Goal: Task Accomplishment & Management: Manage account settings

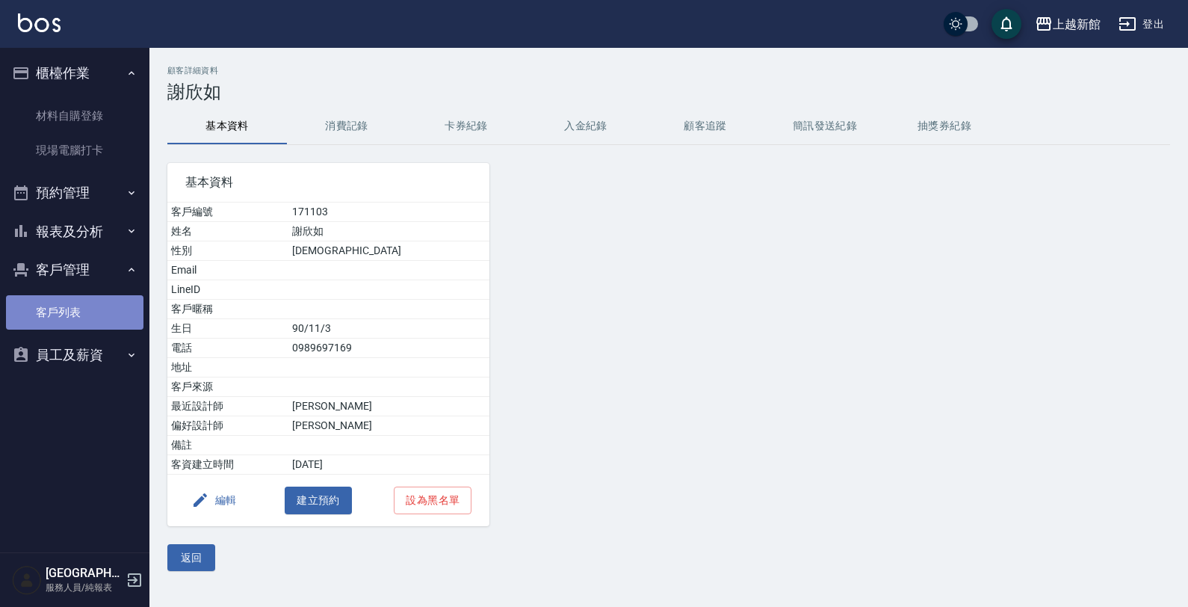
click at [79, 304] on link "客戶列表" at bounding box center [74, 312] width 137 height 34
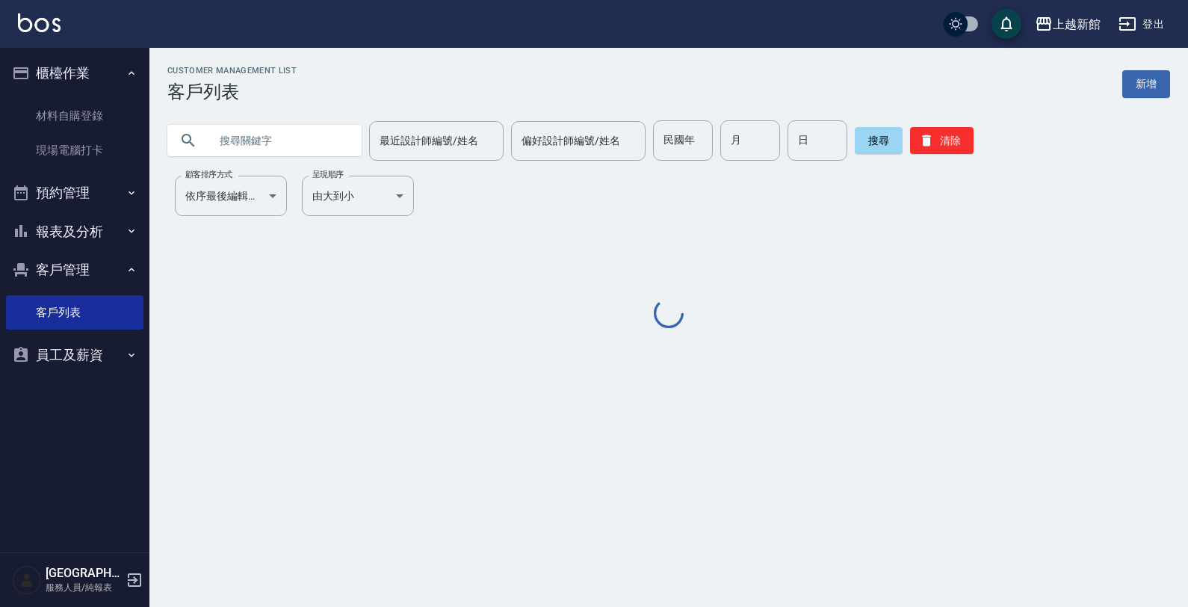
click at [265, 147] on input "text" at bounding box center [279, 140] width 140 height 40
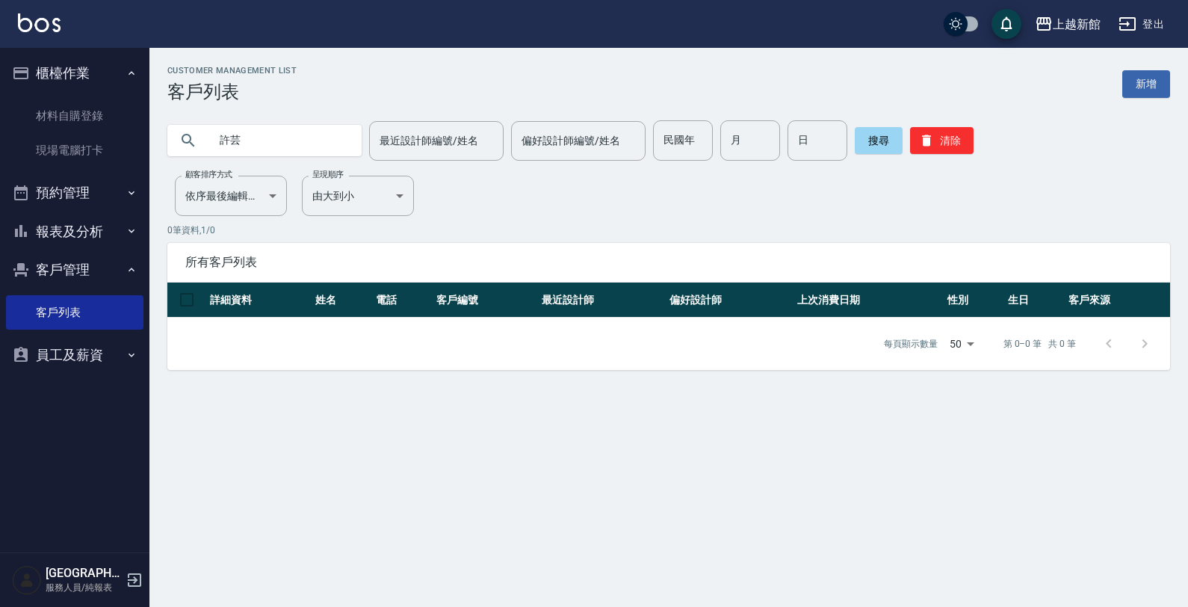
click at [273, 144] on input "許芸" at bounding box center [279, 140] width 140 height 40
type input "許"
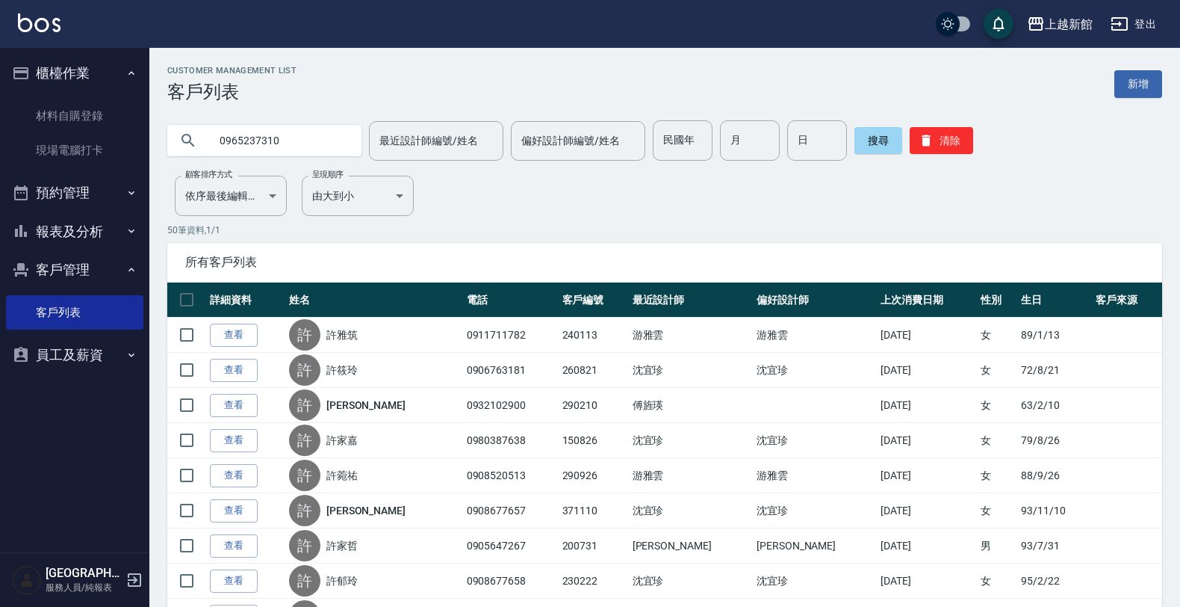
type input "0965237310"
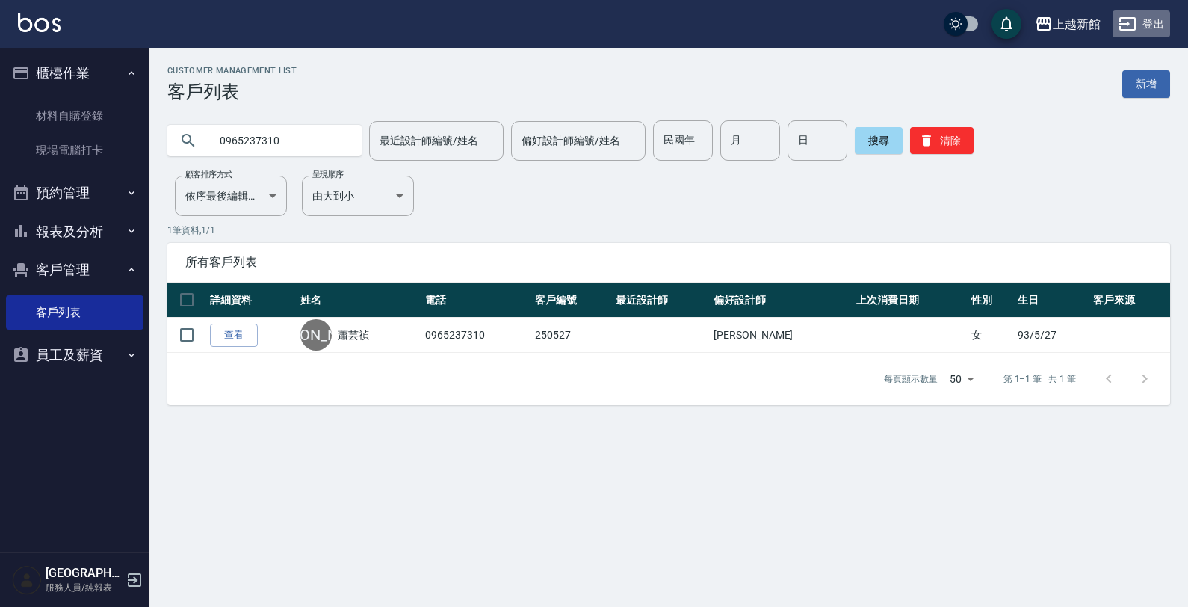
click at [1123, 8] on div "上越新館 登出" at bounding box center [594, 24] width 1188 height 48
click at [1121, 20] on icon "button" at bounding box center [1127, 24] width 18 height 18
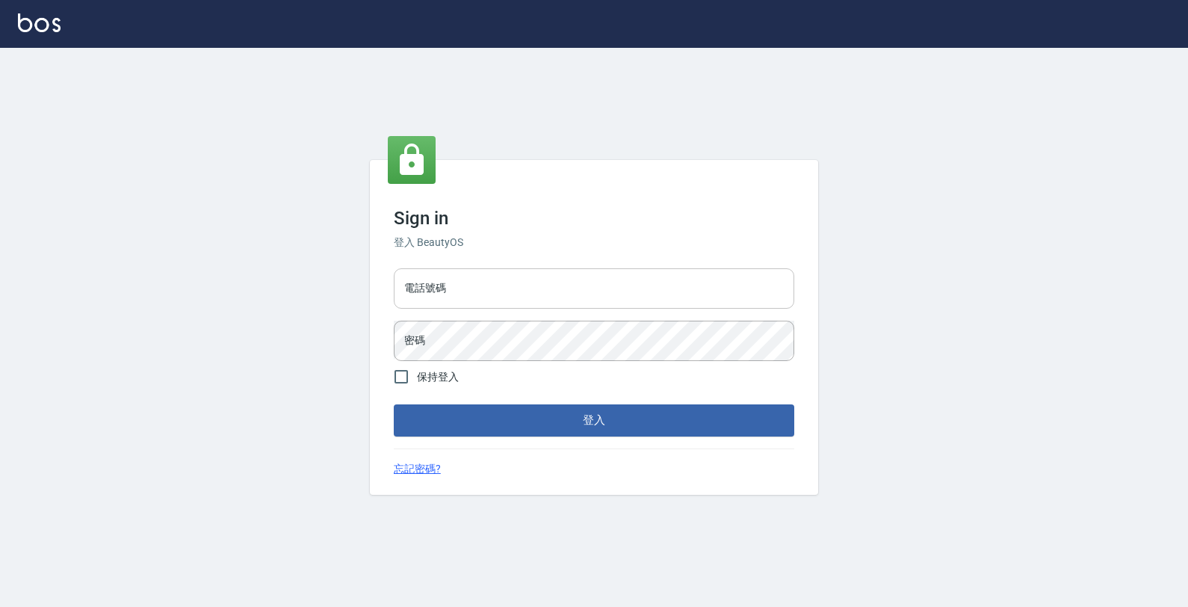
click at [739, 273] on div "電話號碼 電話號碼 密碼 密碼" at bounding box center [594, 314] width 412 height 105
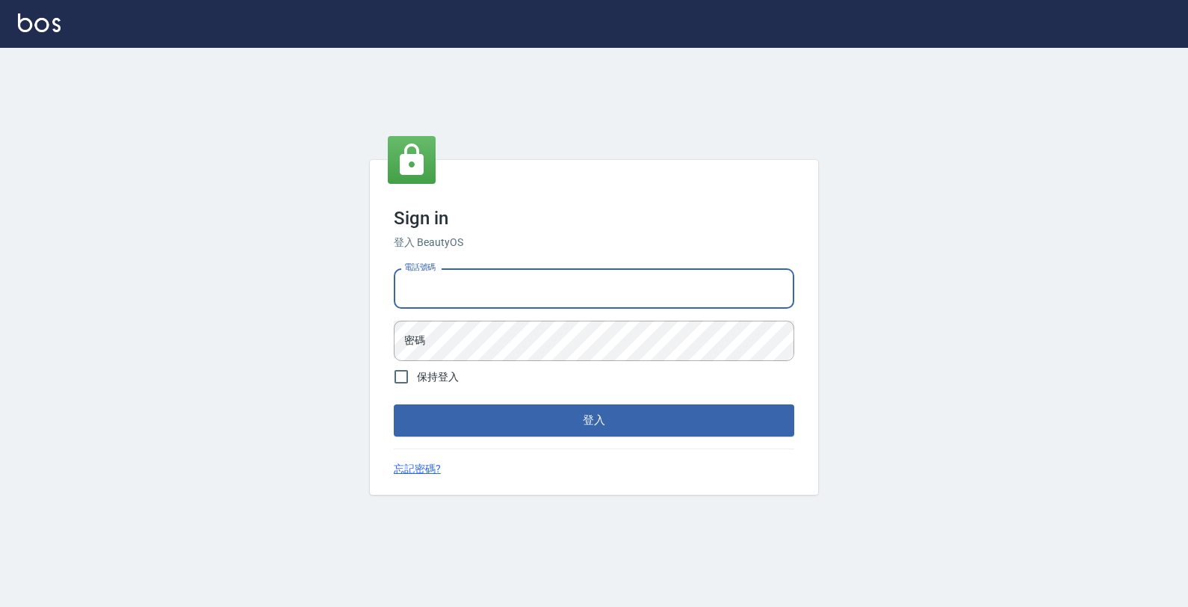
click at [739, 270] on input "電話號碼" at bounding box center [594, 288] width 400 height 40
click at [644, 281] on input "電話號碼" at bounding box center [594, 288] width 400 height 40
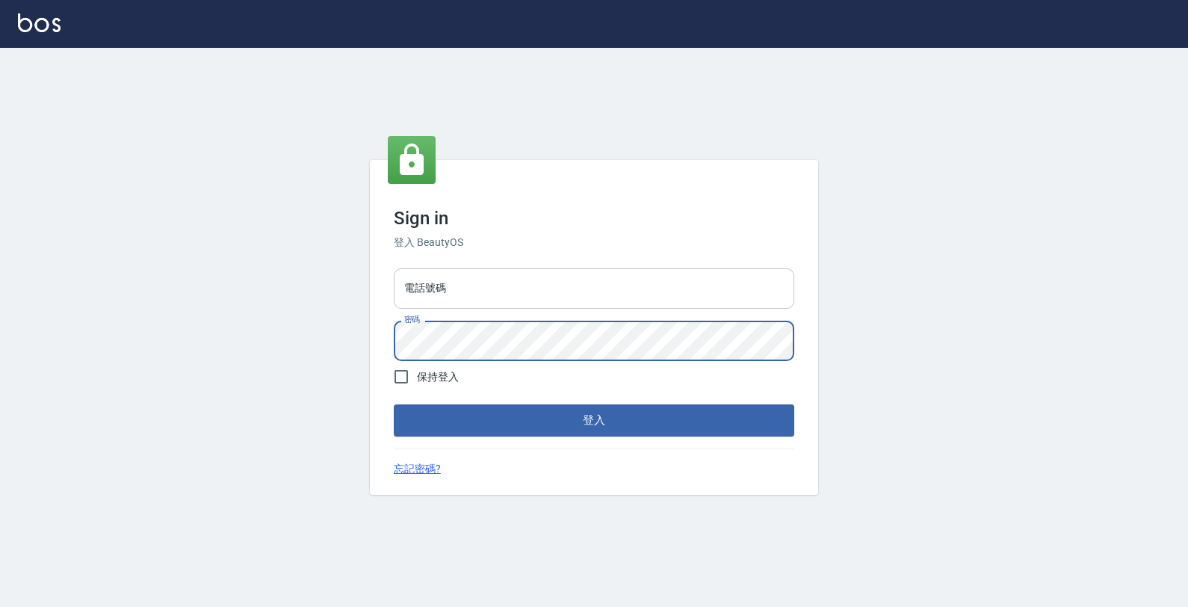
click at [620, 300] on input "電話號碼" at bounding box center [594, 288] width 400 height 40
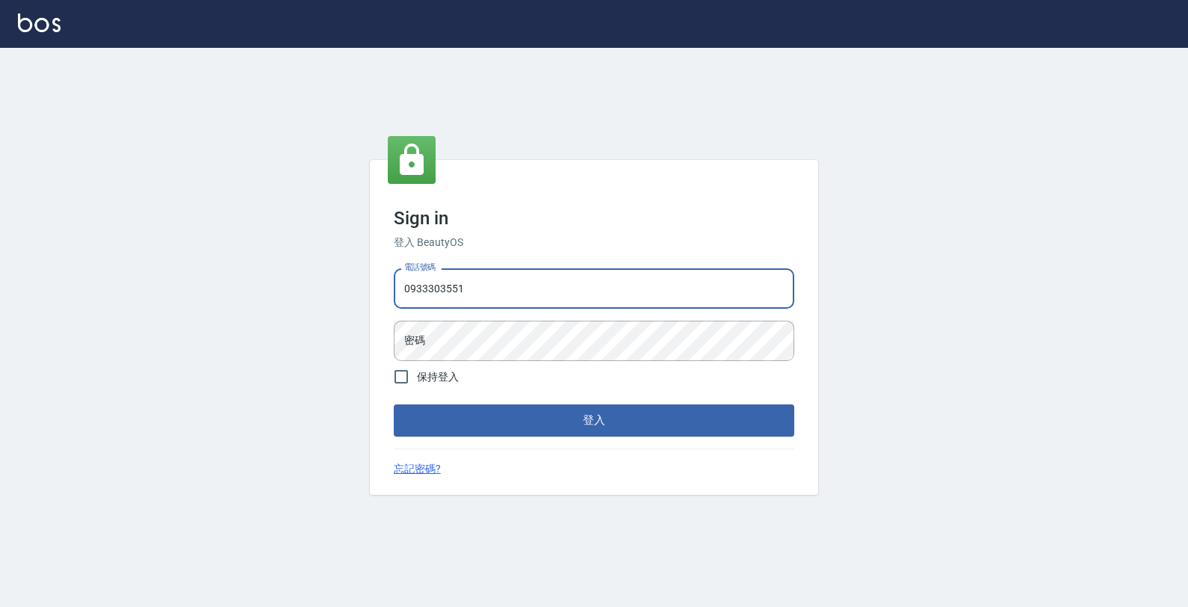
type input "0933303551"
click at [394, 404] on button "登入" at bounding box center [594, 419] width 400 height 31
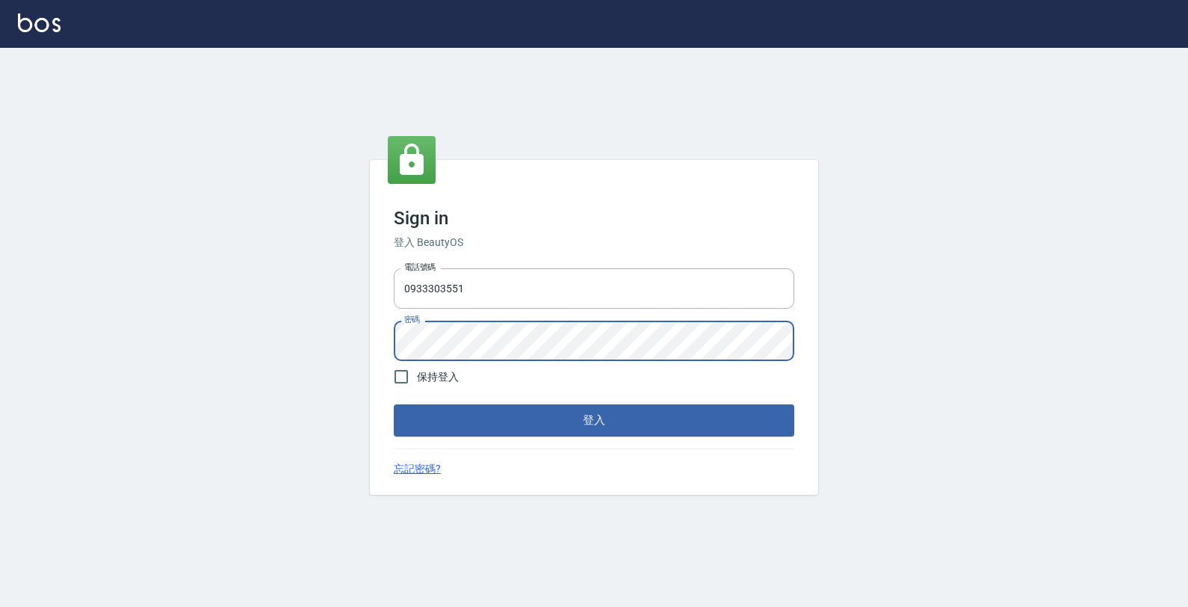
click at [394, 404] on button "登入" at bounding box center [594, 419] width 400 height 31
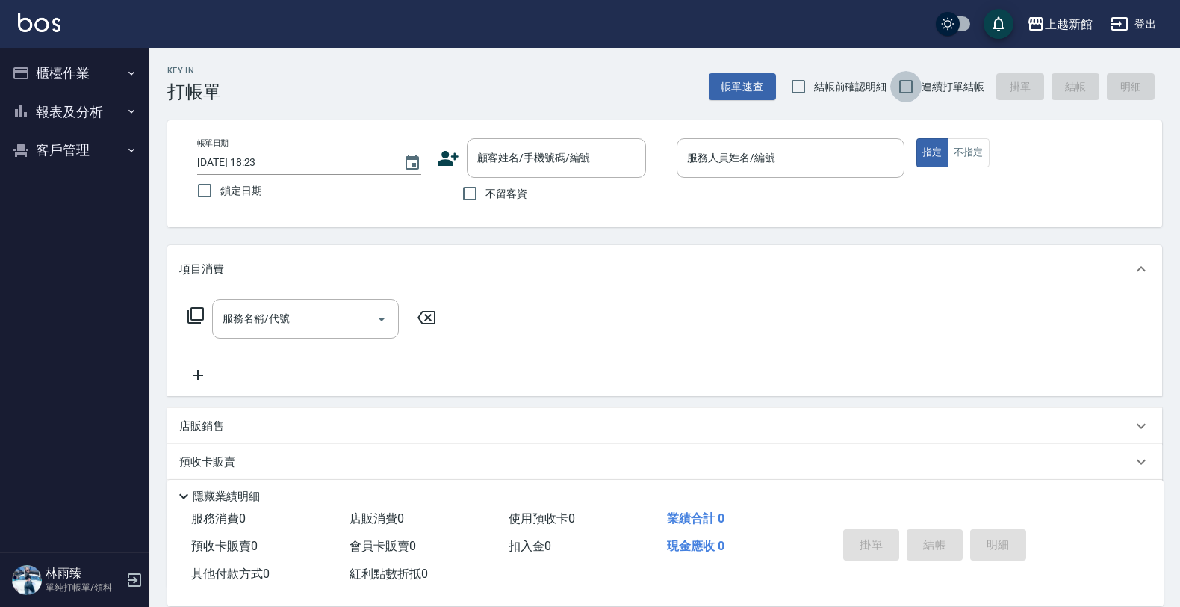
click at [908, 82] on input "連續打單結帳" at bounding box center [905, 86] width 31 height 31
checkbox input "true"
click at [614, 152] on input "顧客姓名/手機號碼/編號" at bounding box center [545, 158] width 143 height 26
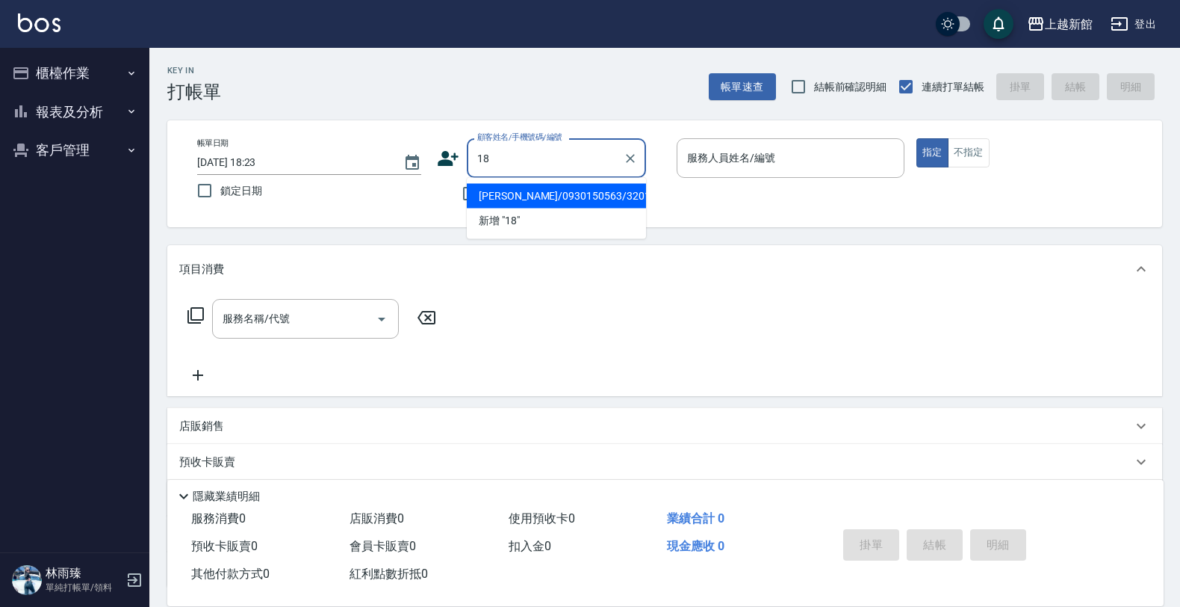
type input "陳詩怡/0930150563/320118"
click at [916, 138] on button "指定" at bounding box center [932, 152] width 32 height 29
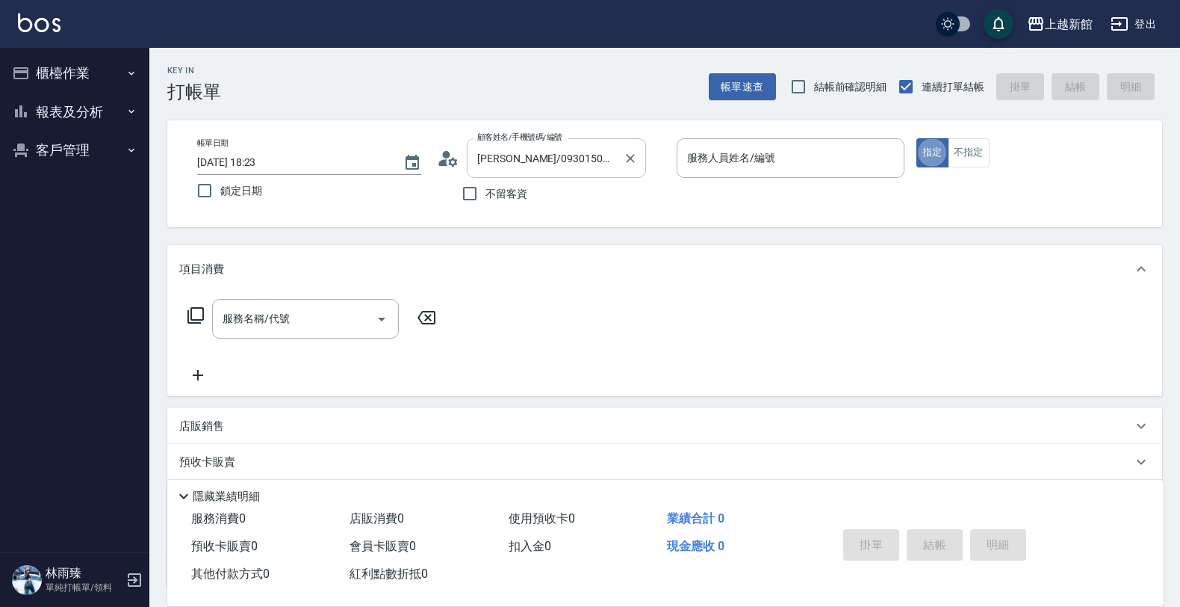
type button "true"
type input "[PERSON_NAME]-10"
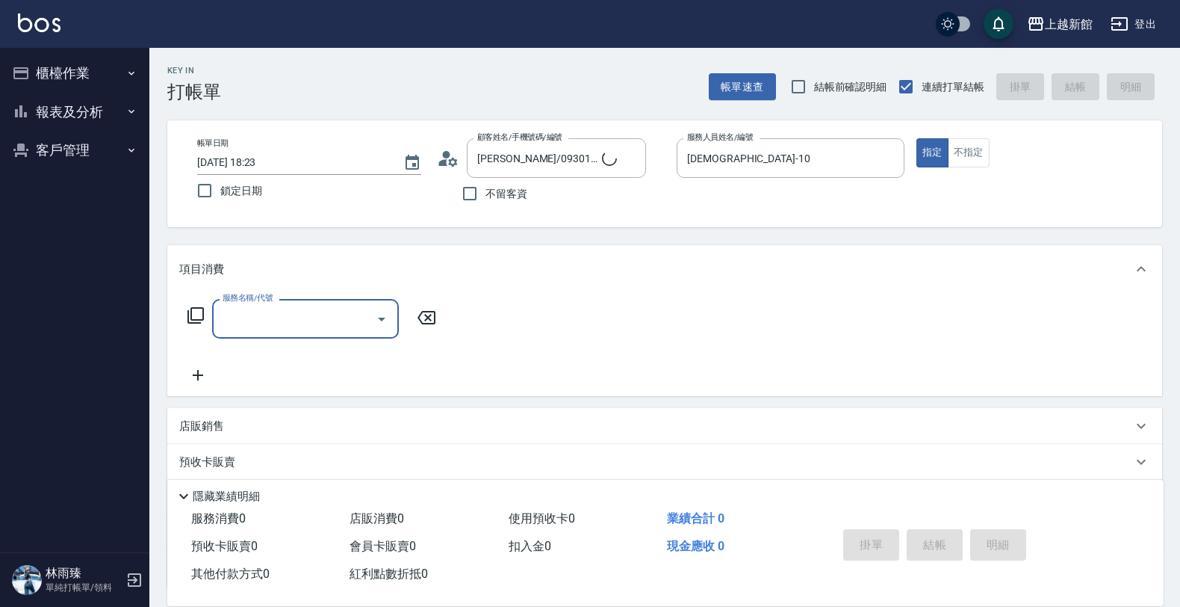
type input "ksen/095165468/18"
type input "[PERSON_NAME]-18"
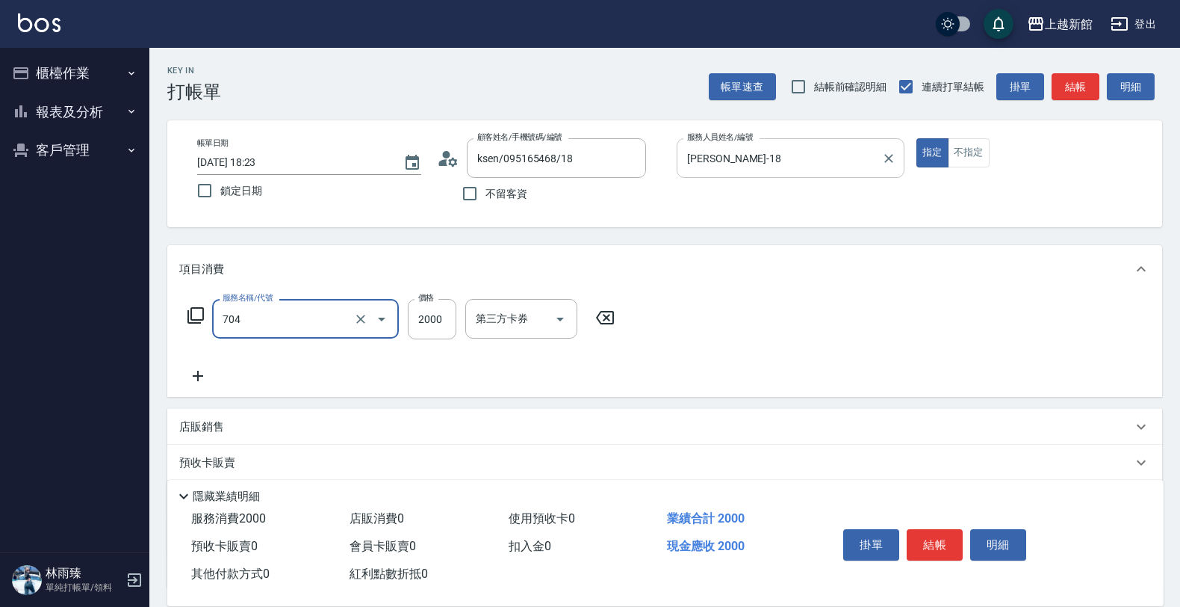
type input "髮片重整(704)"
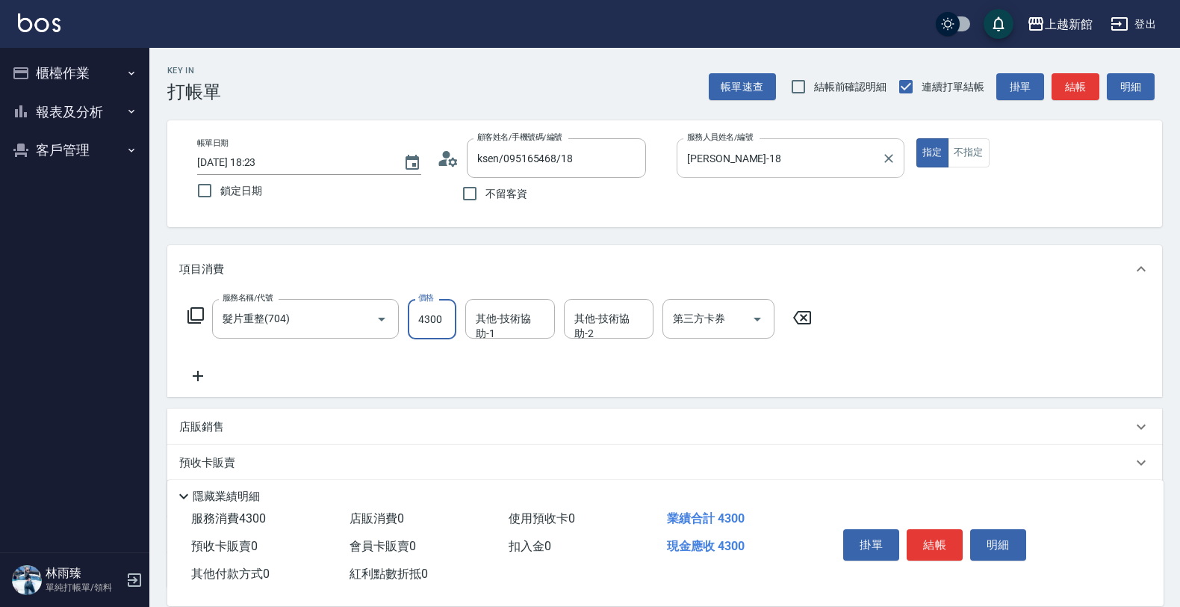
type input "4300"
type input "[PERSON_NAME]-29"
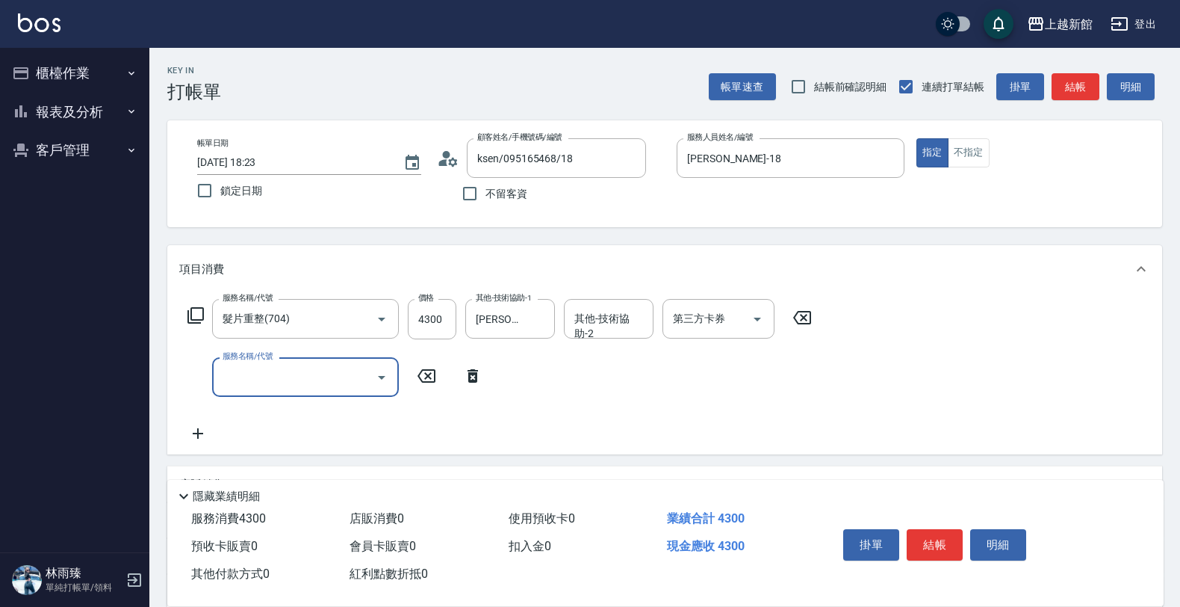
scroll to position [181, 0]
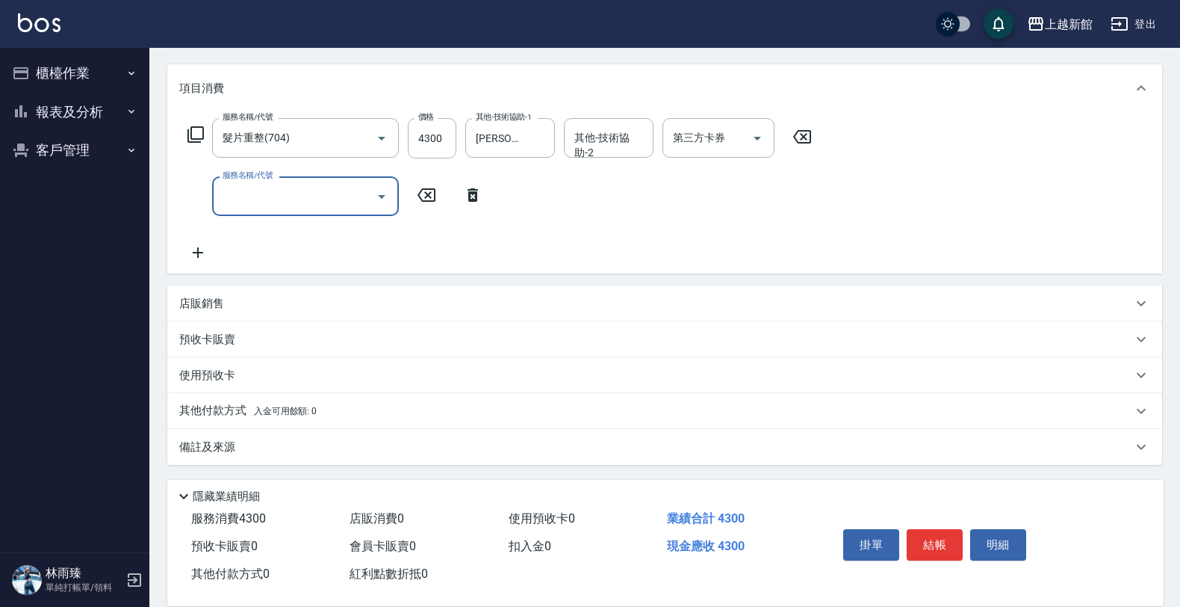
click at [639, 301] on div "店販銷售" at bounding box center [655, 304] width 953 height 16
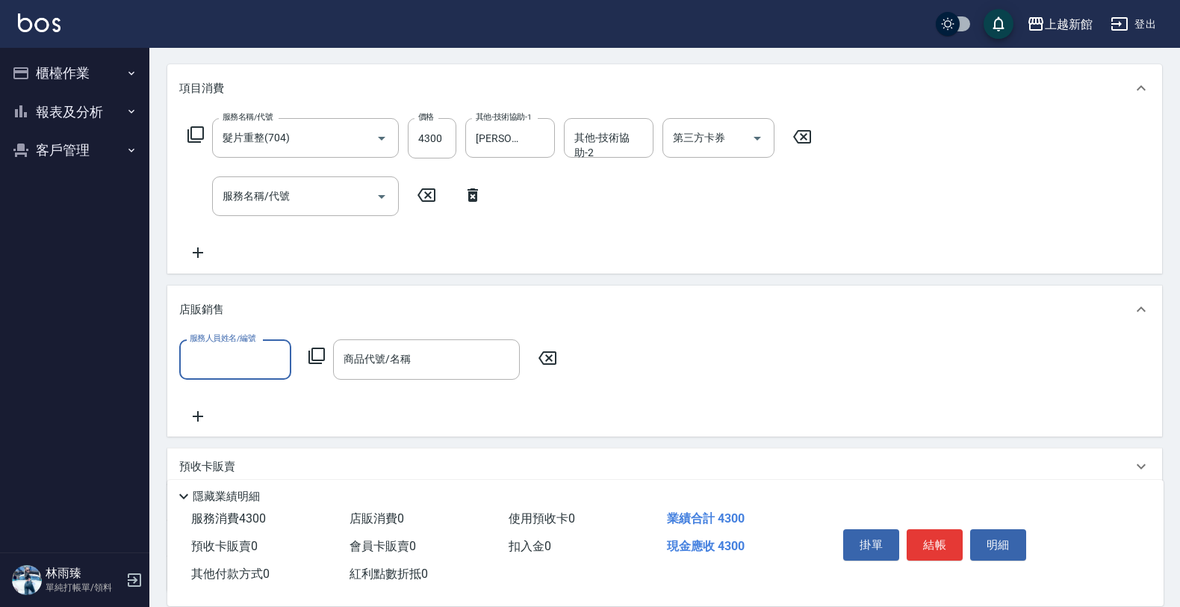
scroll to position [0, 0]
type input "[PERSON_NAME]-18"
click at [319, 352] on icon at bounding box center [317, 356] width 18 height 18
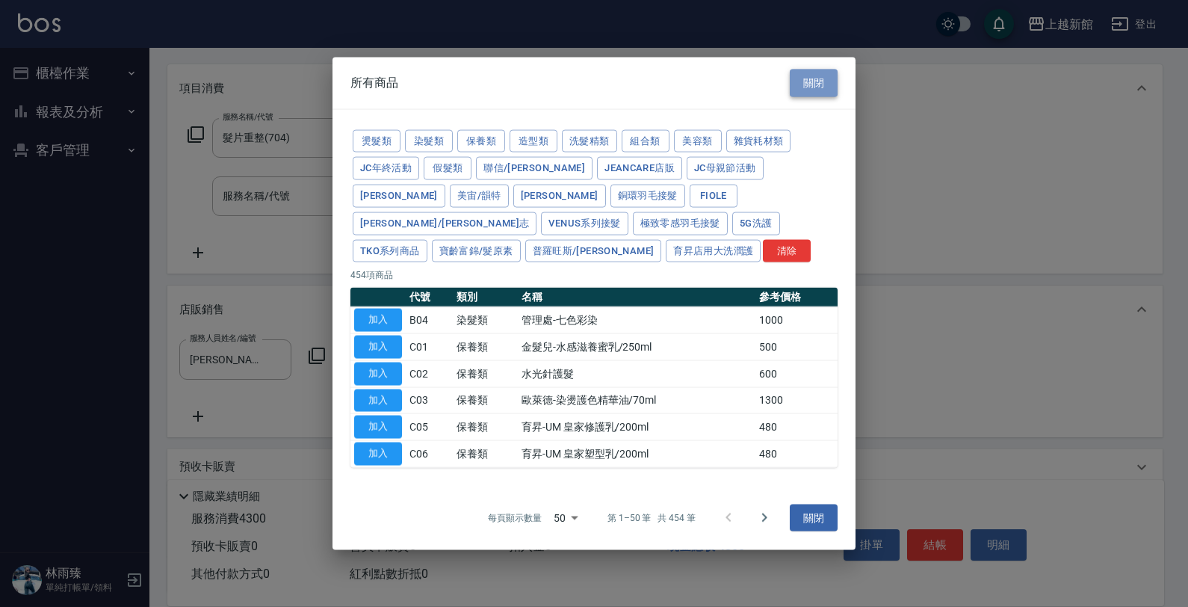
drag, startPoint x: 830, startPoint y: 94, endPoint x: 819, endPoint y: 97, distance: 10.9
click at [829, 95] on button "關閉" at bounding box center [814, 83] width 48 height 28
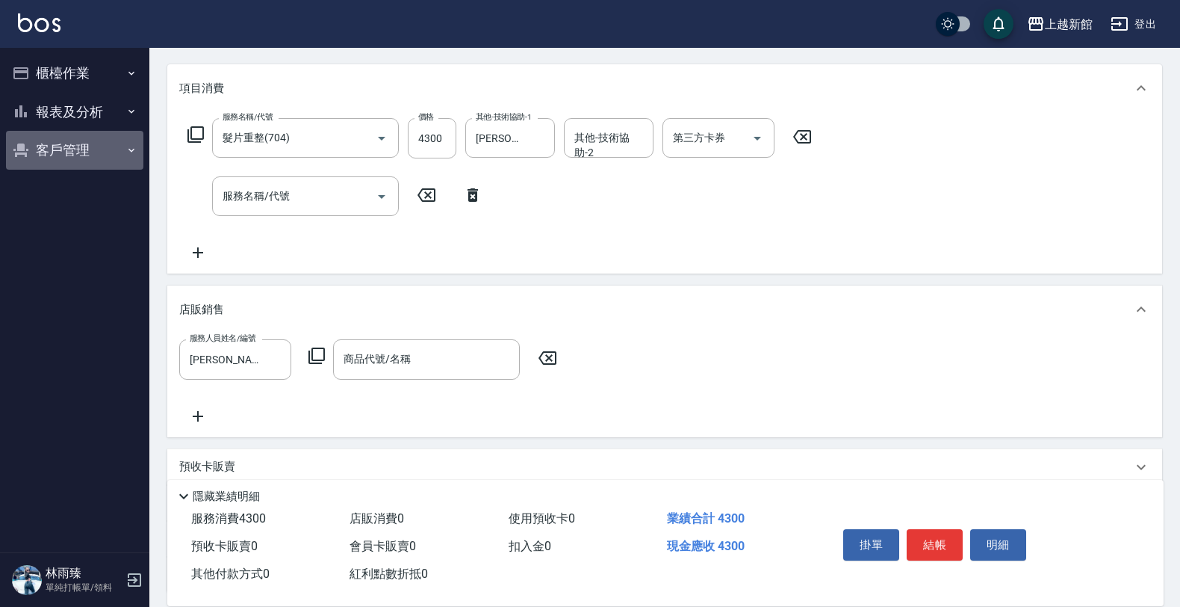
click at [110, 147] on button "客戶管理" at bounding box center [74, 150] width 137 height 39
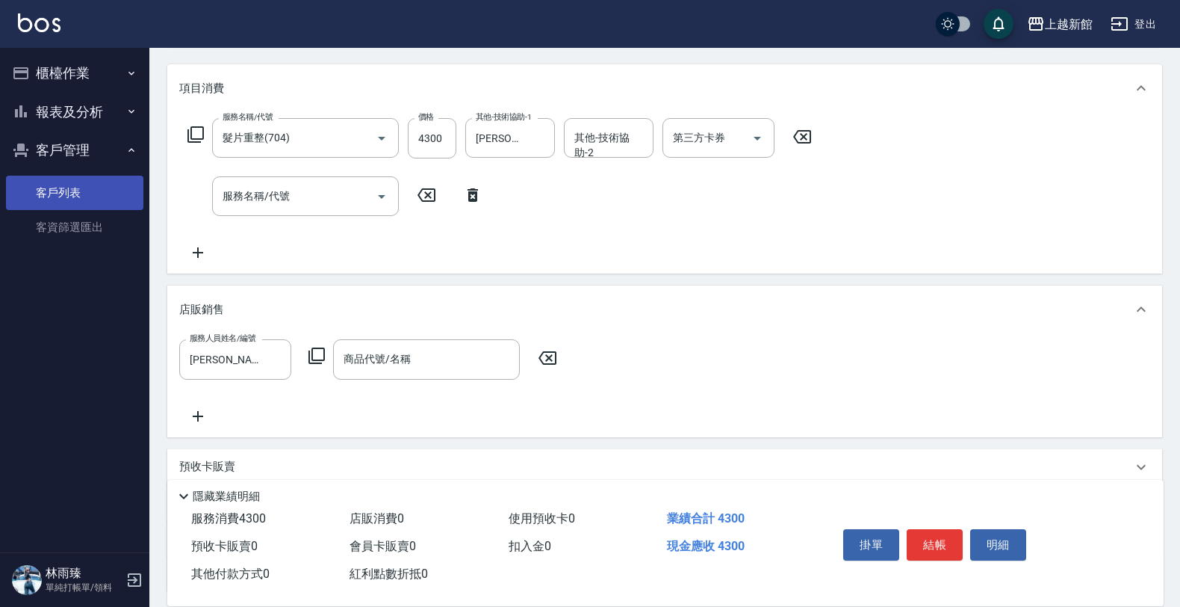
click at [90, 194] on link "客戶列表" at bounding box center [74, 193] width 137 height 34
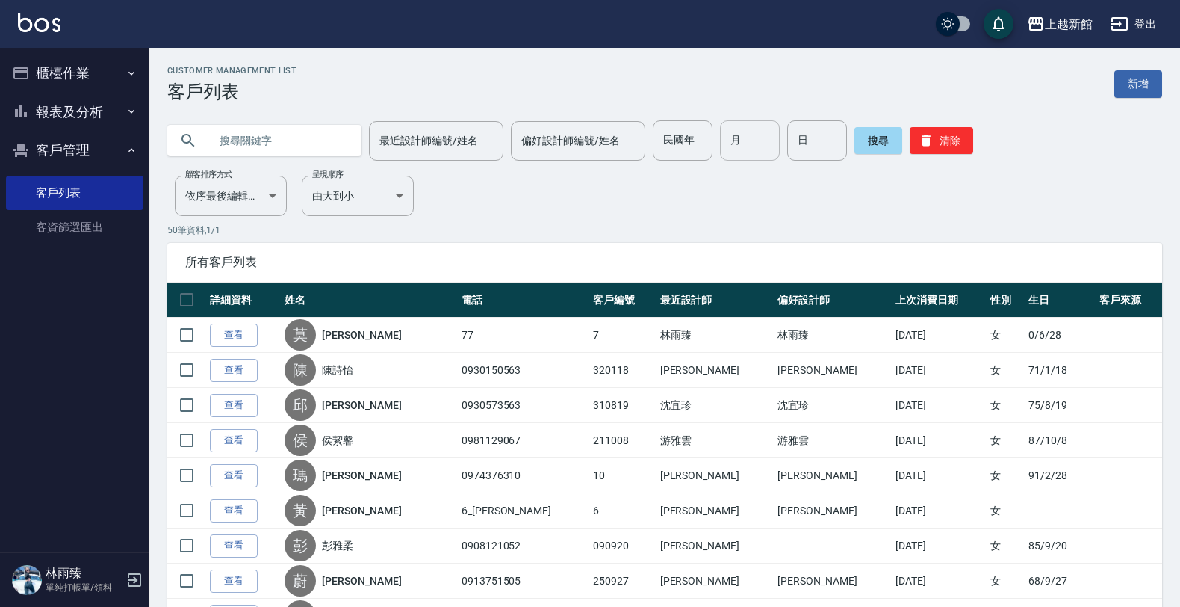
click at [745, 152] on input "月" at bounding box center [750, 140] width 60 height 40
type input "06"
type input "17"
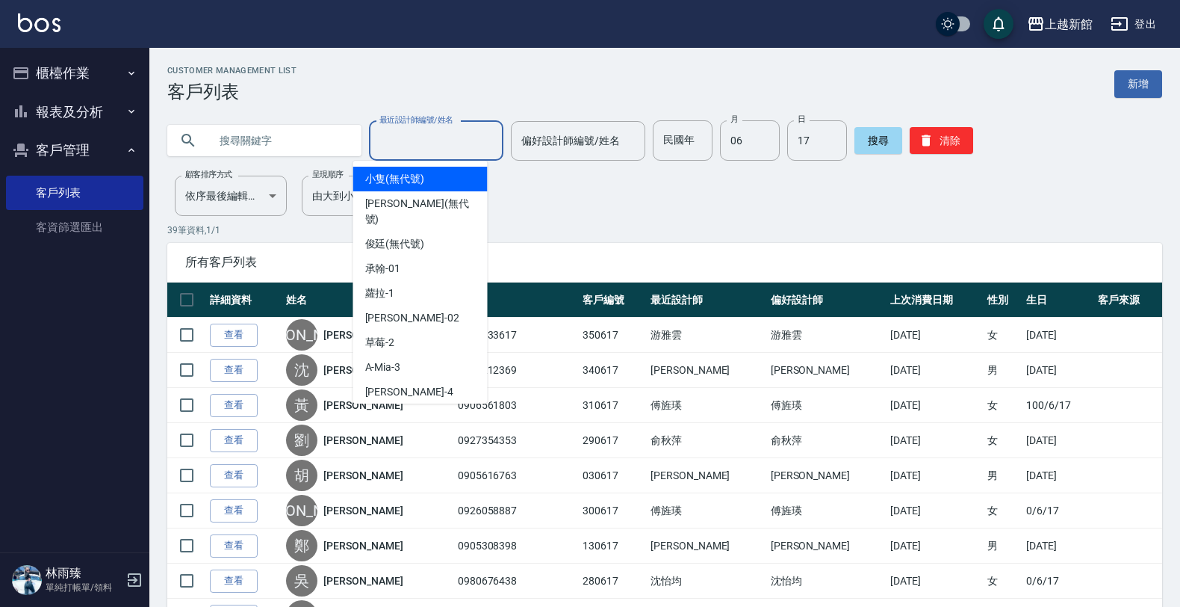
click at [409, 132] on input "最近設計師編號/姓名" at bounding box center [436, 141] width 121 height 26
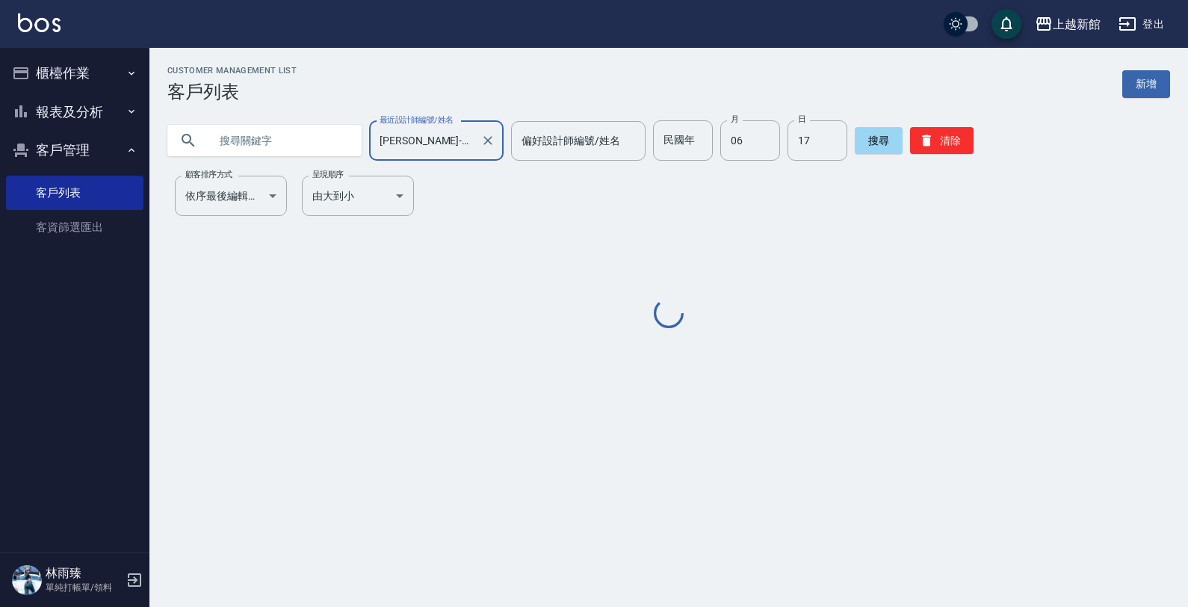
type input "[PERSON_NAME]-18"
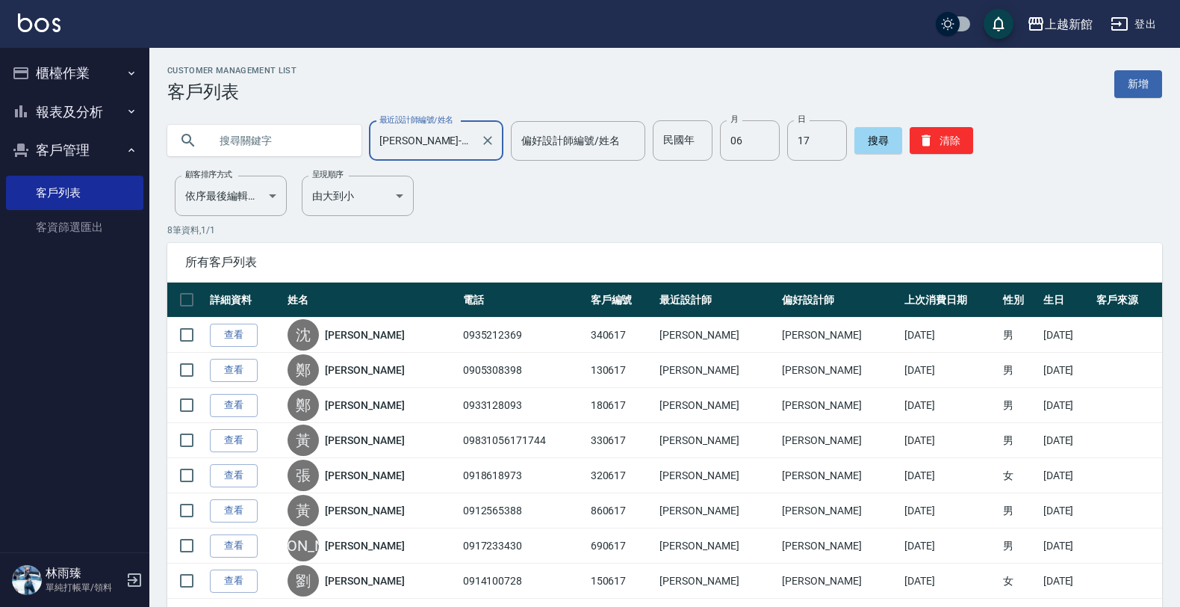
click at [69, 65] on button "櫃檯作業" at bounding box center [74, 73] width 137 height 39
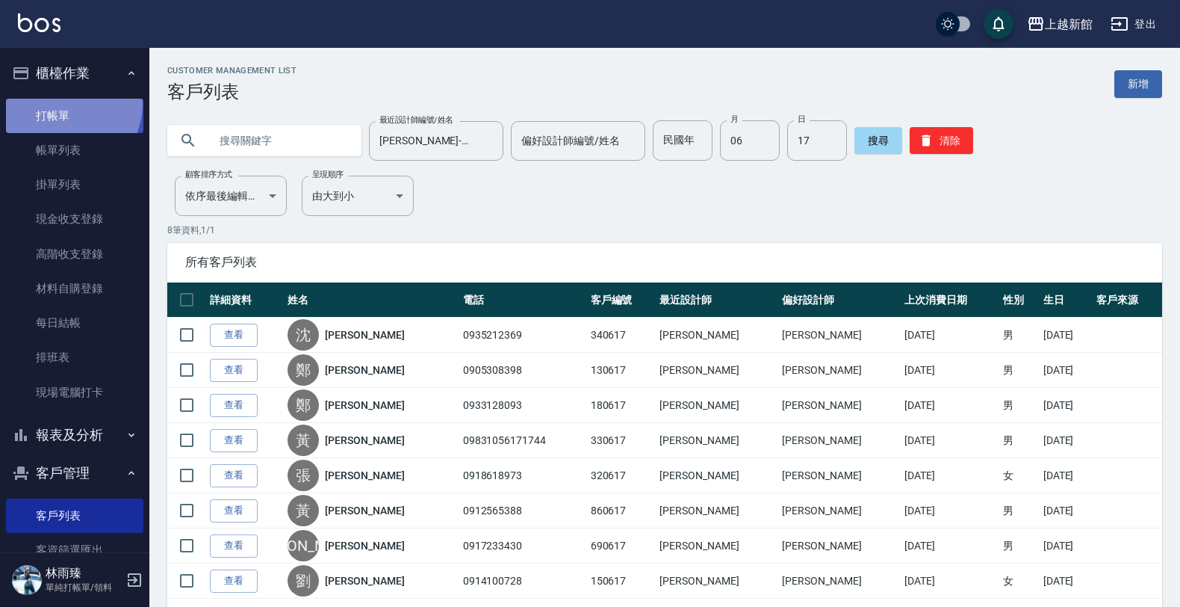
click at [61, 105] on link "打帳單" at bounding box center [74, 116] width 137 height 34
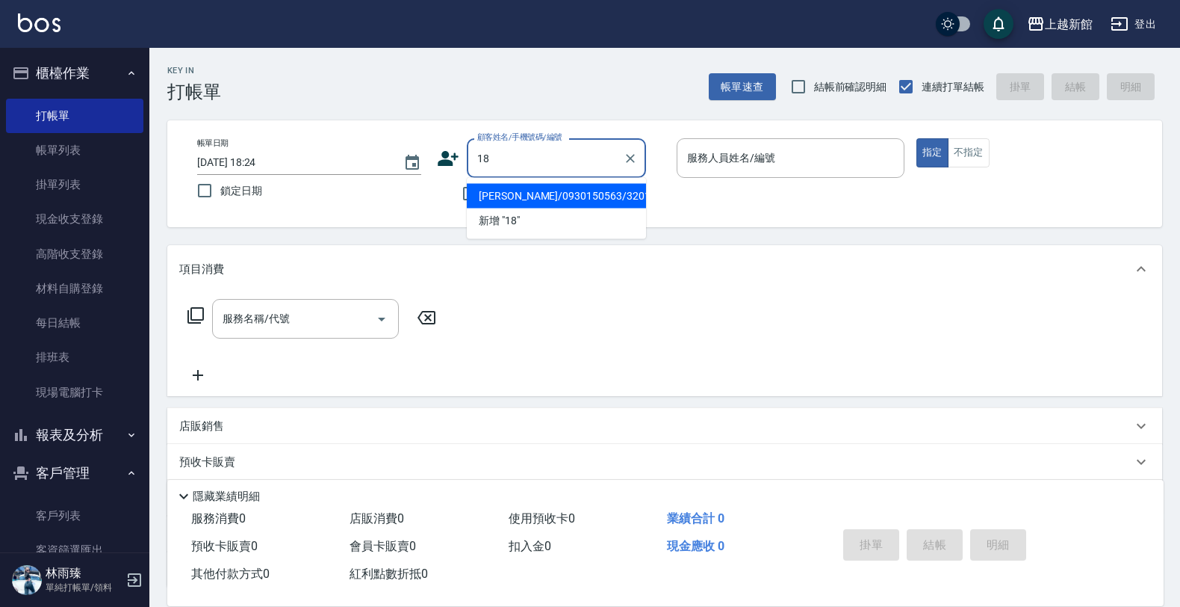
type input "陳詩怡/0930150563/320118"
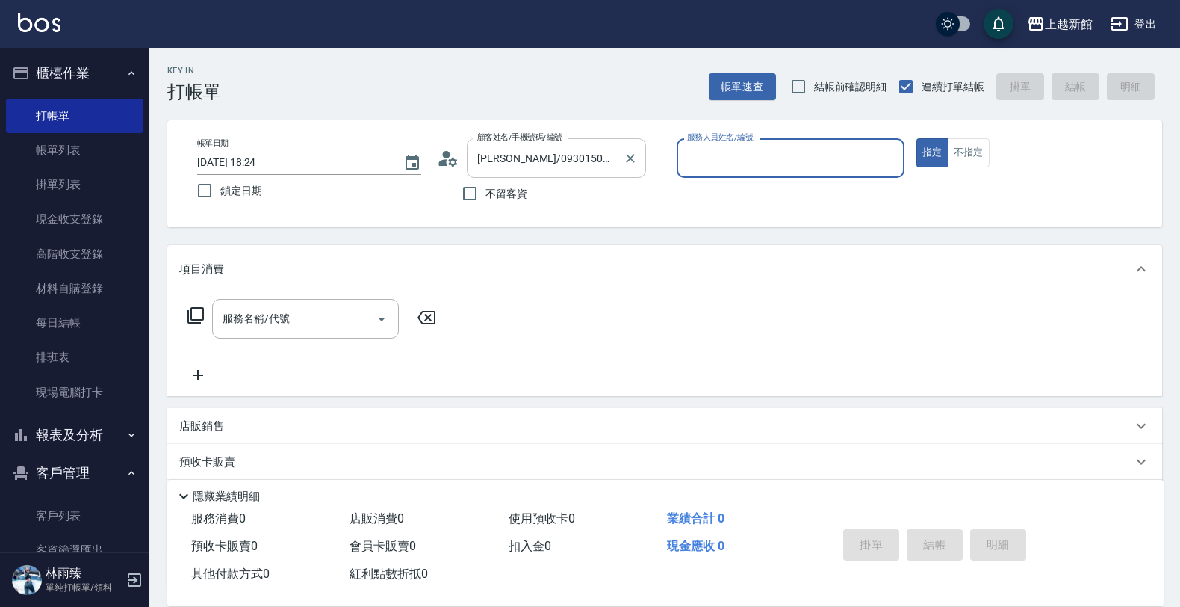
click at [916, 138] on button "指定" at bounding box center [932, 152] width 32 height 29
type button "true"
type input "瑪沙-10"
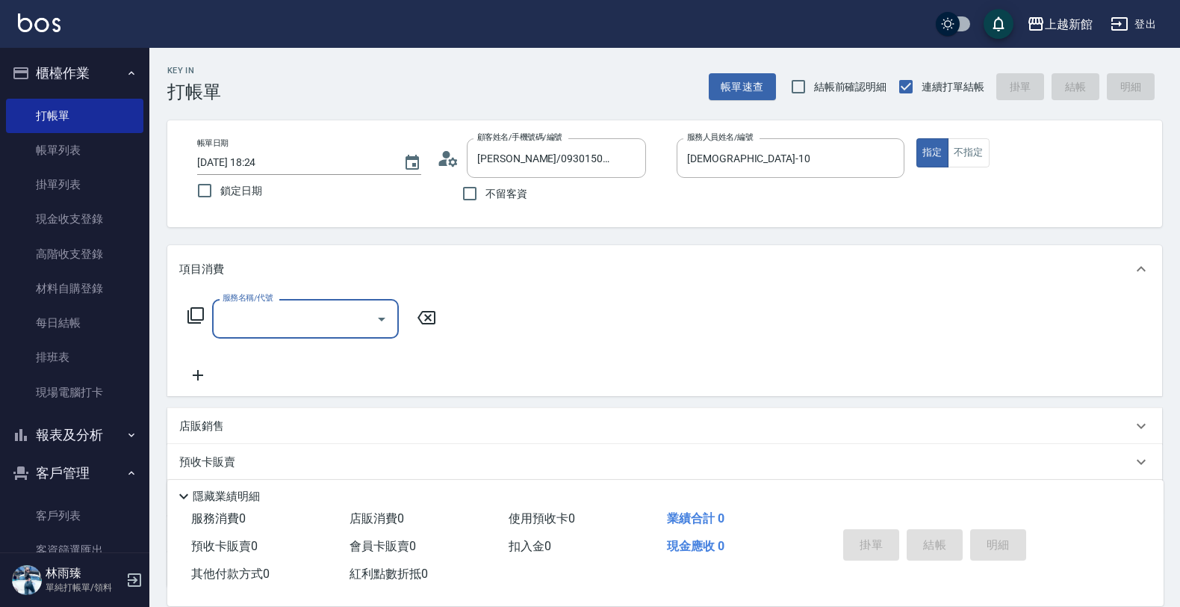
type input "ksen/095165468/18"
type input "黃柏森-18"
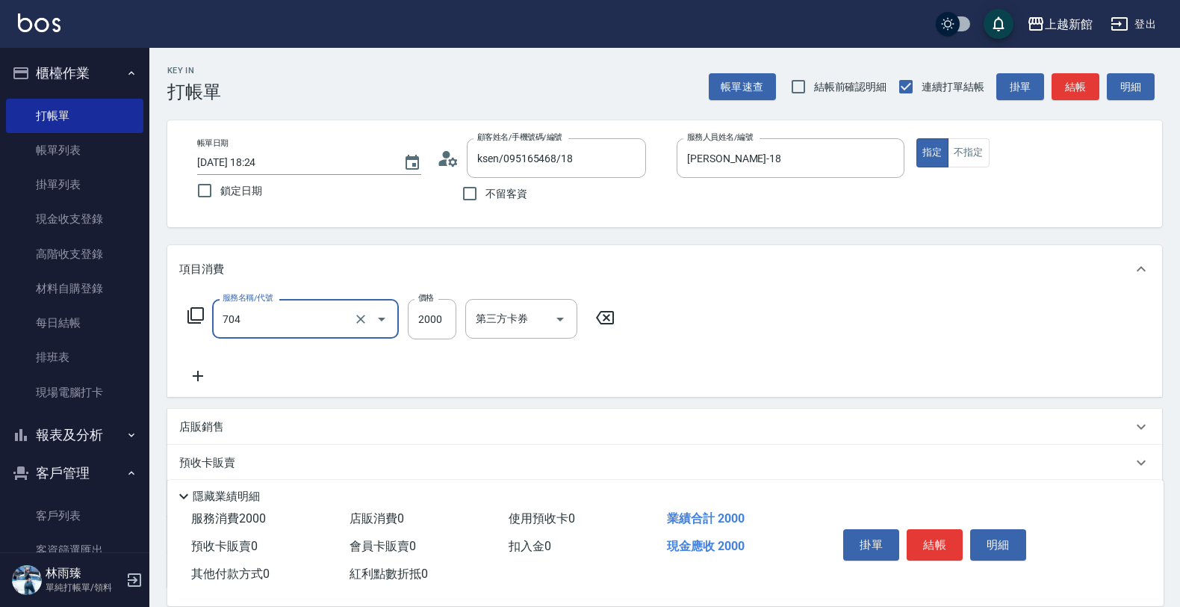
type input "髮片重整(704)"
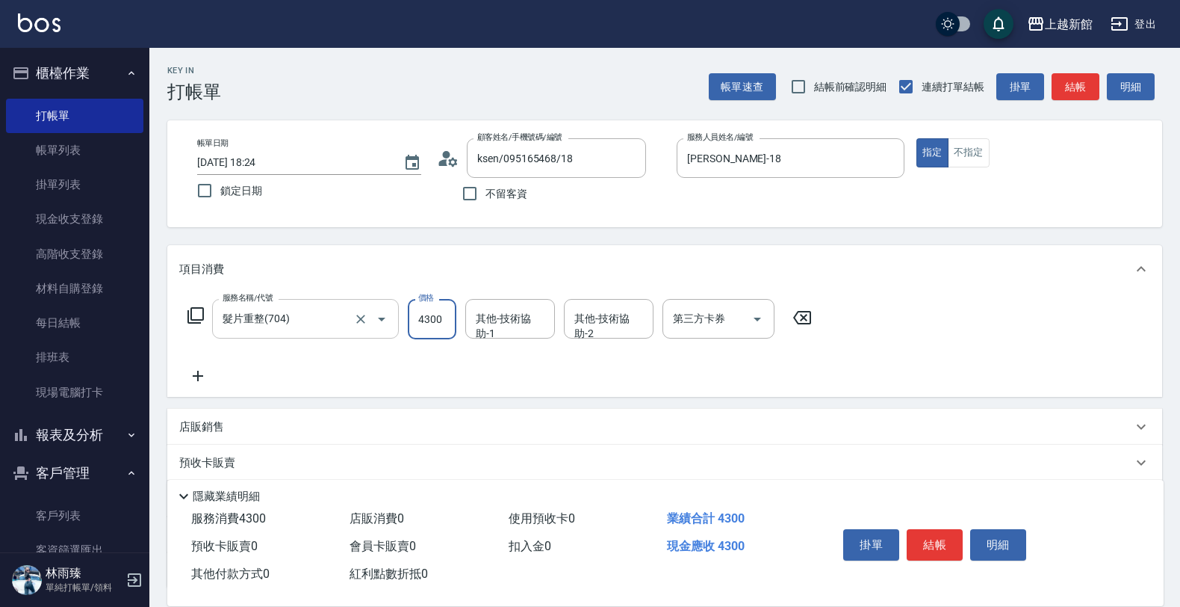
type input "4300"
type input "馨妮-29"
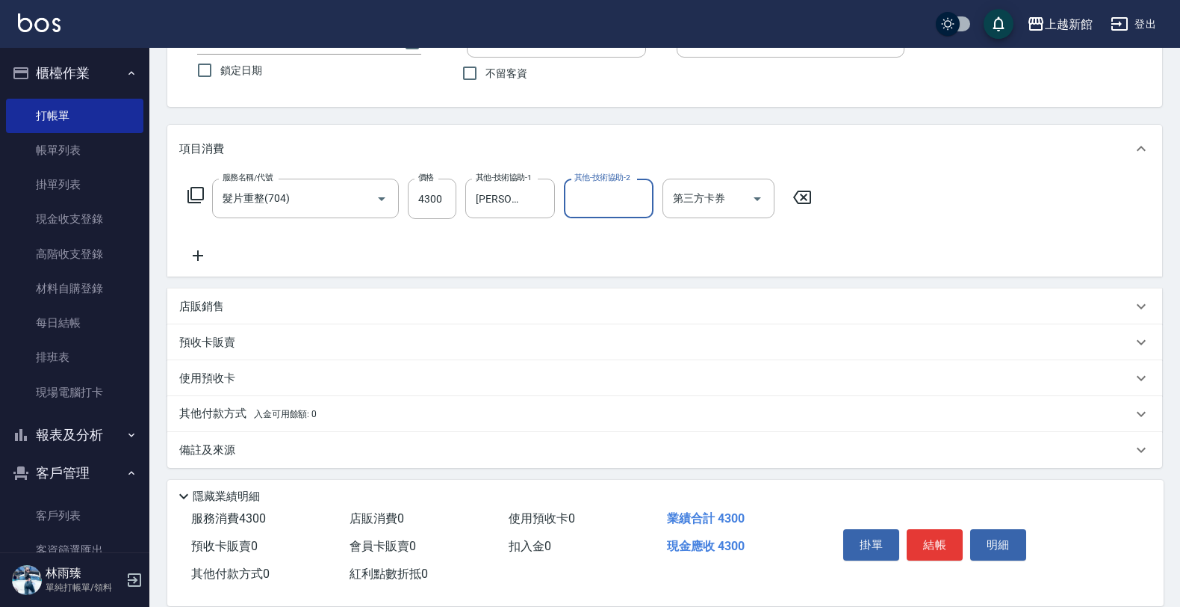
scroll to position [123, 0]
click at [408, 290] on div "店販銷售" at bounding box center [664, 303] width 995 height 36
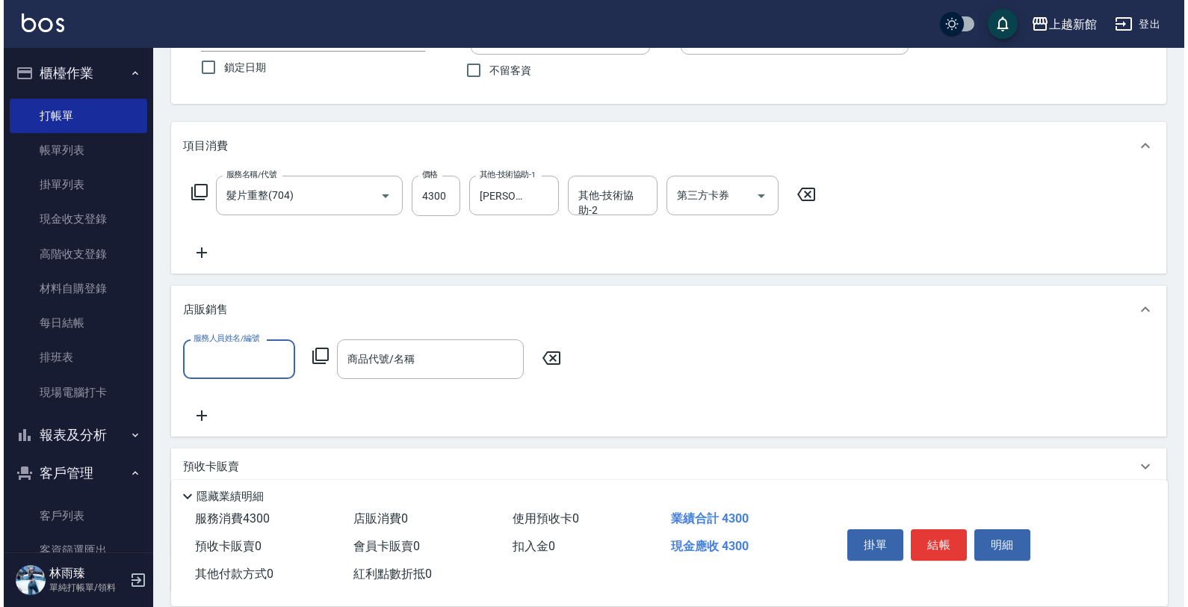
scroll to position [0, 0]
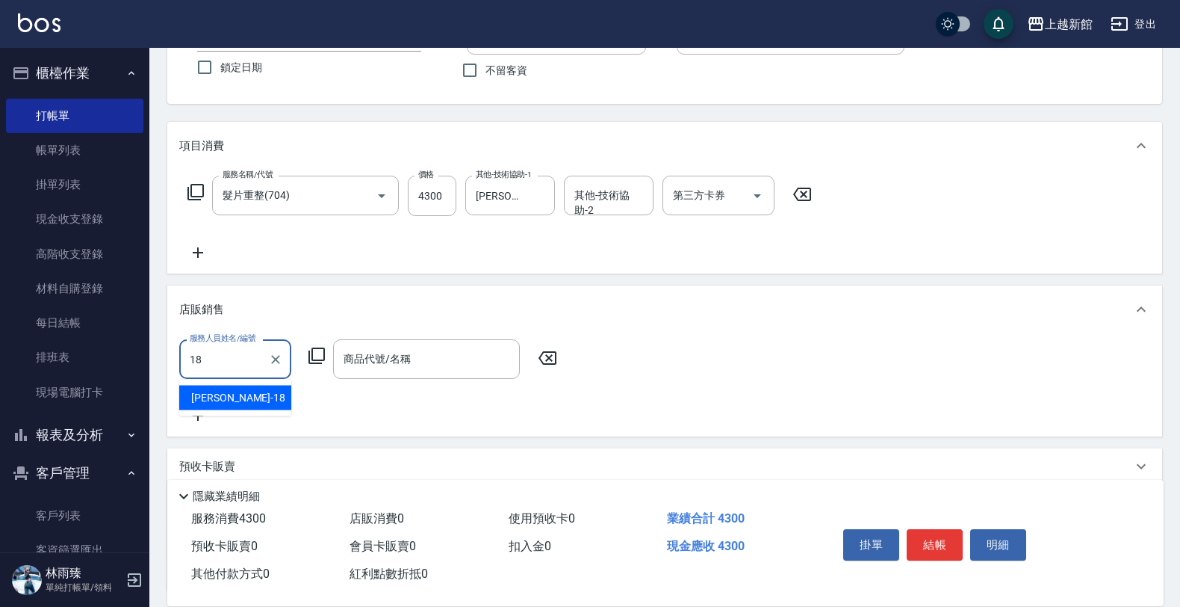
type input "黃柏森-18"
click at [308, 355] on icon at bounding box center [317, 356] width 18 height 18
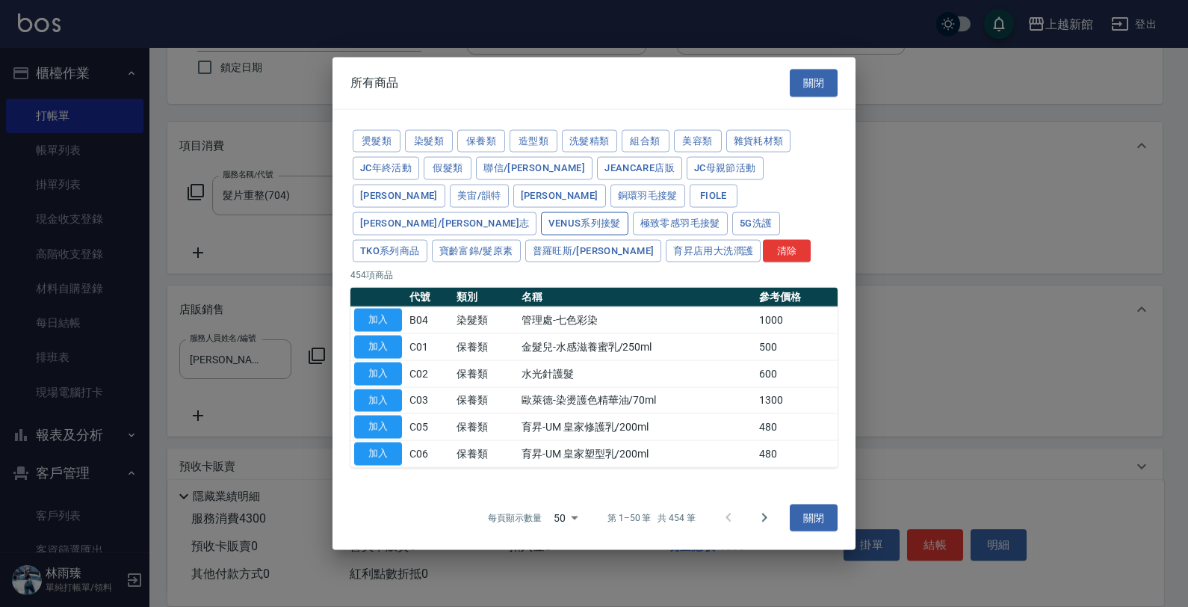
click at [627, 214] on button "Venus系列接髮" at bounding box center [584, 222] width 87 height 23
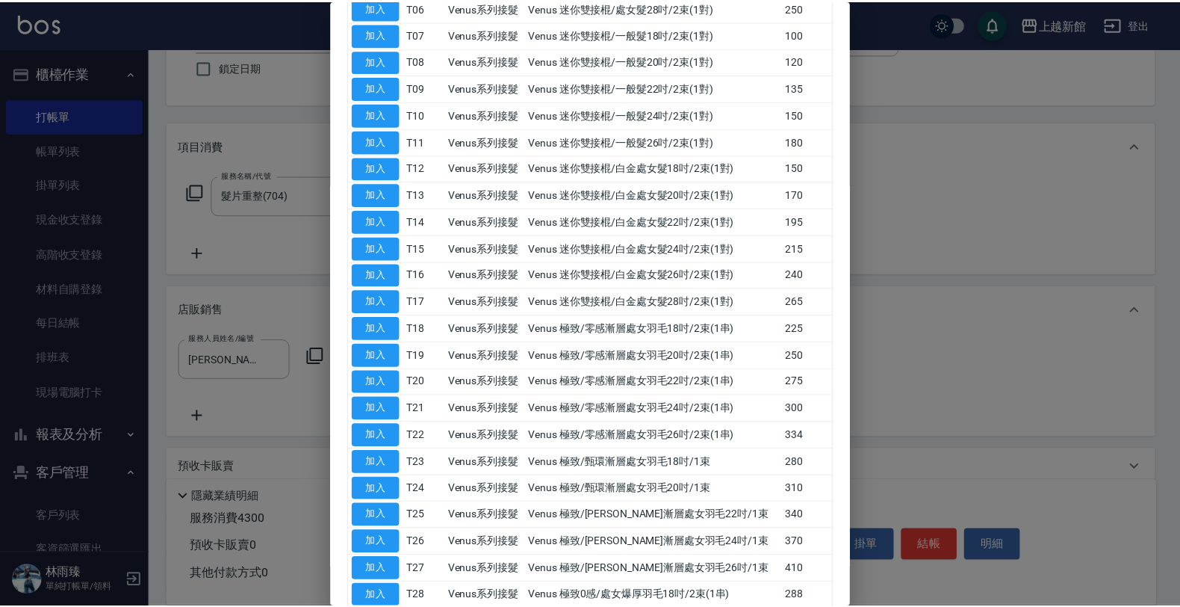
scroll to position [295, 0]
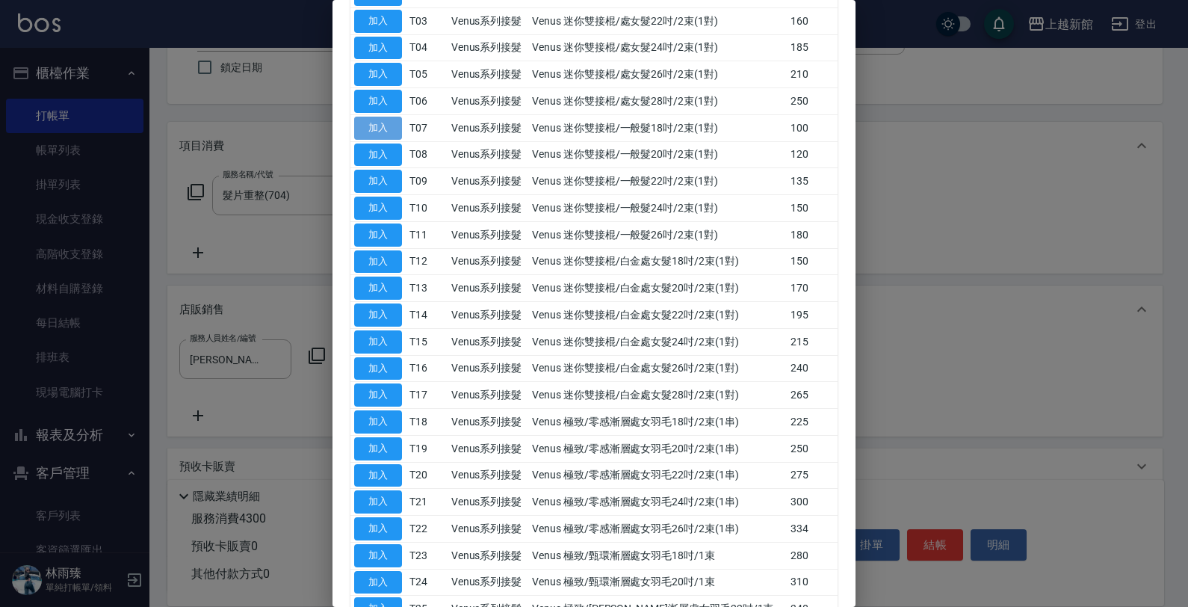
click at [401, 117] on button "加入" at bounding box center [378, 128] width 48 height 23
type input "Venus 迷你雙接棍/一般髮18吋/2束(1對)"
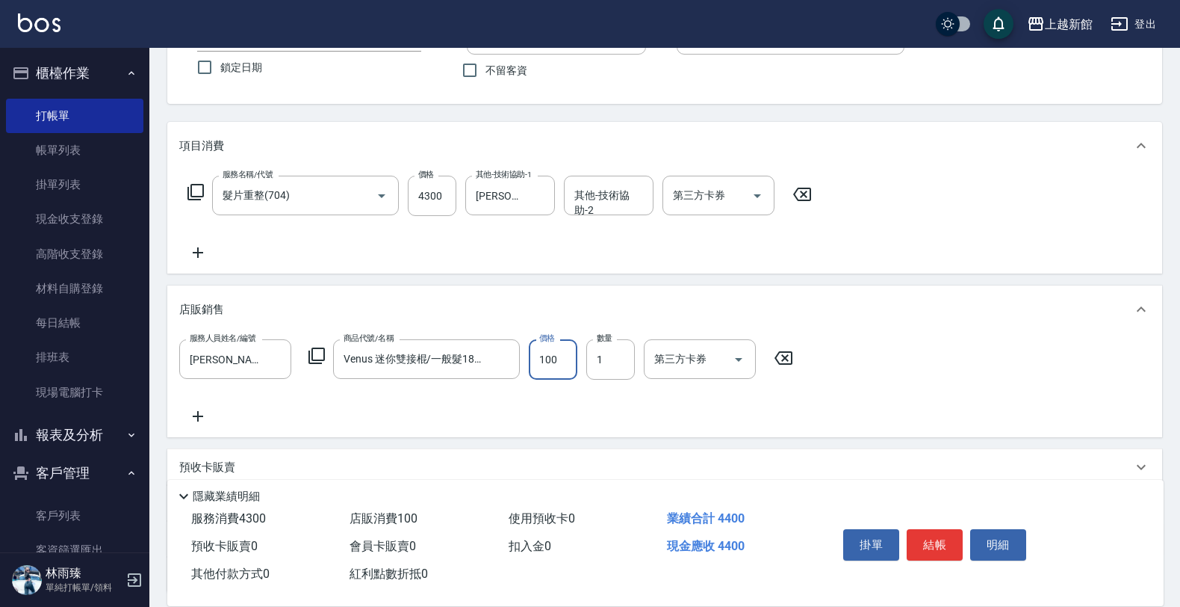
click at [553, 359] on input "100" at bounding box center [553, 359] width 49 height 40
click at [630, 357] on input "1" at bounding box center [610, 359] width 49 height 40
type input "20"
click at [941, 539] on button "結帳" at bounding box center [935, 544] width 56 height 31
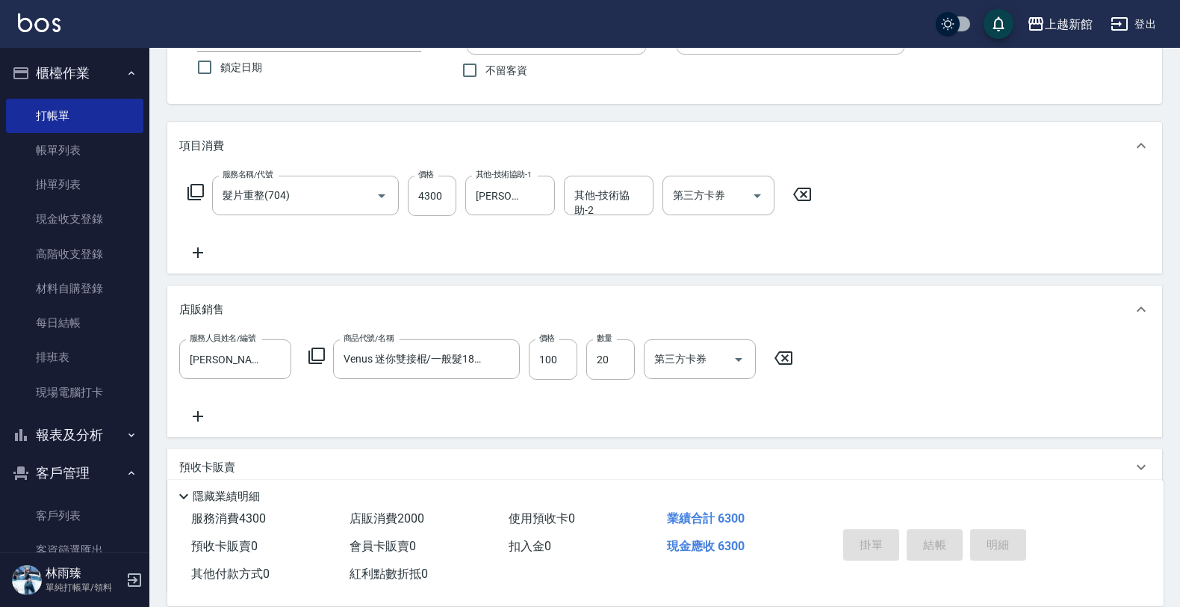
type input "2025/08/10 18:25"
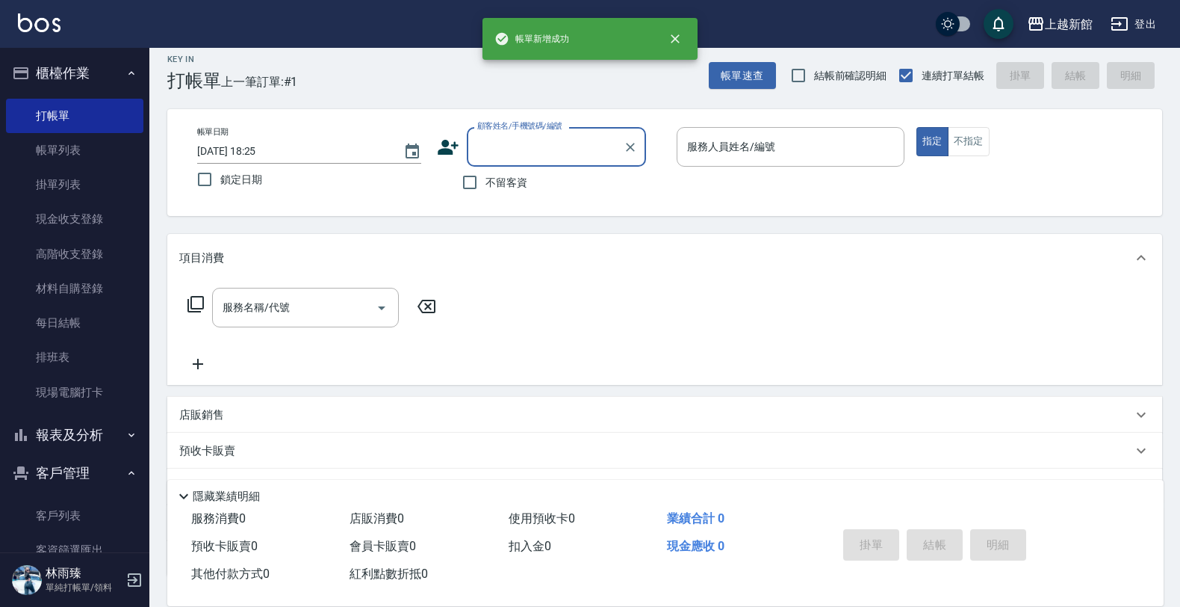
scroll to position [0, 0]
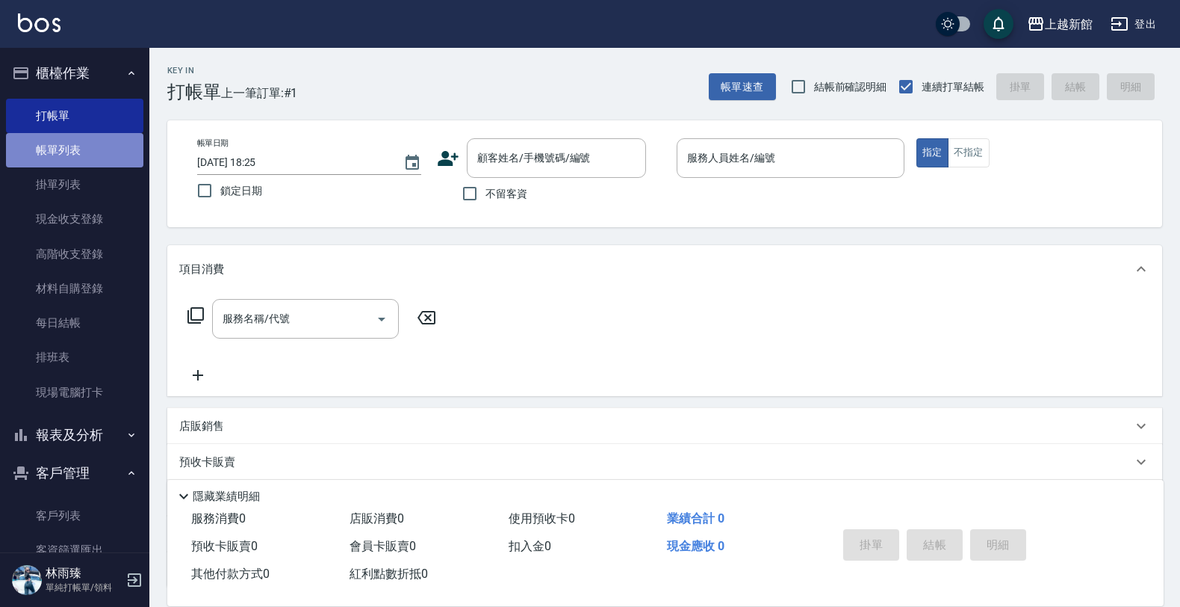
click at [94, 150] on link "帳單列表" at bounding box center [74, 150] width 137 height 34
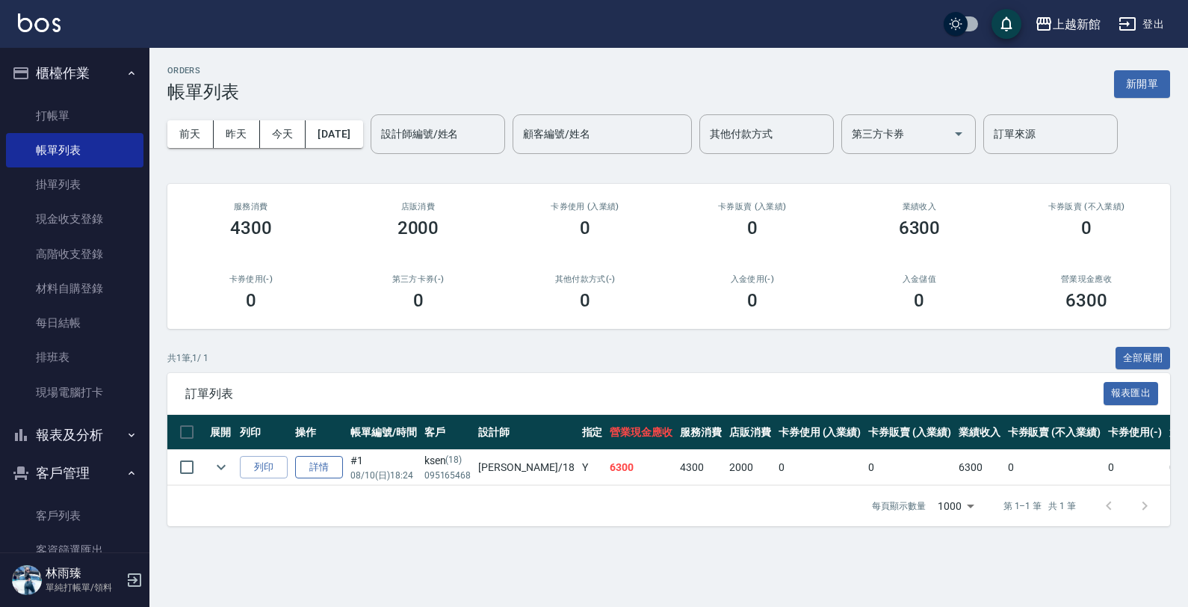
click at [323, 467] on link "詳情" at bounding box center [319, 467] width 48 height 23
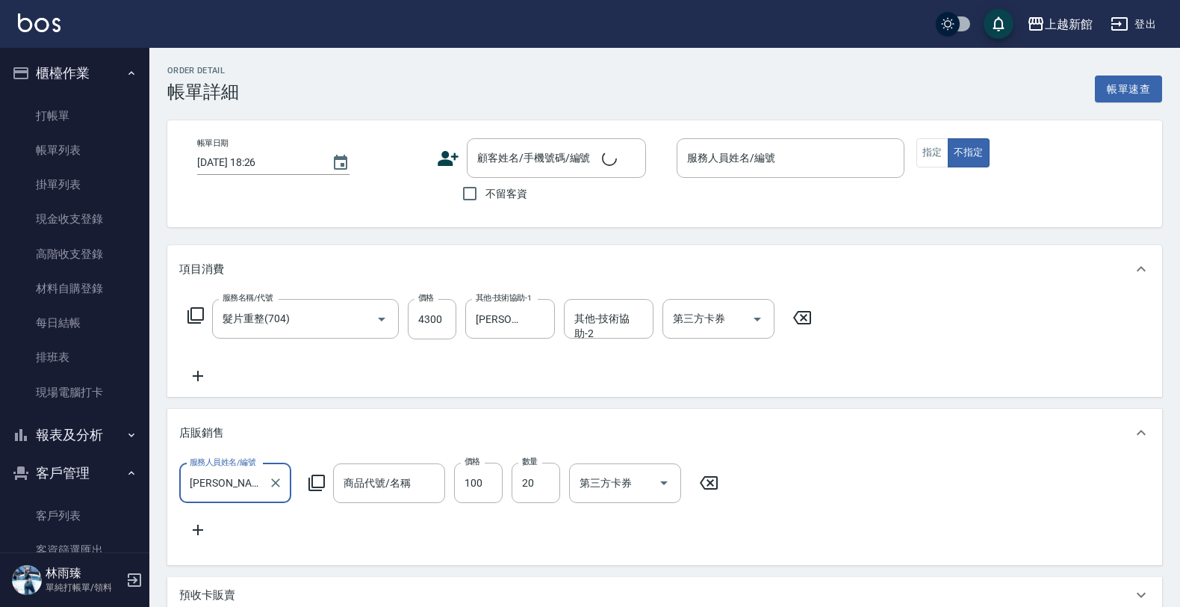
type input "髮片重整(704)"
type input "2025/08/10 18:24"
type input "黃柏森-18"
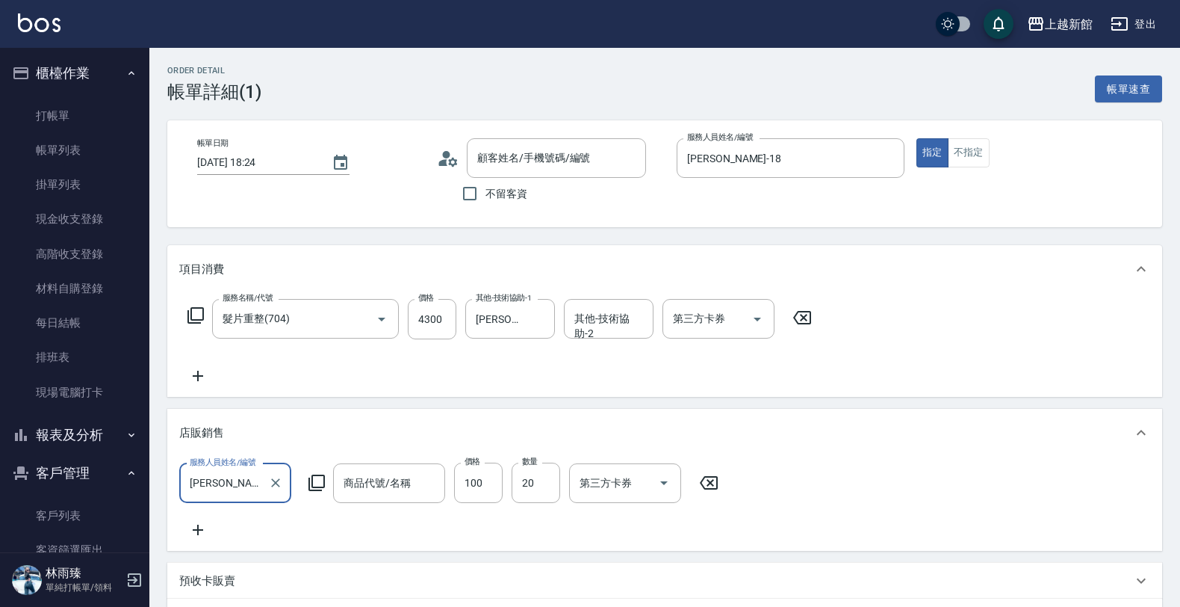
scroll to position [0, 0]
type input "Venus 迷你雙接棍/一般髮18吋/2束(1對)"
type input "ksen/095165468/18"
type input "40"
click at [529, 487] on input "20" at bounding box center [536, 482] width 49 height 40
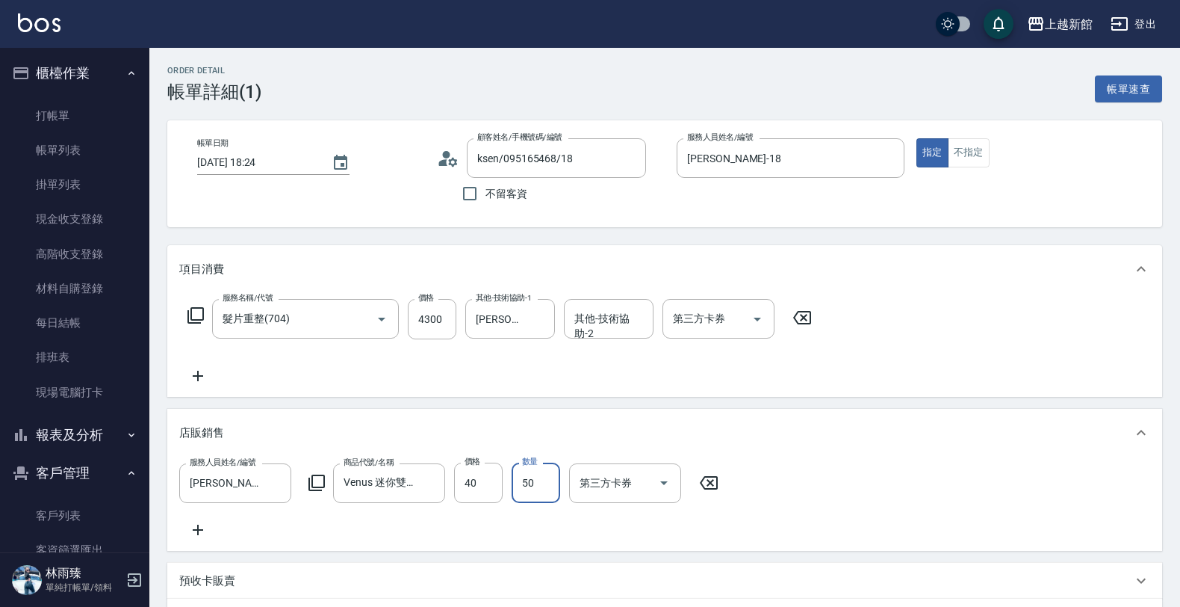
scroll to position [308, 0]
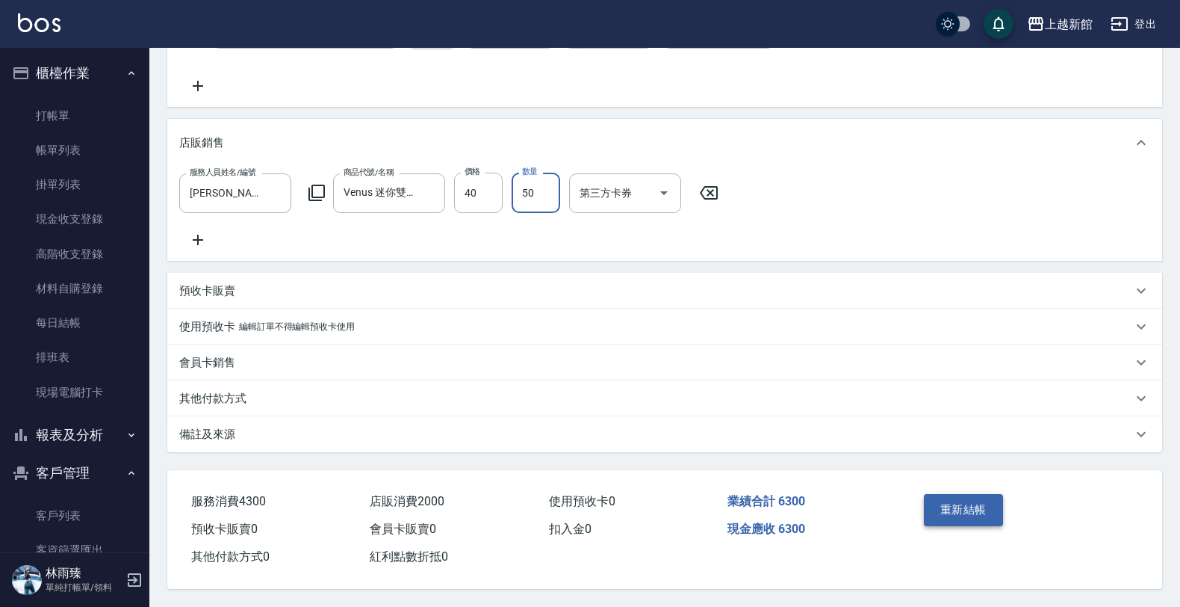
type input "50"
click at [973, 494] on button "重新結帳" at bounding box center [963, 509] width 79 height 31
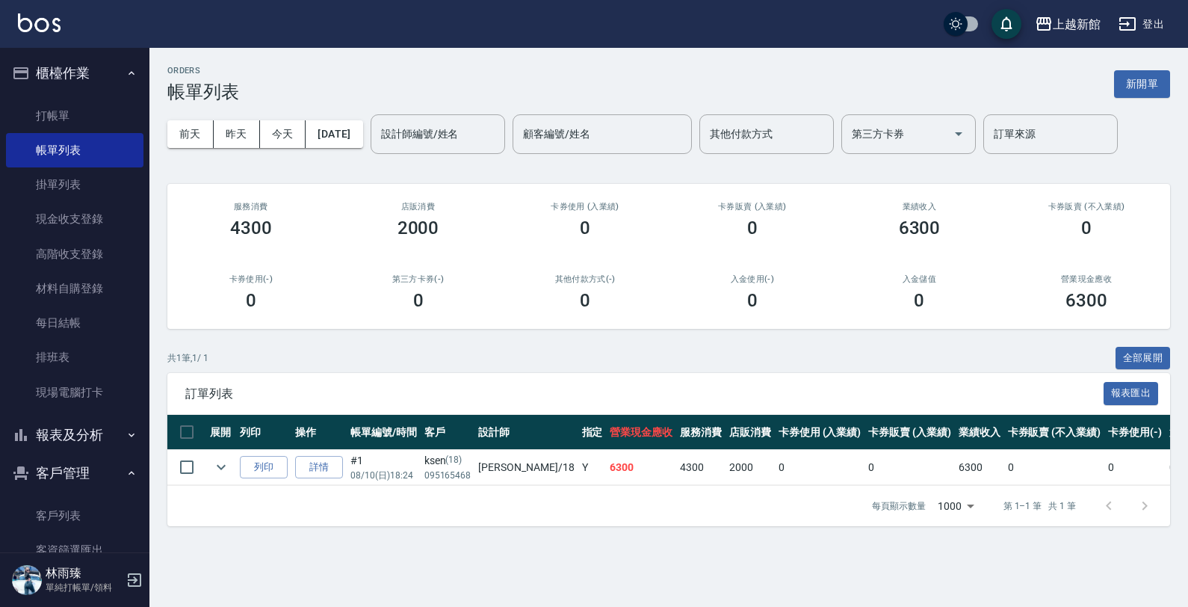
drag, startPoint x: 580, startPoint y: 394, endPoint x: 523, endPoint y: 348, distance: 72.8
click at [523, 348] on div "共 1 筆, 1 / 1 全部展開" at bounding box center [668, 358] width 1002 height 23
click at [62, 110] on link "打帳單" at bounding box center [74, 116] width 137 height 34
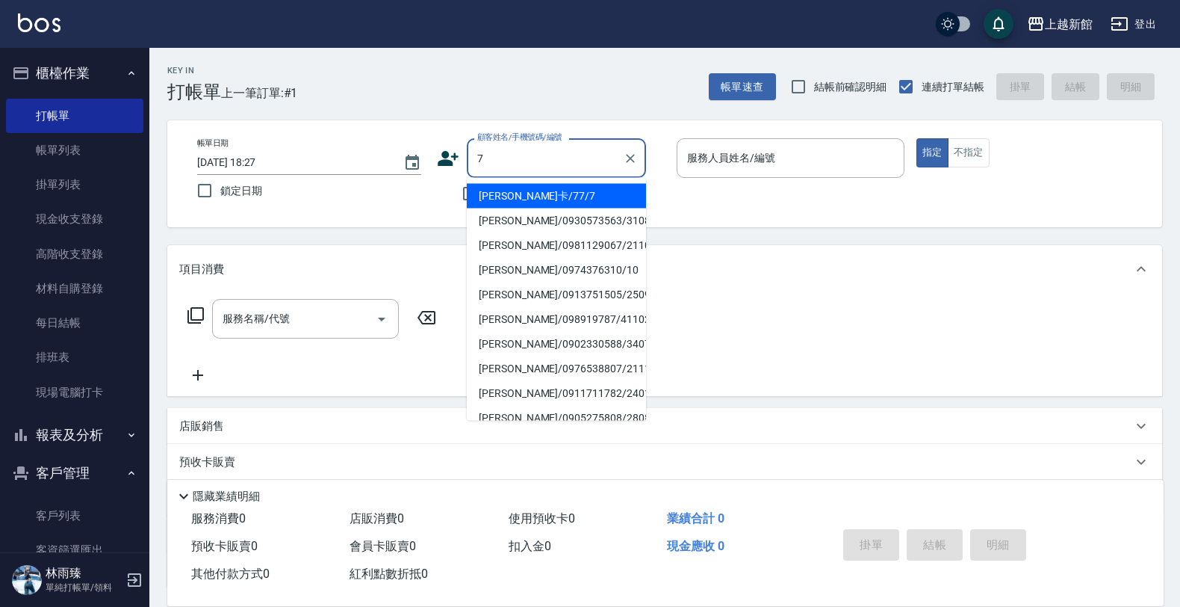
type input "莫尼卡/77/7"
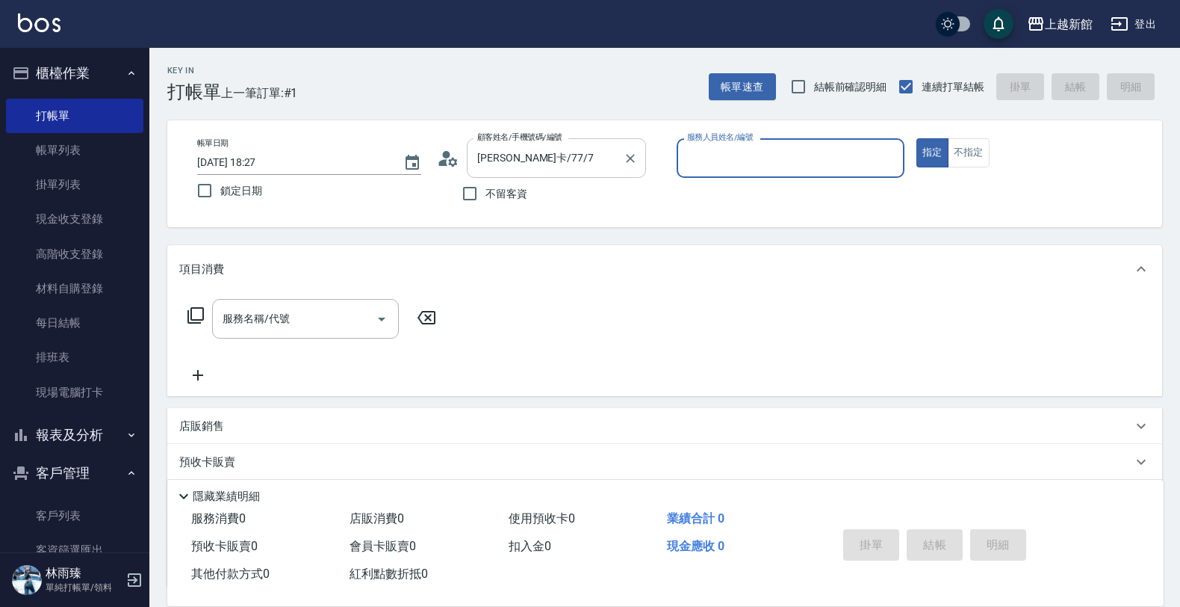
click at [916, 138] on button "指定" at bounding box center [932, 152] width 32 height 29
type input "莫尼卡-7"
type button "true"
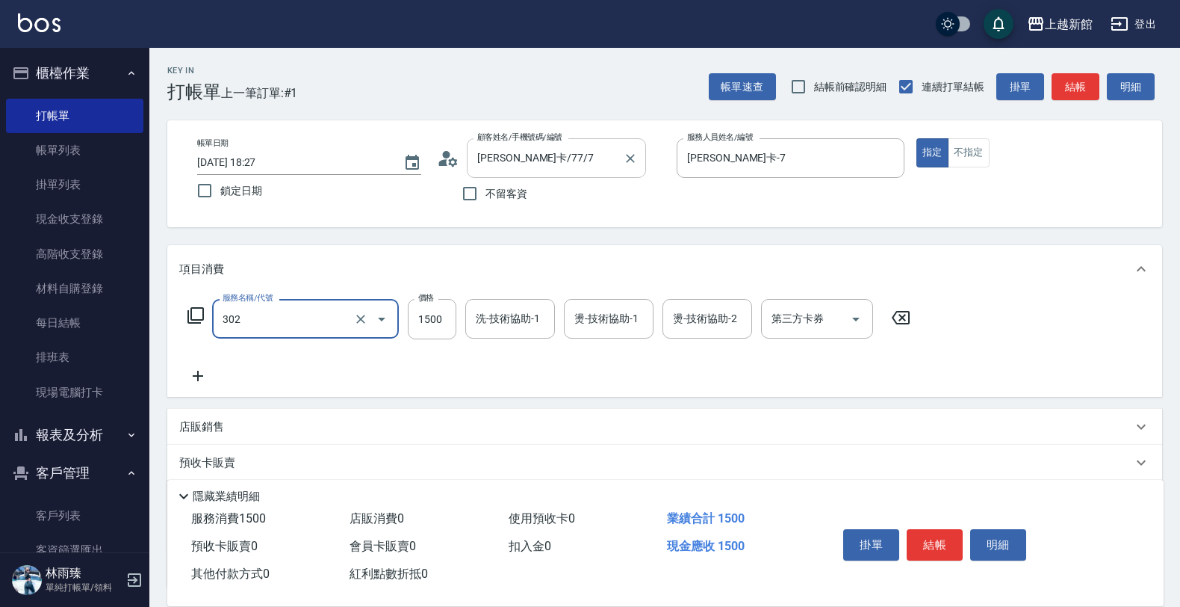
type input "設計燙髮(302)"
type input "1780"
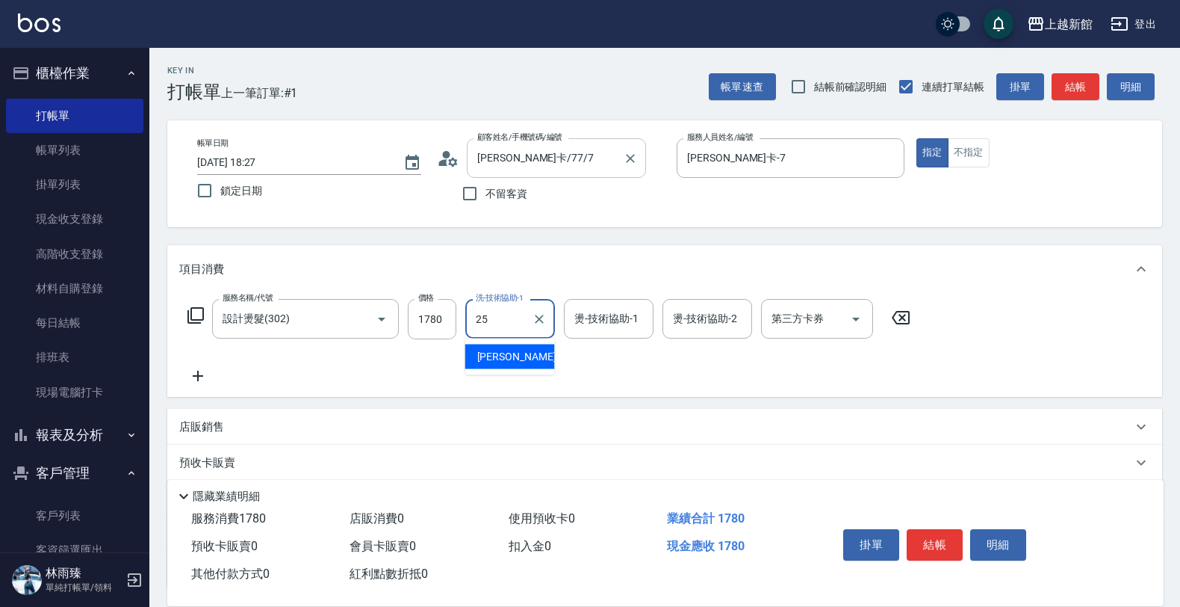
type input "小邱-25"
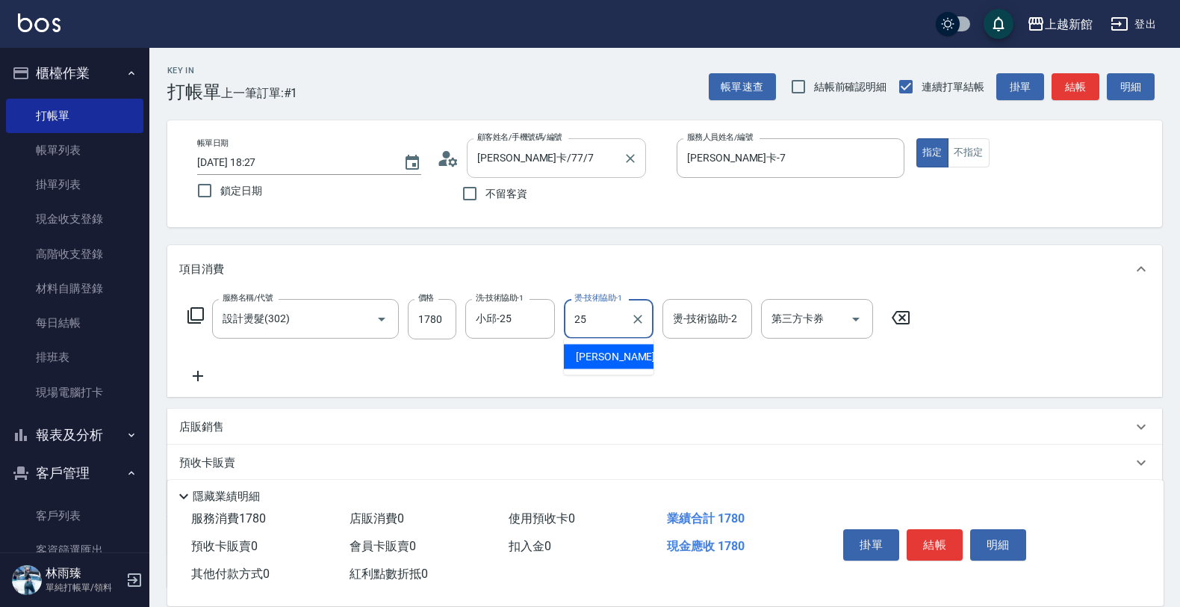
type input "小邱-25"
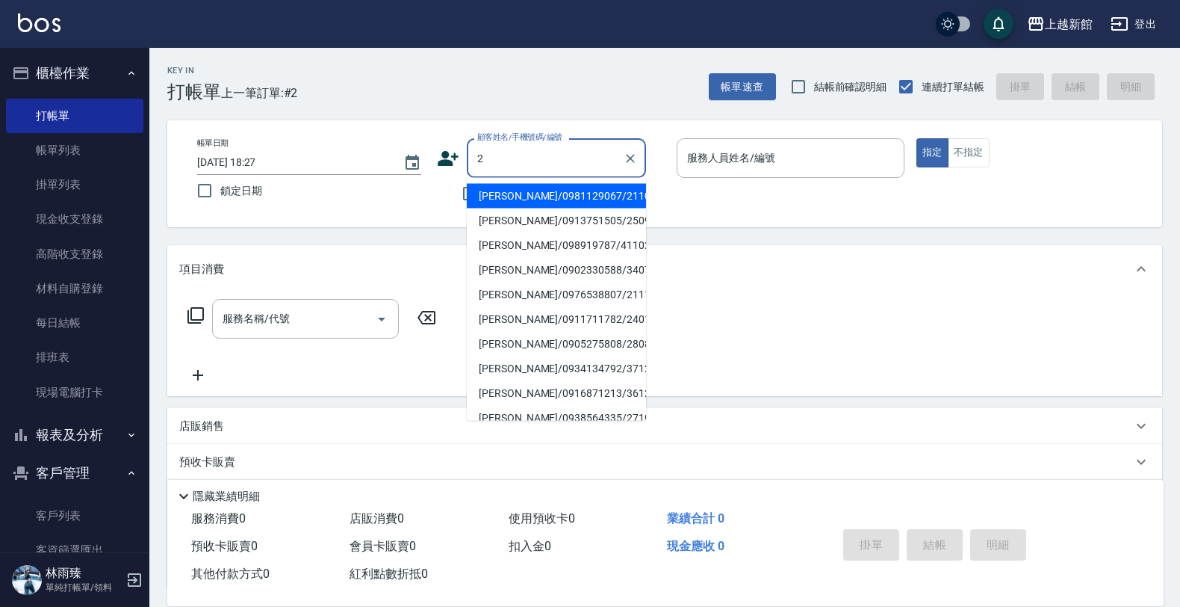
type input "侯絜馨/0981129067/211008"
click at [916, 138] on button "指定" at bounding box center [932, 152] width 32 height 29
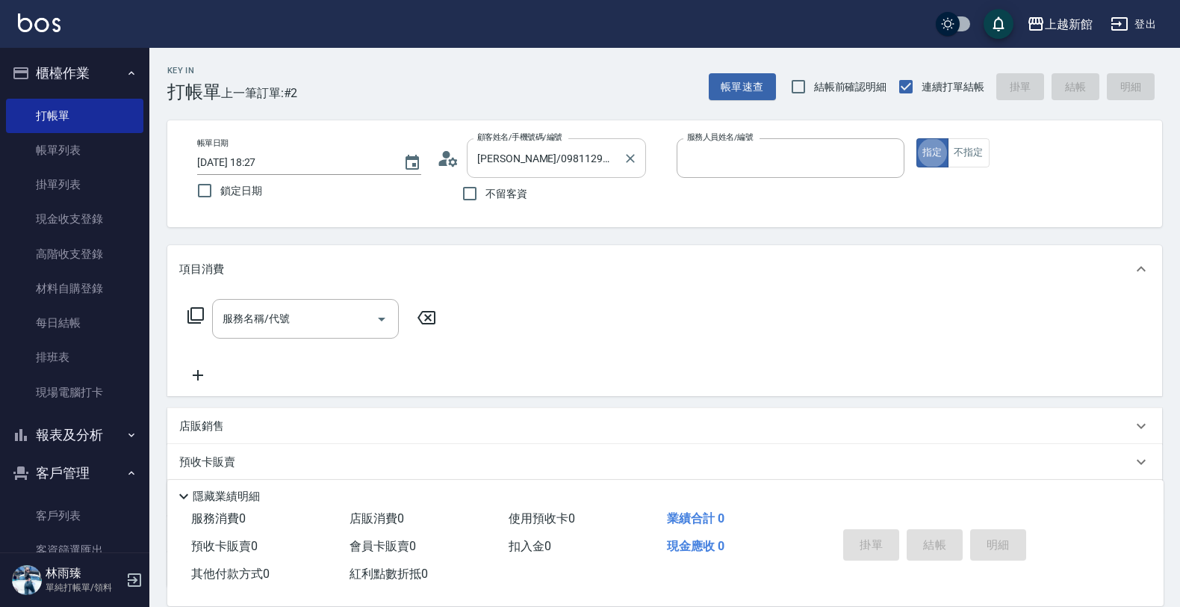
type input "蘿拉-1"
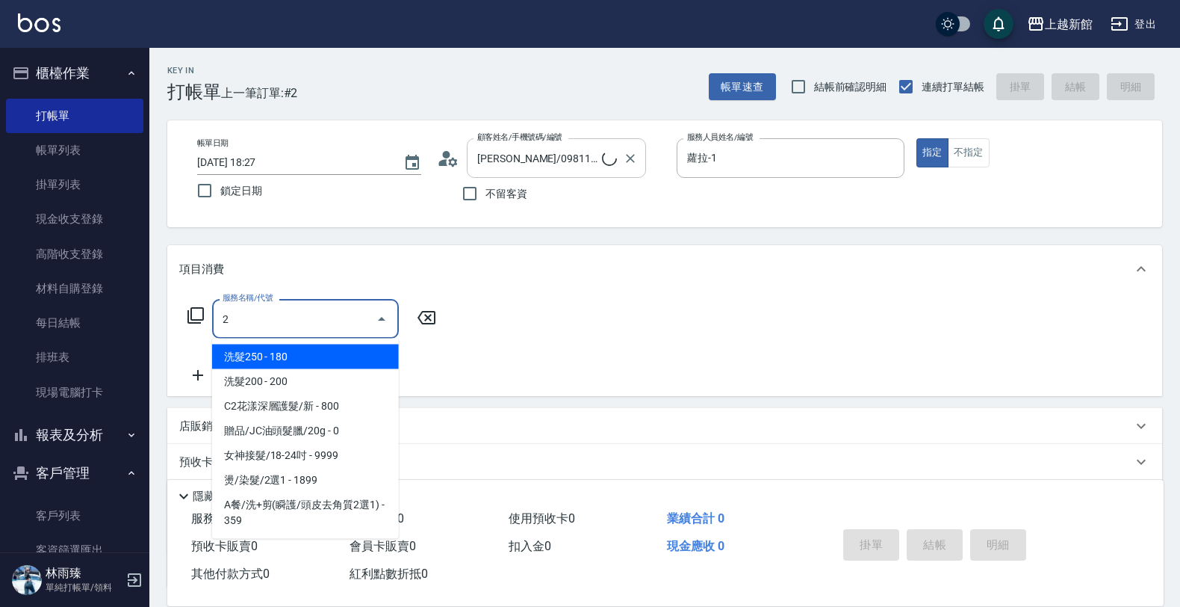
type input "20"
type input "店花草霉/0930557925/2"
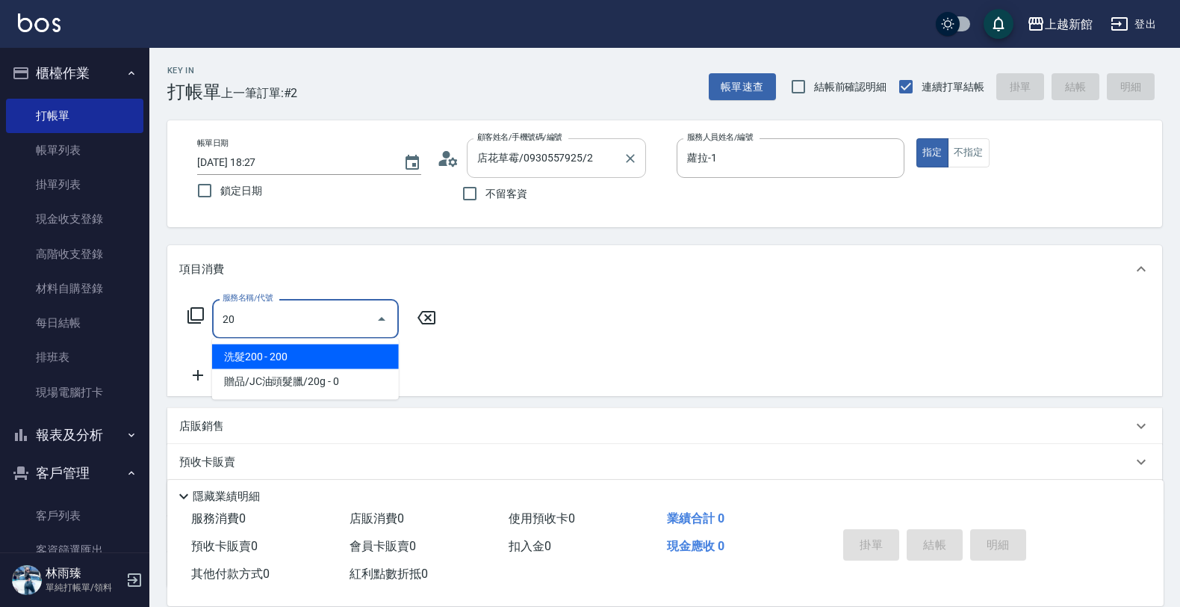
type input "203"
type input "草莓-2"
type input "指定單剪(203)"
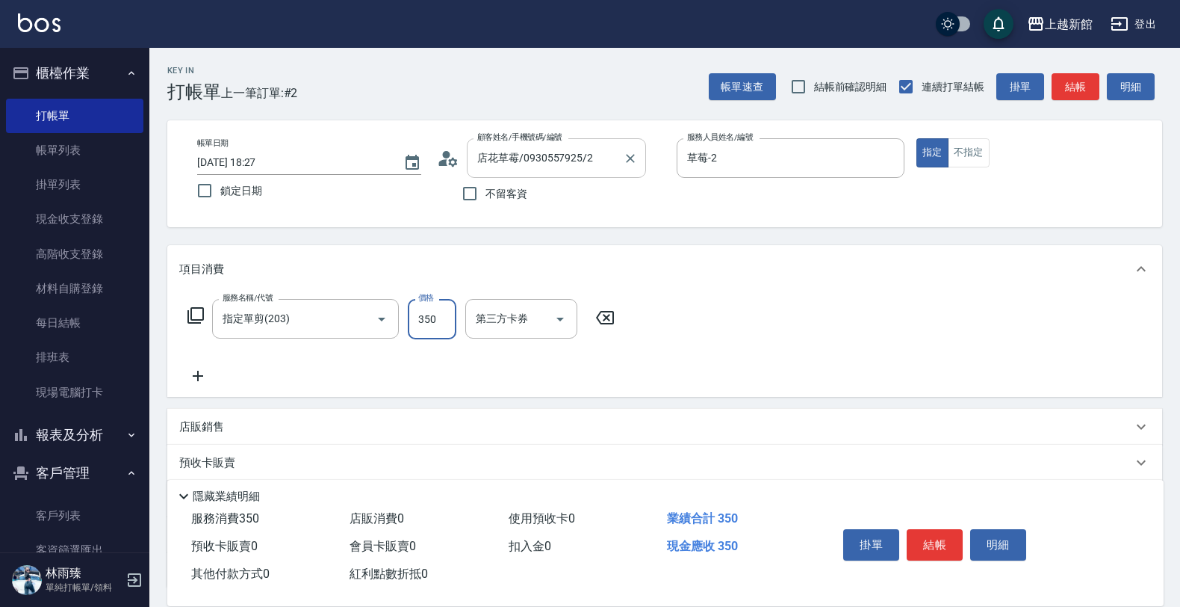
type input "350"
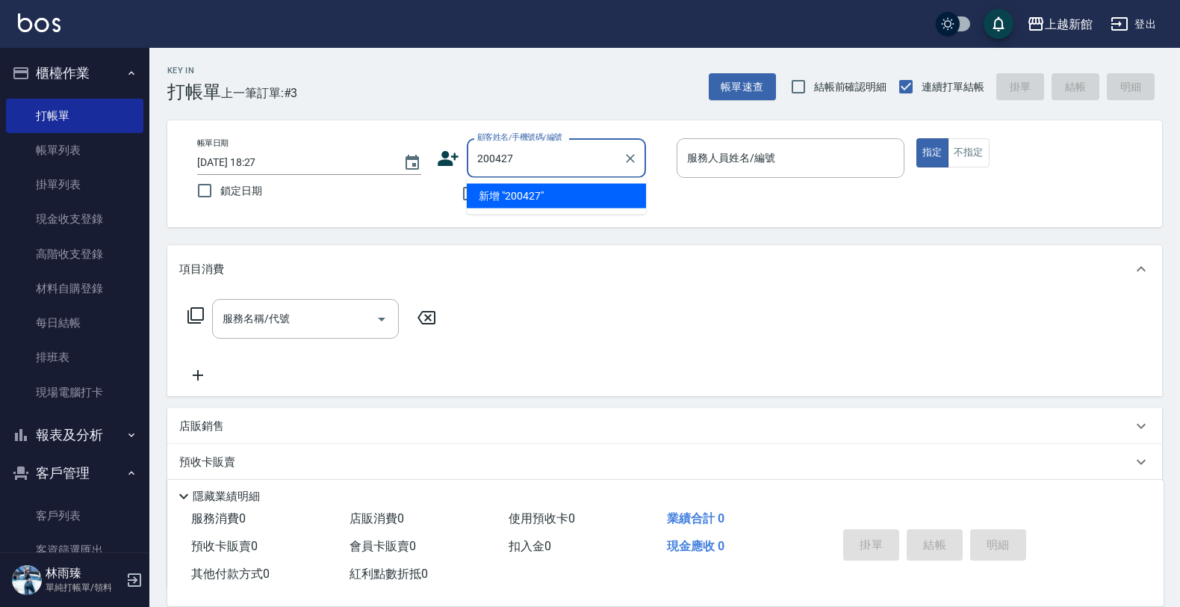
click at [916, 138] on button "指定" at bounding box center [932, 152] width 32 height 29
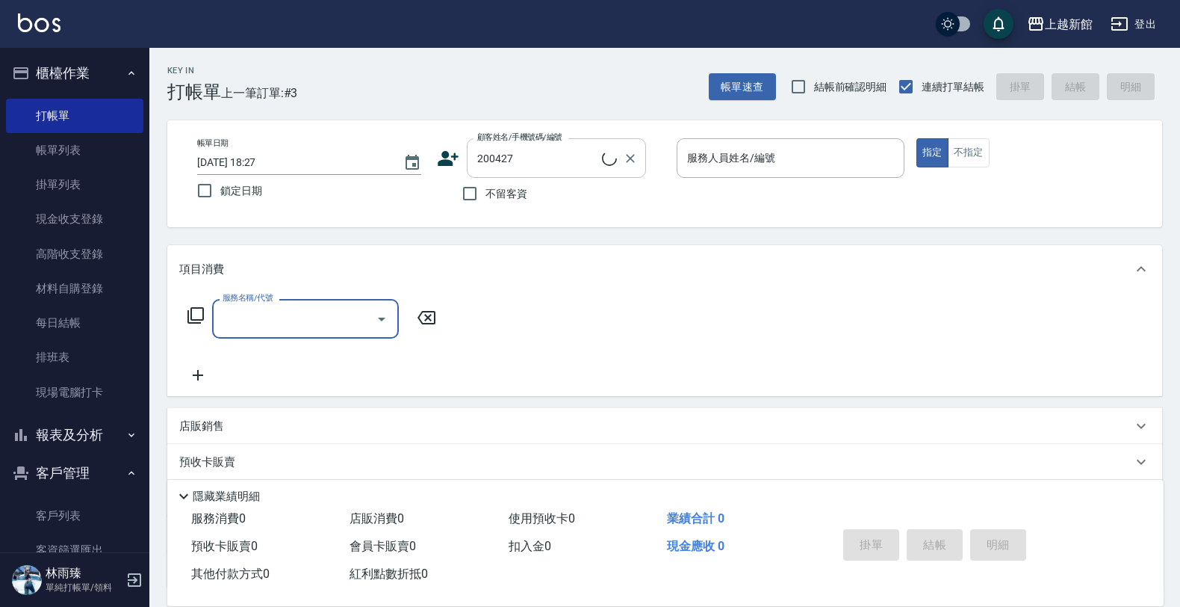
type input "？淑婷/0918383726/200427"
type input "瑪沙-10"
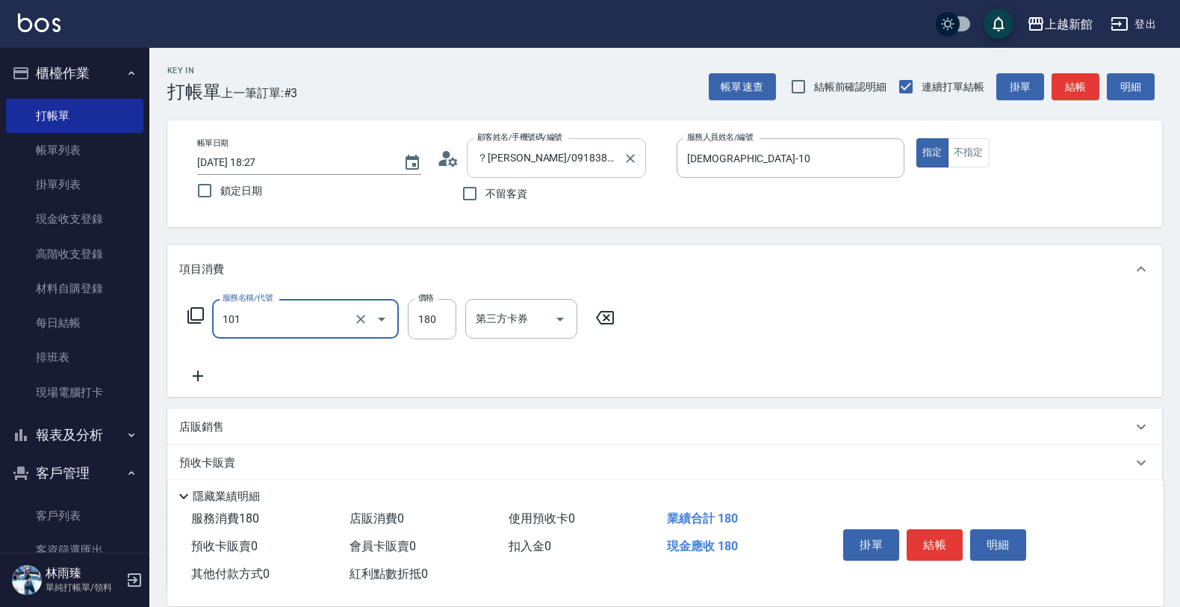
type input "洗髮250(101)"
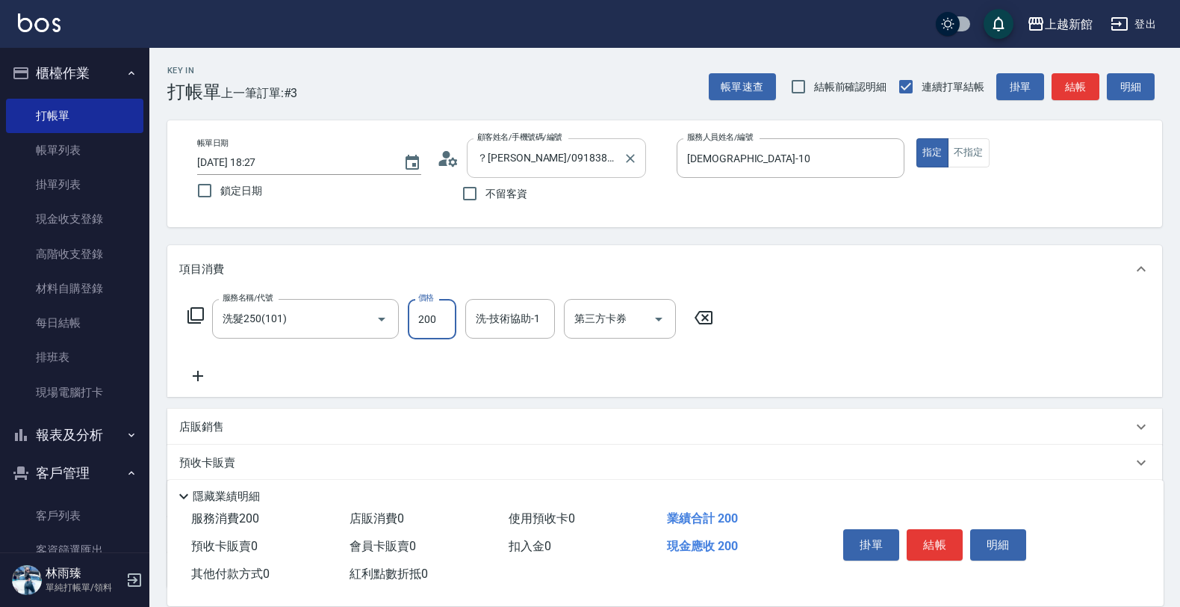
type input "200"
type input "容綺-21"
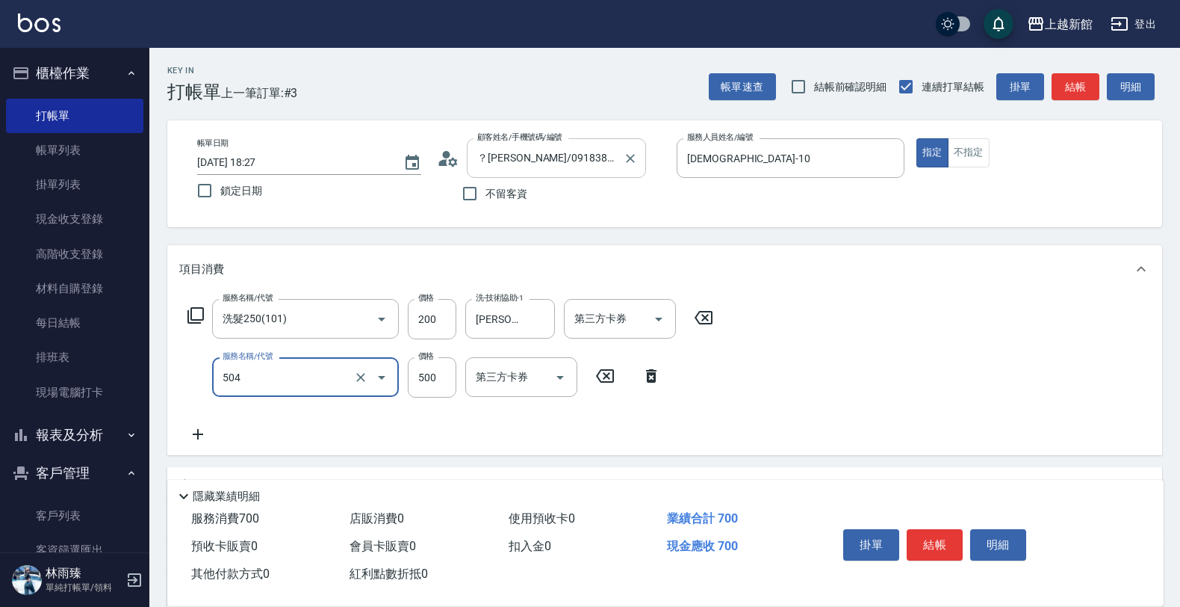
type input "順子護髮(504)"
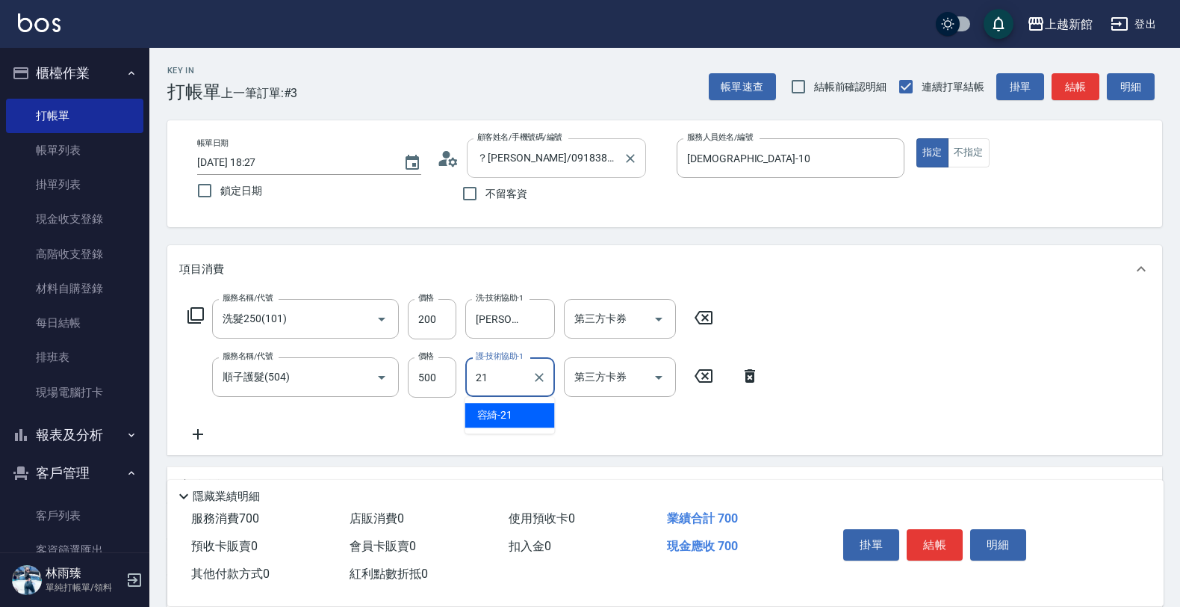
type input "容綺-21"
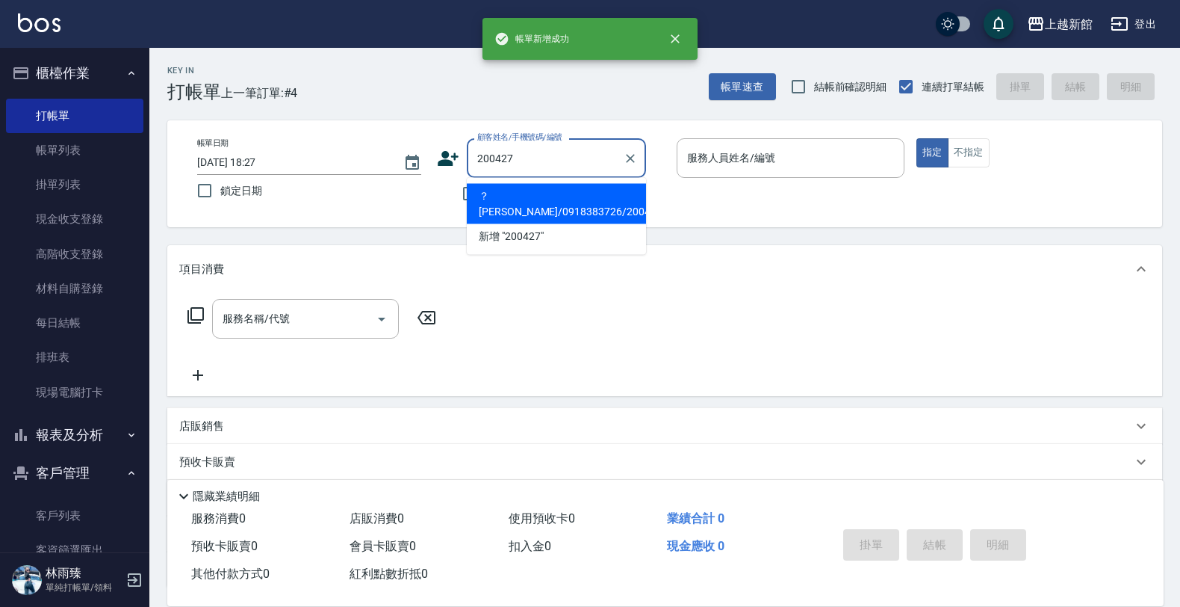
type input "？淑婷/0918383726/200427"
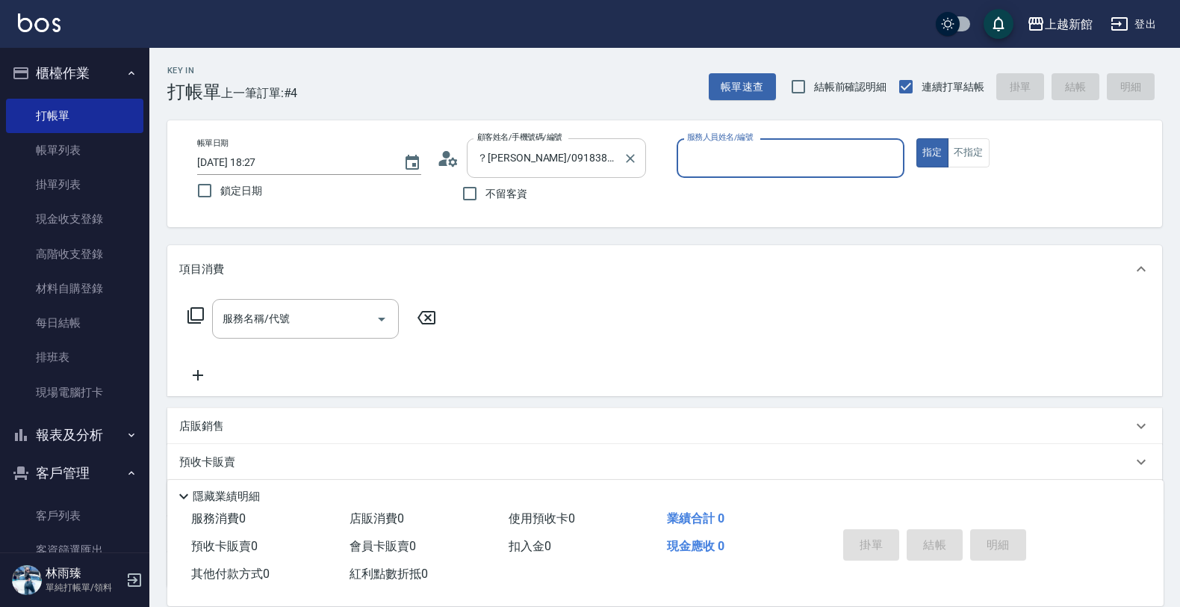
click at [916, 138] on button "指定" at bounding box center [932, 152] width 32 height 29
type input "瑪沙-10"
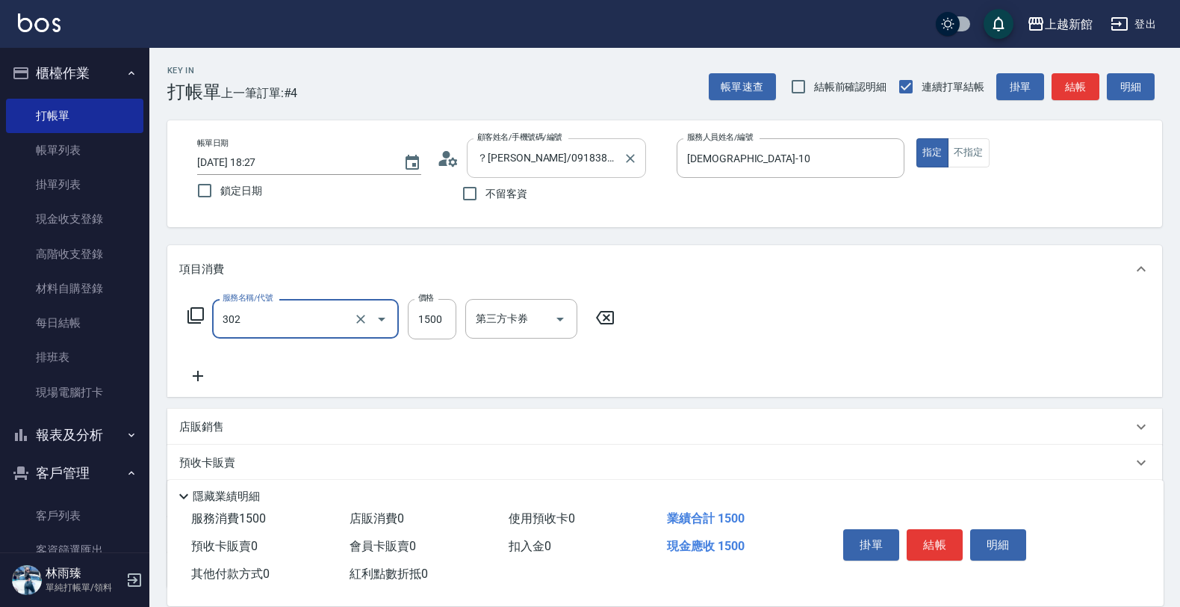
type input "設計燙髮(302)"
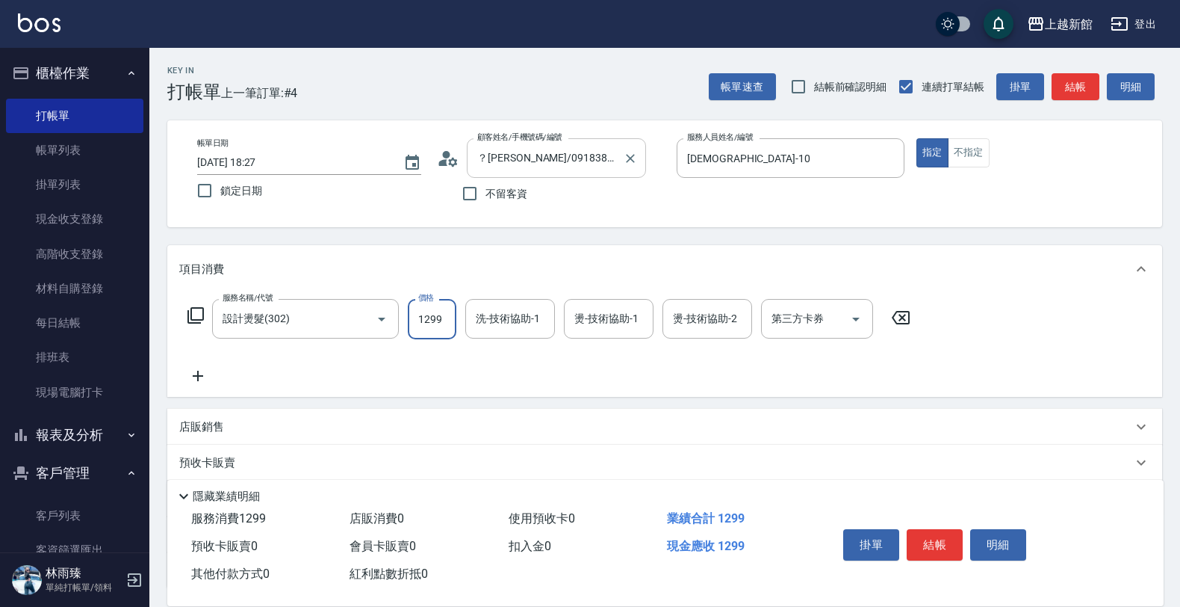
type input "1299"
type input "容綺-21"
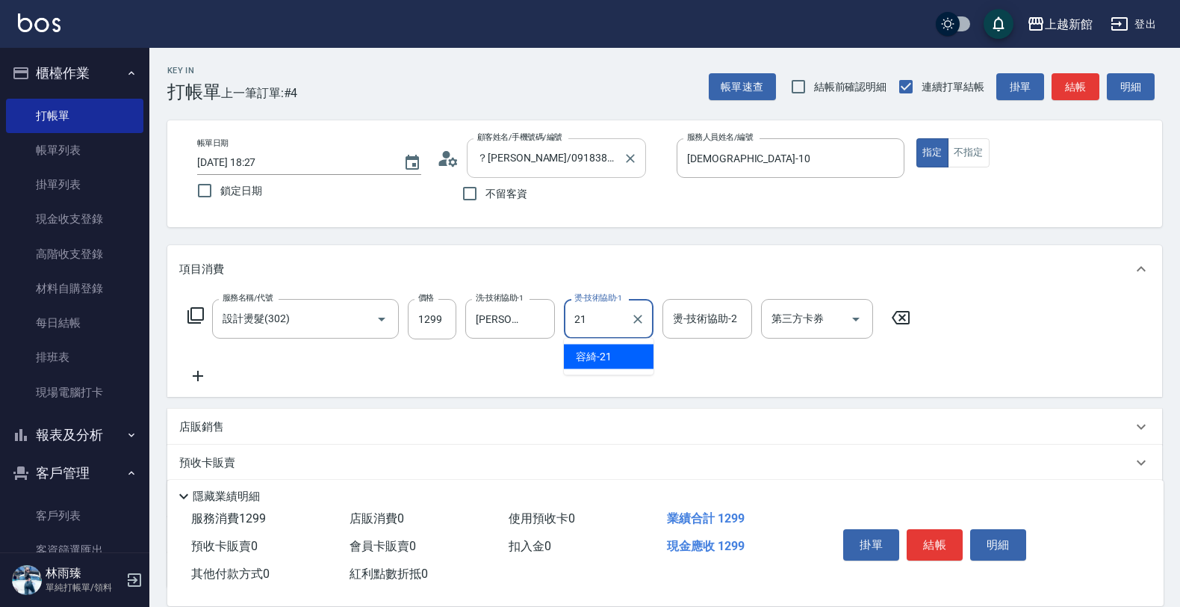
type input "容綺-21"
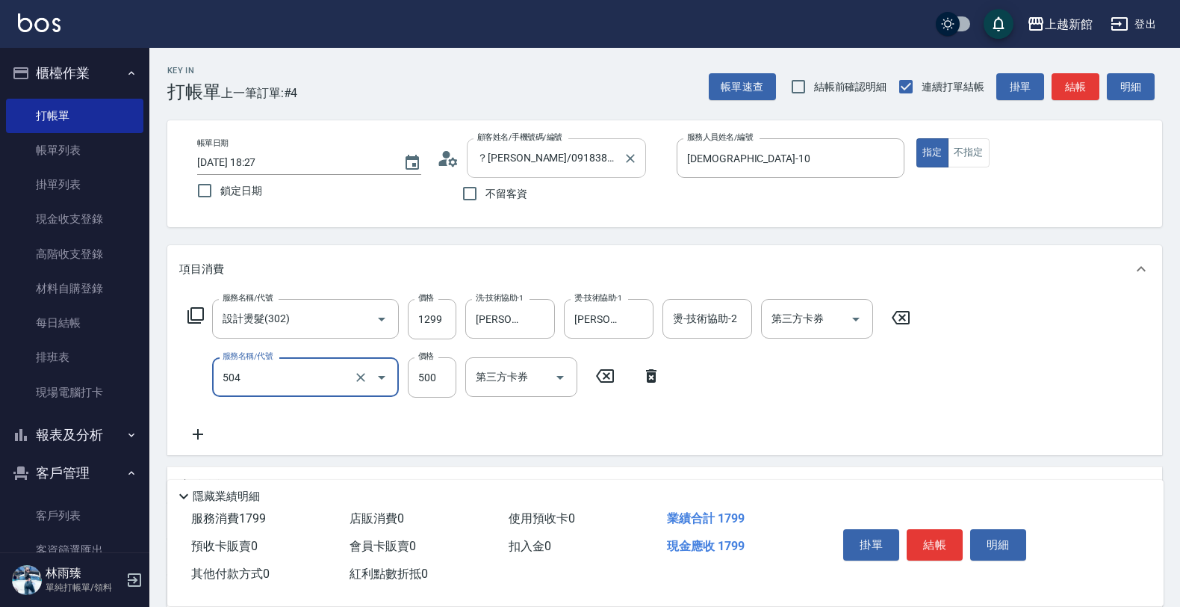
type input "順子護髮(504)"
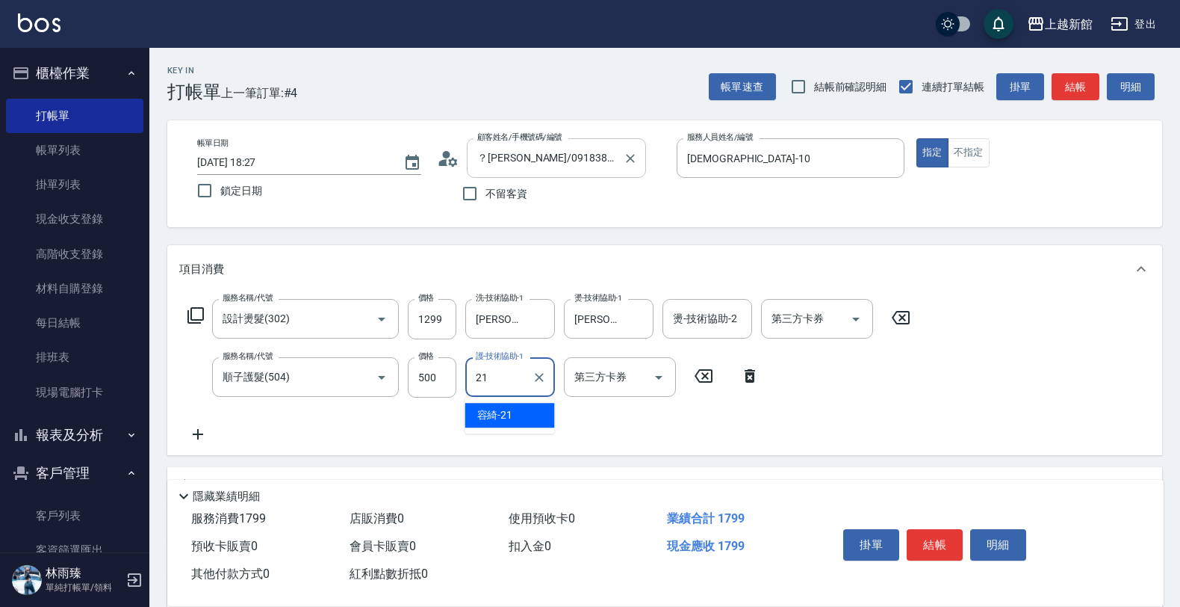
type input "容綺-21"
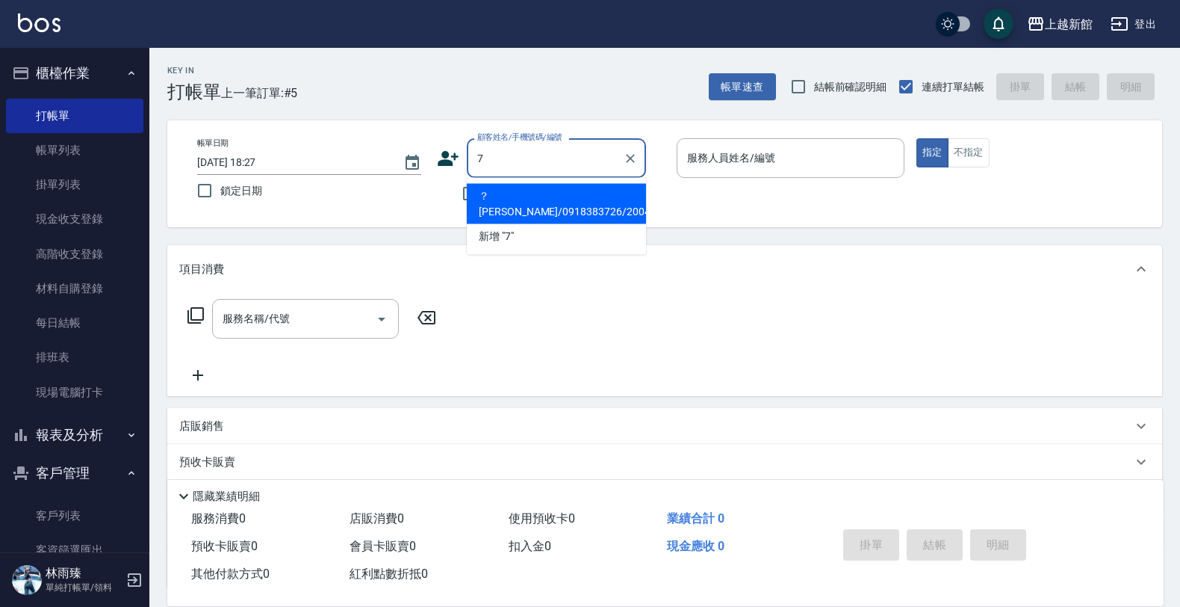
type input "？淑婷/0918383726/200427"
click at [916, 138] on button "指定" at bounding box center [932, 152] width 32 height 29
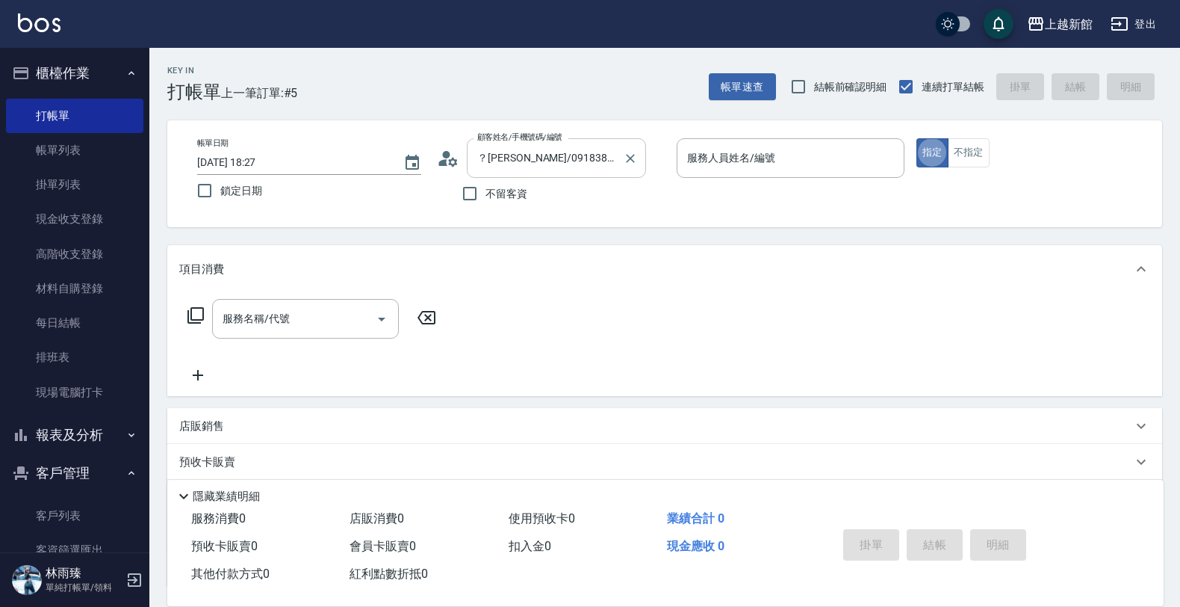
type input "瑪沙-10"
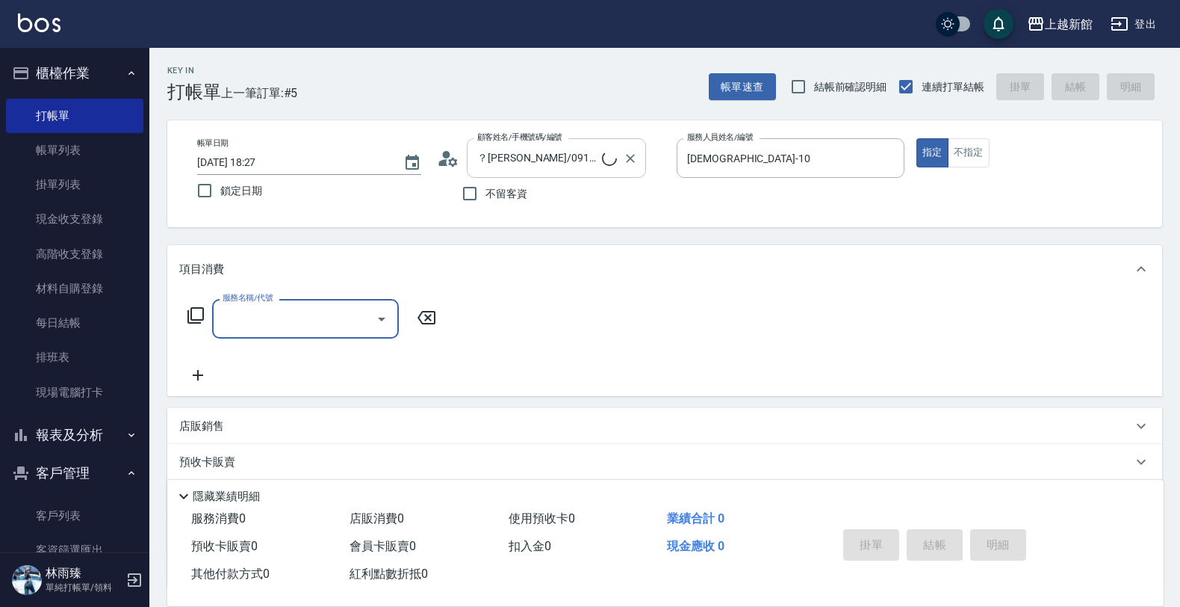
type input "莫尼卡/77/7"
type input "莫尼卡-7"
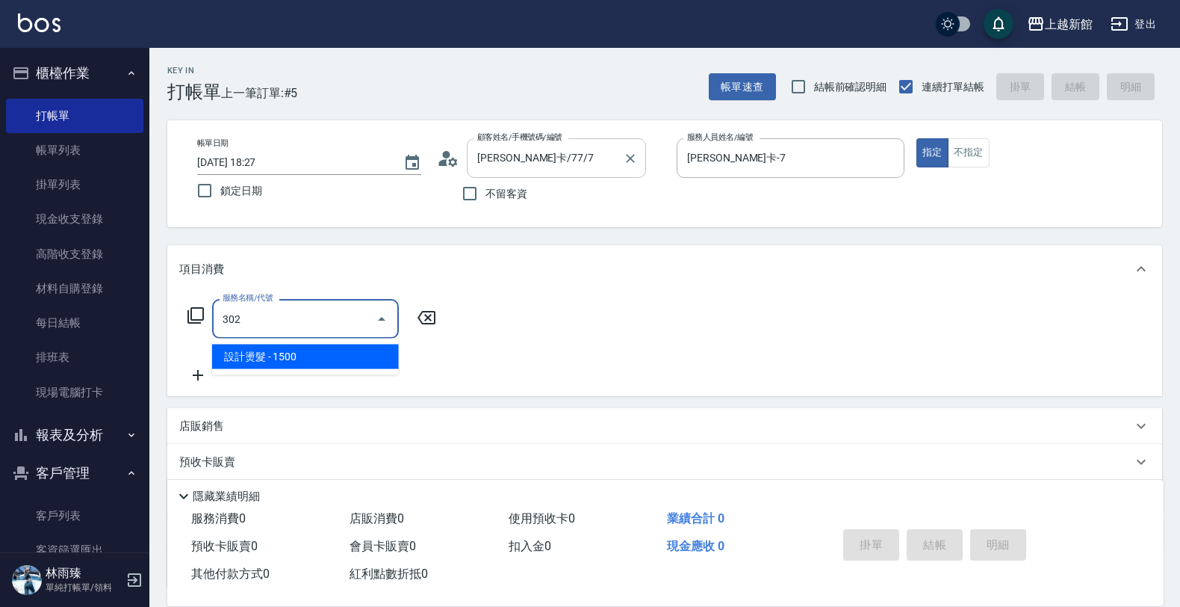
type input "設計燙髮(302)"
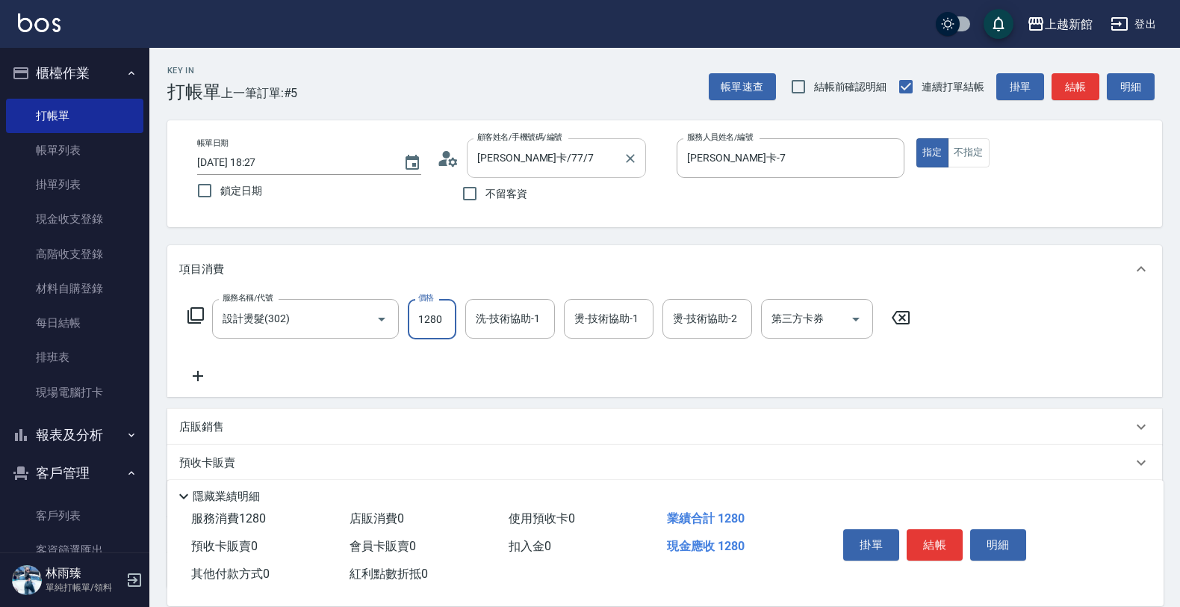
type input "1280"
type input "小邱-25"
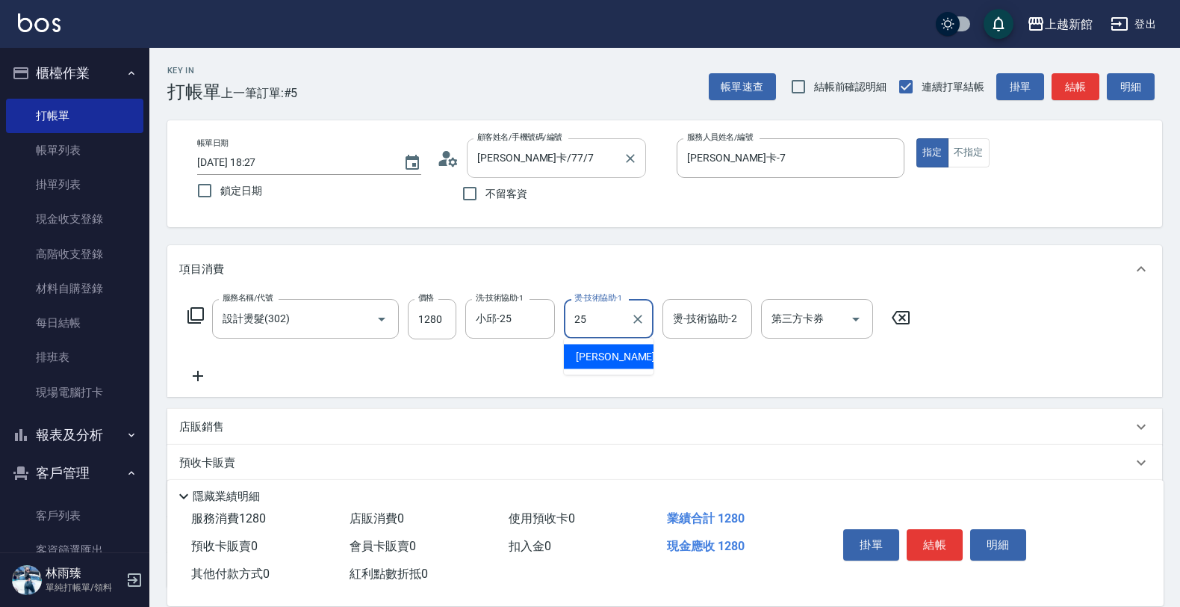
type input "小邱-25"
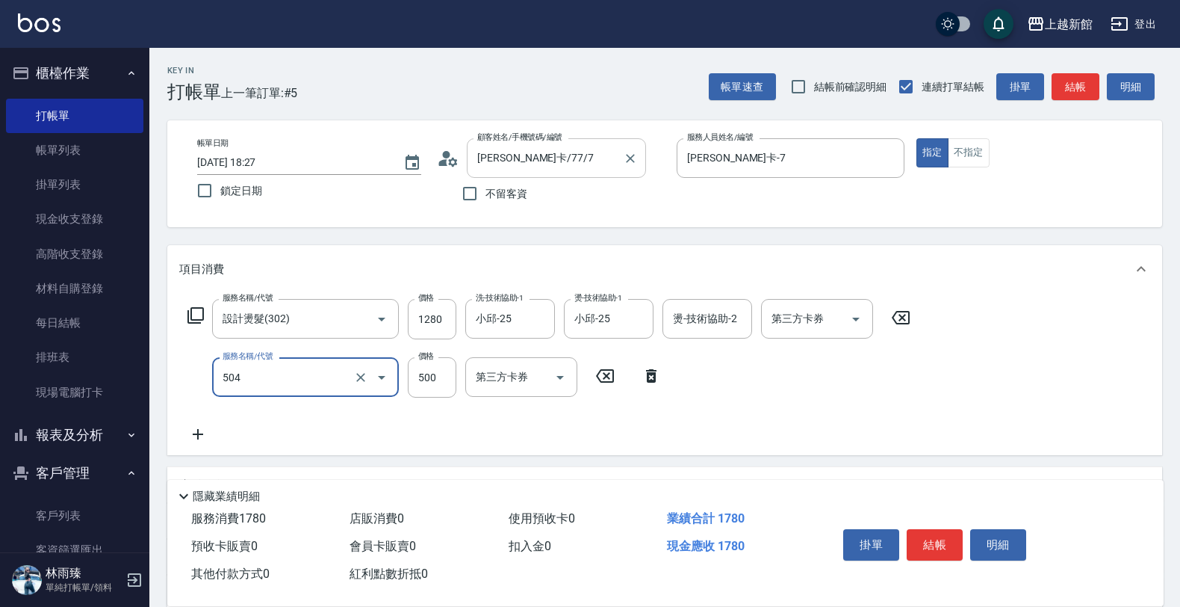
type input "順子護髮(504)"
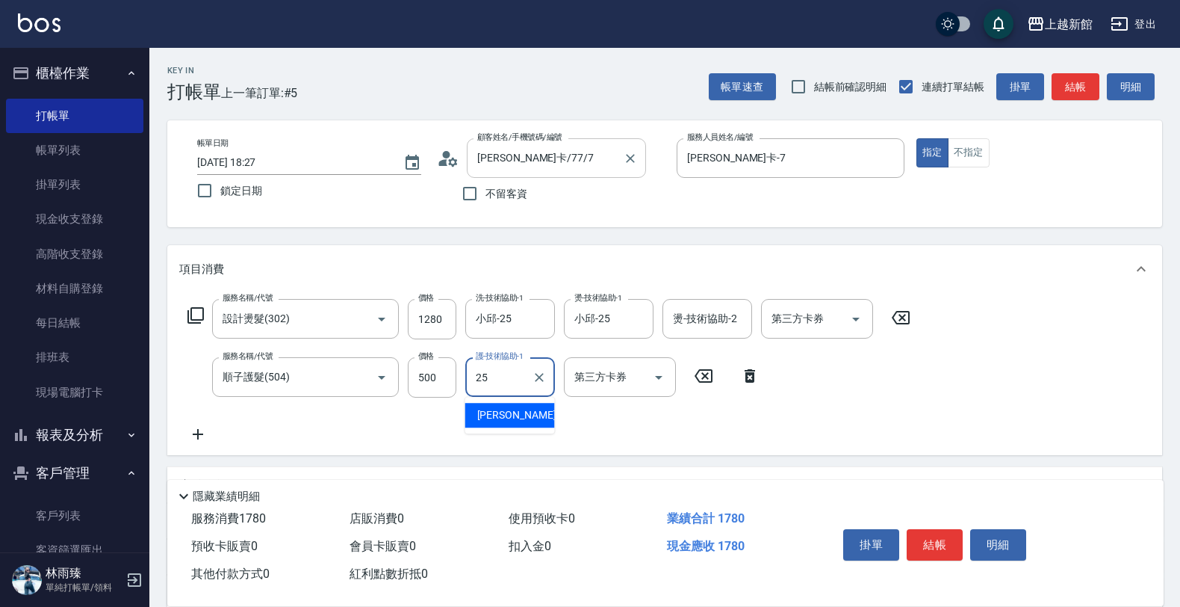
type input "小邱-25"
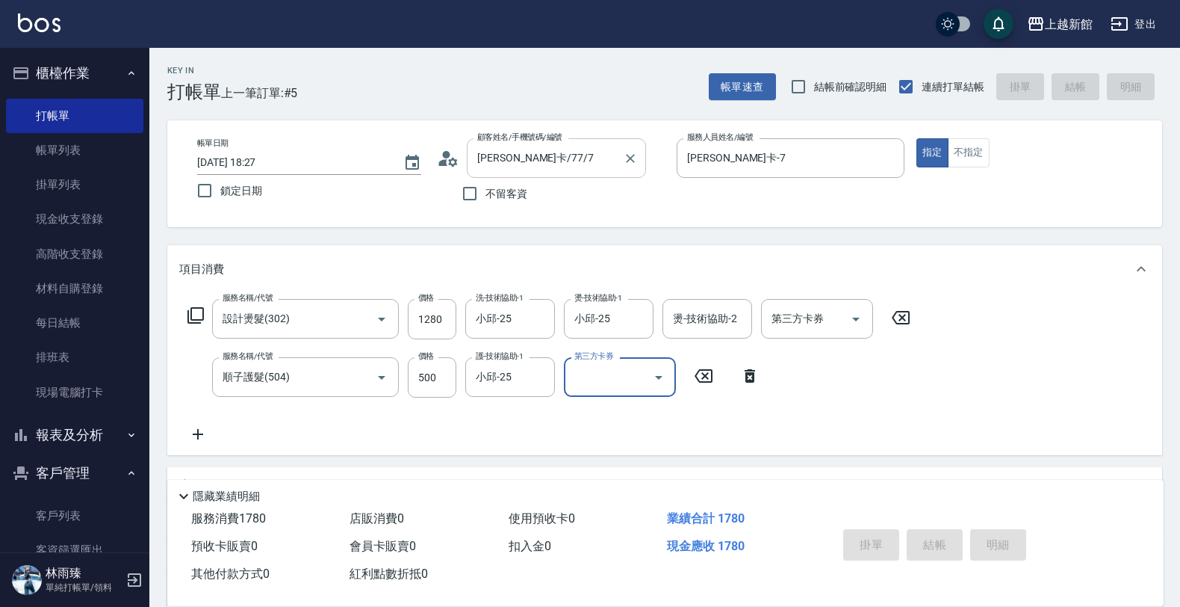
type input "2025/08/10 18:28"
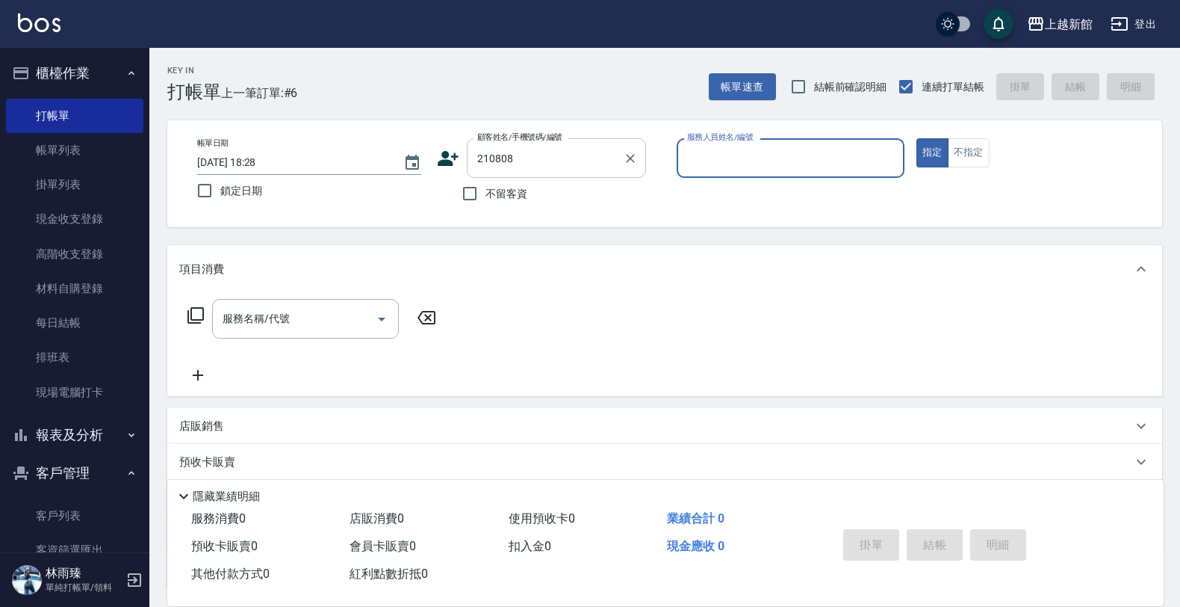
click at [916, 138] on button "指定" at bounding box center [932, 152] width 32 height 29
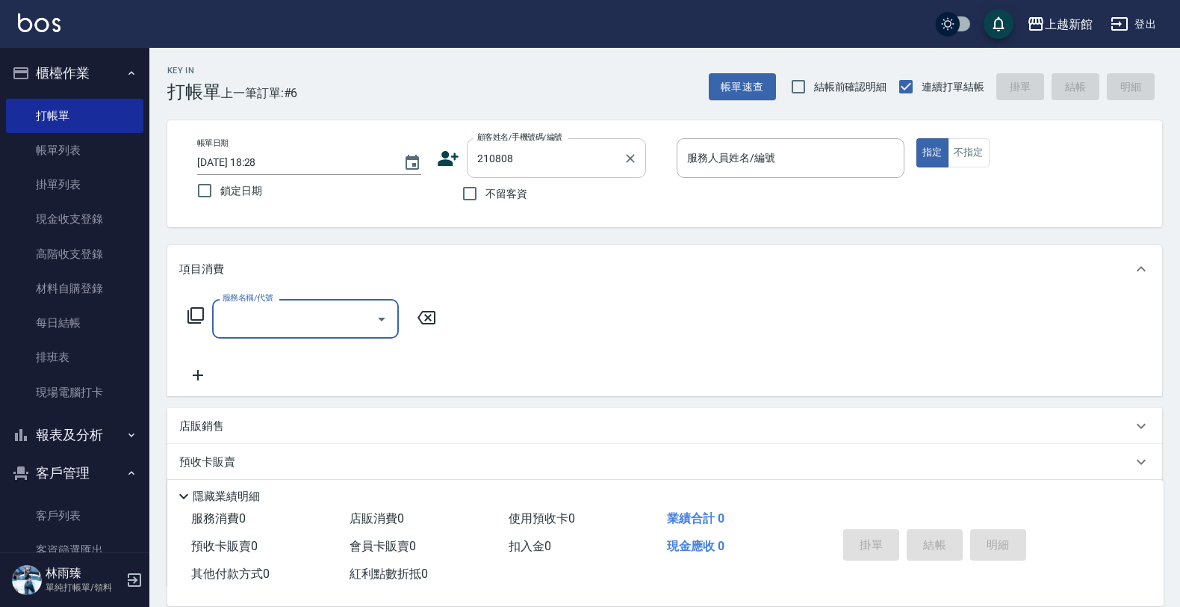
type input "消君正/0902265801/210808"
type input "草莓-2"
type input "6"
click at [308, 322] on input "服務名稱/代號" at bounding box center [294, 318] width 151 height 26
click at [292, 296] on div "服務名稱/代號 服務名稱/代號" at bounding box center [664, 344] width 995 height 103
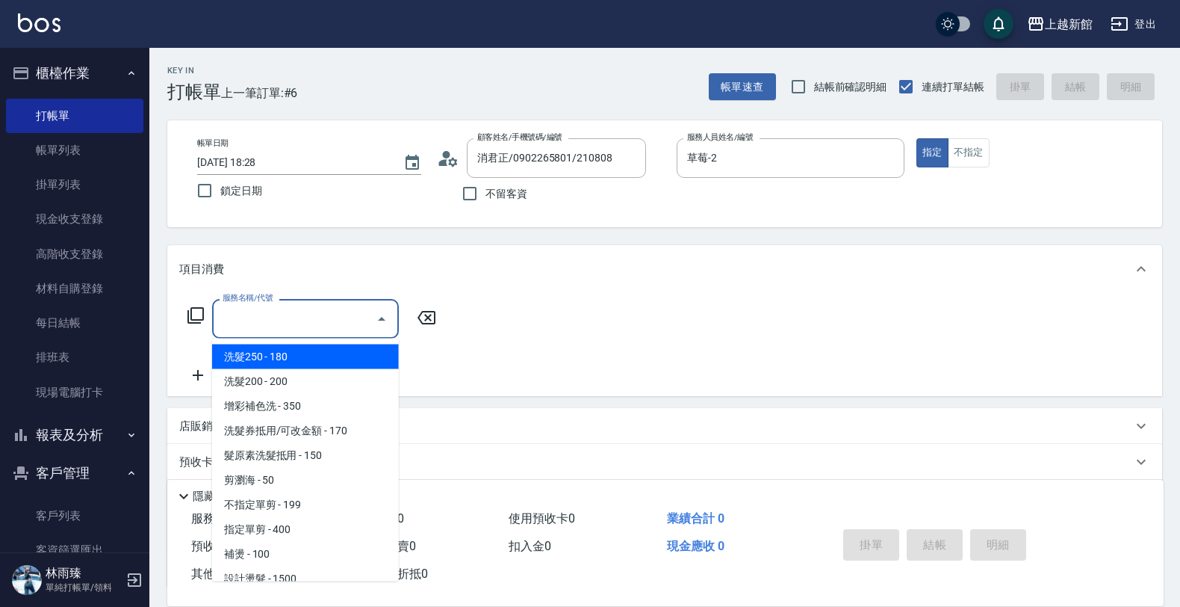
click at [297, 308] on input "服務名稱/代號" at bounding box center [294, 318] width 151 height 26
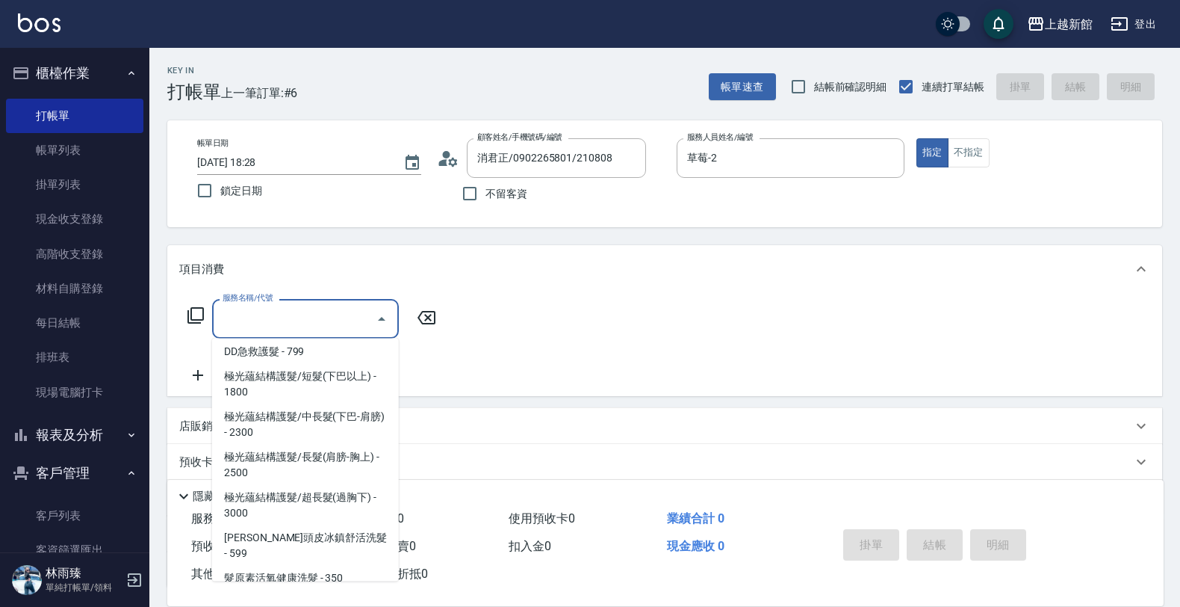
scroll to position [934, 0]
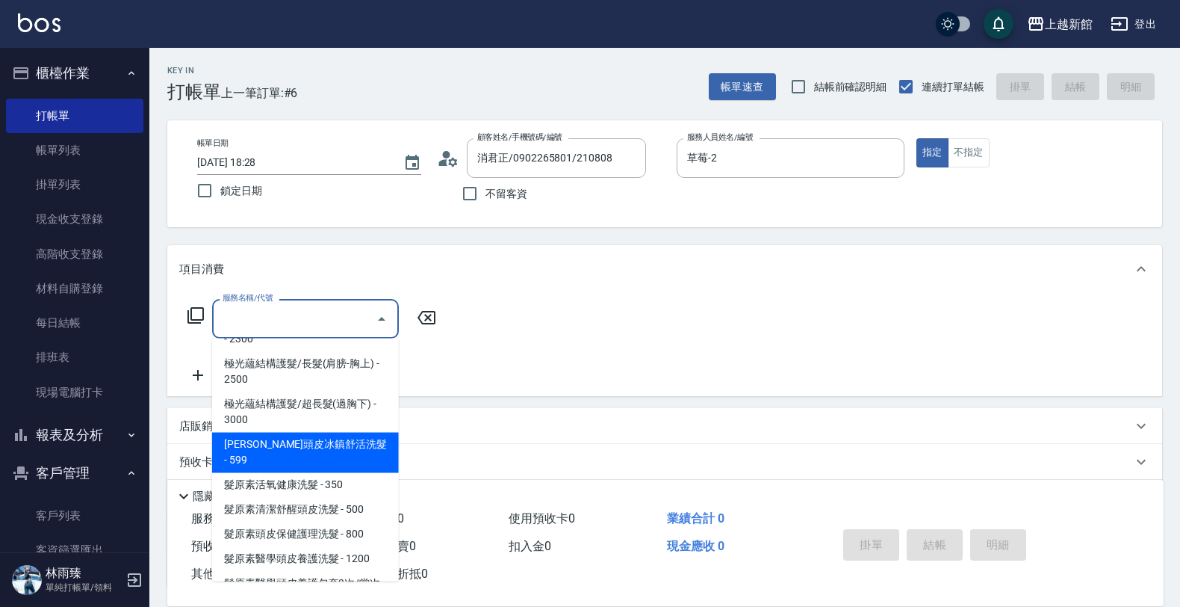
click at [321, 435] on span "仲夏頭皮冰鎮舒活洗髮 - 599" at bounding box center [305, 452] width 187 height 40
type input "仲夏頭皮冰鎮舒活洗髮(601)"
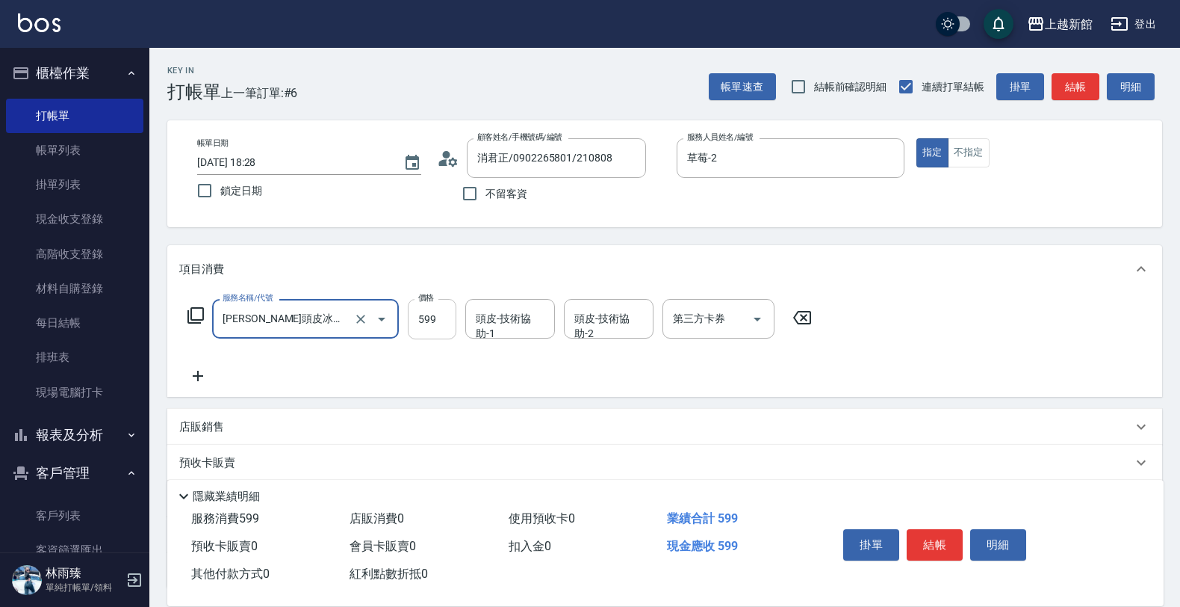
click at [437, 334] on input "599" at bounding box center [432, 319] width 49 height 40
type input "600"
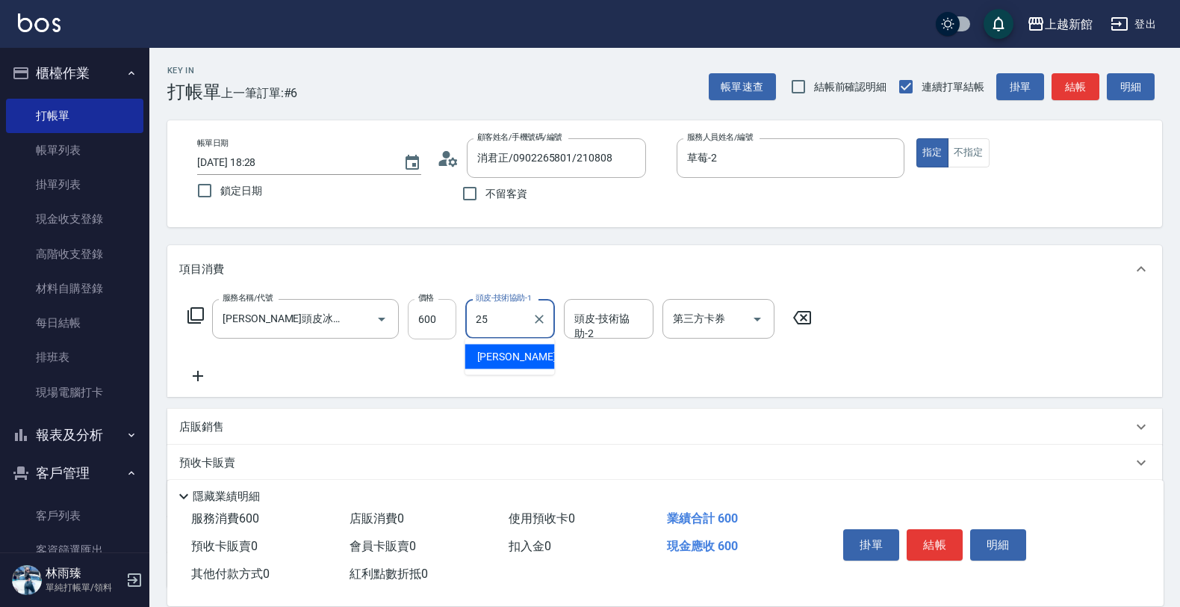
type input "小邱-25"
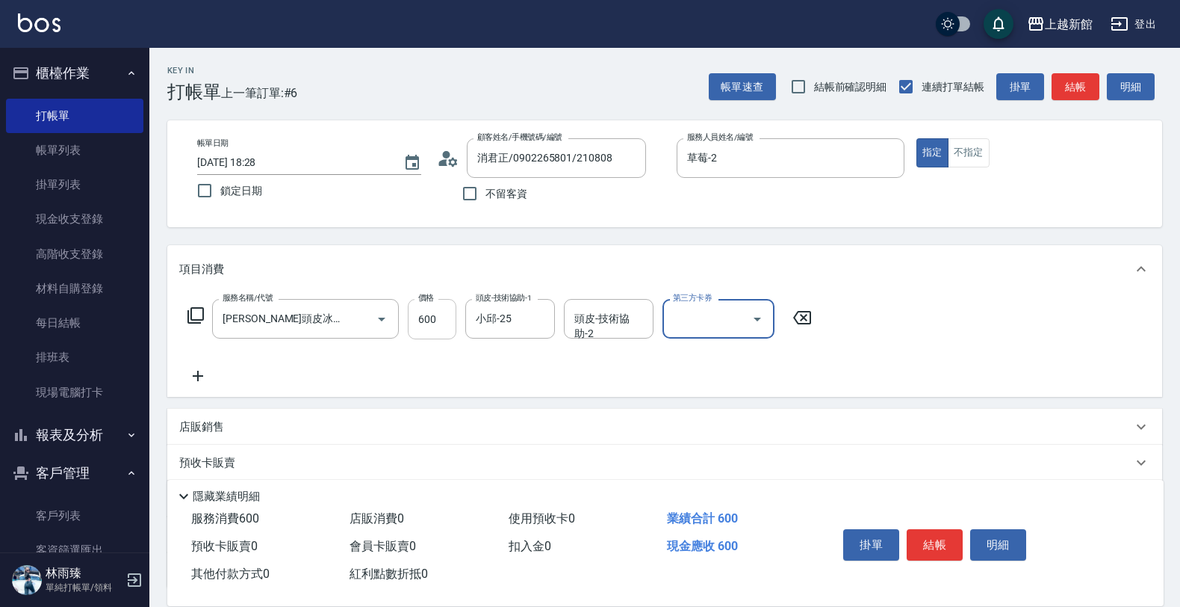
scroll to position [0, 0]
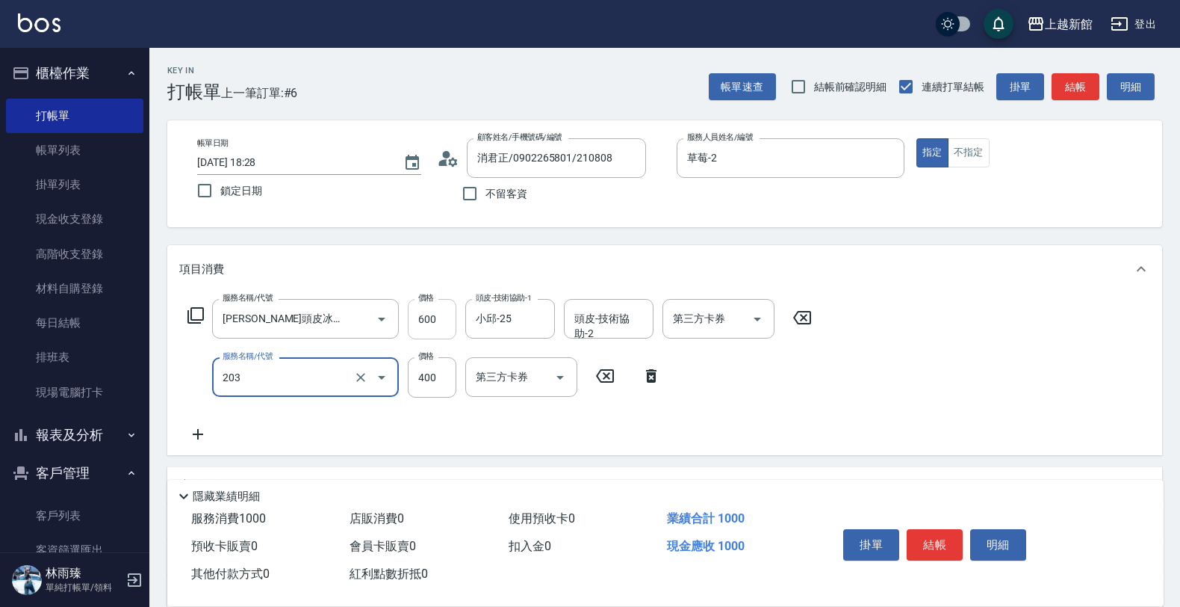
type input "指定單剪(203)"
drag, startPoint x: 434, startPoint y: 401, endPoint x: 424, endPoint y: 379, distance: 24.4
click at [426, 379] on div "服務名稱/代號 仲夏頭皮冰鎮舒活洗髮(601) 服務名稱/代號 價格 600 價格 頭皮-技術協助-1 小邱-25 頭皮-技術協助-1 頭皮-技術協助-2 頭…" at bounding box center [500, 371] width 642 height 144
click at [424, 379] on input "300" at bounding box center [432, 377] width 49 height 40
type input "400"
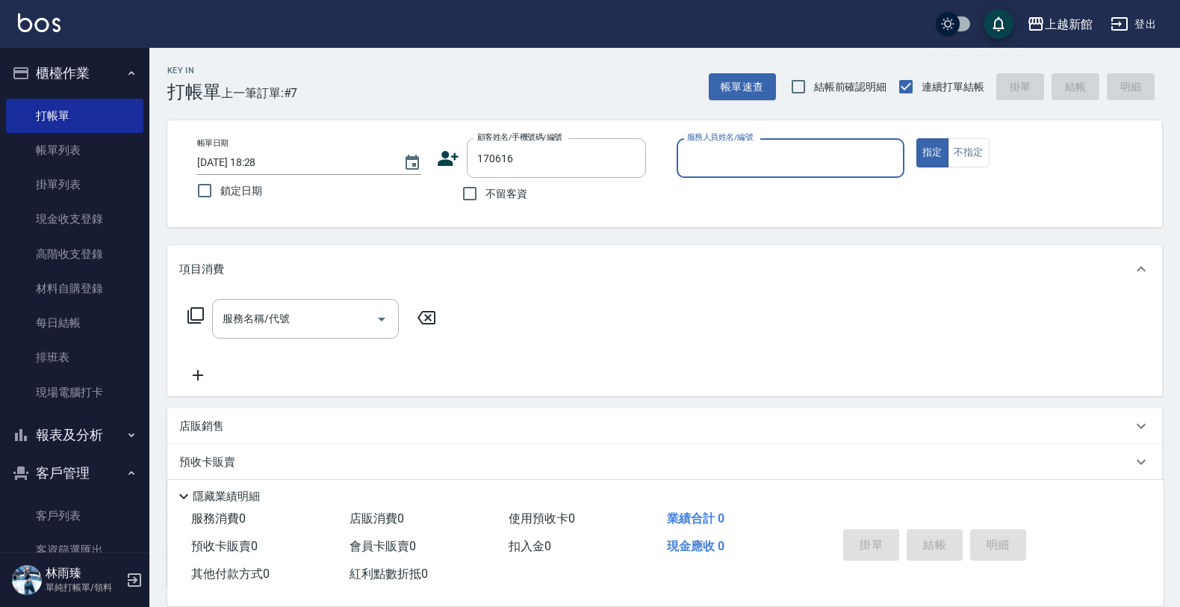
click at [916, 138] on button "指定" at bounding box center [932, 152] width 32 height 29
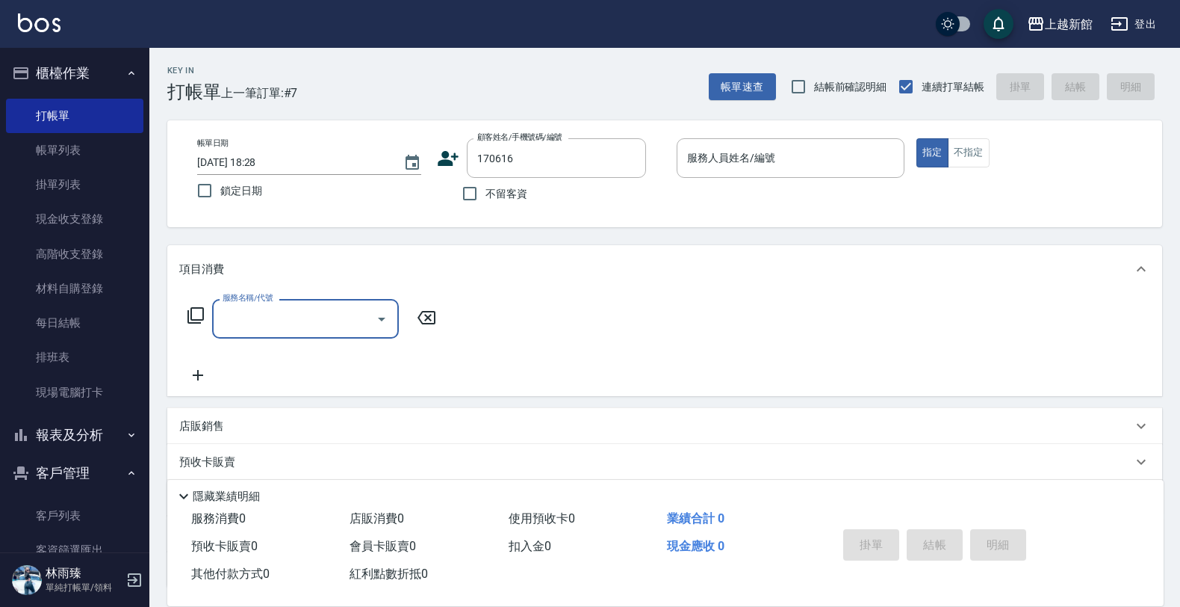
type input "鍾佳融/0920262580/170616"
type input "黃柏森-18"
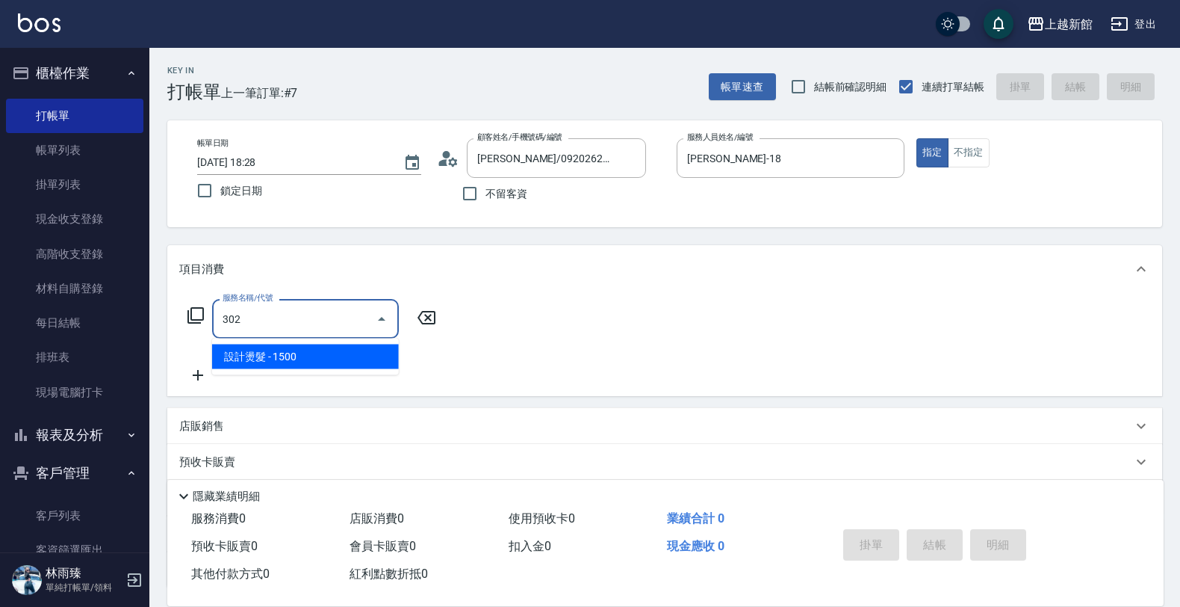
type input "設計燙髮(302)"
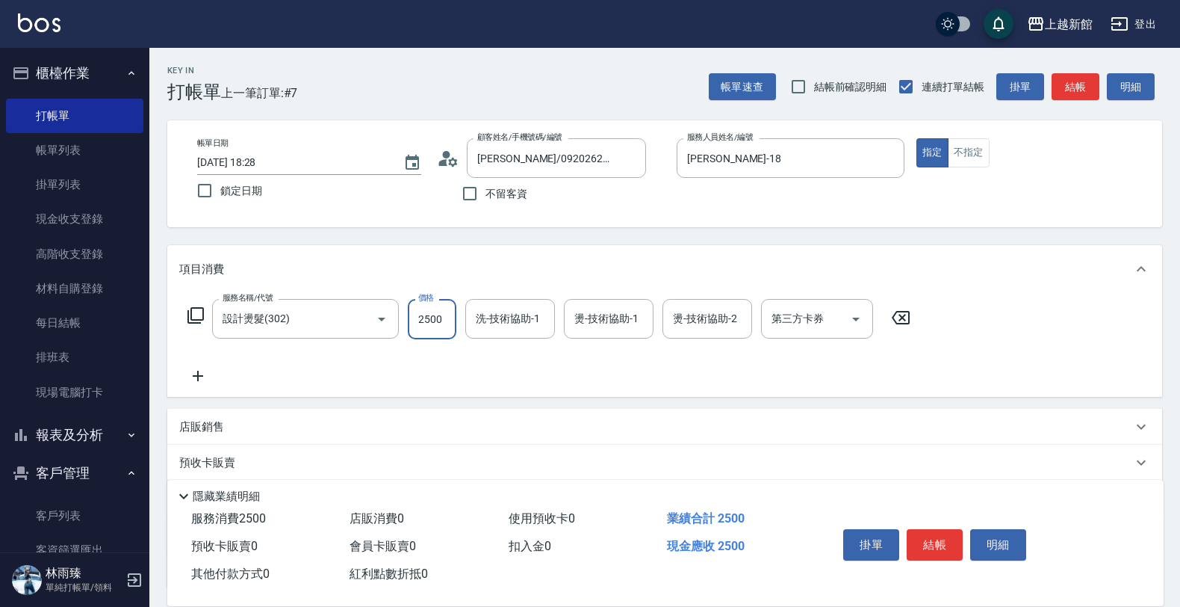
type input "2500"
type input "馨妮-29"
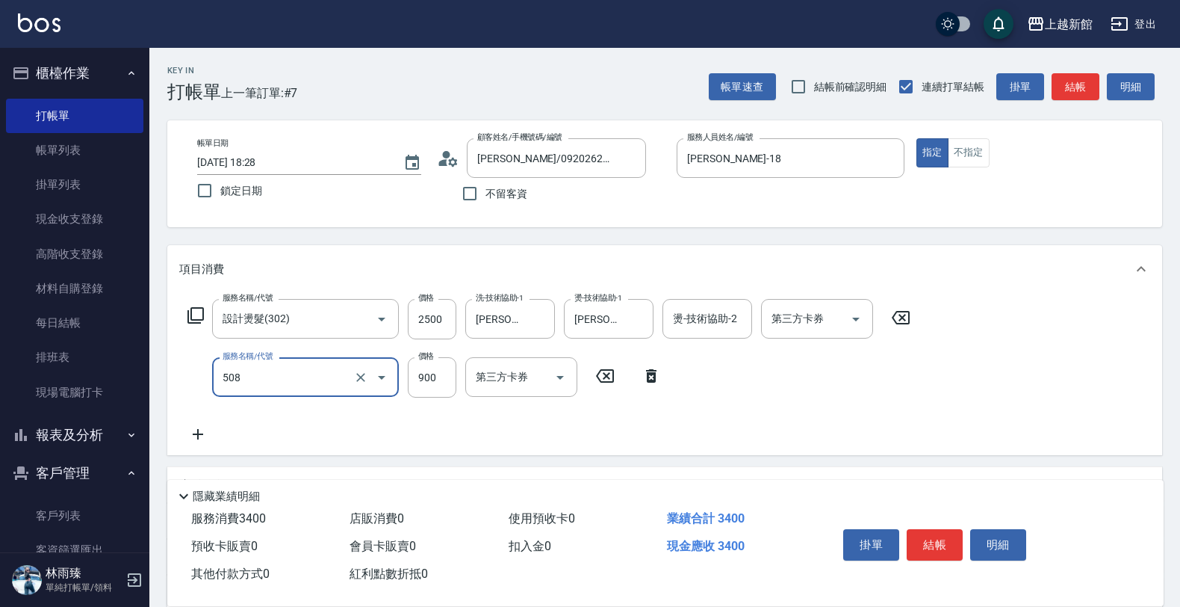
type input "松島再生髮敷護髮(508)"
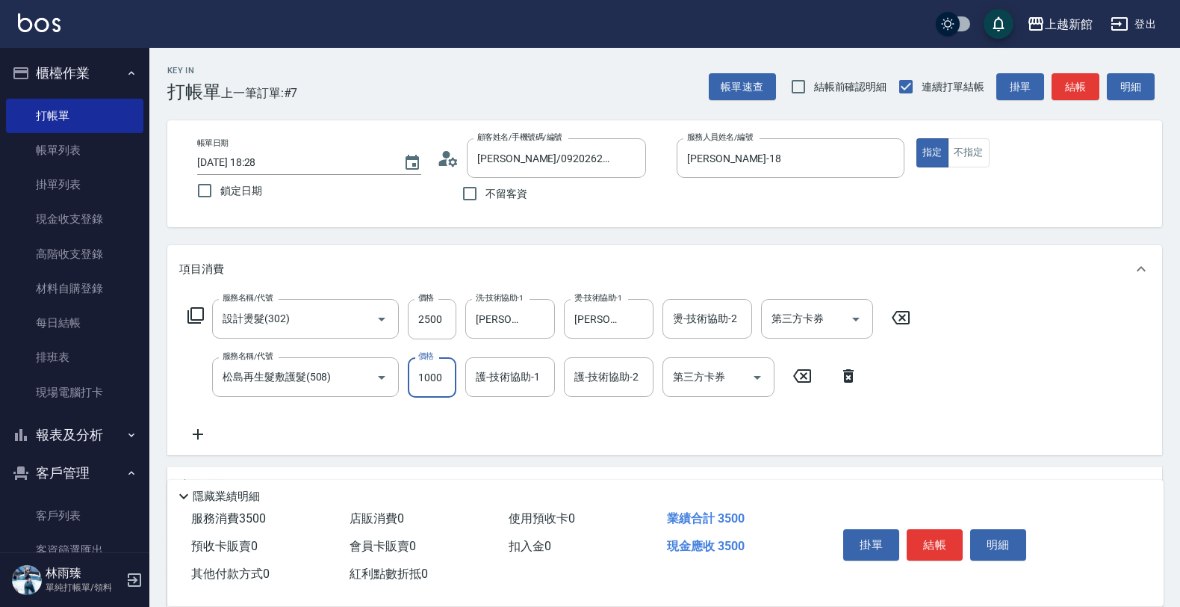
type input "1000"
type input "馨妮-29"
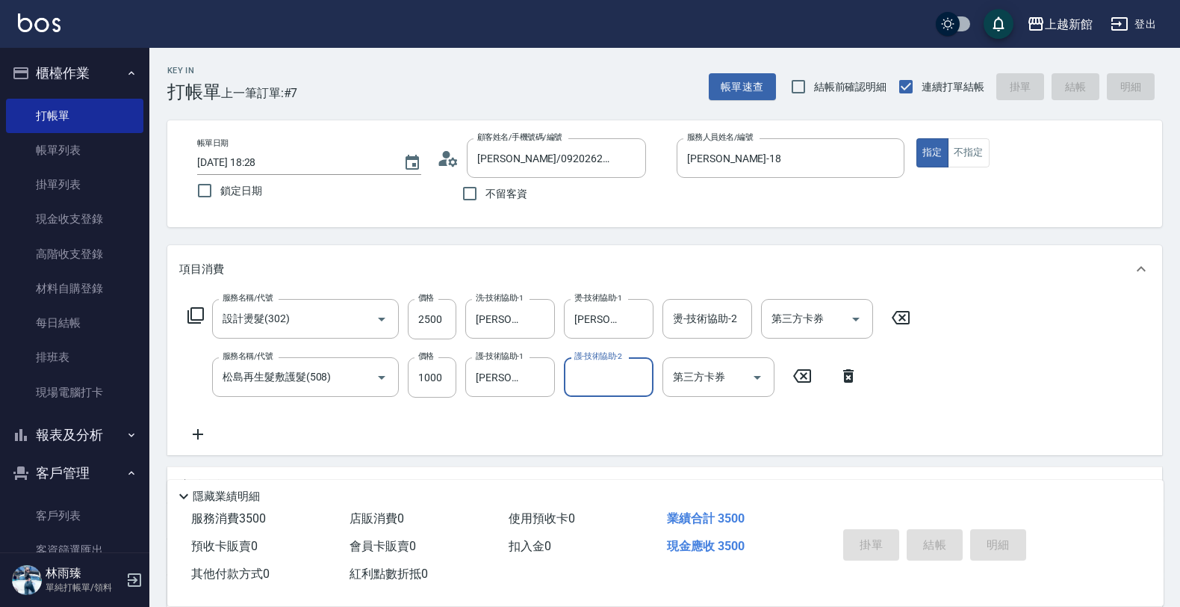
type input "2025/08/10 18:29"
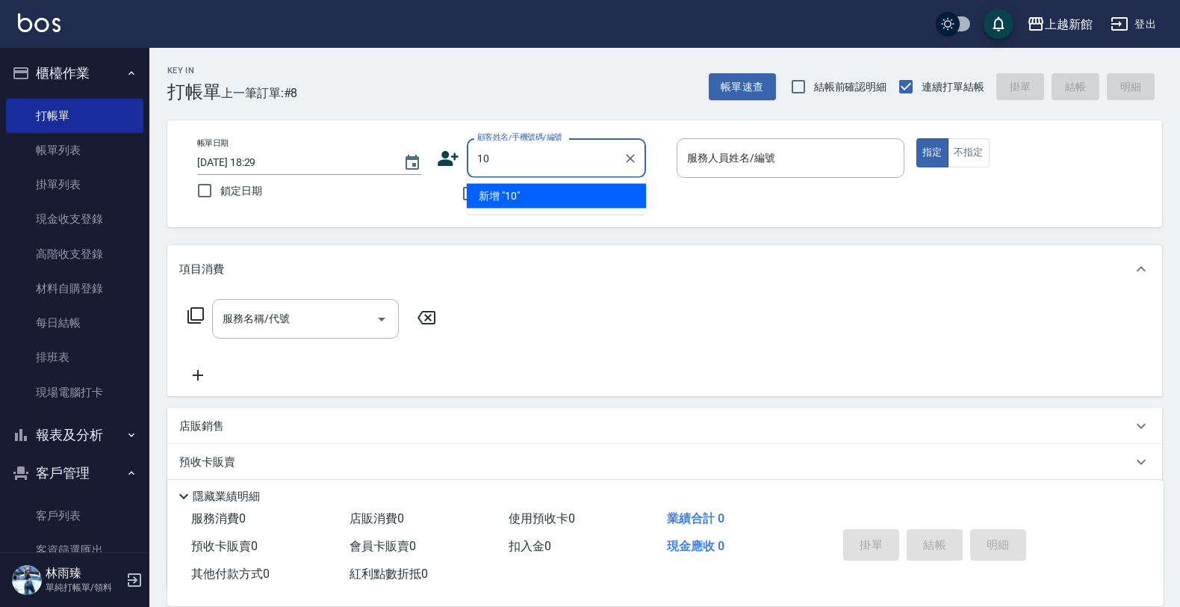
click at [916, 138] on button "指定" at bounding box center [932, 152] width 32 height 29
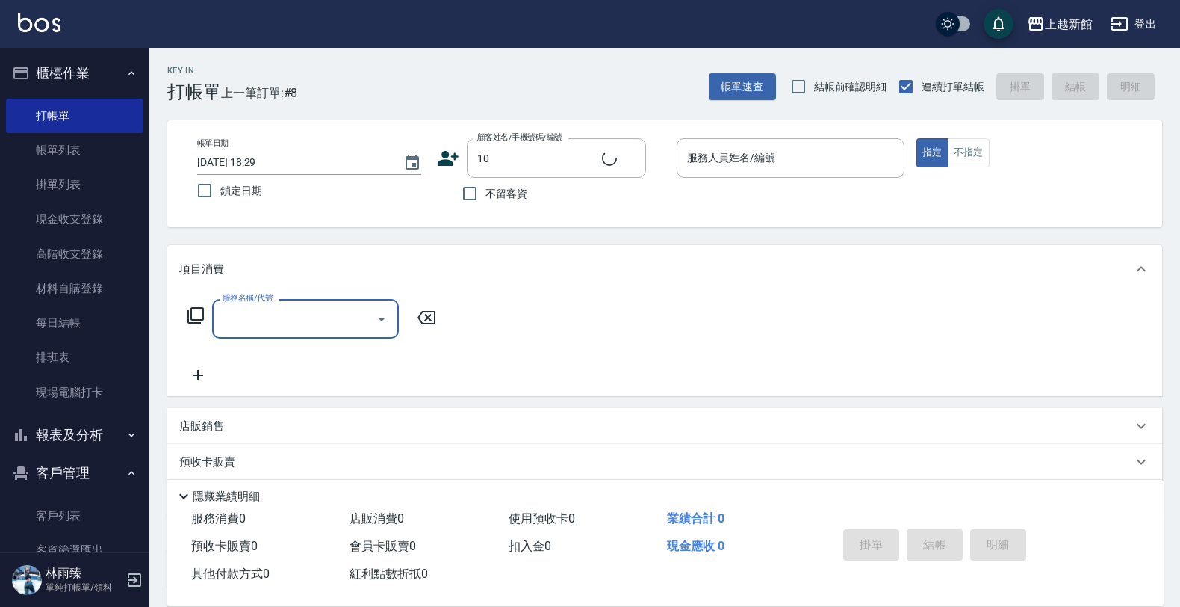
type input "瑪莎/0974376310/10"
type input "瑪沙-10"
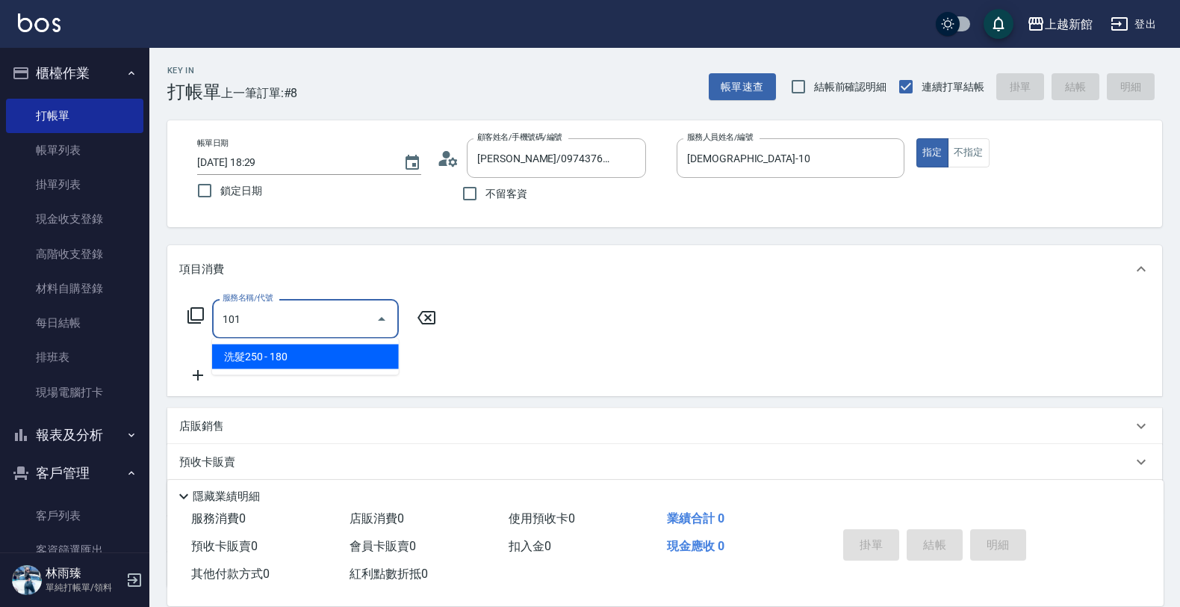
type input "洗髮250(101)"
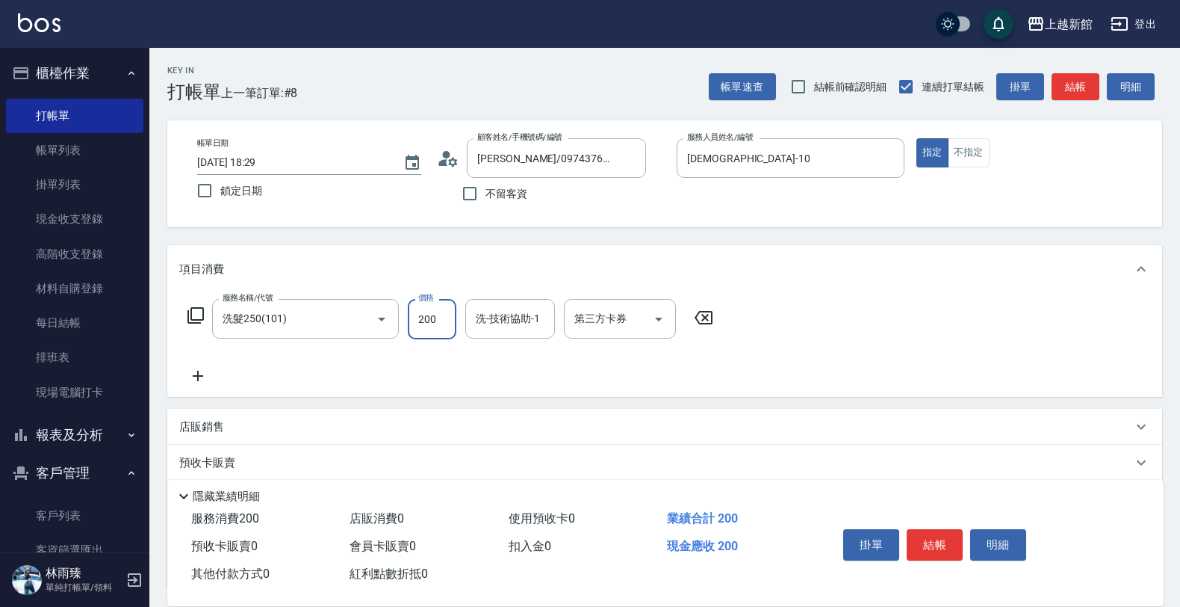
type input "200"
type input "容綺-21"
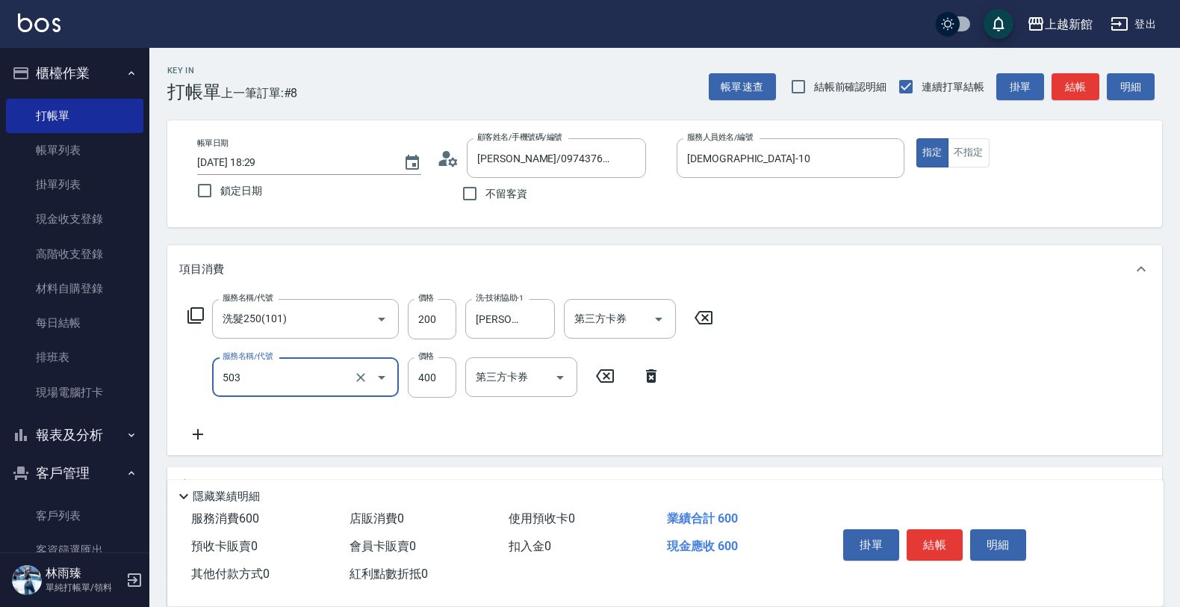
type input "天天護髮(503)"
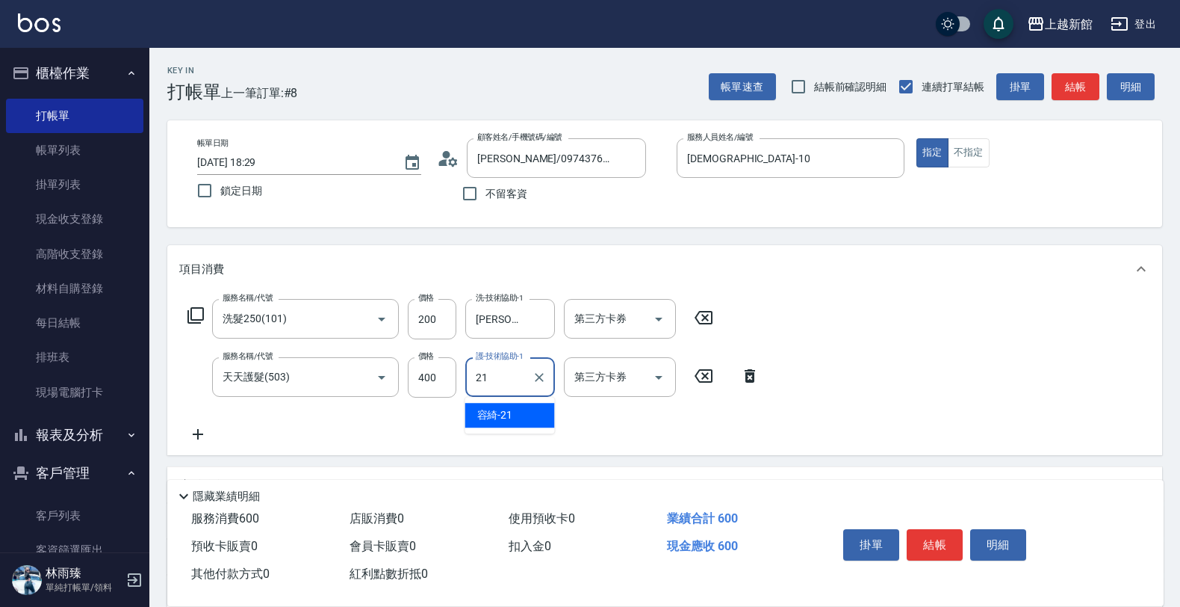
type input "容綺-21"
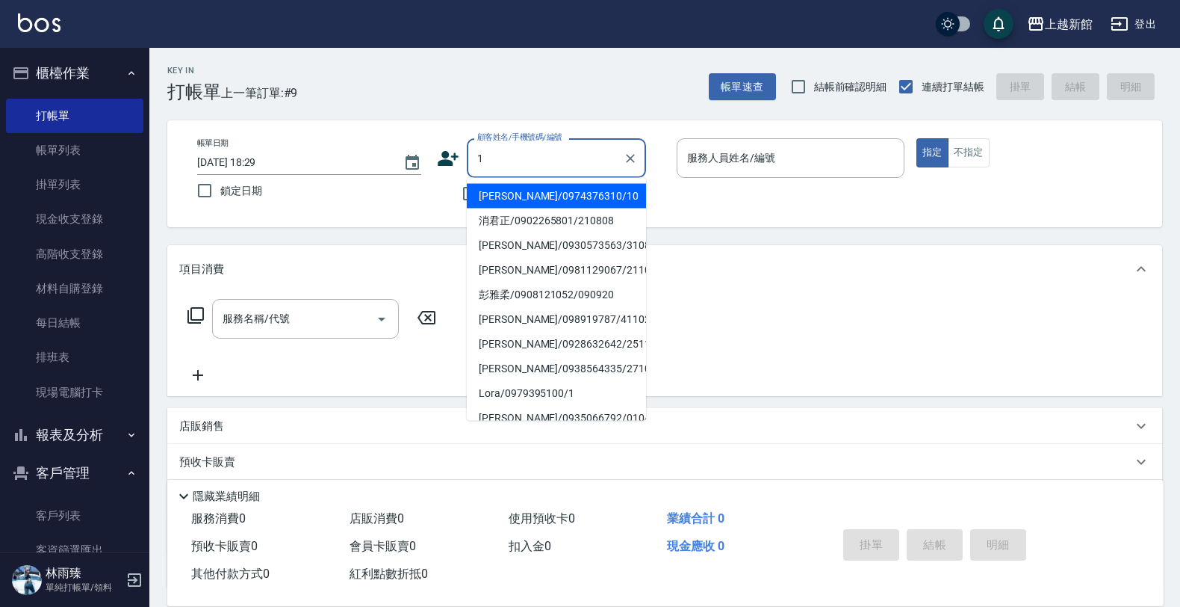
type input "瑪莎/0974376310/10"
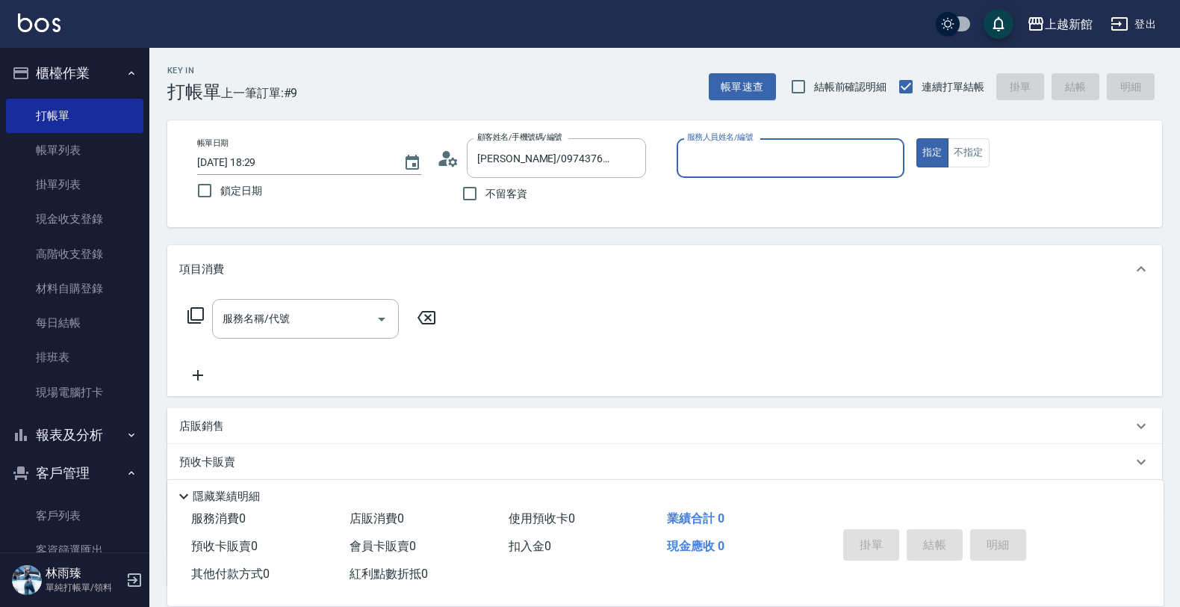
click at [916, 138] on button "指定" at bounding box center [932, 152] width 32 height 29
type input "瑪沙-10"
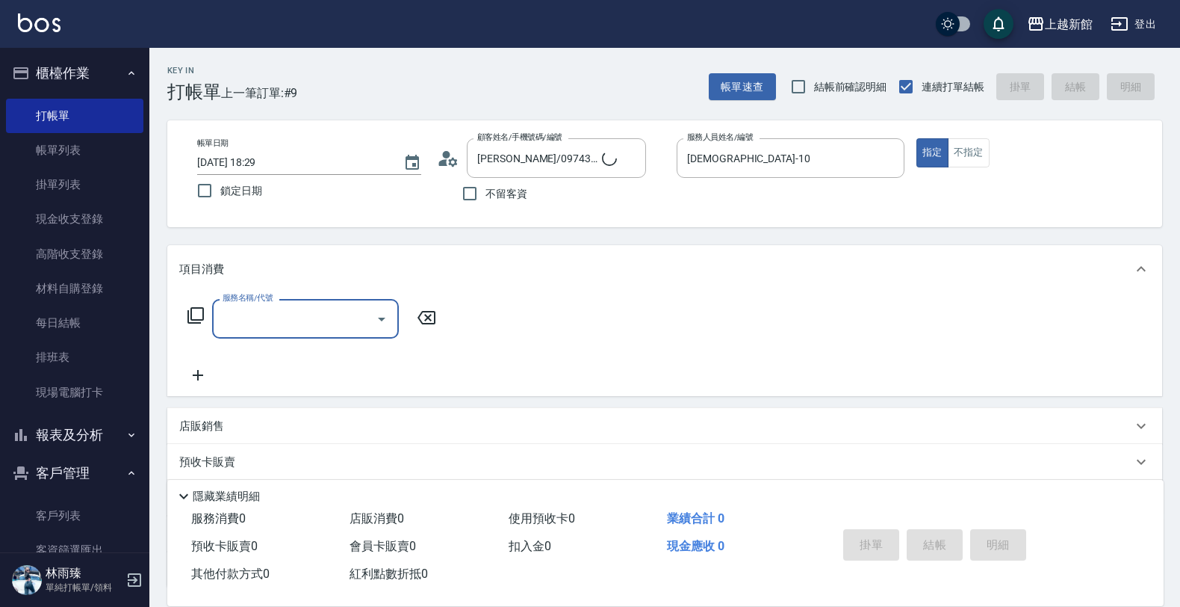
type input "2"
type input "Lora/0979395100/1"
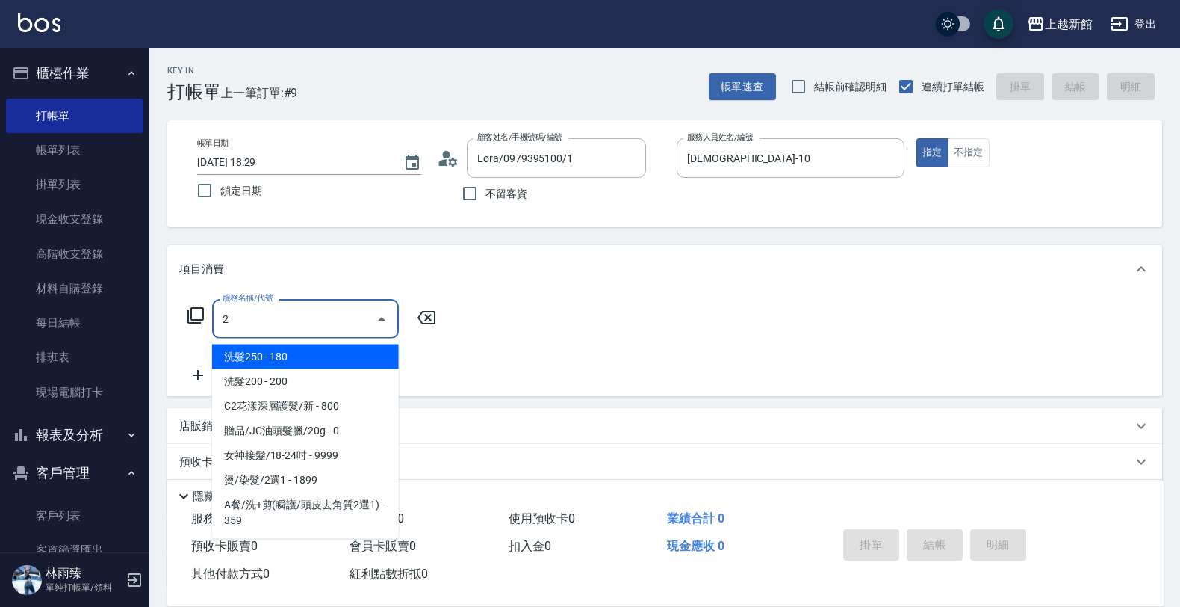
type input "蘿拉-1"
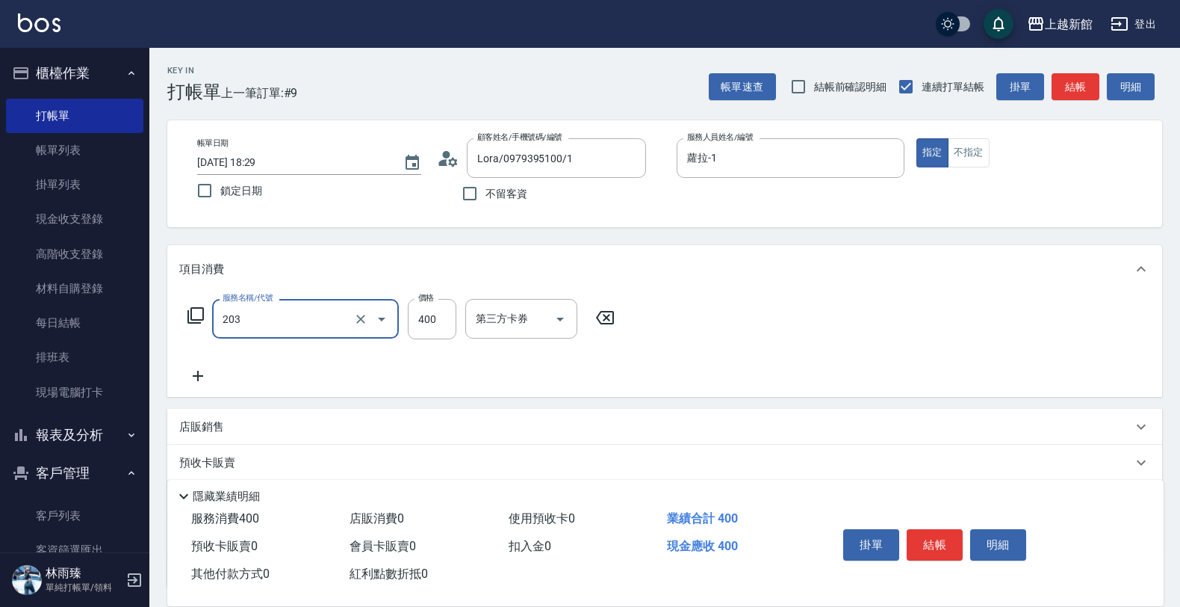
type input "指定單剪(203)"
type input "200"
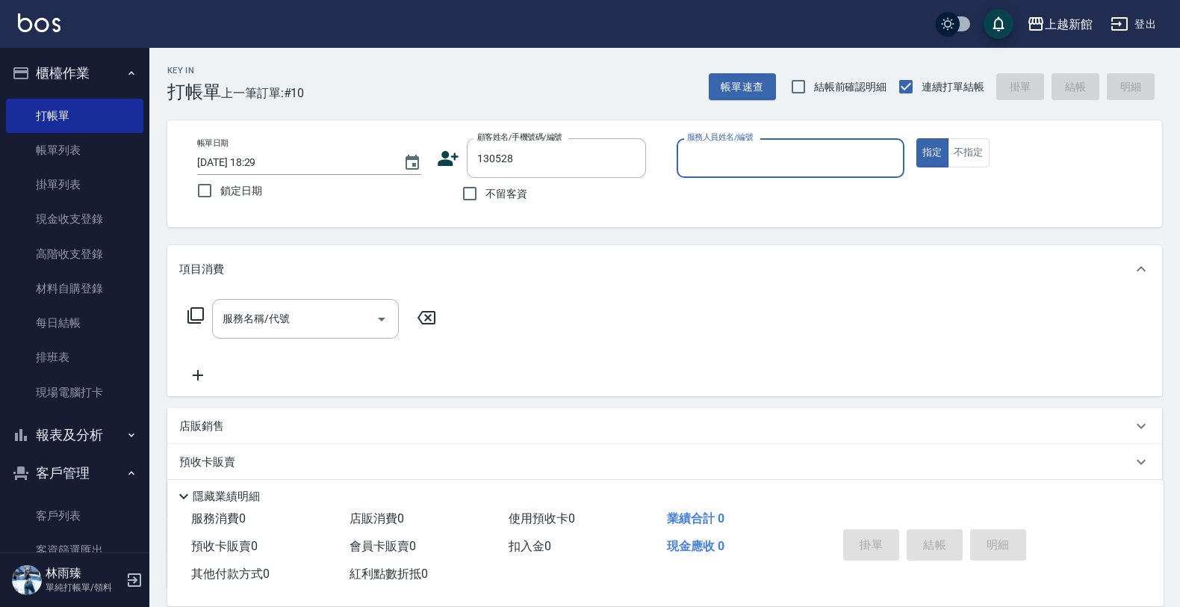
click at [916, 138] on button "指定" at bounding box center [932, 152] width 32 height 29
type input "鄭彥芸/0978823528/130528"
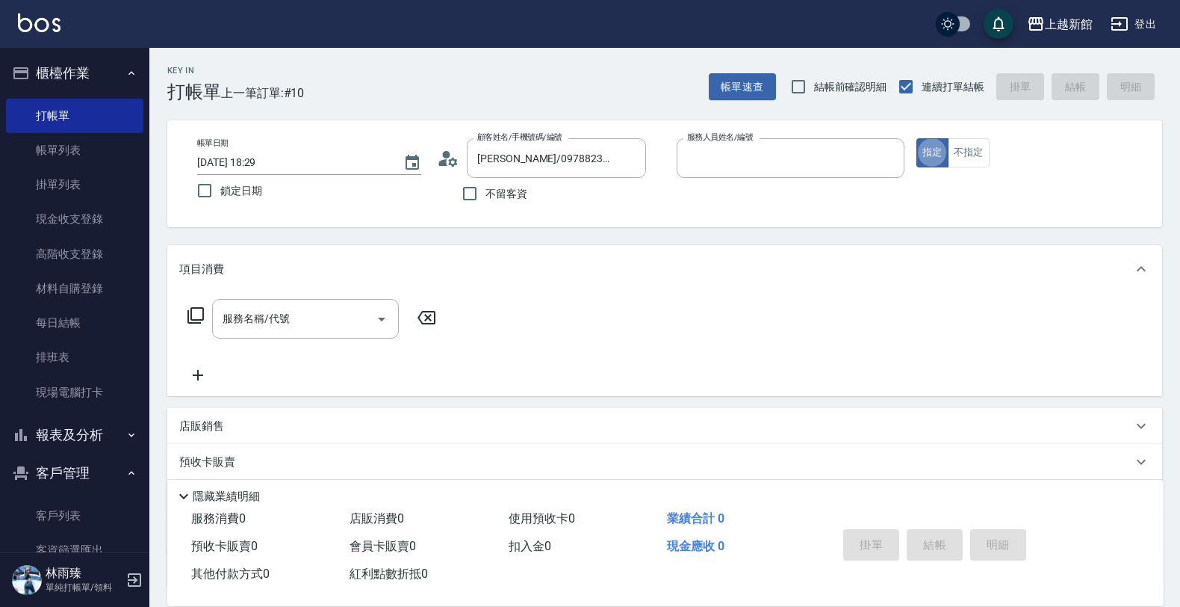
type input "瑪沙-10"
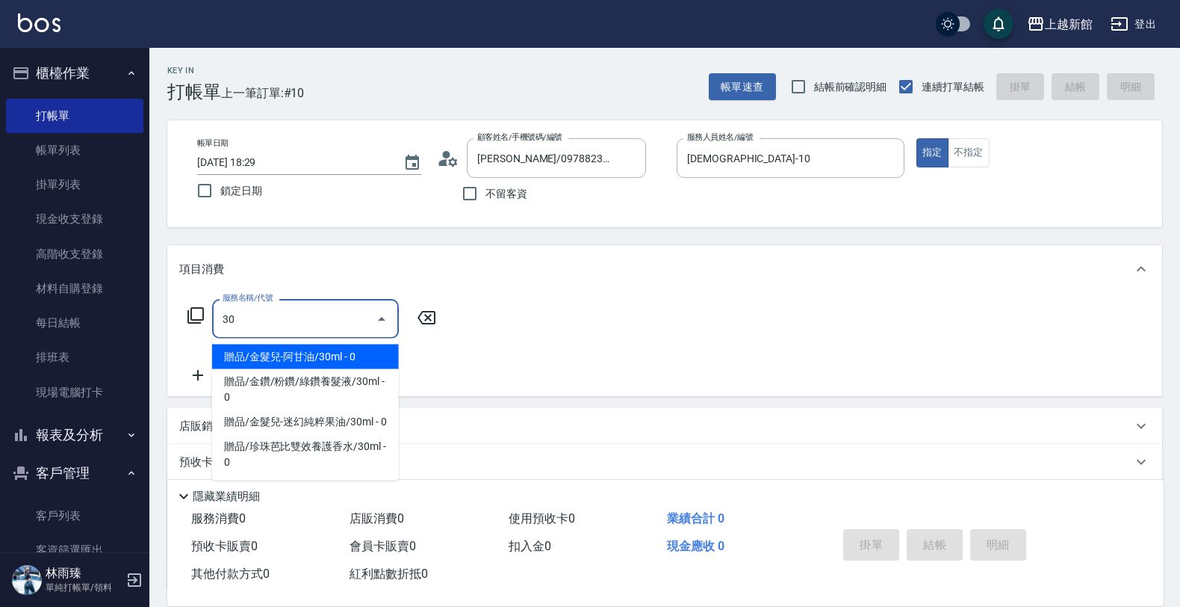
type input "3"
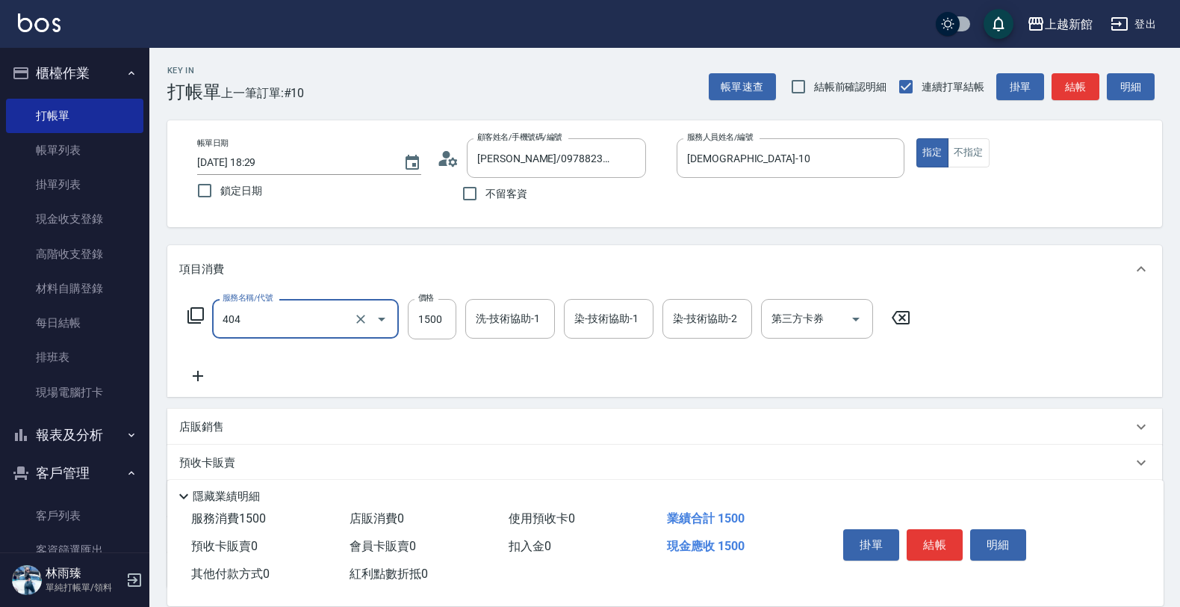
type input "設計染髮(404)"
type input "1499"
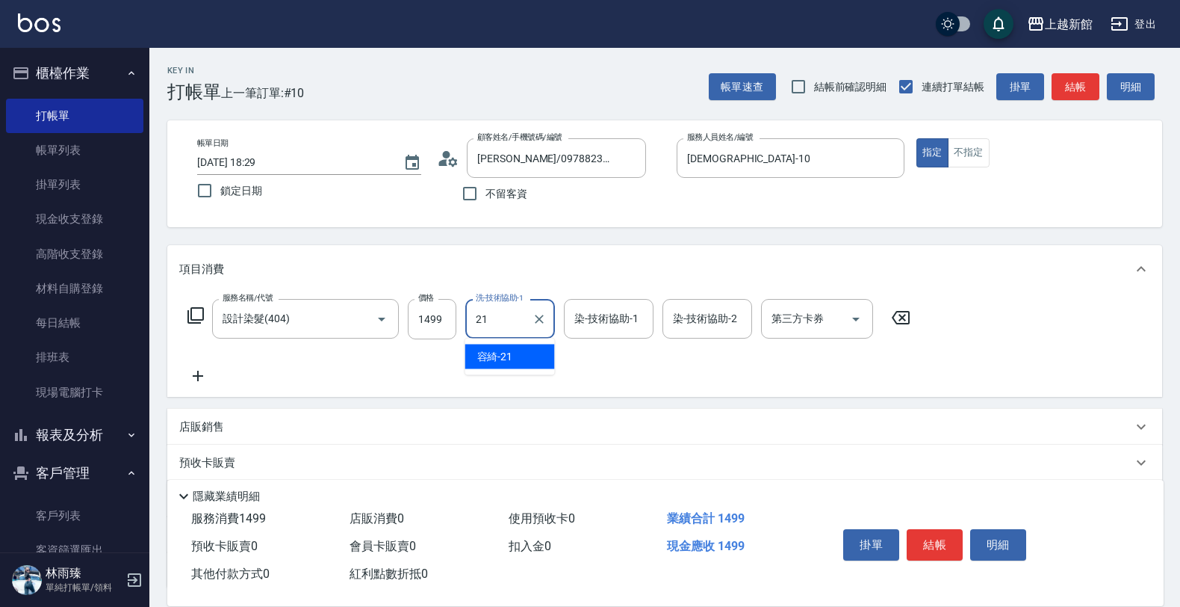
type input "容綺-21"
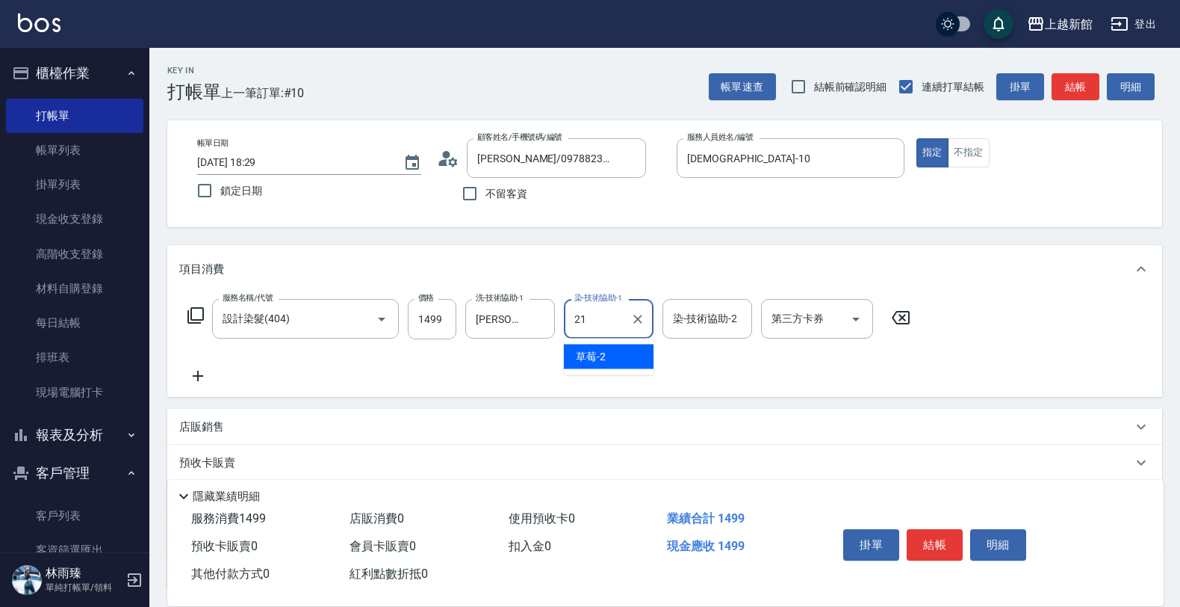
type input "容綺-21"
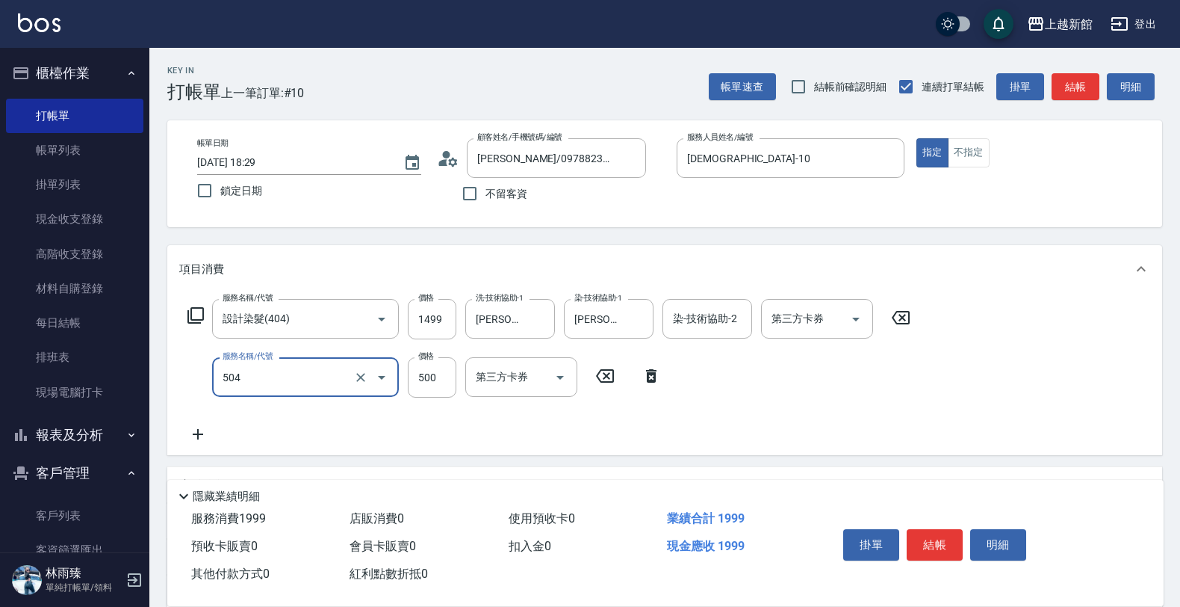
type input "順子護髮(504)"
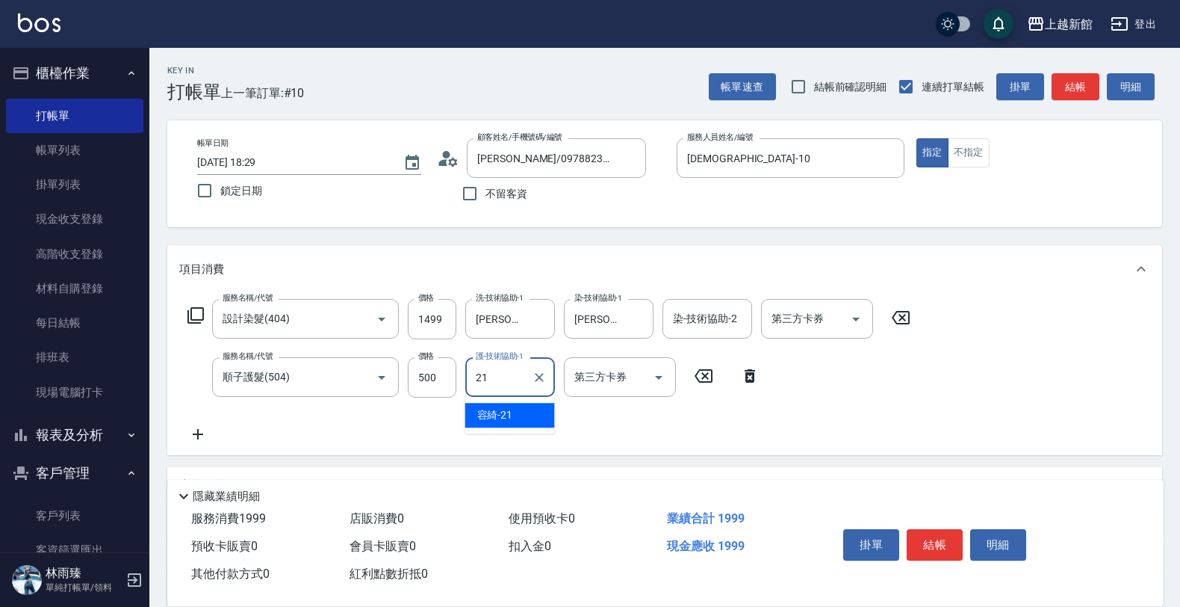
type input "容綺-21"
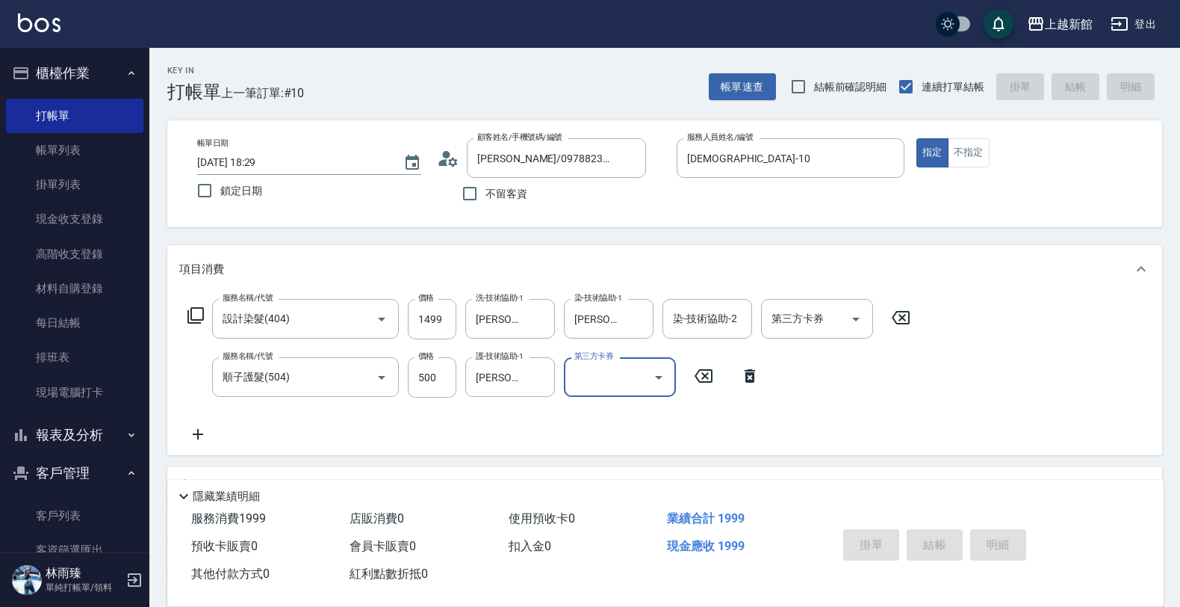
type input "2025/08/10 18:30"
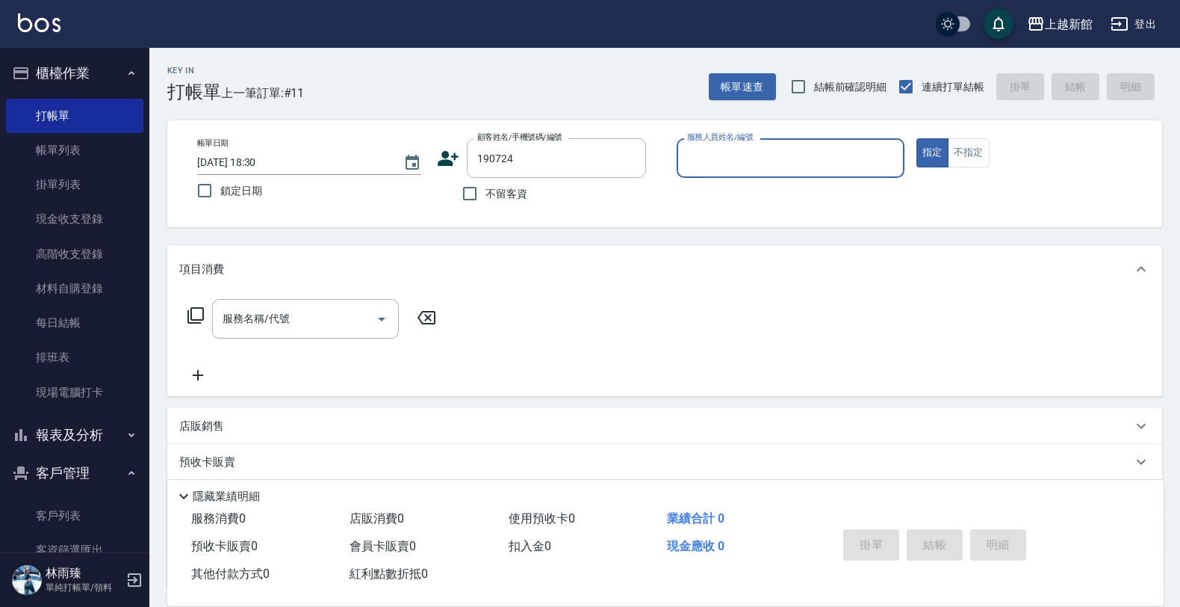
click at [916, 138] on button "指定" at bounding box center [932, 152] width 32 height 29
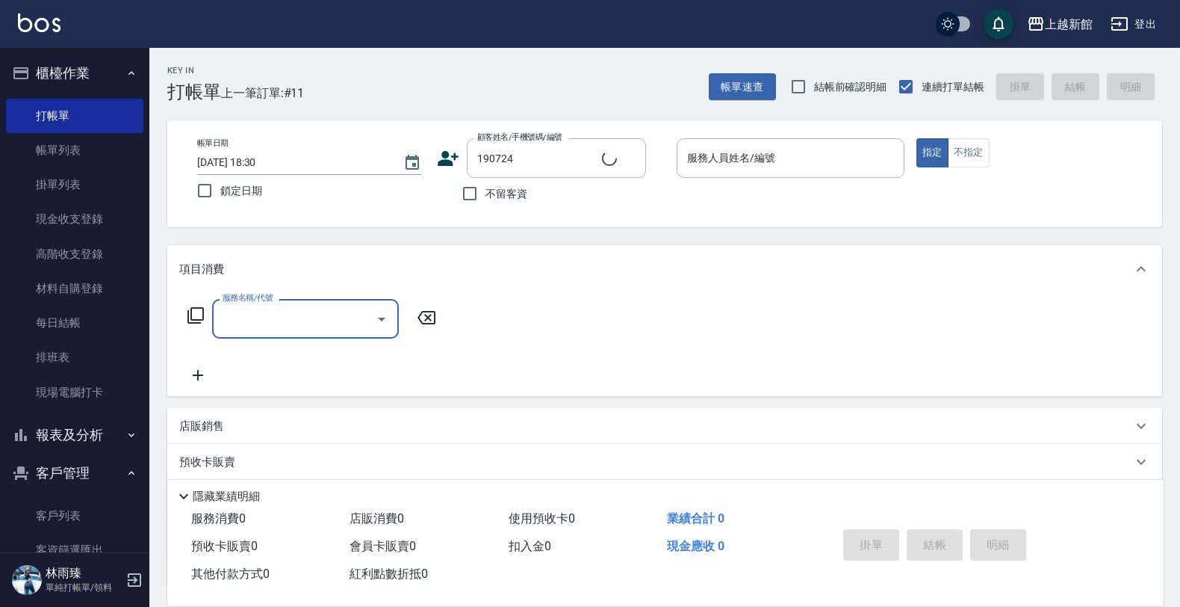
type input "黃怡萱/0907402462/190724"
type input "旌瑛-5"
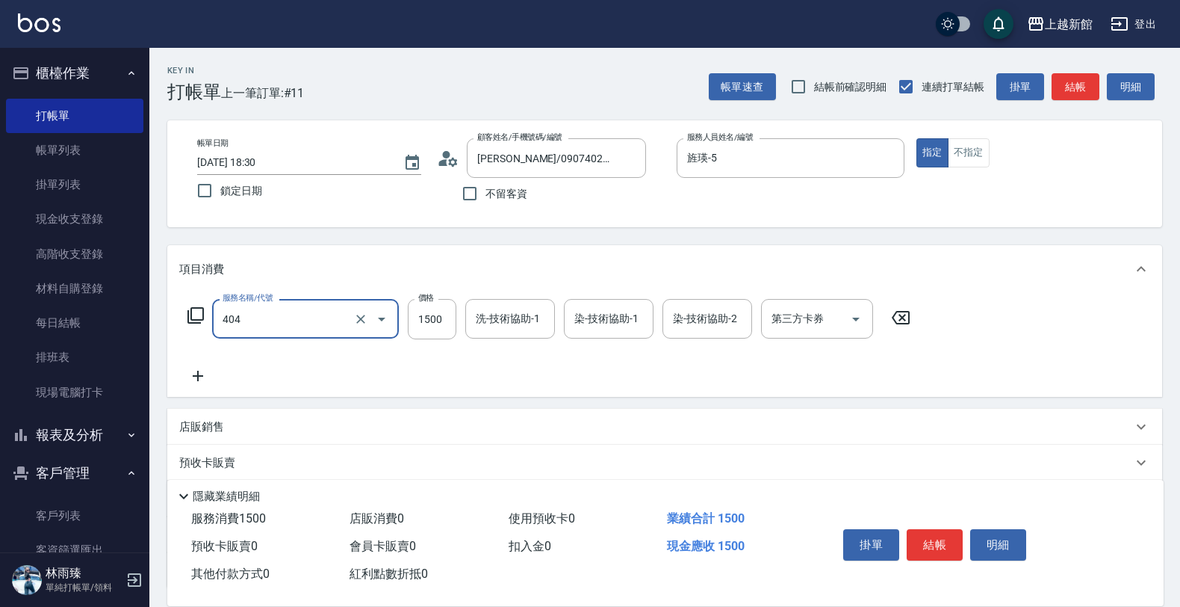
type input "設計染髮(404)"
type input "1299"
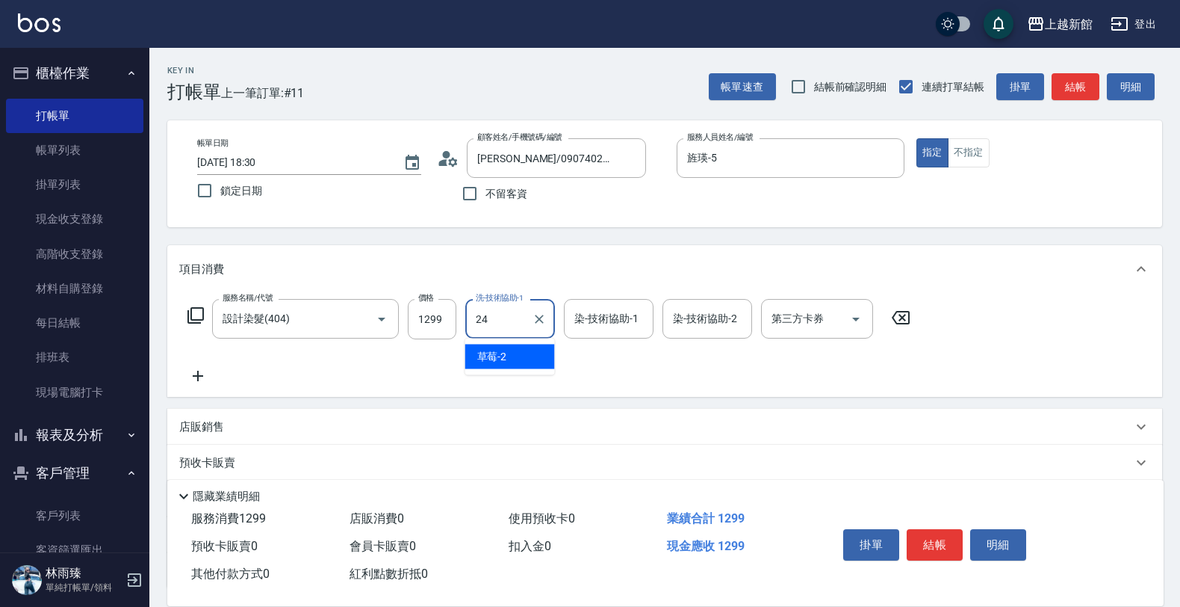
type input "小敏-24"
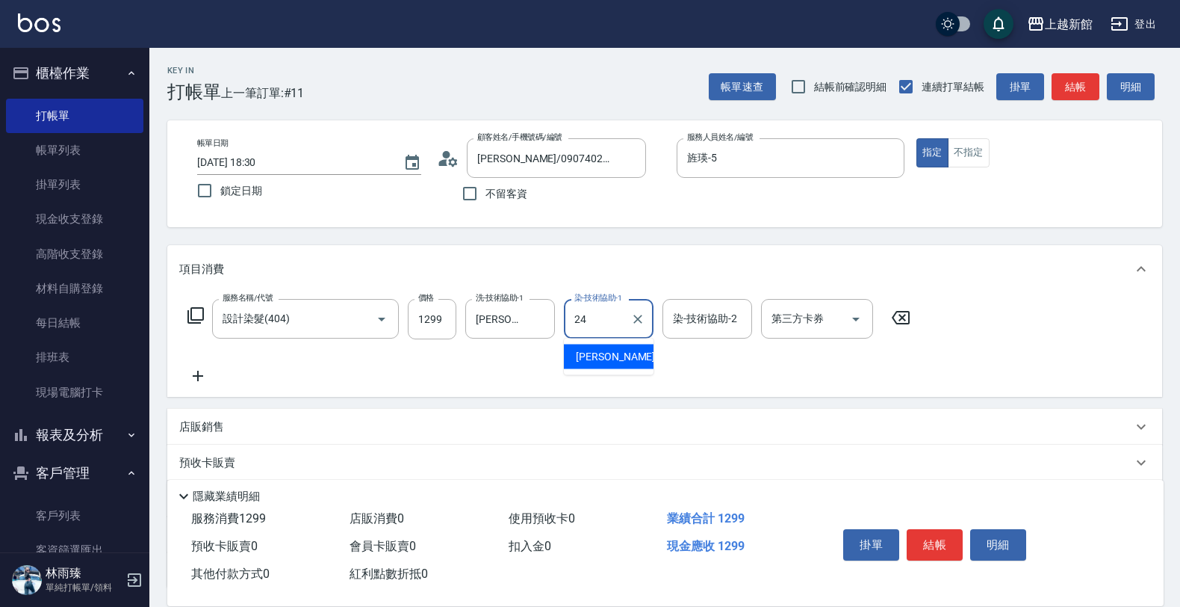
type input "小敏-24"
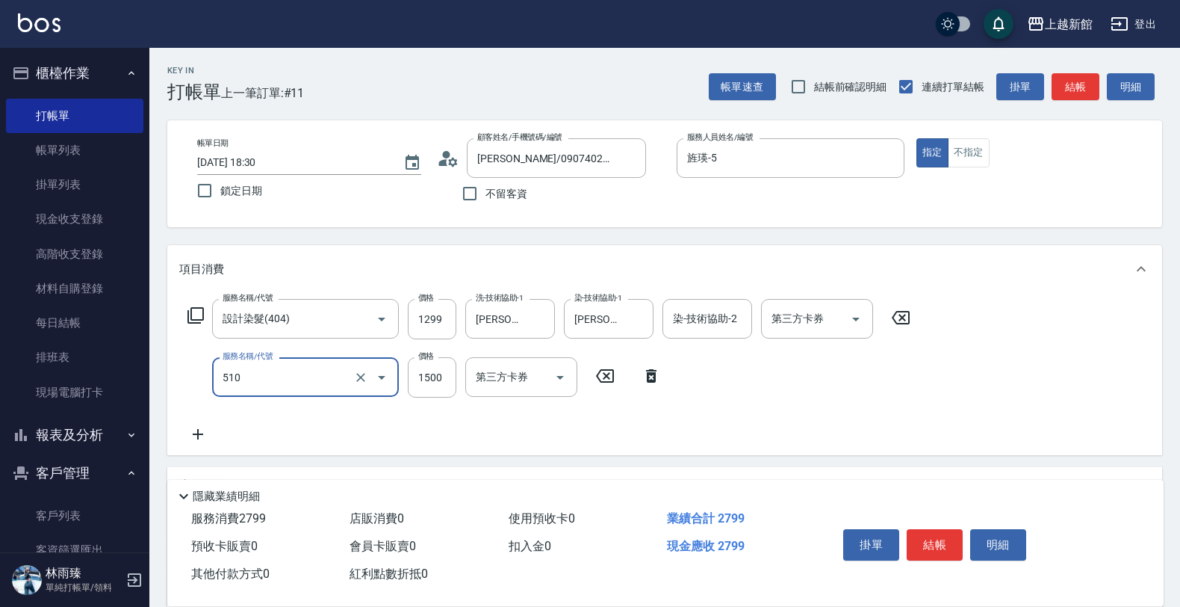
type input "5G護髮/含洗髮(510)"
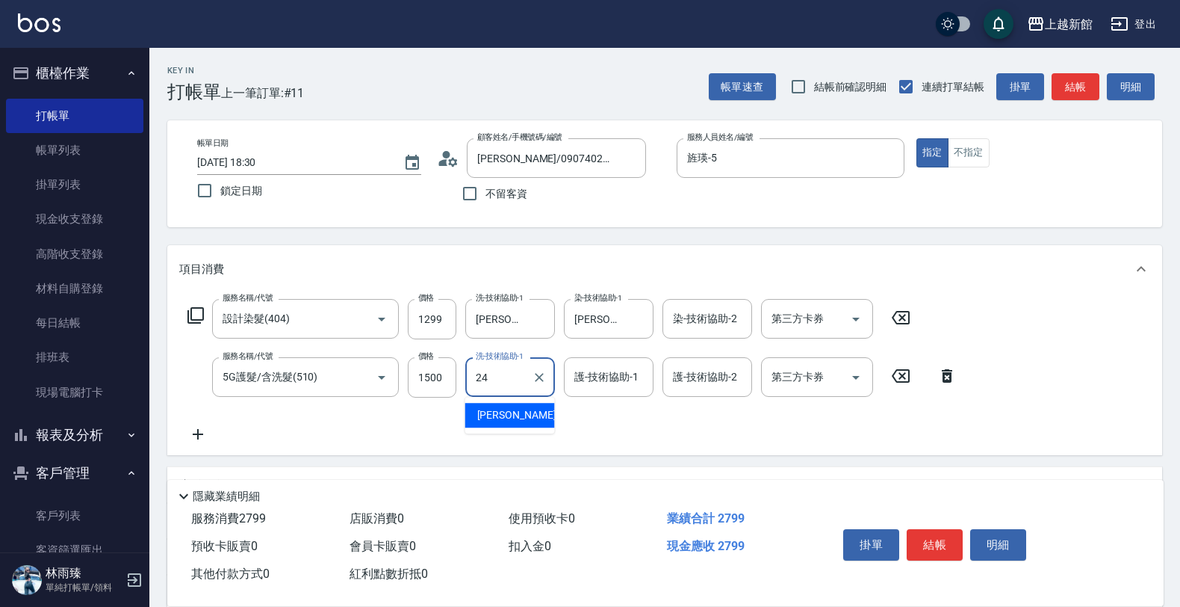
type input "小敏-24"
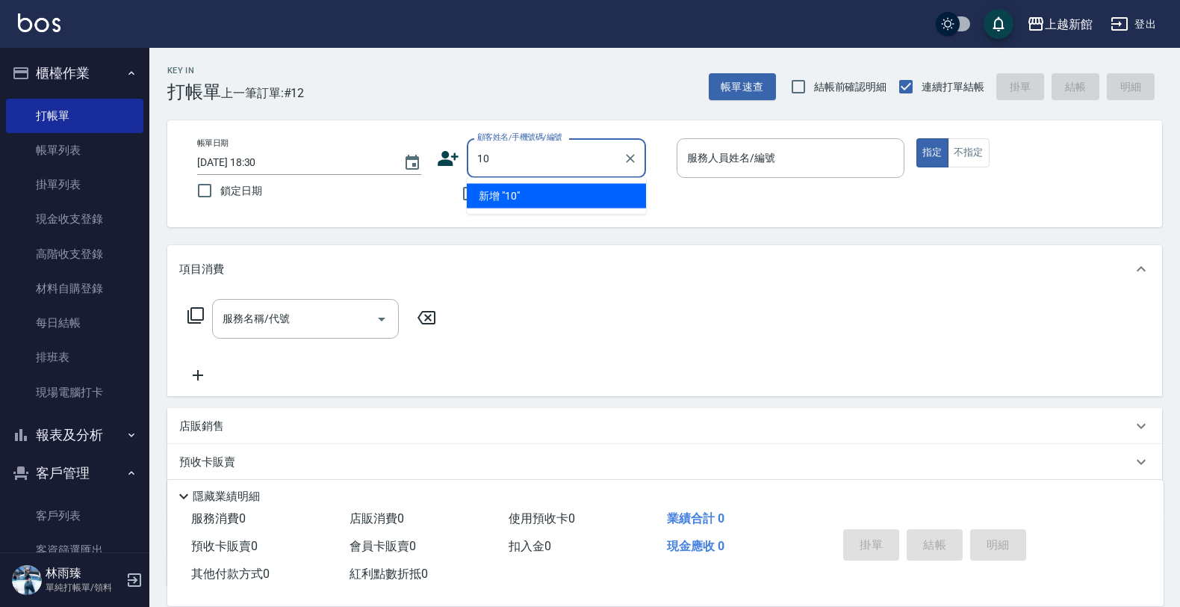
click at [916, 138] on button "指定" at bounding box center [932, 152] width 32 height 29
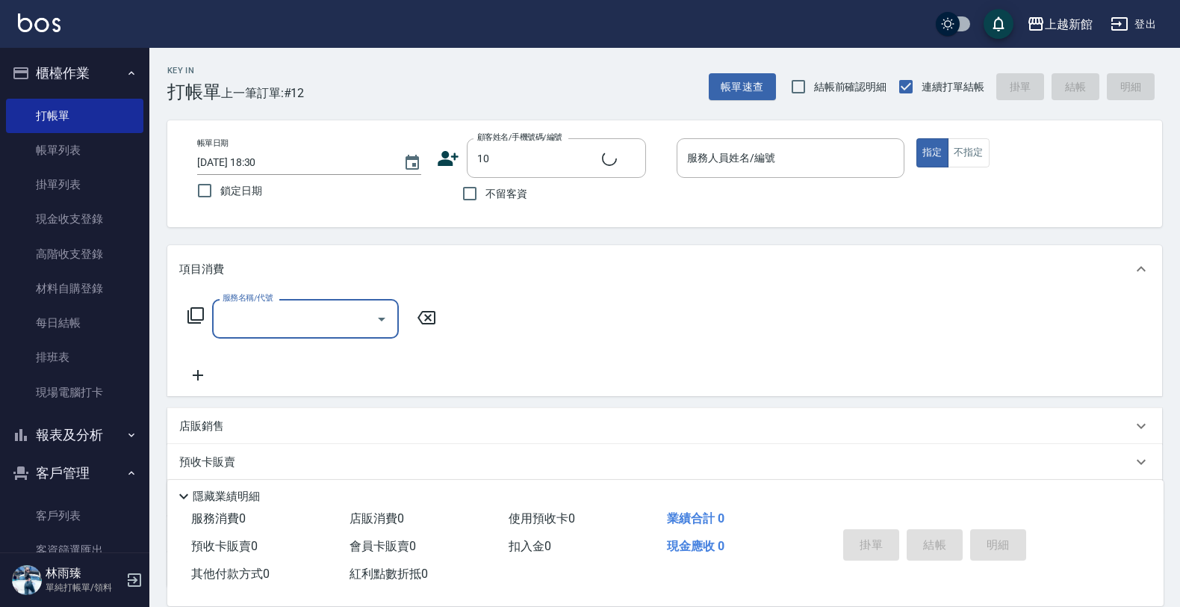
type input "瑪莎/0974376310/10"
type input "1"
type input "瑪沙-10"
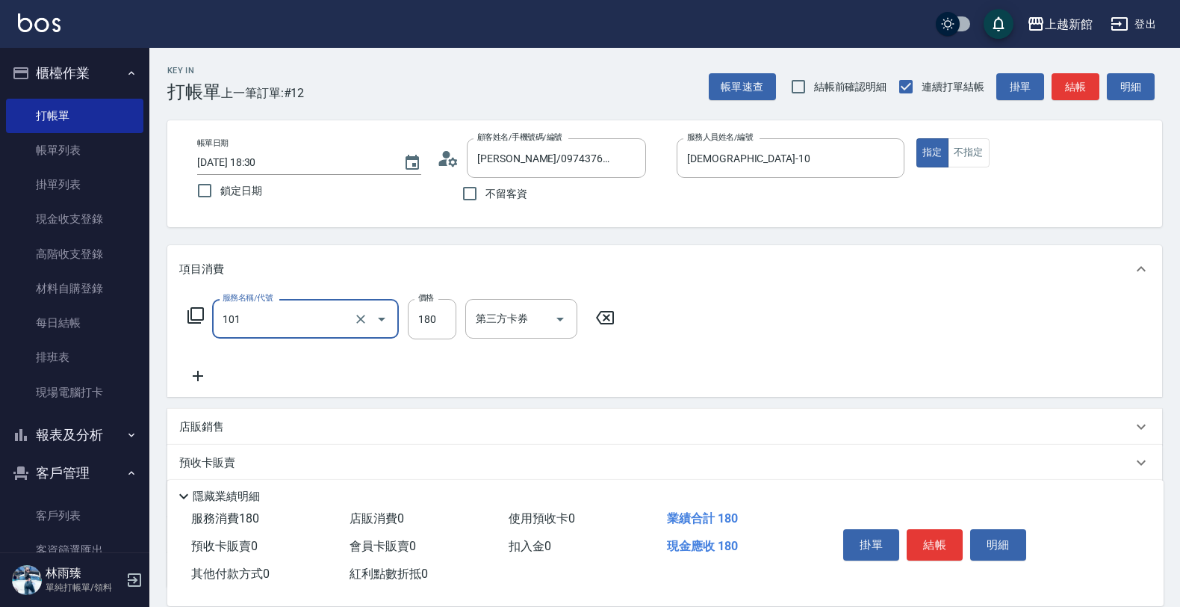
type input "洗髮250(101)"
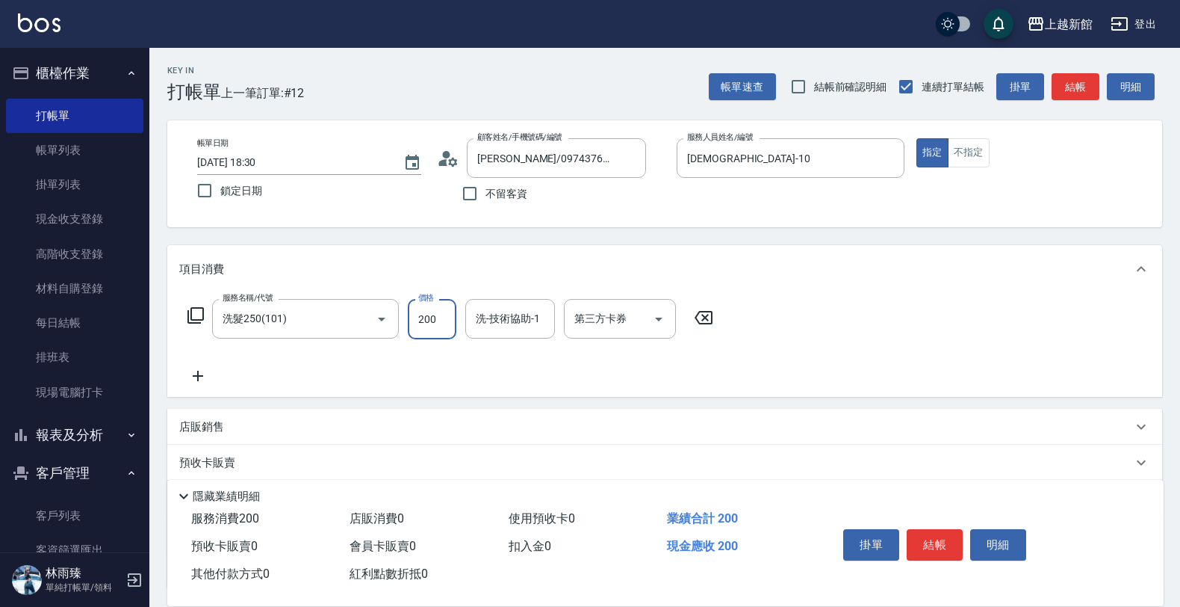
type input "200"
type input "容綺-21"
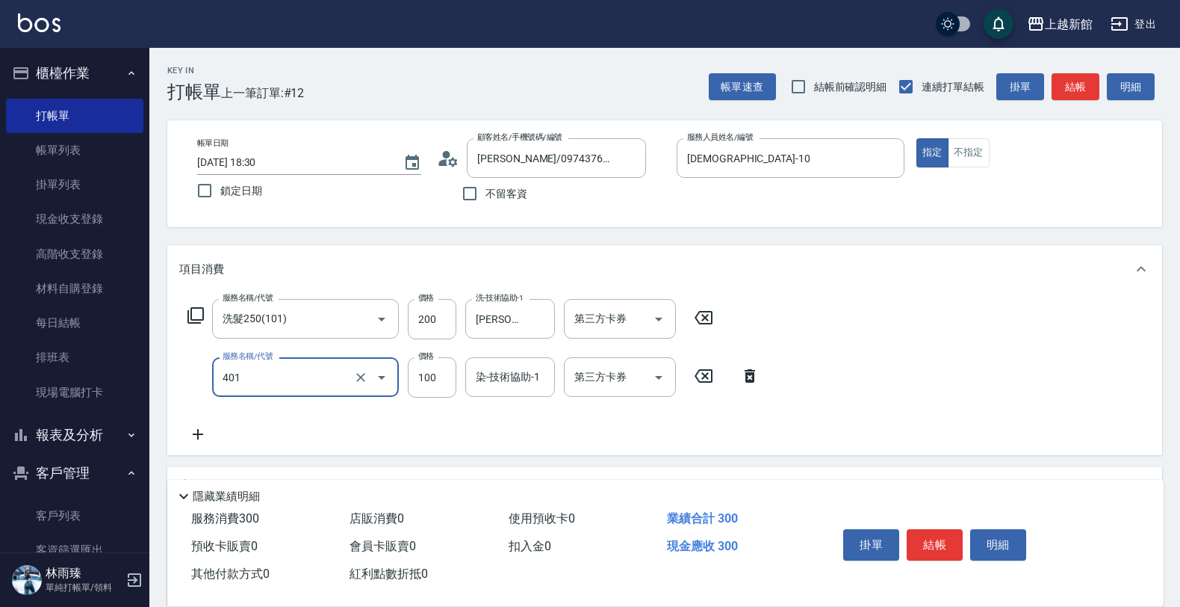
type input "補染(401)"
type input "800"
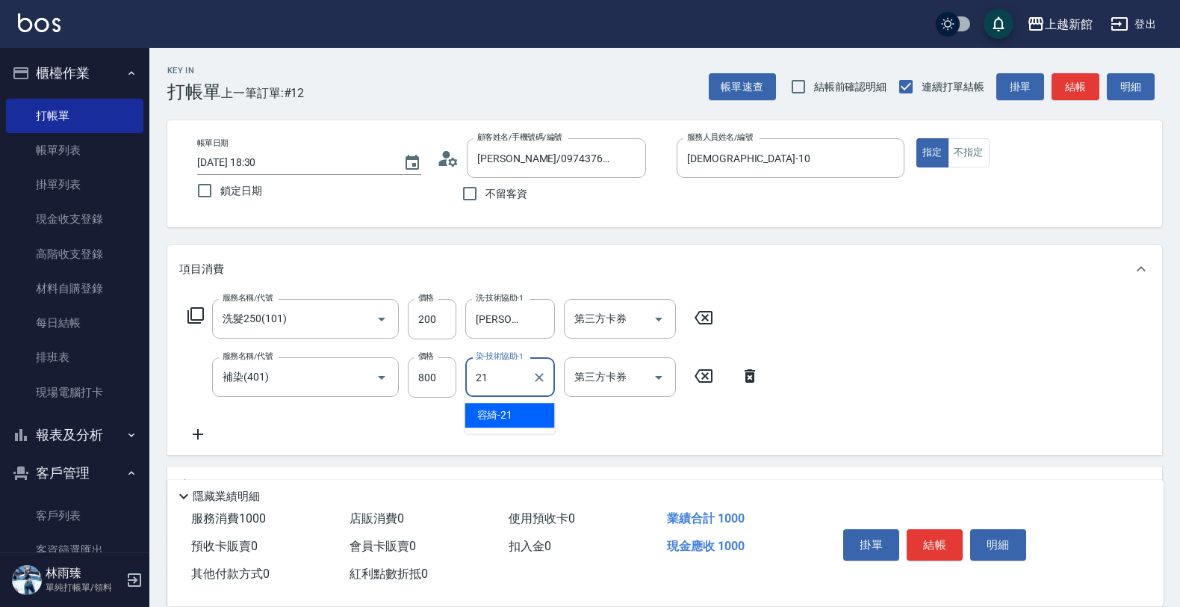
type input "容綺-21"
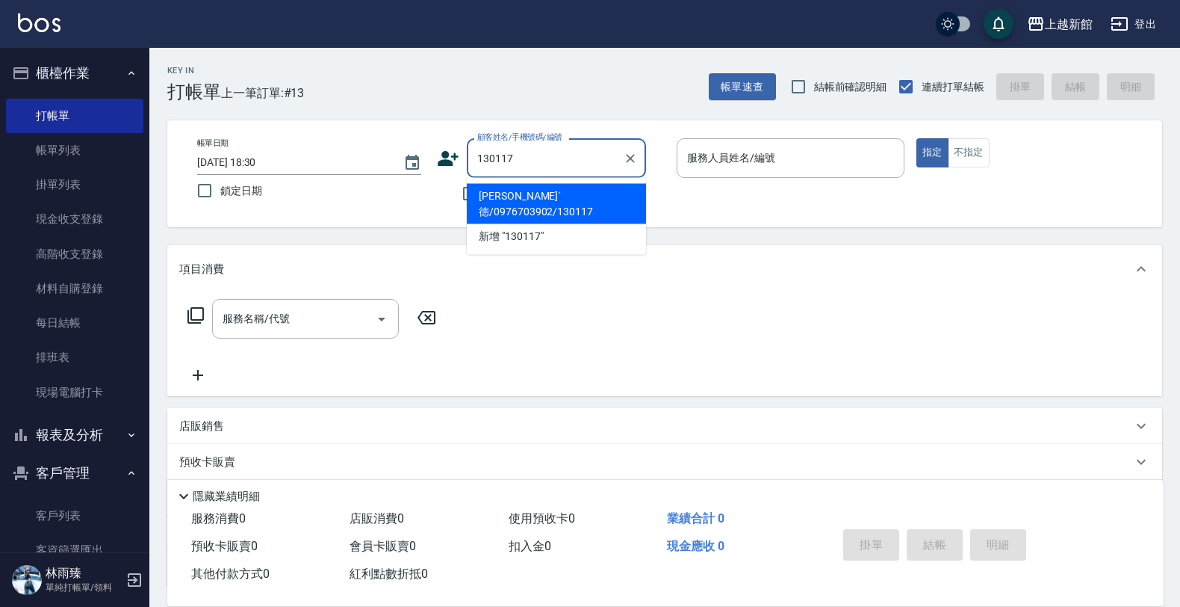
type input "杜瑋‵德/0976703902/130117"
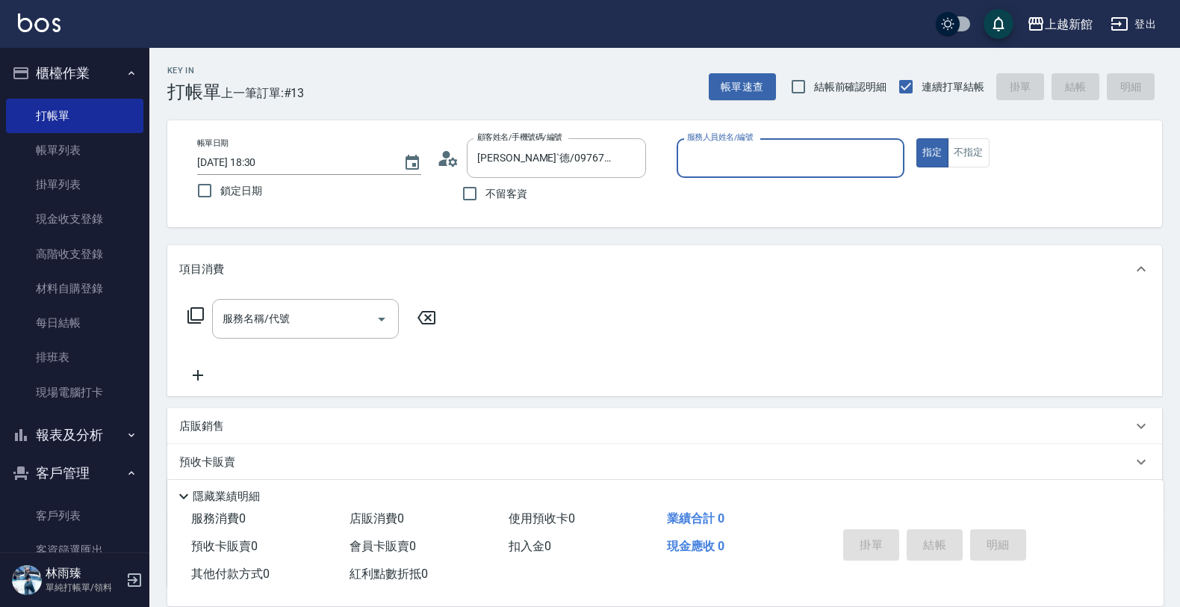
click at [916, 138] on button "指定" at bounding box center [932, 152] width 32 height 29
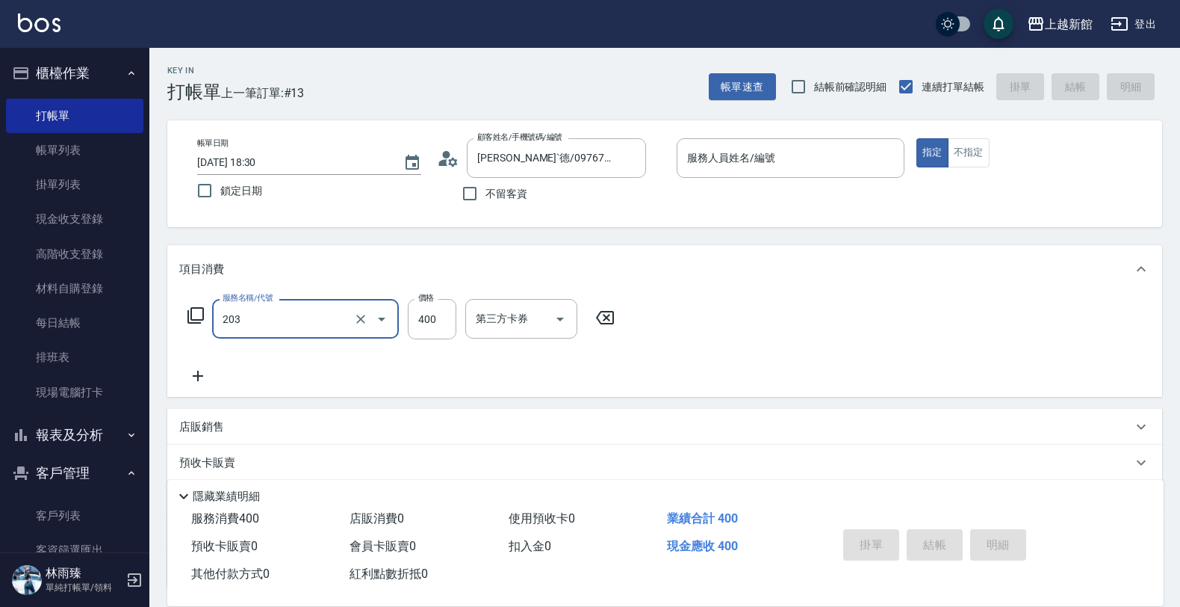
type input "指定單剪(203)"
type input "200"
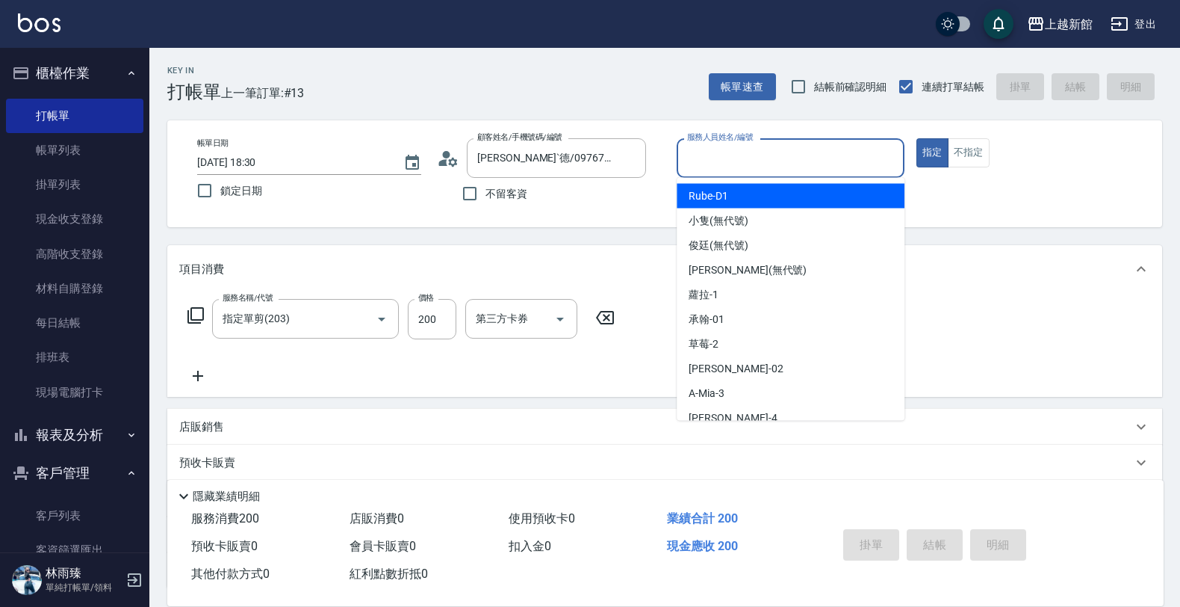
click at [728, 153] on input "服務人員姓名/編號" at bounding box center [790, 158] width 214 height 26
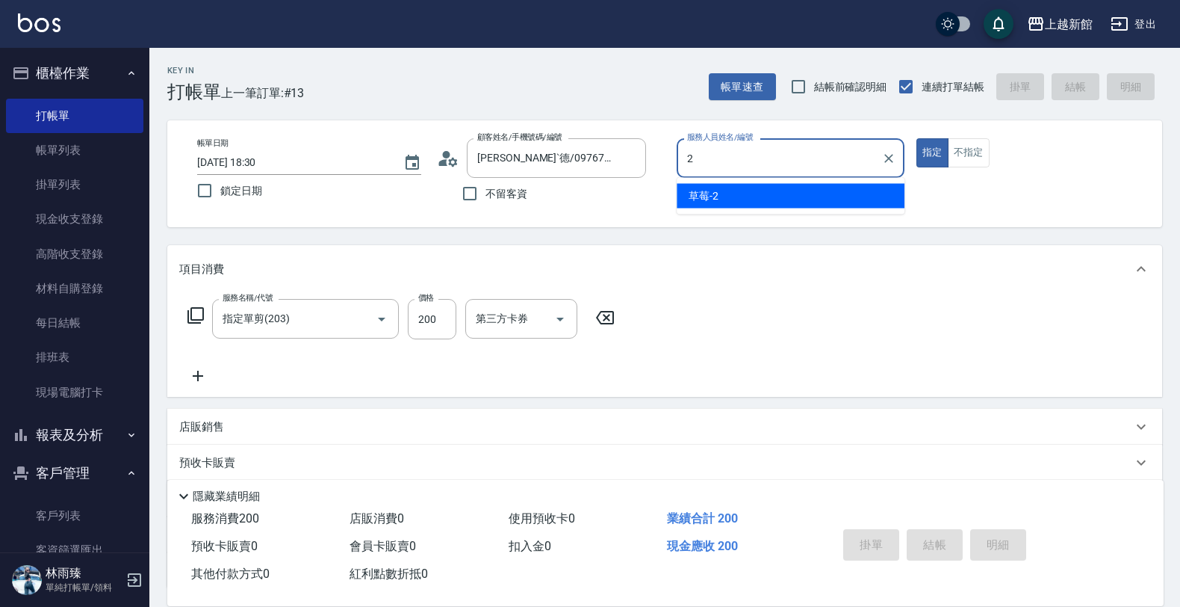
type input "草莓-2"
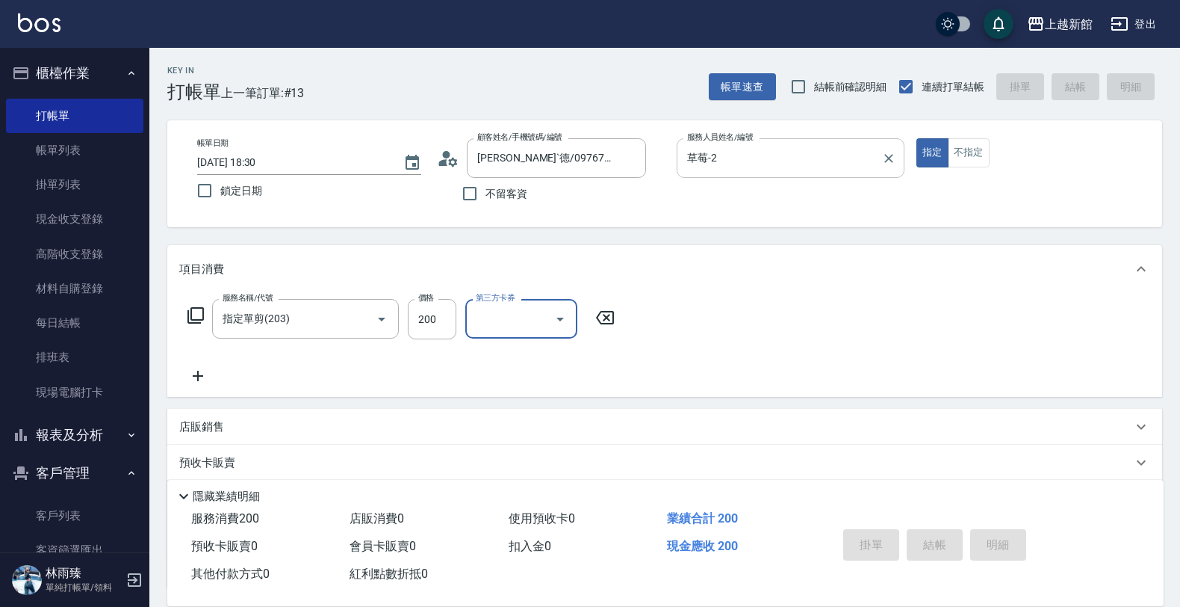
type input "2025/08/10 18:31"
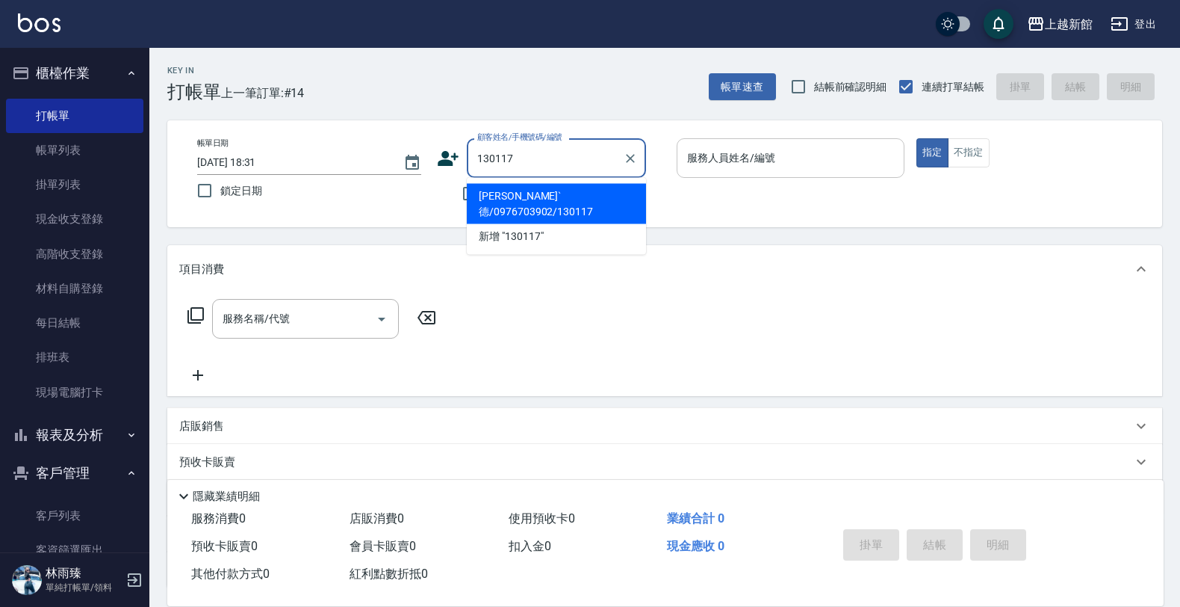
type input "杜瑋‵德/0976703902/130117"
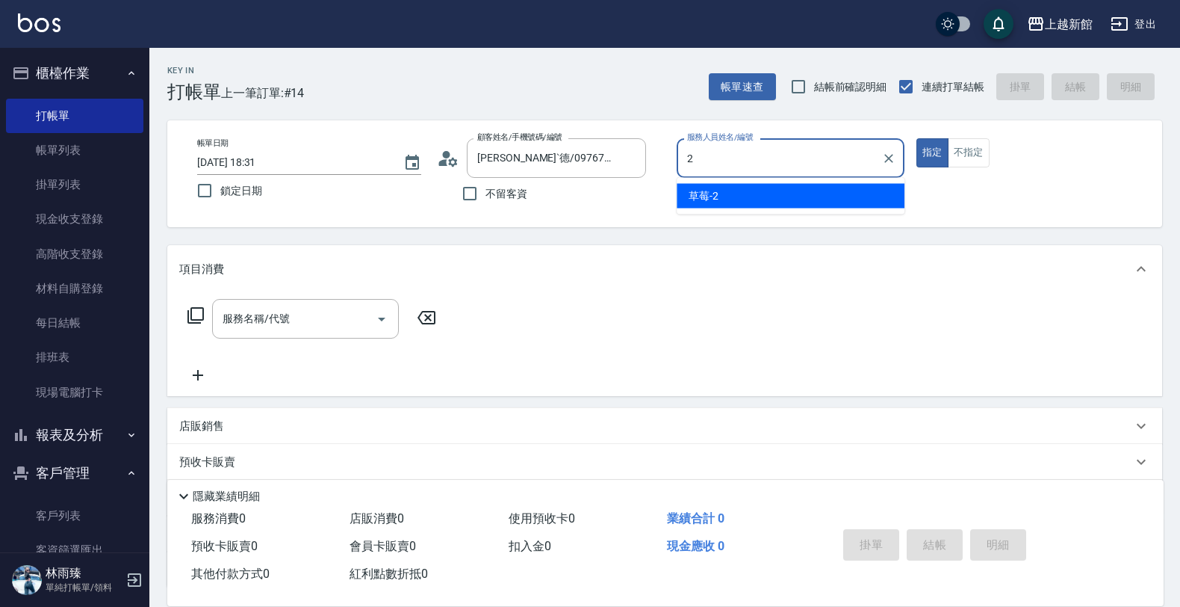
type input "草莓-2"
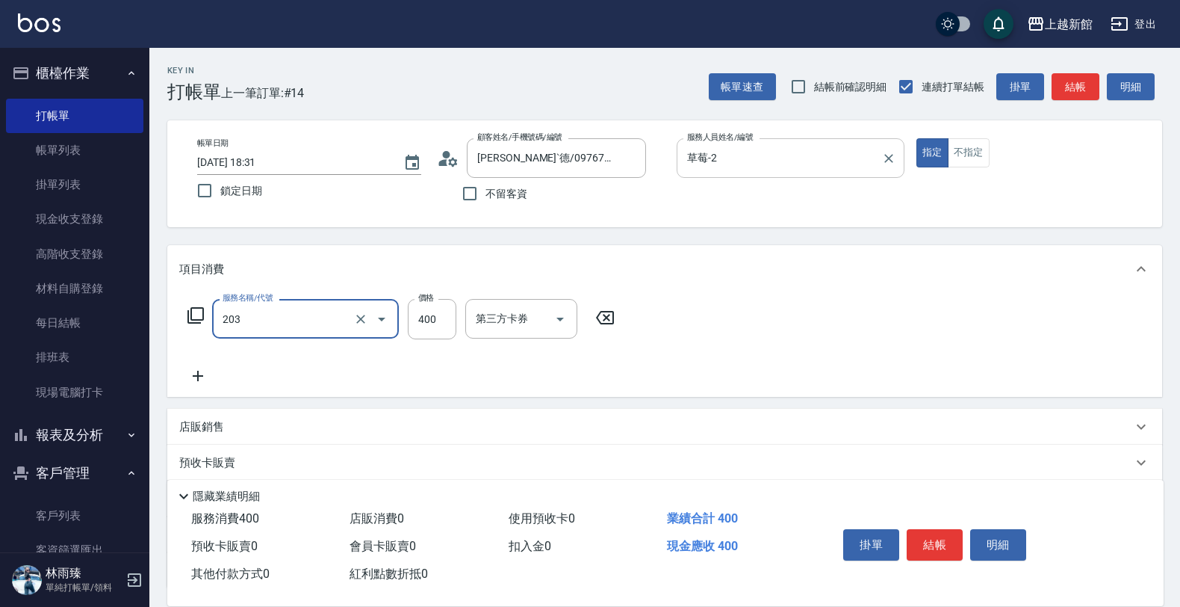
type input "指定單剪(203)"
type input "200"
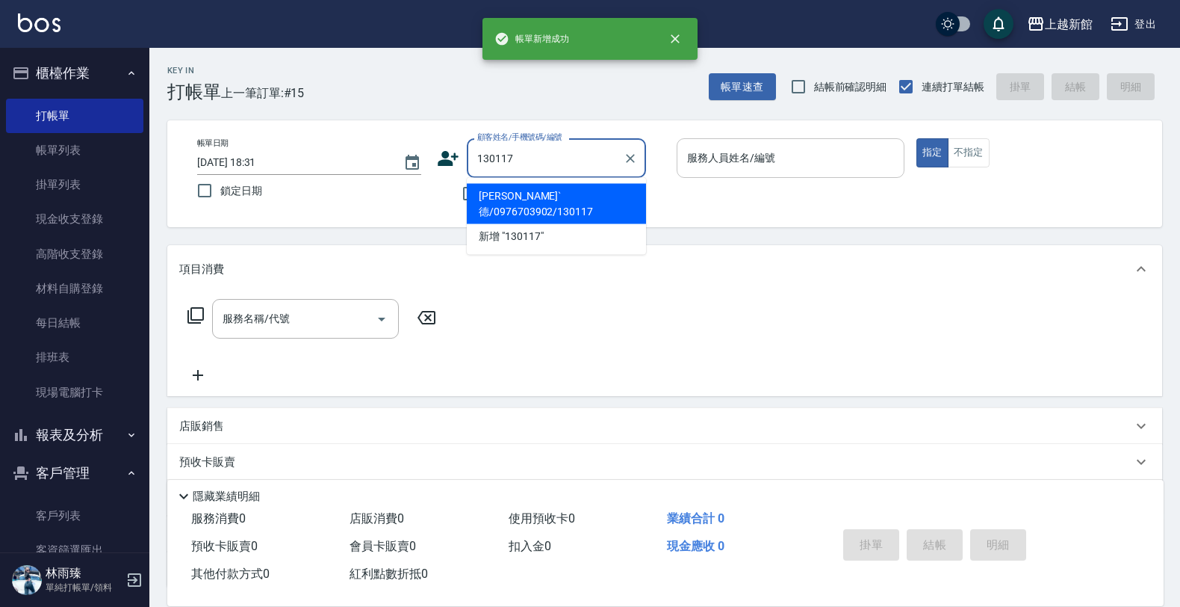
type input "杜瑋‵德/0976703902/130117"
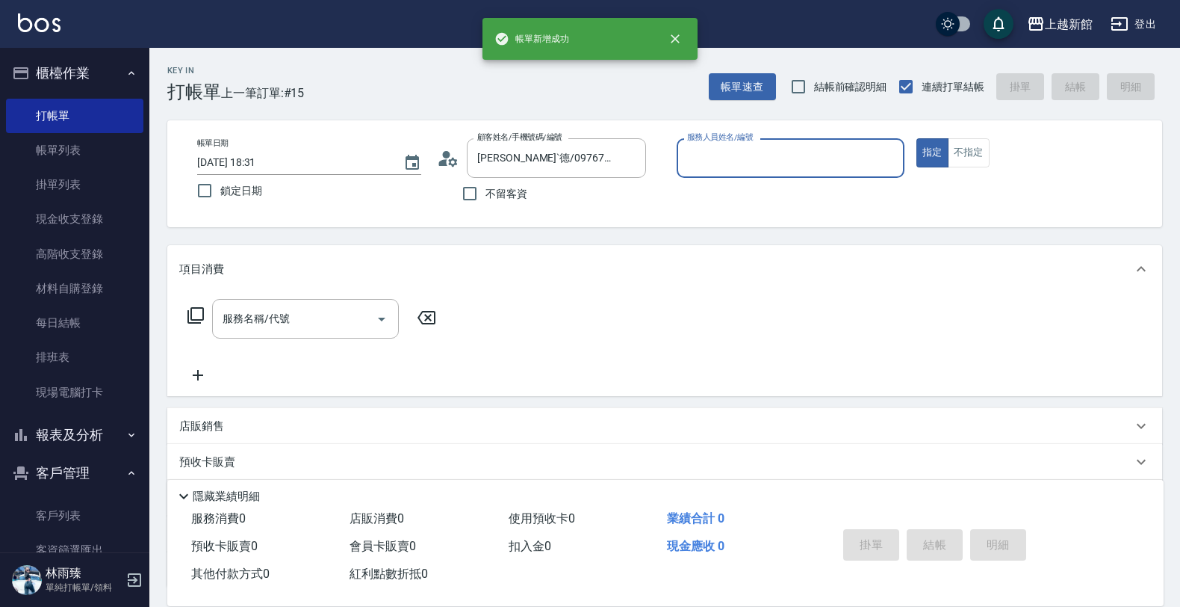
click at [916, 138] on button "指定" at bounding box center [932, 152] width 32 height 29
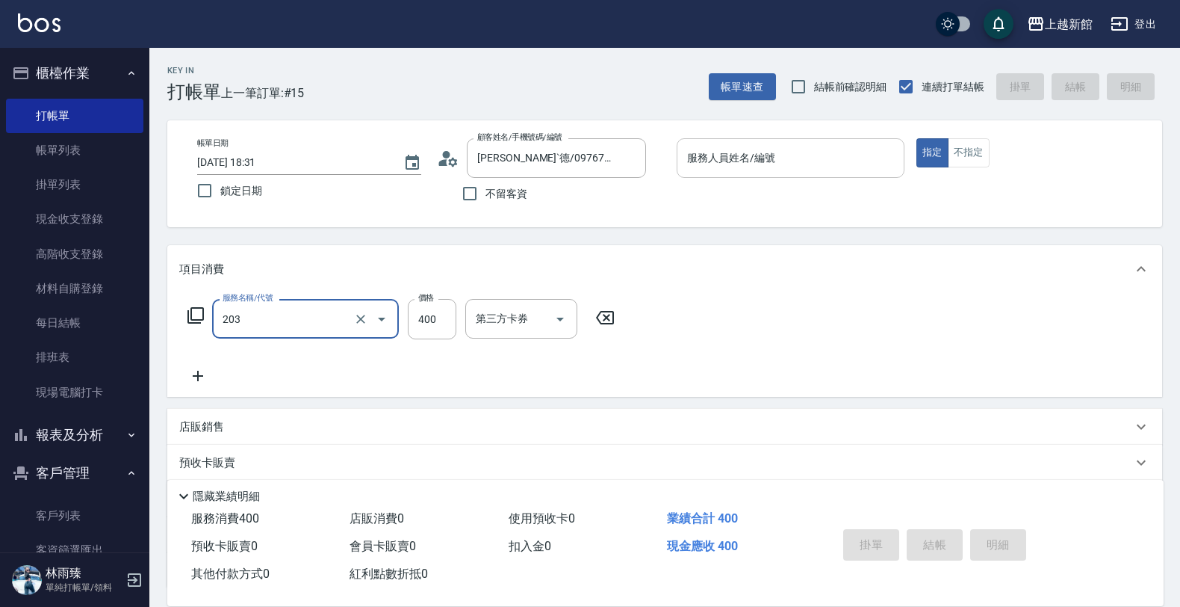
type input "指定單剪(203)"
type input "200"
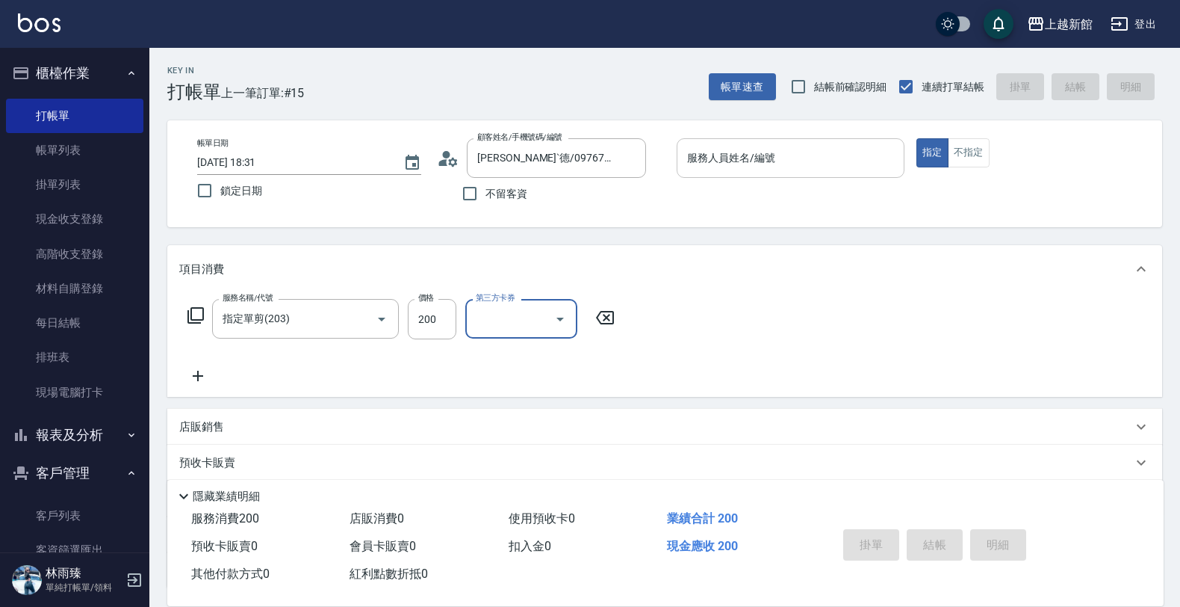
click at [725, 158] on input "服務人員姓名/編號" at bounding box center [790, 158] width 214 height 26
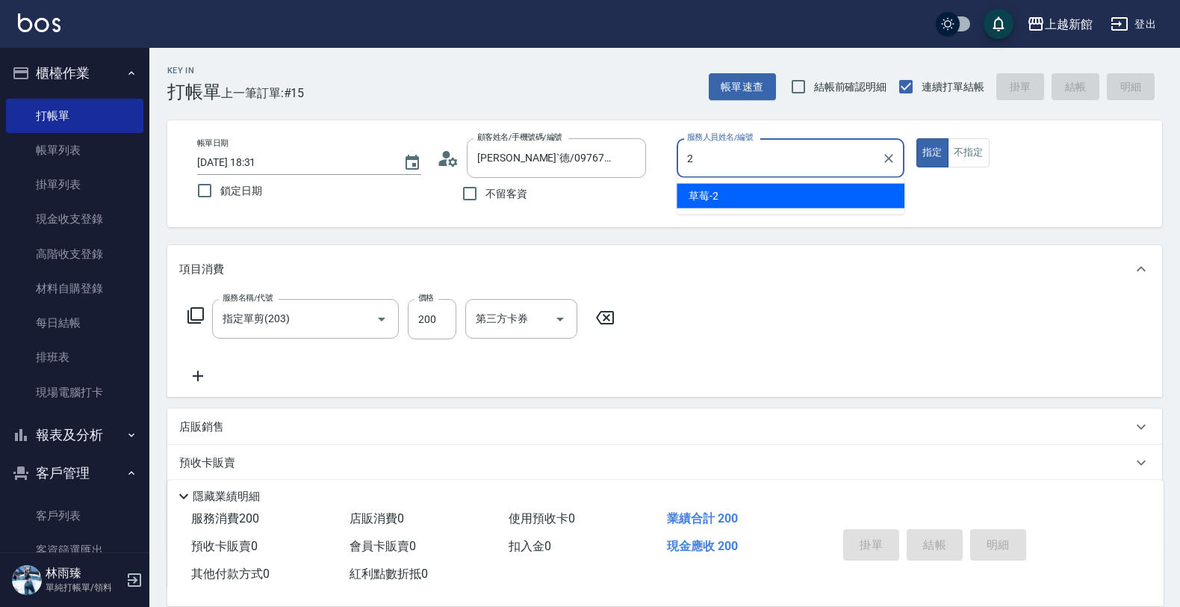
type input "草莓-2"
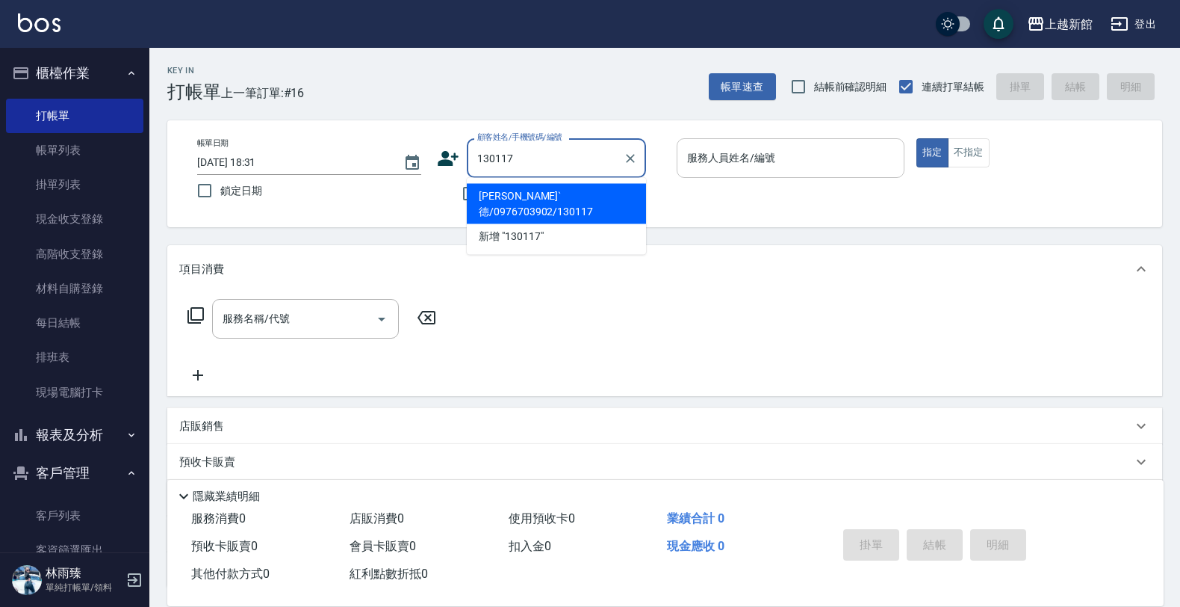
type input "杜瑋‵德/0976703902/130117"
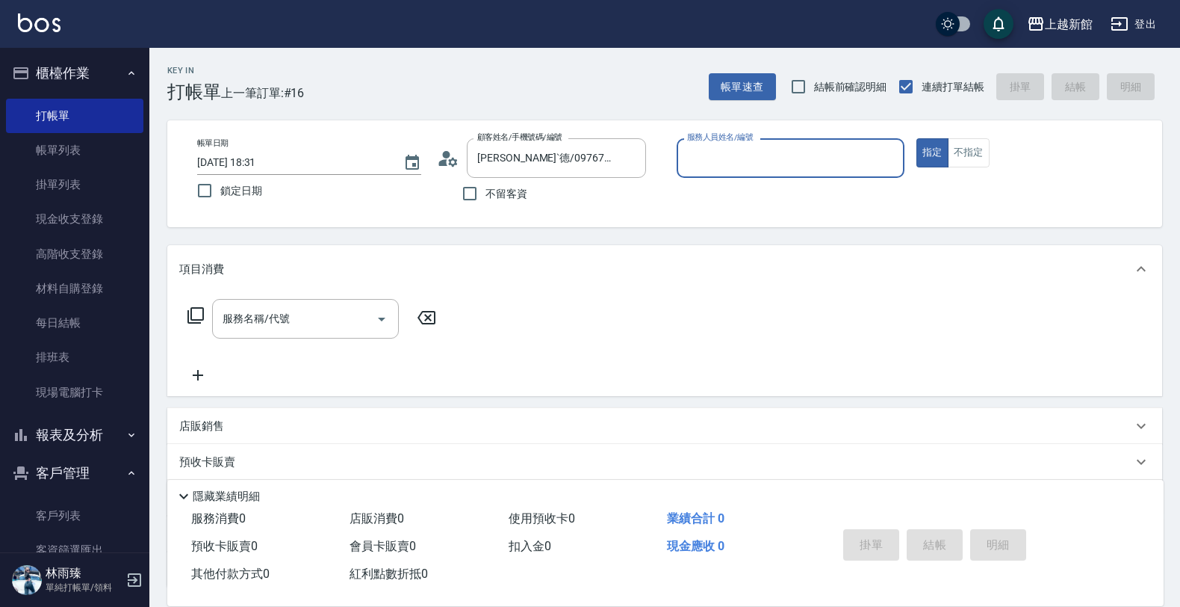
click at [916, 138] on button "指定" at bounding box center [932, 152] width 32 height 29
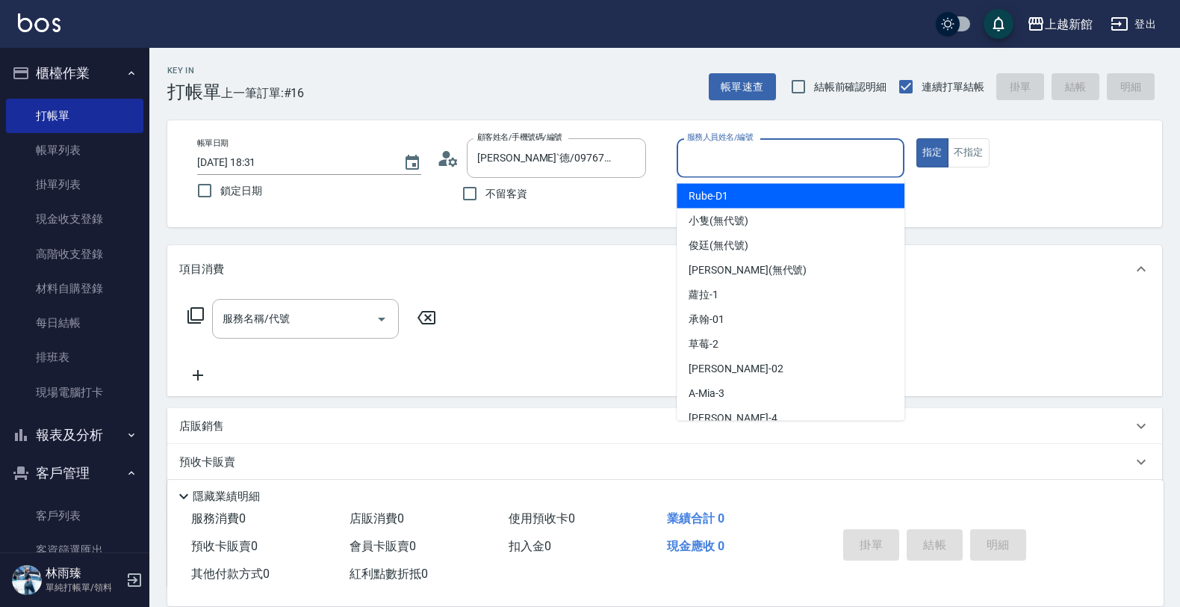
click at [725, 158] on input "服務人員姓名/編號" at bounding box center [790, 158] width 214 height 26
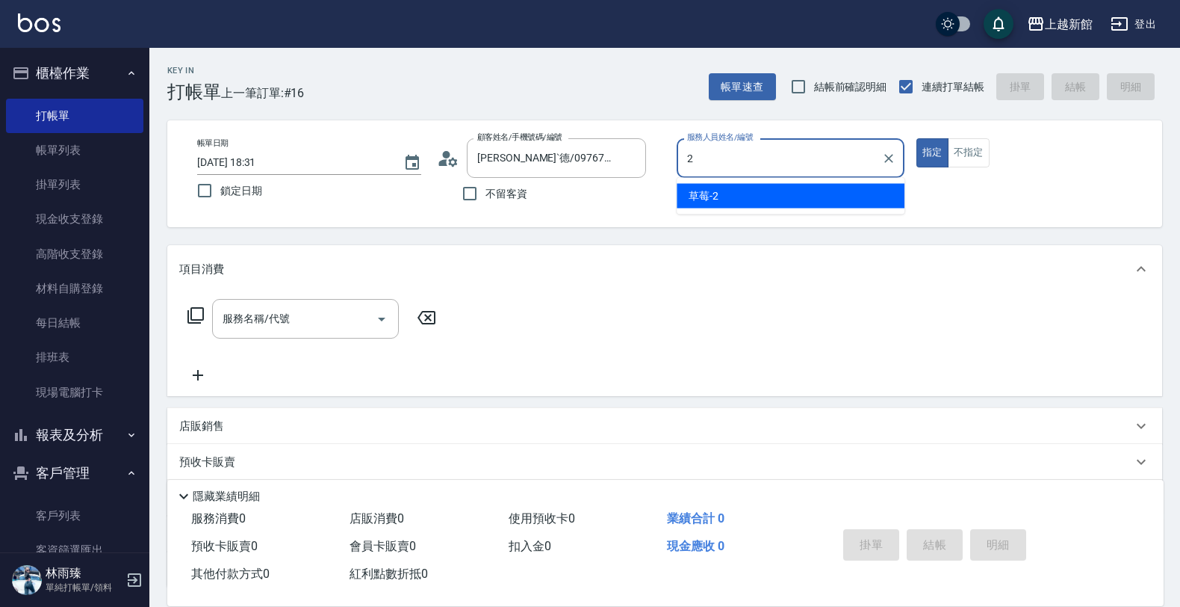
type input "草莓-2"
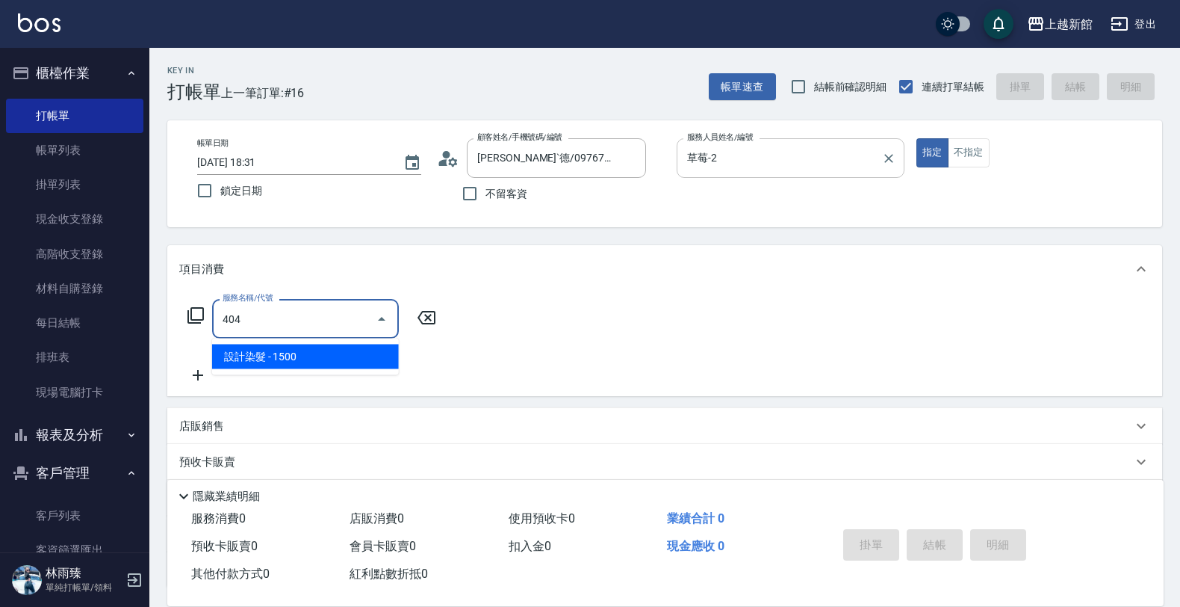
type input "設計染髮(404)"
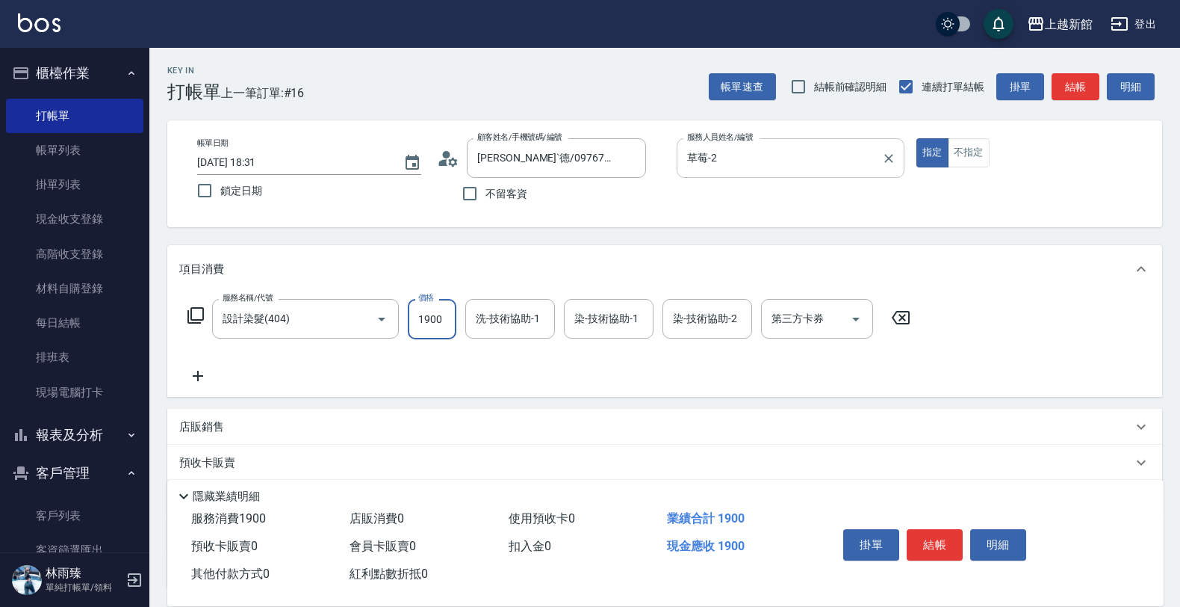
type input "1900"
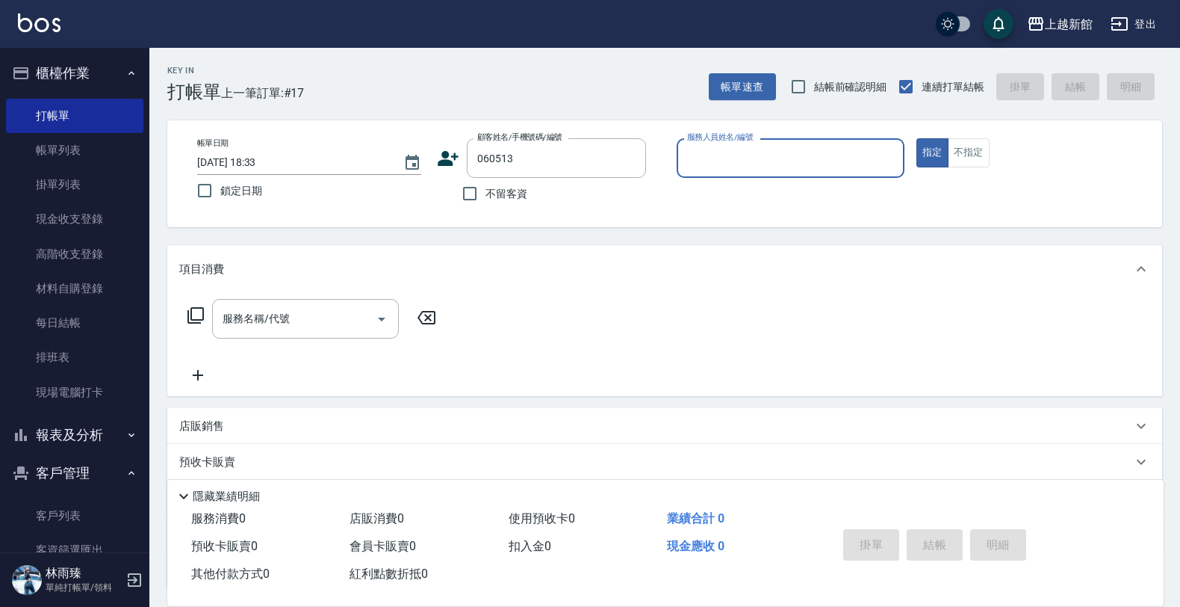
click at [916, 138] on button "指定" at bounding box center [932, 152] width 32 height 29
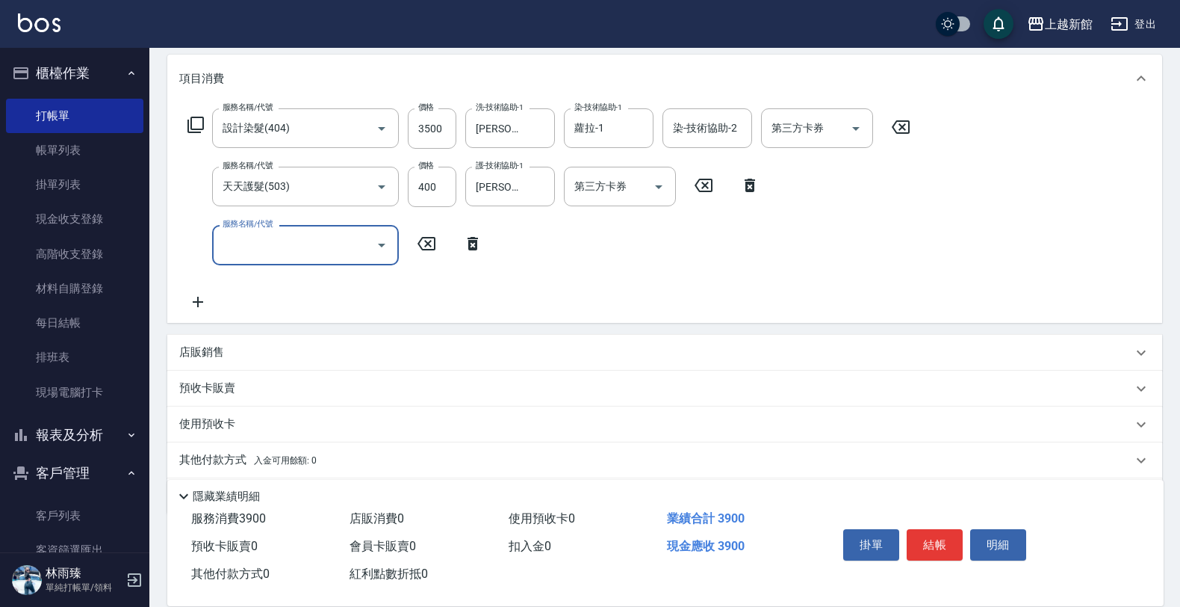
scroll to position [239, 0]
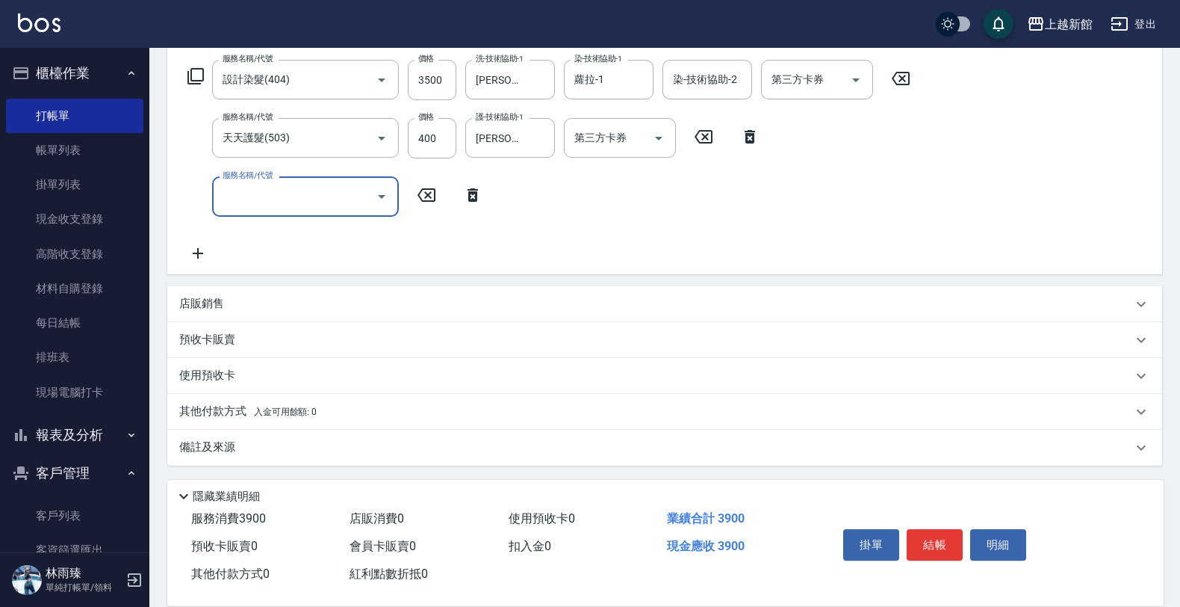
click at [544, 303] on div "店販銷售" at bounding box center [655, 304] width 953 height 16
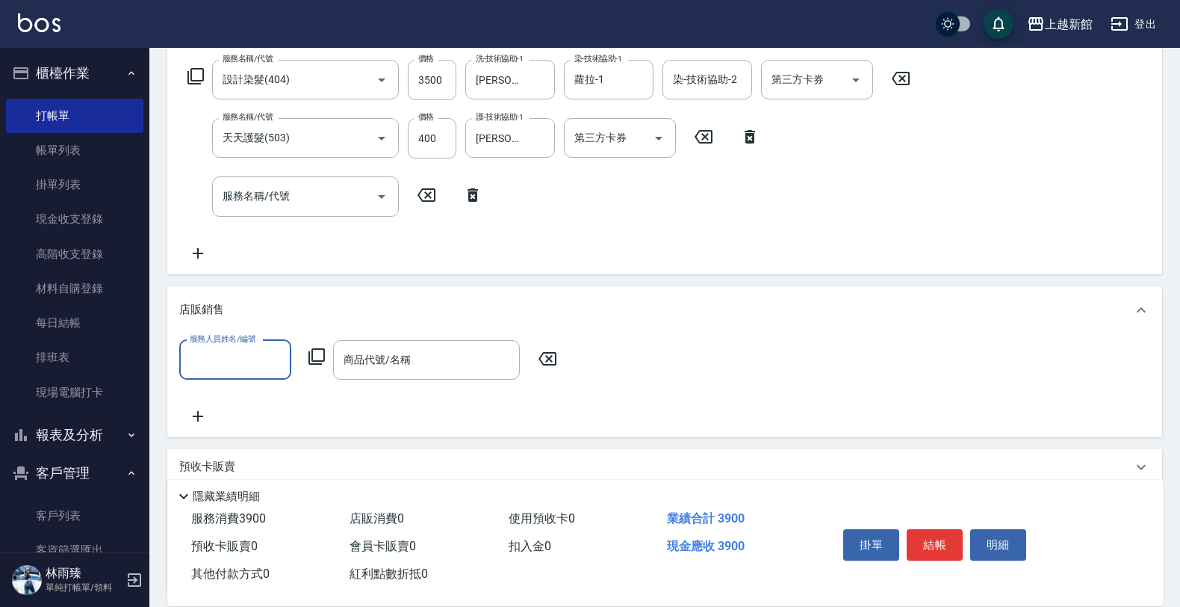
scroll to position [0, 0]
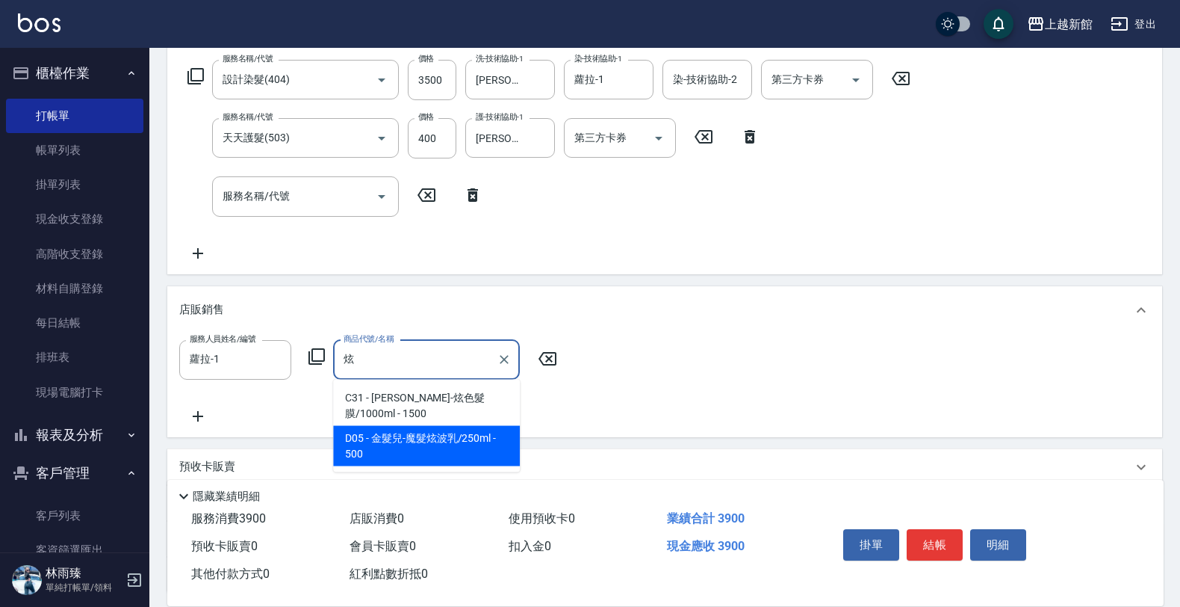
click at [450, 426] on span "D05 - 金髮兒-魔髮炫波乳/250ml - 500" at bounding box center [426, 446] width 187 height 40
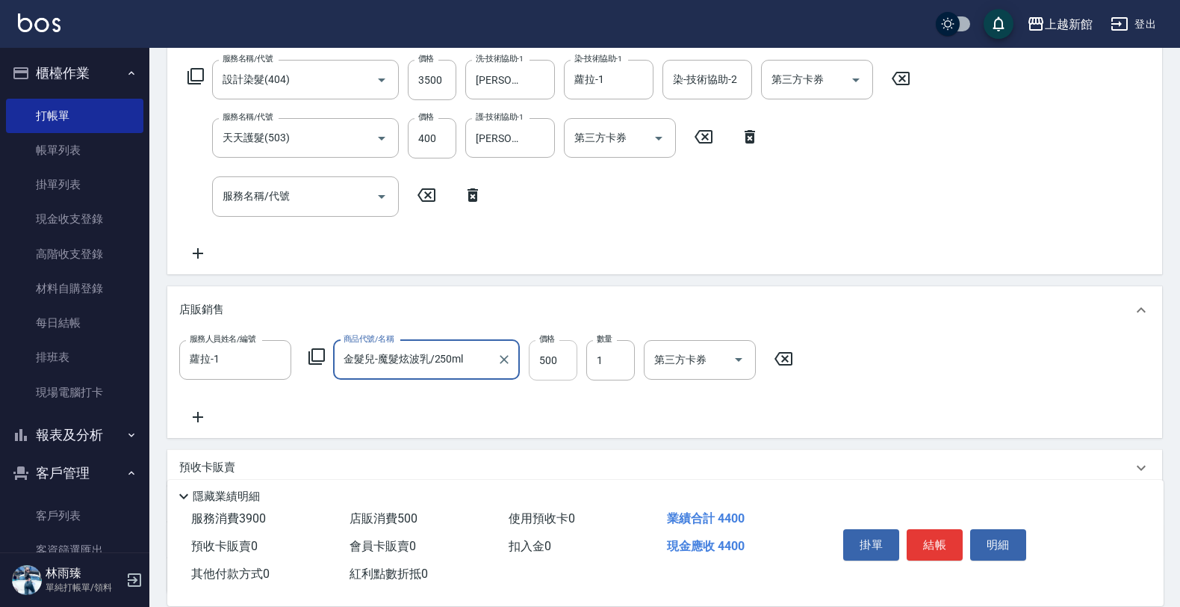
click at [549, 359] on input "500" at bounding box center [553, 360] width 49 height 40
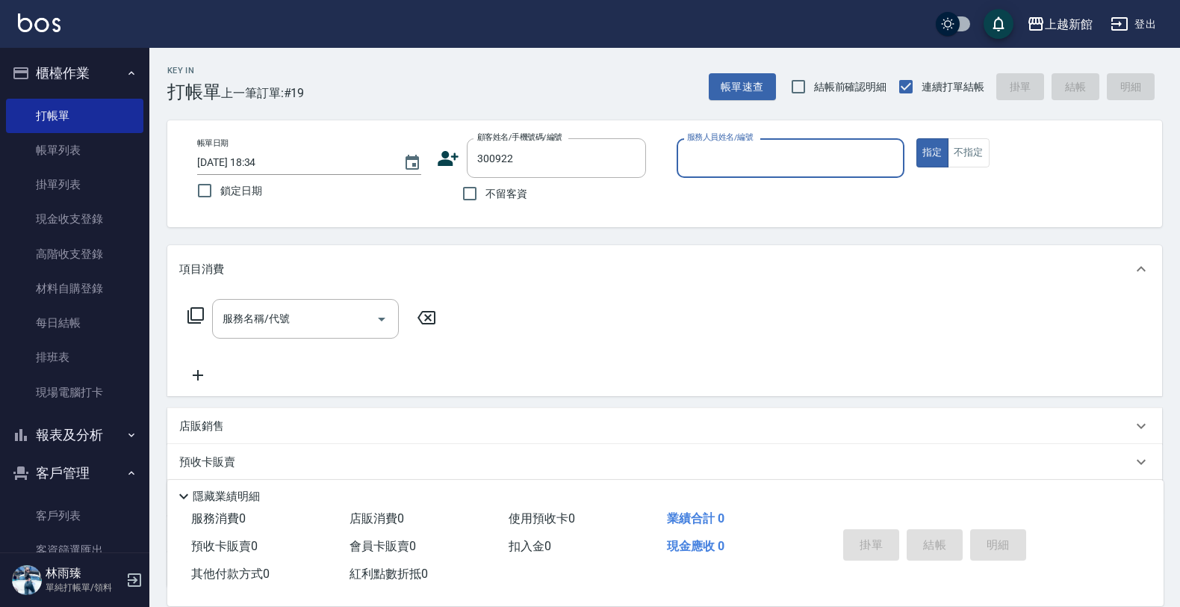
click at [916, 138] on button "指定" at bounding box center [932, 152] width 32 height 29
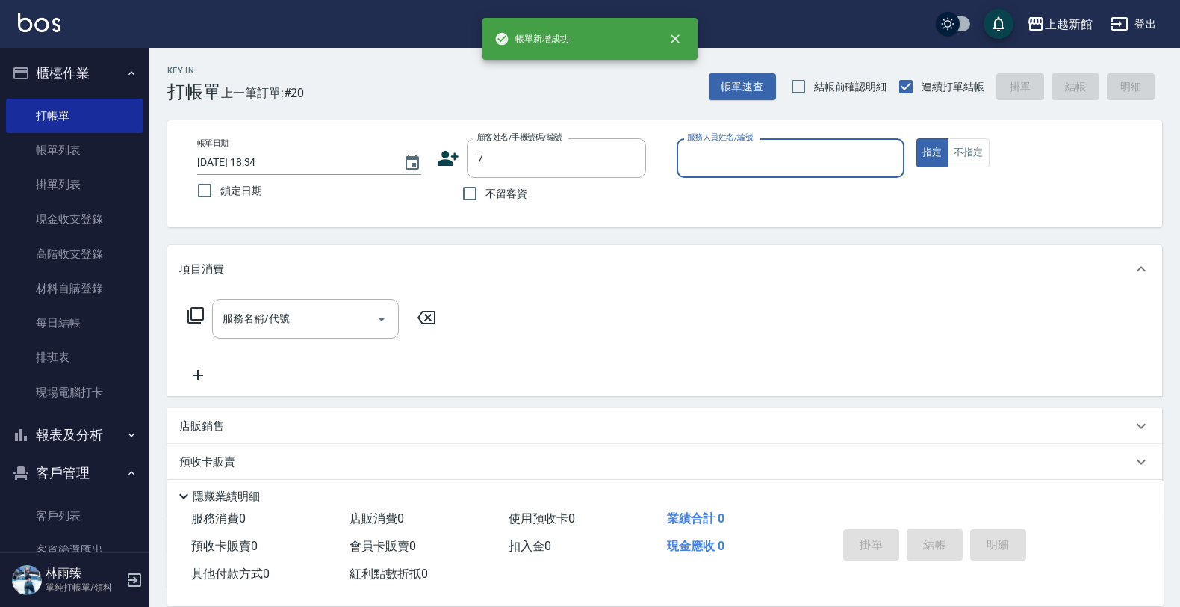
click at [916, 138] on button "指定" at bounding box center [932, 152] width 32 height 29
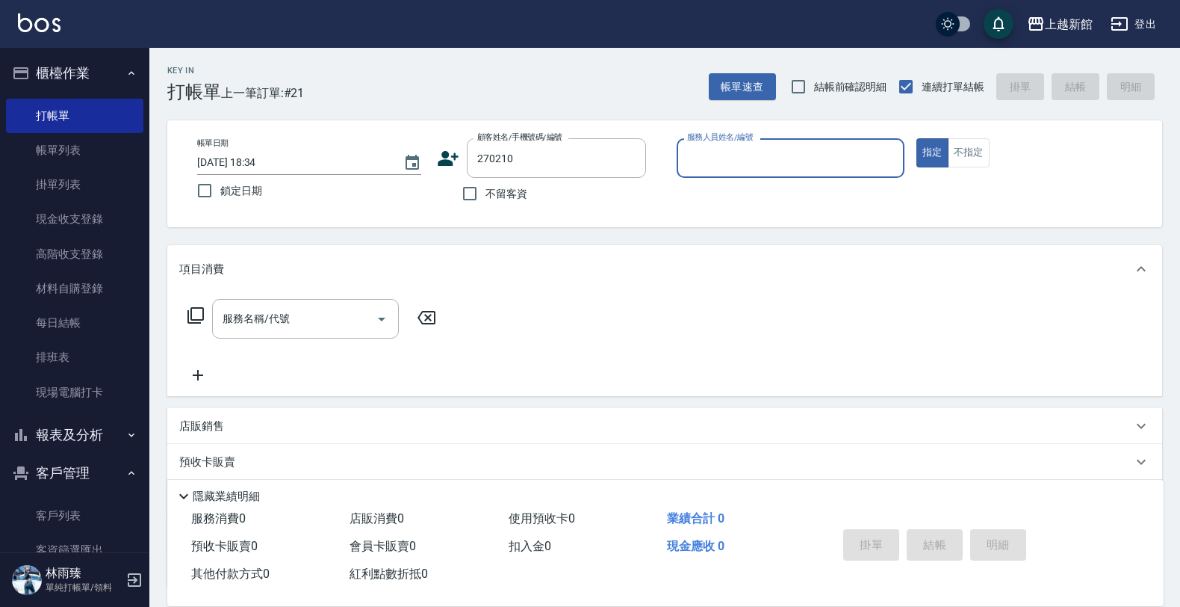
click at [916, 138] on button "指定" at bounding box center [932, 152] width 32 height 29
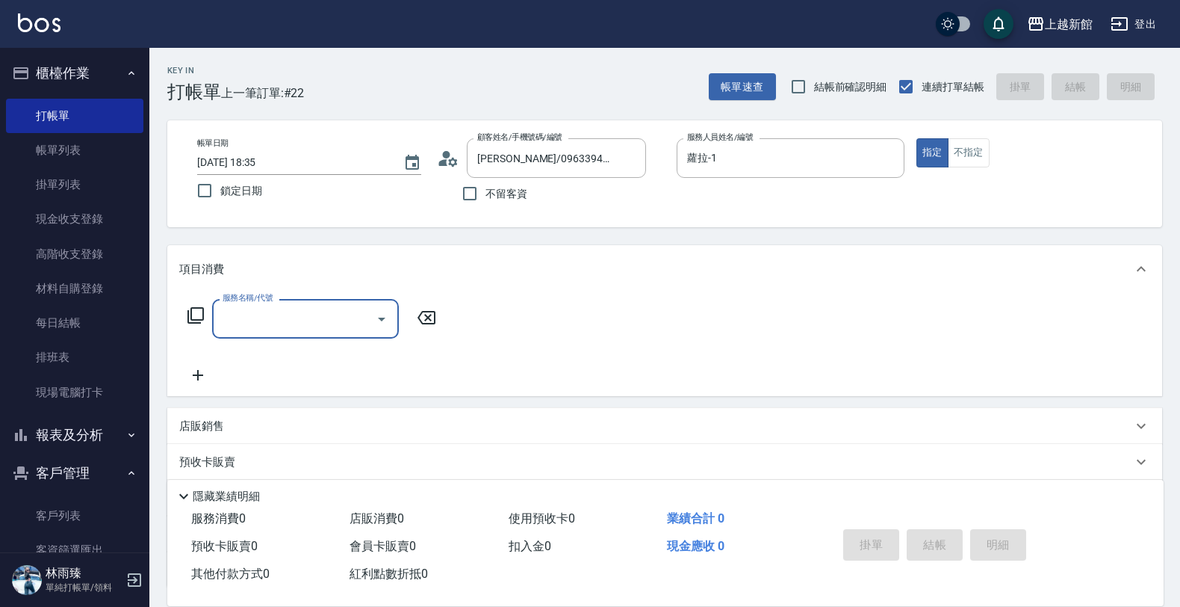
drag, startPoint x: 337, startPoint y: 332, endPoint x: 327, endPoint y: 337, distance: 10.7
click at [327, 337] on div "服務名稱/代號" at bounding box center [305, 319] width 187 height 40
click at [351, 353] on span "晨宏頭皮養護 - 1500" at bounding box center [305, 356] width 187 height 25
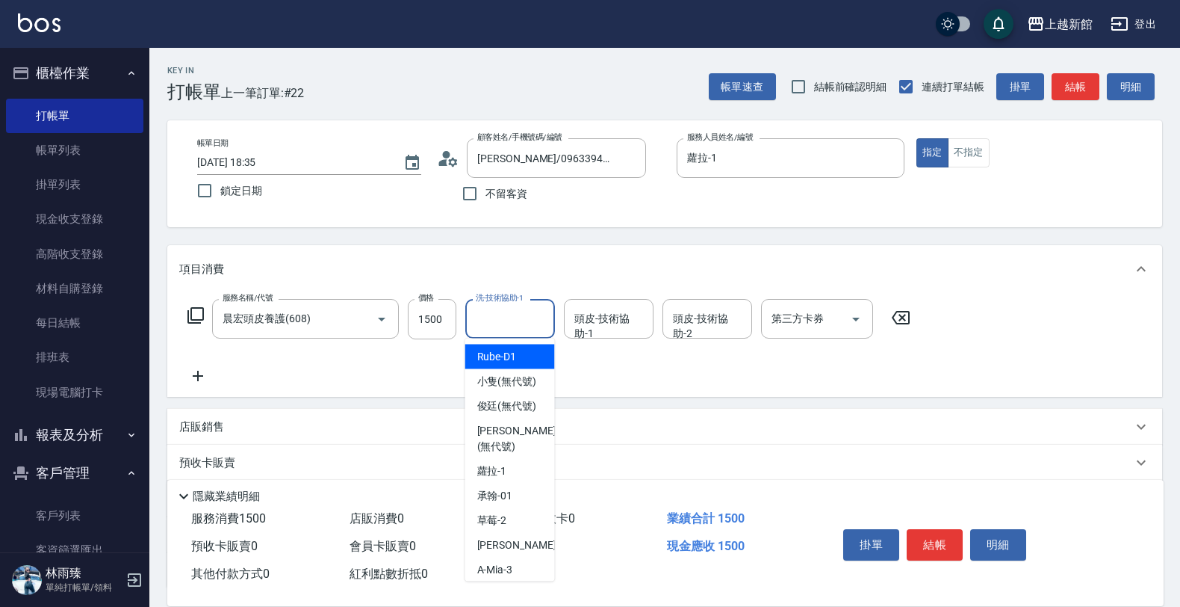
click at [491, 308] on div "洗-技術協助-1 洗-技術協助-1" at bounding box center [510, 319] width 90 height 40
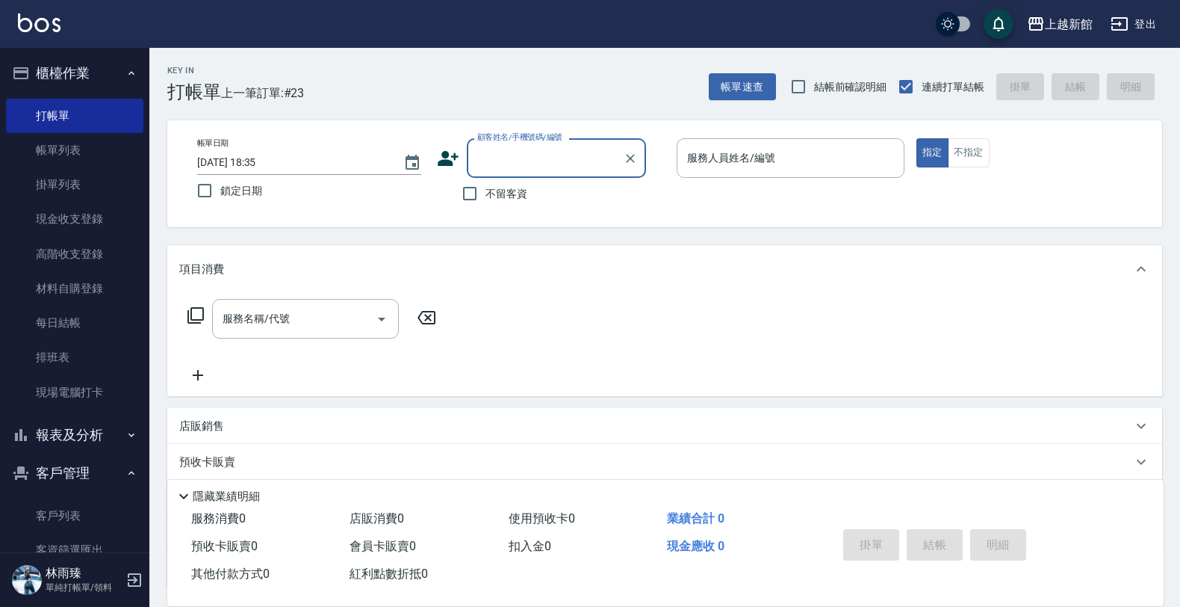
click at [1149, 25] on button "登出" at bounding box center [1134, 24] width 58 height 28
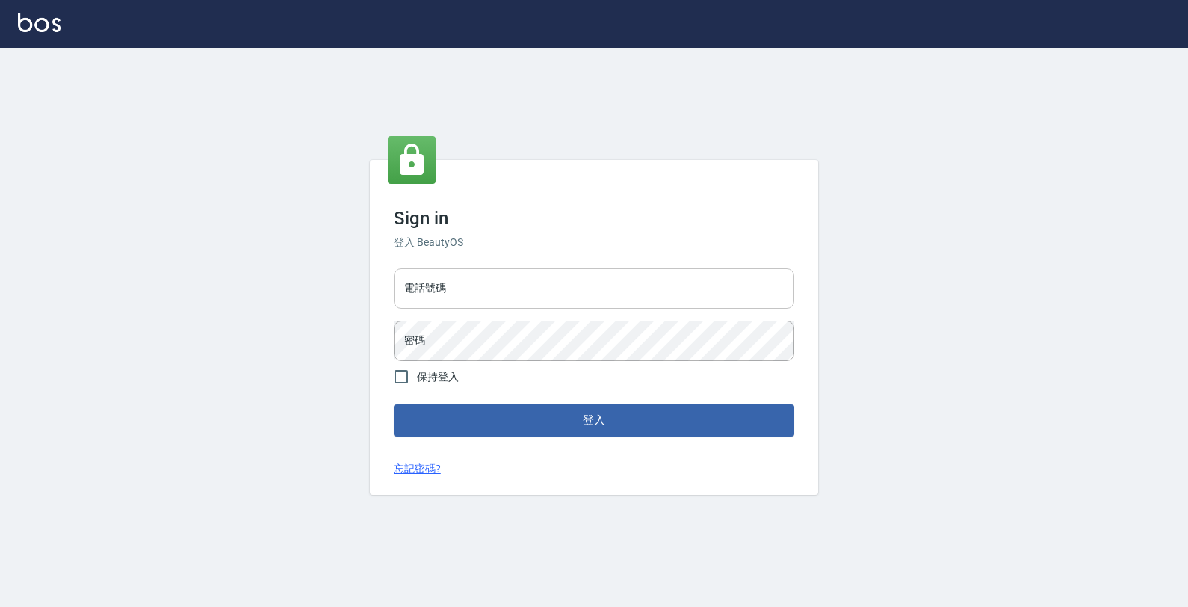
click at [663, 299] on input "電話號碼" at bounding box center [594, 288] width 400 height 40
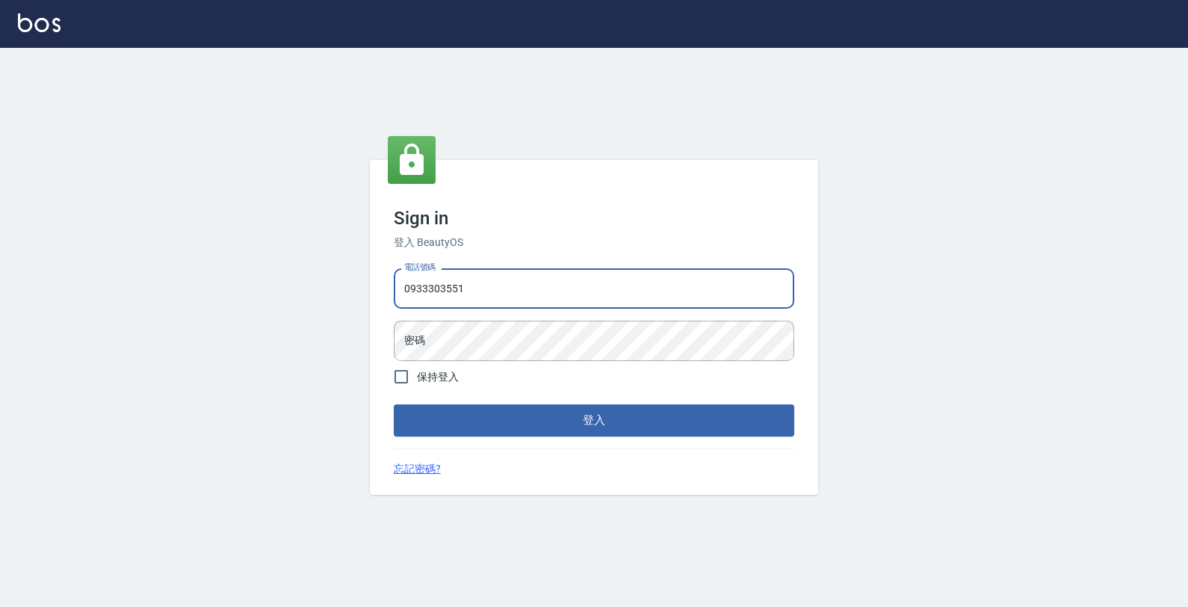
type input "0933303551"
click at [394, 404] on button "登入" at bounding box center [594, 419] width 400 height 31
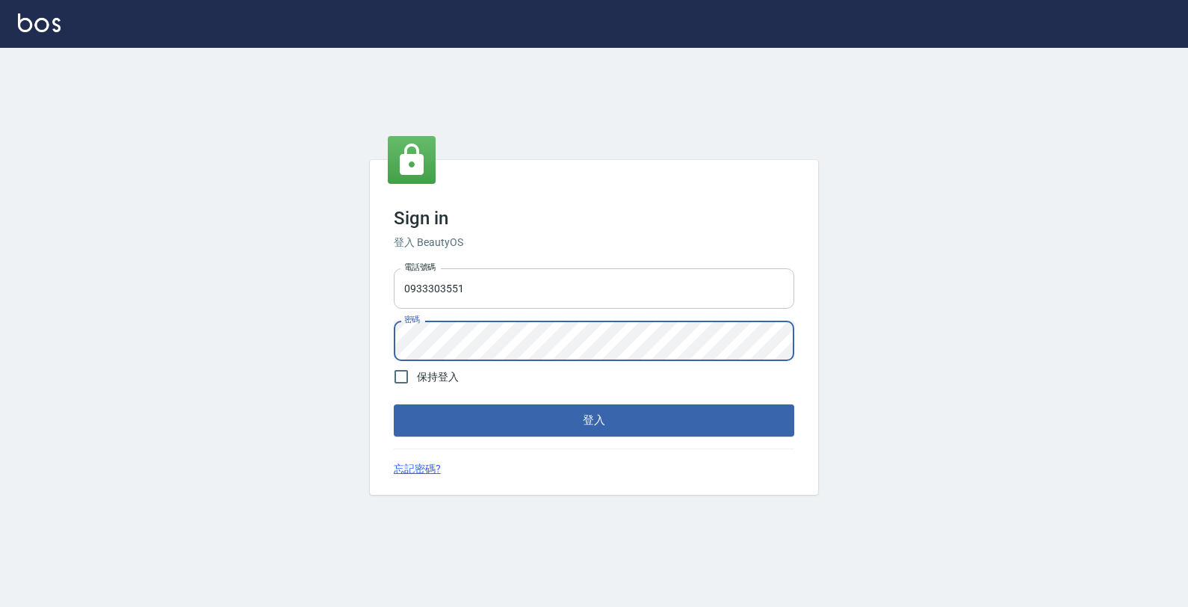
click at [394, 404] on button "登入" at bounding box center [594, 419] width 400 height 31
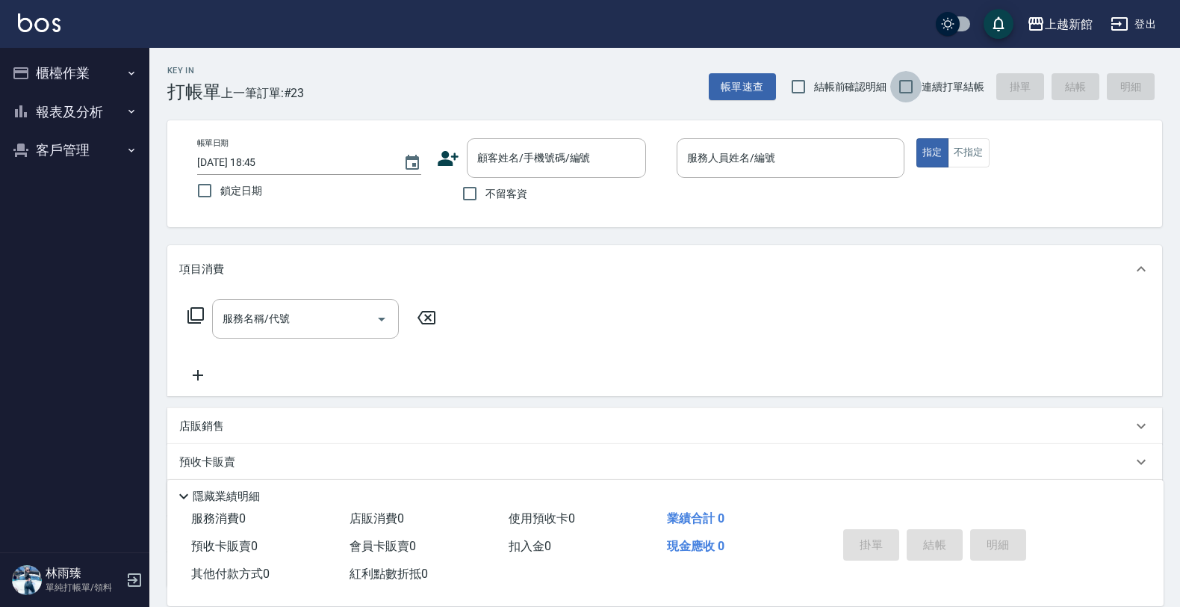
click at [914, 97] on input "連續打單結帳" at bounding box center [905, 86] width 31 height 31
checkbox input "true"
click at [20, 69] on icon "button" at bounding box center [21, 73] width 18 height 18
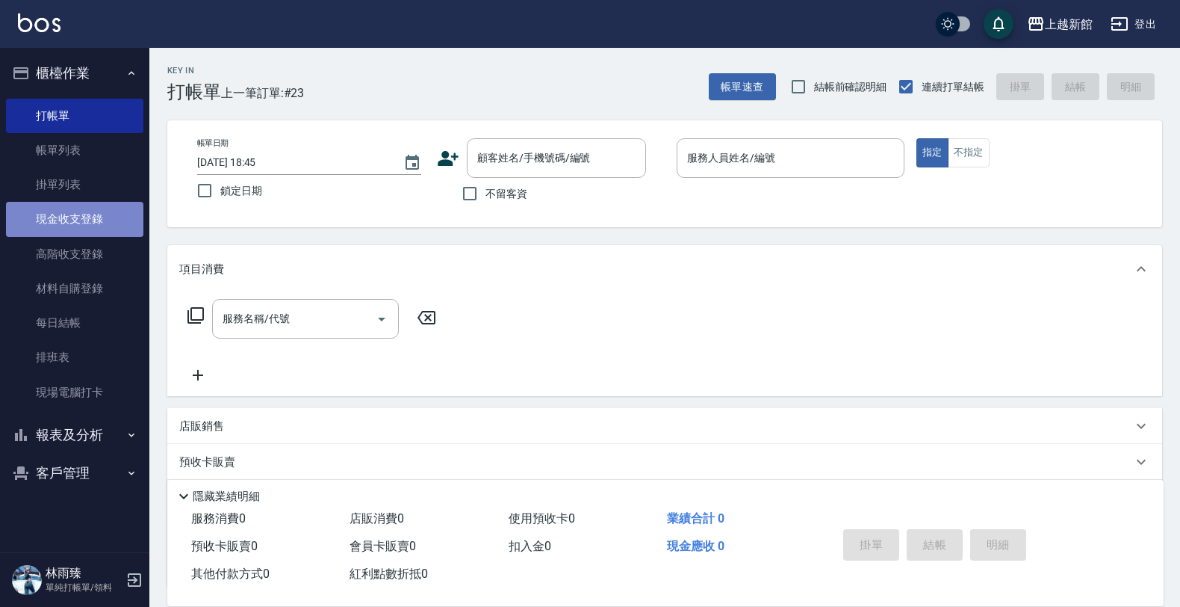
click at [77, 232] on link "現金收支登錄" at bounding box center [74, 219] width 137 height 34
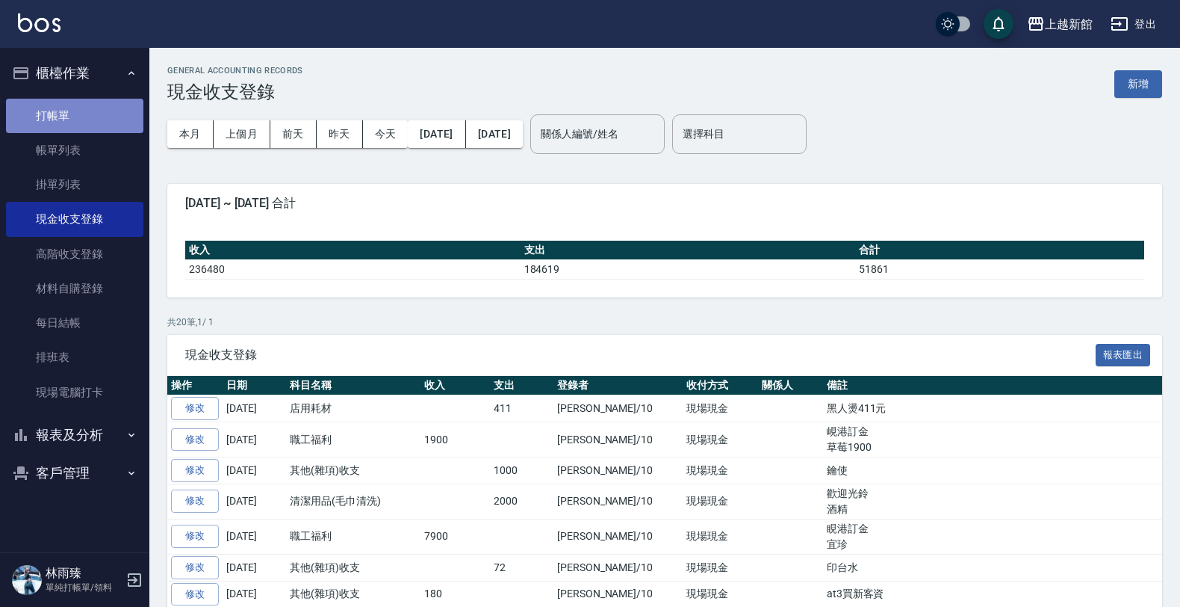
click at [72, 125] on link "打帳單" at bounding box center [74, 116] width 137 height 34
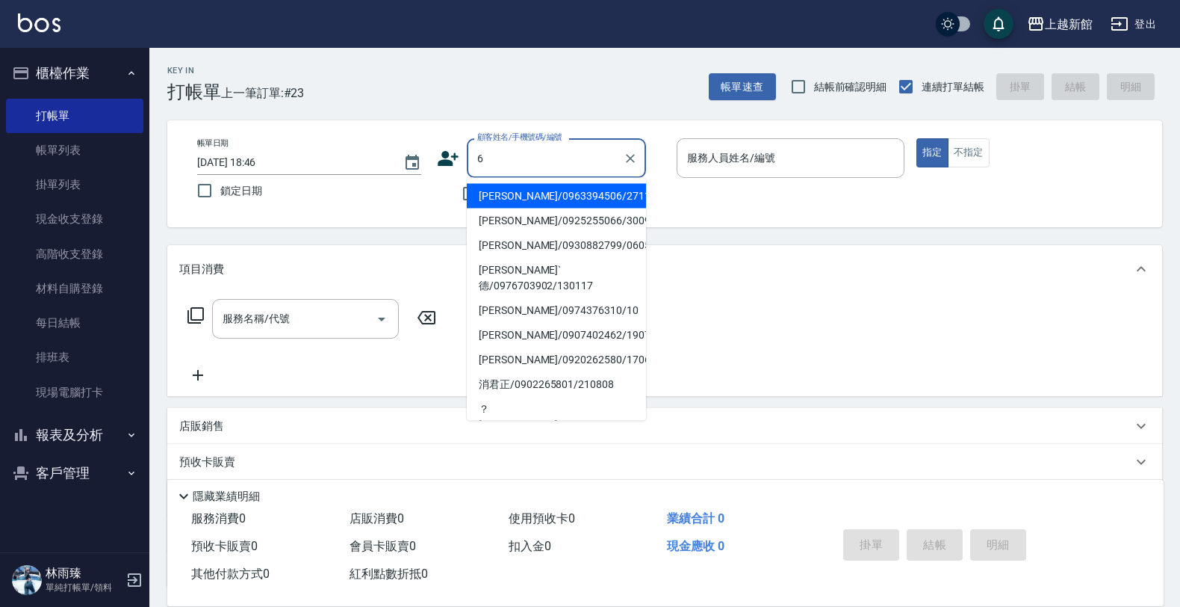
type input "[PERSON_NAME]/0963394506/271104"
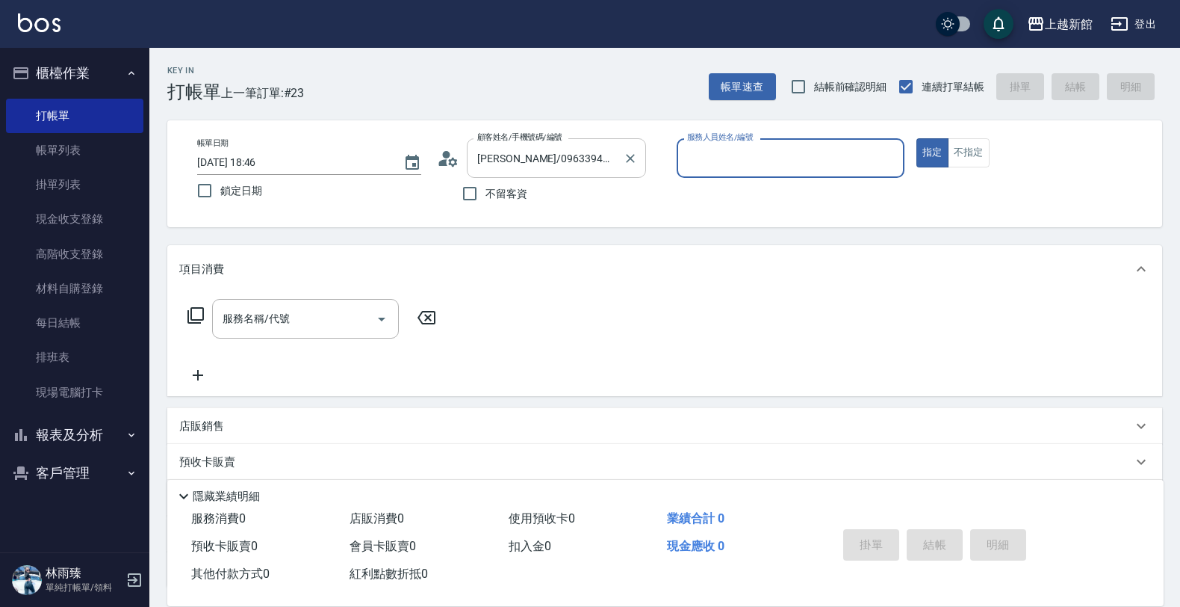
click at [916, 138] on button "指定" at bounding box center [932, 152] width 32 height 29
type button "true"
type input "蘿拉-1"
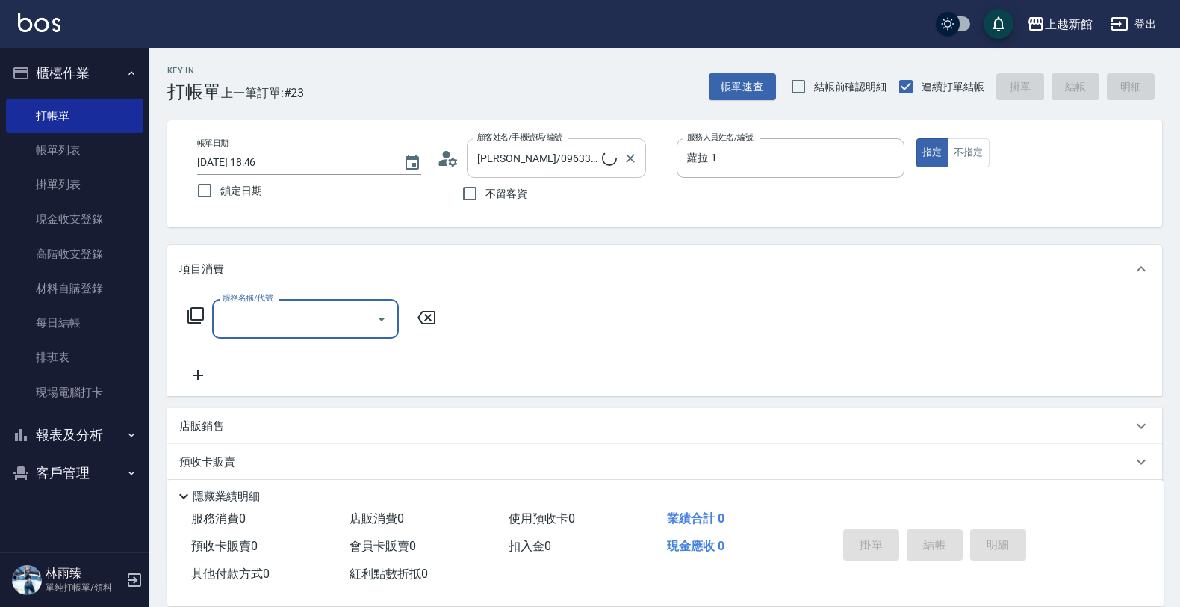
type input "2"
type input "[PERSON_NAME]/6_[PERSON_NAME]/6"
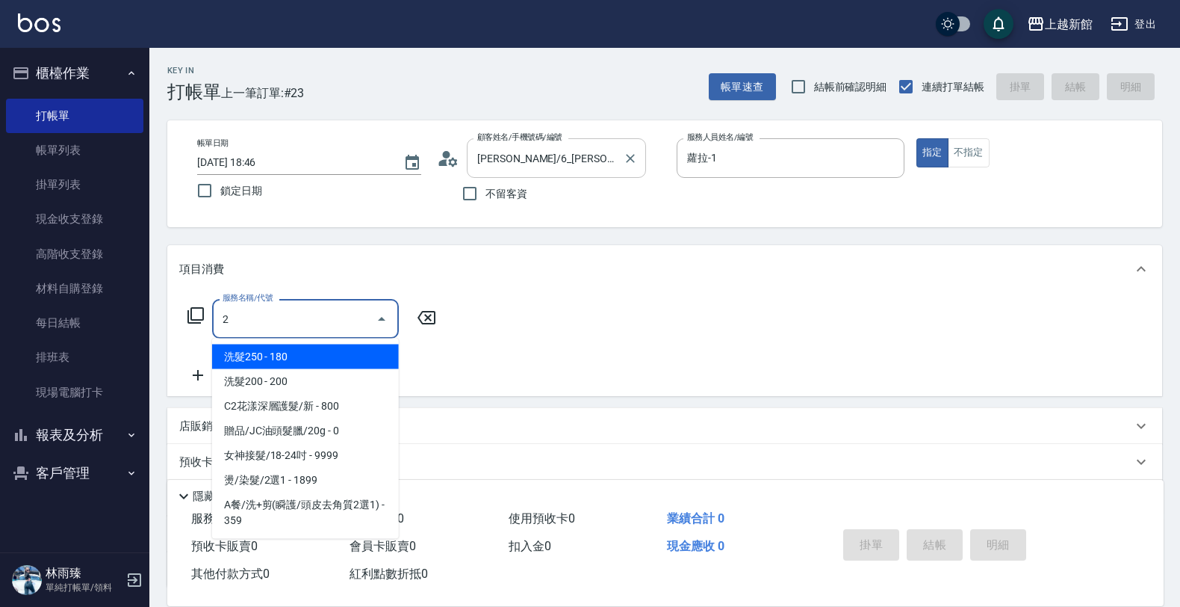
type input "20"
type input "黃婕寧-6"
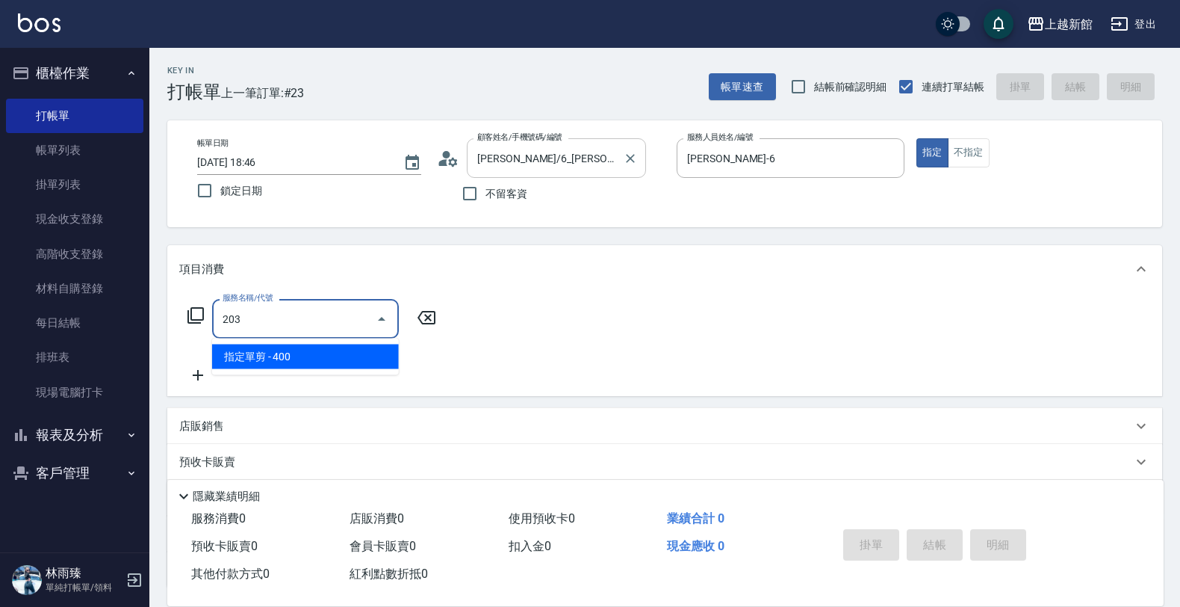
type input "指定單剪(203)"
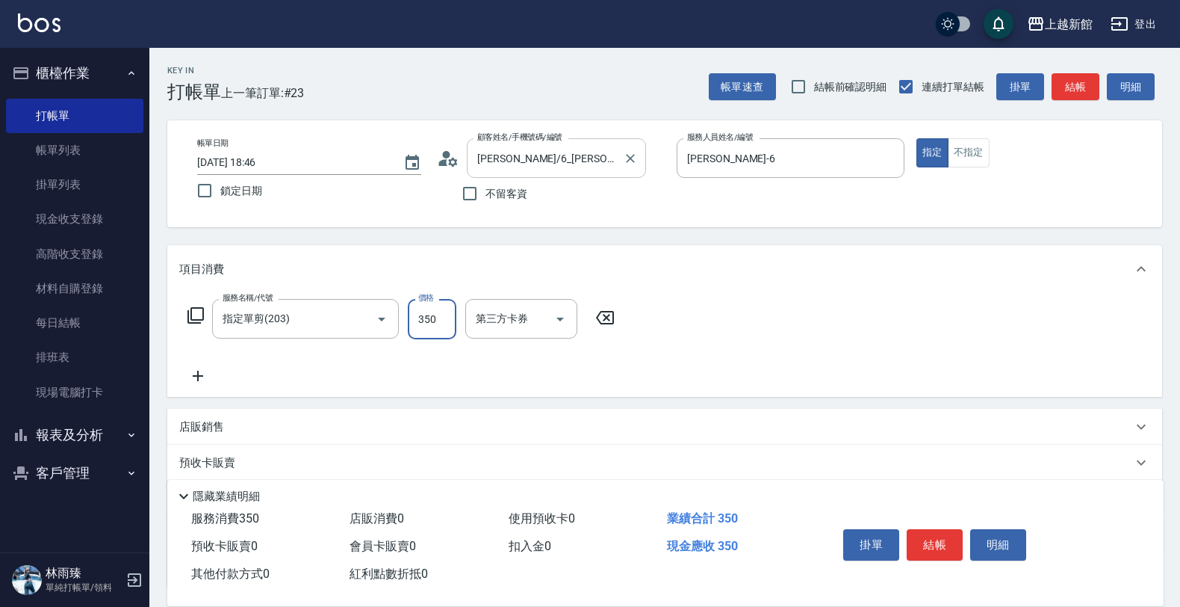
type input "350"
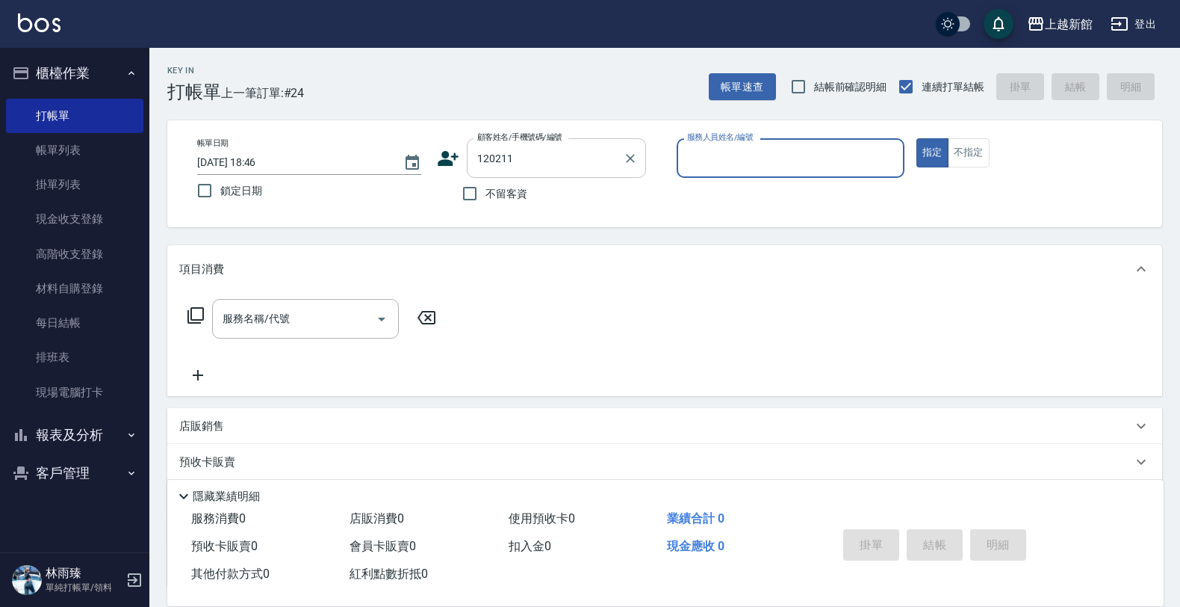
click at [916, 138] on button "指定" at bounding box center [932, 152] width 32 height 29
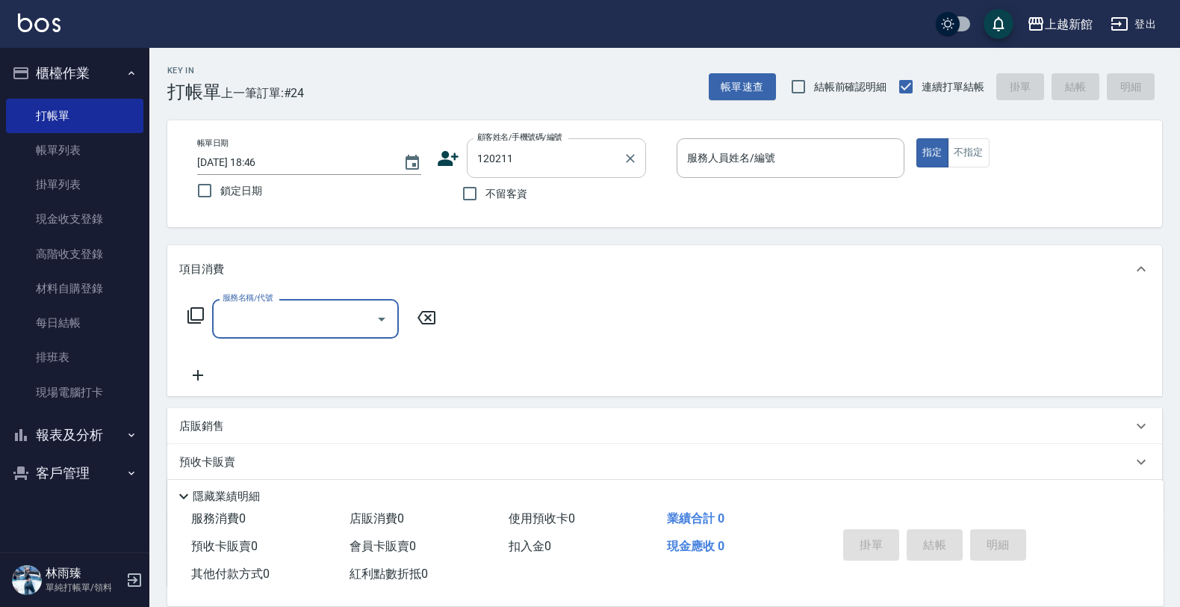
type input "魏瑋禺/0901221911/120211"
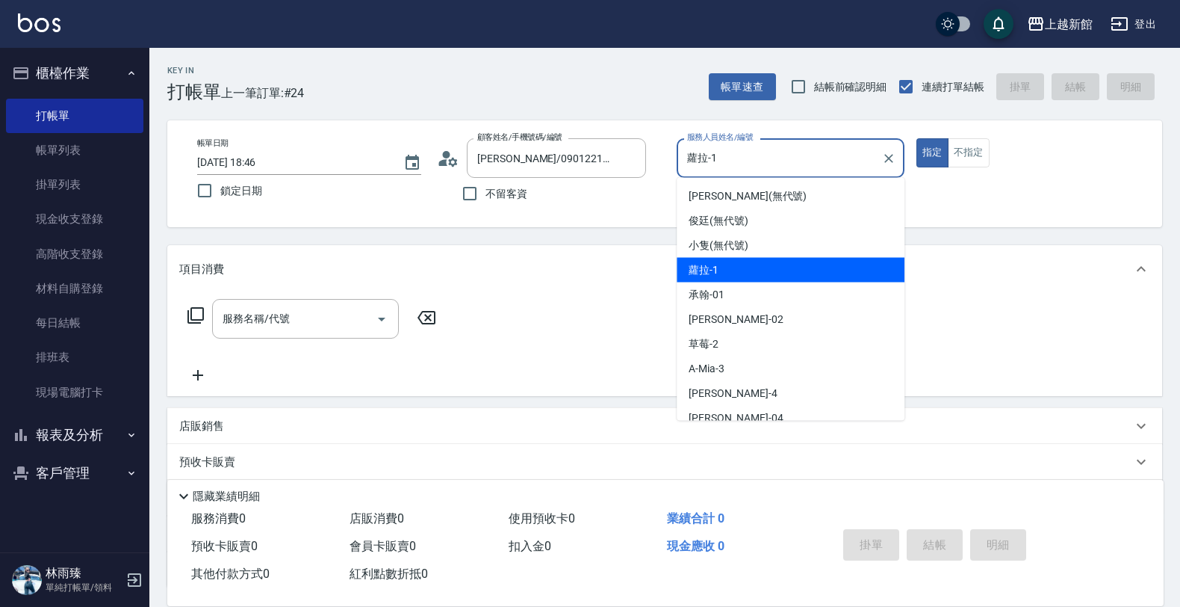
click at [766, 149] on input "蘿拉-1" at bounding box center [779, 158] width 192 height 26
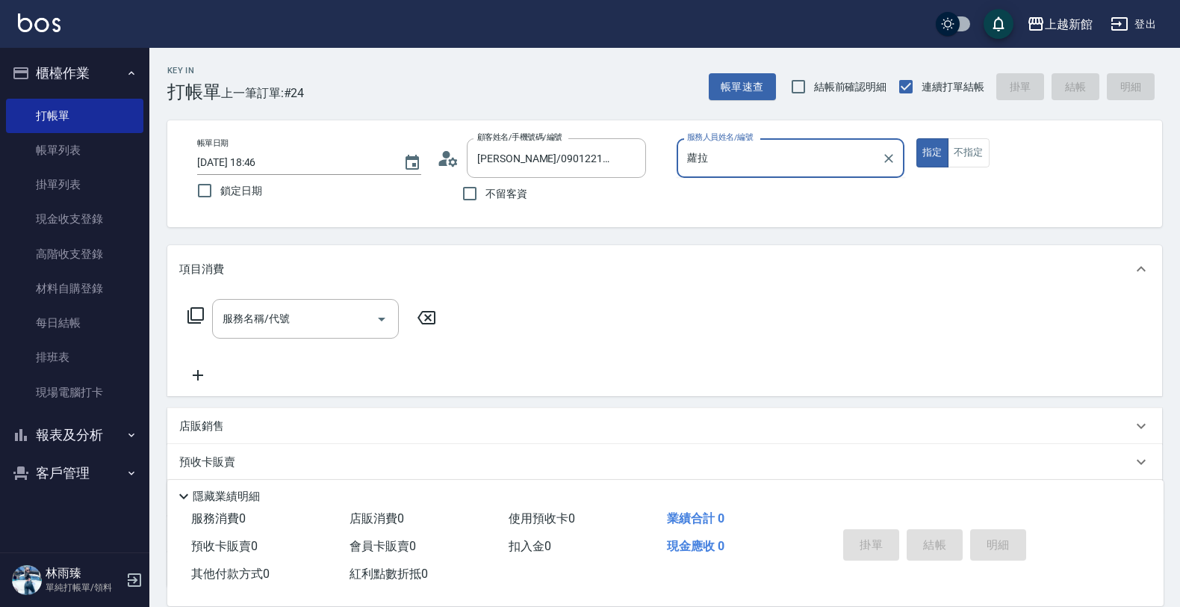
type input "蘿"
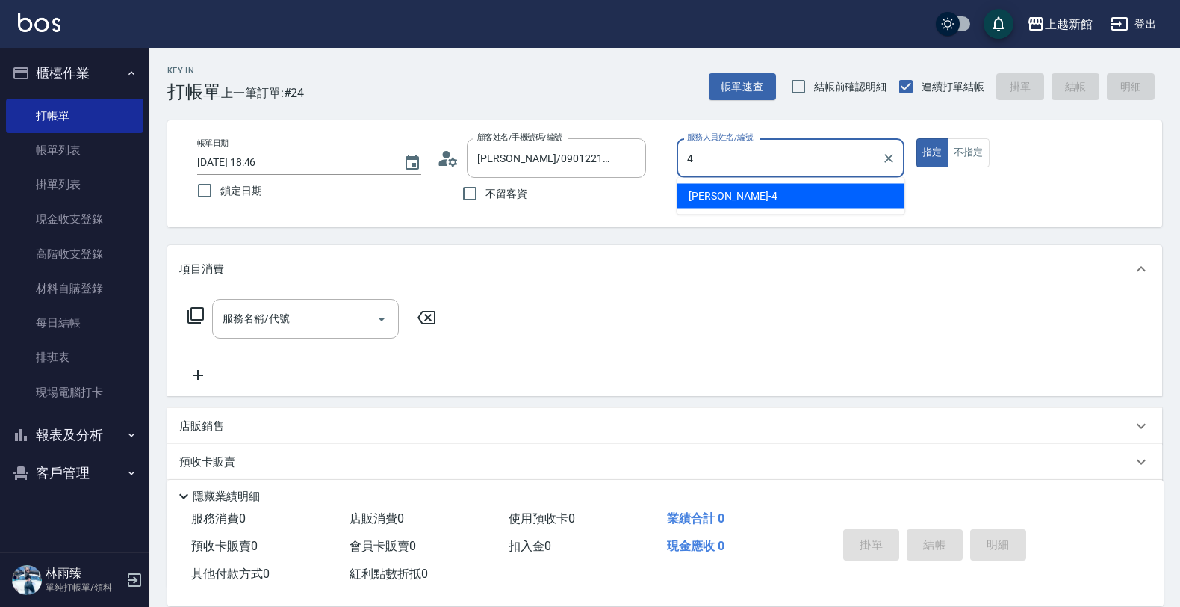
type input "宜珍-4"
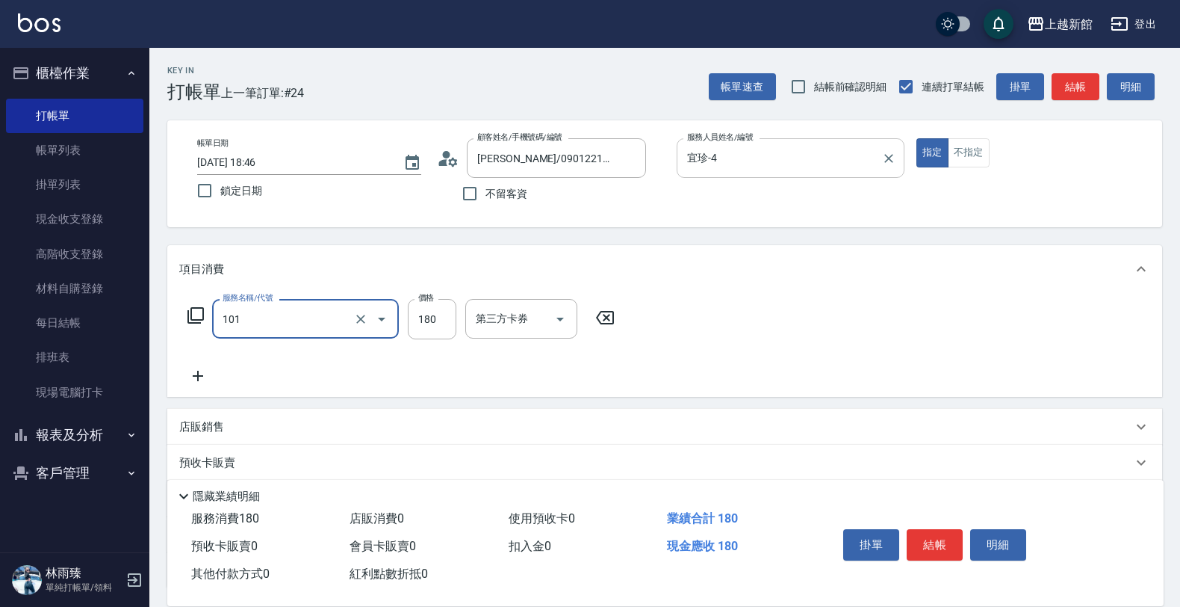
type input "洗髮250(101)"
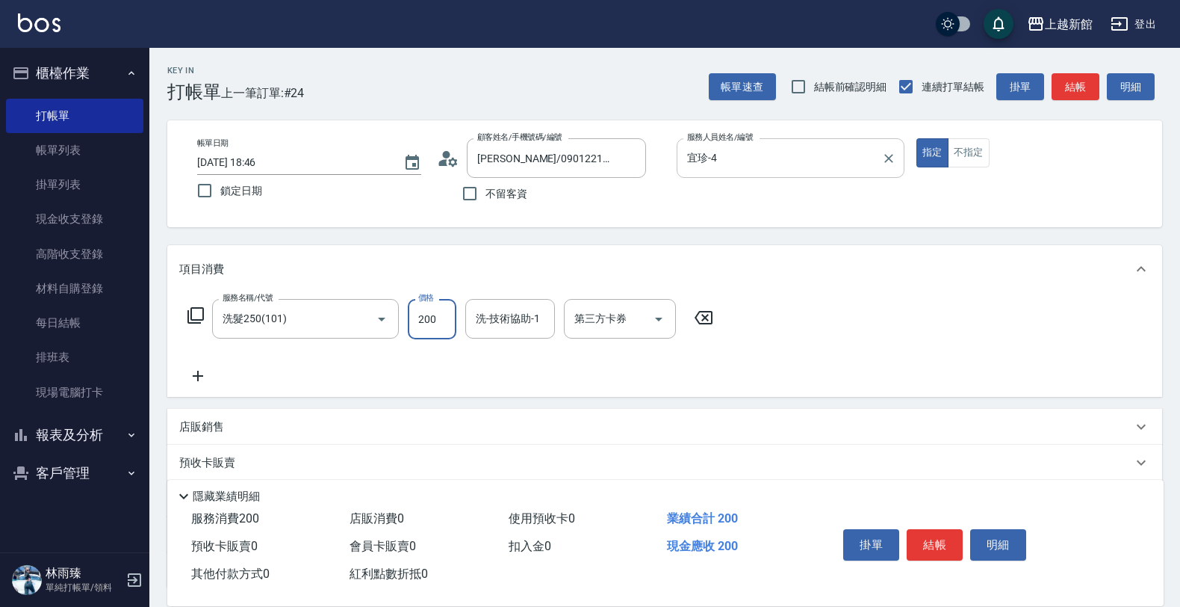
type input "200"
type input "宜珍-4"
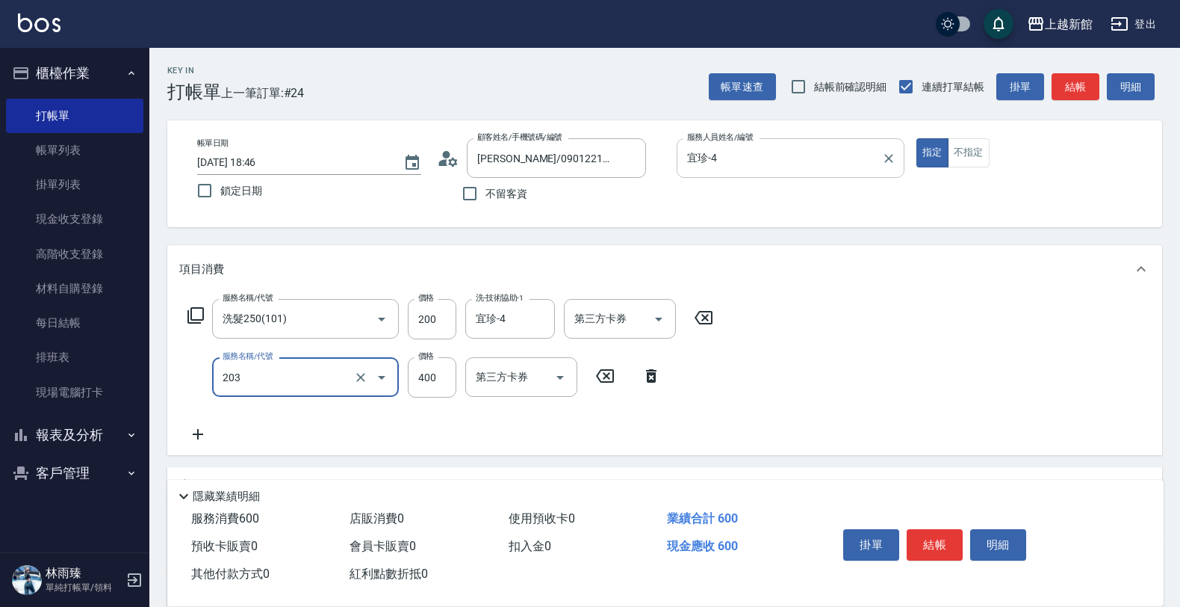
type input "指定單剪(203)"
type input "200"
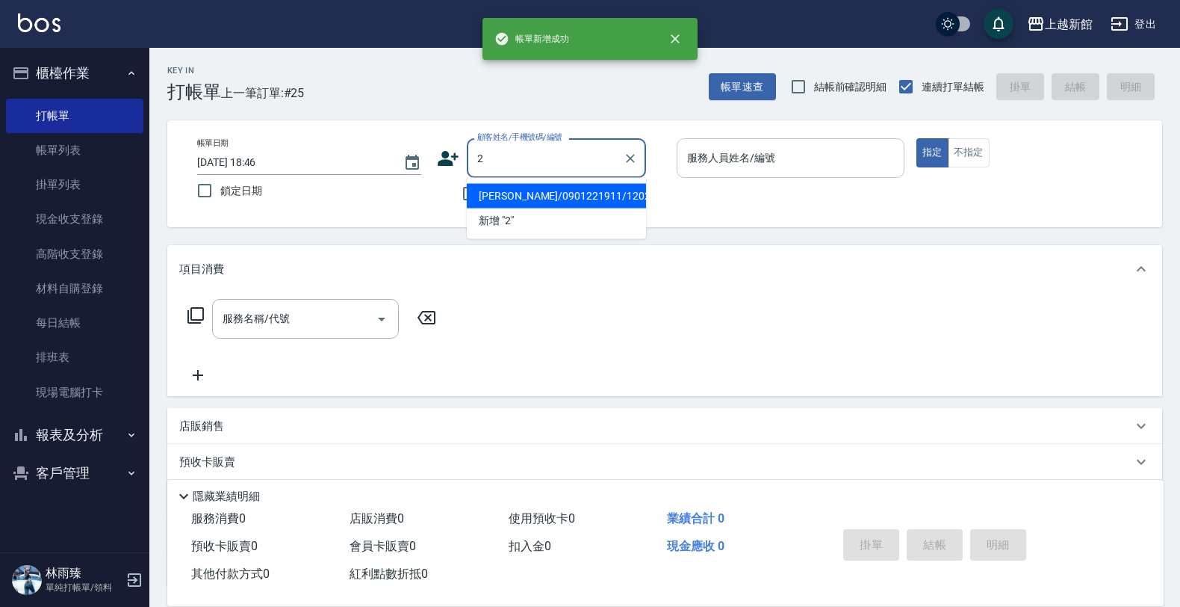
type input "魏瑋禺/0901221911/120211"
click at [916, 138] on button "指定" at bounding box center [932, 152] width 32 height 29
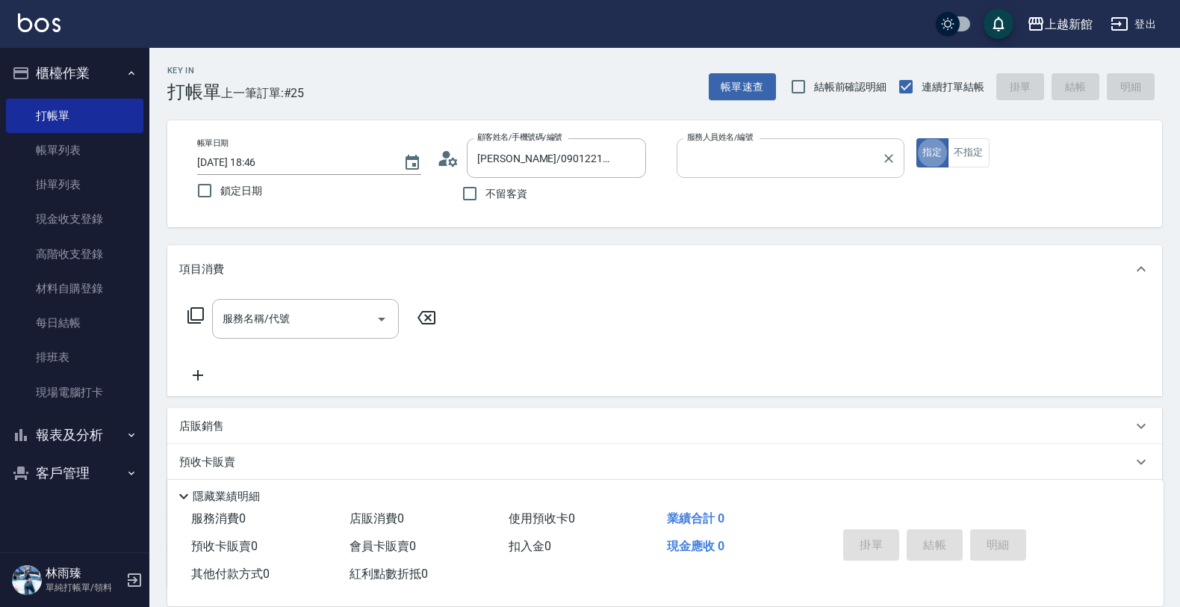
type input "蘿拉-1"
type input "2"
type input "店花草霉/0930557925/2"
type input "20"
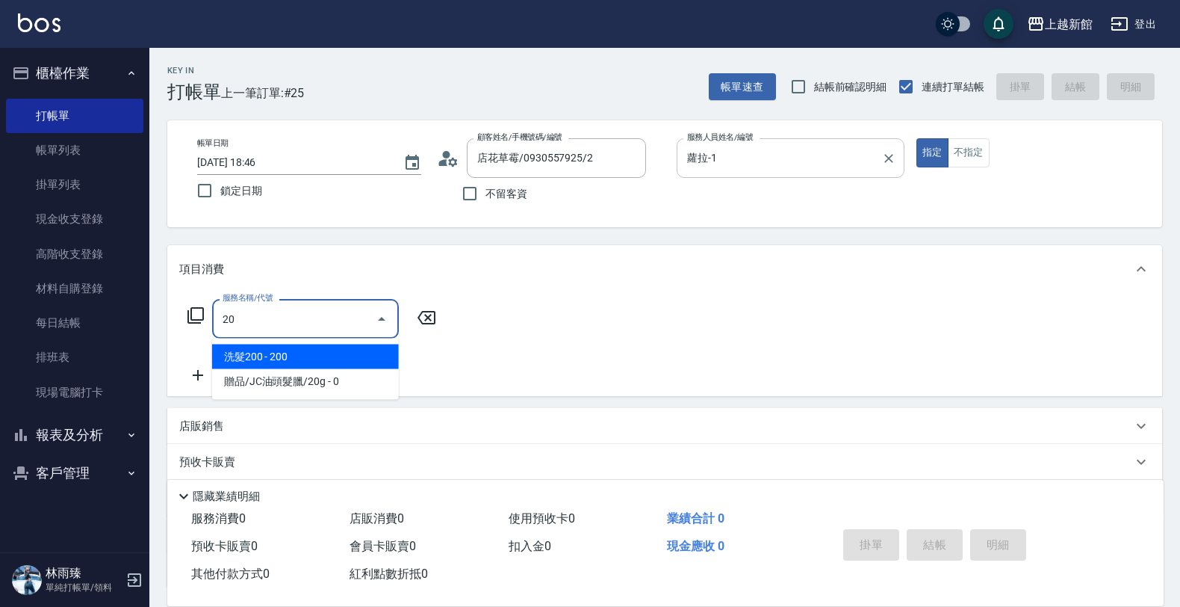
type input "草莓-2"
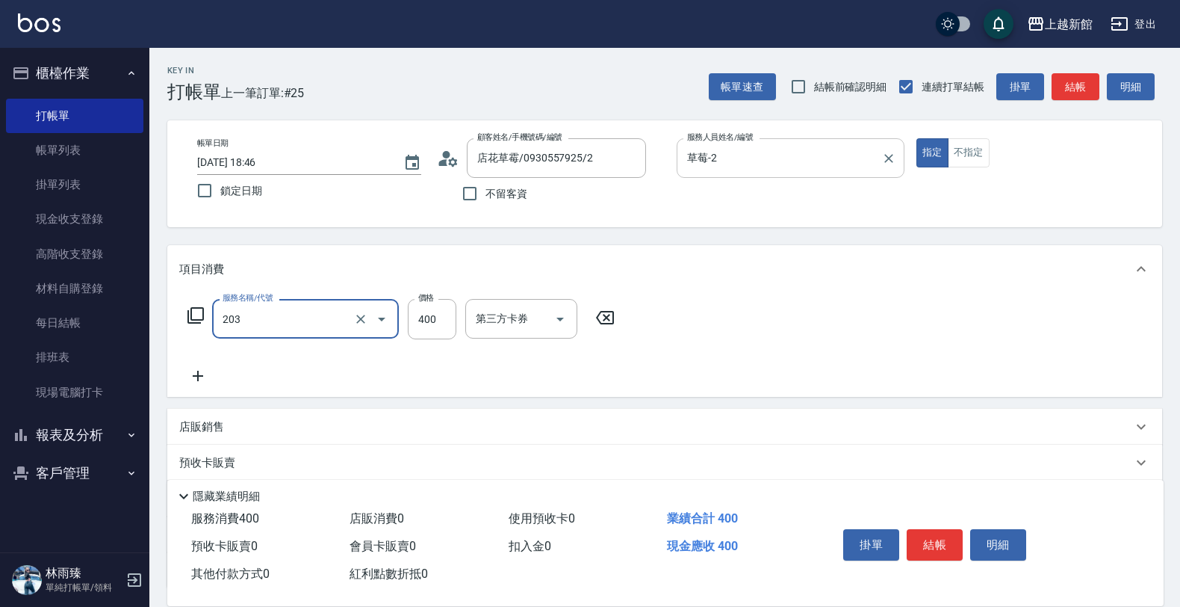
type input "指定單剪(203)"
type input "300"
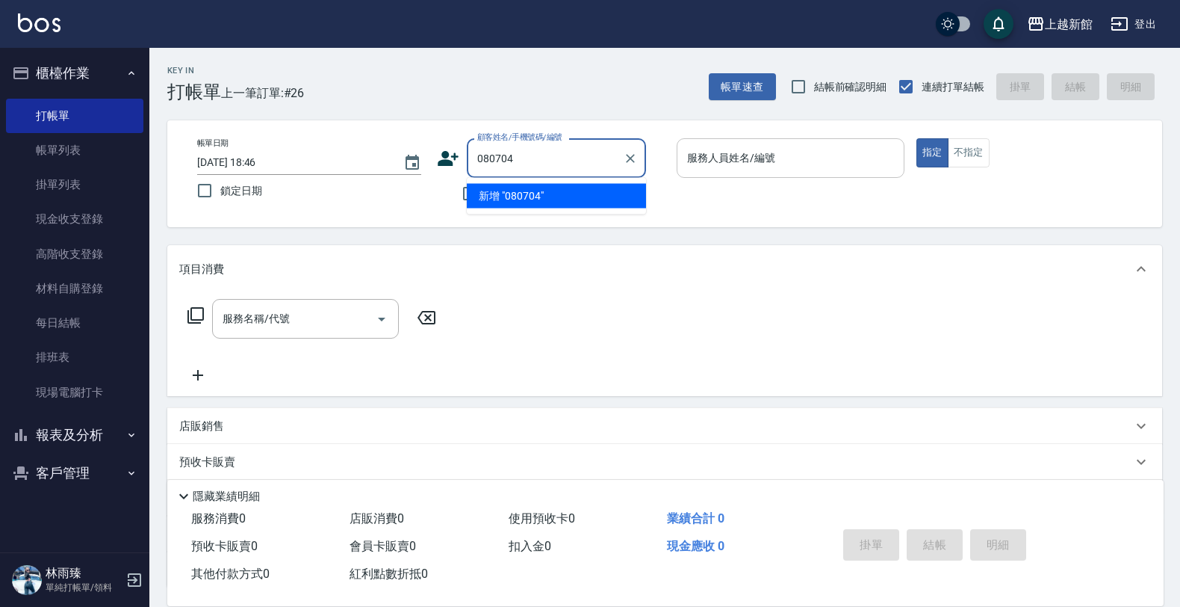
click at [916, 138] on button "指定" at bounding box center [932, 152] width 32 height 29
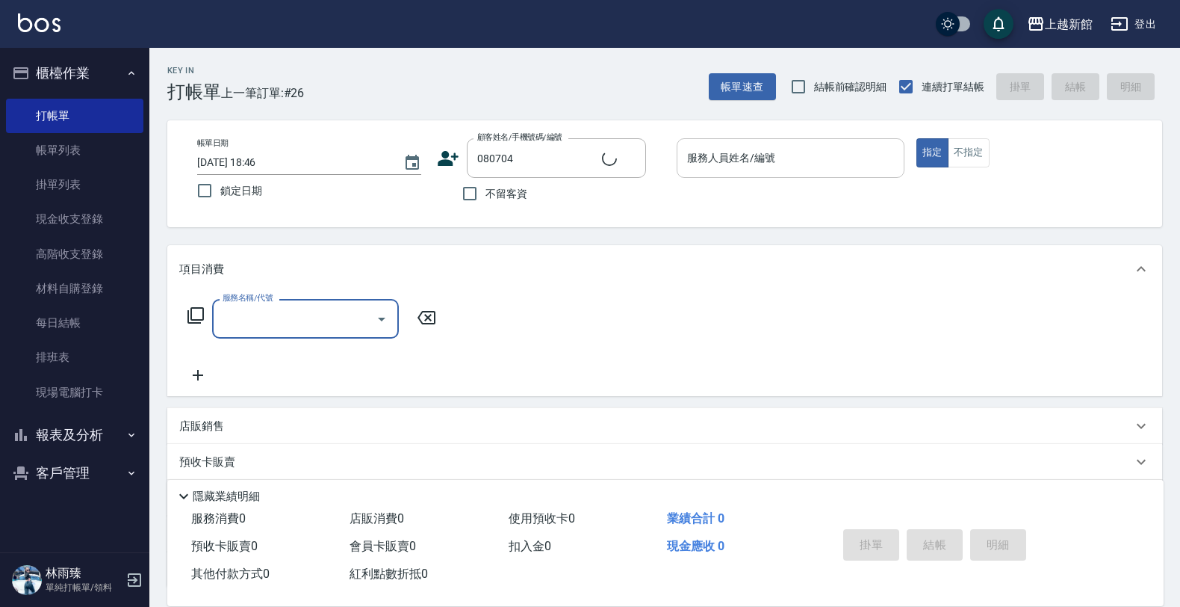
type input "[PERSON_NAME]/0976070468/080704"
type input "[PERSON_NAME]-18"
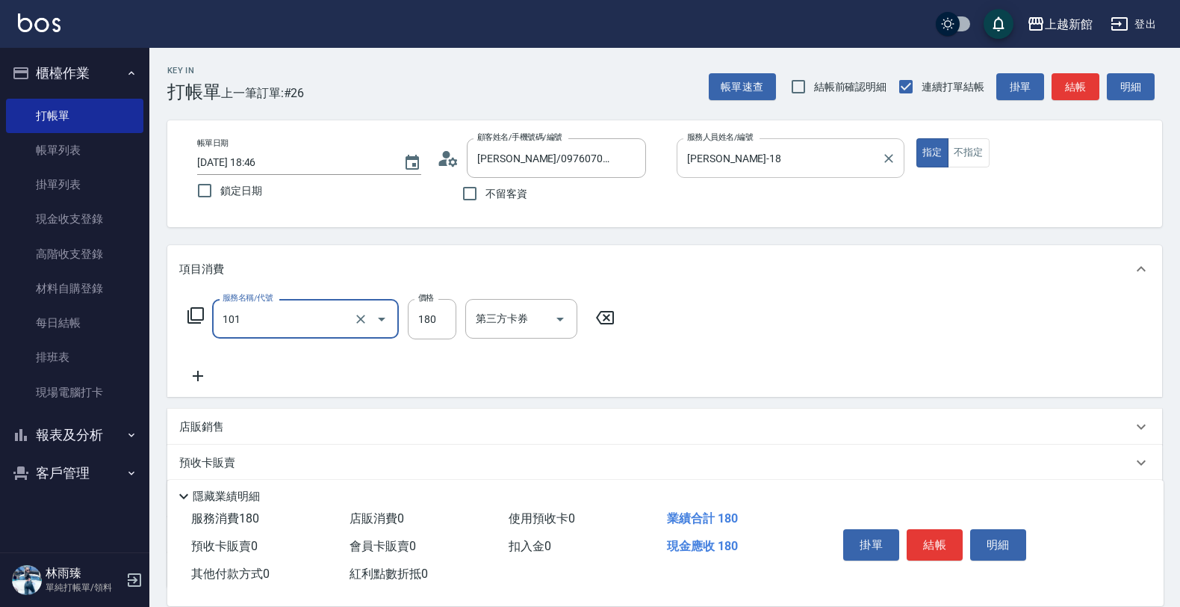
type input "洗髮250(101)"
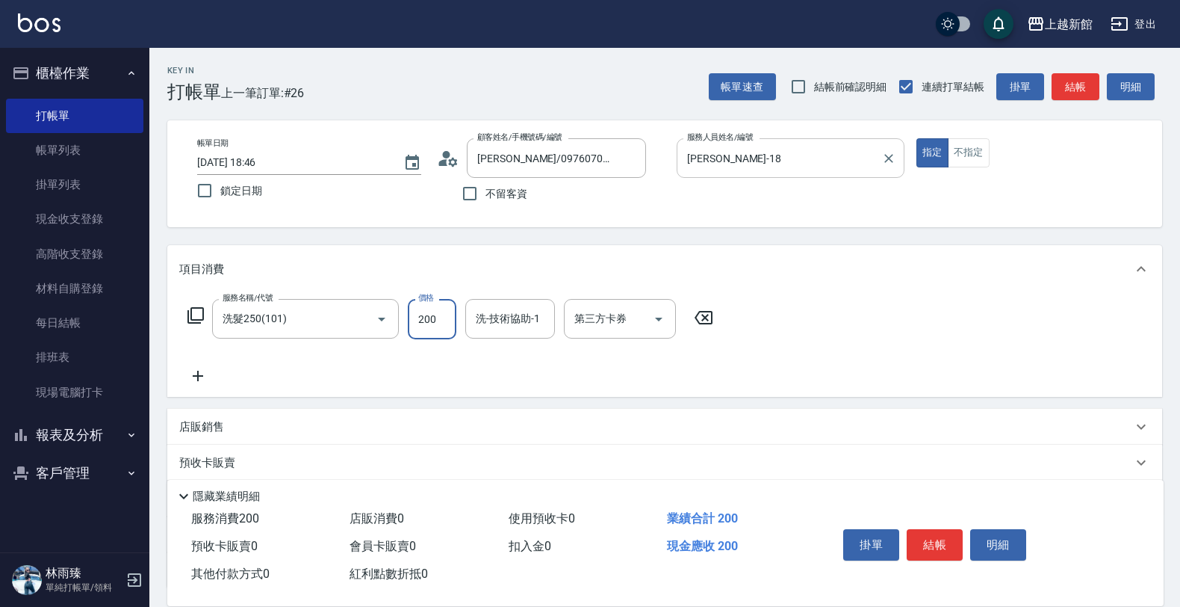
type input "200"
type input "[PERSON_NAME]-21"
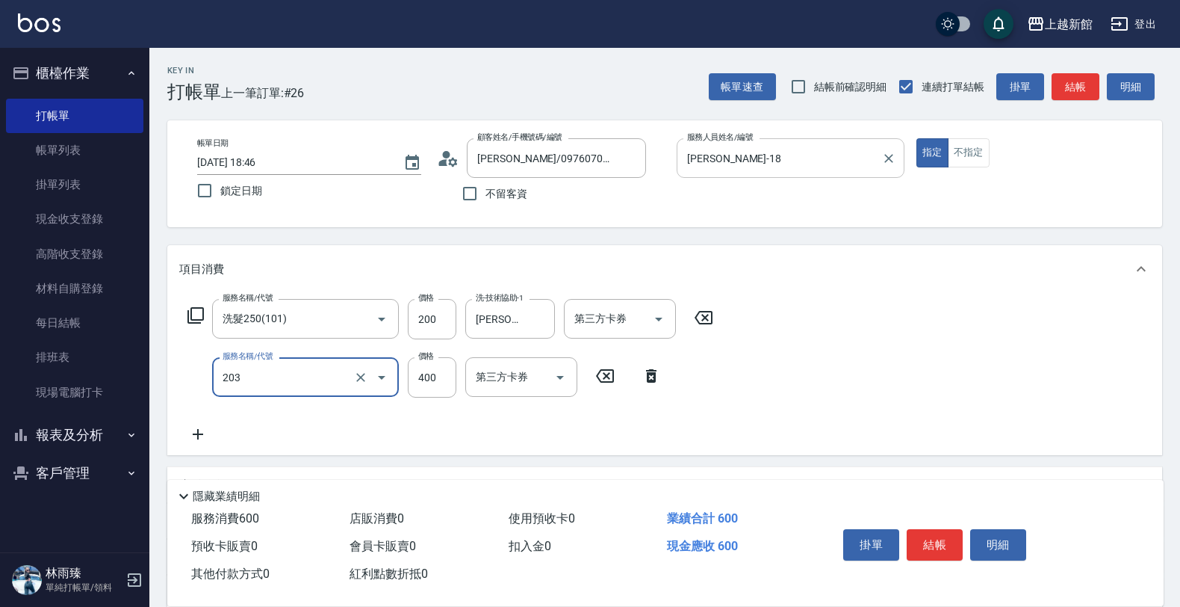
type input "指定單剪(203)"
type input "300"
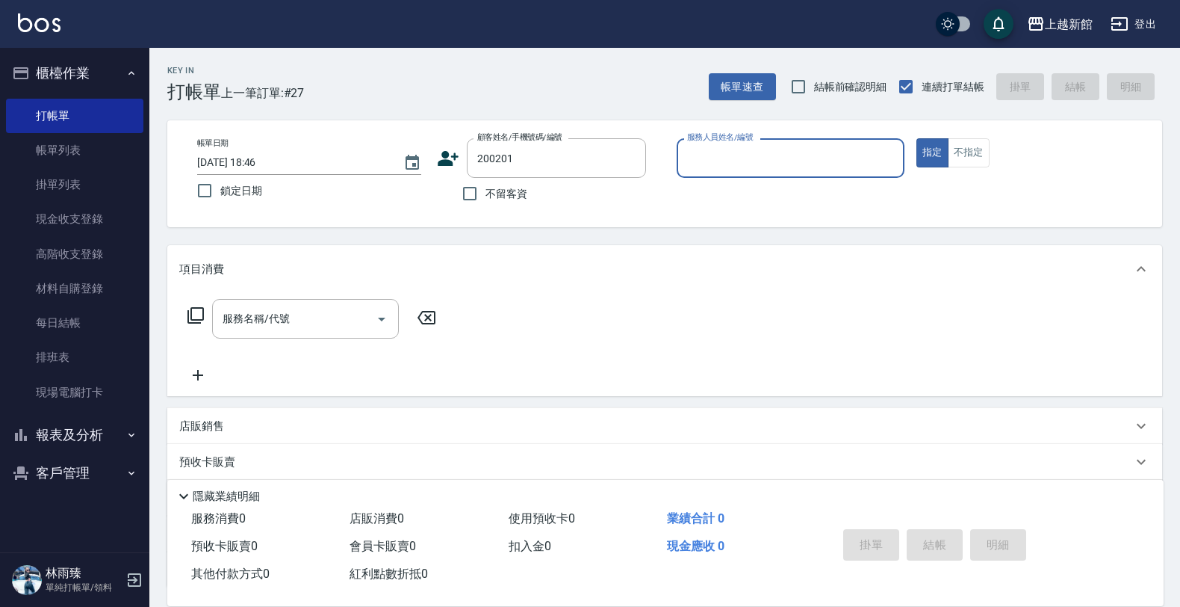
click at [916, 138] on button "指定" at bounding box center [932, 152] width 32 height 29
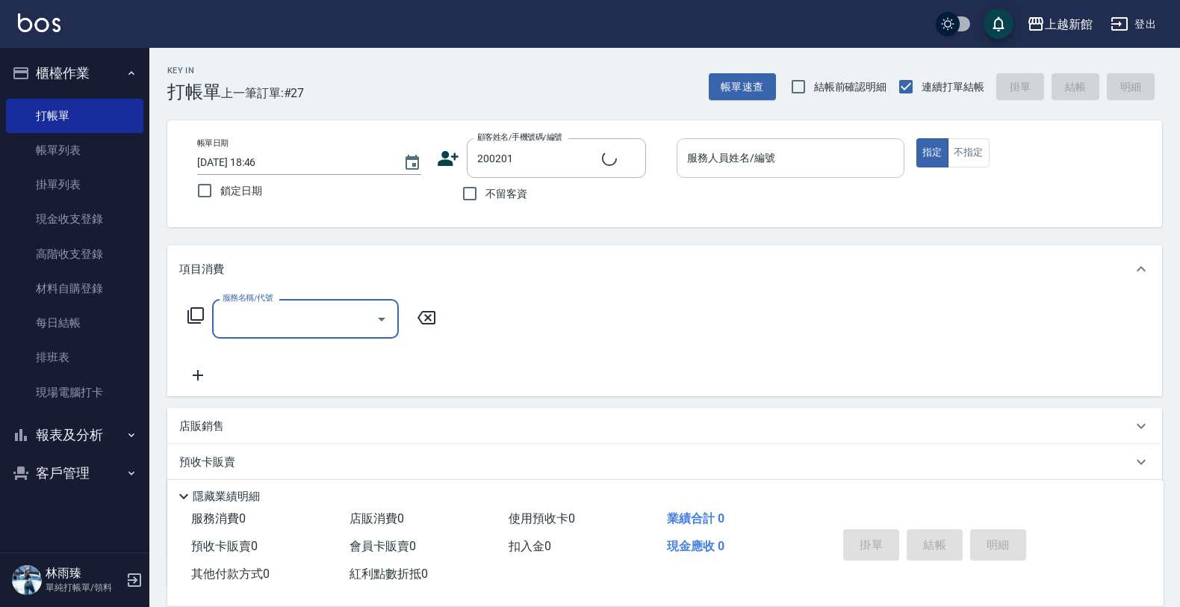
type input "陳景皓/0981925951/200201"
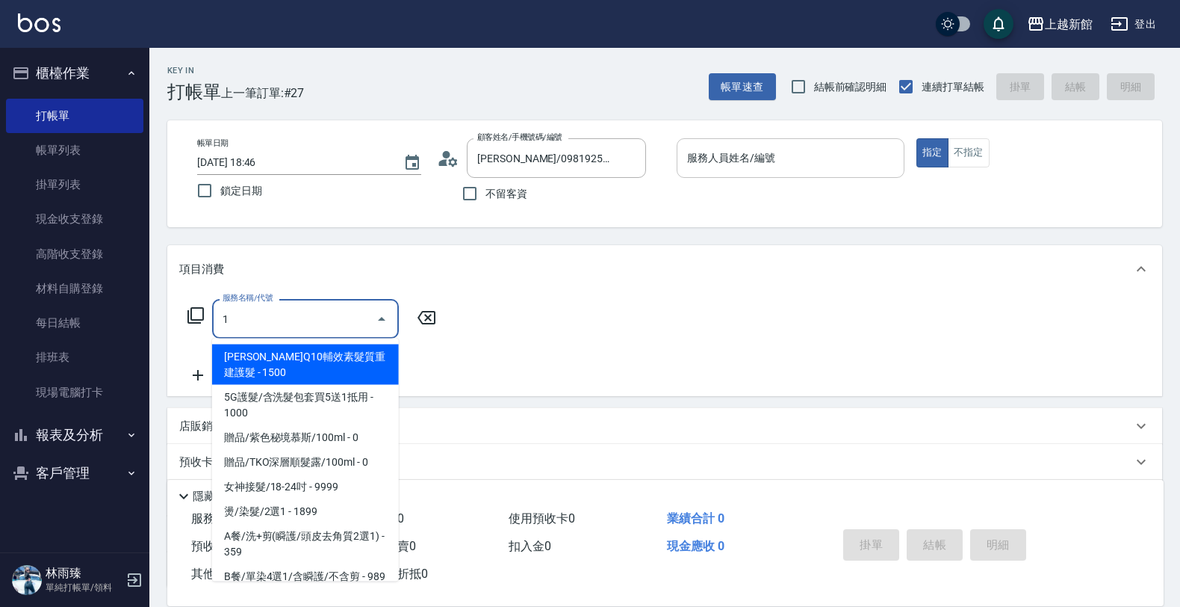
type input "10"
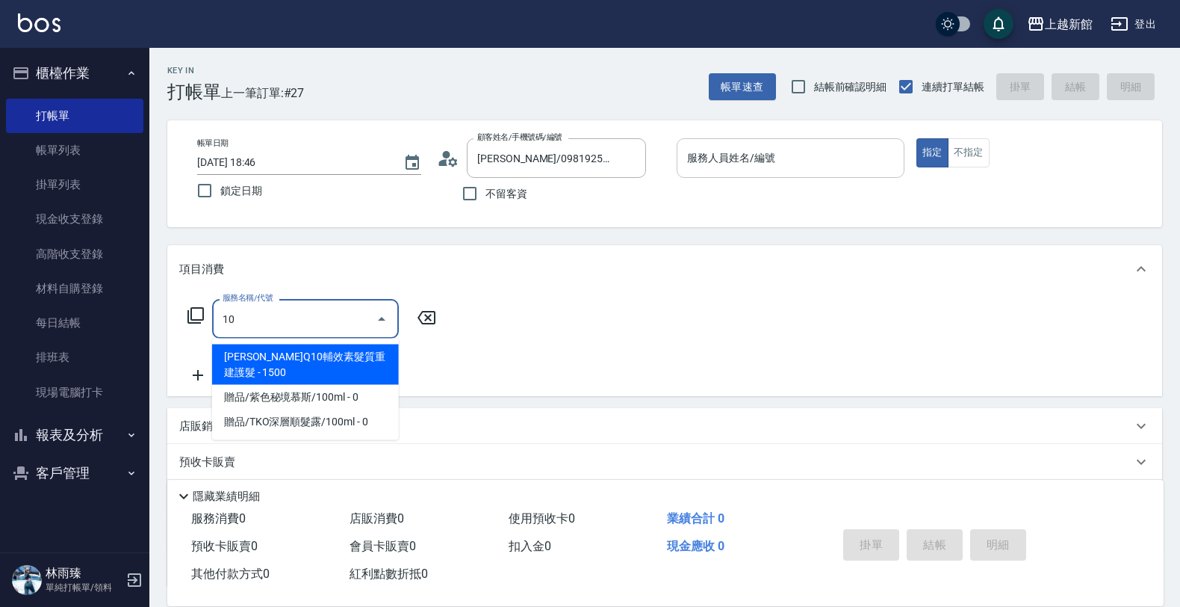
type input "[PERSON_NAME]-18"
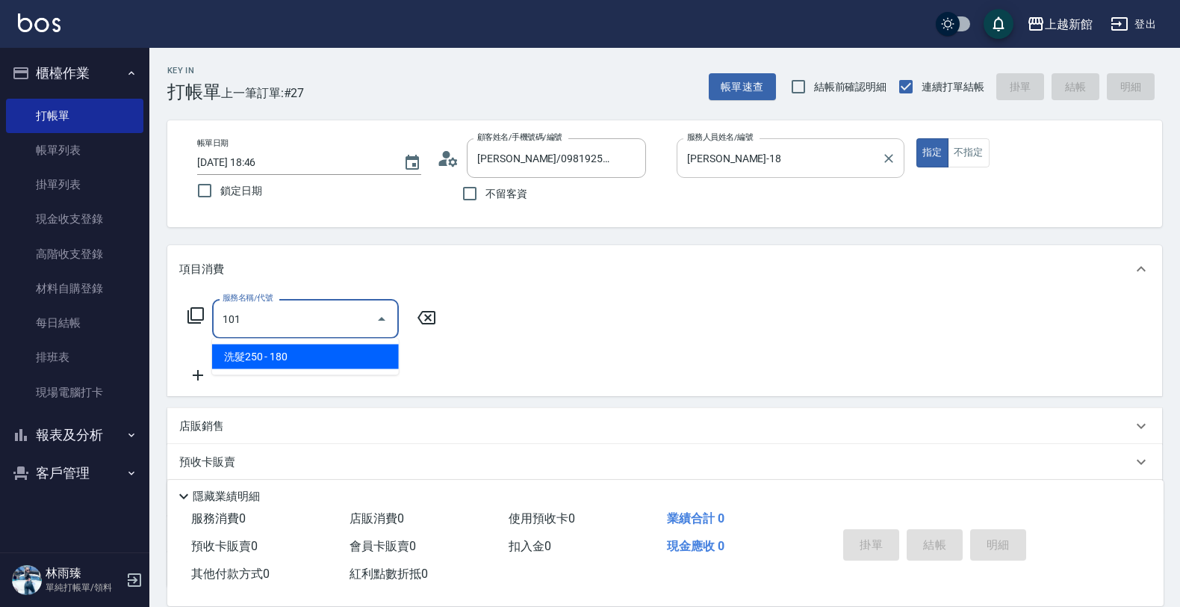
type input "洗髮250(101)"
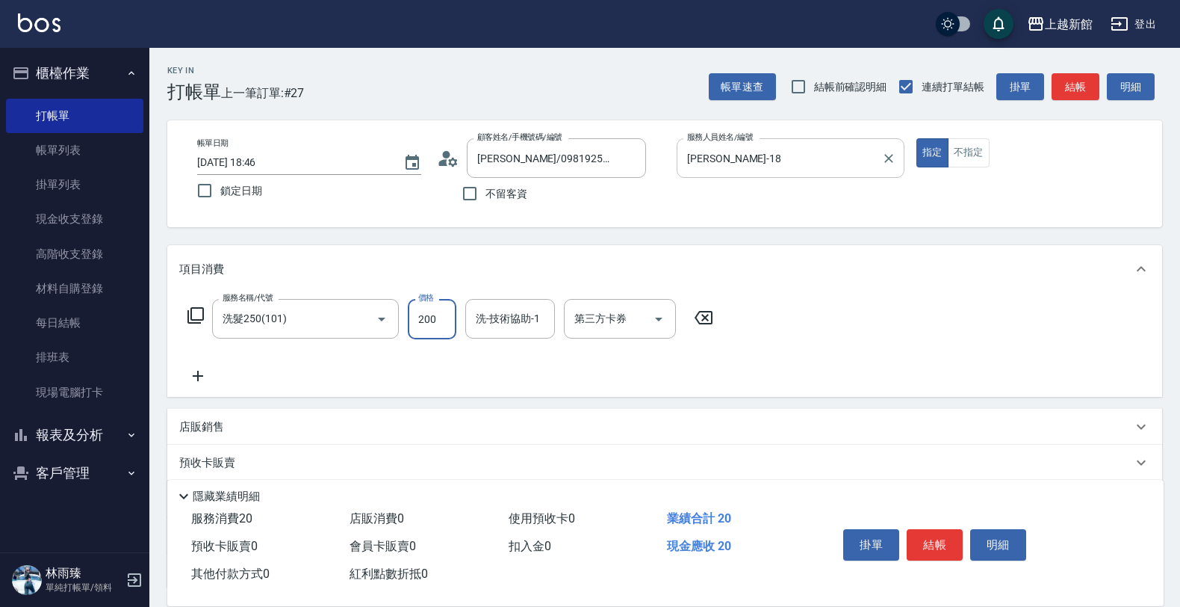
type input "200"
type input "[PERSON_NAME]-24"
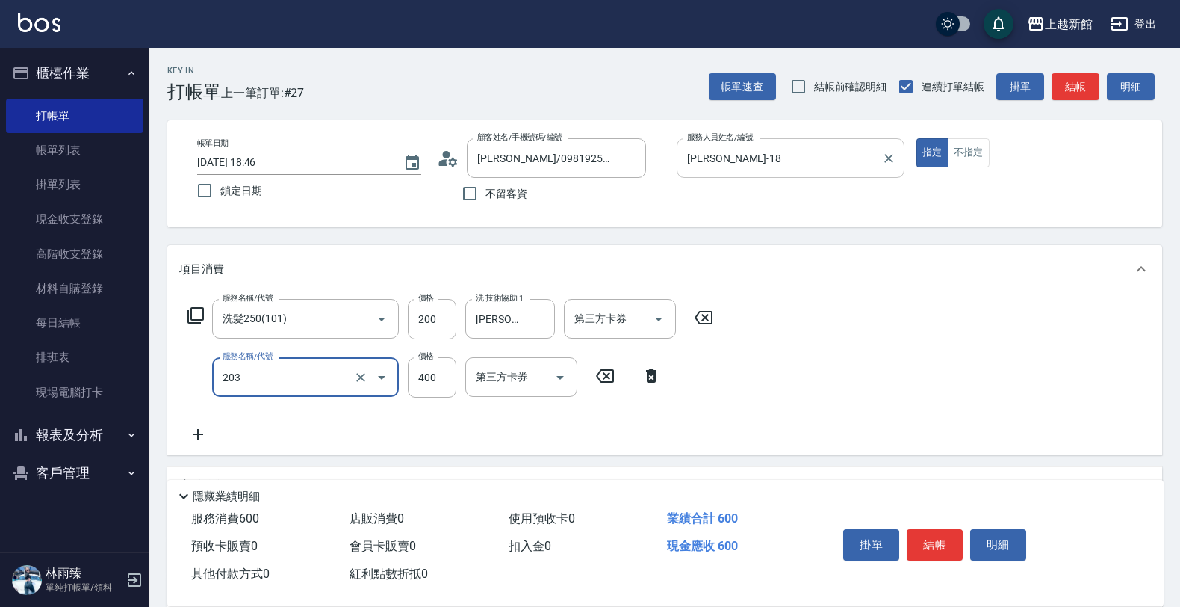
type input "指定單剪(203)"
type input "300"
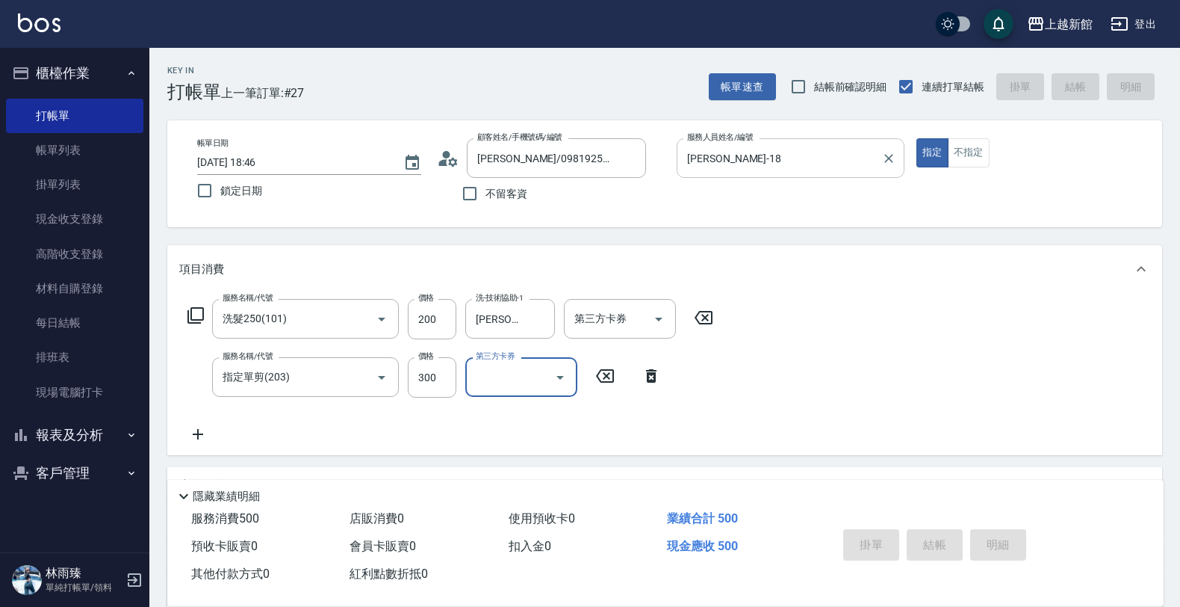
type input "2025/08/10 18:47"
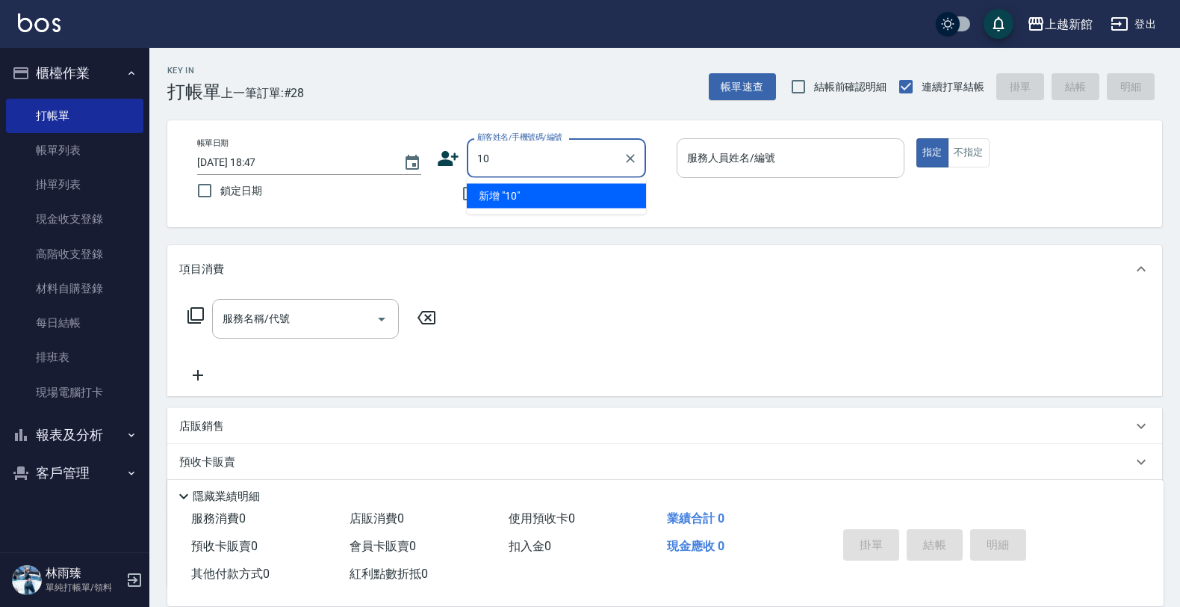
type input "10"
click at [916, 138] on button "指定" at bounding box center [932, 152] width 32 height 29
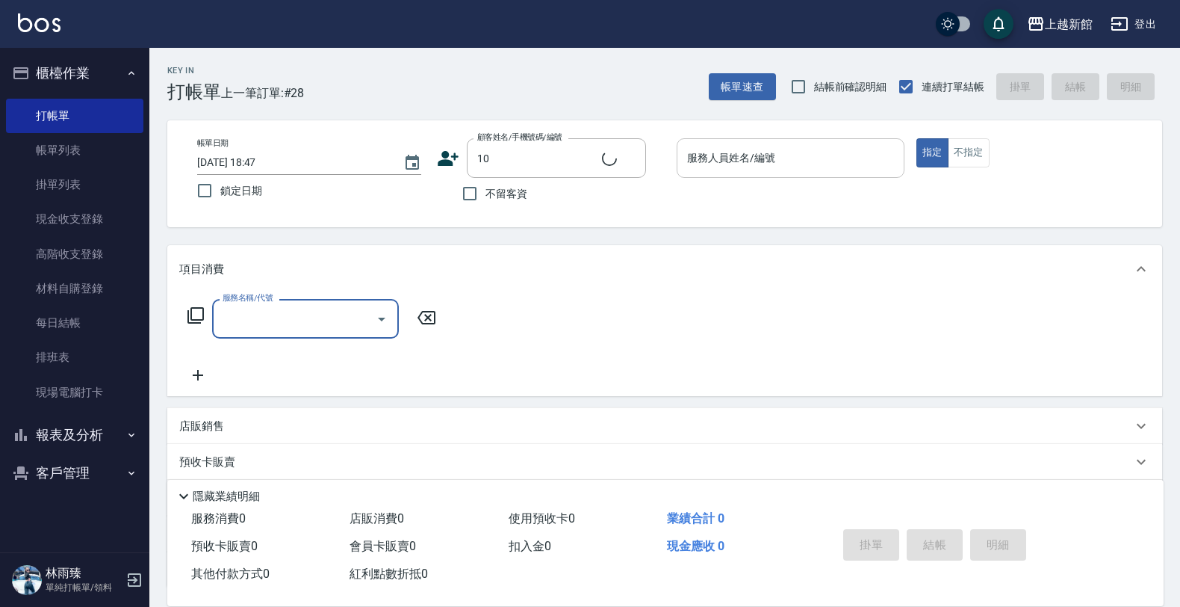
type input "2"
type input "[PERSON_NAME]/0974376310/10"
type input "20"
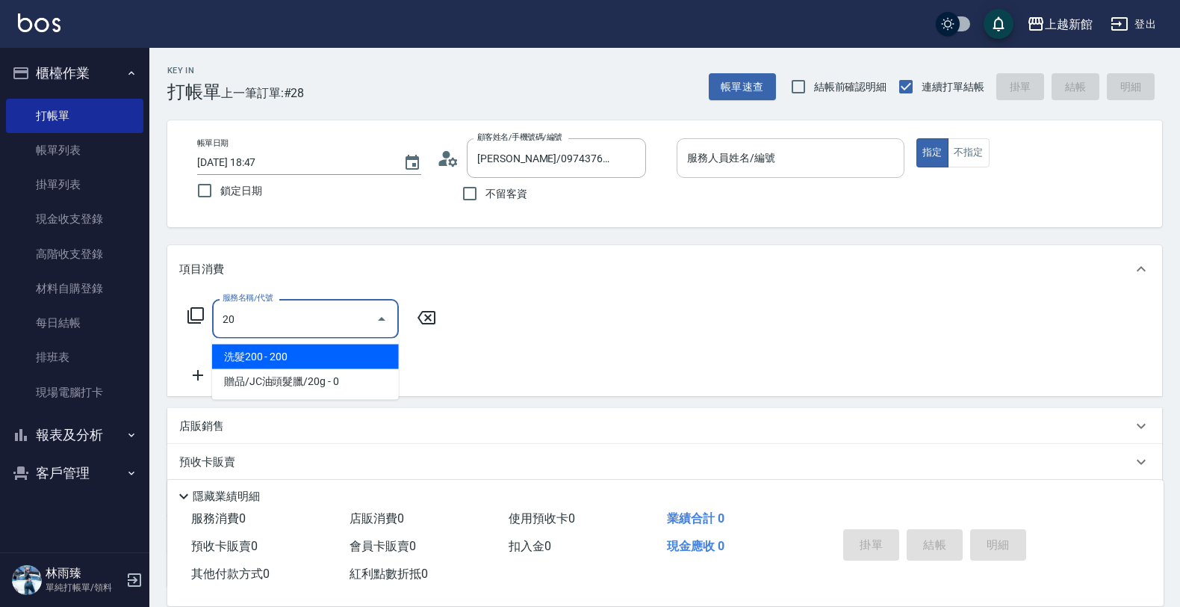
type input "[PERSON_NAME]-10"
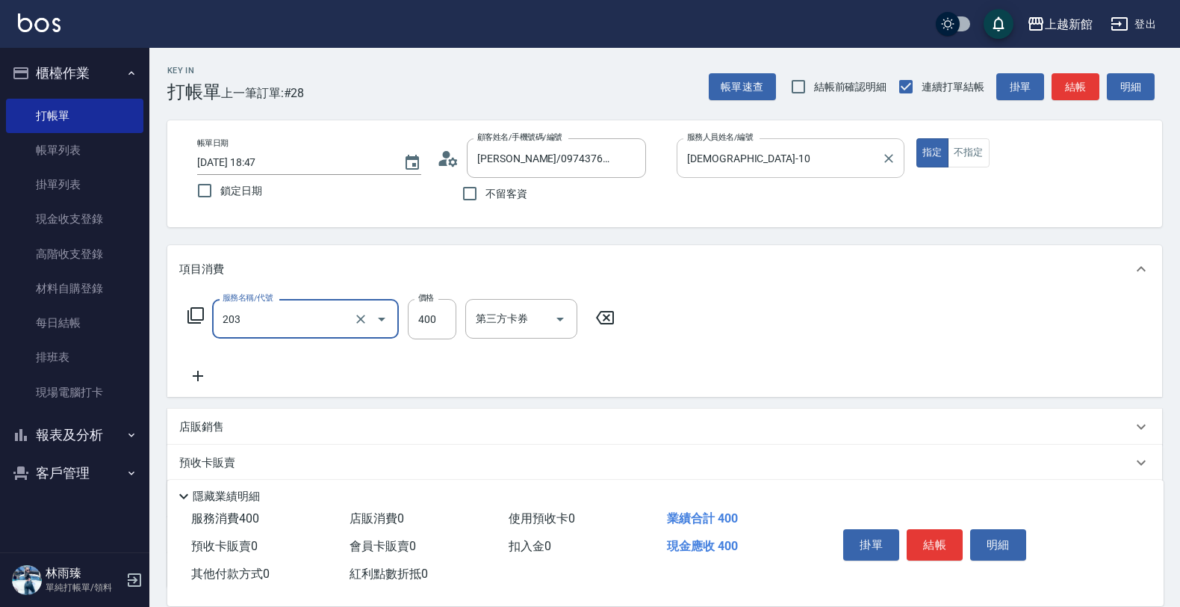
type input "指定單剪(203)"
type input "200"
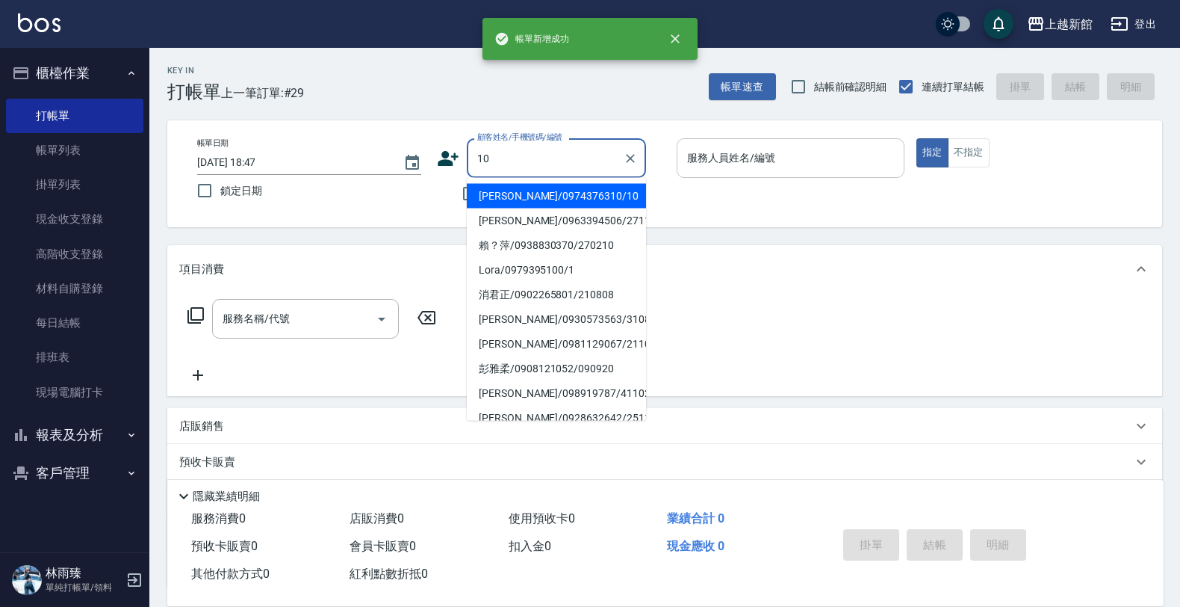
type input "[PERSON_NAME]/0974376310/10"
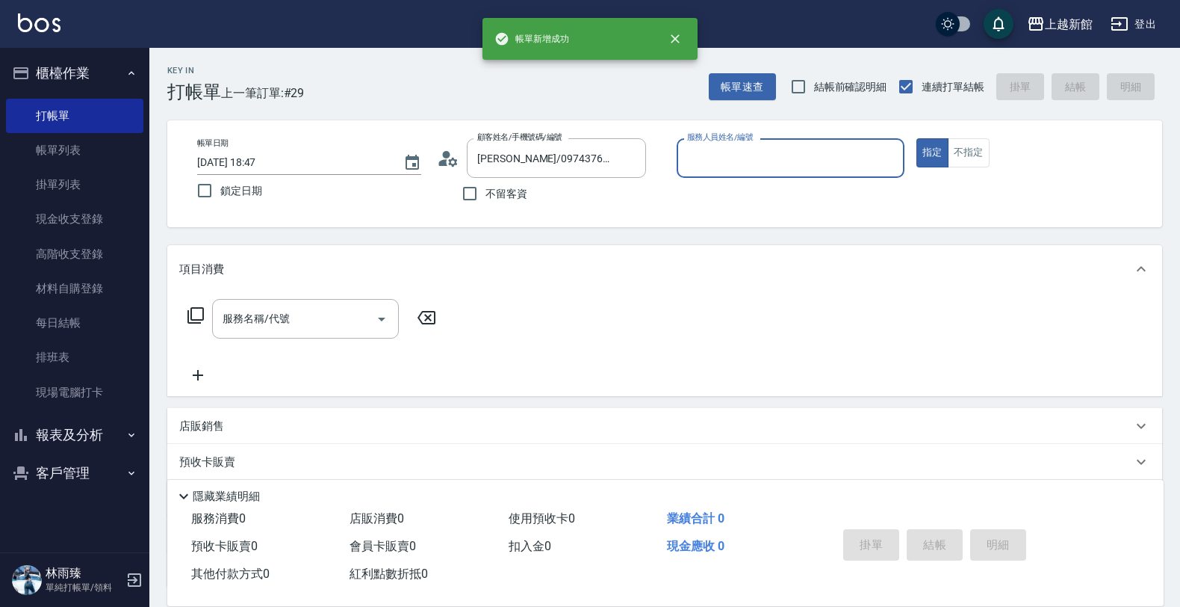
click at [916, 138] on button "指定" at bounding box center [932, 152] width 32 height 29
type input "[PERSON_NAME]-10"
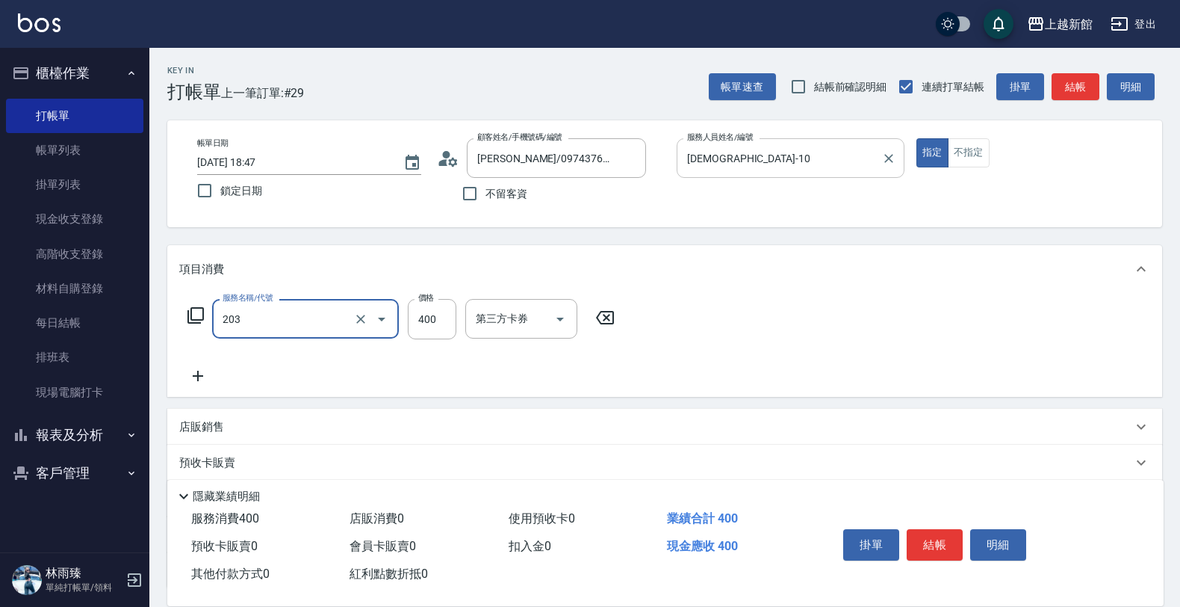
type input "指定單剪(203)"
type input "200"
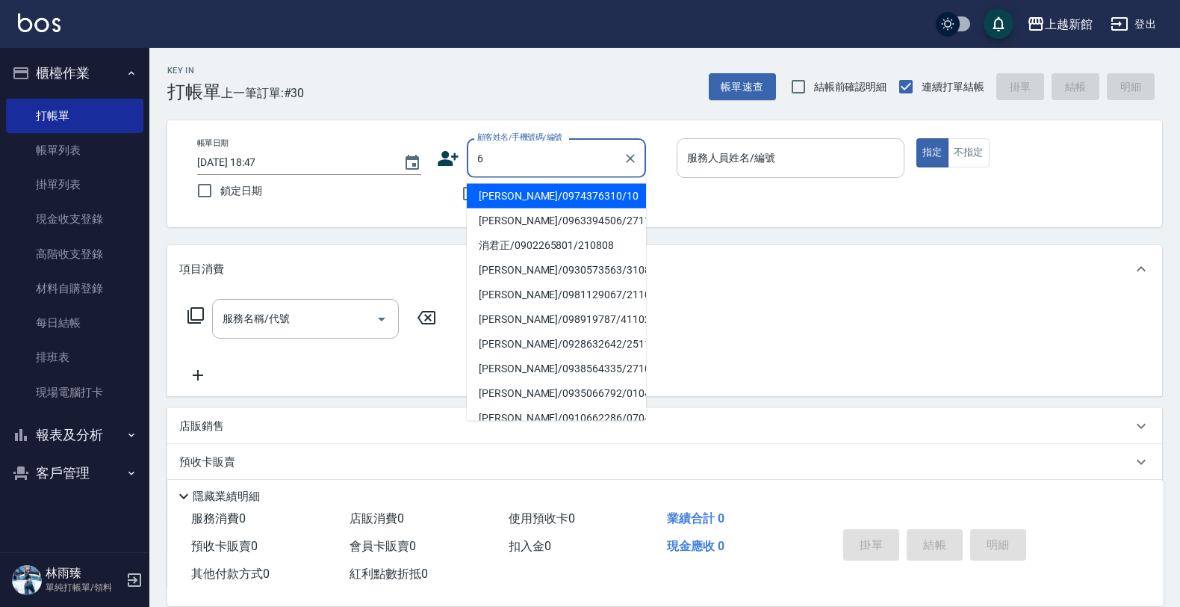
type input "[PERSON_NAME]/6_[PERSON_NAME]/6"
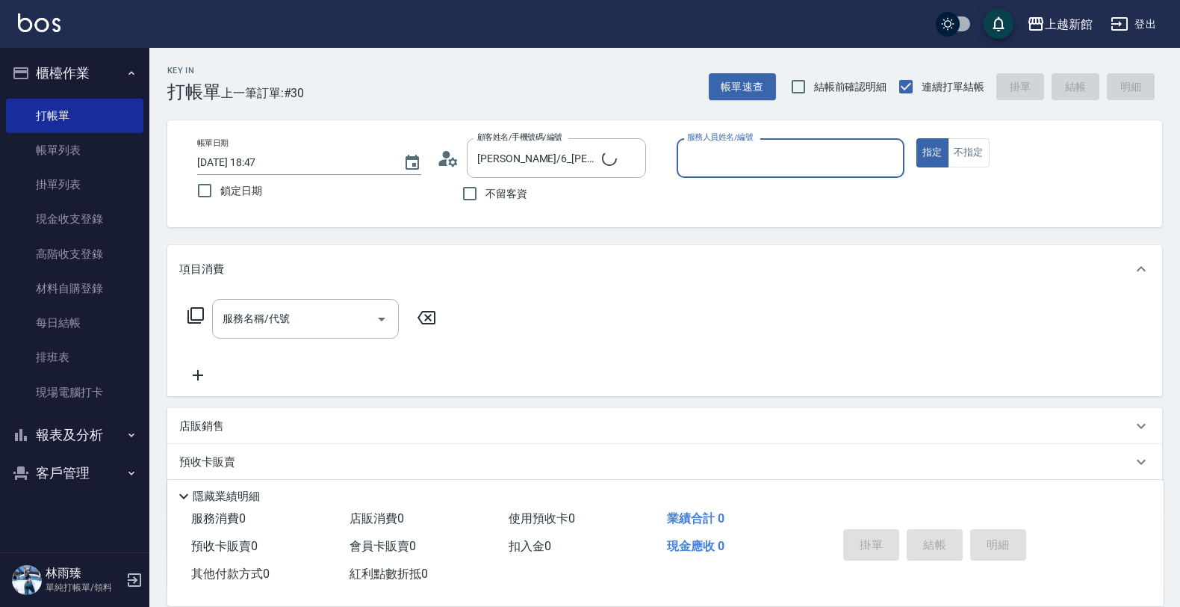
click at [916, 138] on button "指定" at bounding box center [932, 152] width 32 height 29
type input "黃婕寧-6"
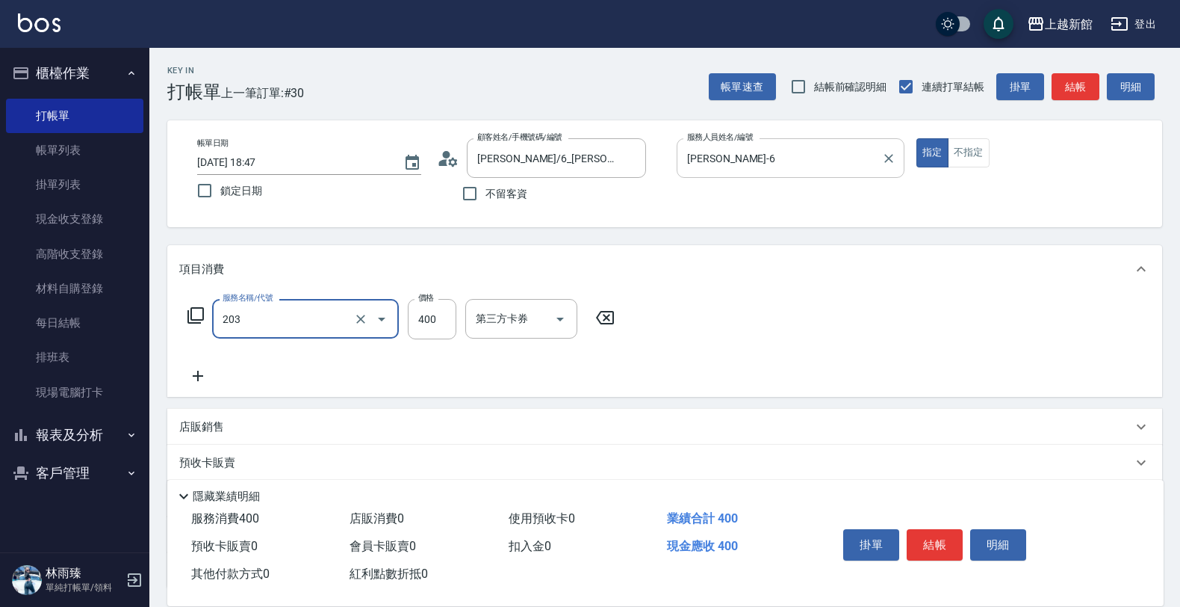
type input "指定單剪(203)"
type input "300"
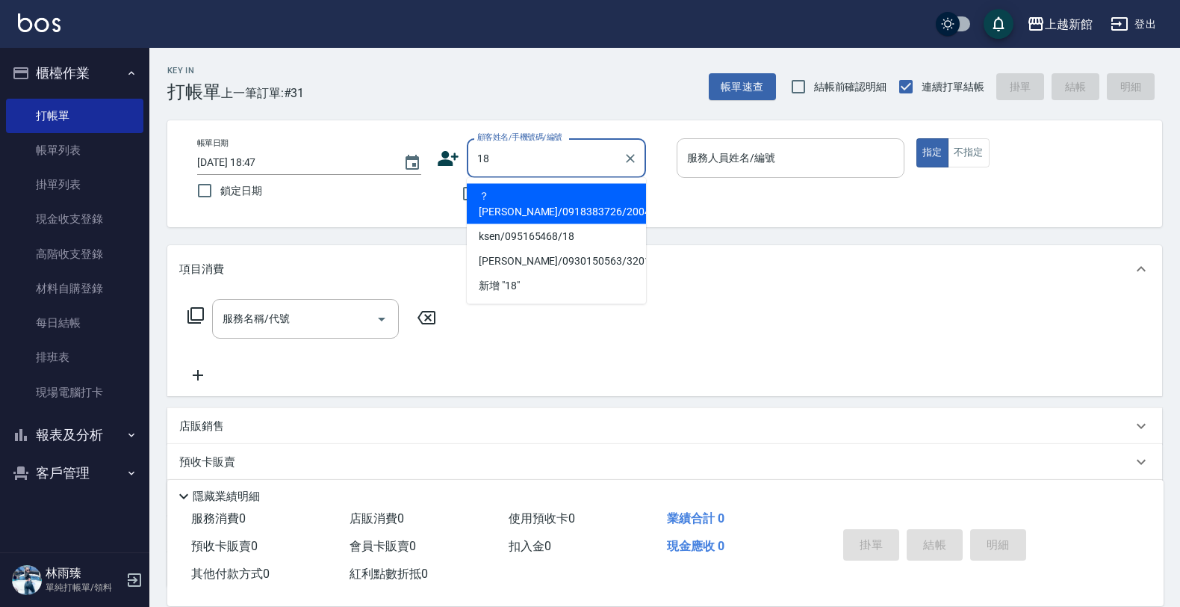
type input "？淑婷/0918383726/200427"
type input "[PERSON_NAME]-10"
click at [916, 138] on button "指定" at bounding box center [932, 152] width 32 height 29
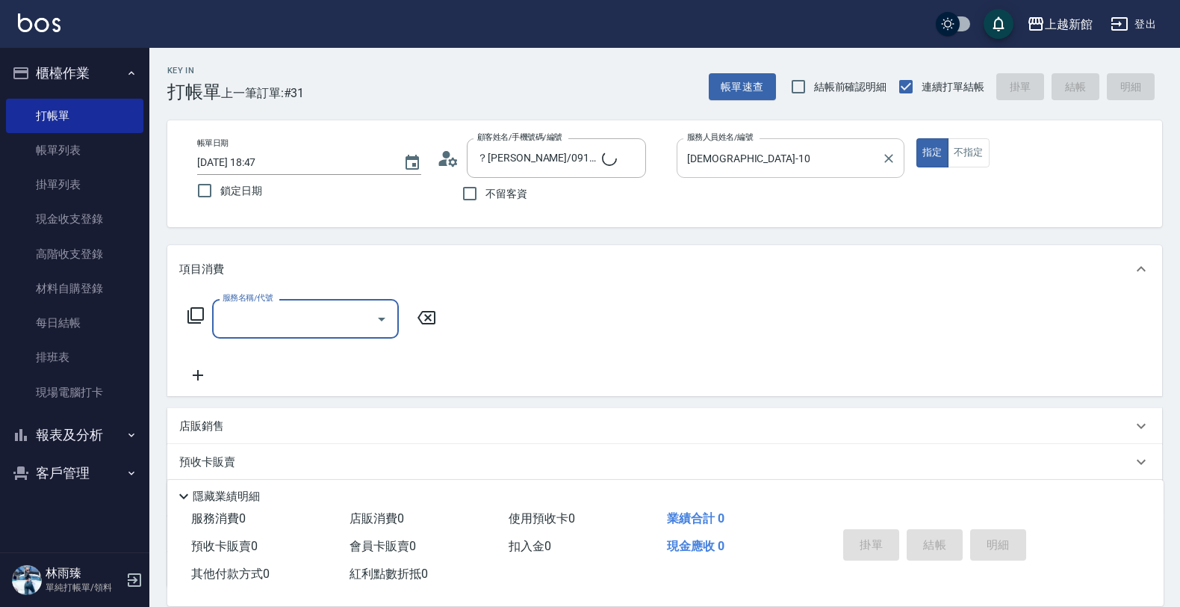
type input "ksen/095165468/18"
type input "2"
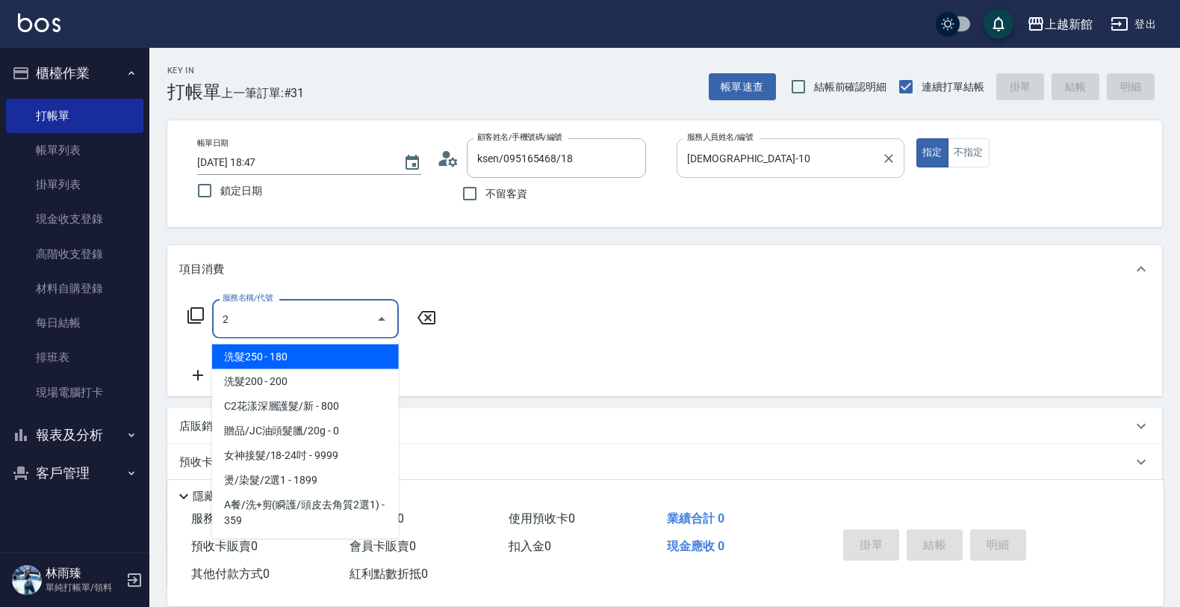
type input "[PERSON_NAME]-18"
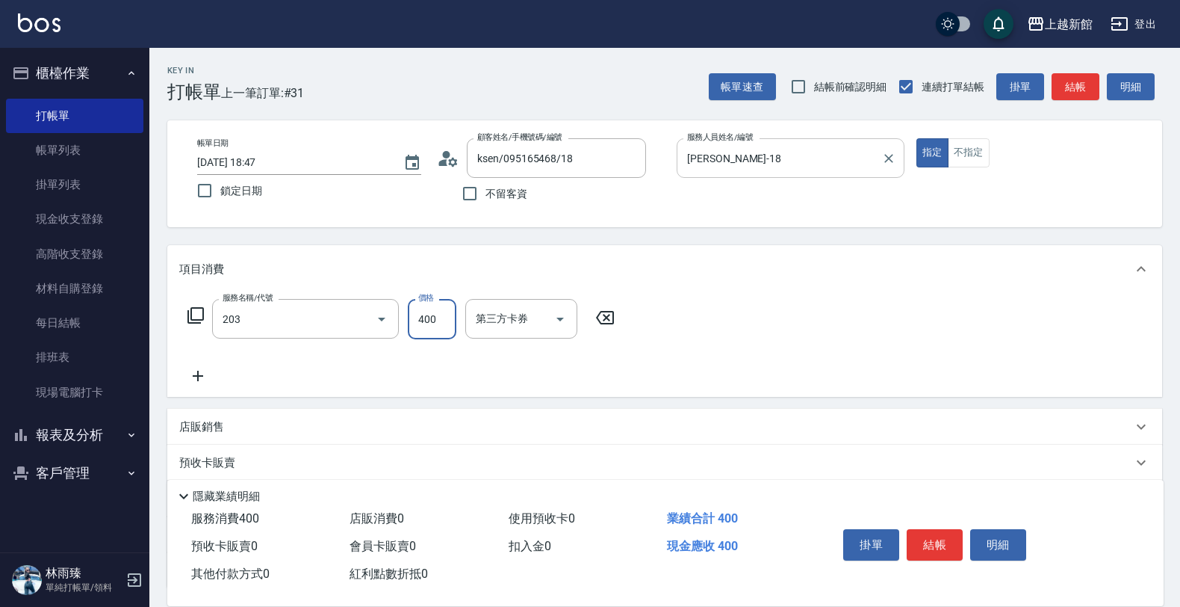
type input "指定單剪(203)"
type input "300"
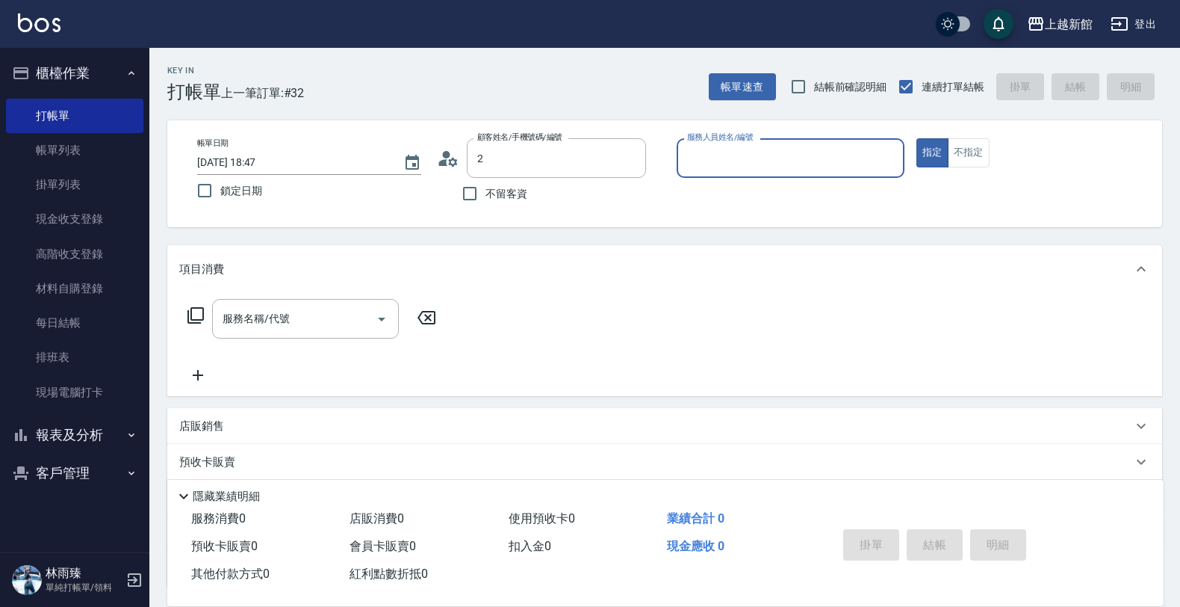
type input "？淑婷/0918383726/200427"
click at [916, 138] on button "指定" at bounding box center [932, 152] width 32 height 29
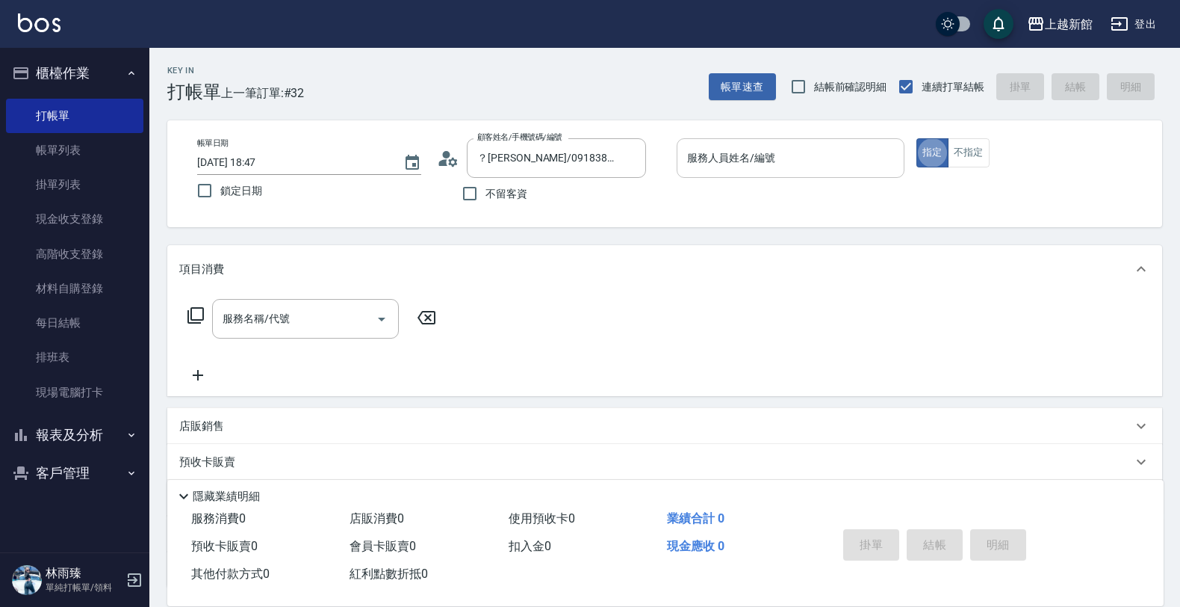
type input "[PERSON_NAME]-10"
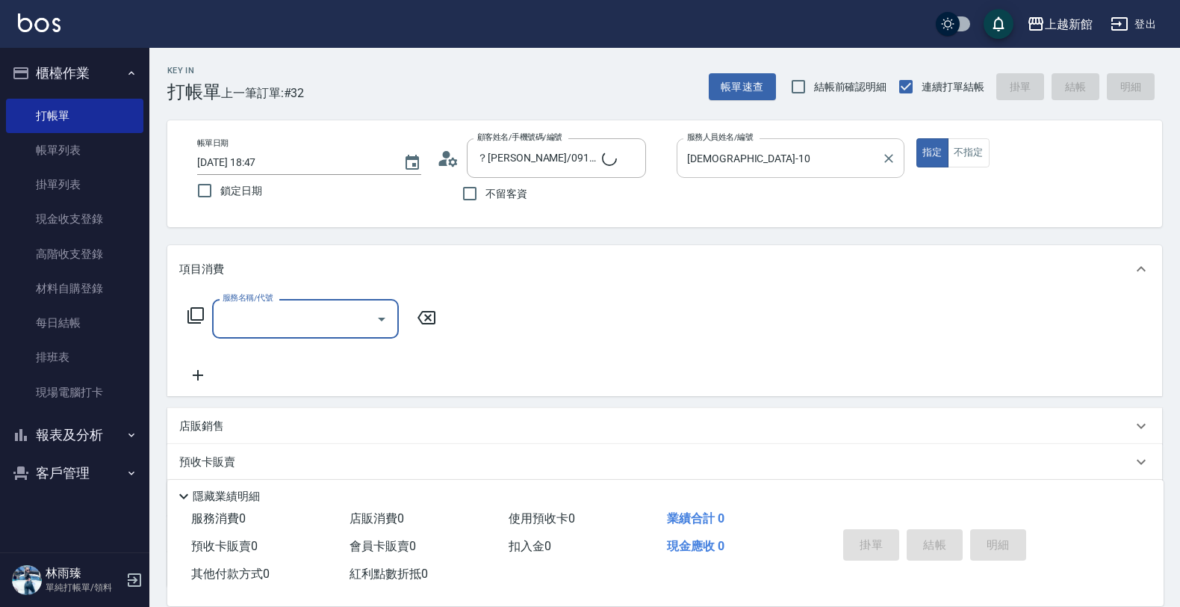
type input "店花草霉/0930557925/2"
type input "草莓-2"
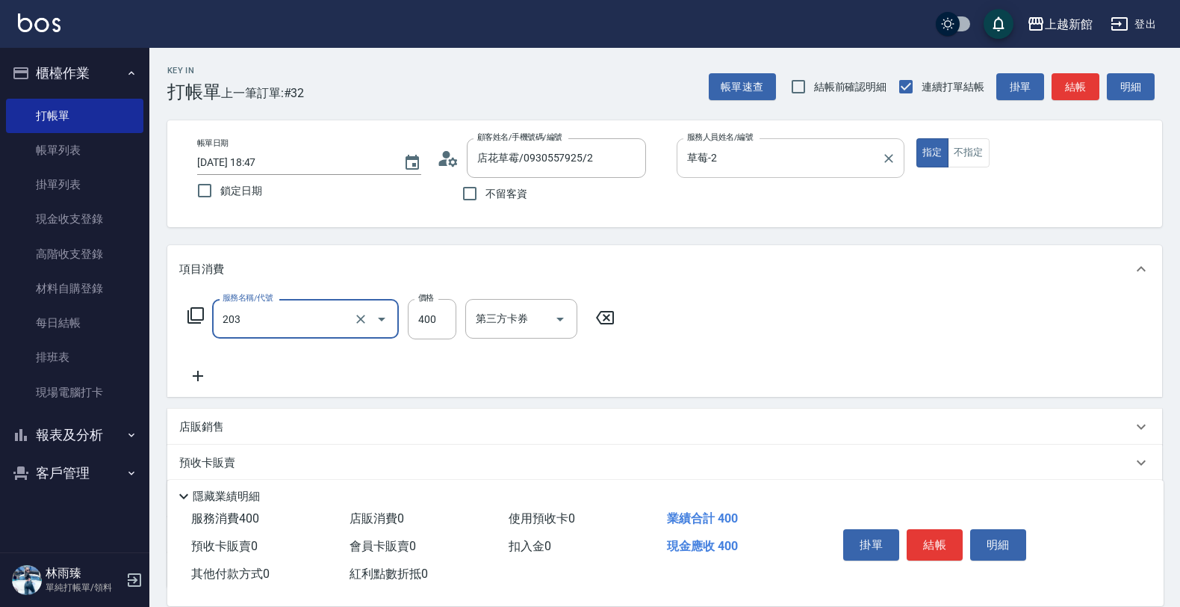
type input "指定單剪(203)"
type input "300"
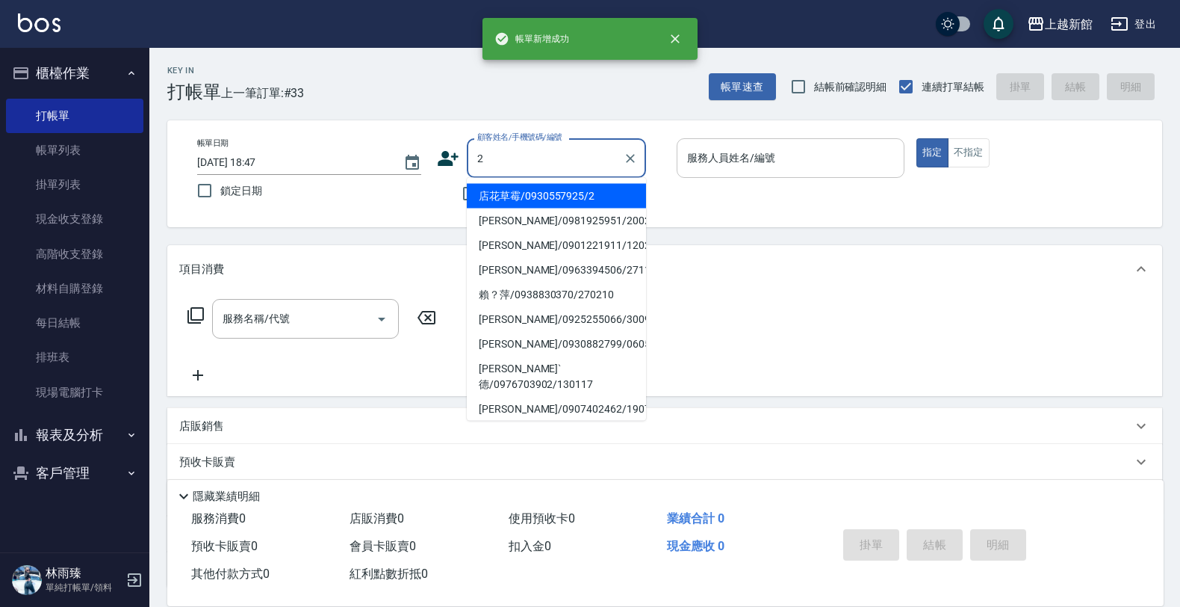
type input "店花草霉/0930557925/2"
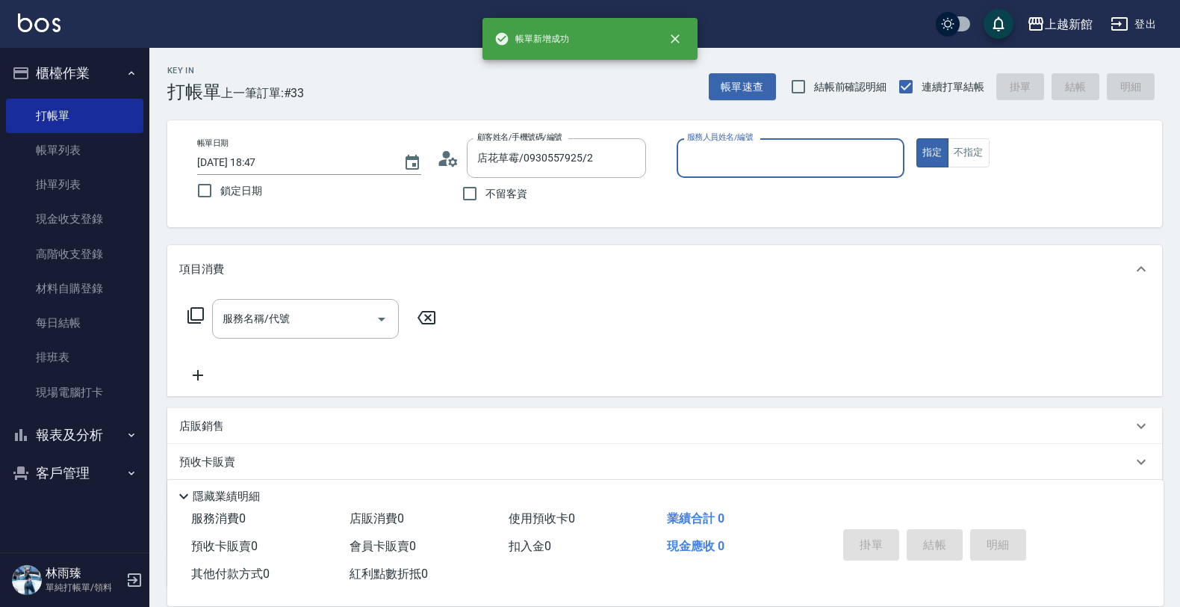
click at [916, 138] on button "指定" at bounding box center [932, 152] width 32 height 29
type input "草莓-2"
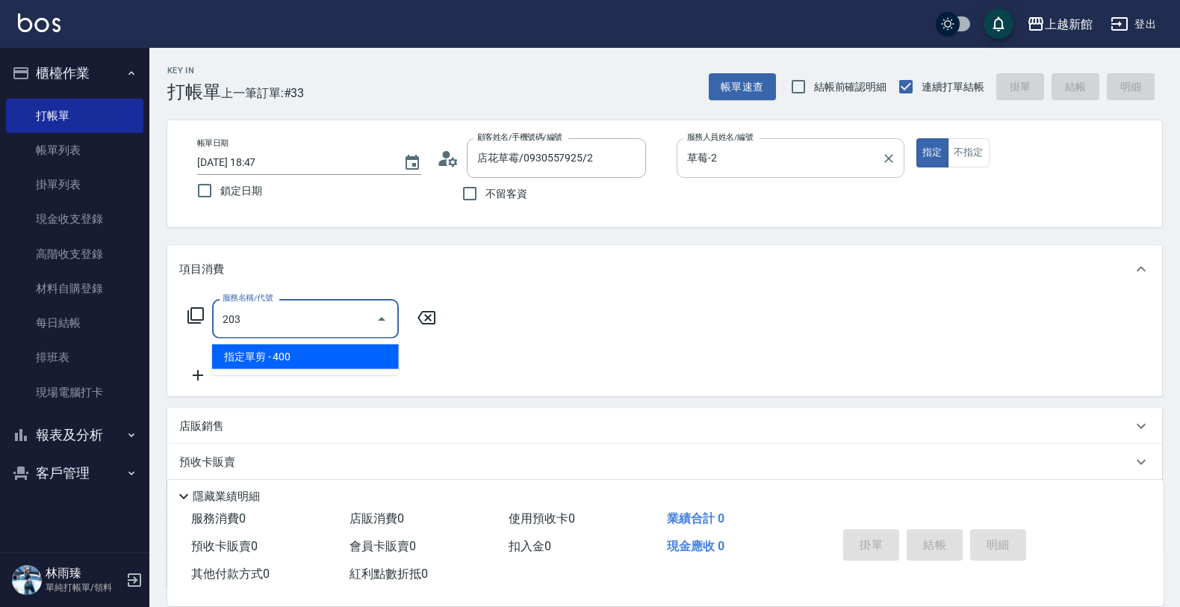
type input "指定單剪(203)"
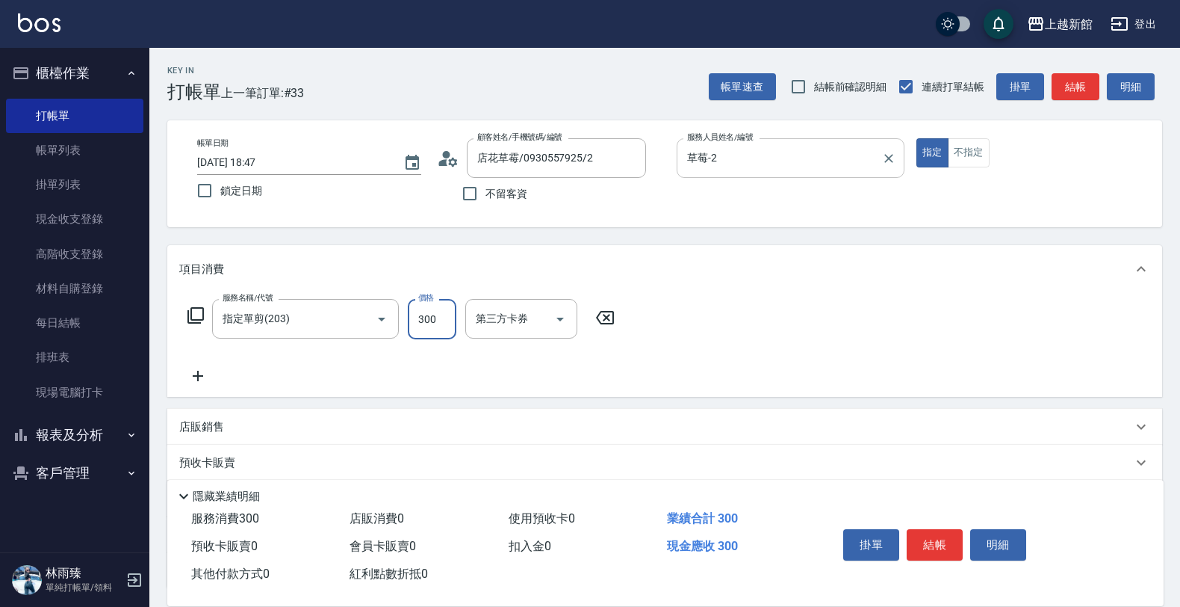
type input "300"
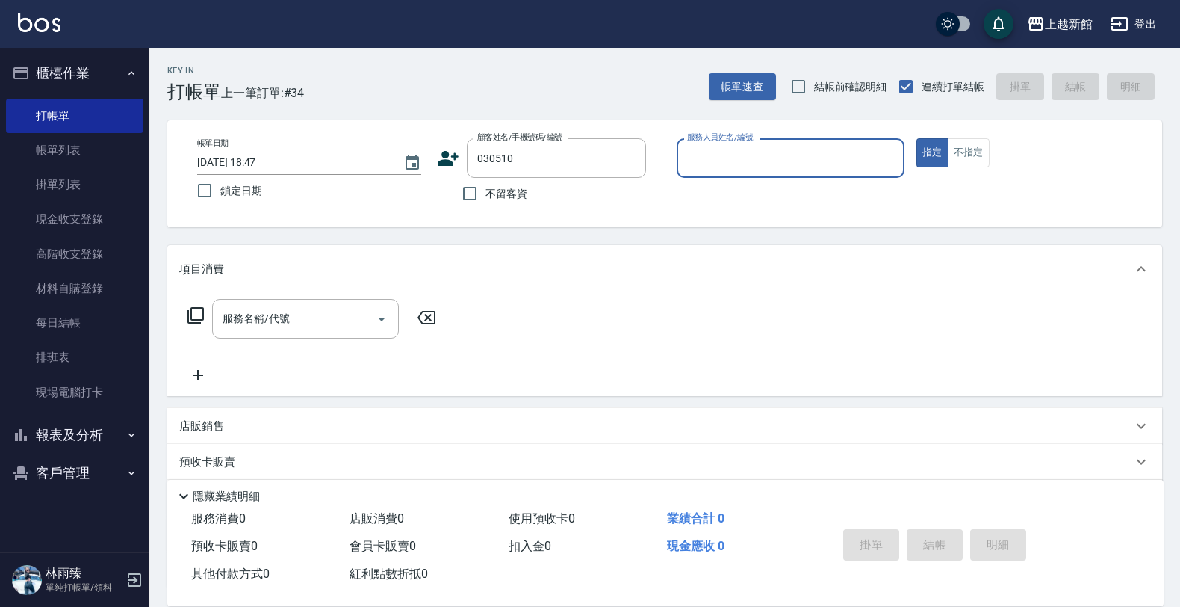
click at [916, 138] on button "指定" at bounding box center [932, 152] width 32 height 29
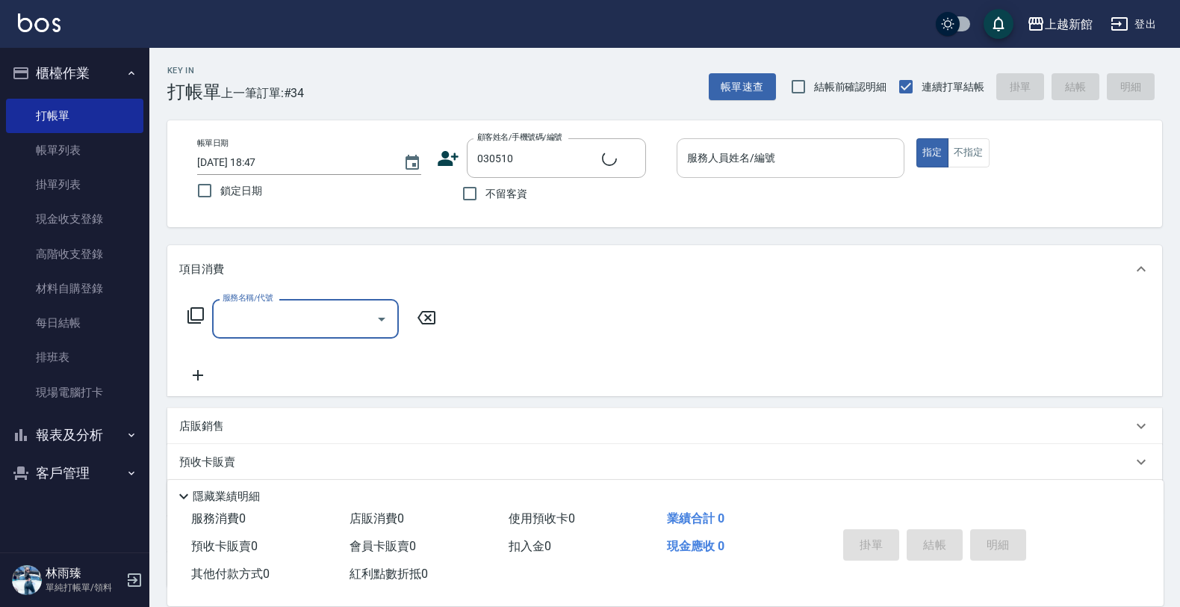
type input "[PERSON_NAME]/0988012157/030510"
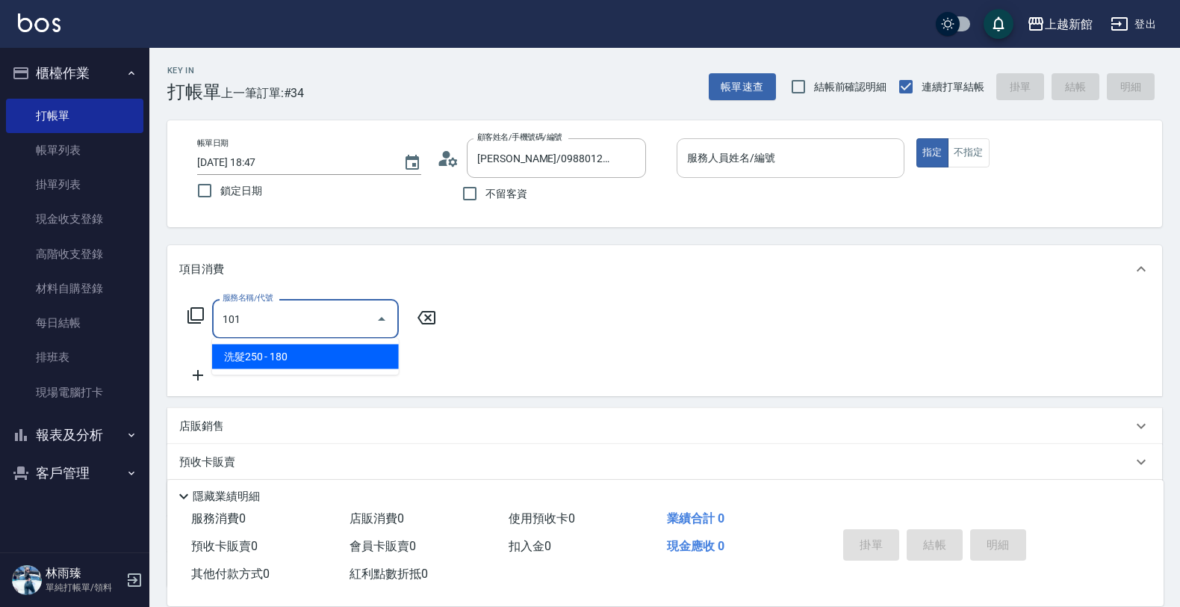
type input "洗髮250(101)"
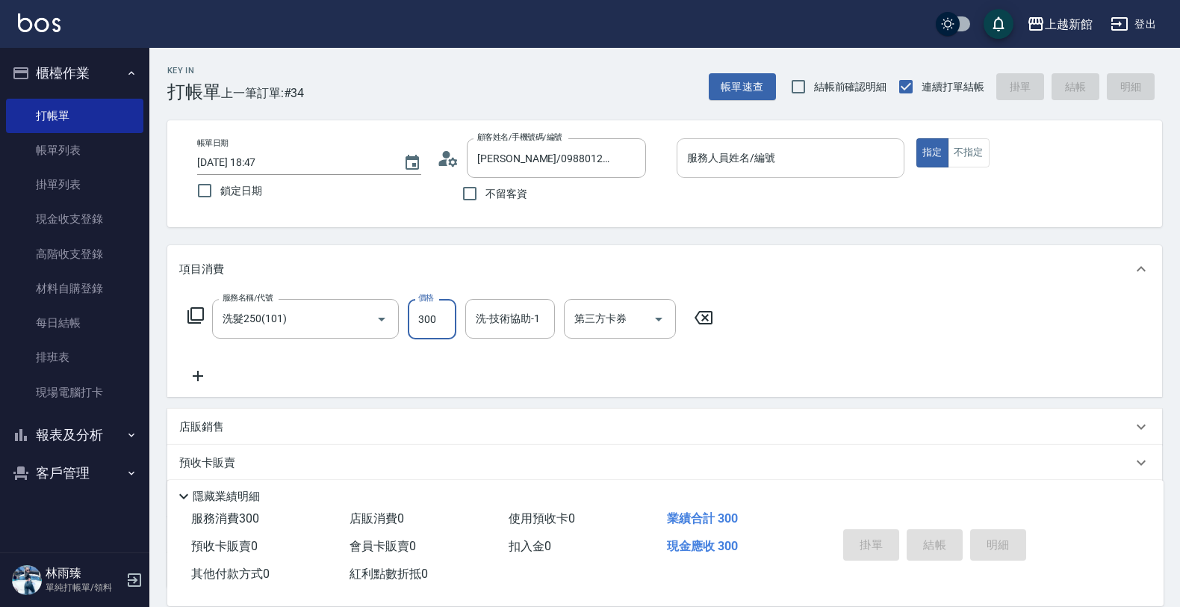
type input "300"
type input "[PERSON_NAME]-24"
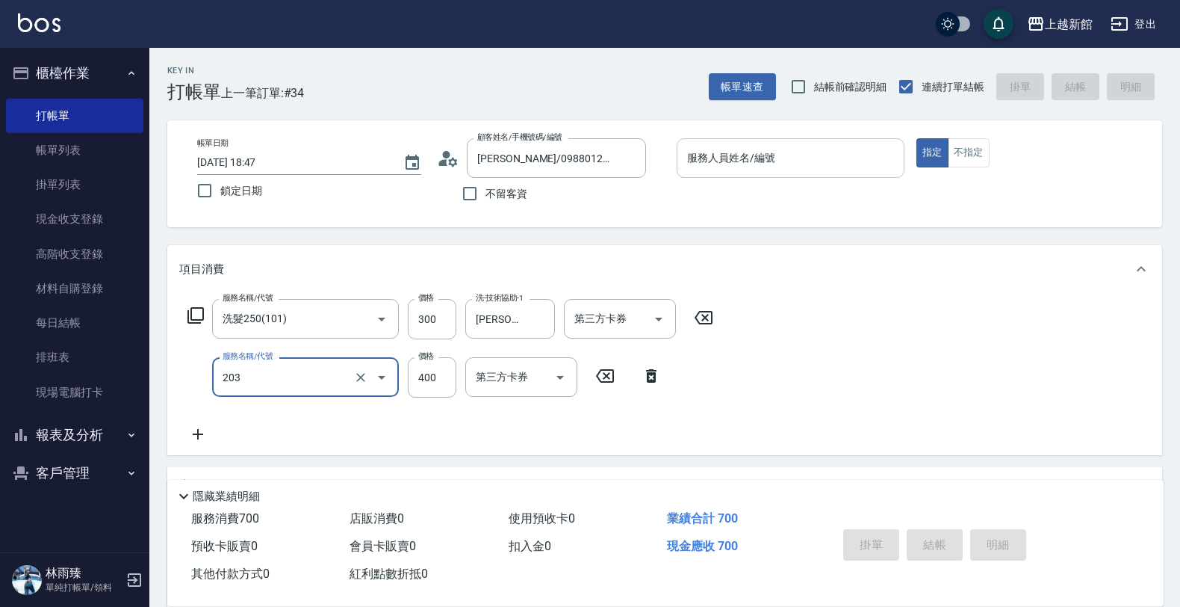
type input "指定單剪(203)"
type input "200"
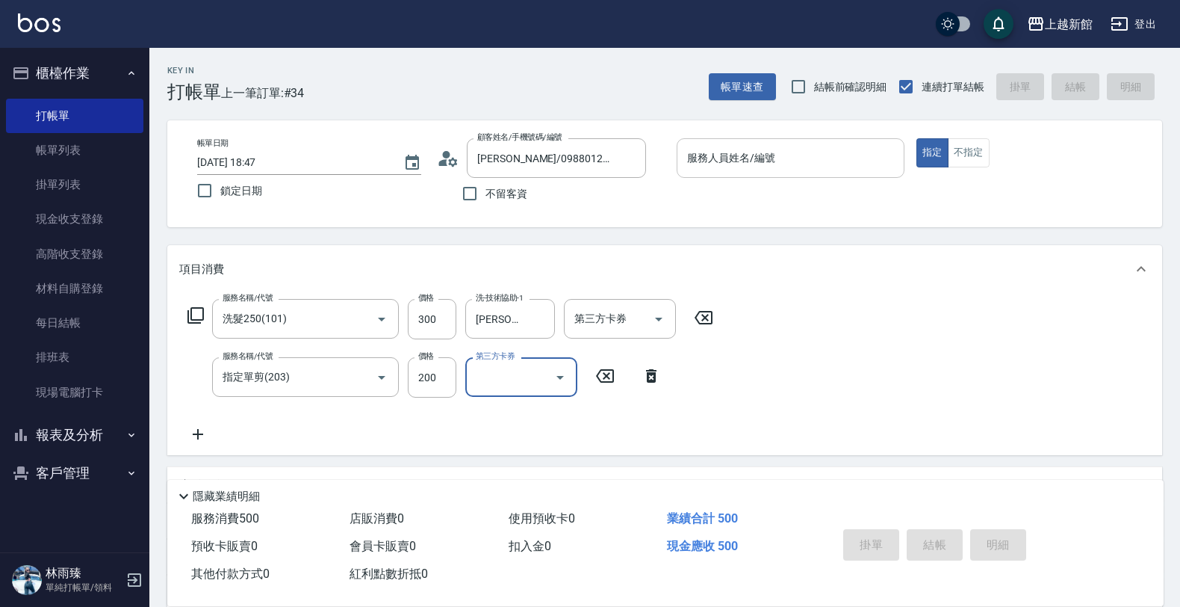
click at [766, 151] on input "服務人員姓名/編號" at bounding box center [790, 158] width 214 height 26
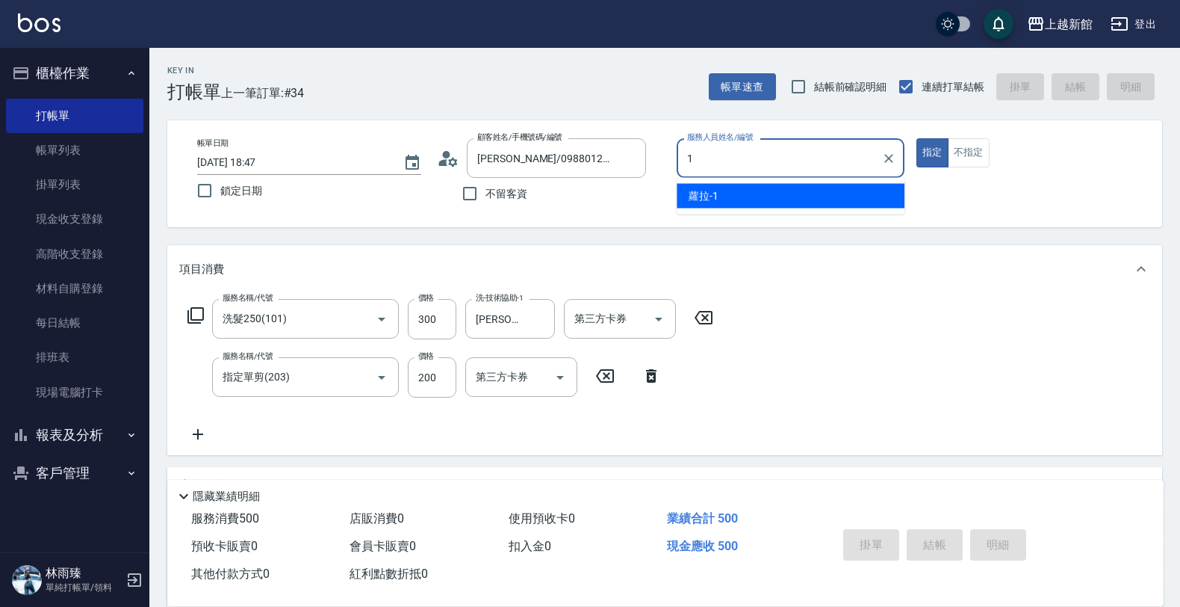
type input "蘿拉-1"
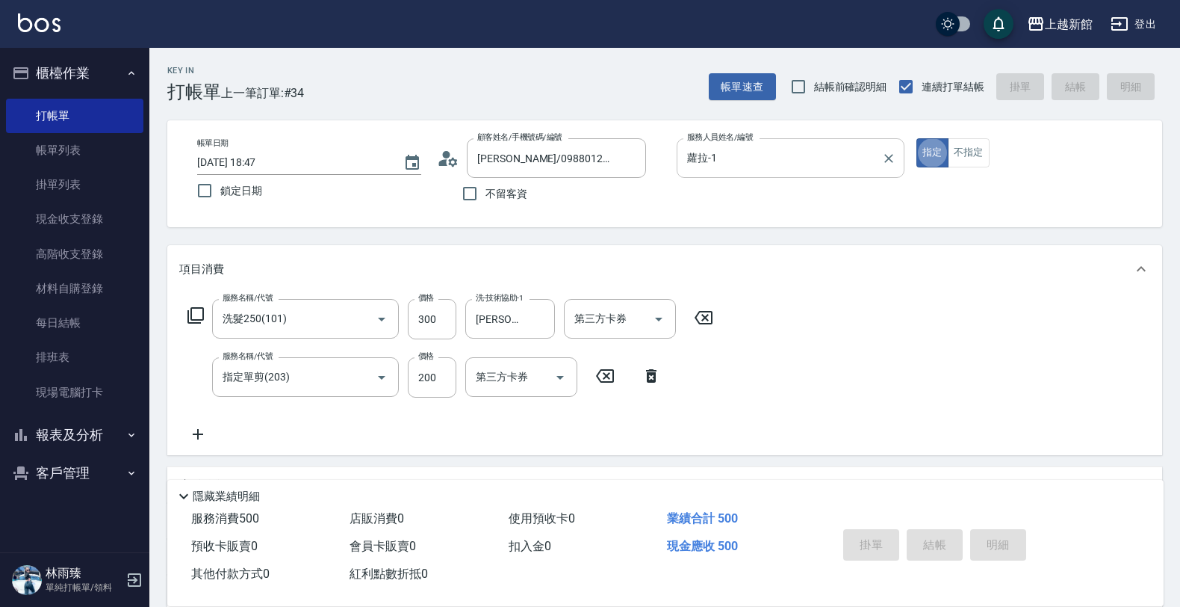
type input "2025/08/10 18:48"
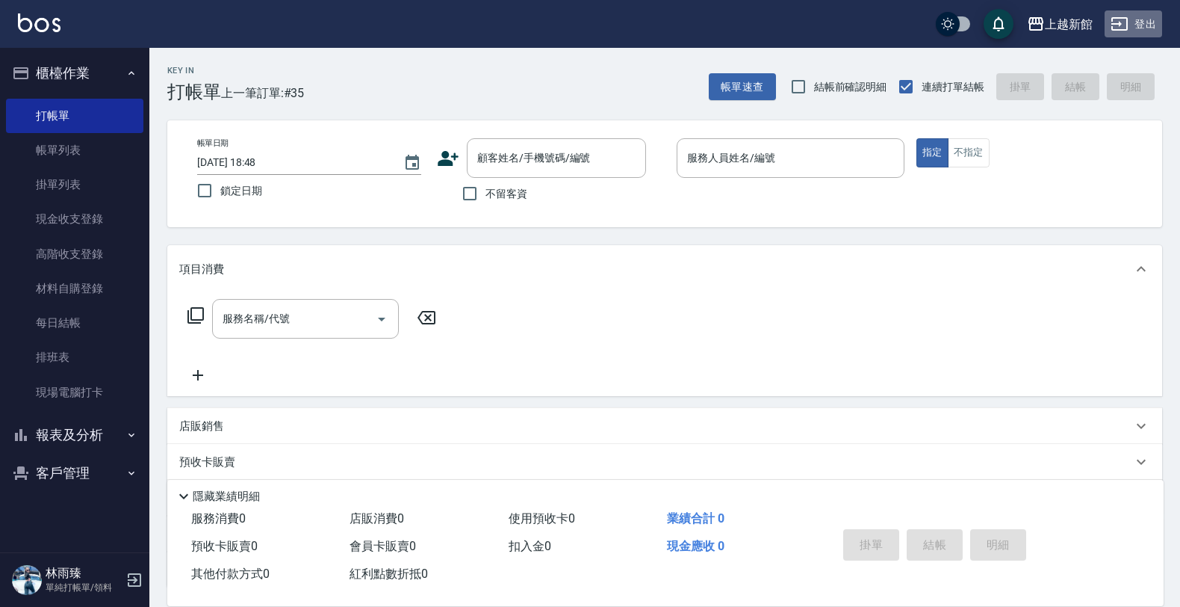
click at [1123, 31] on icon "button" at bounding box center [1120, 24] width 18 height 18
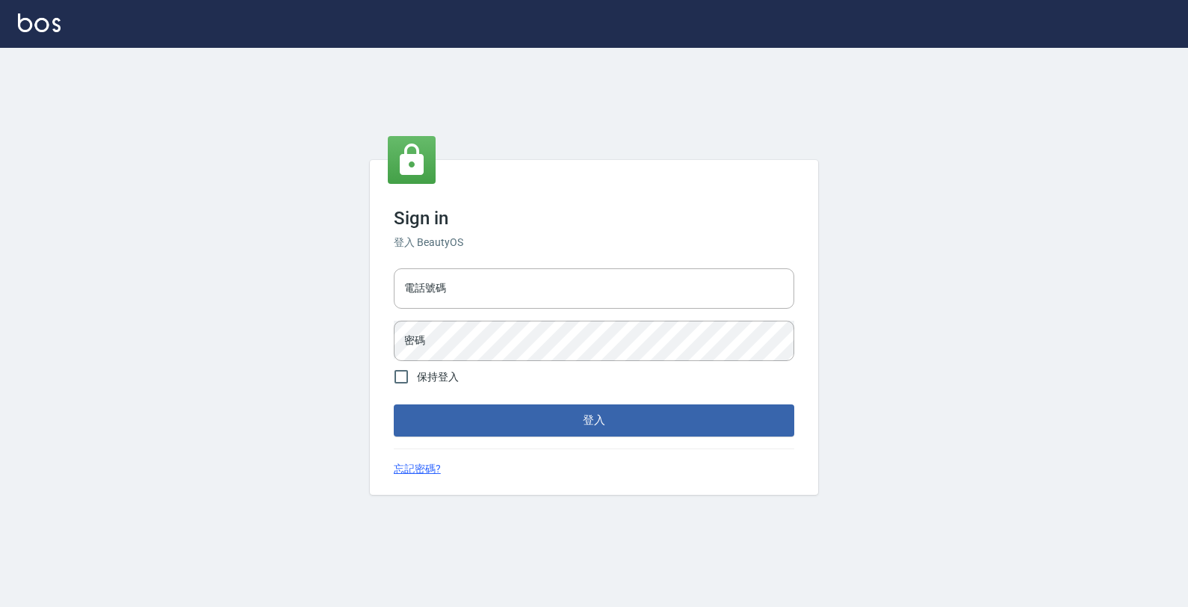
click at [606, 265] on div "電話號碼 電話號碼 密碼 密碼" at bounding box center [594, 314] width 412 height 105
click at [606, 275] on input "電話號碼" at bounding box center [594, 288] width 400 height 40
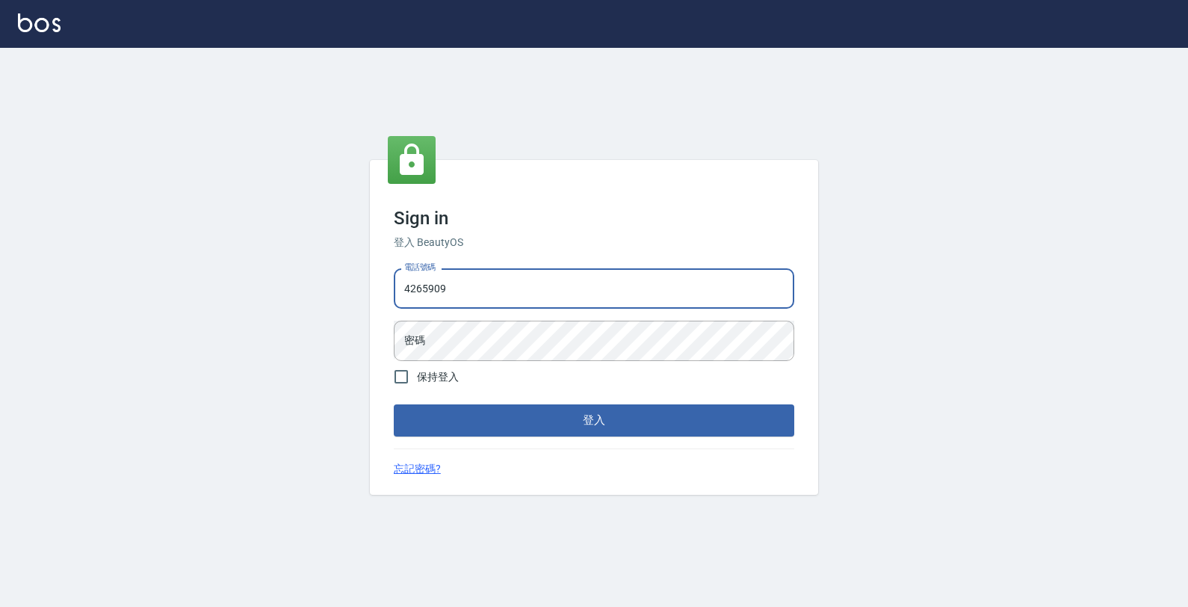
type input "4265909"
click at [394, 404] on button "登入" at bounding box center [594, 419] width 400 height 31
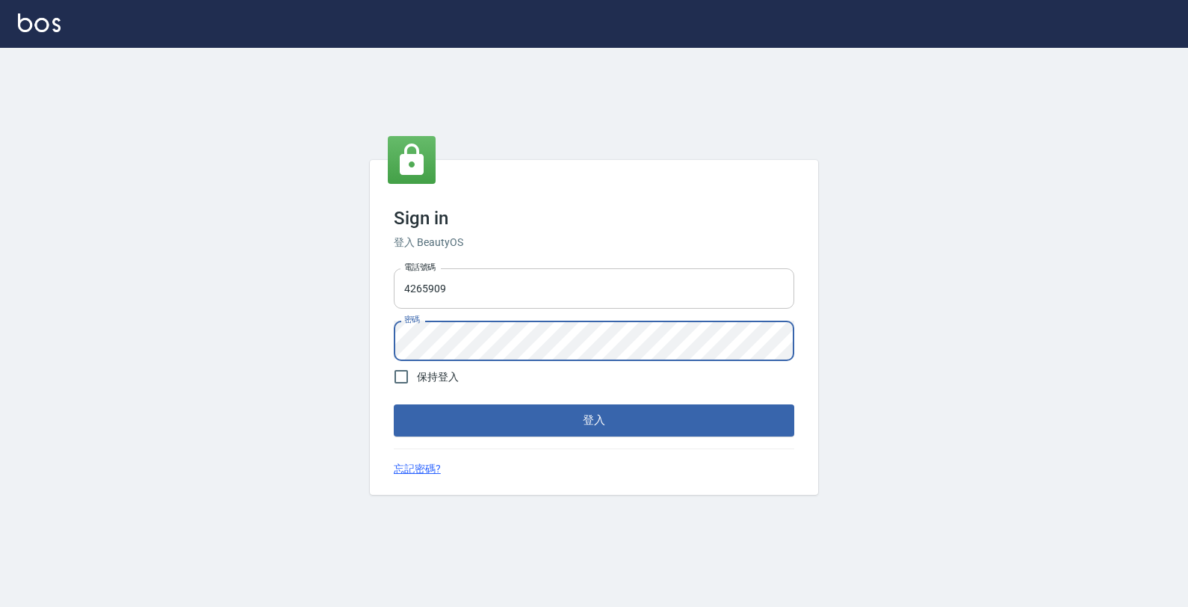
click at [394, 404] on button "登入" at bounding box center [594, 419] width 400 height 31
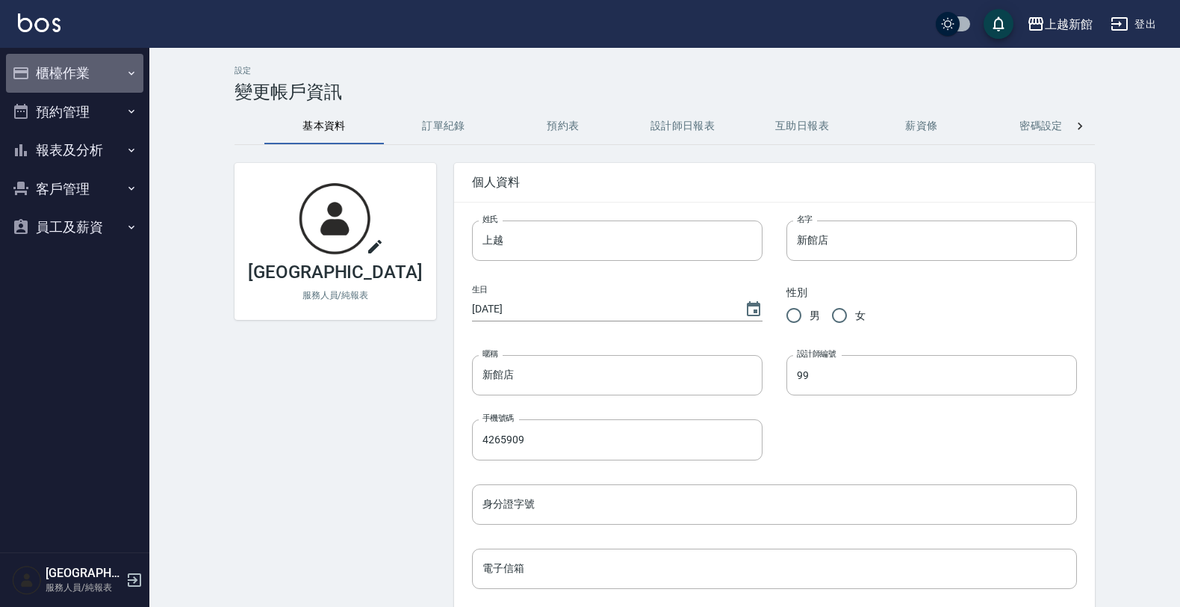
click at [99, 65] on button "櫃檯作業" at bounding box center [74, 73] width 137 height 39
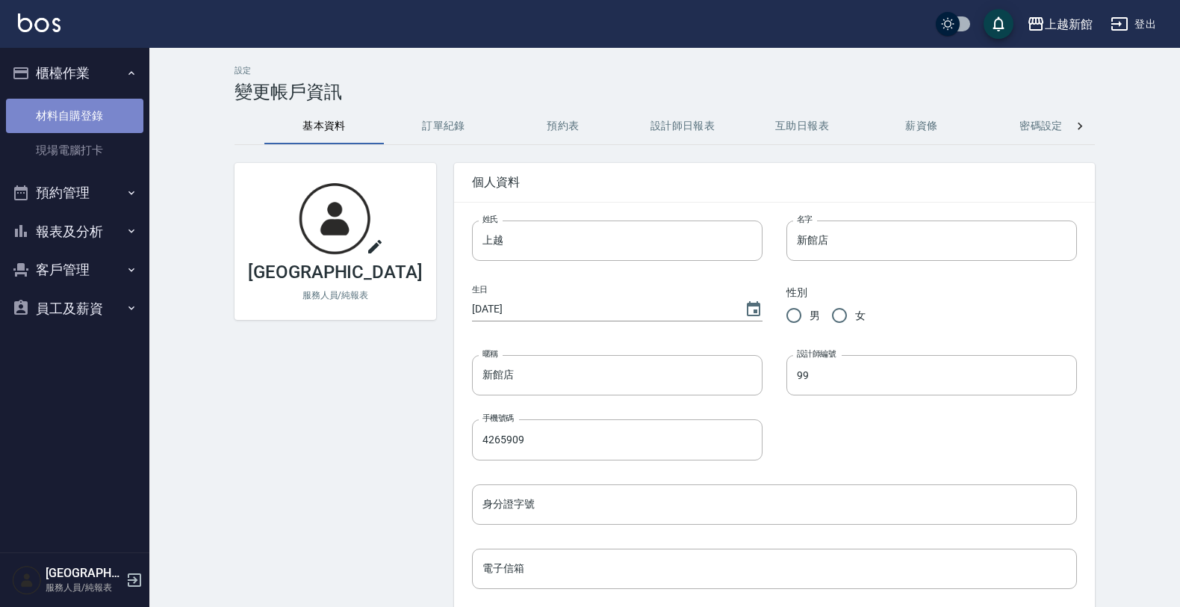
click at [99, 108] on link "材料自購登錄" at bounding box center [74, 116] width 137 height 34
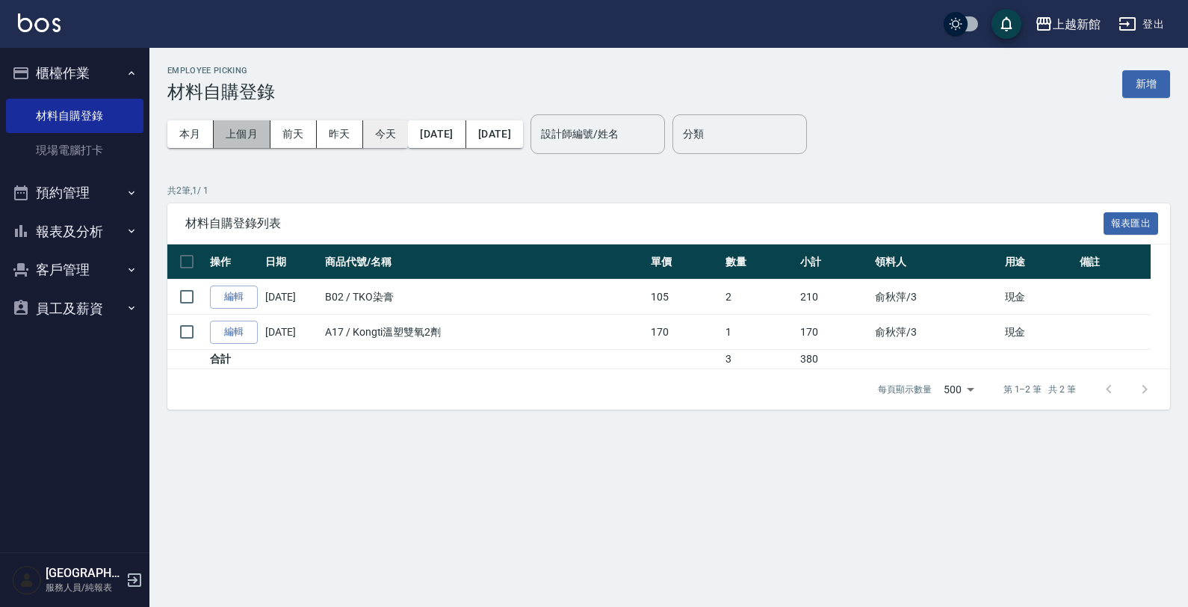
drag, startPoint x: 248, startPoint y: 133, endPoint x: 368, endPoint y: 146, distance: 121.0
click at [259, 133] on button "上個月" at bounding box center [242, 134] width 57 height 28
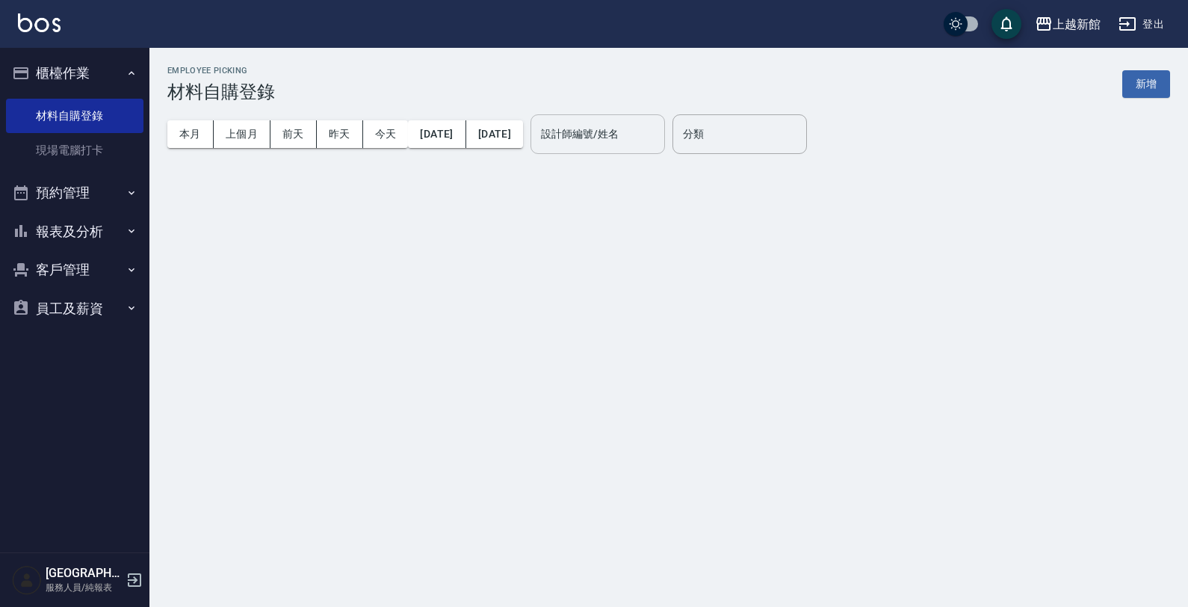
click at [658, 129] on input "設計師編號/姓名" at bounding box center [597, 134] width 121 height 26
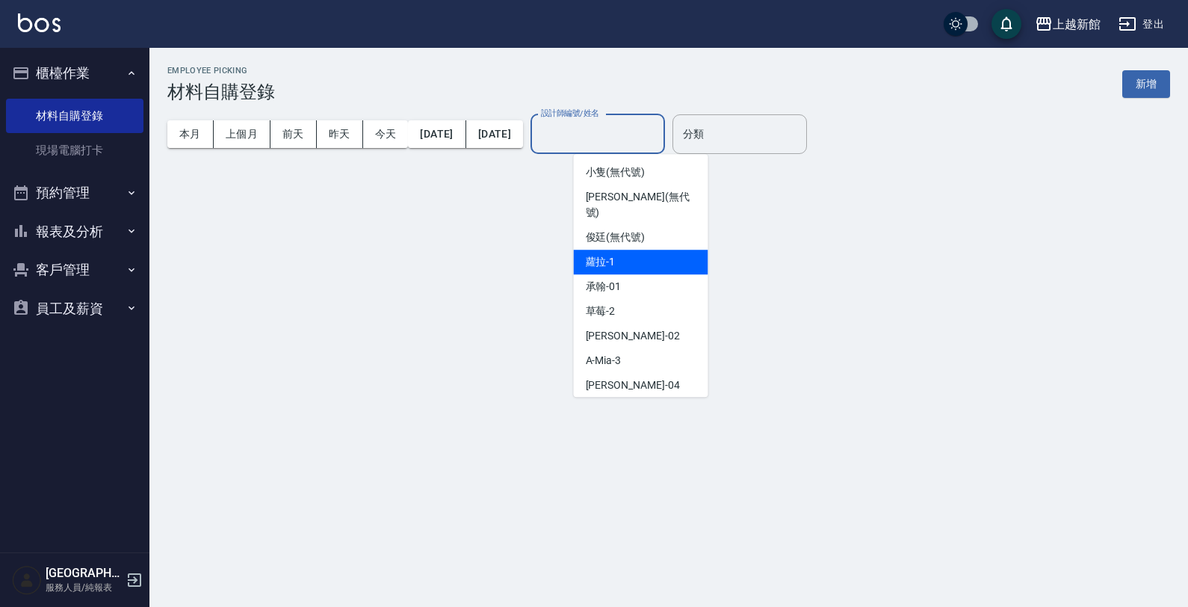
click at [639, 254] on div "蘿拉 -1" at bounding box center [641, 261] width 134 height 25
type input "蘿拉-1"
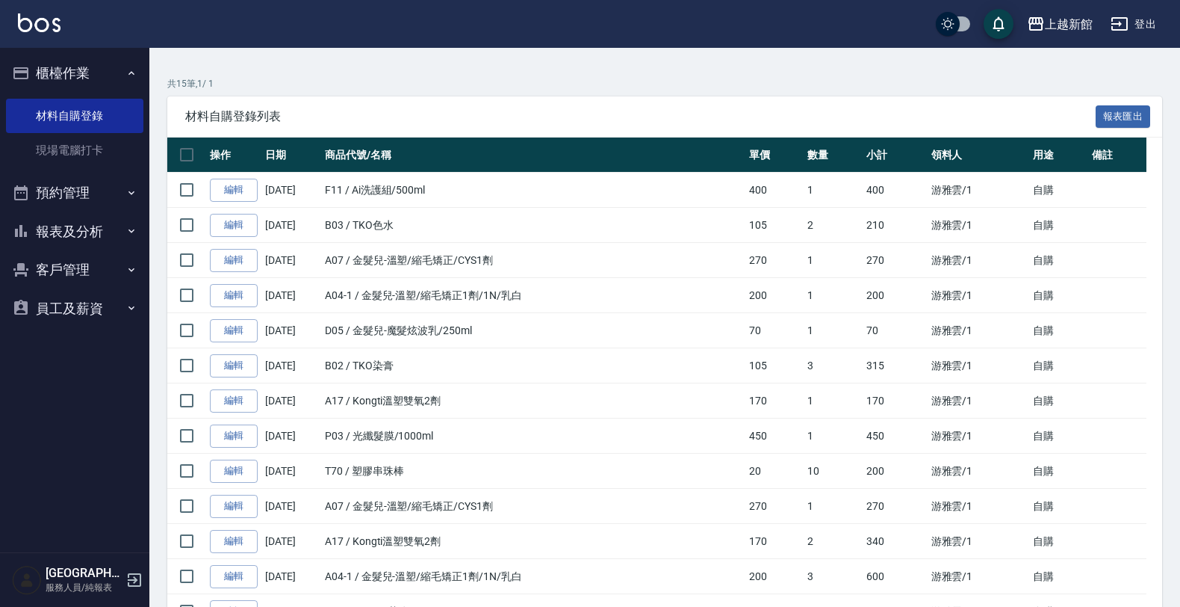
scroll to position [92, 0]
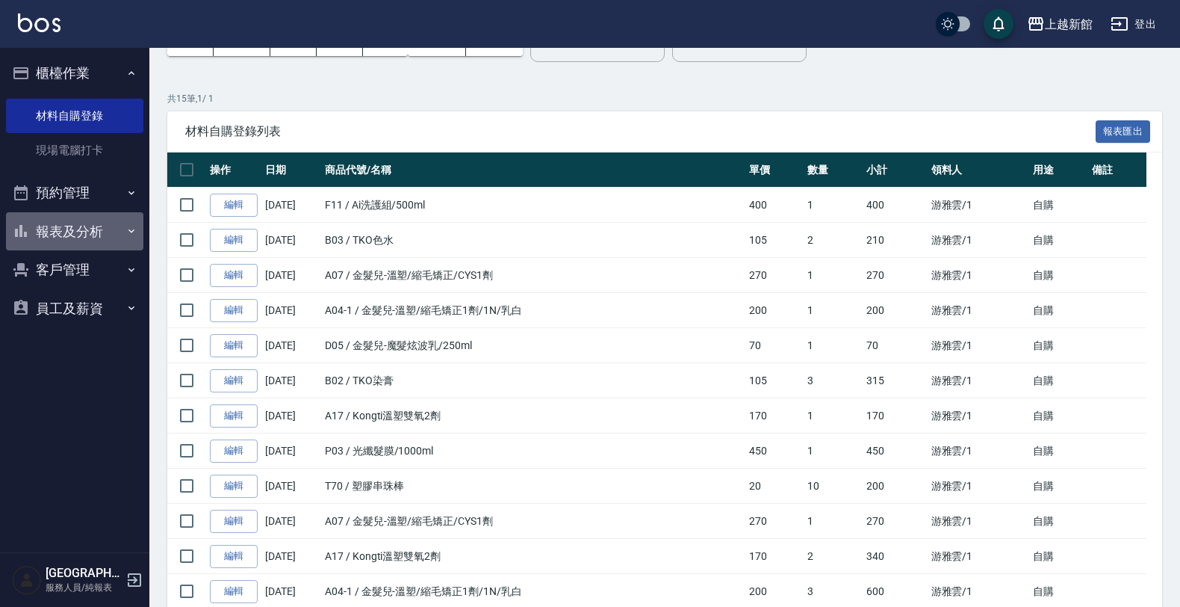
click at [52, 226] on button "報表及分析" at bounding box center [74, 231] width 137 height 39
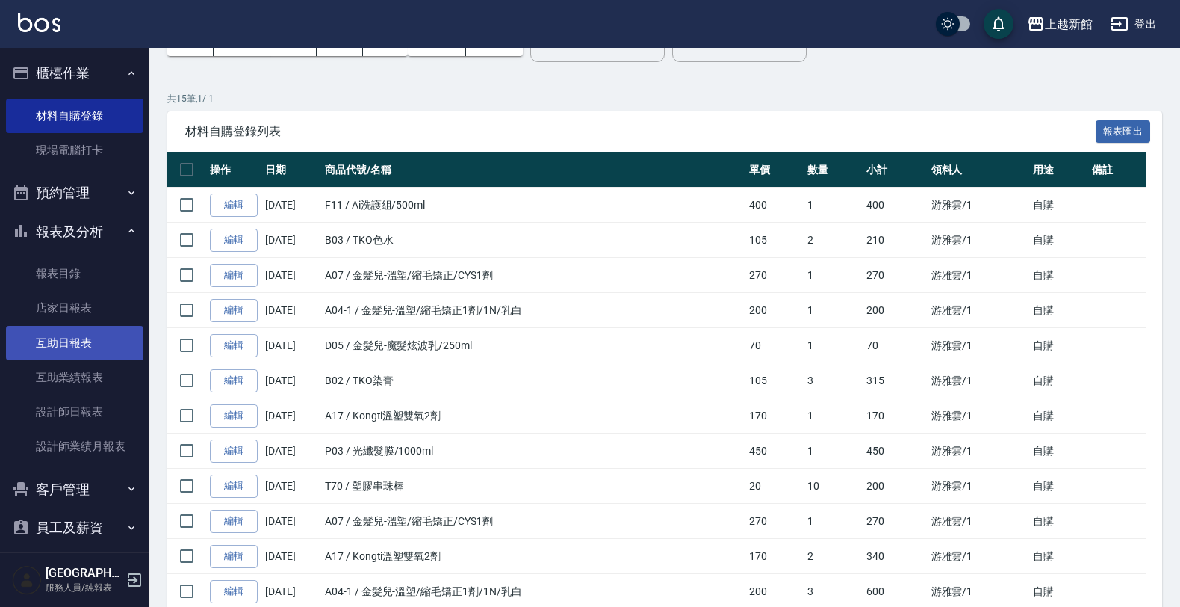
click at [75, 338] on link "互助日報表" at bounding box center [74, 343] width 137 height 34
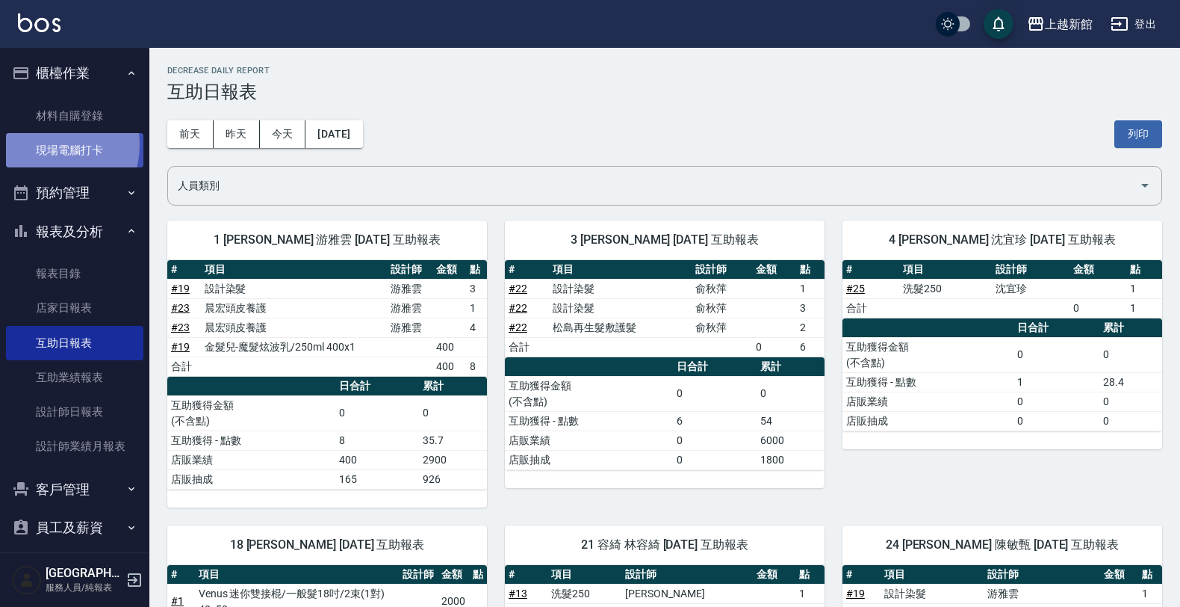
click at [43, 146] on link "現場電腦打卡" at bounding box center [74, 150] width 137 height 34
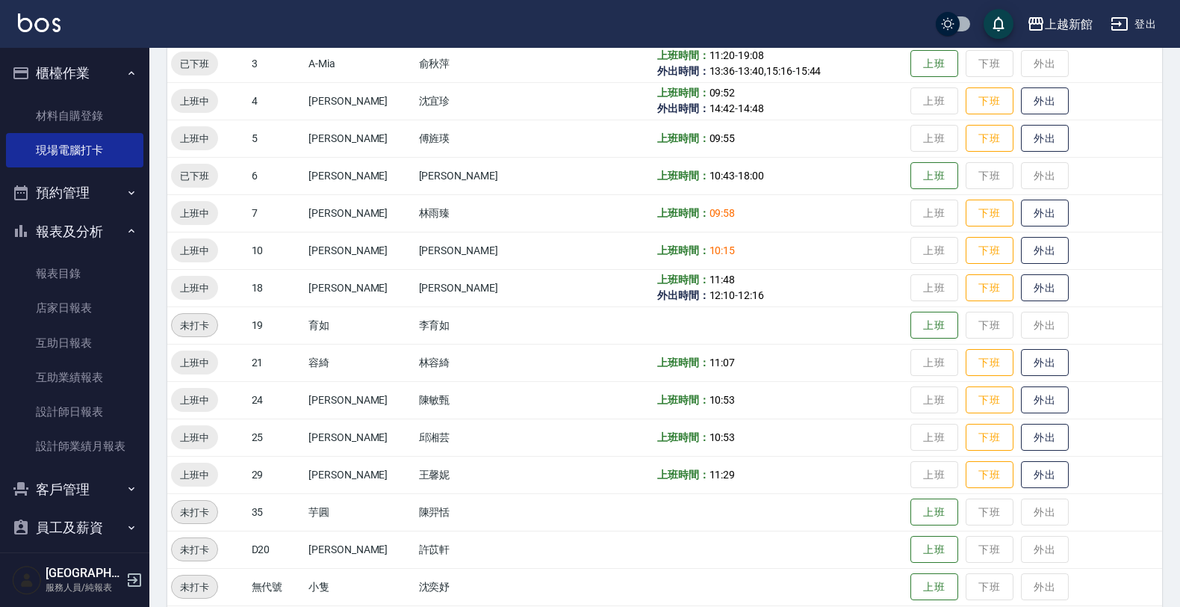
scroll to position [280, 0]
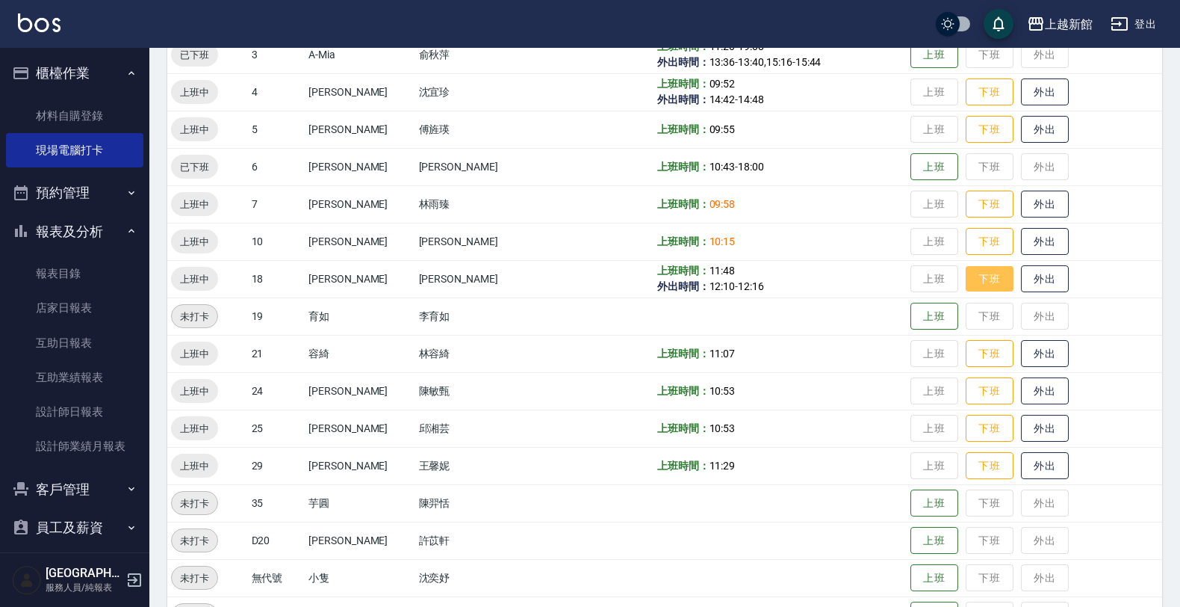
click at [984, 280] on button "下班" at bounding box center [990, 279] width 48 height 26
click at [133, 583] on icon "button" at bounding box center [134, 580] width 18 height 18
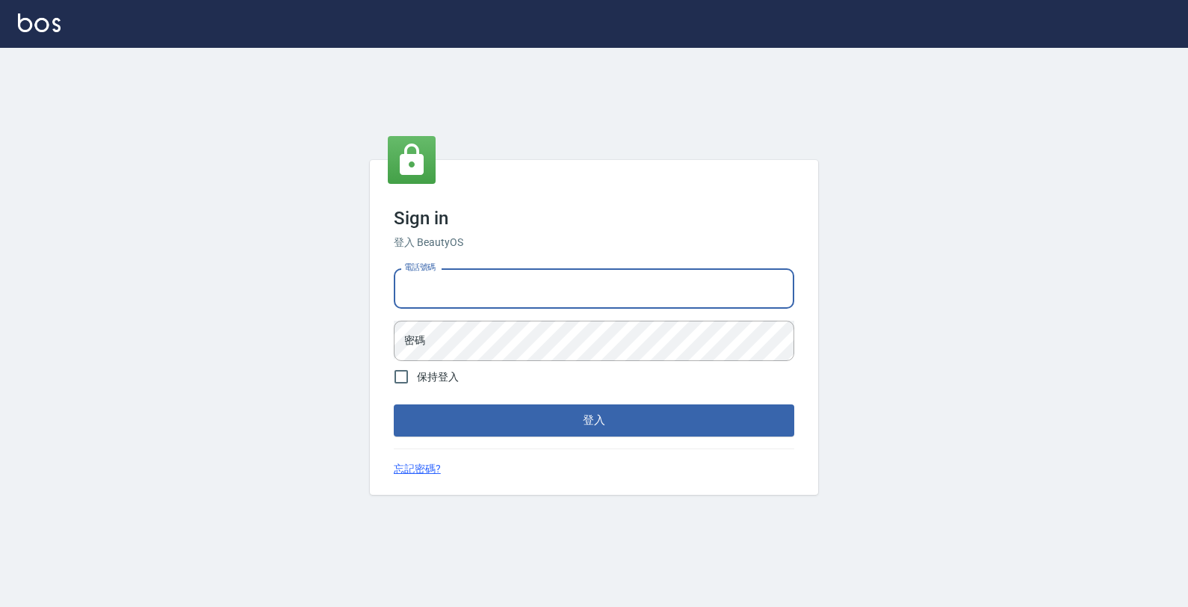
click at [442, 292] on input "電話號碼" at bounding box center [594, 288] width 400 height 40
type input "0974376310"
click at [394, 404] on button "登入" at bounding box center [594, 419] width 400 height 31
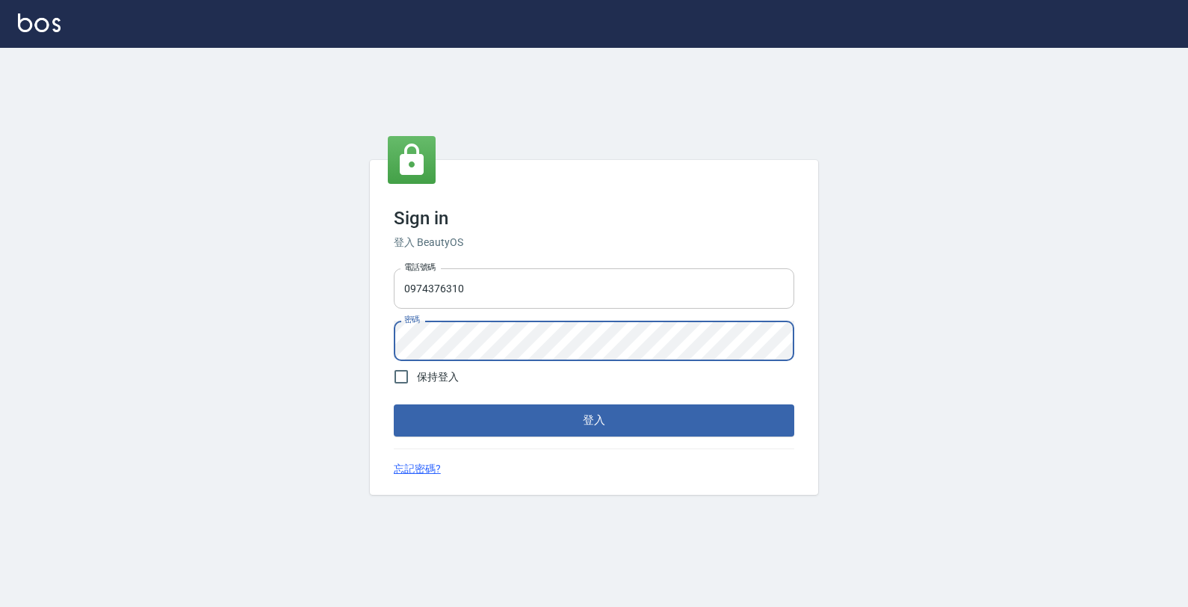
click at [394, 404] on button "登入" at bounding box center [594, 419] width 400 height 31
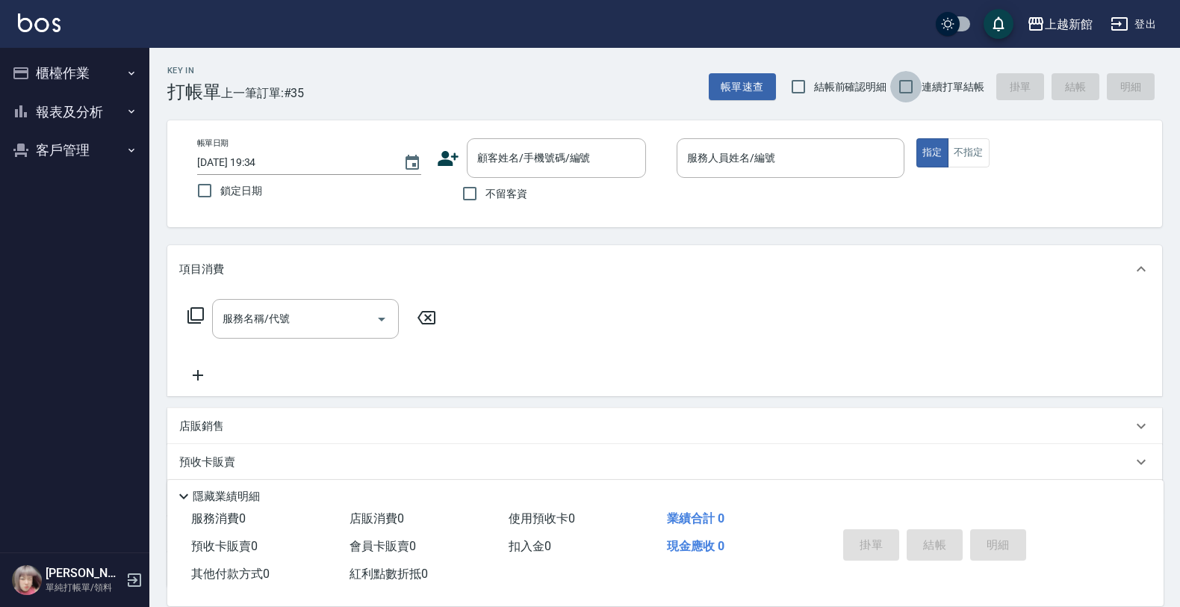
click at [916, 90] on input "連續打單結帳" at bounding box center [905, 86] width 31 height 31
checkbox input "true"
click at [621, 146] on div at bounding box center [629, 158] width 19 height 40
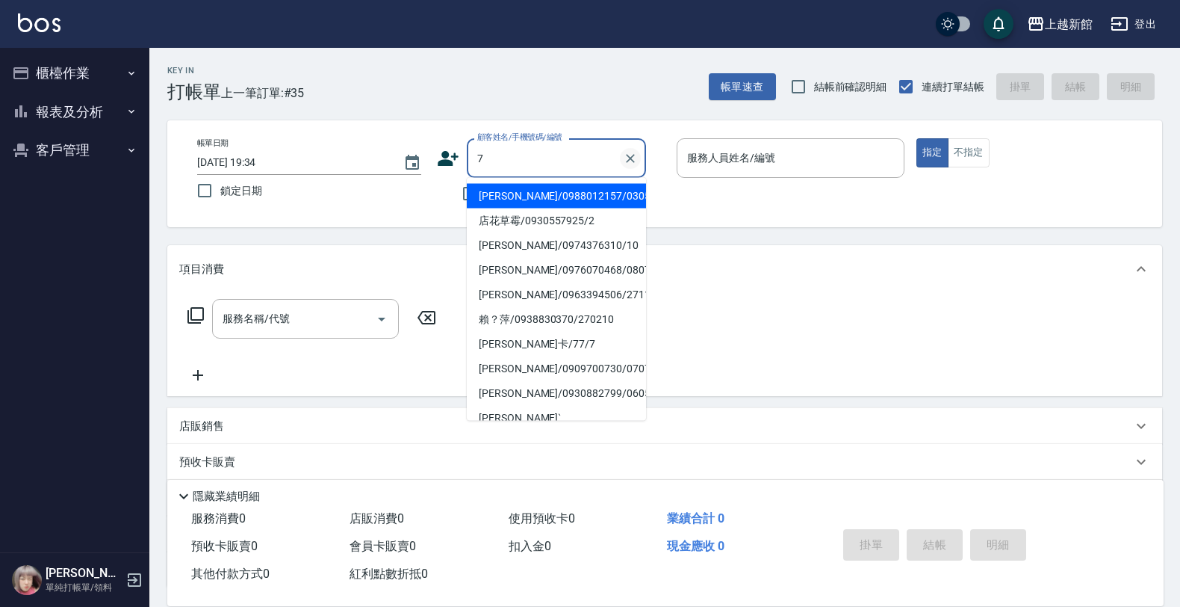
type input "[PERSON_NAME]/0988012157/030510"
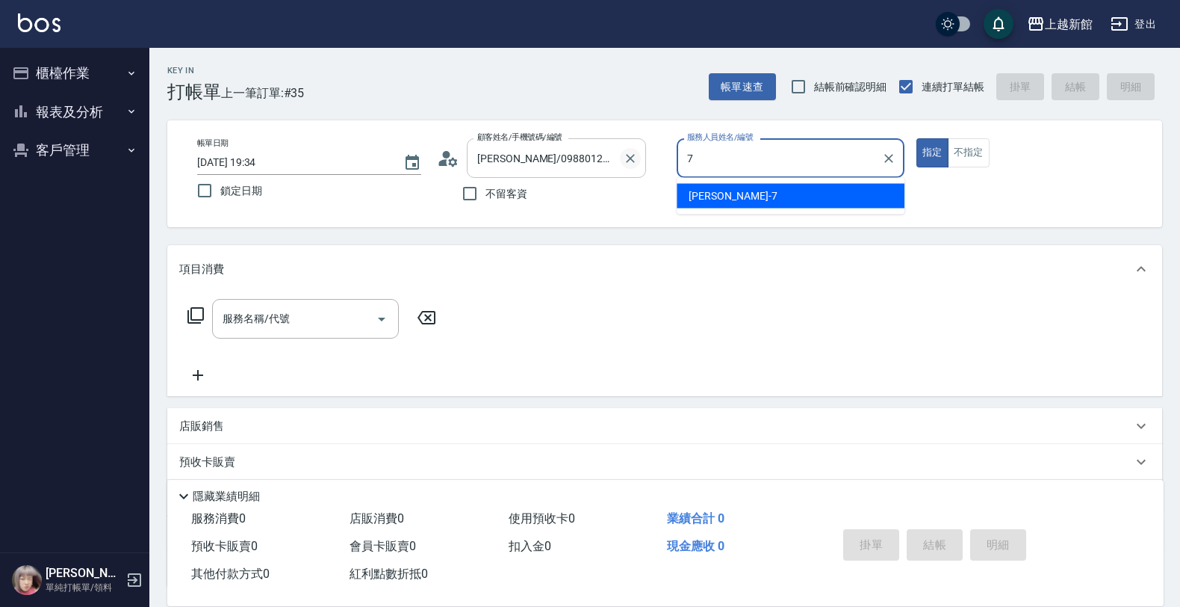
type input "[PERSON_NAME]卡-7"
type button "true"
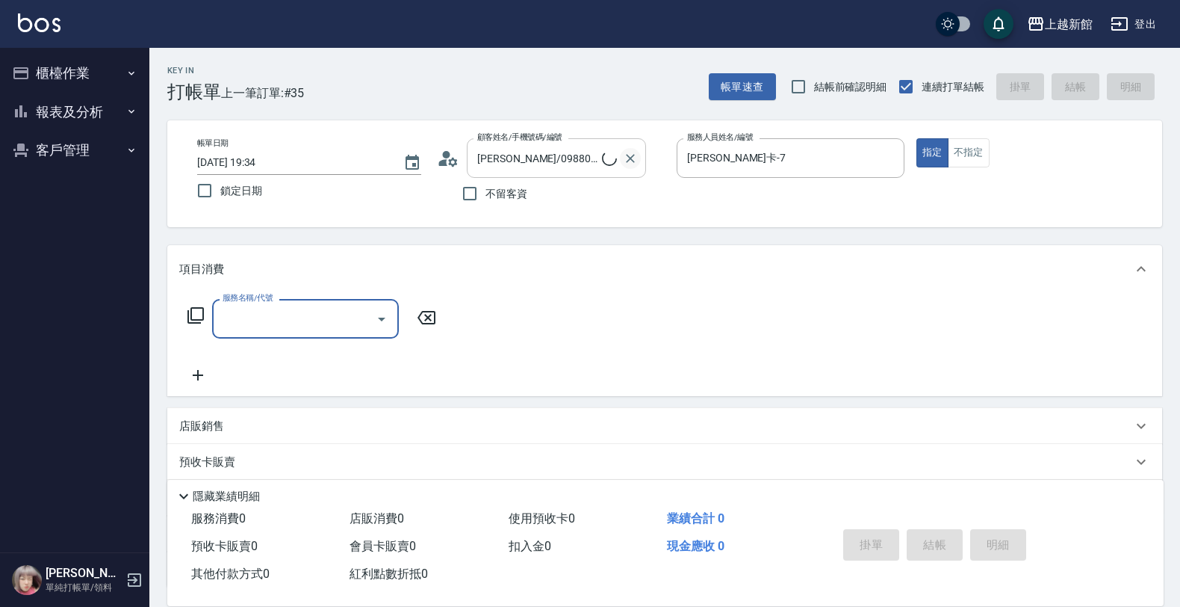
type input "[PERSON_NAME]卡/77/7"
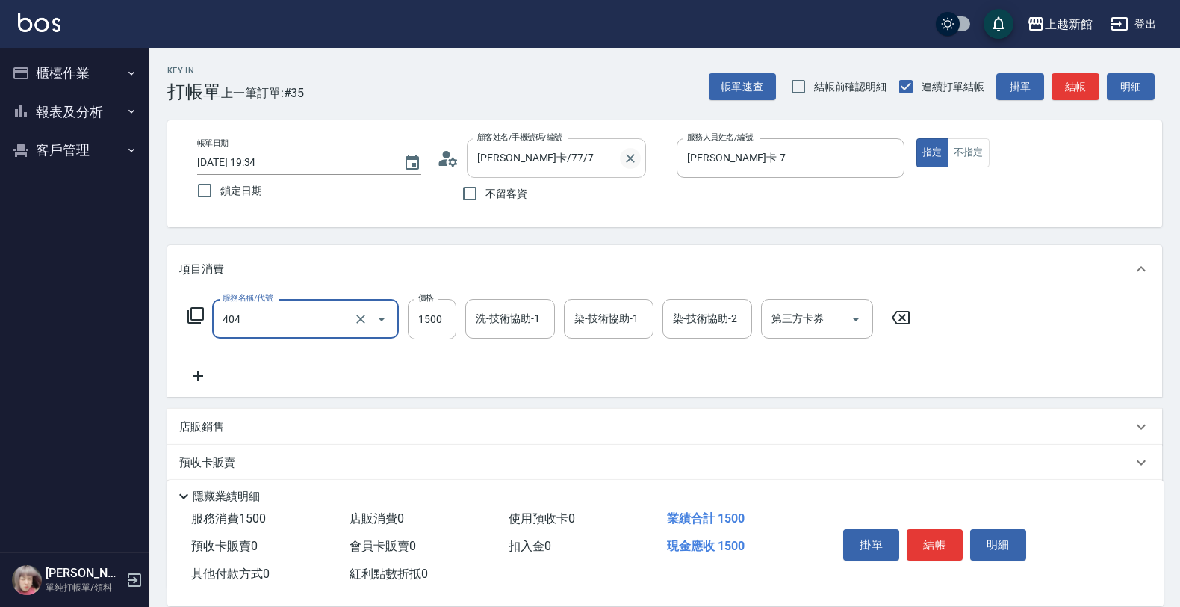
type input "設計染髮(404)"
type input "3500"
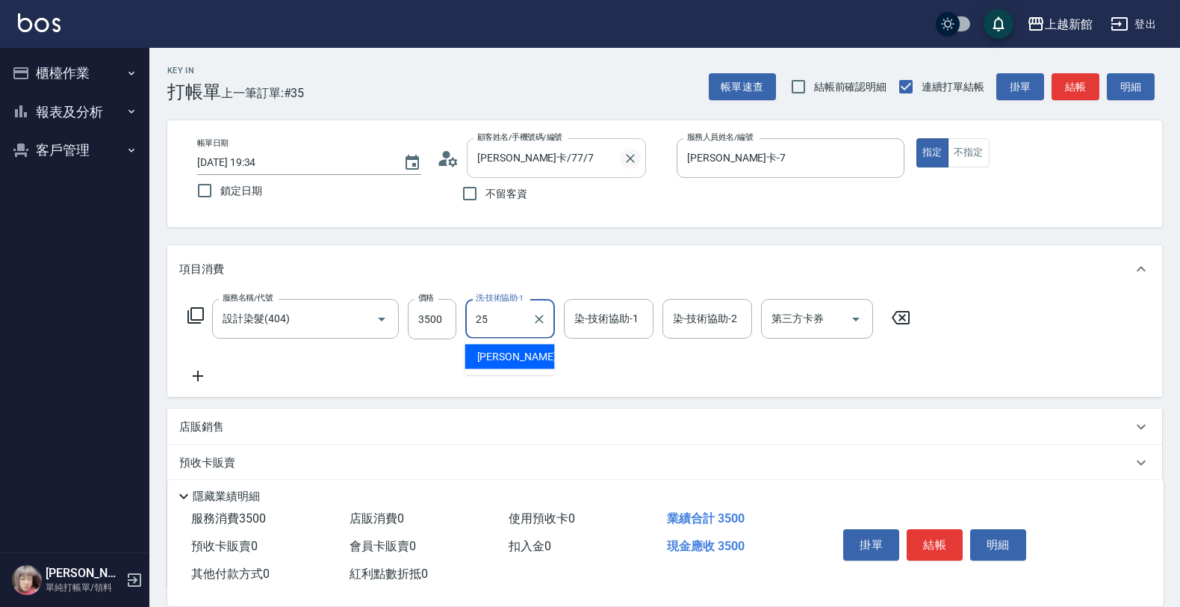
type input "小邱-25"
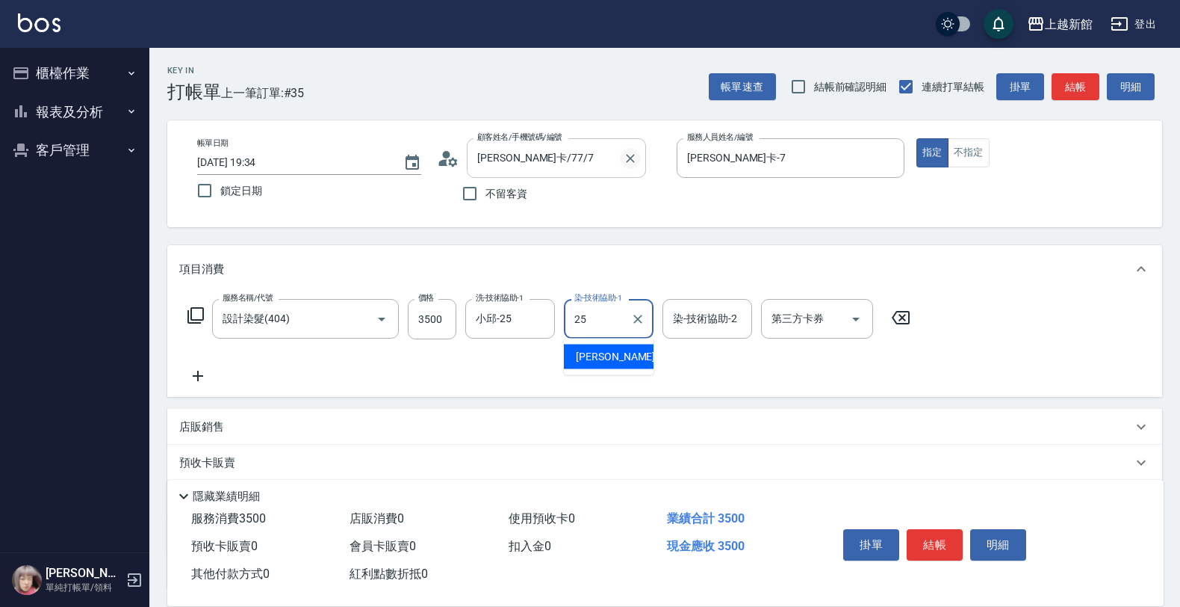
type input "小邱-25"
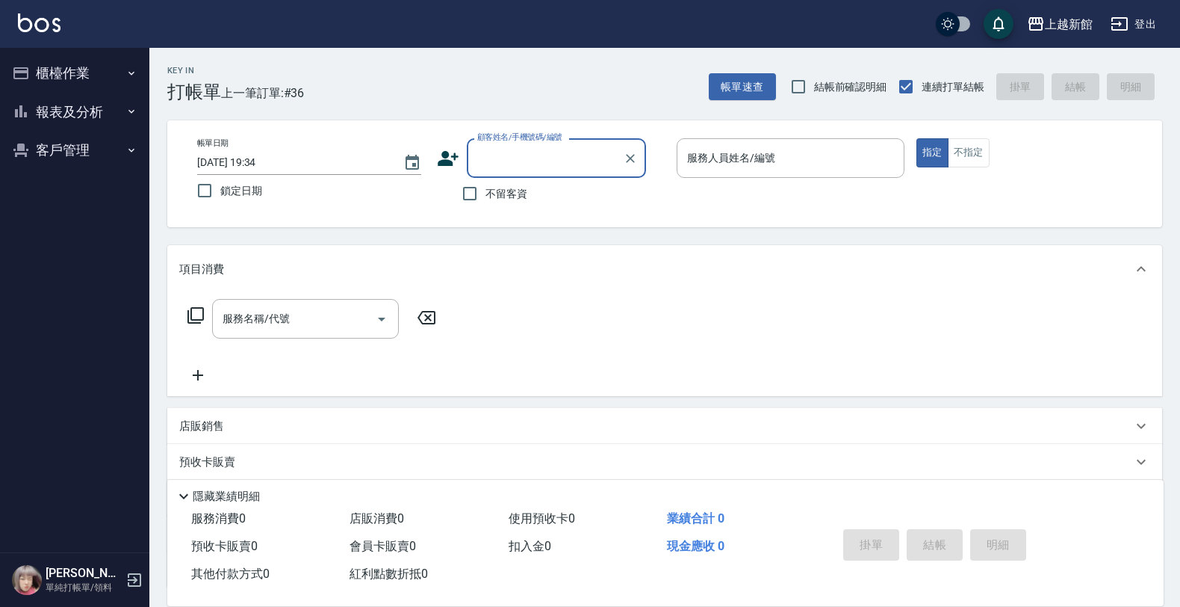
click at [25, 162] on button "客戶管理" at bounding box center [74, 150] width 137 height 39
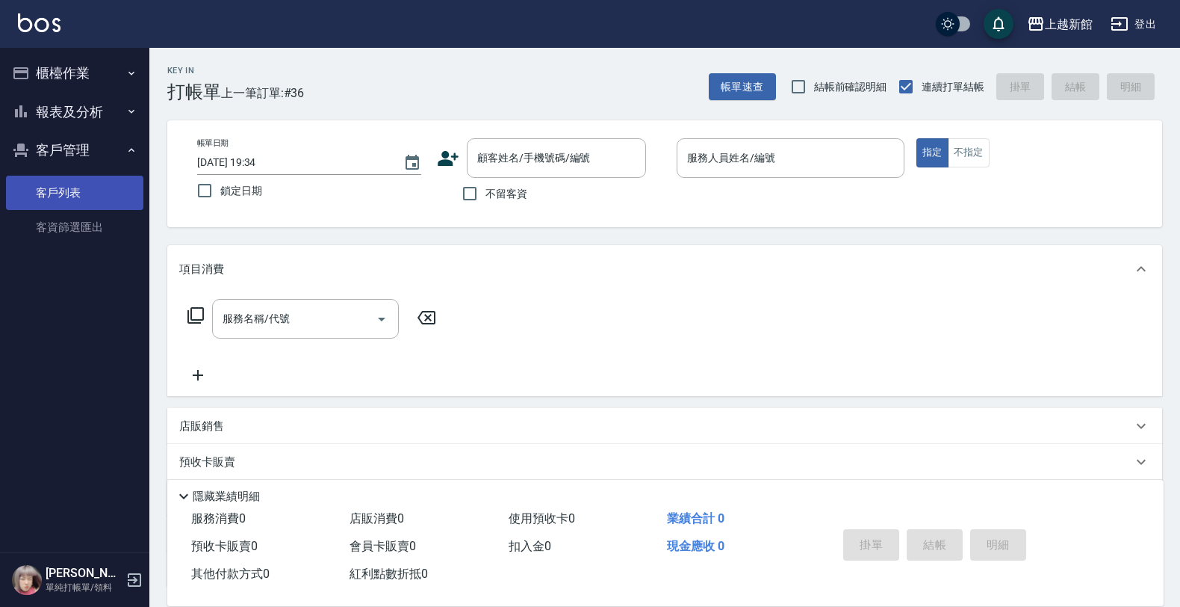
click at [31, 188] on link "客戶列表" at bounding box center [74, 193] width 137 height 34
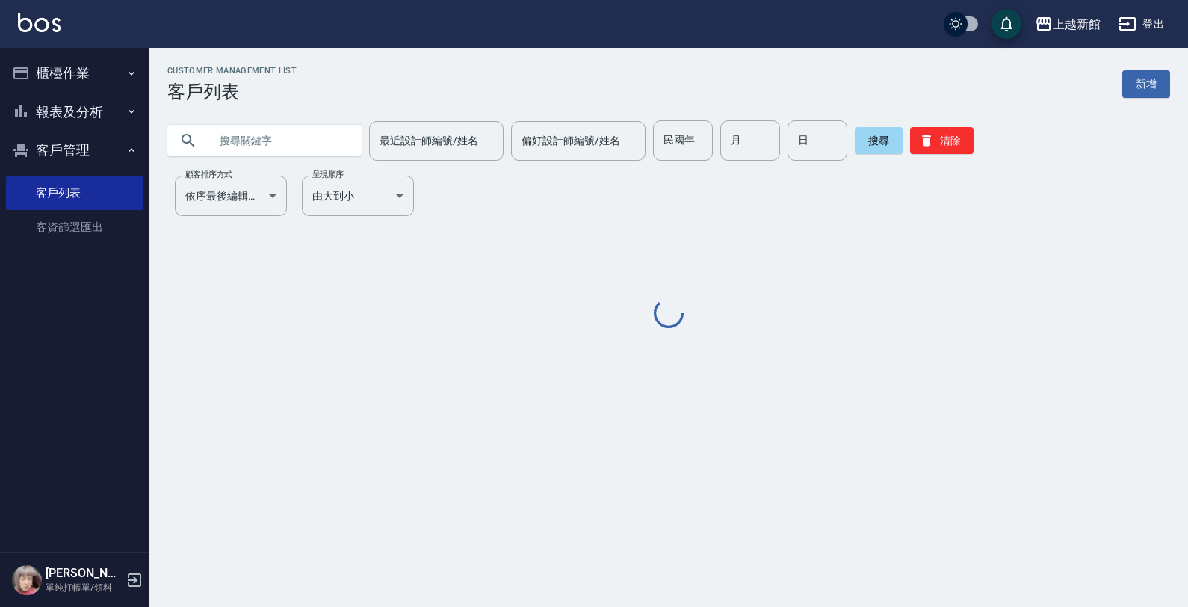
click at [285, 140] on input "text" at bounding box center [279, 140] width 140 height 40
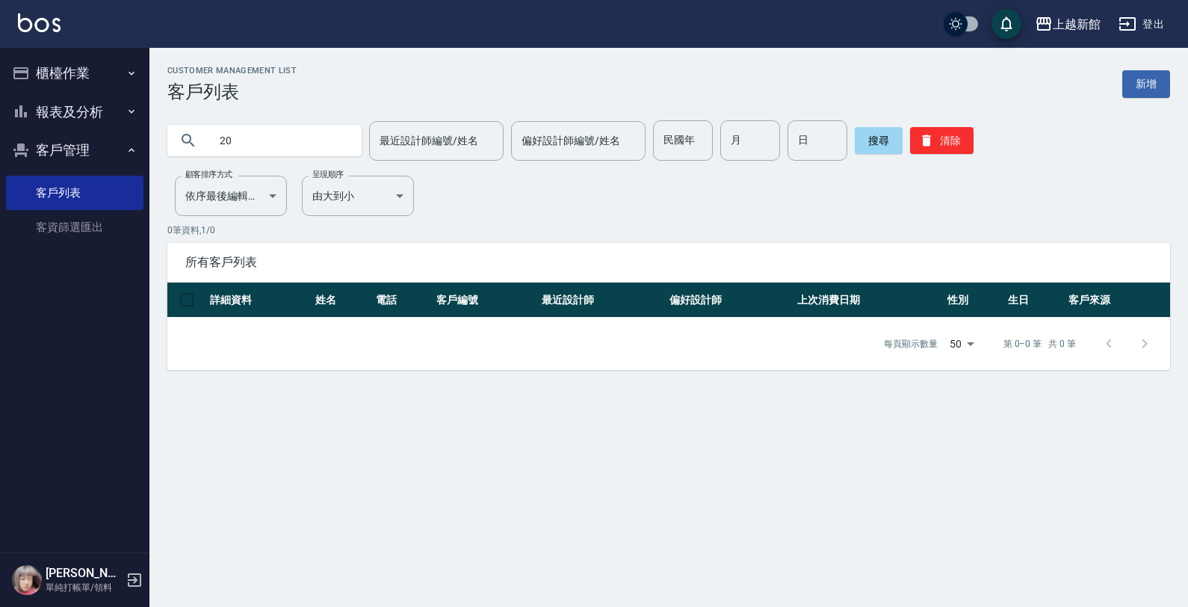
type input "2"
type input "3"
type input "2"
type input "0"
type input "3"
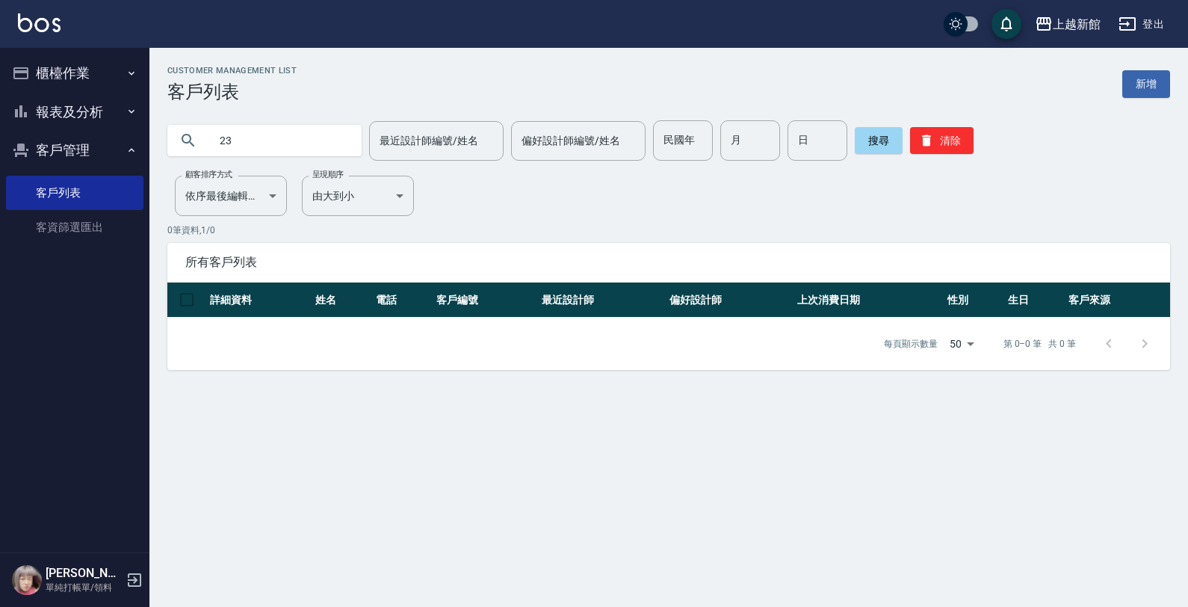
type input "2"
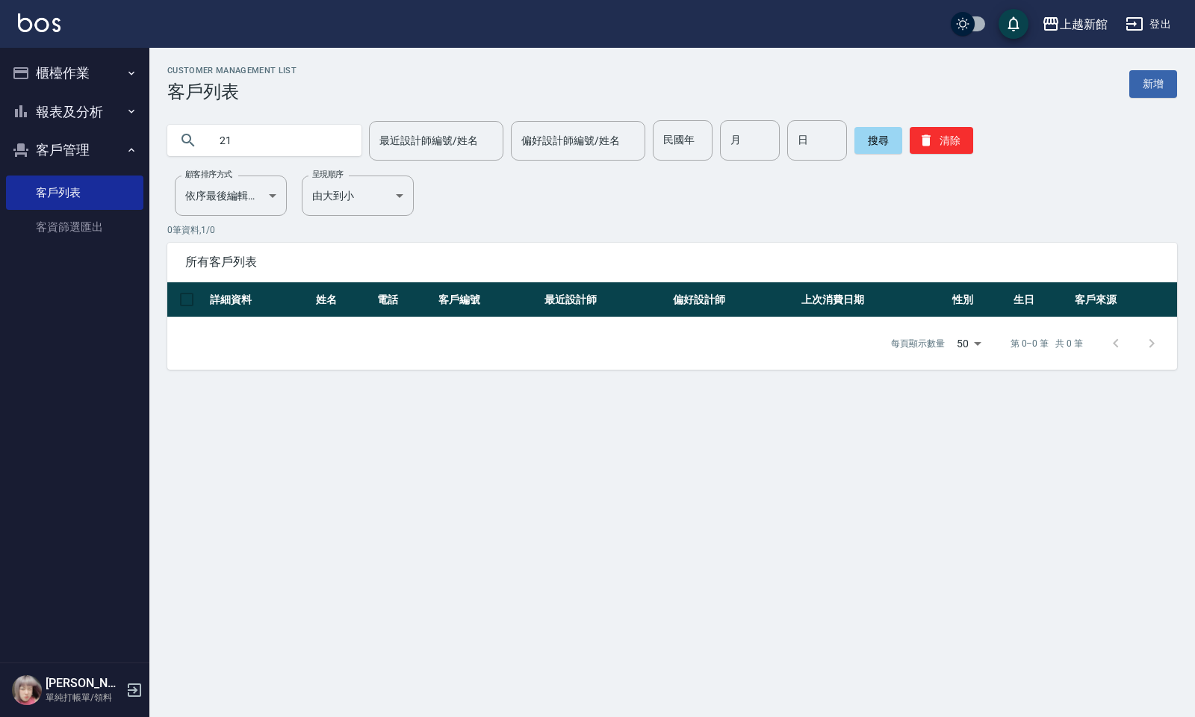
type input "2"
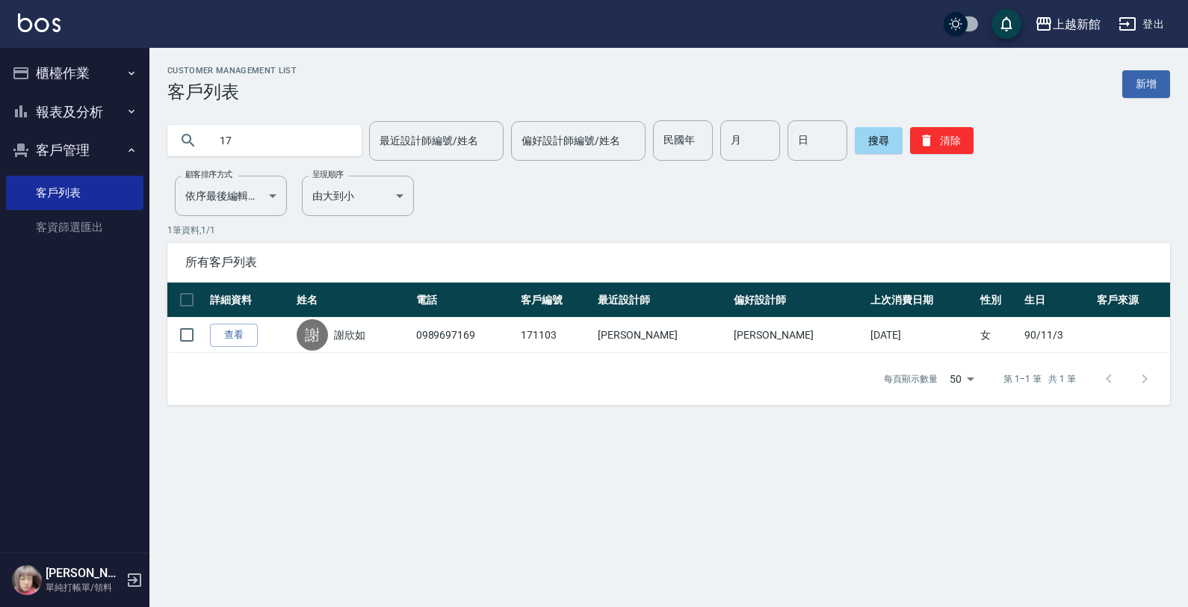
type input "1"
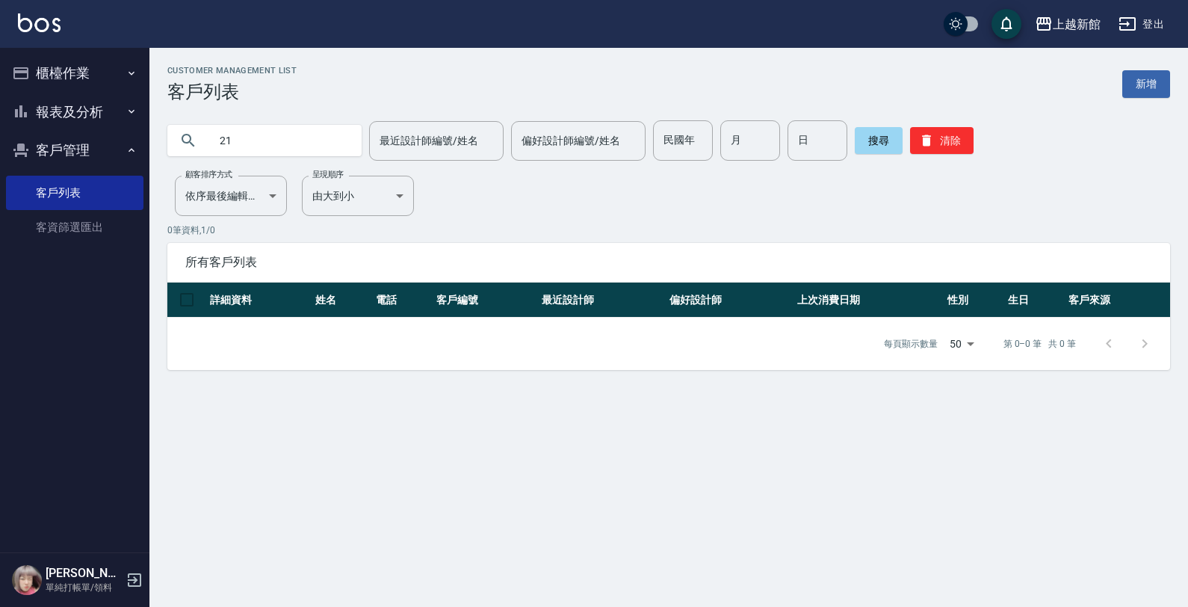
type input "2"
type input "3"
type input "2"
type input "3"
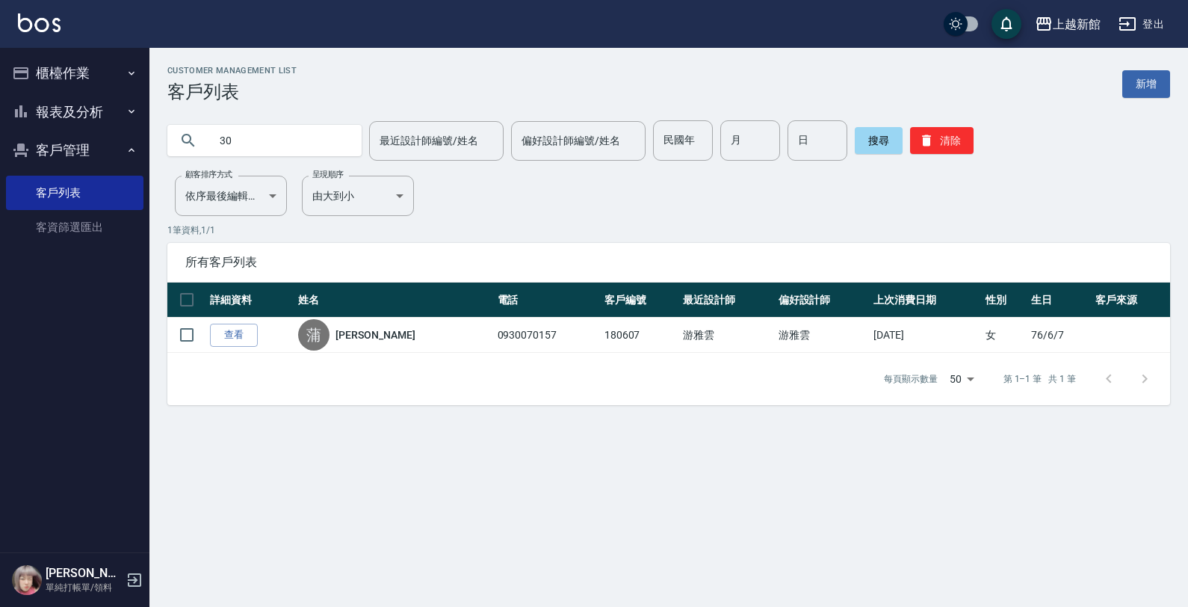
type input "3"
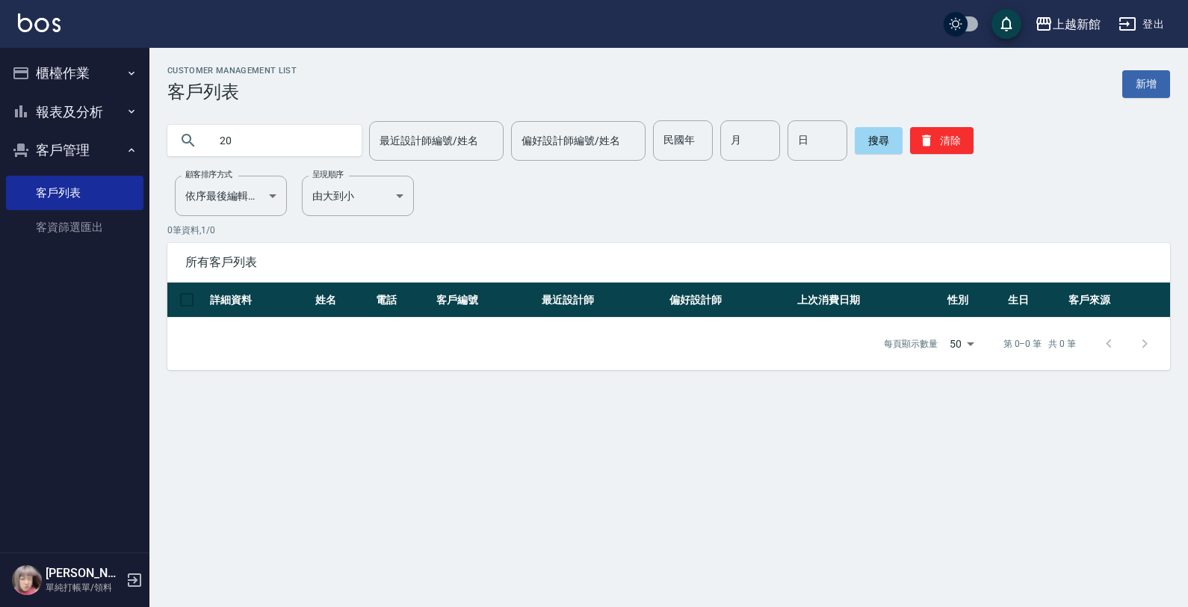
type input "2"
type input "3"
type input "0"
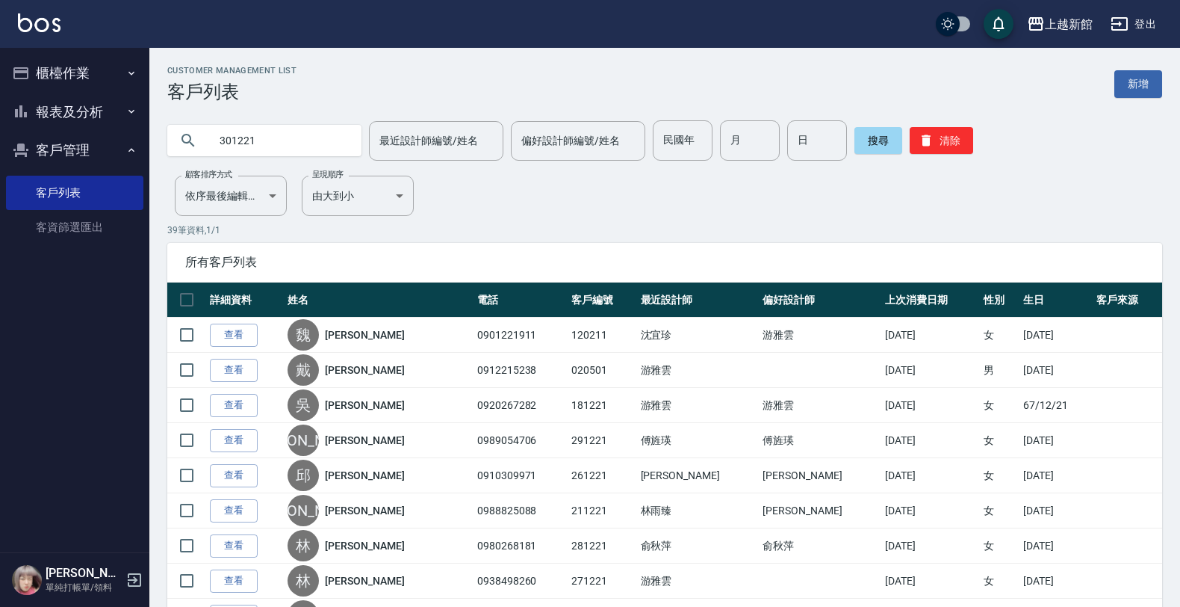
type input "301221"
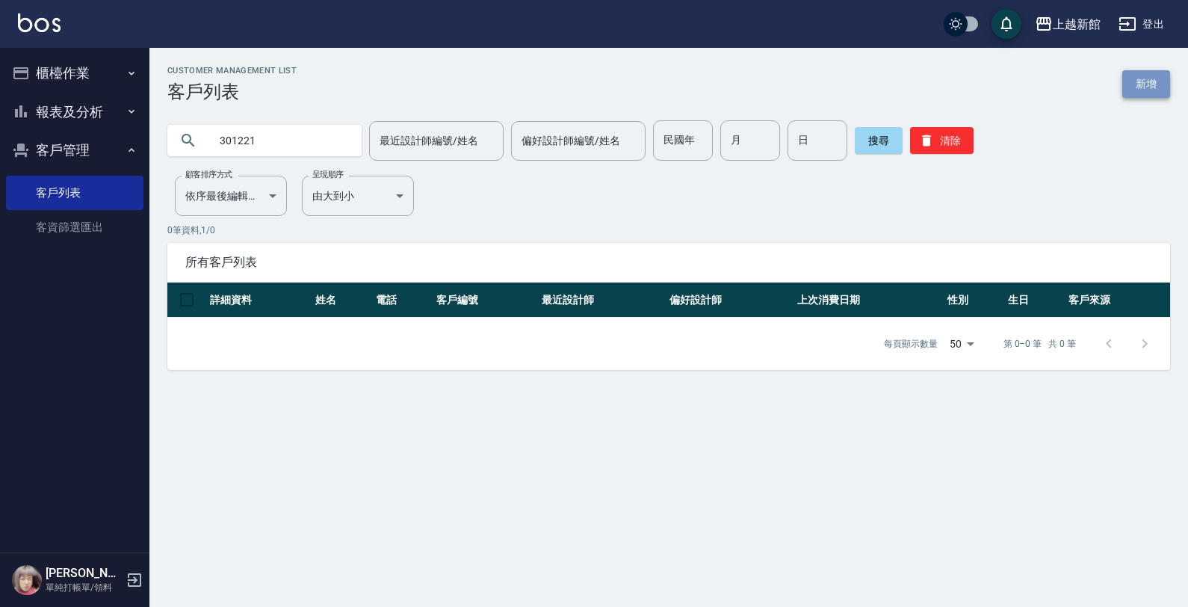
click at [1165, 84] on link "新增" at bounding box center [1146, 84] width 48 height 28
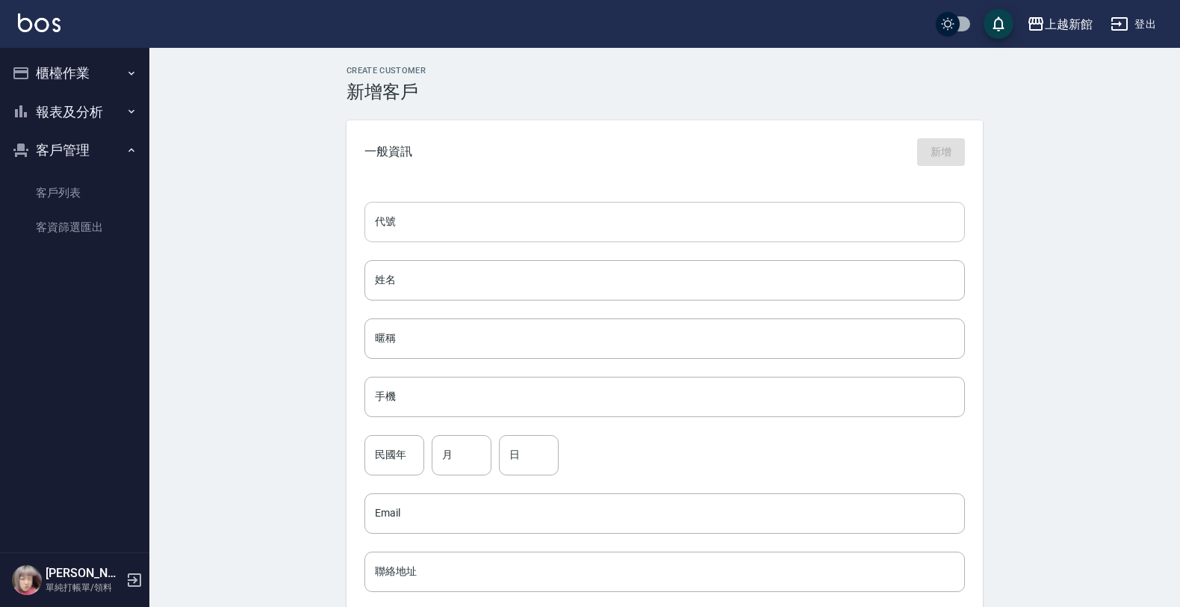
click at [816, 208] on input "代號" at bounding box center [665, 222] width 601 height 40
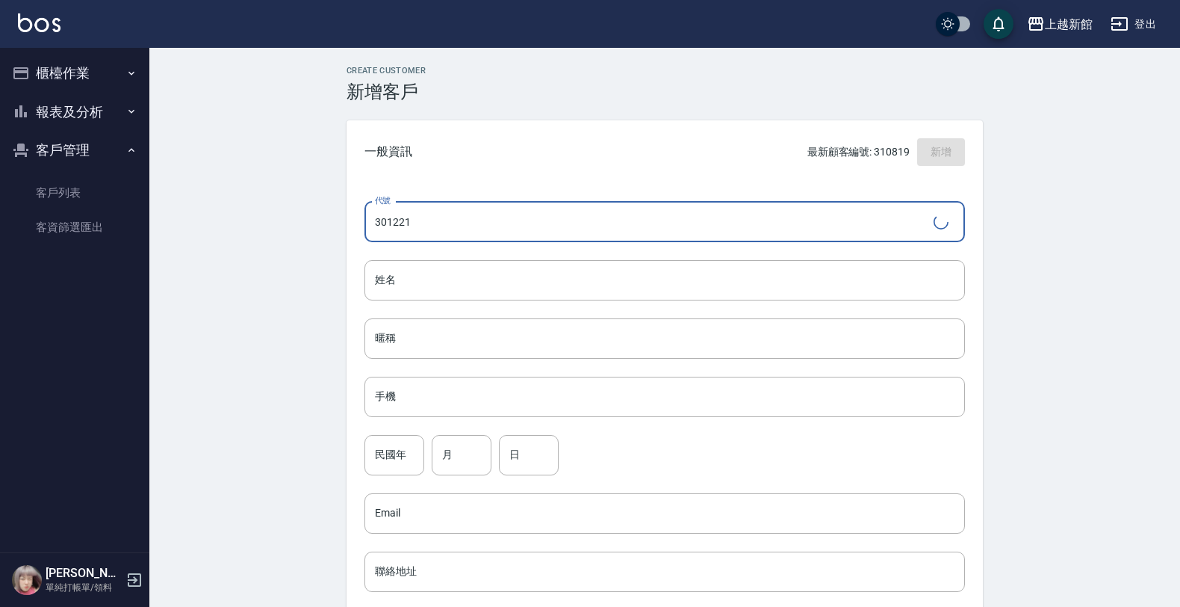
type input "301221"
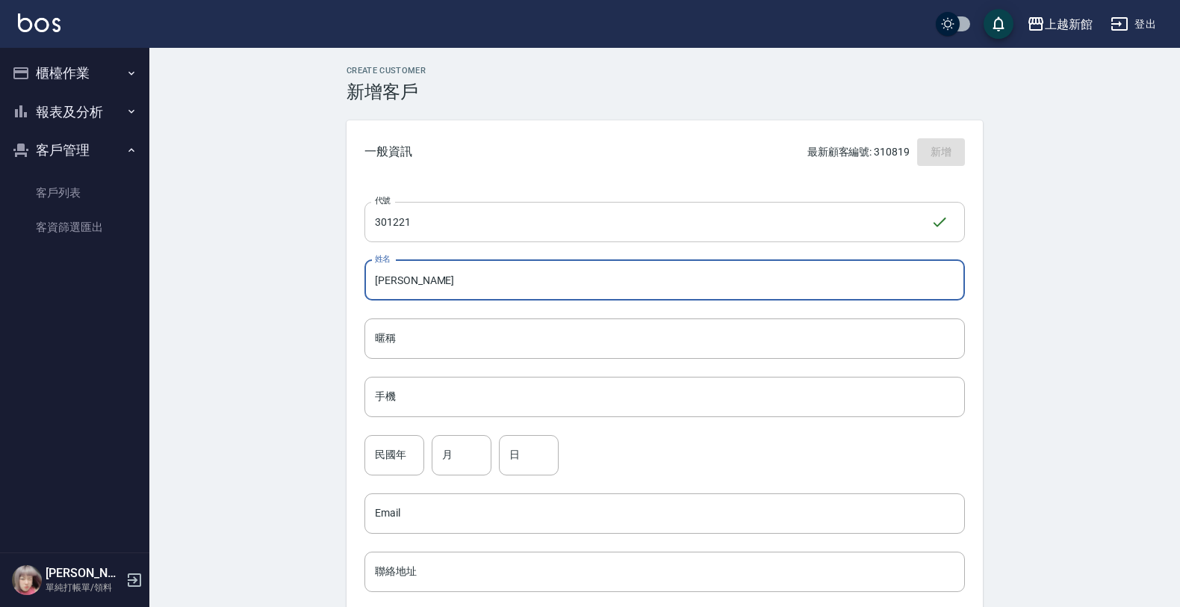
type input "[PERSON_NAME]"
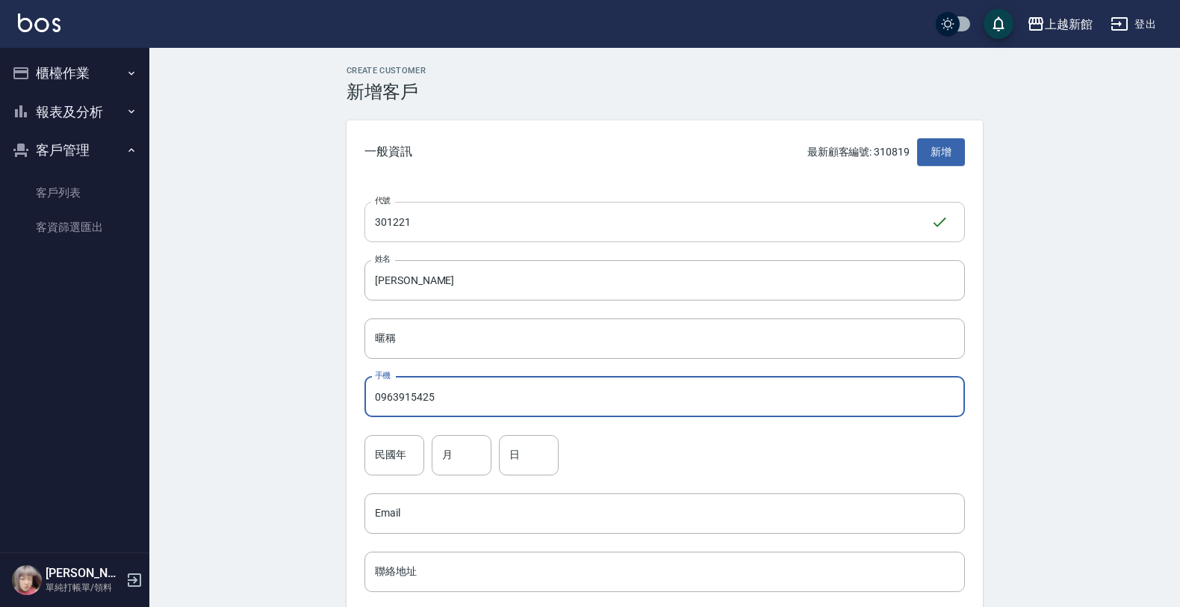
type input "0963915425"
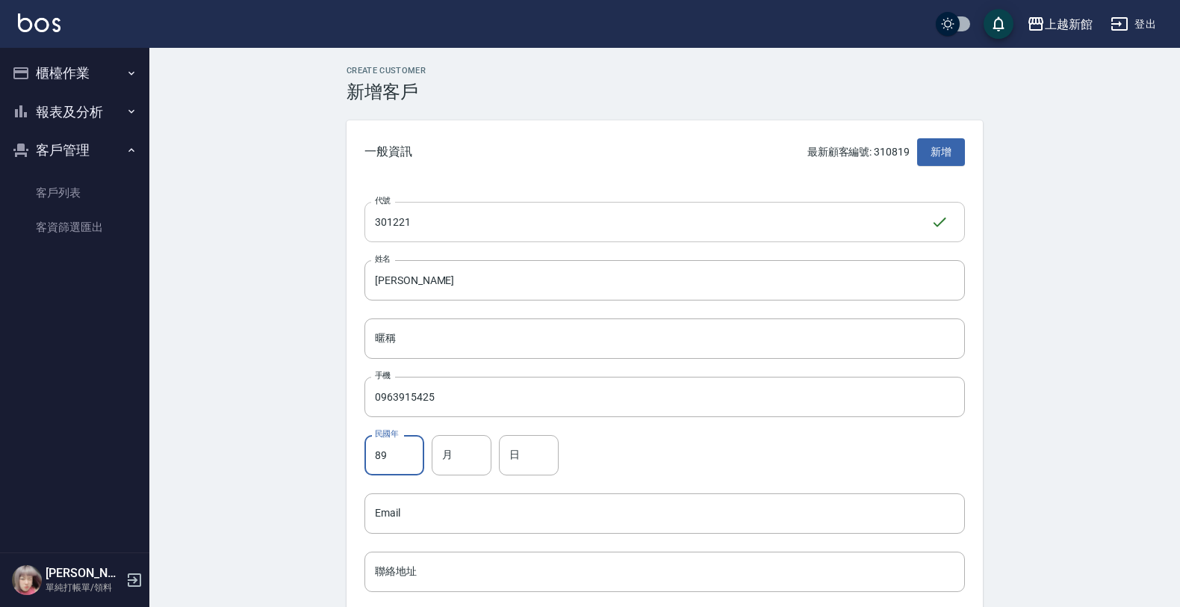
type input "89"
type input "12"
type input "21"
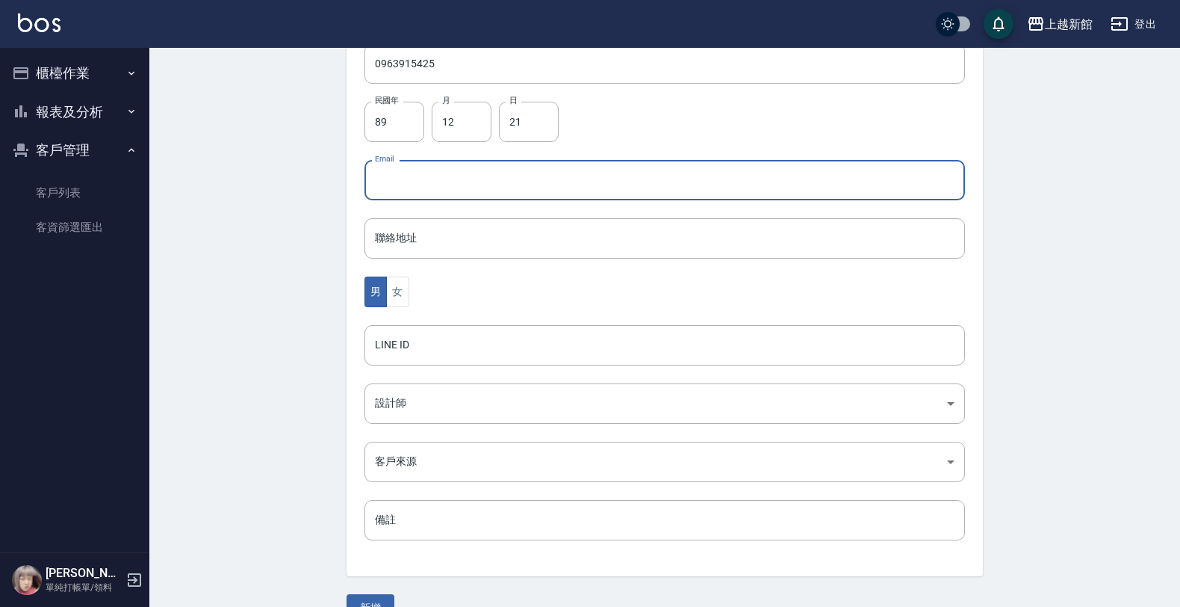
scroll to position [365, 0]
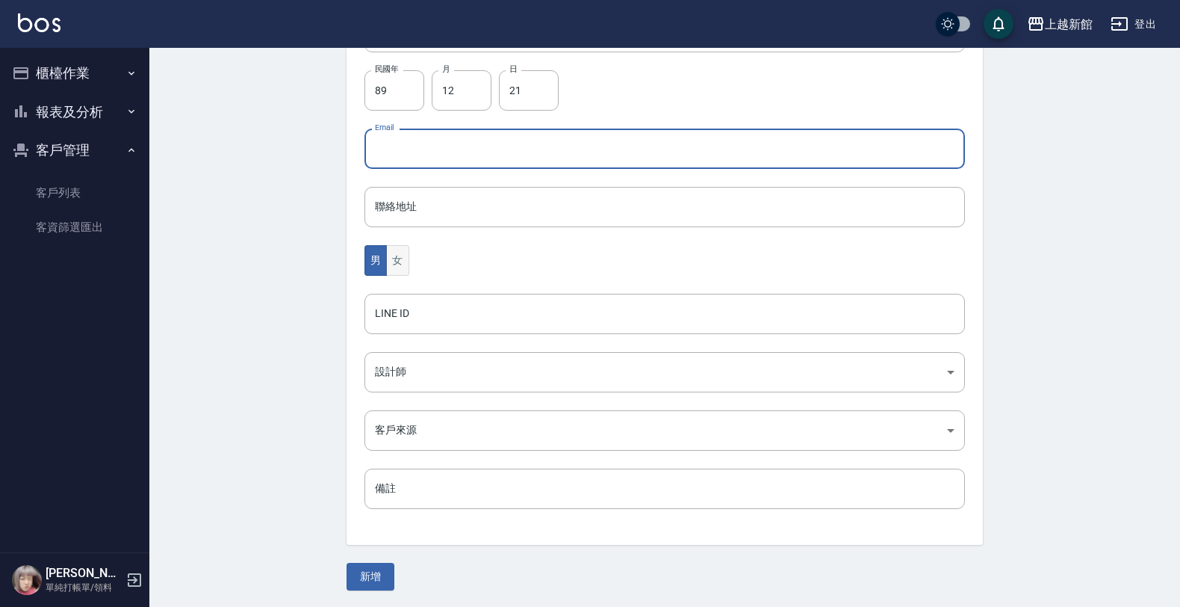
click at [403, 250] on button "女" at bounding box center [397, 260] width 22 height 31
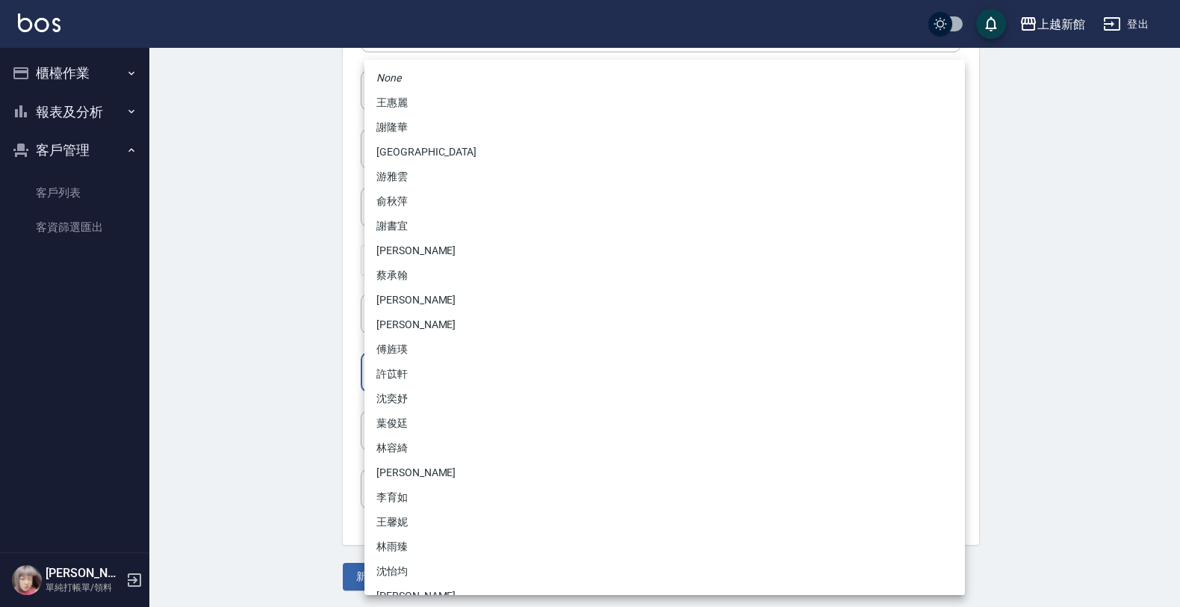
click at [390, 388] on body "上越新館 登出 櫃檯作業 打帳單 帳單列表 掛單列表 現金收支登錄 高階收支登錄 材料自購登錄 每日結帳 排班表 現場電腦打卡 報表及分析 報表目錄 店家日報…" at bounding box center [590, 121] width 1180 height 973
click at [386, 250] on li "[PERSON_NAME]" at bounding box center [665, 250] width 601 height 25
type input "f2df2d98-d013-4630-b475-e8e0bdc1e845"
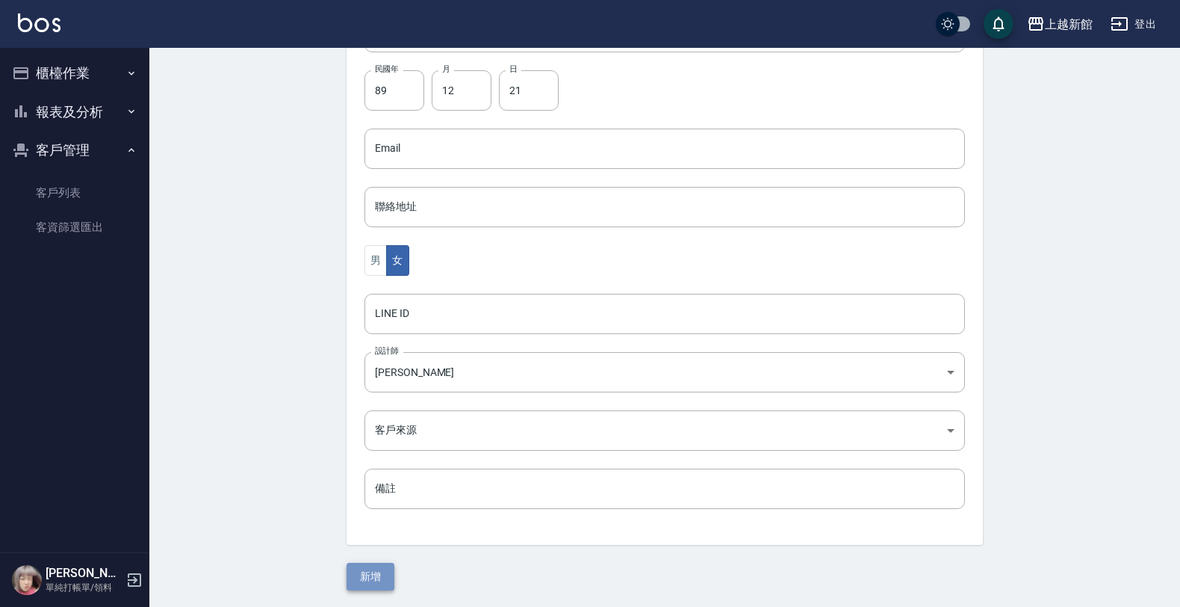
click at [359, 564] on button "新增" at bounding box center [371, 576] width 48 height 28
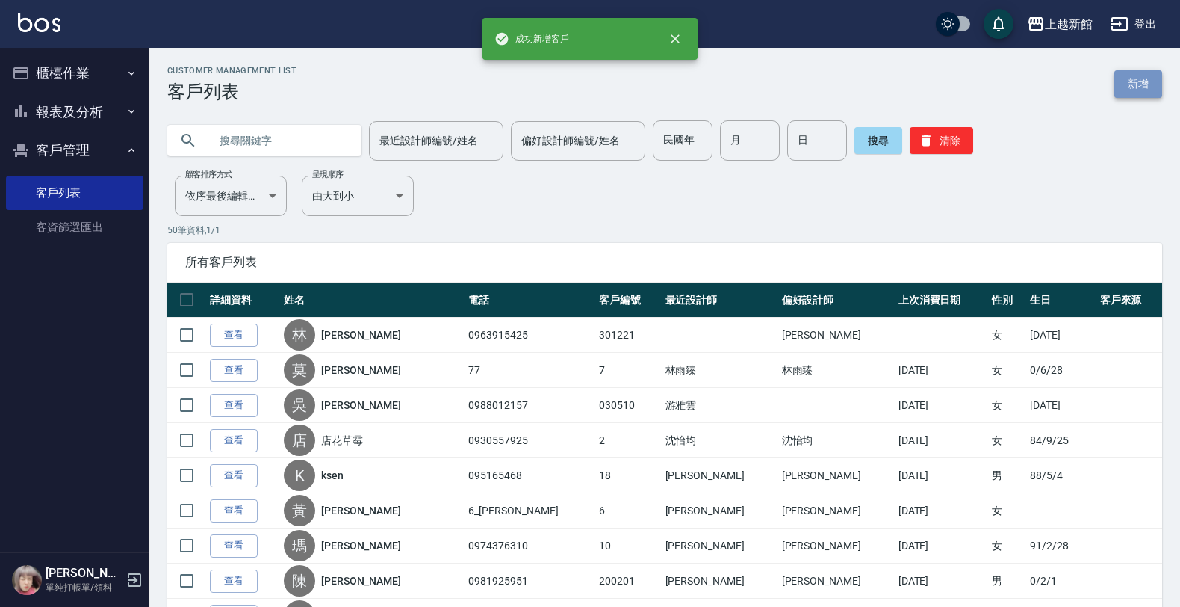
click at [1149, 87] on link "新增" at bounding box center [1138, 84] width 48 height 28
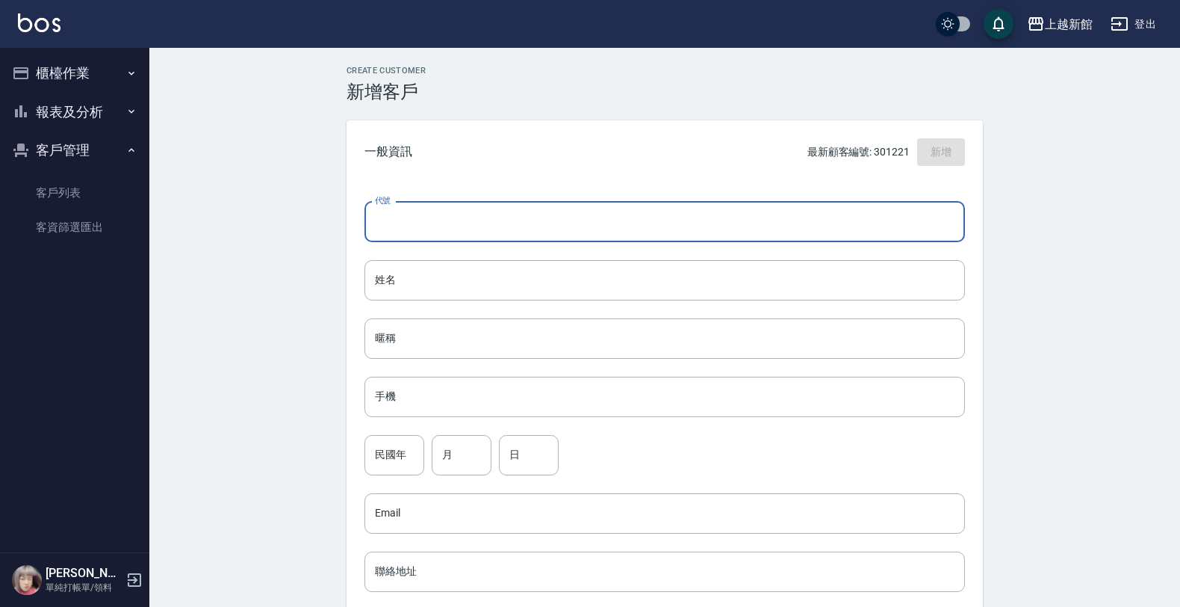
click at [813, 202] on input "代號" at bounding box center [665, 222] width 601 height 40
type input "310911"
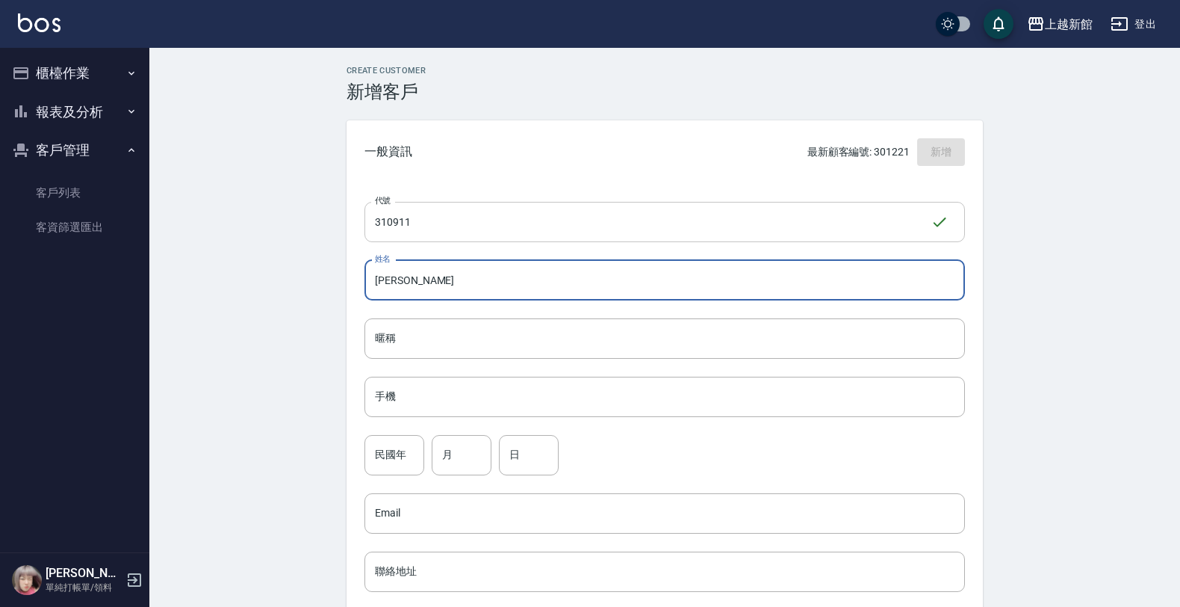
type input "[PERSON_NAME]"
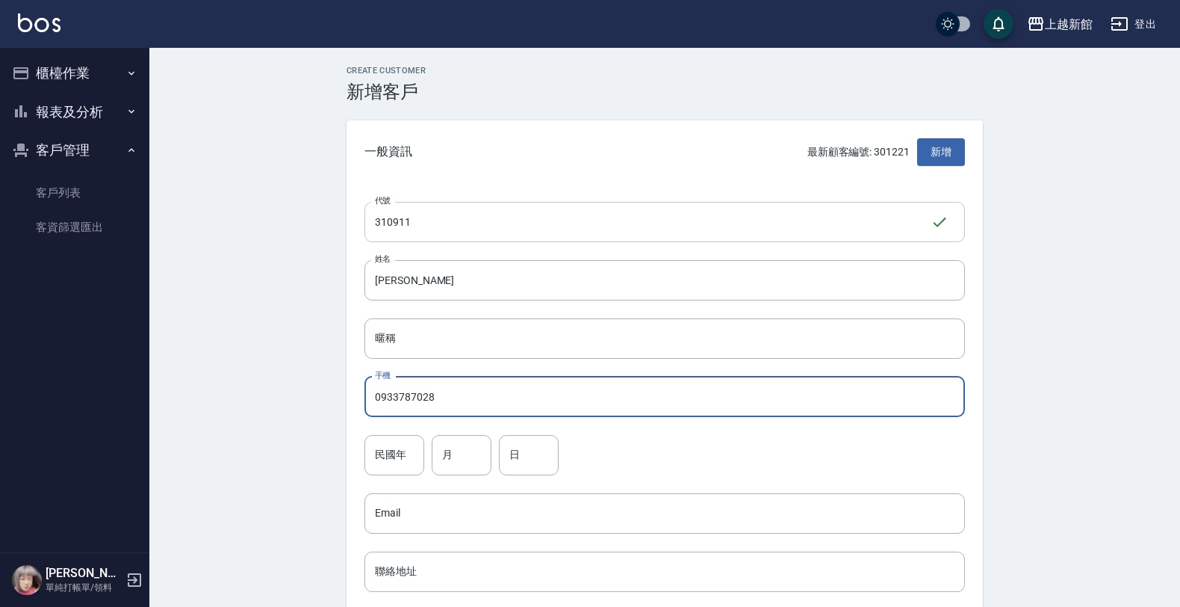
type input "0933787028"
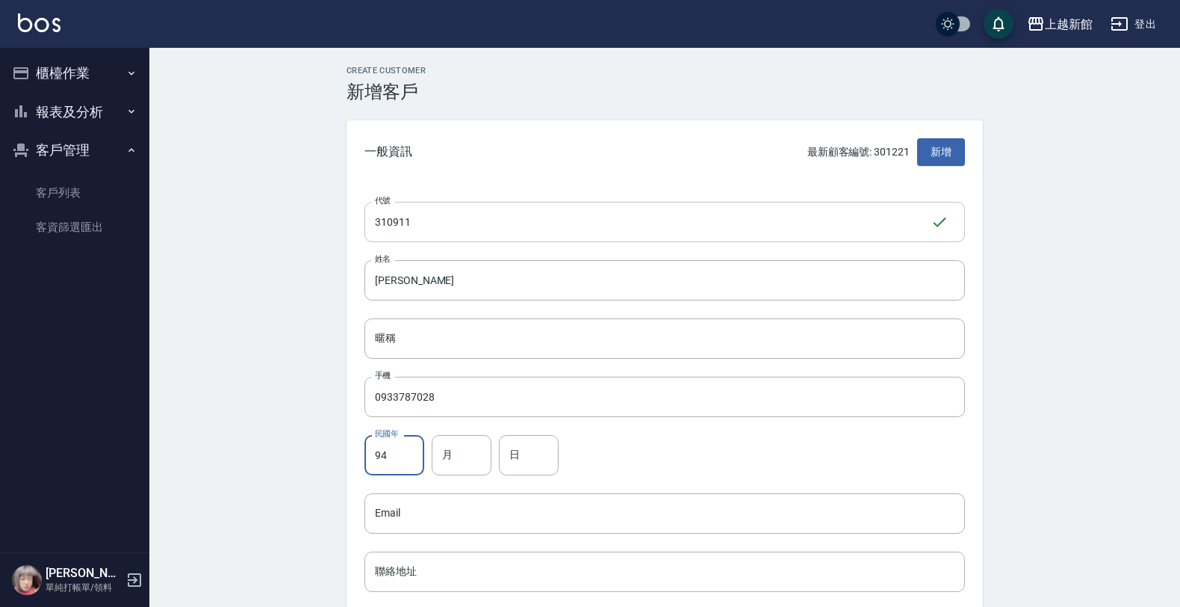
type input "94"
type input "9"
type input "11"
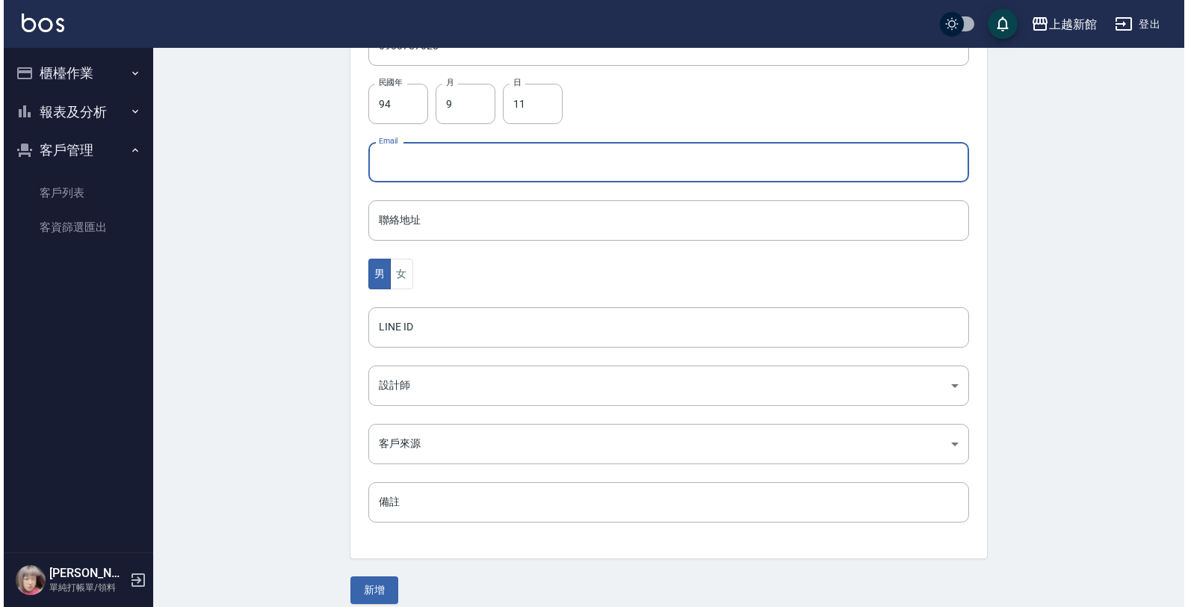
scroll to position [365, 0]
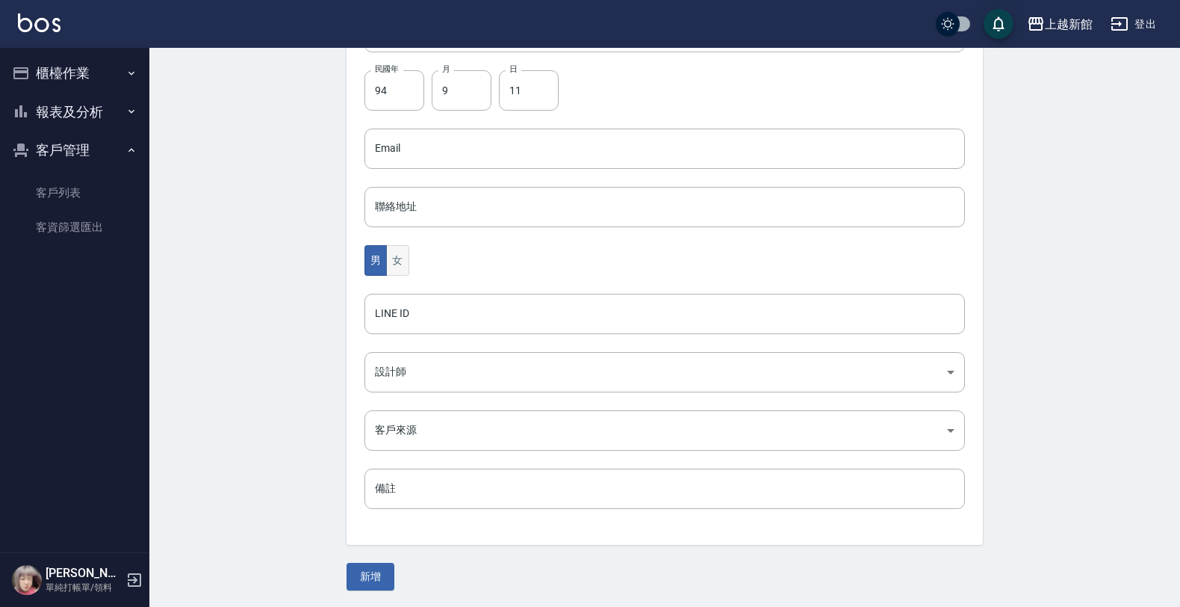
click at [409, 258] on div "男 女" at bounding box center [665, 260] width 601 height 31
click at [409, 260] on button "女" at bounding box center [397, 260] width 22 height 31
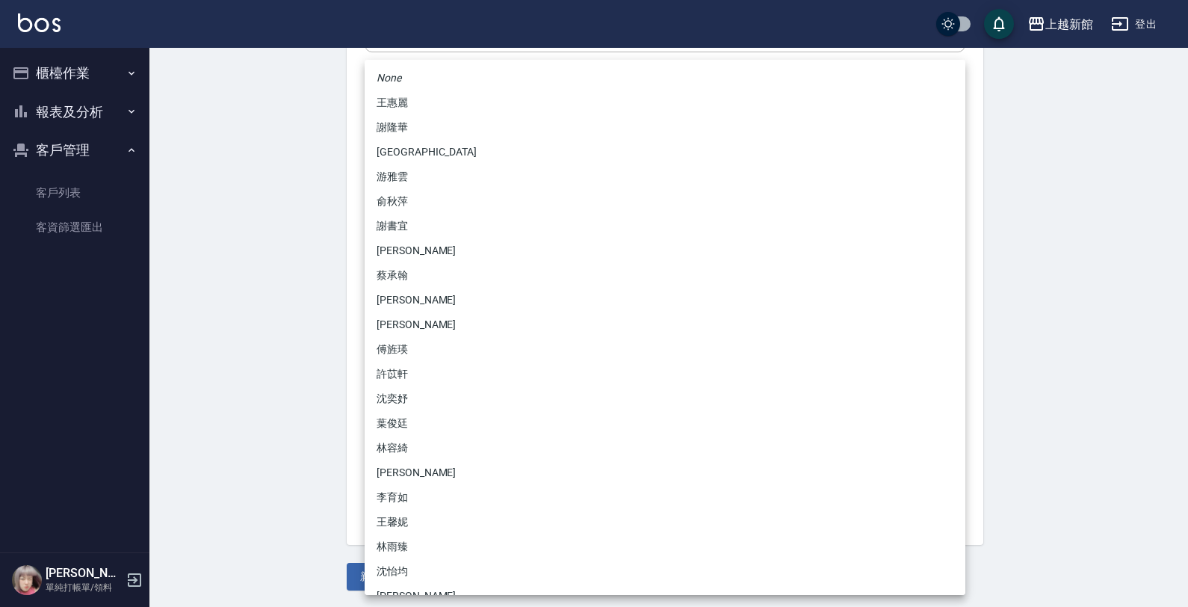
click at [392, 379] on body "上越新館 登出 櫃檯作業 打帳單 帳單列表 掛單列表 現金收支登錄 高階收支登錄 材料自購登錄 每日結帳 排班表 現場電腦打卡 報表及分析 報表目錄 店家日報…" at bounding box center [594, 121] width 1188 height 973
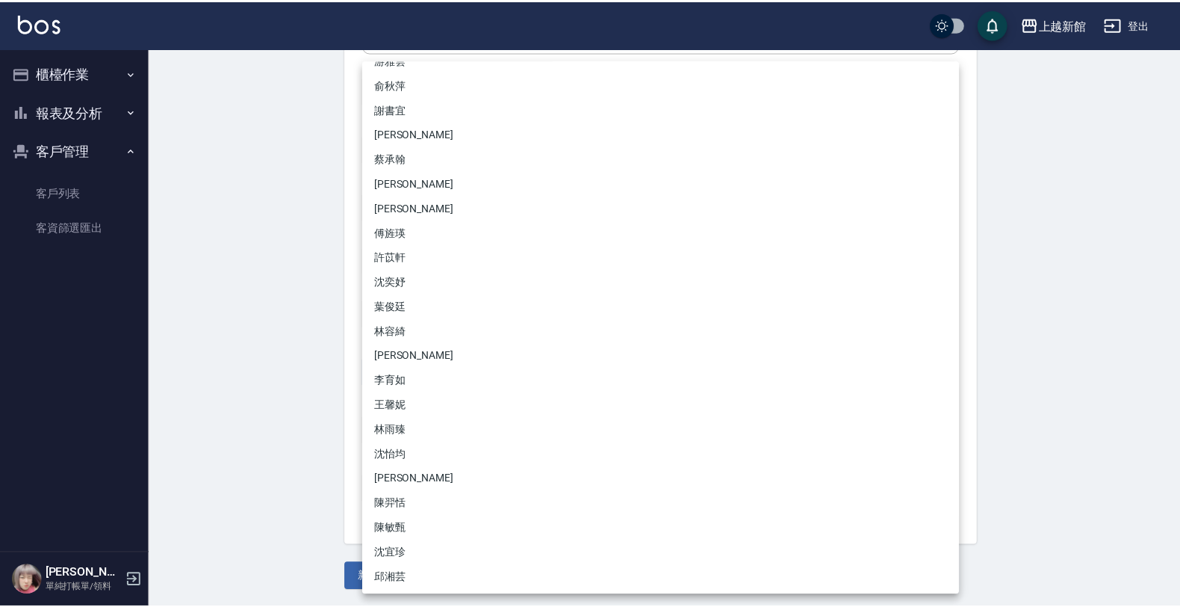
scroll to position [117, 0]
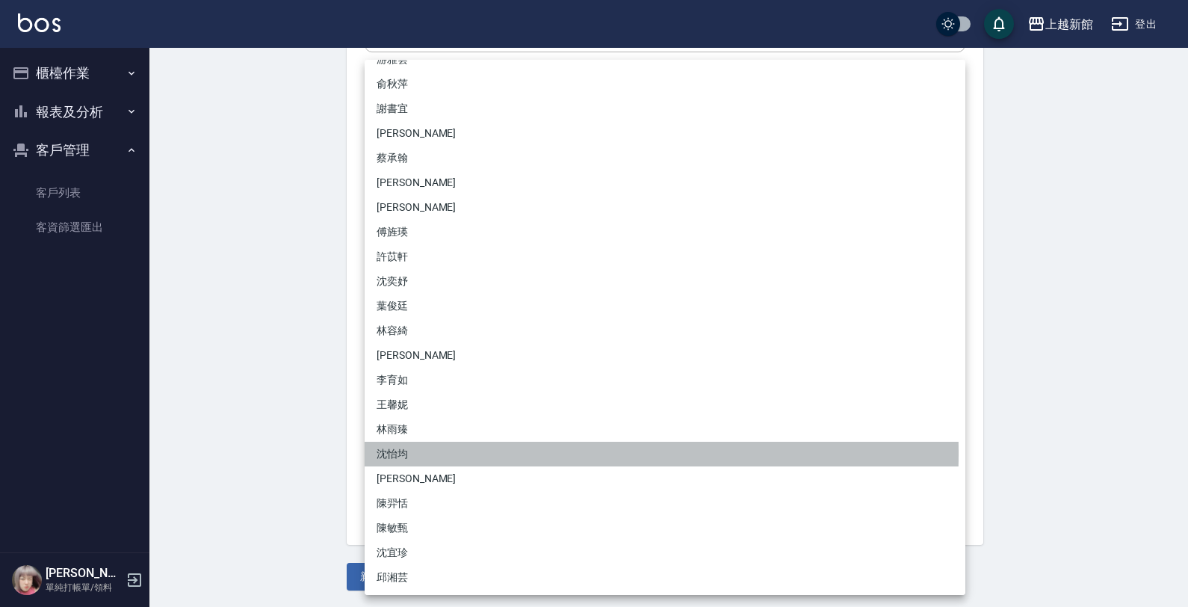
click at [398, 452] on li "沈怡均" at bounding box center [665, 453] width 601 height 25
type input "15a18275-fbb5-4975-8588-eb5da8df17b5"
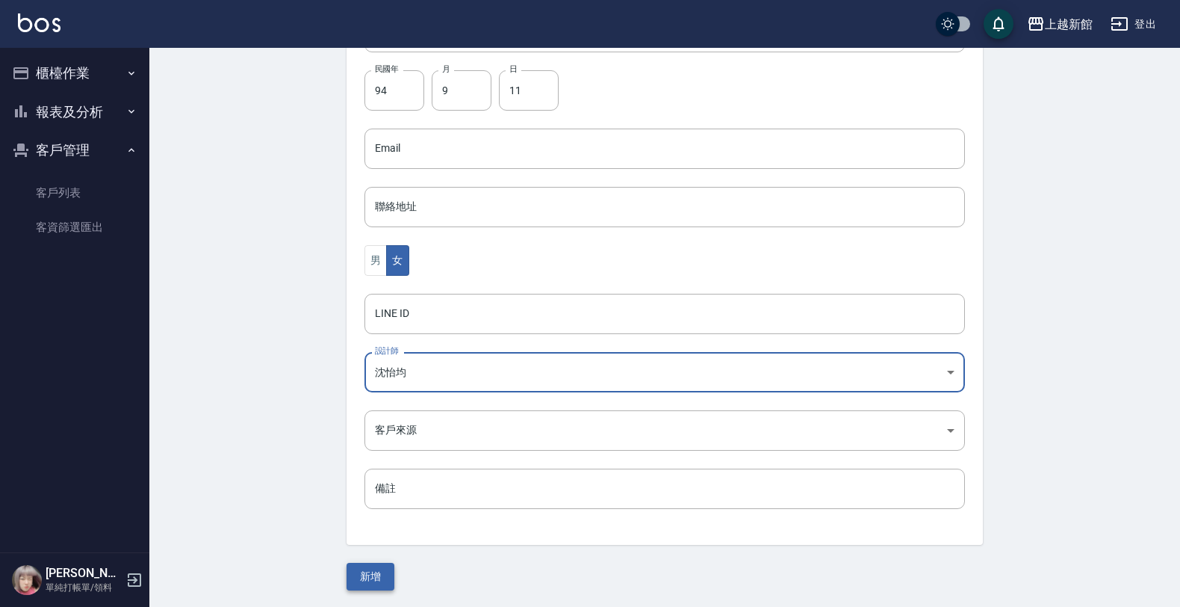
click at [353, 577] on button "新增" at bounding box center [371, 576] width 48 height 28
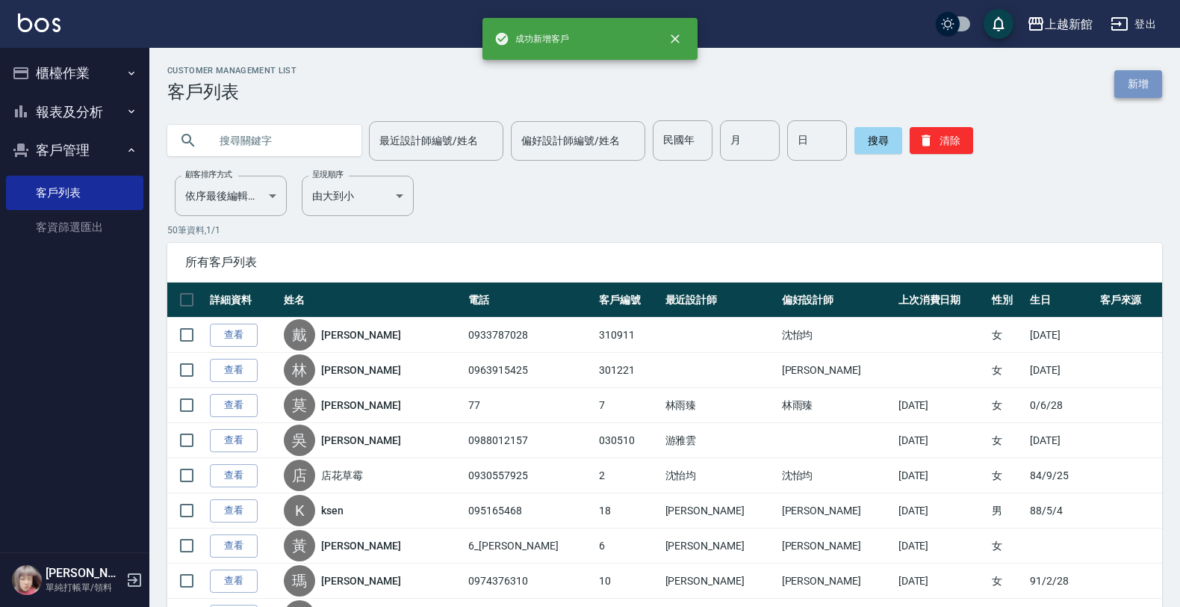
click at [1156, 93] on link "新增" at bounding box center [1138, 84] width 48 height 28
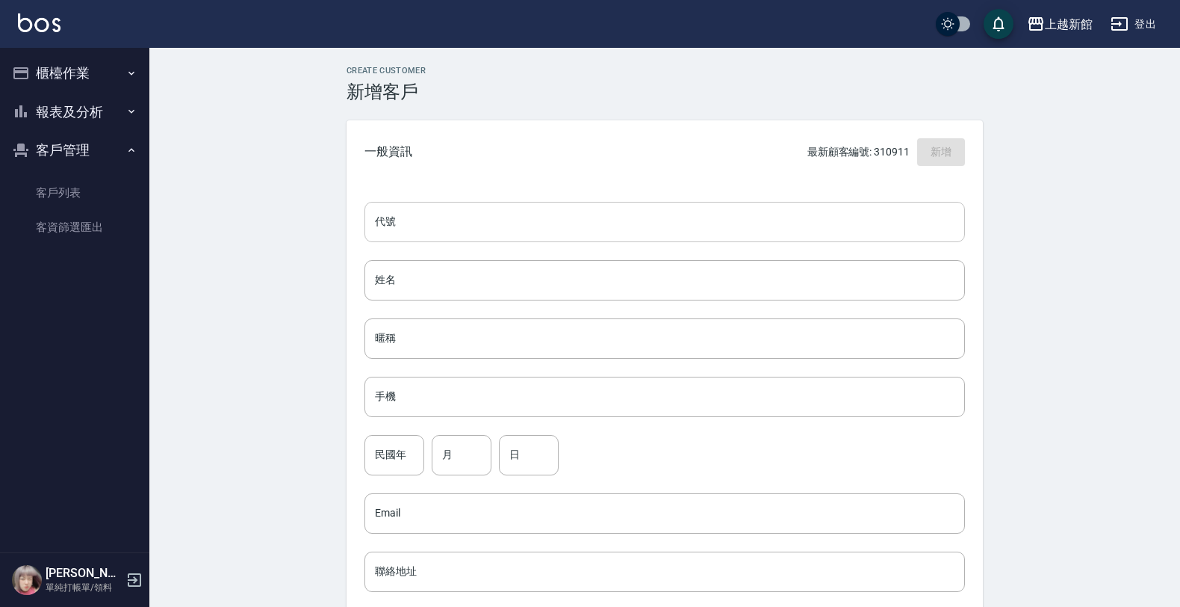
click at [922, 220] on input "代號" at bounding box center [665, 222] width 601 height 40
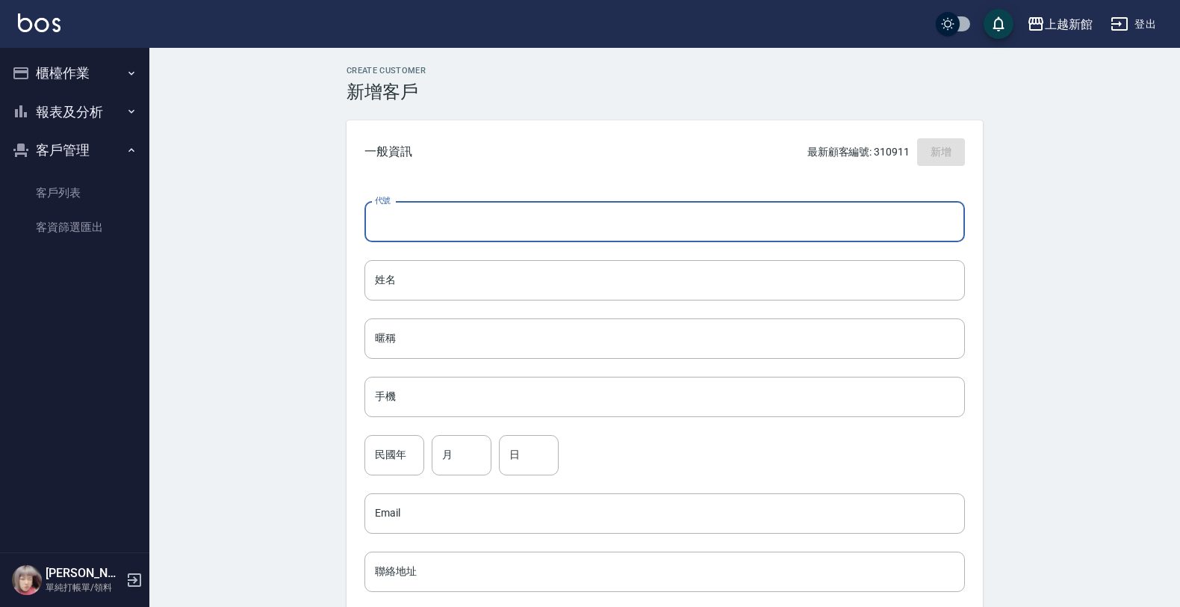
type input "3"
type input "230815"
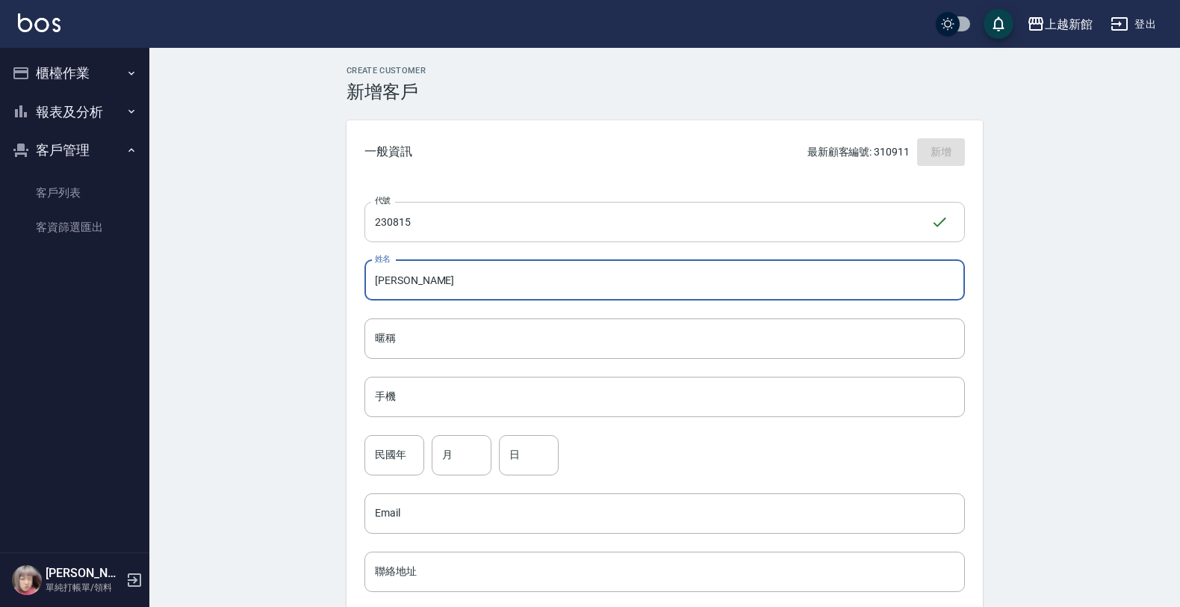
type input "[PERSON_NAME]"
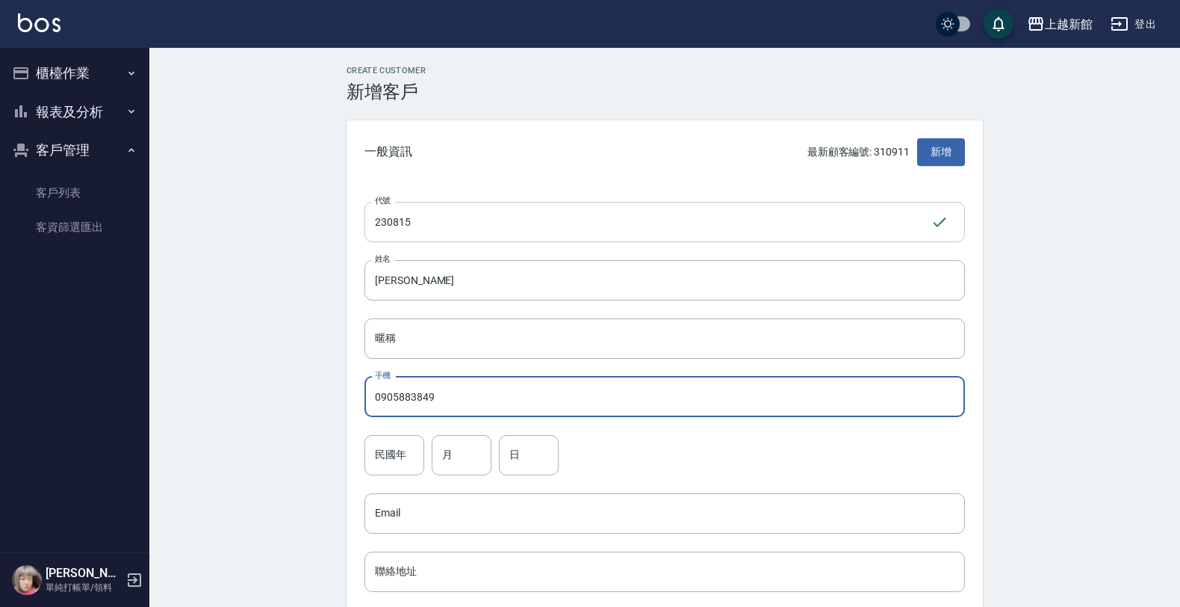
type input "0905883849"
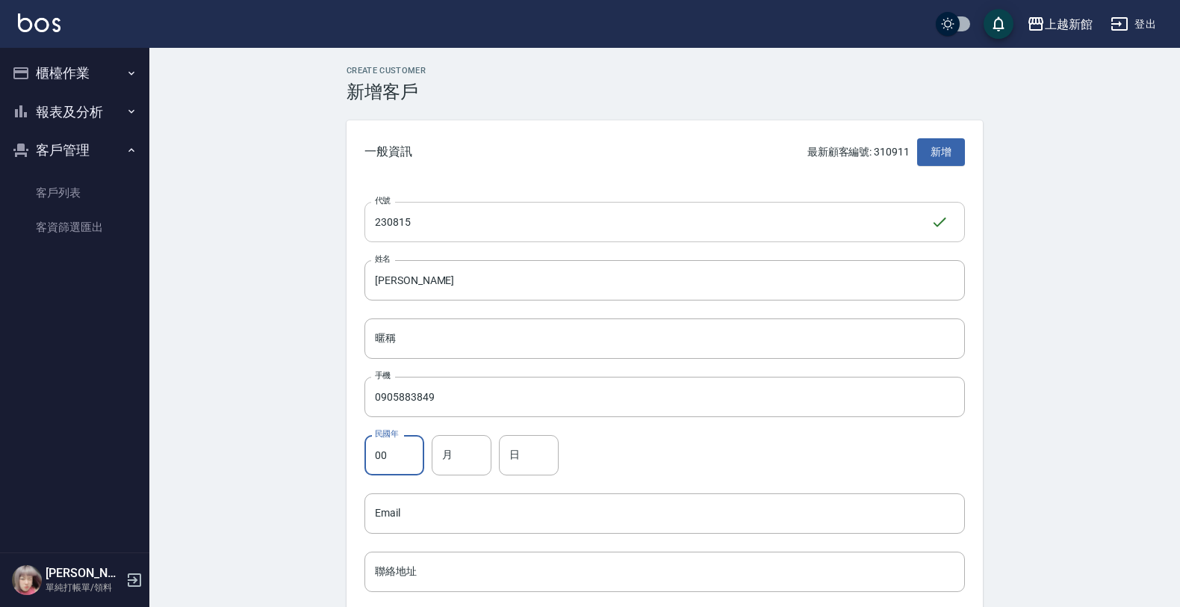
type input "00"
type input "8"
type input "15"
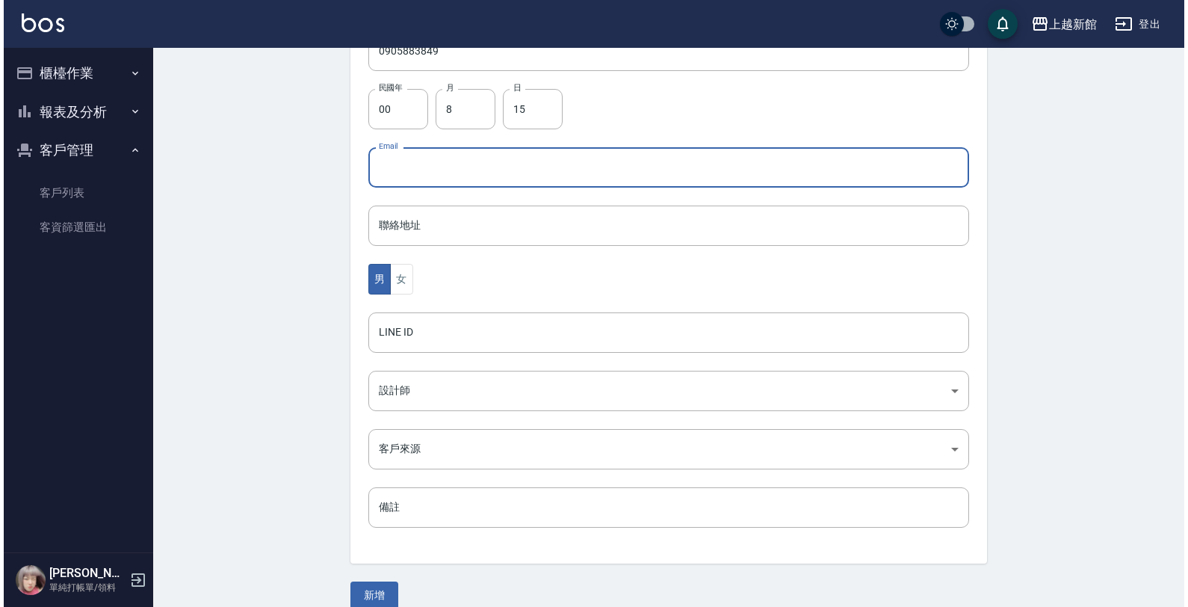
scroll to position [365, 0]
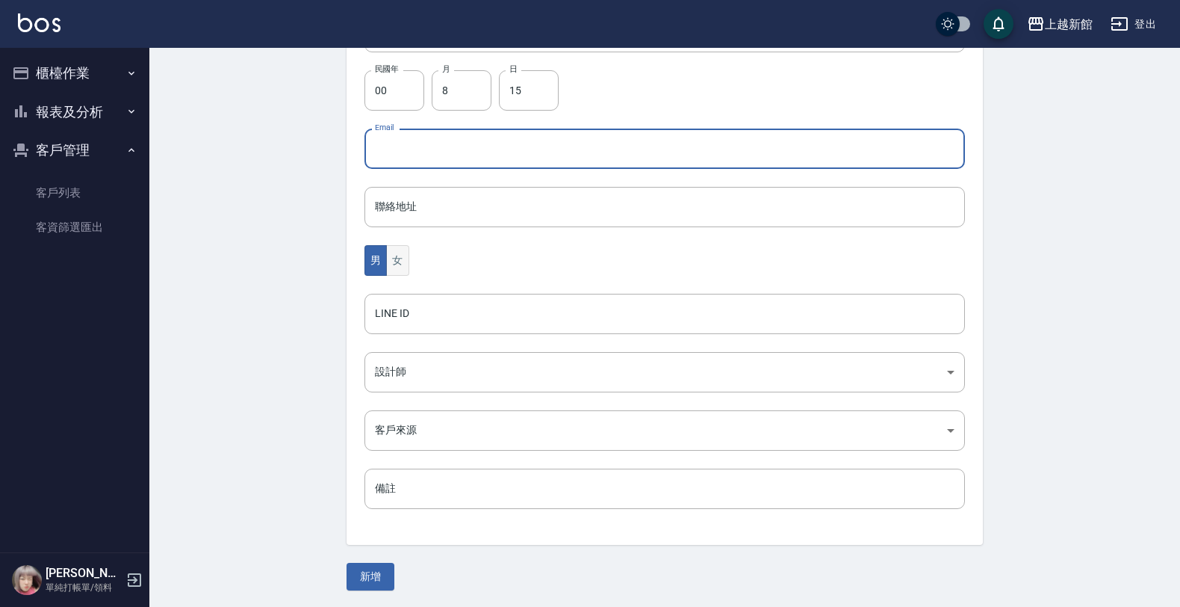
drag, startPoint x: 393, startPoint y: 250, endPoint x: 390, endPoint y: 258, distance: 8.0
click at [392, 252] on button "女" at bounding box center [397, 260] width 22 height 31
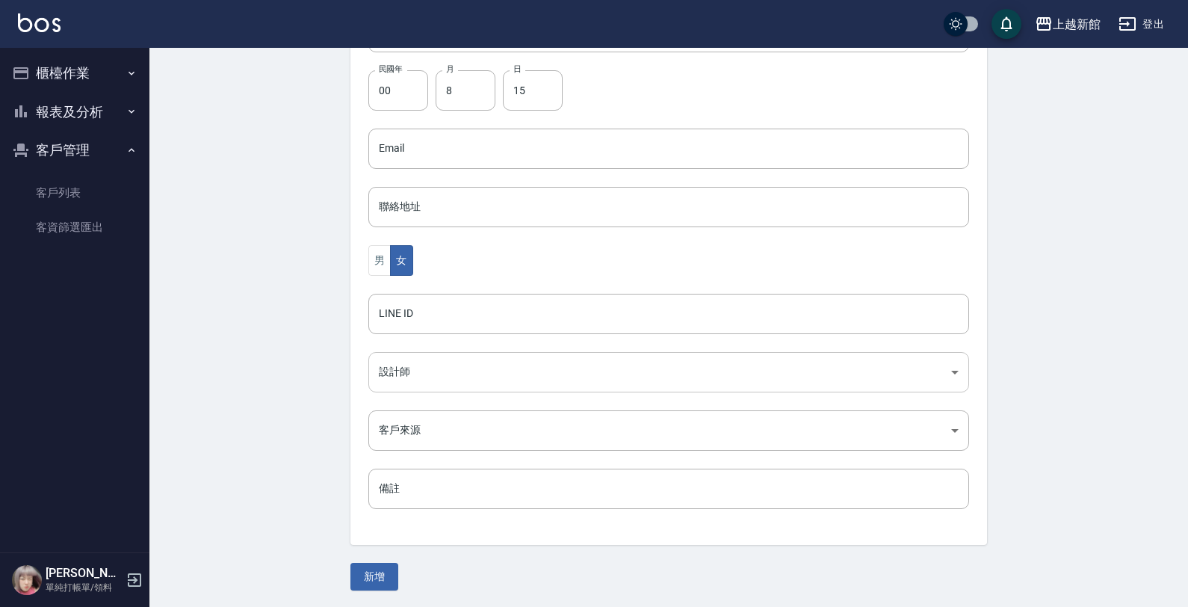
click at [385, 381] on body "上越新館 登出 櫃檯作業 打帳單 帳單列表 掛單列表 現金收支登錄 高階收支登錄 材料自購登錄 每日結帳 排班表 現場電腦打卡 報表及分析 報表目錄 店家日報…" at bounding box center [594, 121] width 1188 height 973
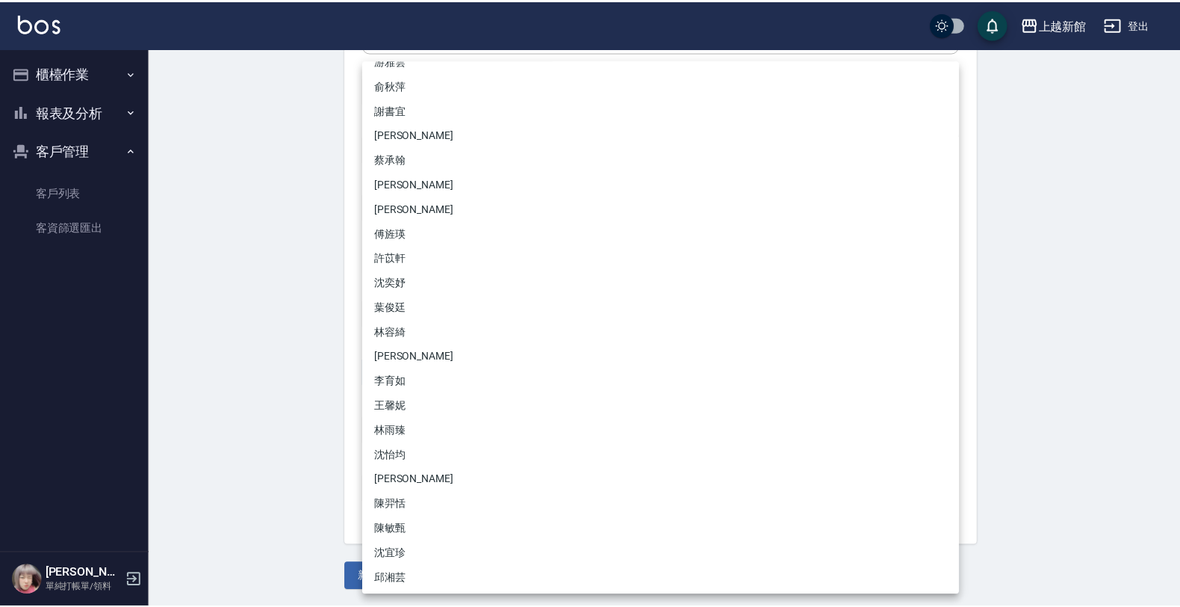
scroll to position [117, 0]
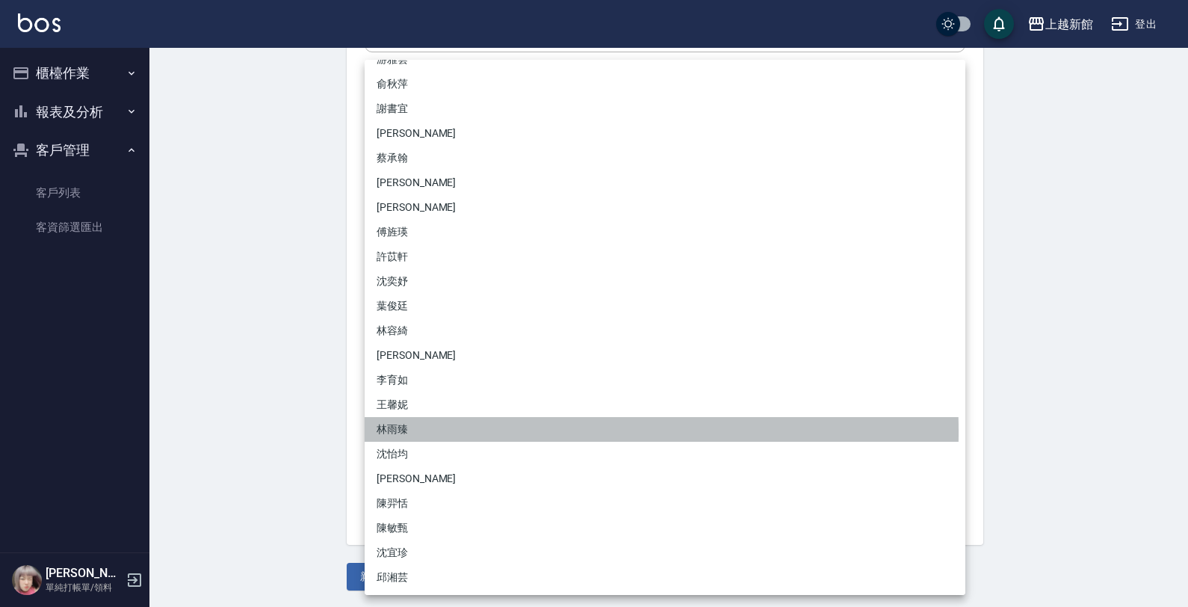
click at [409, 431] on li "林雨臻" at bounding box center [665, 429] width 601 height 25
type input "b971b3fa-ad89-41a6-ab83-7888ce5b8ddb"
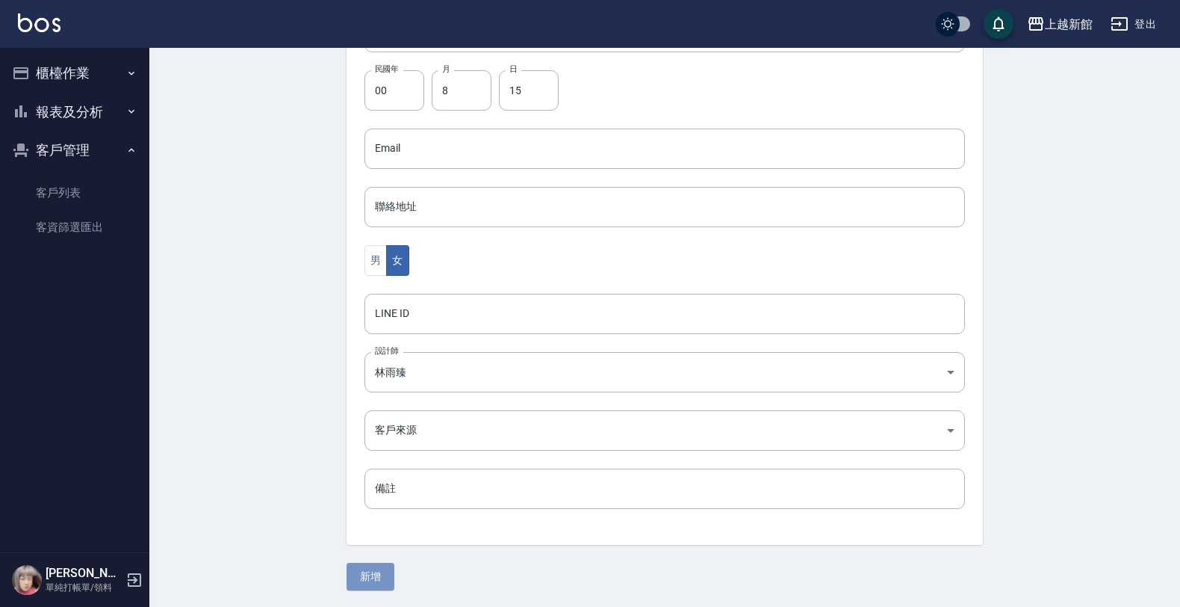
click at [362, 562] on button "新增" at bounding box center [371, 576] width 48 height 28
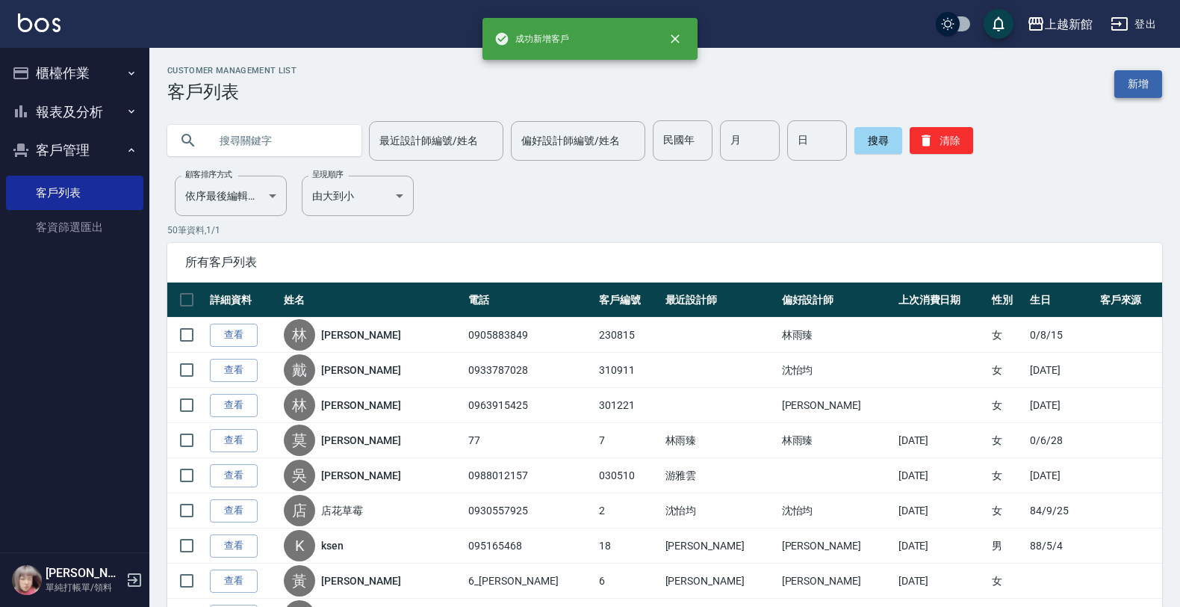
click at [1124, 93] on link "新增" at bounding box center [1138, 84] width 48 height 28
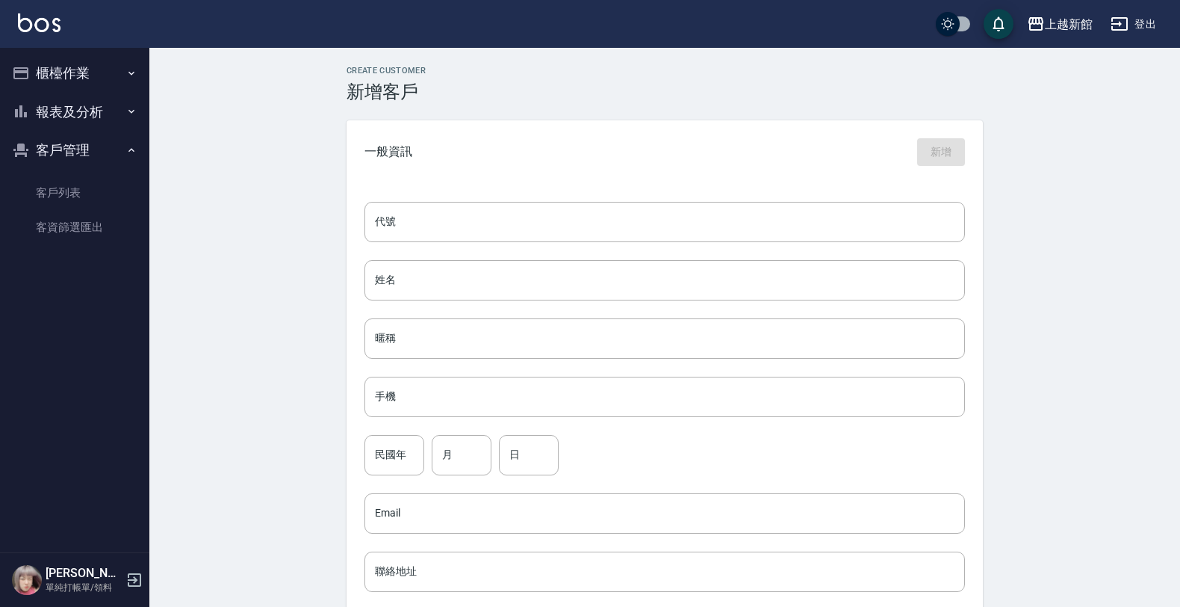
click at [965, 208] on div "代號 代號 姓名 姓名 暱稱 暱稱 手機 手機 民國年 民國年 月 月 日 日 Email Email 聯絡地址 聯絡地址 男 女 LINE ID LINE …" at bounding box center [665, 547] width 636 height 726
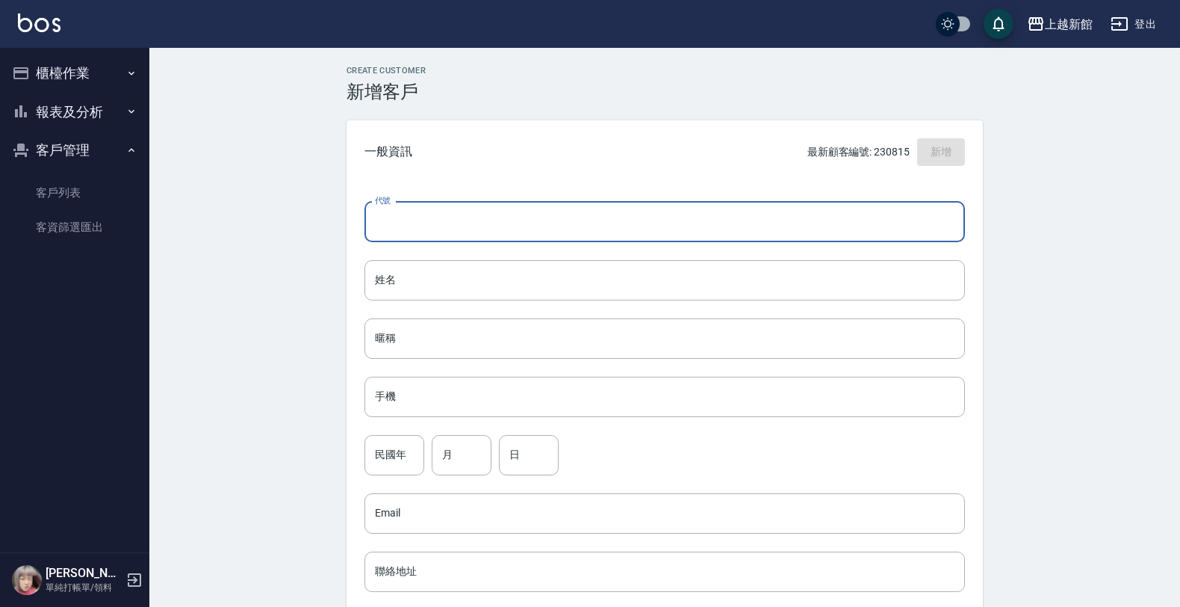
click at [955, 214] on input "代號" at bounding box center [665, 222] width 601 height 40
type input "300701"
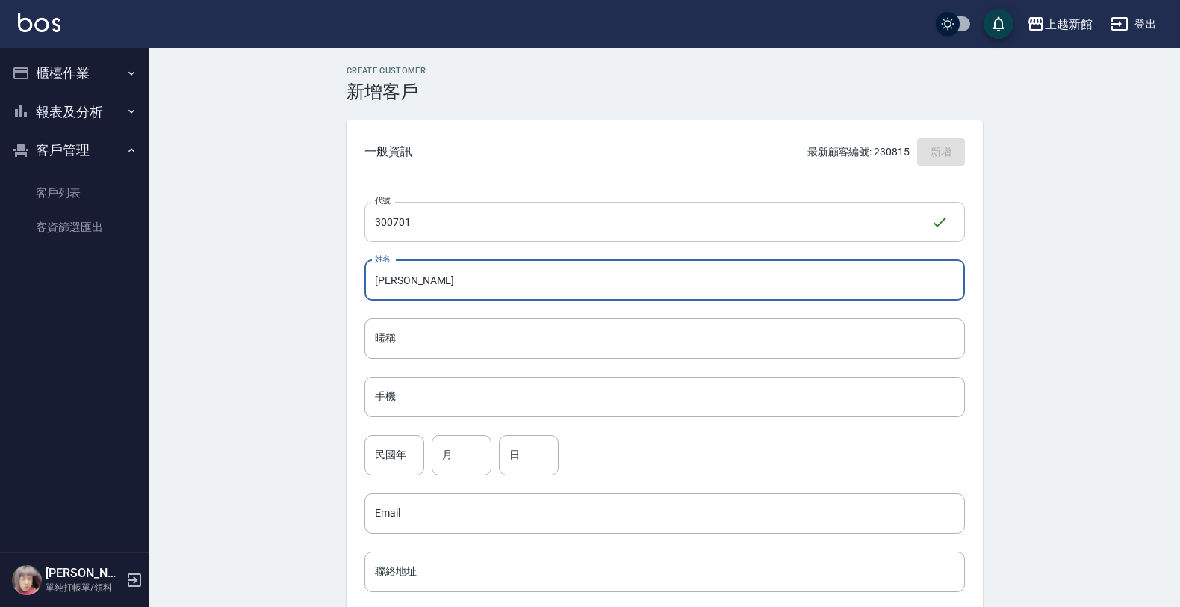
type input "楊于嬇"
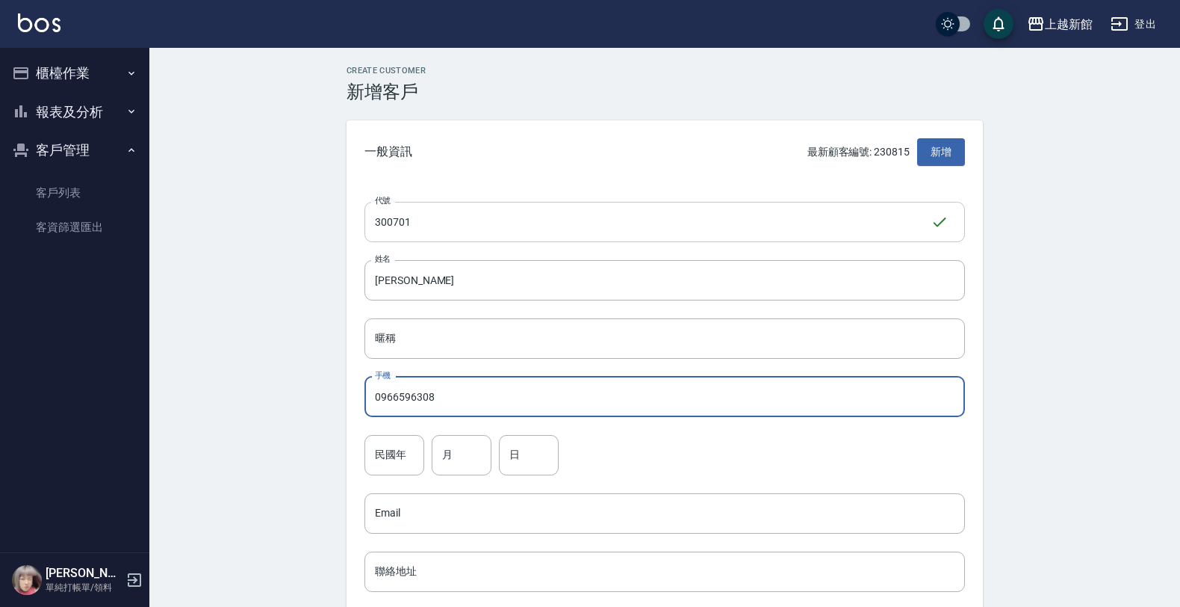
type input "0966596308"
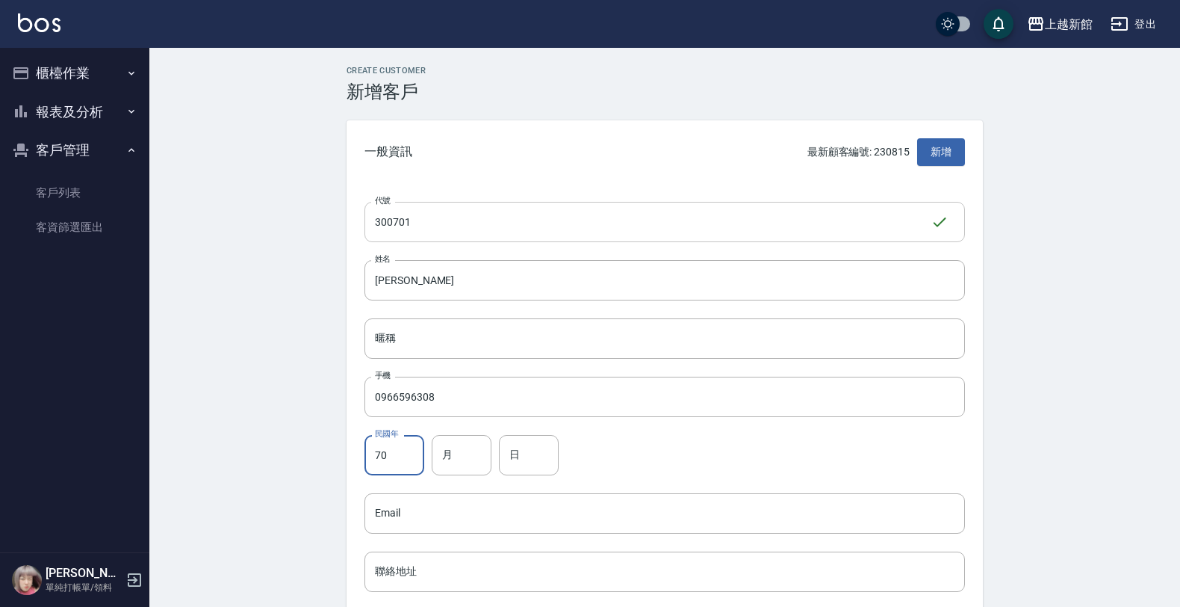
type input "70"
type input "7"
type input "1"
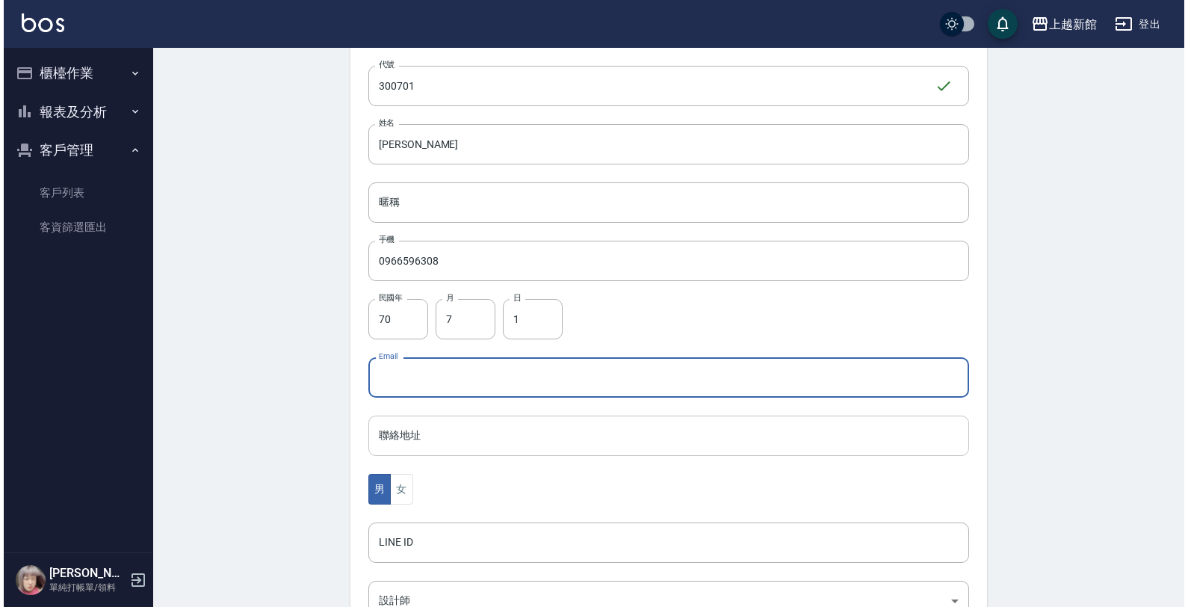
scroll to position [365, 0]
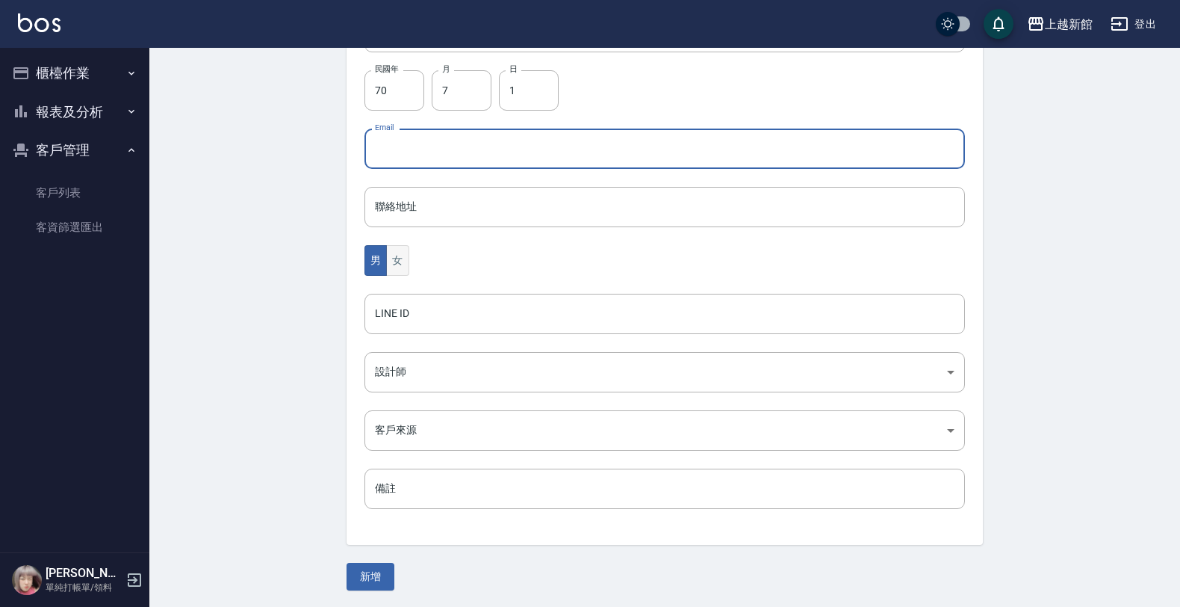
click at [404, 261] on button "女" at bounding box center [397, 260] width 22 height 31
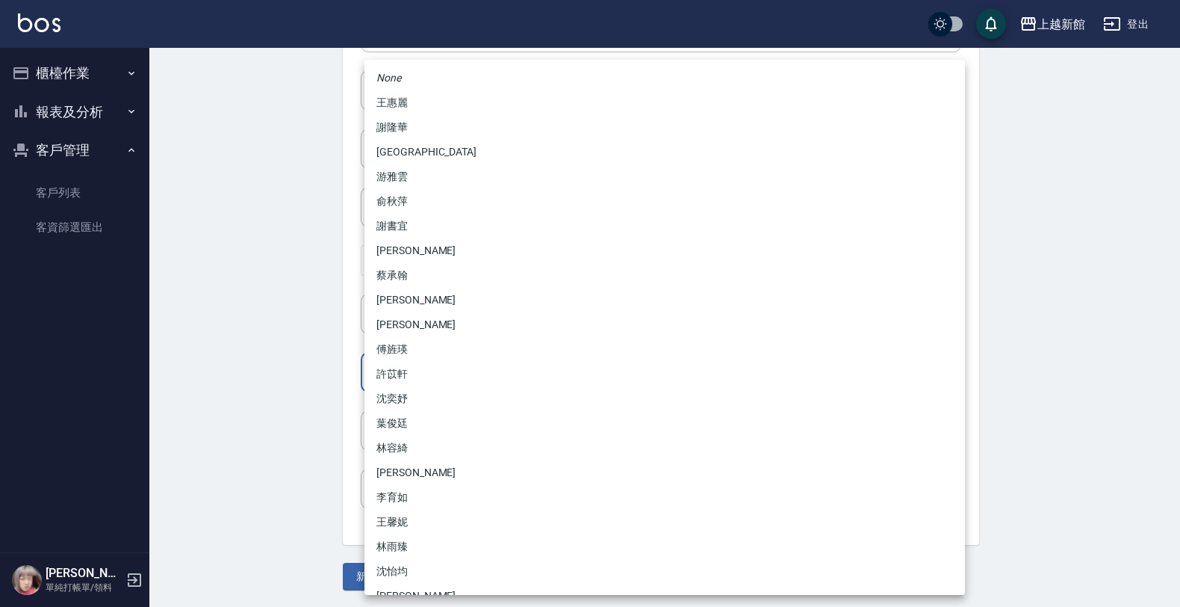
click at [417, 368] on body "上越新館 登出 櫃檯作業 打帳單 帳單列表 掛單列表 現金收支登錄 高階收支登錄 材料自購登錄 每日結帳 排班表 現場電腦打卡 報表及分析 報表目錄 店家日報…" at bounding box center [590, 121] width 1180 height 973
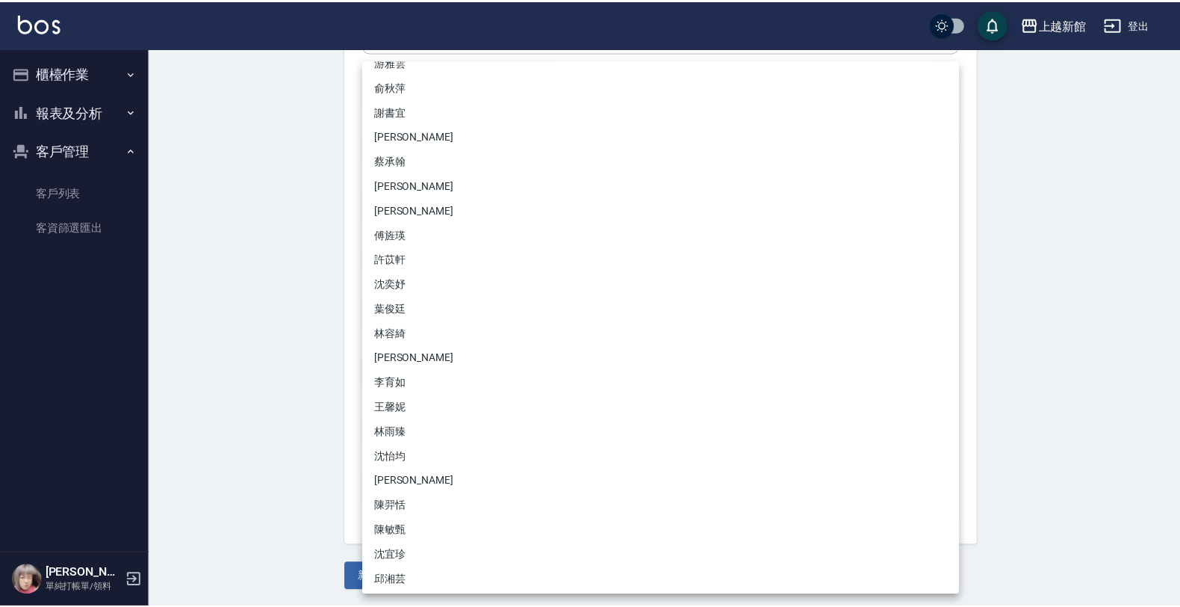
scroll to position [117, 0]
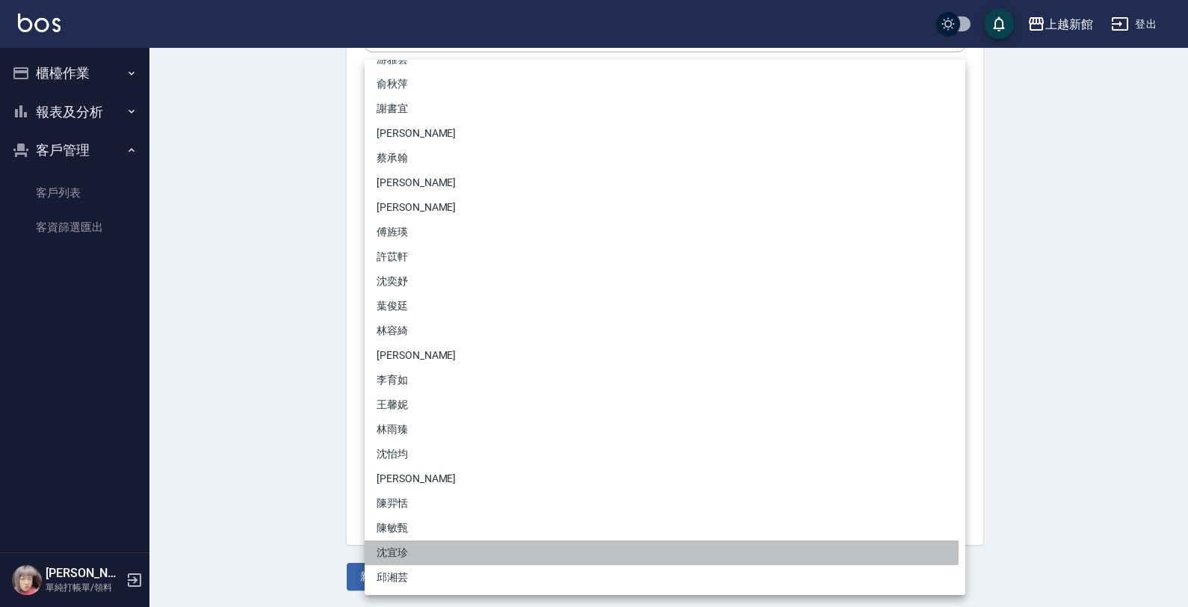
click at [394, 547] on li "沈宜珍" at bounding box center [665, 552] width 601 height 25
type input "d1a7700f-ed7d-493f-ab9c-4628fc9935fc"
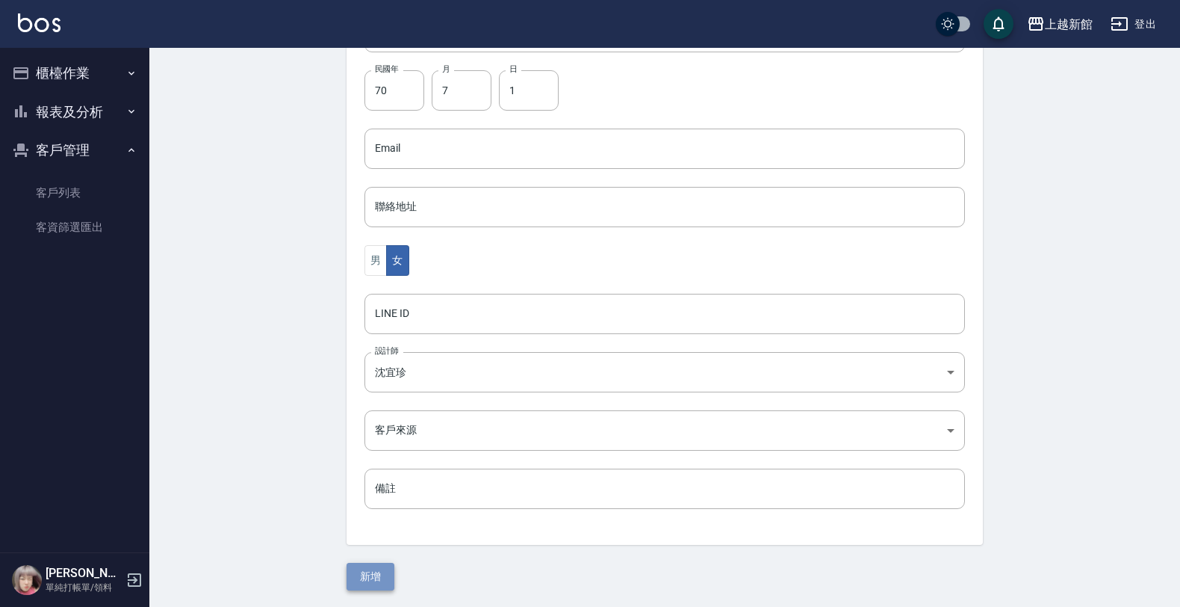
click at [370, 573] on button "新增" at bounding box center [371, 576] width 48 height 28
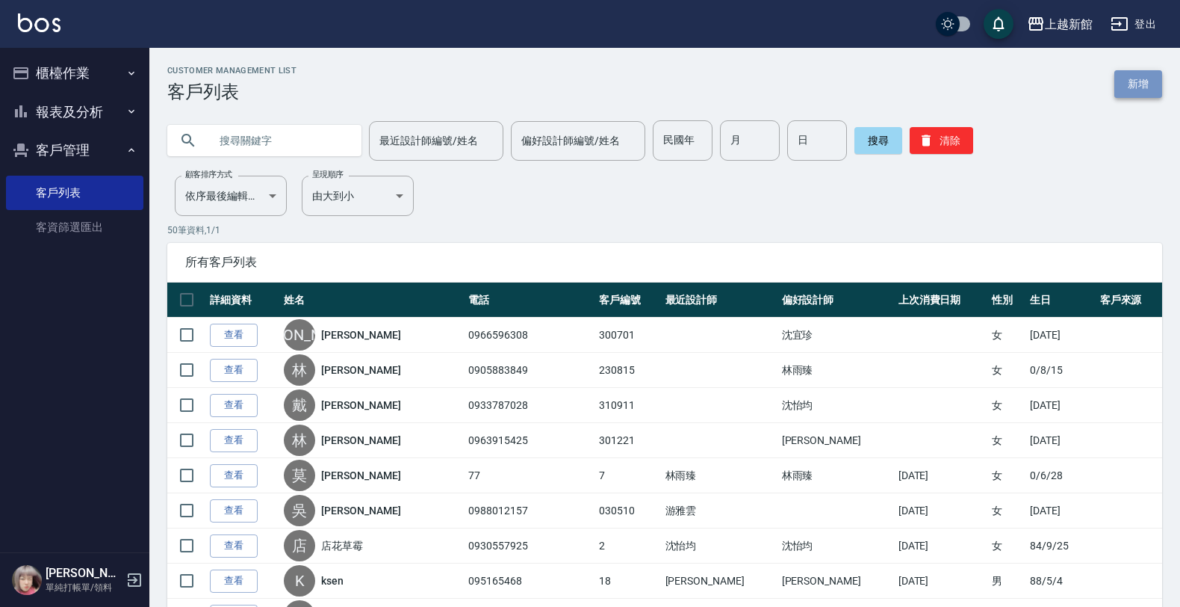
click at [1121, 91] on link "新增" at bounding box center [1138, 84] width 48 height 28
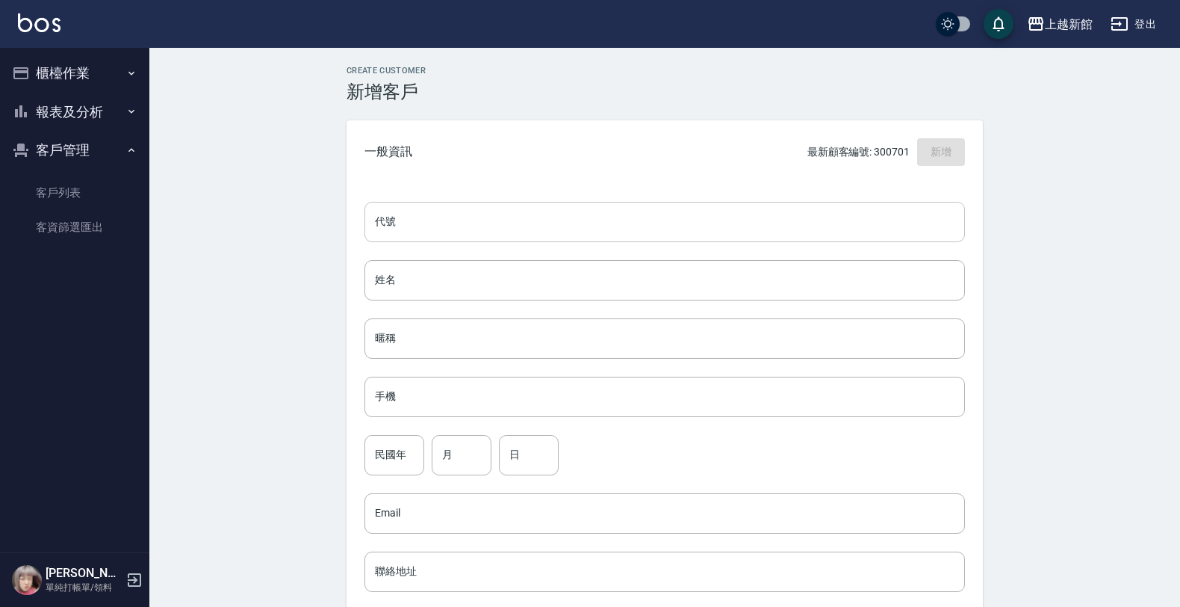
click at [875, 210] on input "代號" at bounding box center [665, 222] width 601 height 40
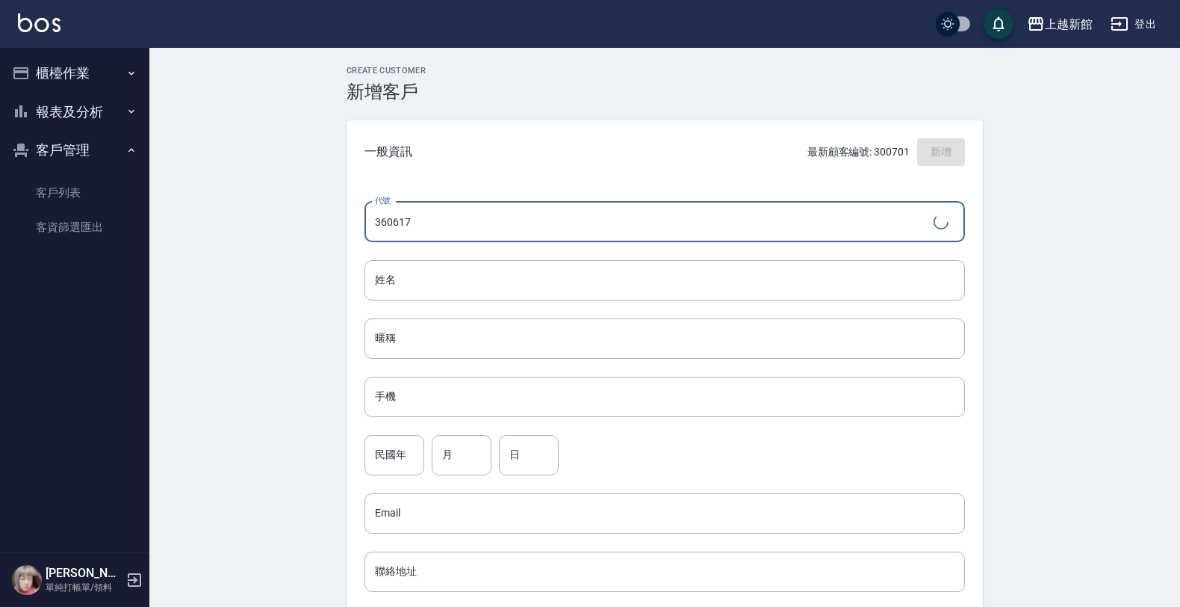
type input "360617"
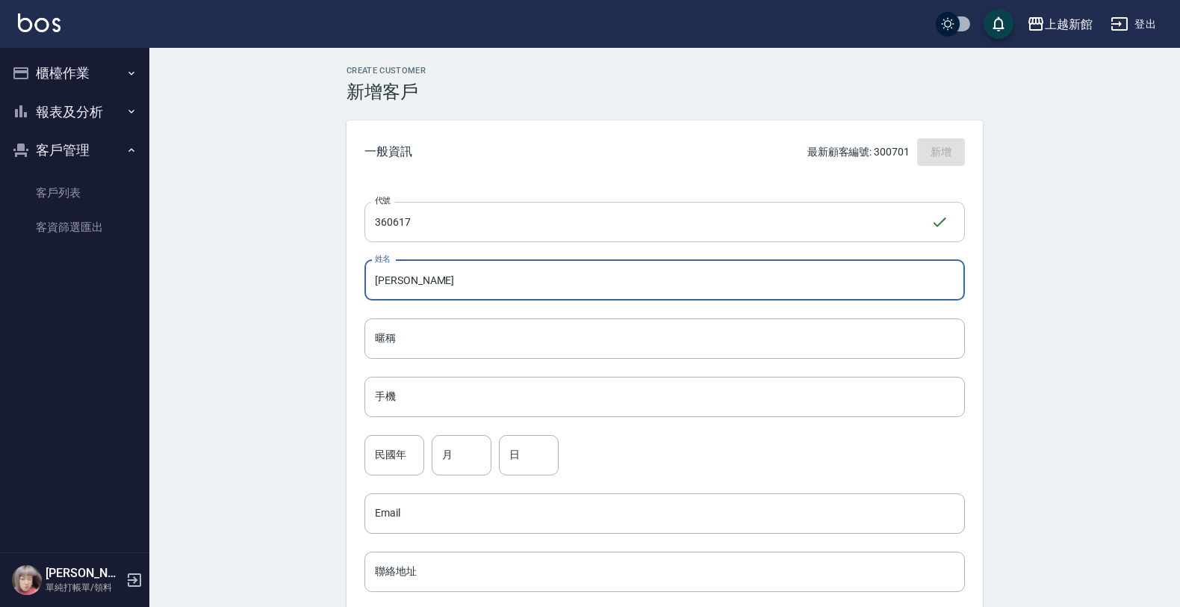
type input "馮青梅"
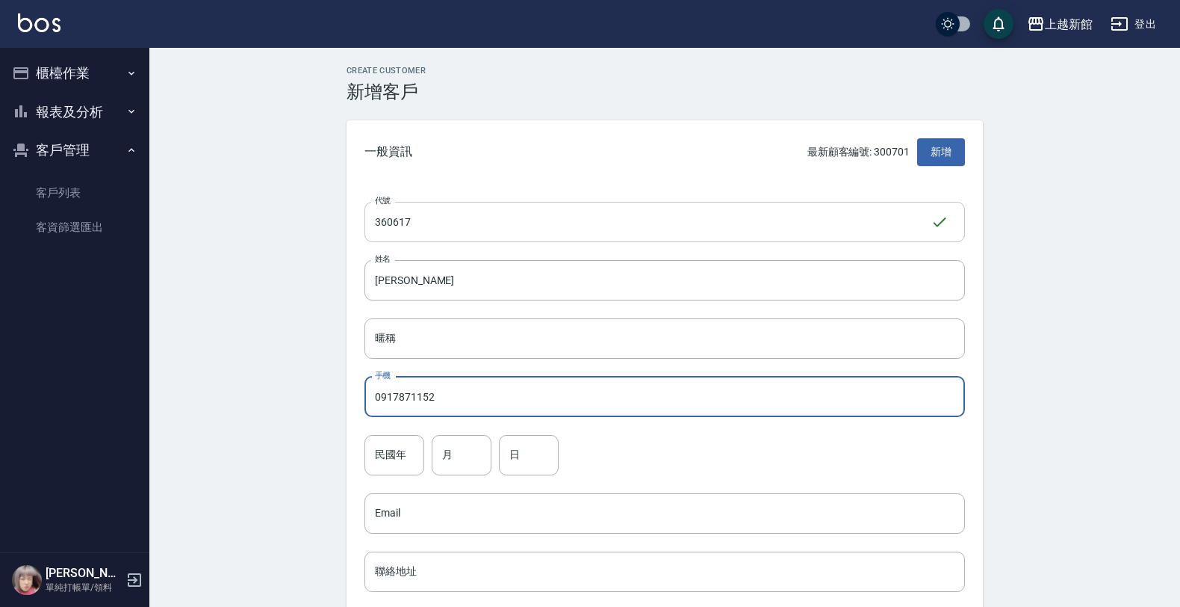
type input "0917871152"
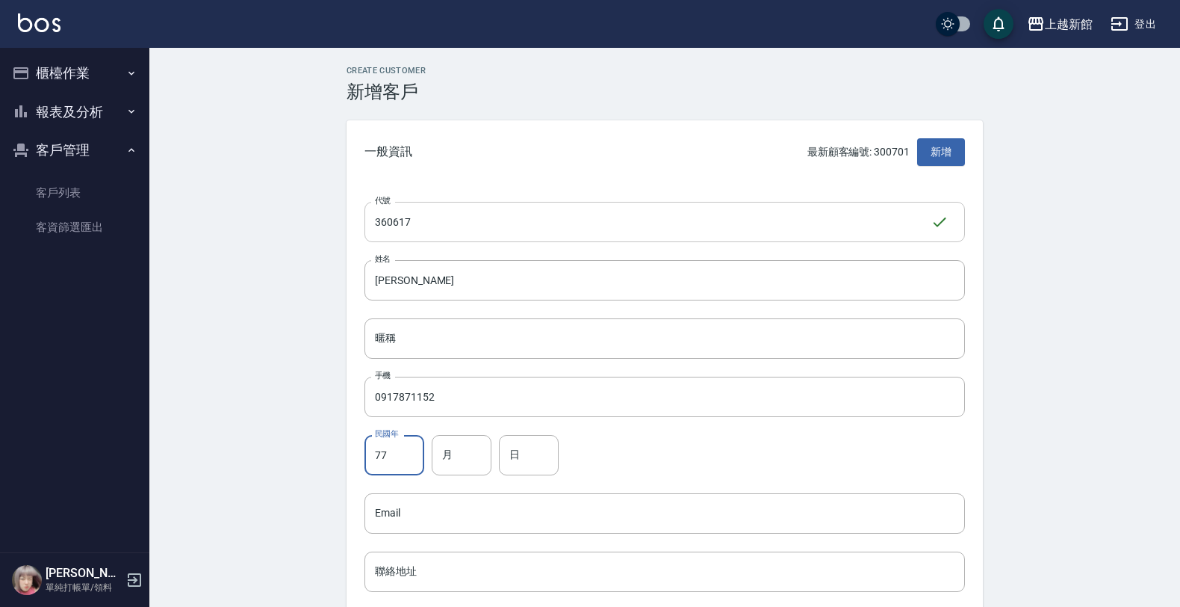
type input "77"
type input "6"
type input "17"
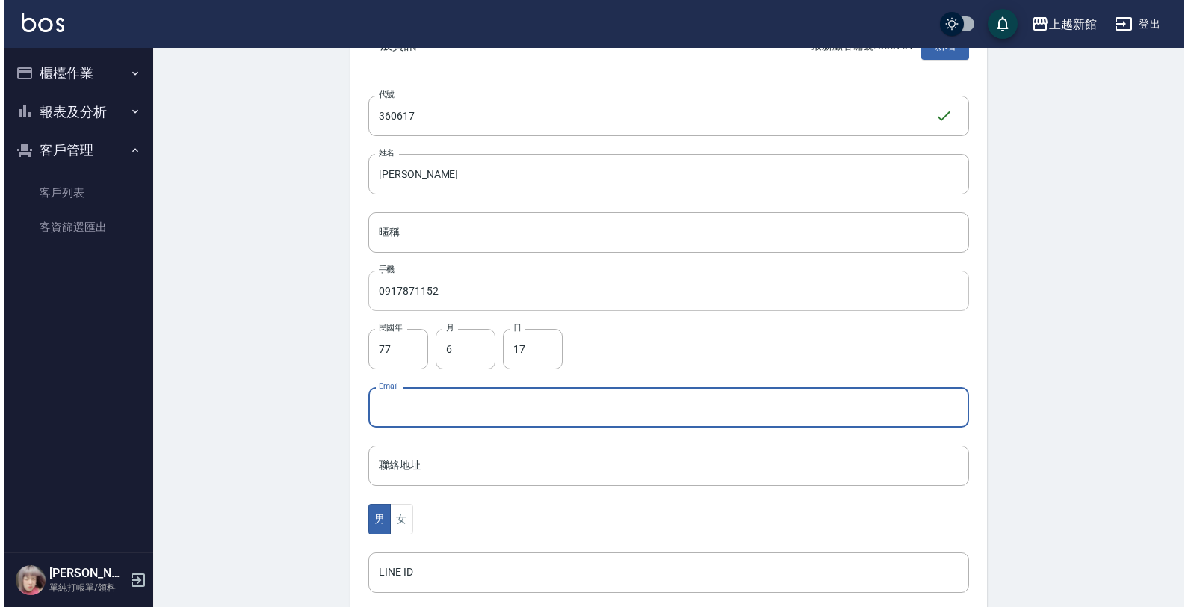
scroll to position [280, 0]
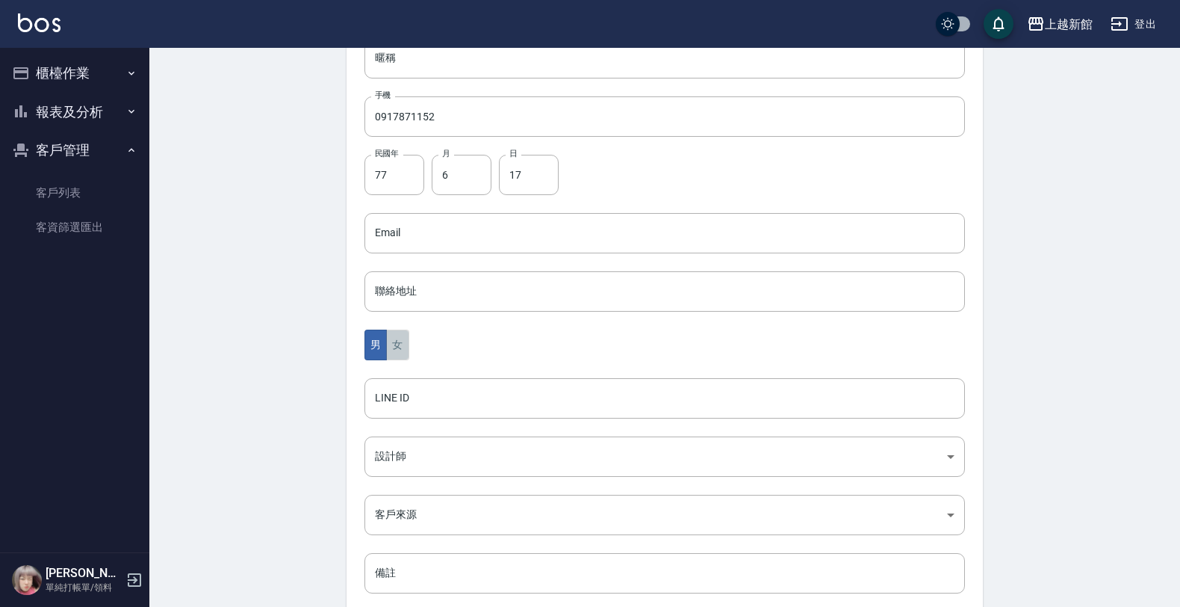
drag, startPoint x: 390, startPoint y: 333, endPoint x: 412, endPoint y: 430, distance: 99.7
click at [391, 334] on button "女" at bounding box center [397, 344] width 22 height 31
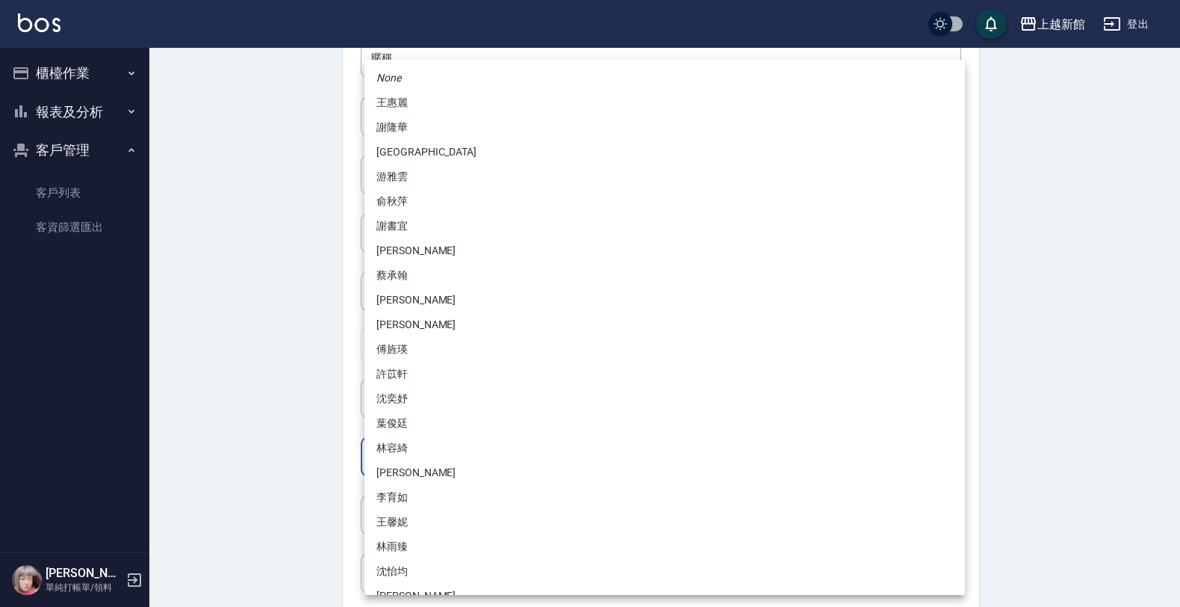
click at [416, 468] on body "上越新館 登出 櫃檯作業 打帳單 帳單列表 掛單列表 現金收支登錄 高階收支登錄 材料自購登錄 每日結帳 排班表 現場電腦打卡 報表及分析 報表目錄 店家日報…" at bounding box center [590, 206] width 1180 height 973
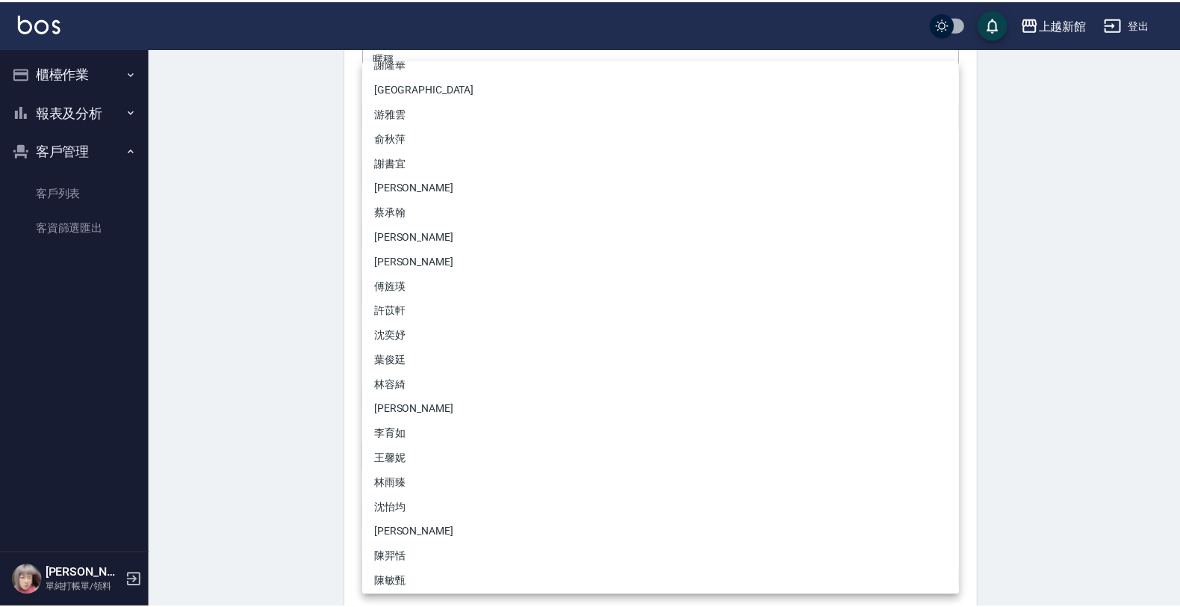
scroll to position [93, 0]
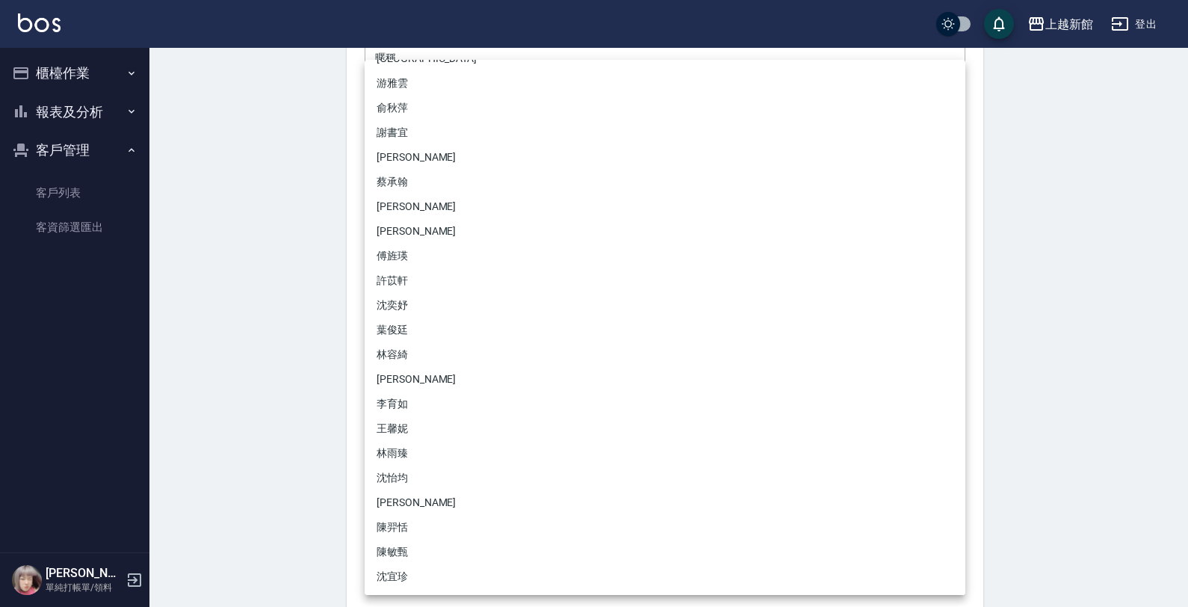
click at [409, 245] on li "傅旌瑛" at bounding box center [665, 256] width 601 height 25
type input "1211b317-6865-4b65-8ce4-66e34f8d1fd8"
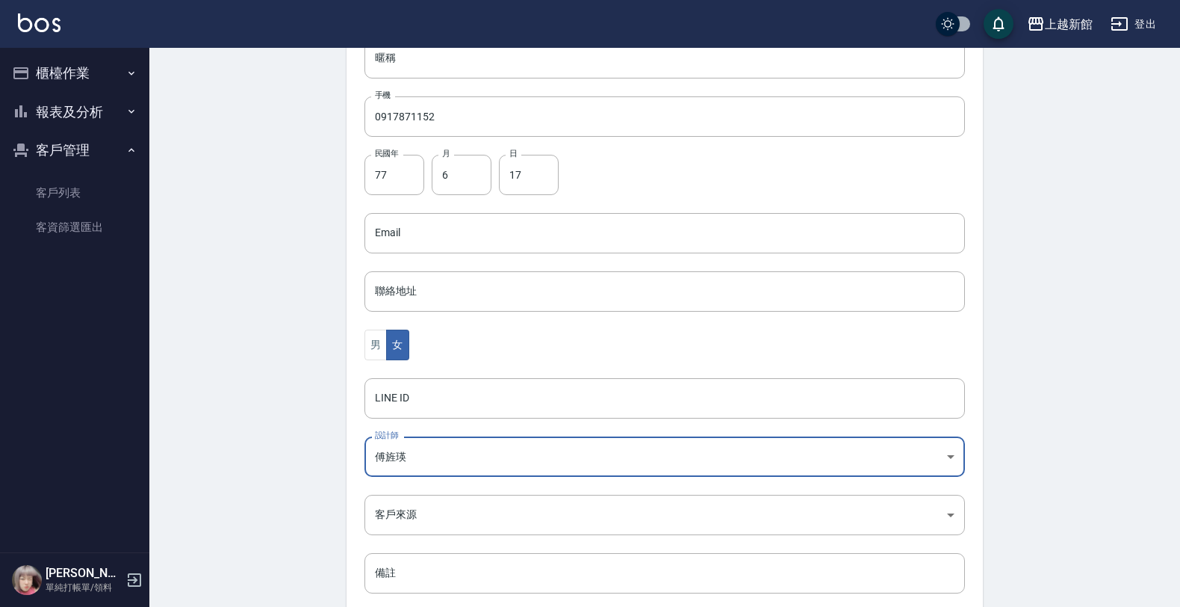
scroll to position [365, 0]
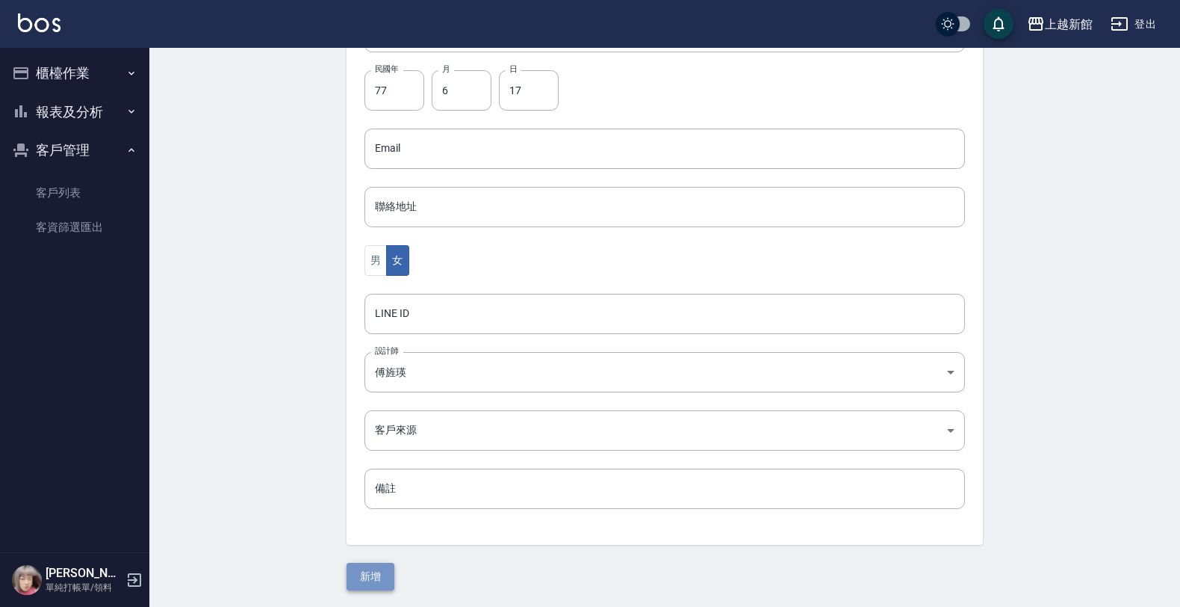
click at [375, 565] on button "新增" at bounding box center [371, 576] width 48 height 28
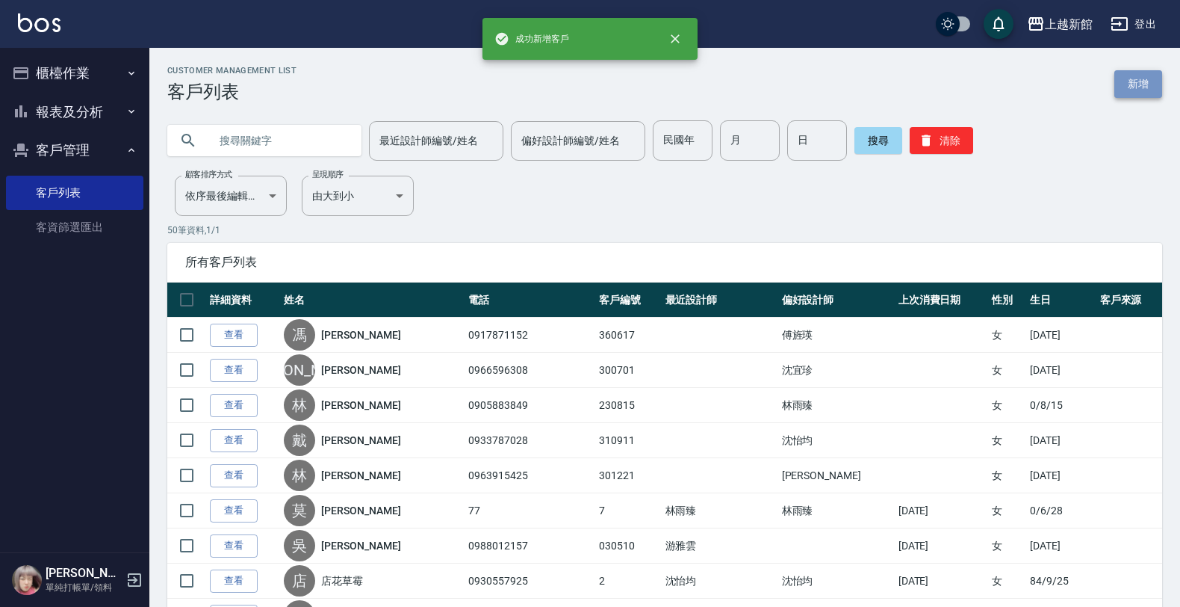
click at [1135, 87] on link "新增" at bounding box center [1138, 84] width 48 height 28
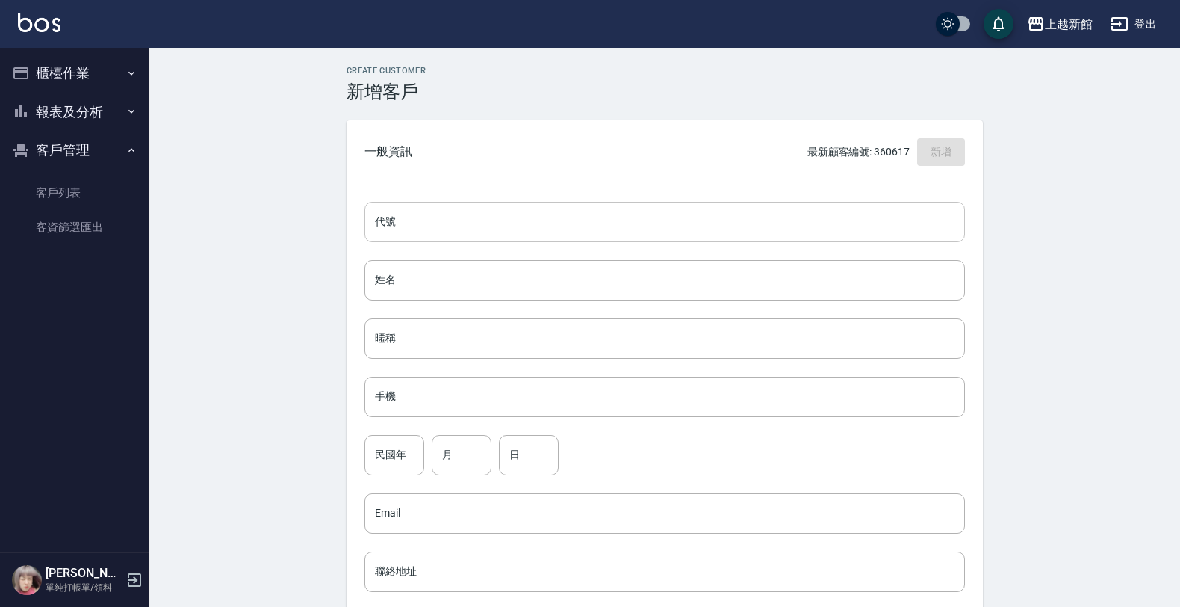
click at [846, 226] on input "代號" at bounding box center [665, 222] width 601 height 40
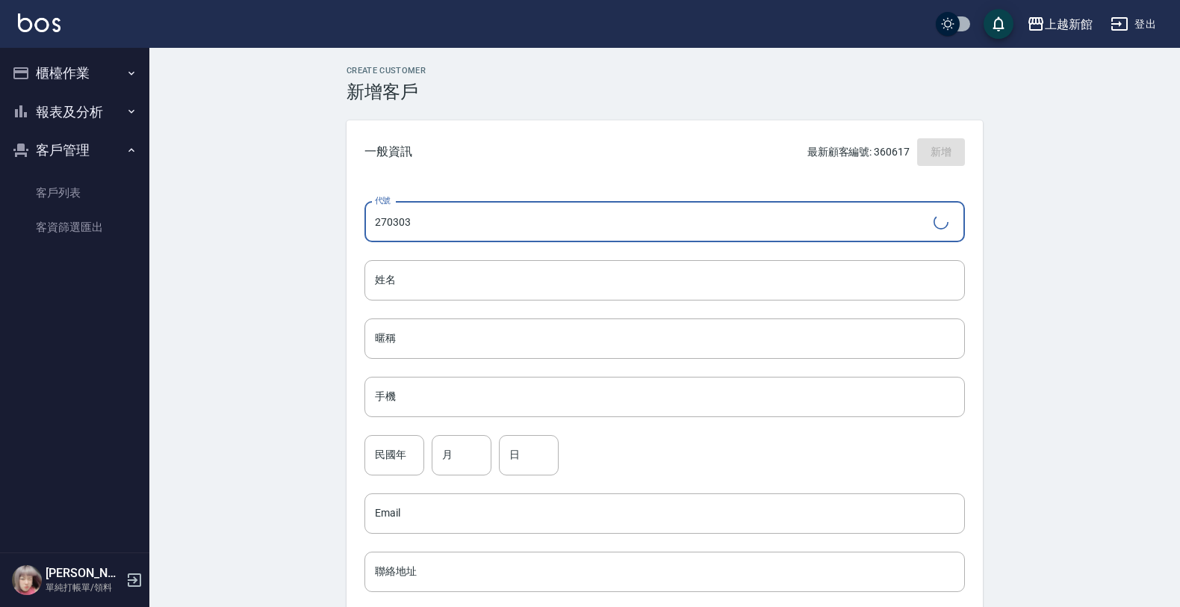
type input "270303"
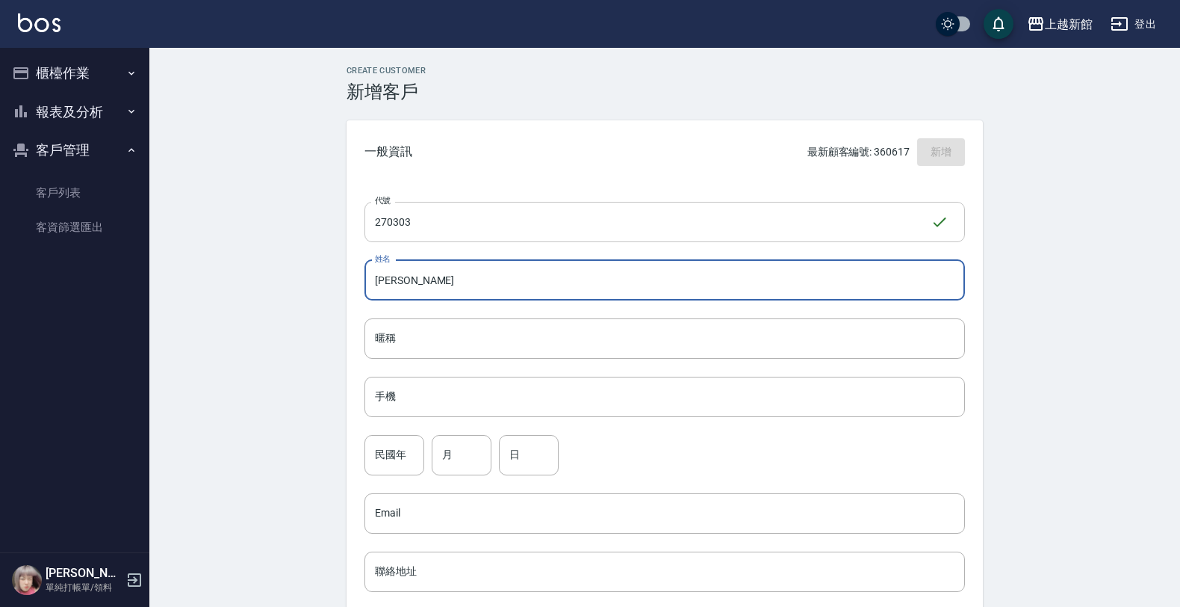
type input "黃辛鉞"
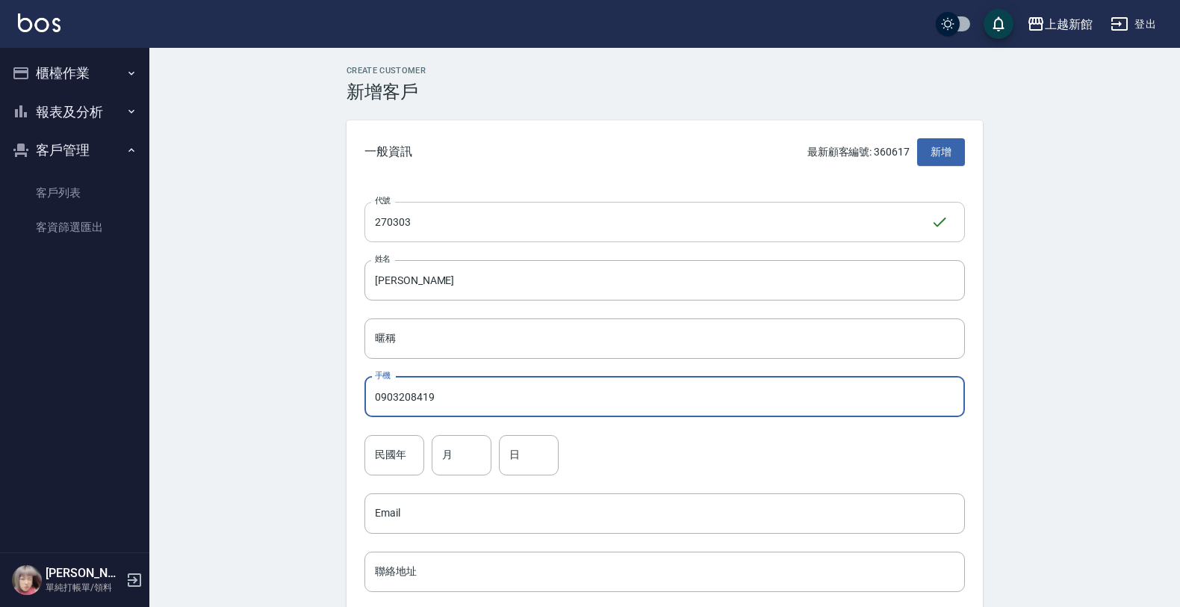
type input "0903208419"
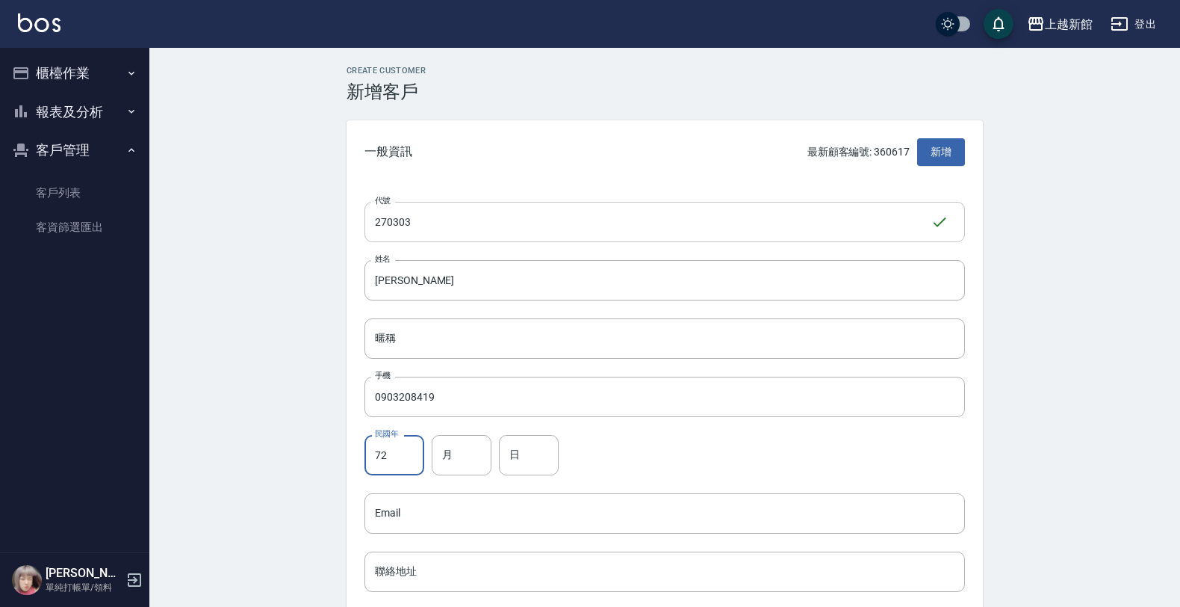
type input "72"
type input "3"
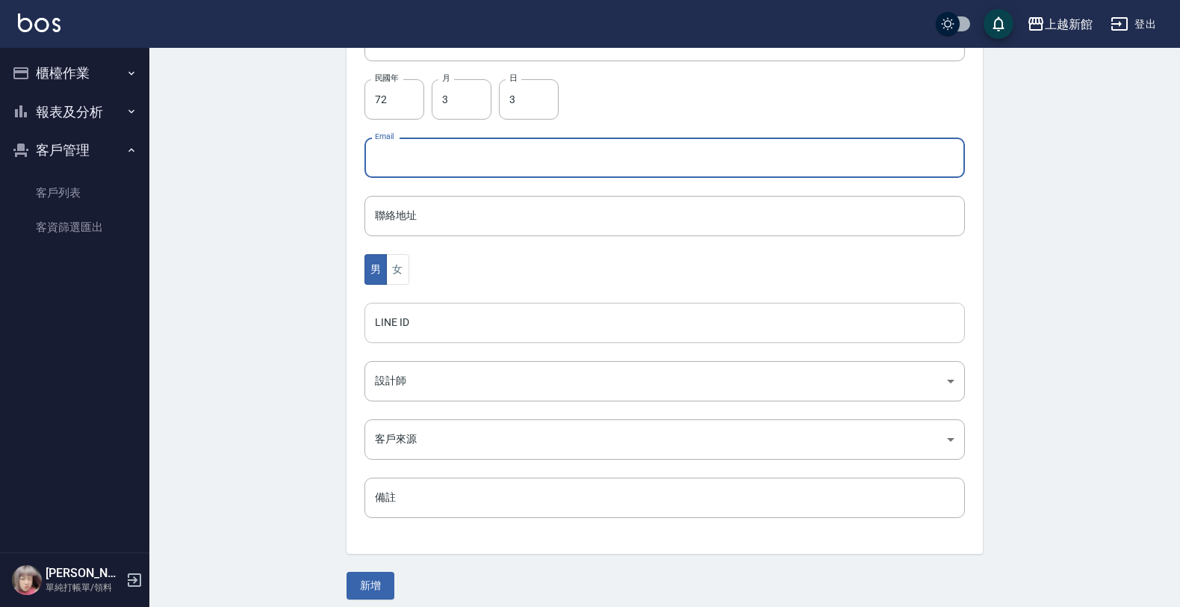
scroll to position [365, 0]
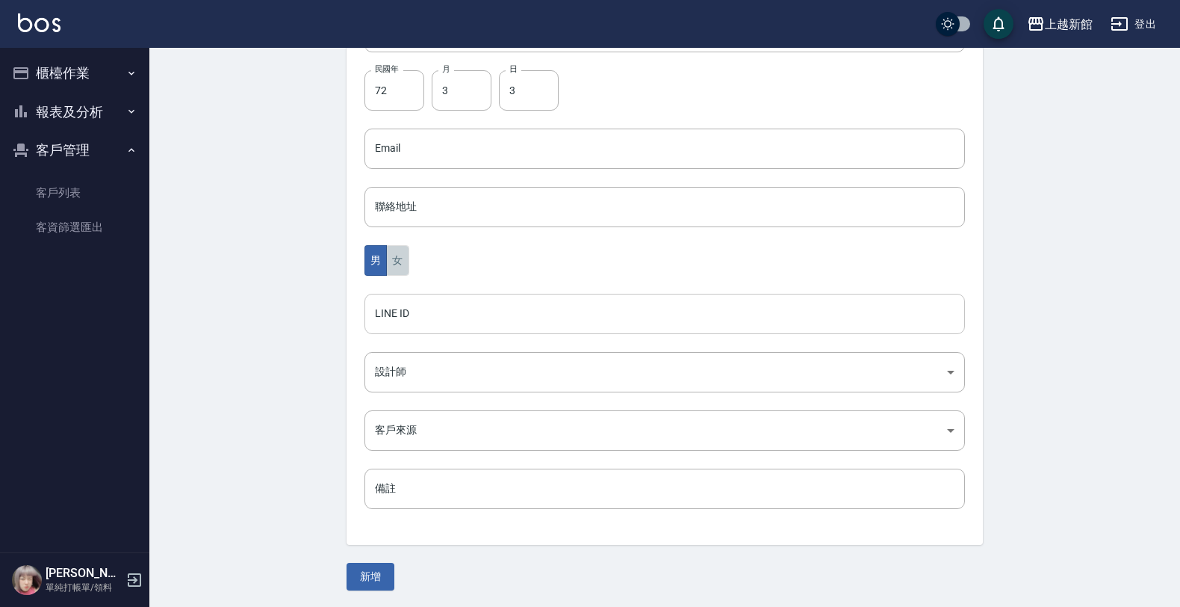
drag, startPoint x: 408, startPoint y: 263, endPoint x: 406, endPoint y: 301, distance: 38.2
click at [407, 263] on button "女" at bounding box center [397, 260] width 22 height 31
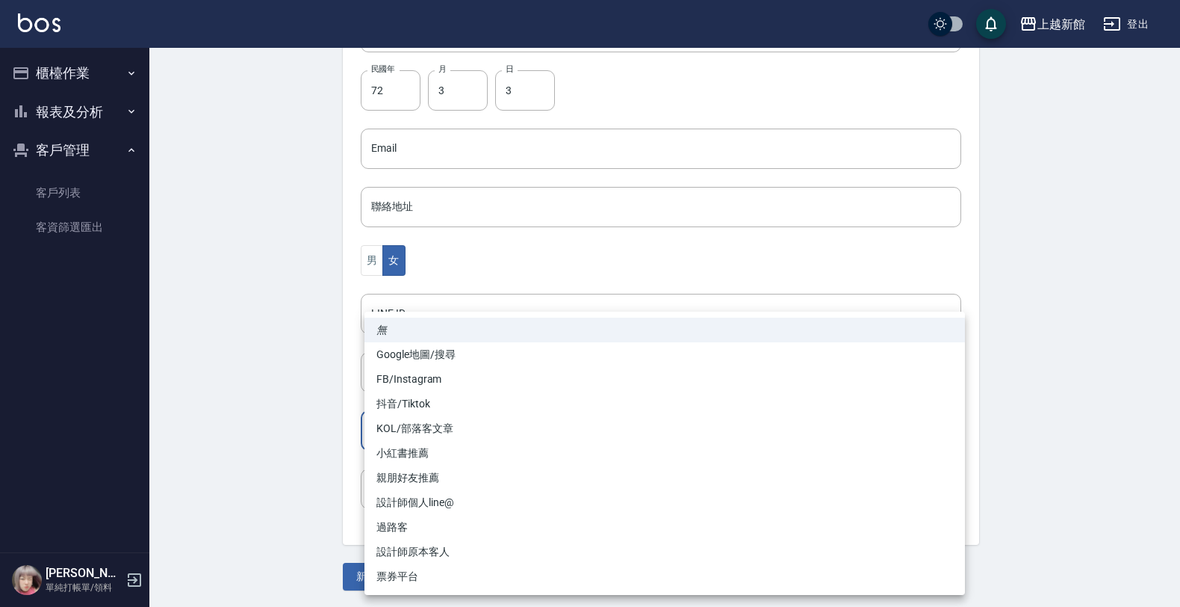
drag, startPoint x: 382, startPoint y: 415, endPoint x: 387, endPoint y: 390, distance: 25.8
click at [382, 412] on body "上越新館 登出 櫃檯作業 打帳單 帳單列表 掛單列表 現金收支登錄 高階收支登錄 材料自購登錄 每日結帳 排班表 現場電腦打卡 報表及分析 報表目錄 店家日報…" at bounding box center [590, 121] width 1180 height 973
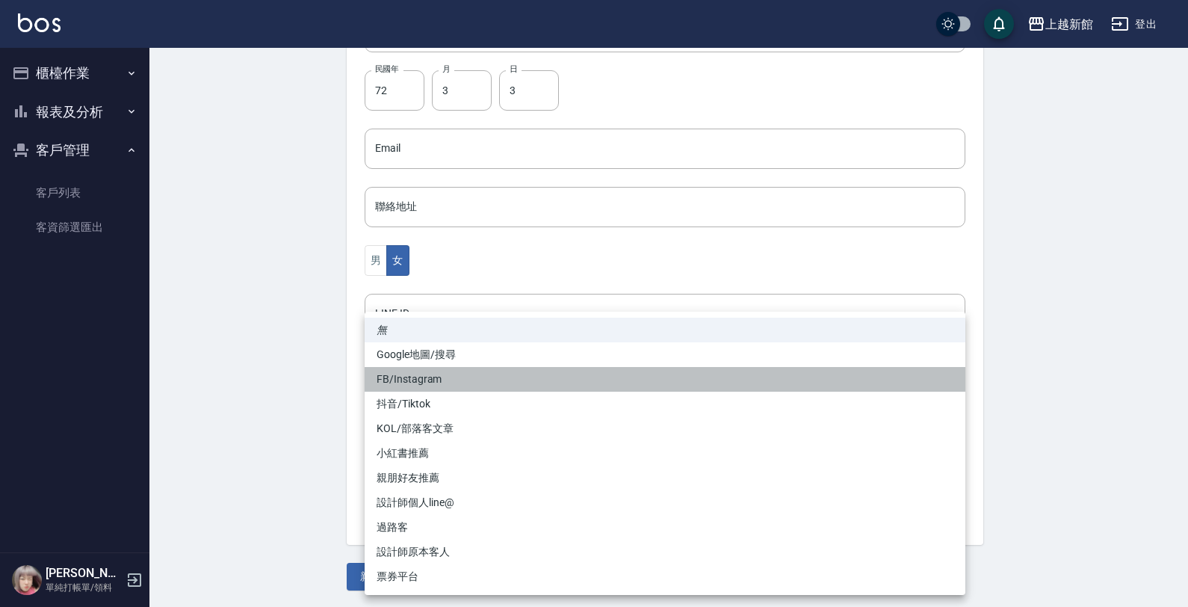
click at [388, 378] on li "FB/Instagram" at bounding box center [665, 379] width 601 height 25
type input "FB/Instagram"
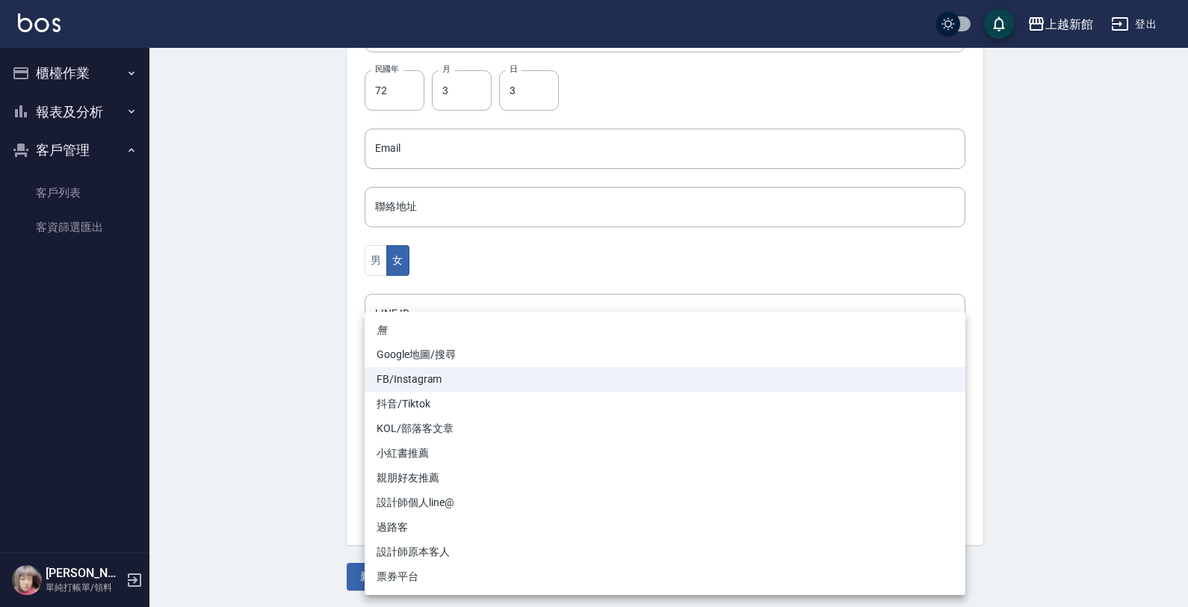
click at [461, 432] on body "上越新館 登出 櫃檯作業 打帳單 帳單列表 掛單列表 現金收支登錄 高階收支登錄 材料自購登錄 每日結帳 排班表 現場電腦打卡 報表及分析 報表目錄 店家日報…" at bounding box center [594, 121] width 1188 height 973
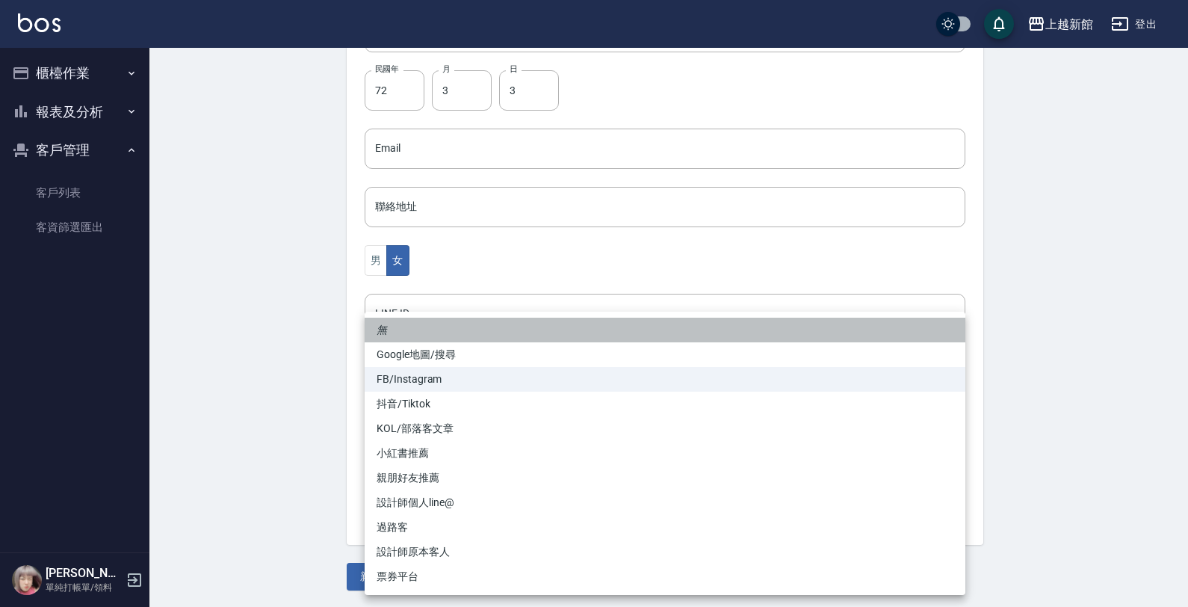
click at [404, 329] on li "無" at bounding box center [665, 329] width 601 height 25
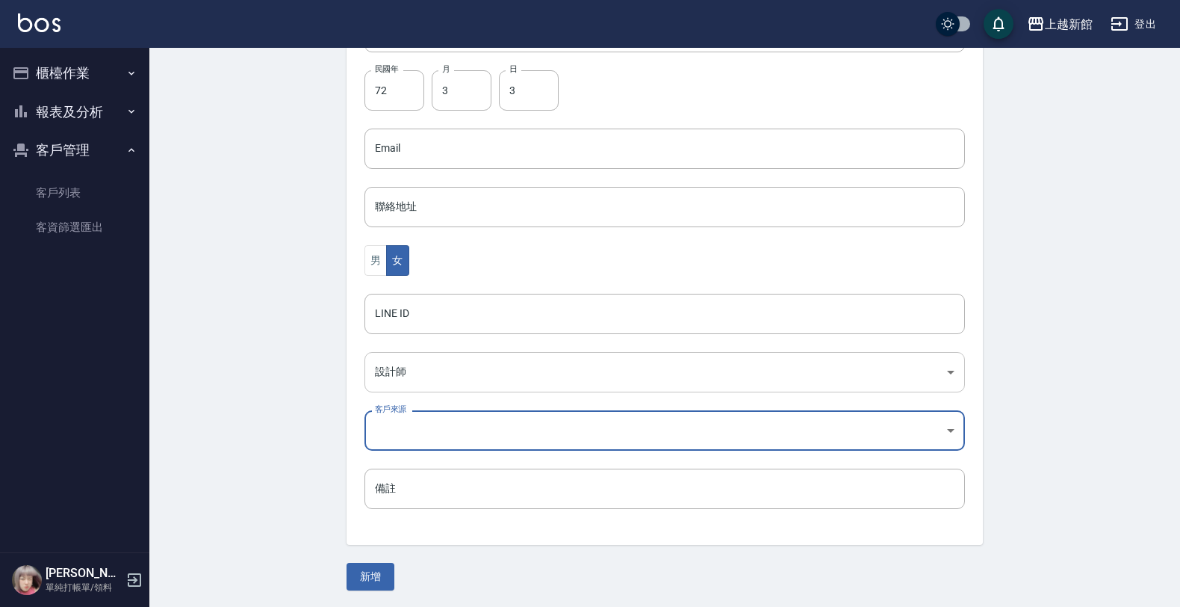
click at [427, 351] on body "上越新館 登出 櫃檯作業 打帳單 帳單列表 掛單列表 現金收支登錄 高階收支登錄 材料自購登錄 每日結帳 排班表 現場電腦打卡 報表及分析 報表目錄 店家日報…" at bounding box center [590, 121] width 1180 height 973
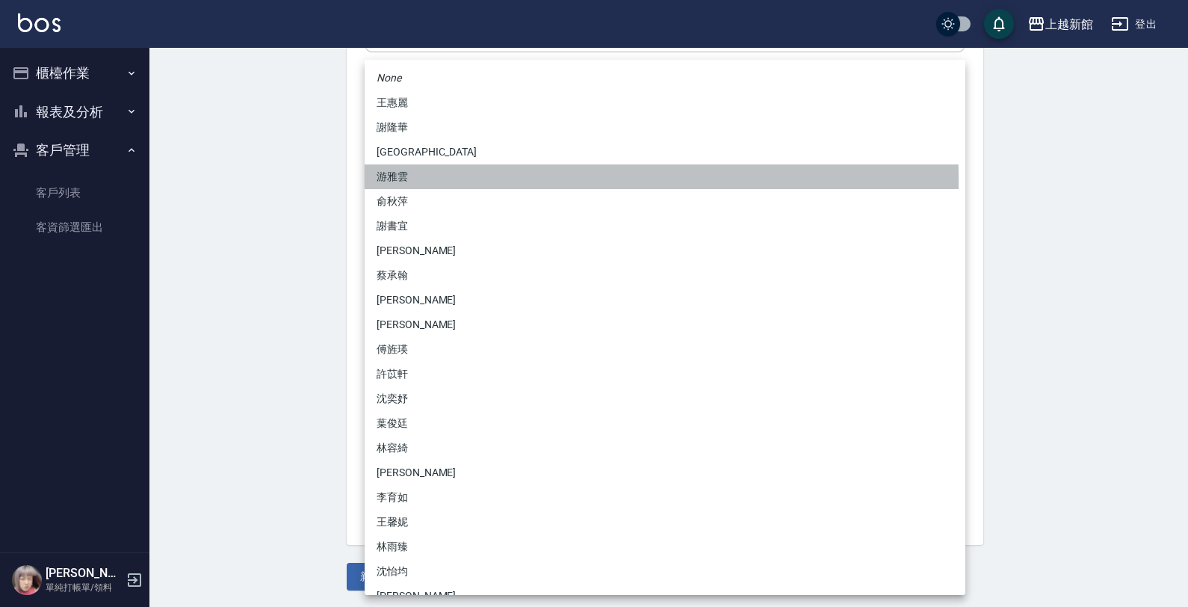
click at [409, 180] on li "游雅雲" at bounding box center [665, 176] width 601 height 25
type input "f7313804-6829-44b4-8327-9cb5f151e927"
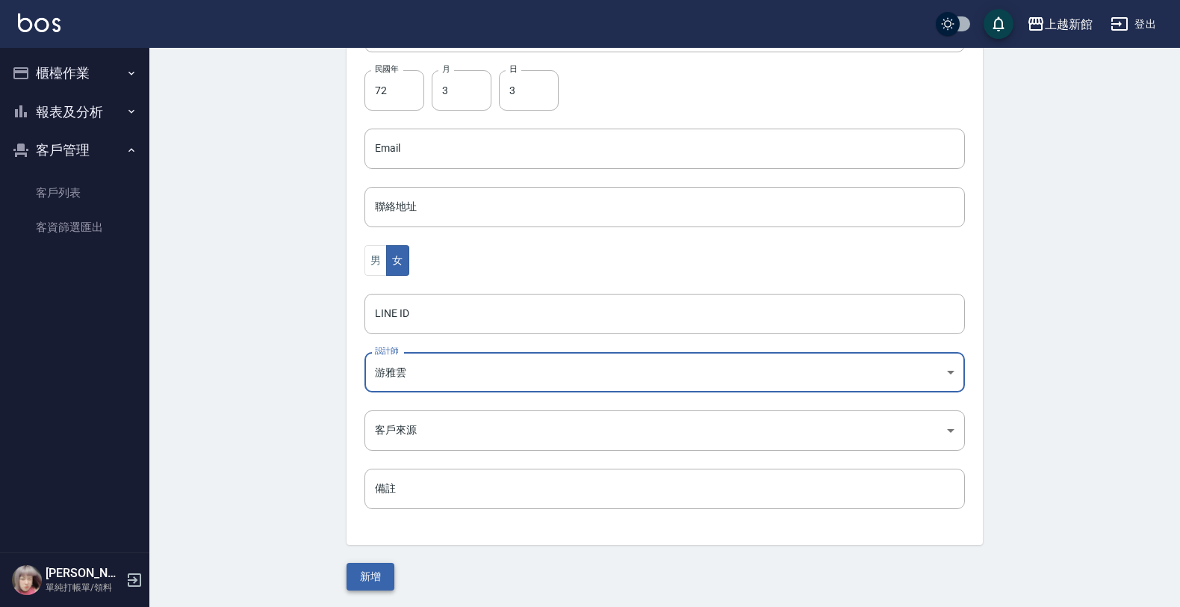
click at [376, 579] on button "新增" at bounding box center [371, 576] width 48 height 28
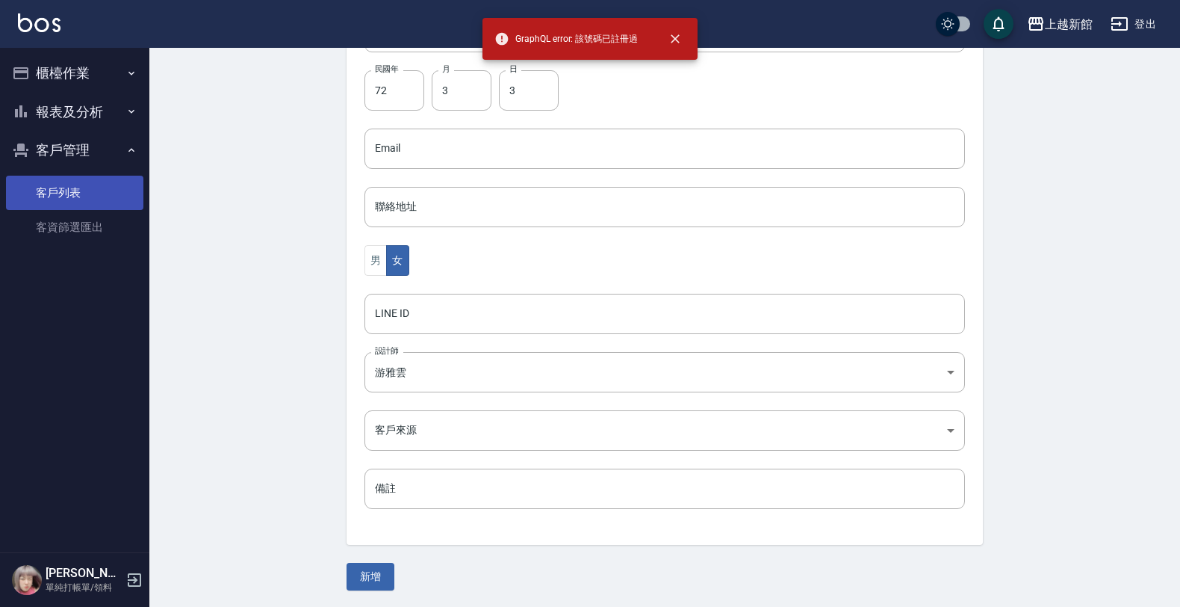
click at [69, 177] on link "客戶列表" at bounding box center [74, 193] width 137 height 34
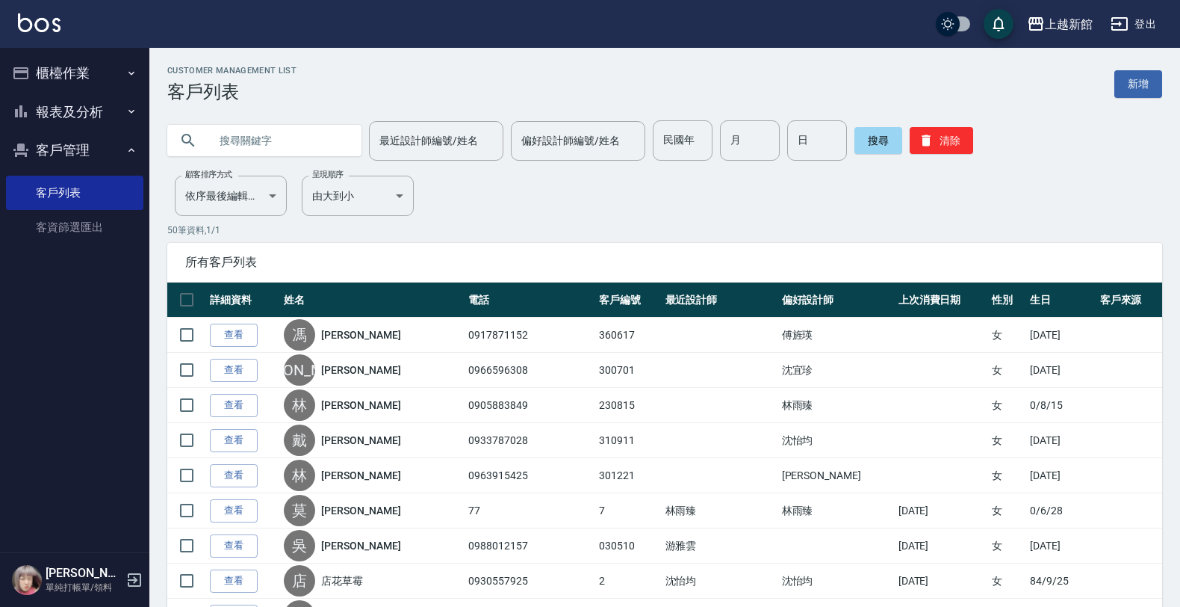
click at [222, 150] on input "text" at bounding box center [279, 140] width 140 height 40
type input "0903208419"
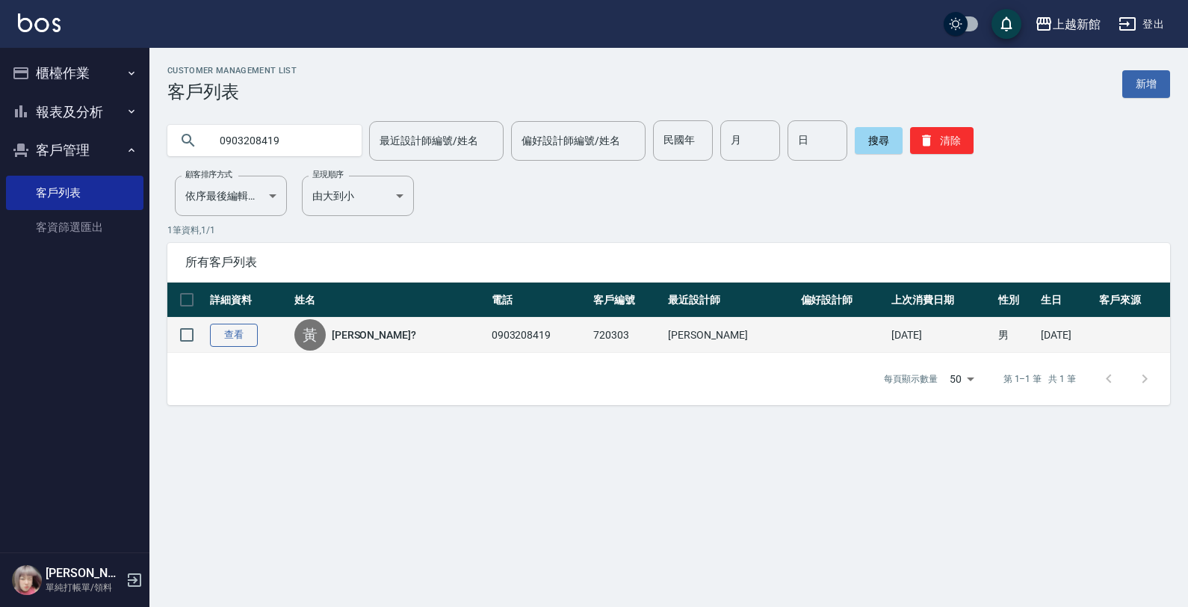
click at [211, 329] on link "查看" at bounding box center [234, 334] width 48 height 23
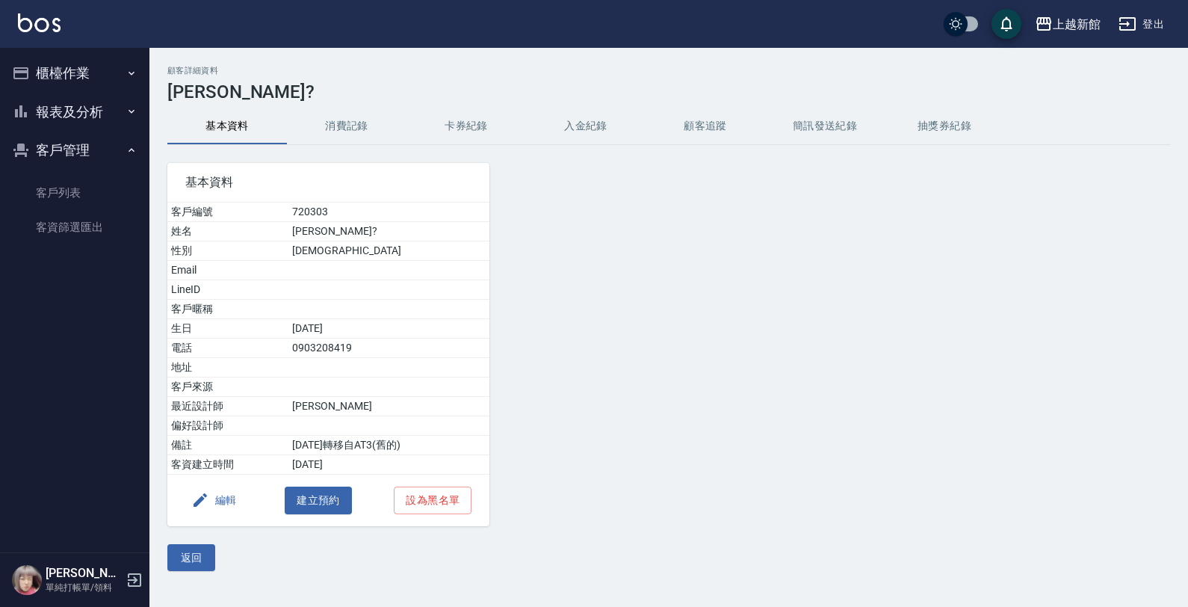
click at [326, 132] on button "消費記錄" at bounding box center [347, 126] width 120 height 36
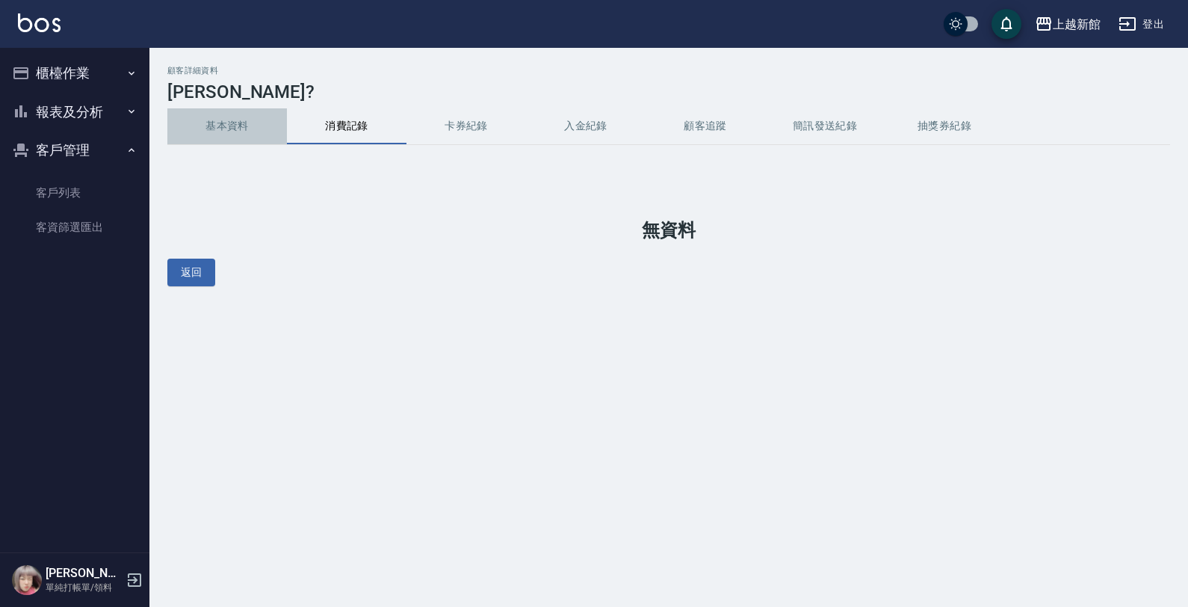
click at [247, 144] on div "顧客詳細資料 黃馨? 基本資料 消費記錄 卡券紀錄 入金紀錄 顧客追蹤 簡訊發送紀錄 抽獎券紀錄 無資料 返回" at bounding box center [668, 176] width 1038 height 220
click at [243, 125] on button "基本資料" at bounding box center [227, 126] width 120 height 36
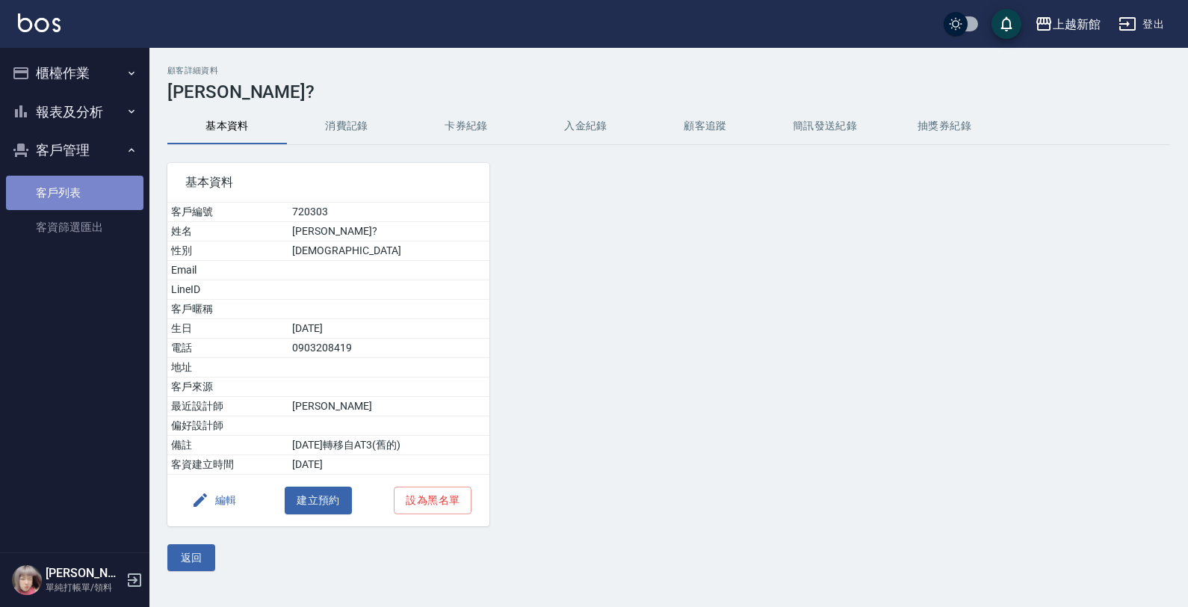
click at [80, 192] on link "客戶列表" at bounding box center [74, 193] width 137 height 34
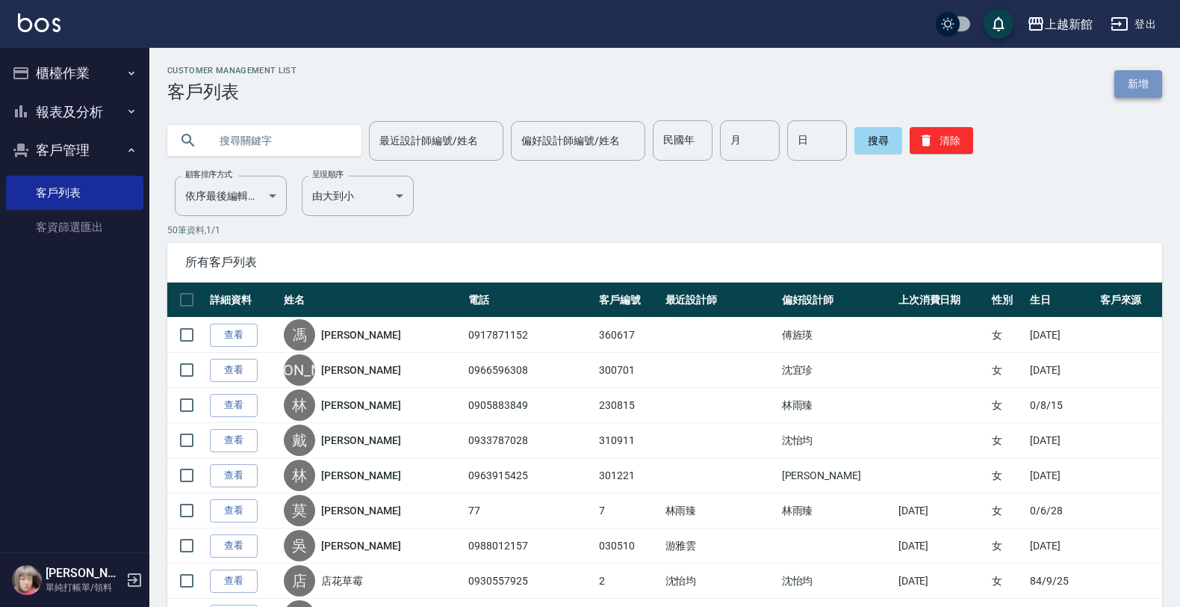
click at [1147, 72] on link "新增" at bounding box center [1138, 84] width 48 height 28
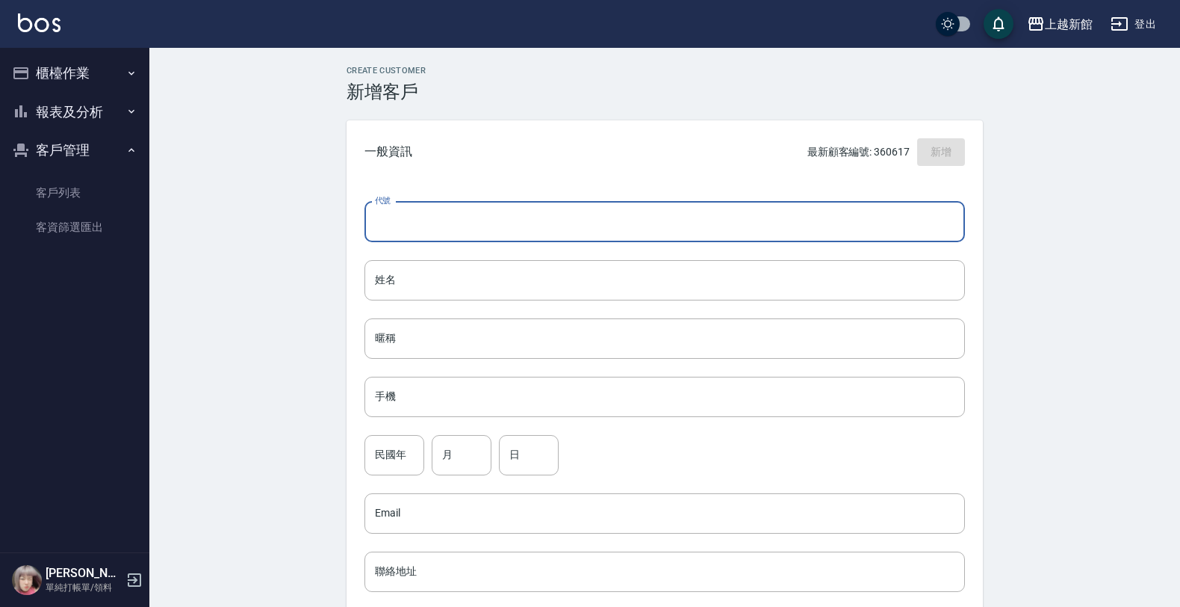
click at [930, 202] on input "代號" at bounding box center [665, 222] width 601 height 40
type input "340729"
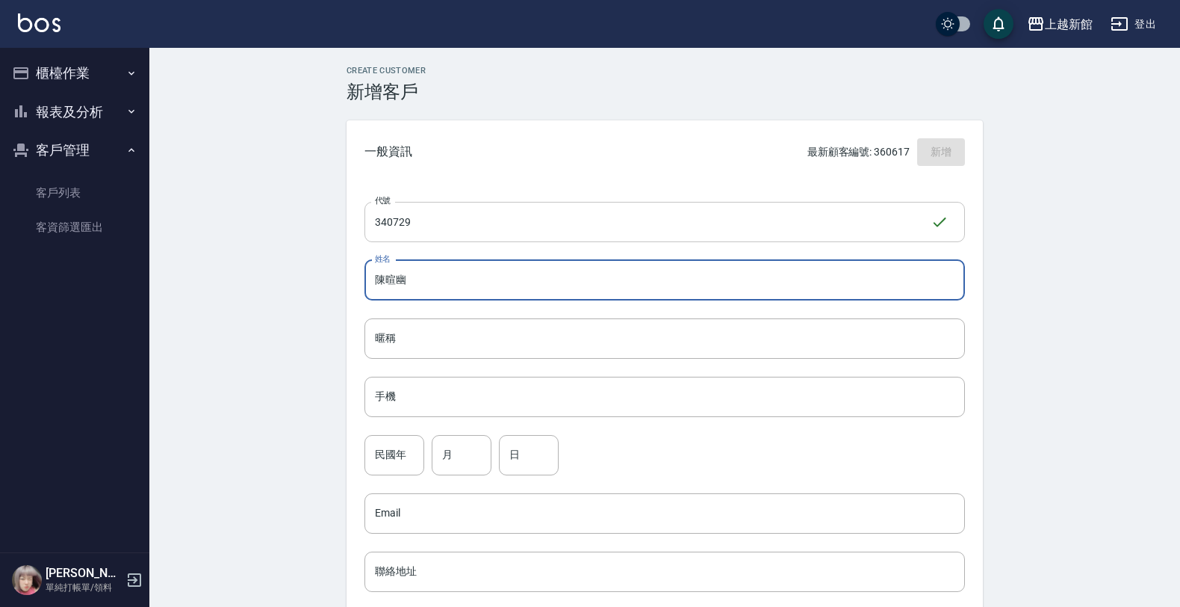
type input "陳暄幽"
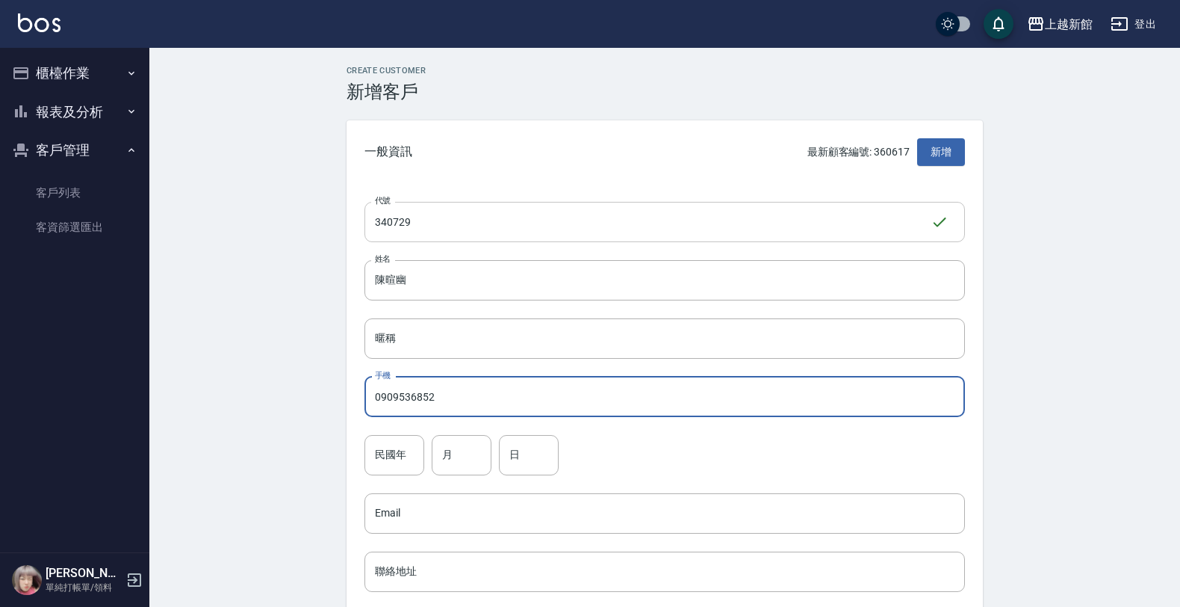
type input "0909536852"
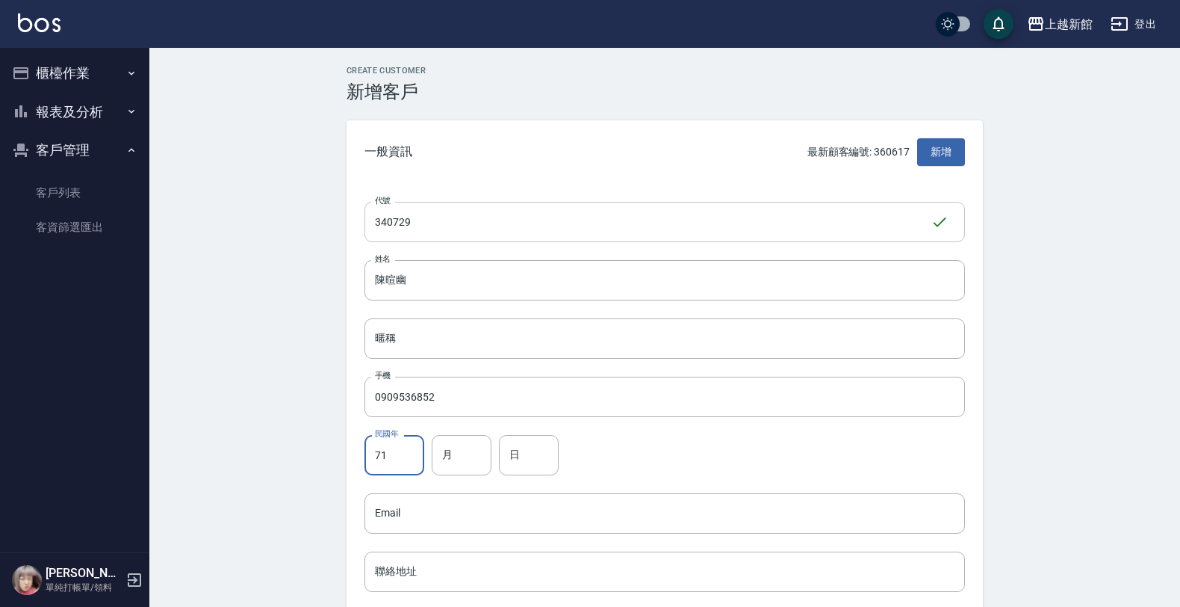
type input "71"
type input "7"
type input "29"
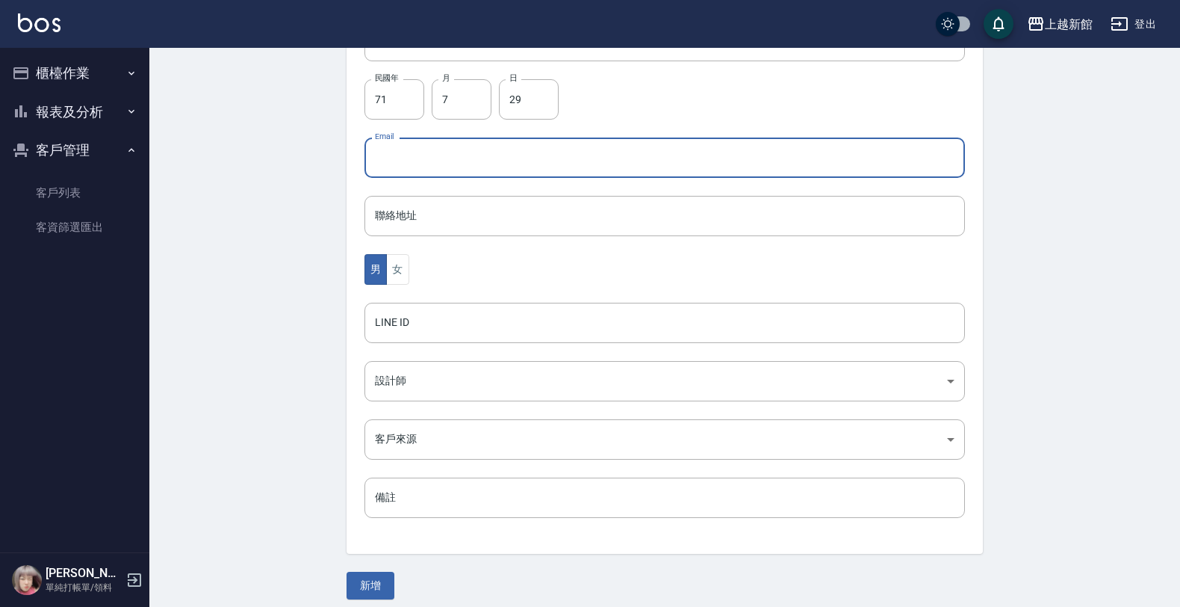
scroll to position [365, 0]
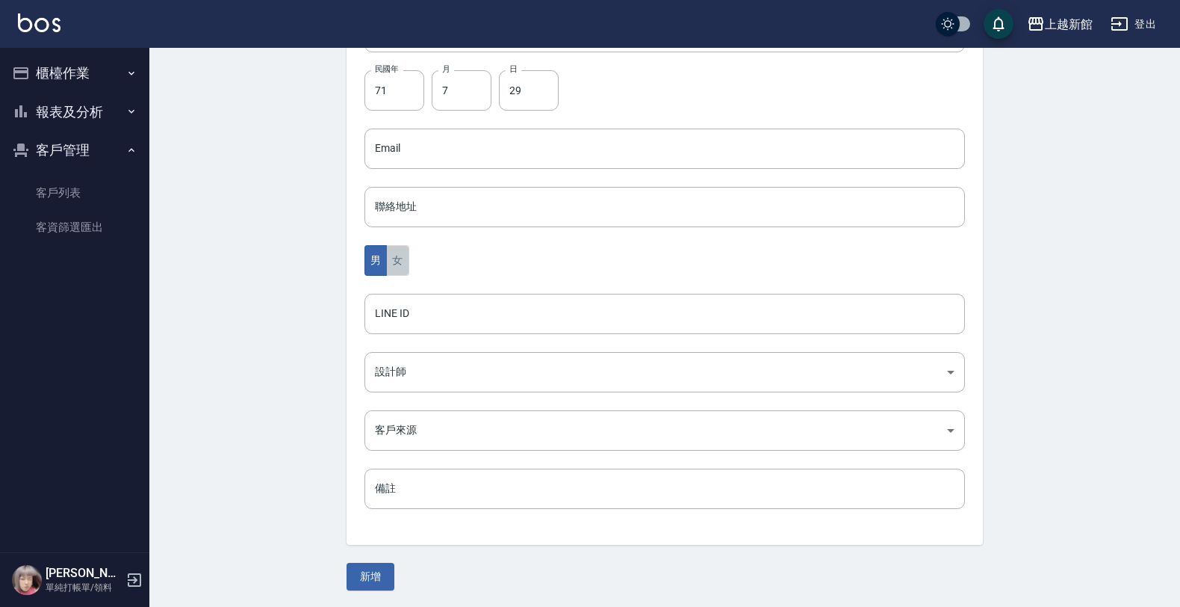
click at [392, 255] on button "女" at bounding box center [397, 260] width 22 height 31
click at [431, 382] on body "上越新館 登出 櫃檯作業 打帳單 帳單列表 掛單列表 現金收支登錄 高階收支登錄 材料自購登錄 每日結帳 排班表 現場電腦打卡 報表及分析 報表目錄 店家日報…" at bounding box center [594, 121] width 1188 height 973
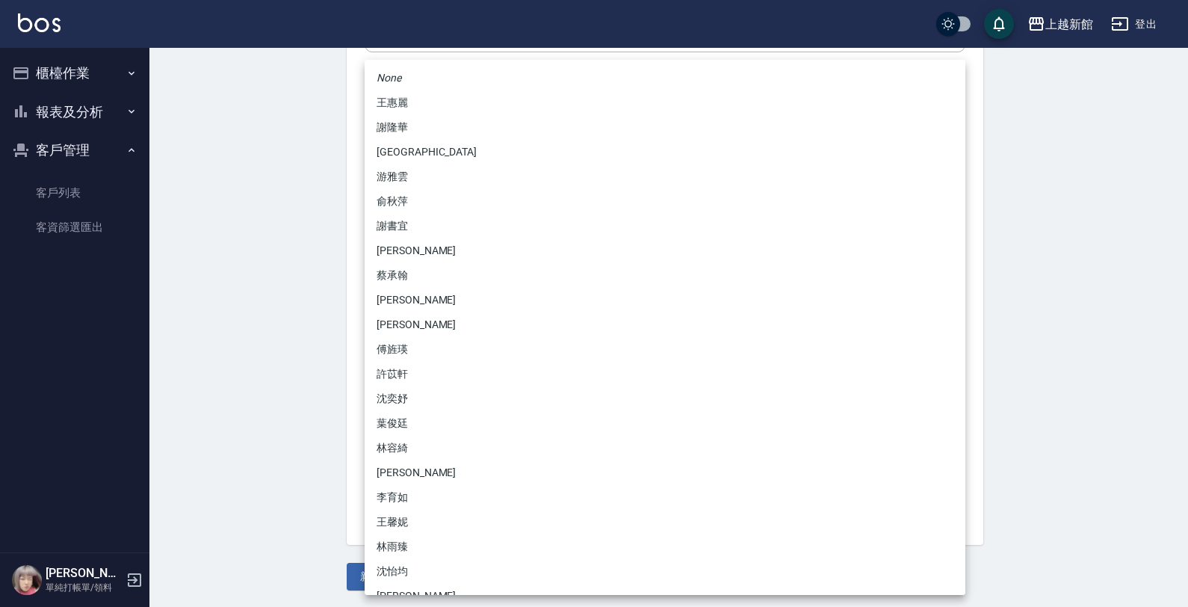
drag, startPoint x: 403, startPoint y: 345, endPoint x: 393, endPoint y: 381, distance: 37.3
click at [402, 345] on li "傅旌瑛" at bounding box center [665, 349] width 601 height 25
type input "1211b317-6865-4b65-8ce4-66e34f8d1fd8"
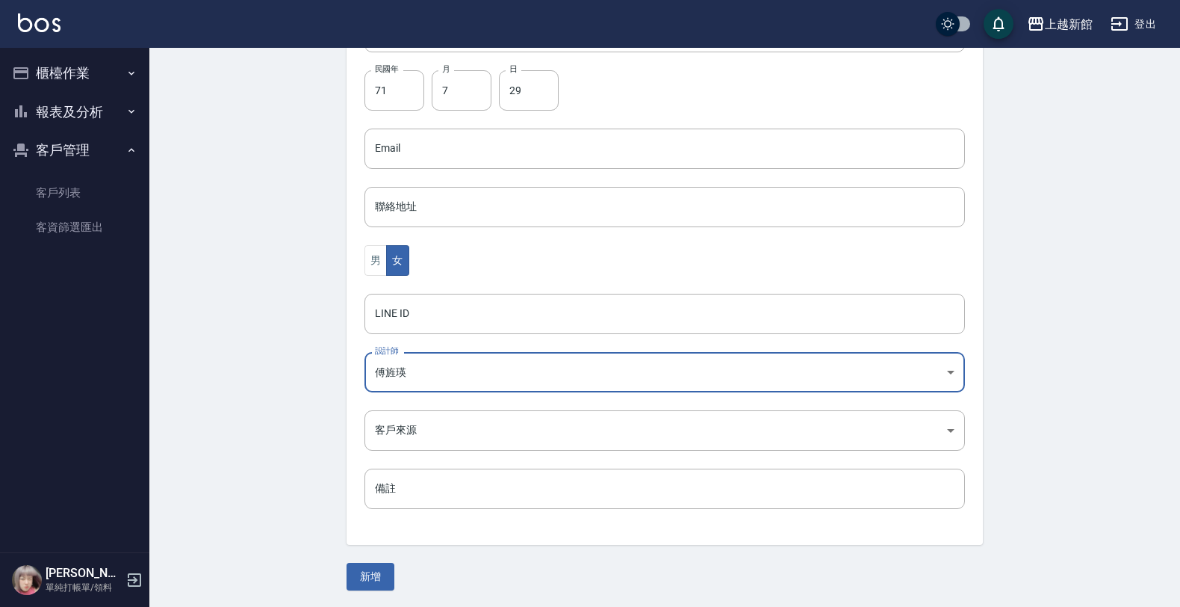
click at [361, 587] on button "新增" at bounding box center [371, 576] width 48 height 28
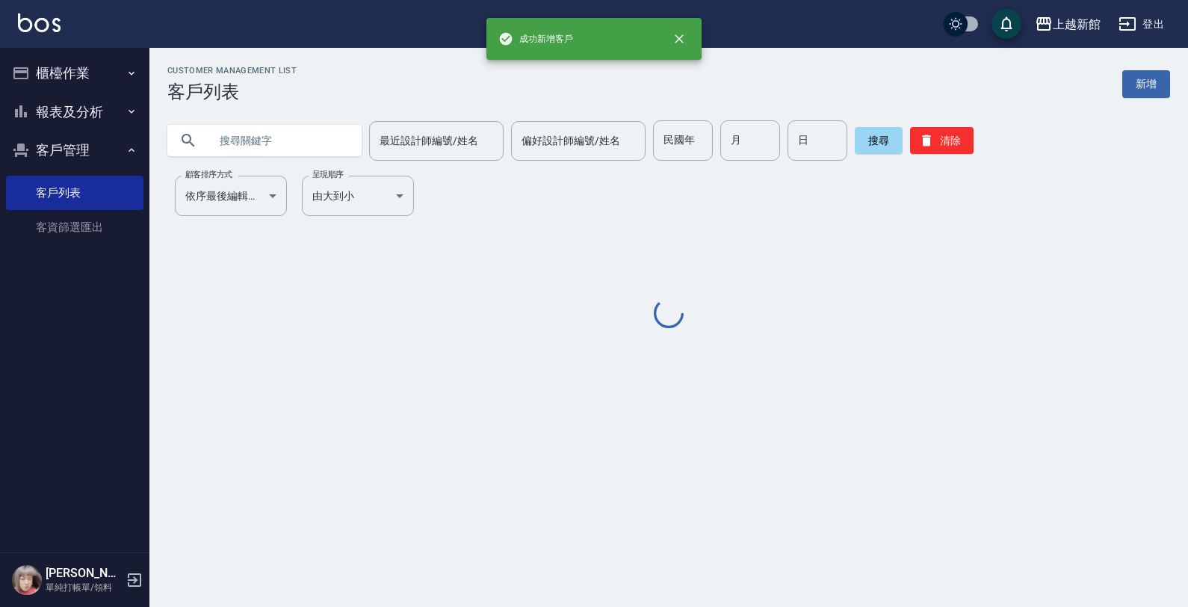
click at [213, 140] on input "text" at bounding box center [279, 140] width 140 height 40
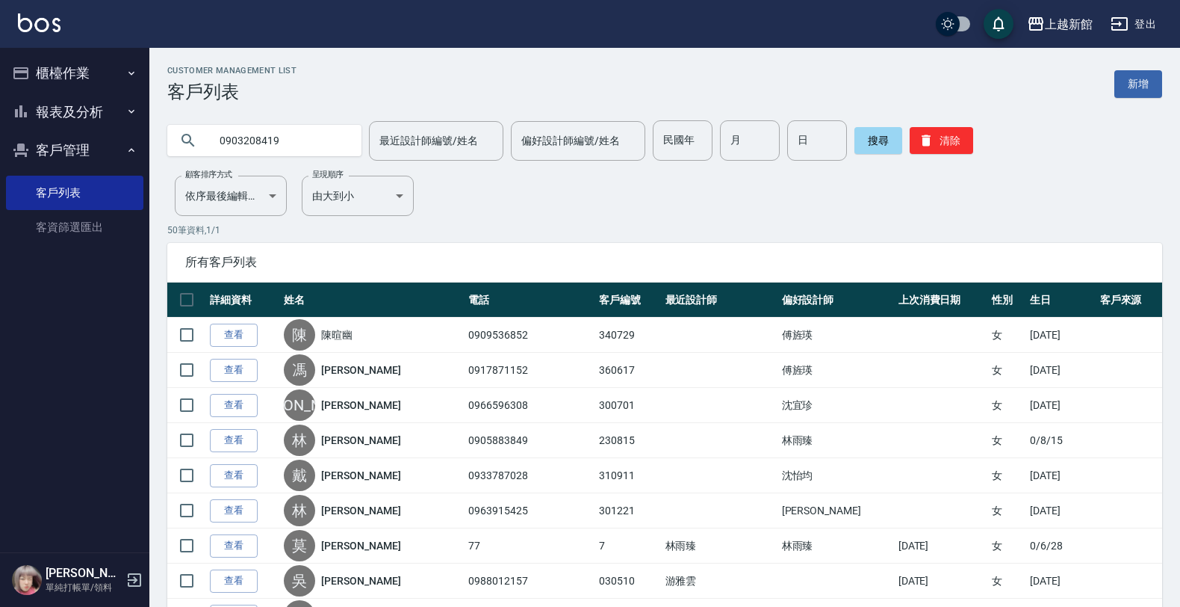
type input "0903208419"
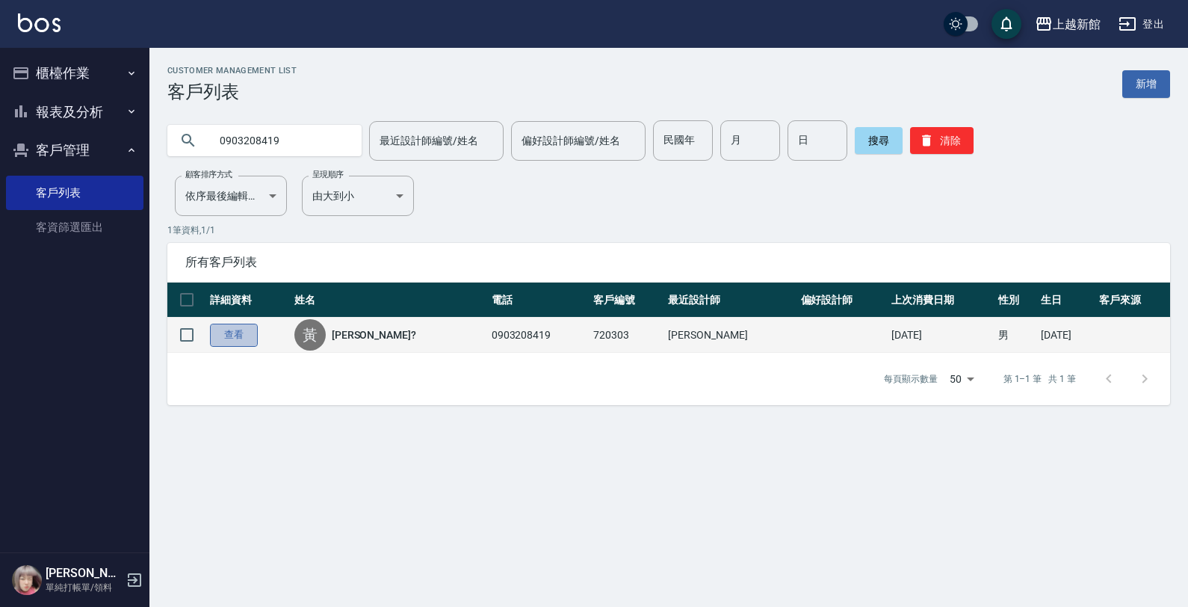
click at [219, 329] on link "查看" at bounding box center [234, 334] width 48 height 23
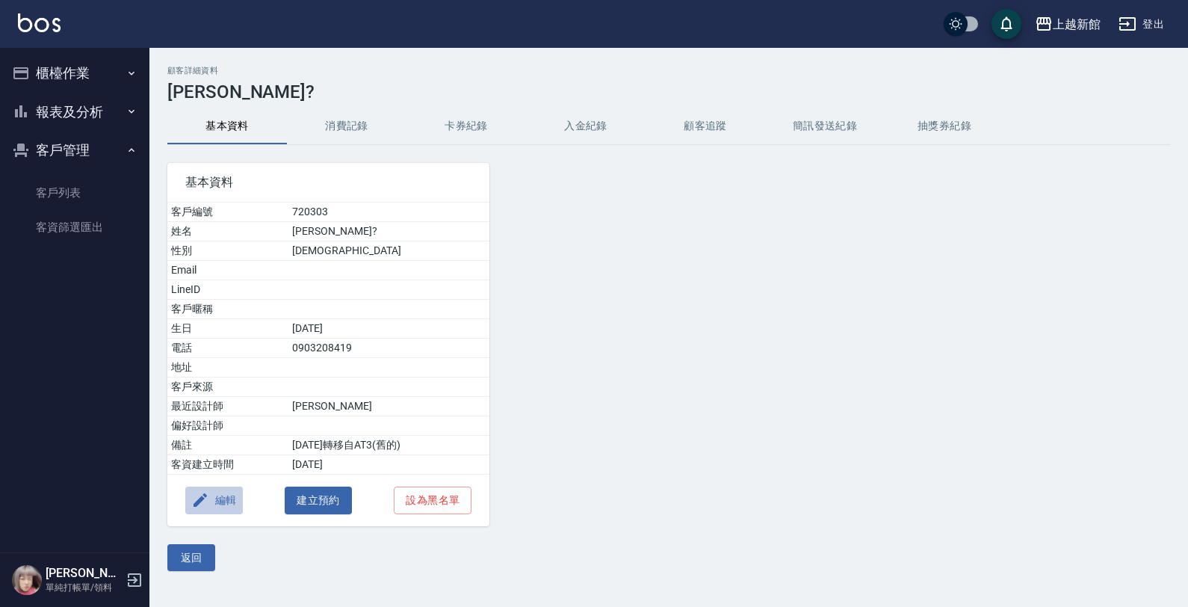
click at [199, 499] on icon "button" at bounding box center [200, 500] width 18 height 18
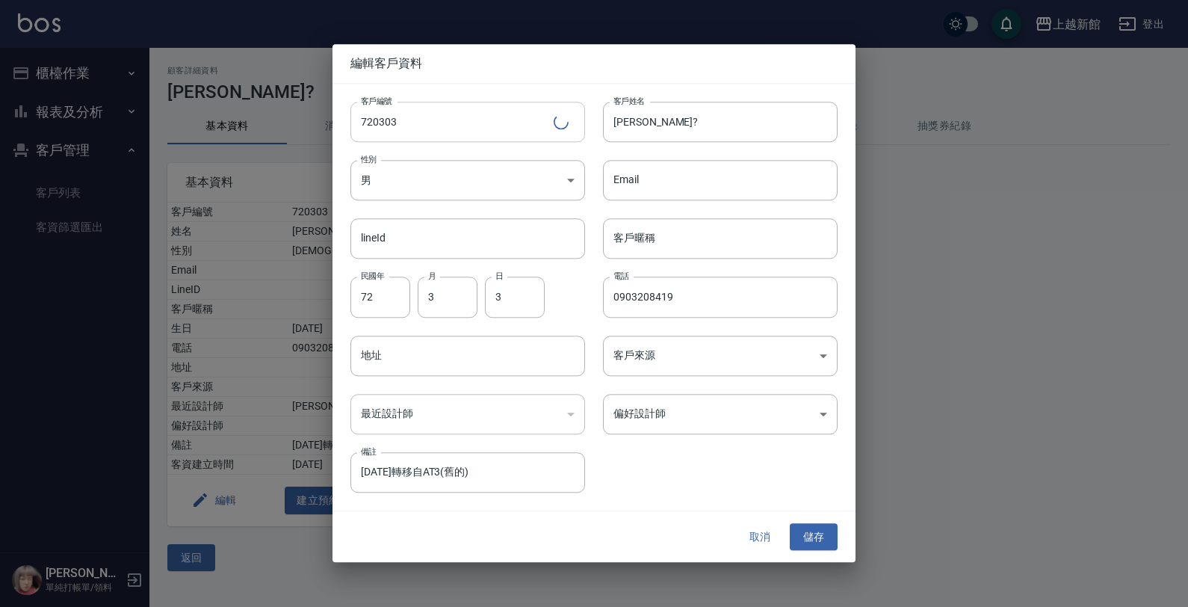
click at [482, 127] on input "720303" at bounding box center [451, 122] width 203 height 40
type input "7"
type input "270303"
click at [461, 161] on body "上越新館 登出 櫃檯作業 打帳單 帳單列表 掛單列表 現金收支登錄 高階收支登錄 材料自購登錄 每日結帳 排班表 現場電腦打卡 報表及分析 報表目錄 店家日報…" at bounding box center [594, 303] width 1188 height 607
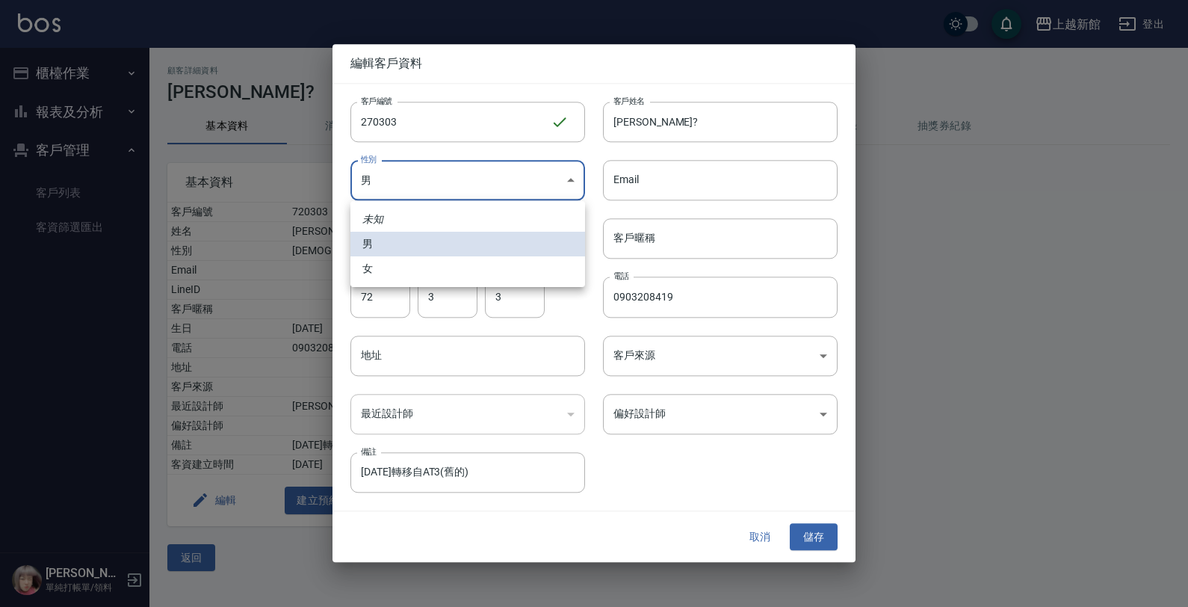
click at [397, 274] on li "女" at bounding box center [467, 268] width 235 height 25
type input "FEMALE"
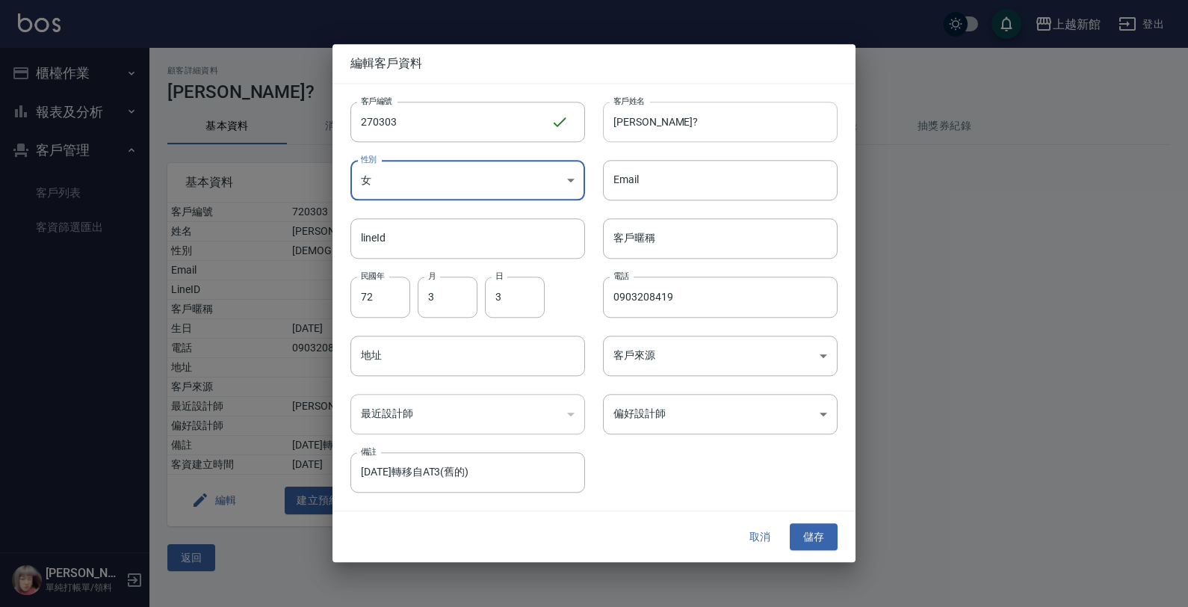
click at [662, 133] on input "黃馨?" at bounding box center [720, 122] width 235 height 40
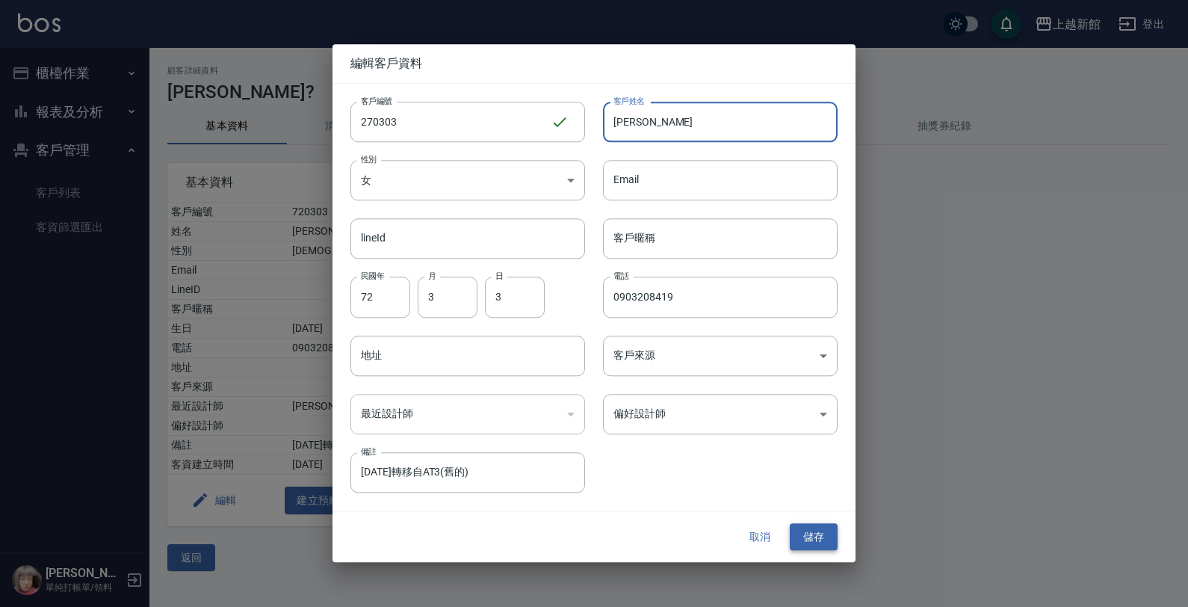
type input "黃幸鉞"
click at [823, 532] on button "儲存" at bounding box center [814, 537] width 48 height 28
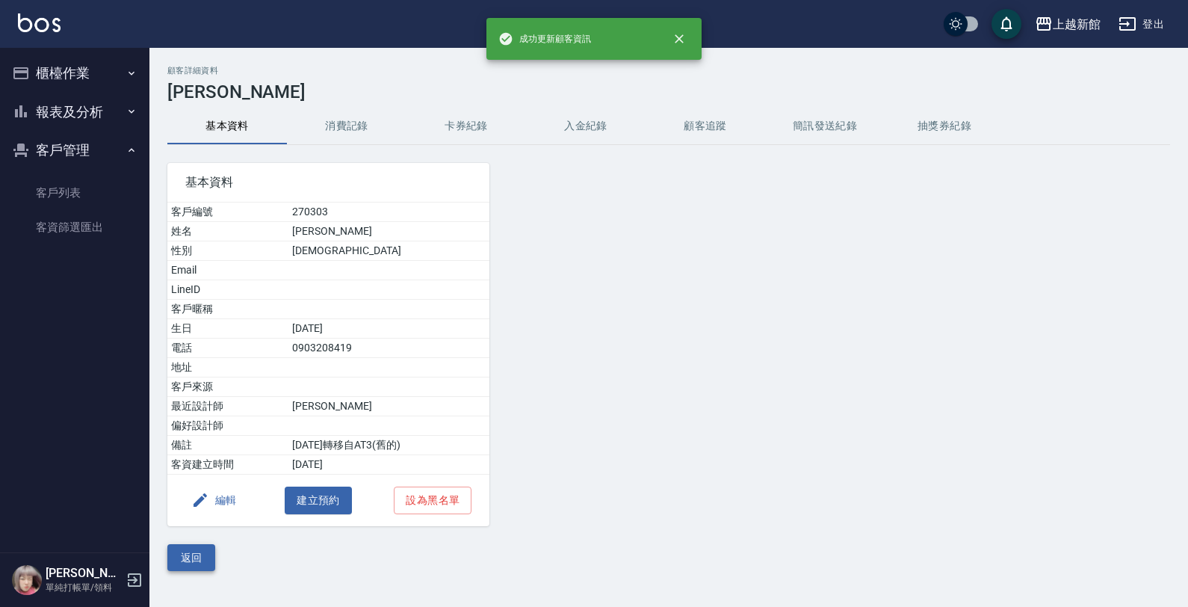
click at [202, 553] on button "返回" at bounding box center [191, 558] width 48 height 28
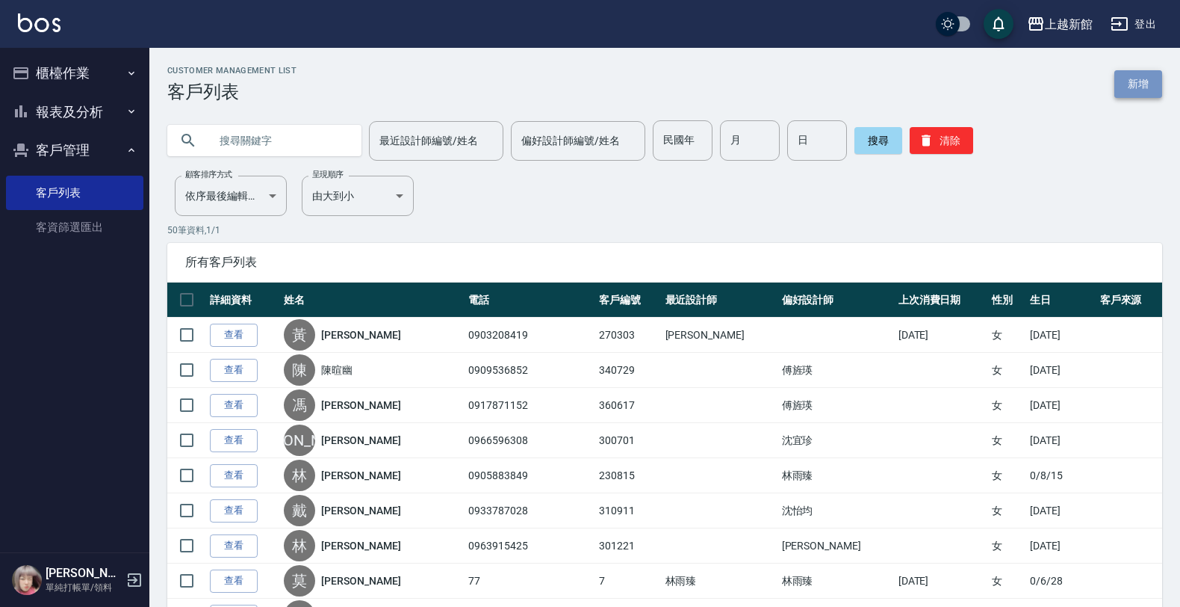
click at [1121, 90] on link "新增" at bounding box center [1138, 84] width 48 height 28
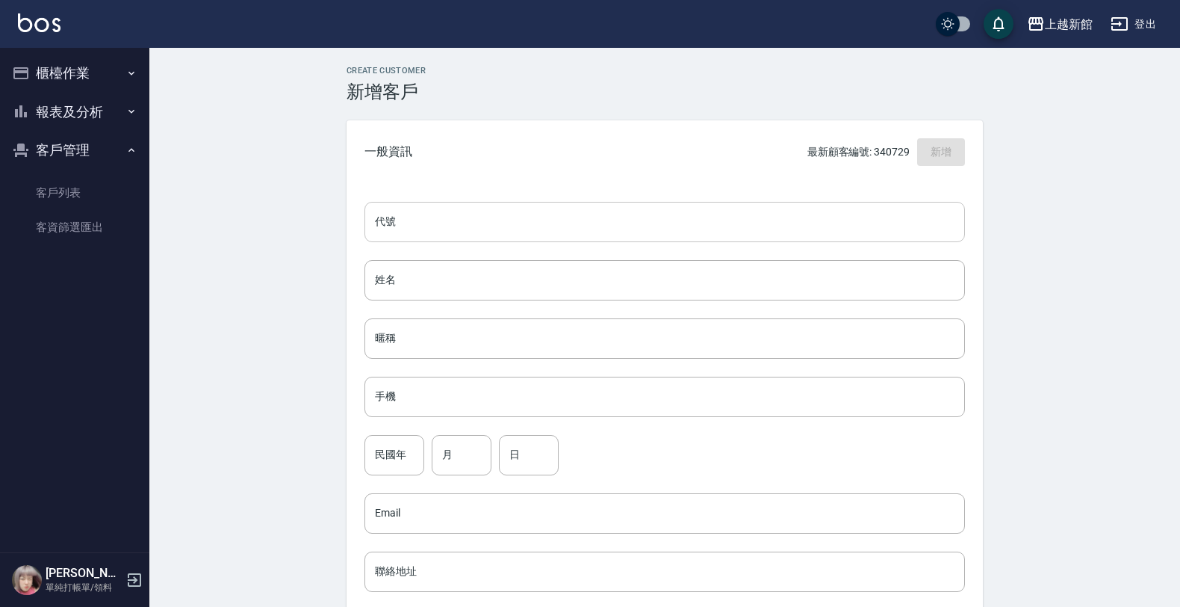
click at [630, 239] on div "代號 代號 姓名 姓名 暱稱 暱稱 手機 手機 民國年 民國年 月 月 日 日 Email Email 聯絡地址 聯絡地址 男 女 LINE ID LINE …" at bounding box center [665, 547] width 636 height 726
click at [631, 237] on input "代號" at bounding box center [665, 222] width 601 height 40
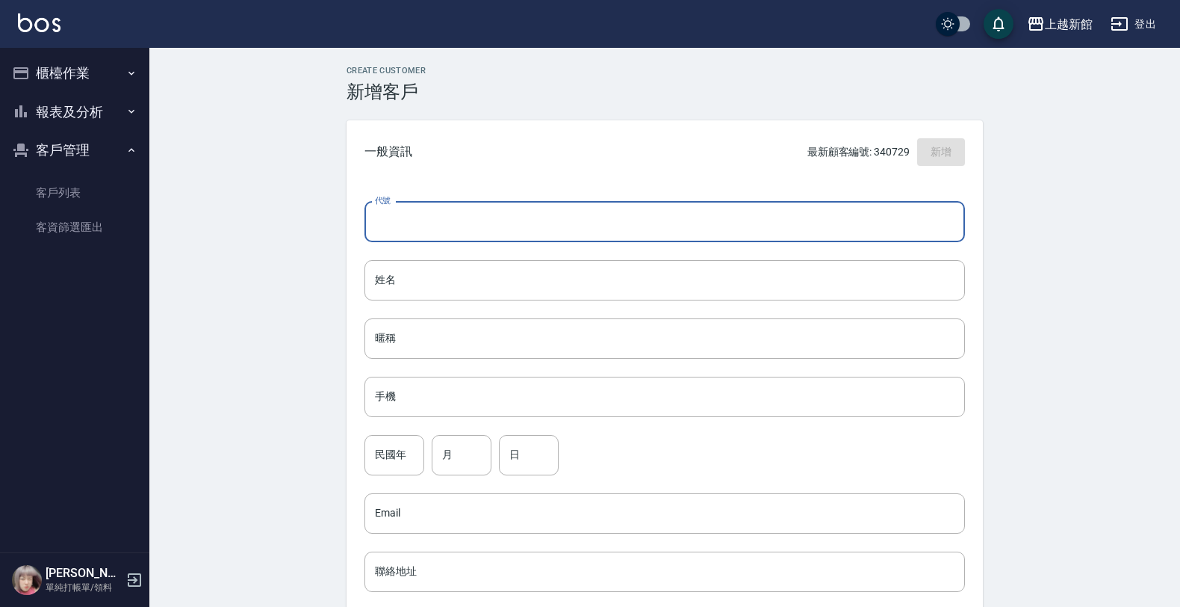
click at [621, 239] on input "代號" at bounding box center [665, 222] width 601 height 40
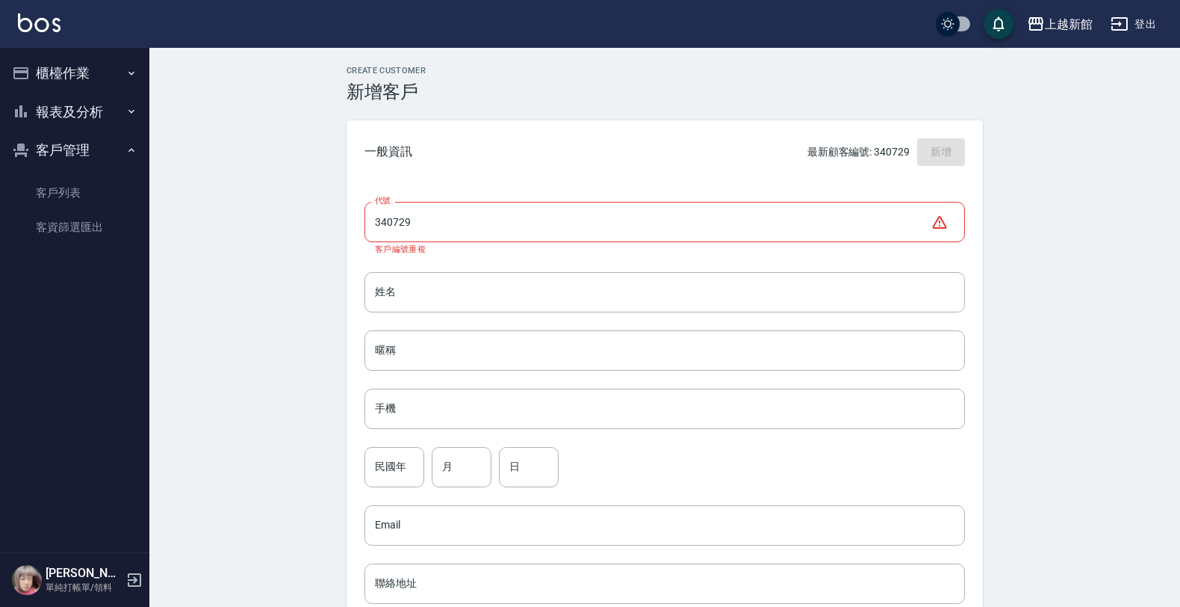
drag, startPoint x: 628, startPoint y: 250, endPoint x: 616, endPoint y: 226, distance: 26.7
click at [627, 249] on p "客戶編號重複" at bounding box center [665, 249] width 580 height 10
click at [616, 226] on input "340729" at bounding box center [648, 222] width 566 height 40
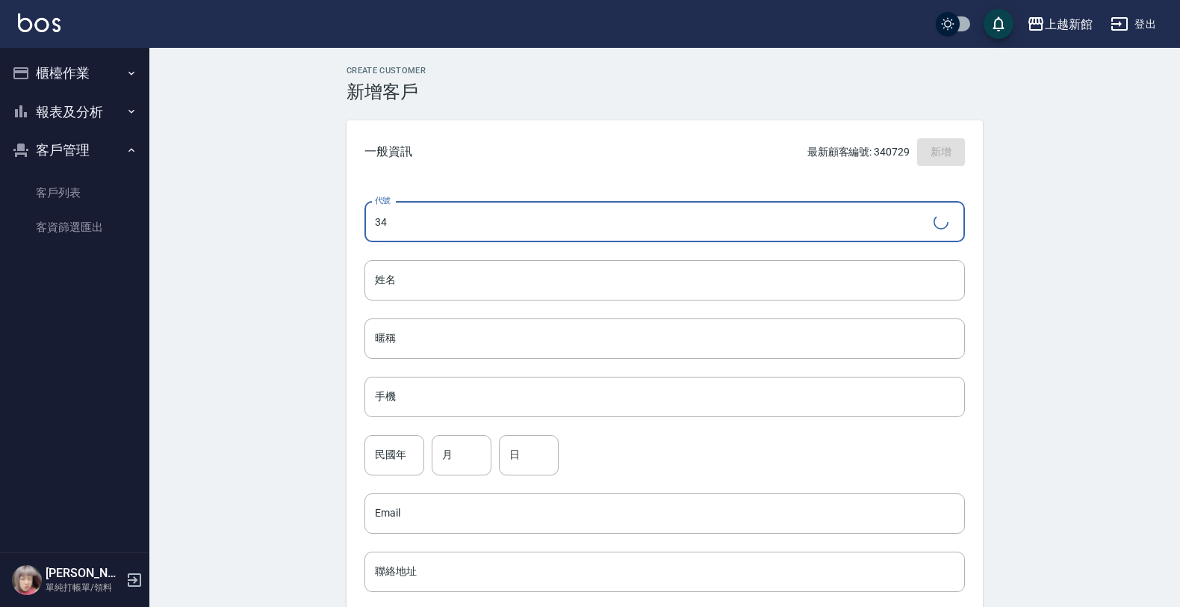
type input "3"
type input "350820"
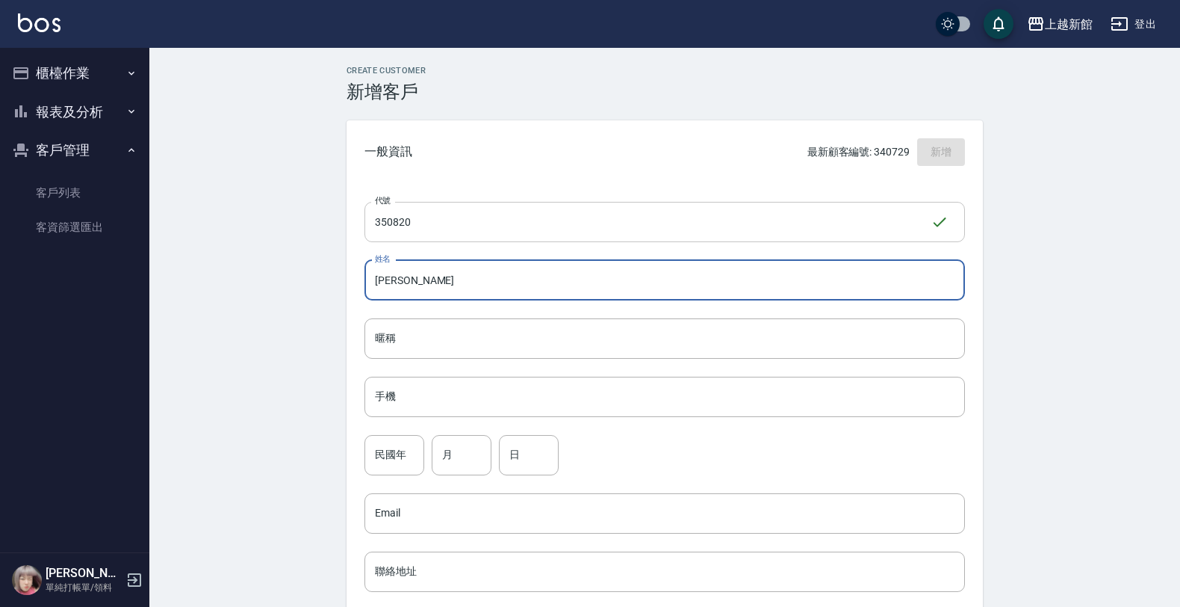
type input "邱雅靖"
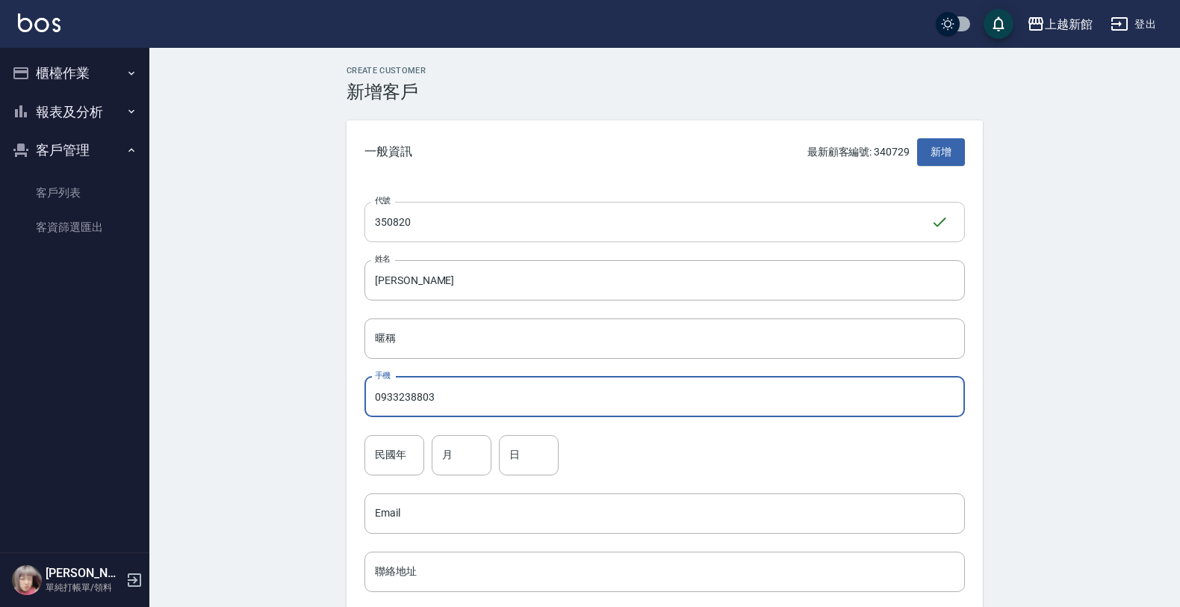
type input "0933238803"
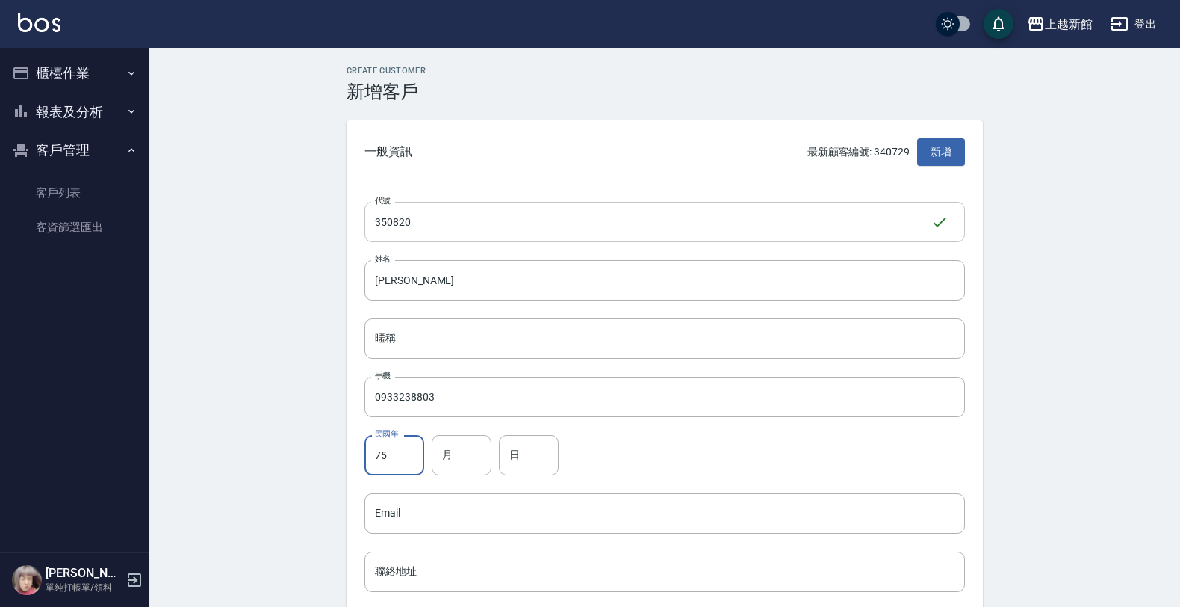
type input "75"
type input "8"
type input "20"
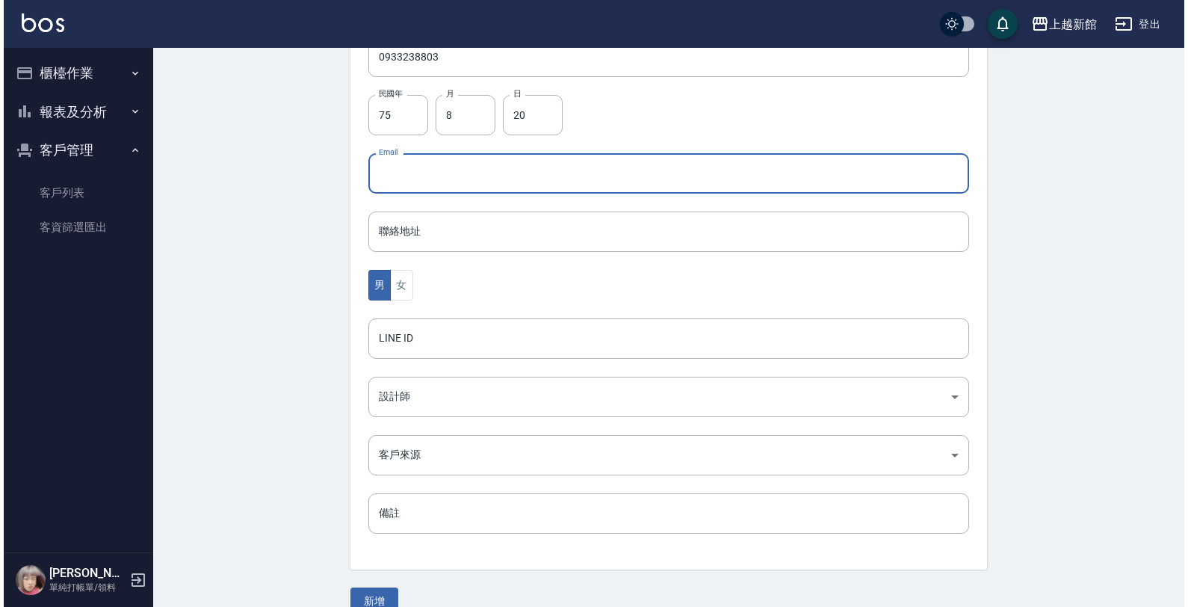
scroll to position [365, 0]
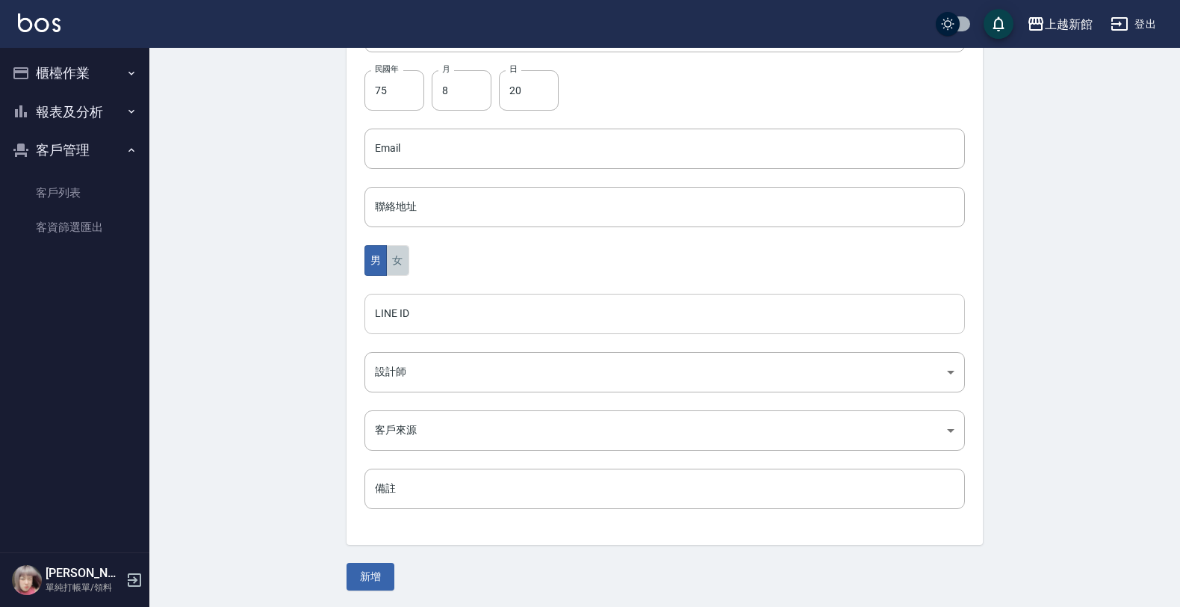
drag, startPoint x: 397, startPoint y: 260, endPoint x: 382, endPoint y: 316, distance: 58.2
click at [397, 261] on button "女" at bounding box center [397, 260] width 22 height 31
click at [397, 382] on body "上越新館 登出 櫃檯作業 打帳單 帳單列表 掛單列表 現金收支登錄 高階收支登錄 材料自購登錄 每日結帳 排班表 現場電腦打卡 報表及分析 報表目錄 店家日報…" at bounding box center [590, 121] width 1180 height 973
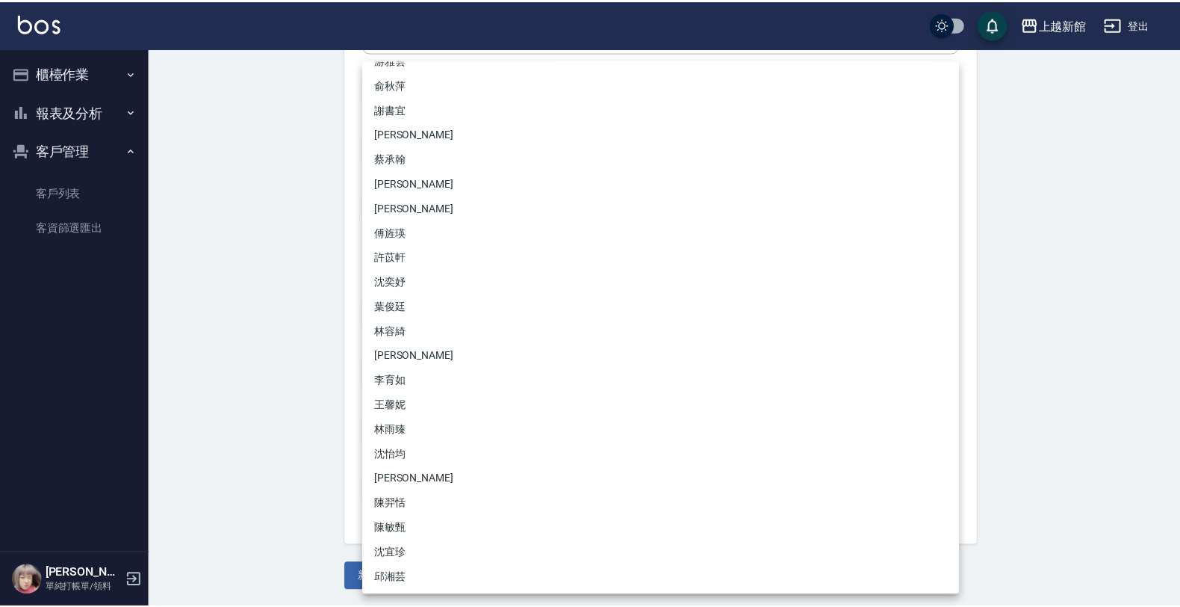
scroll to position [117, 0]
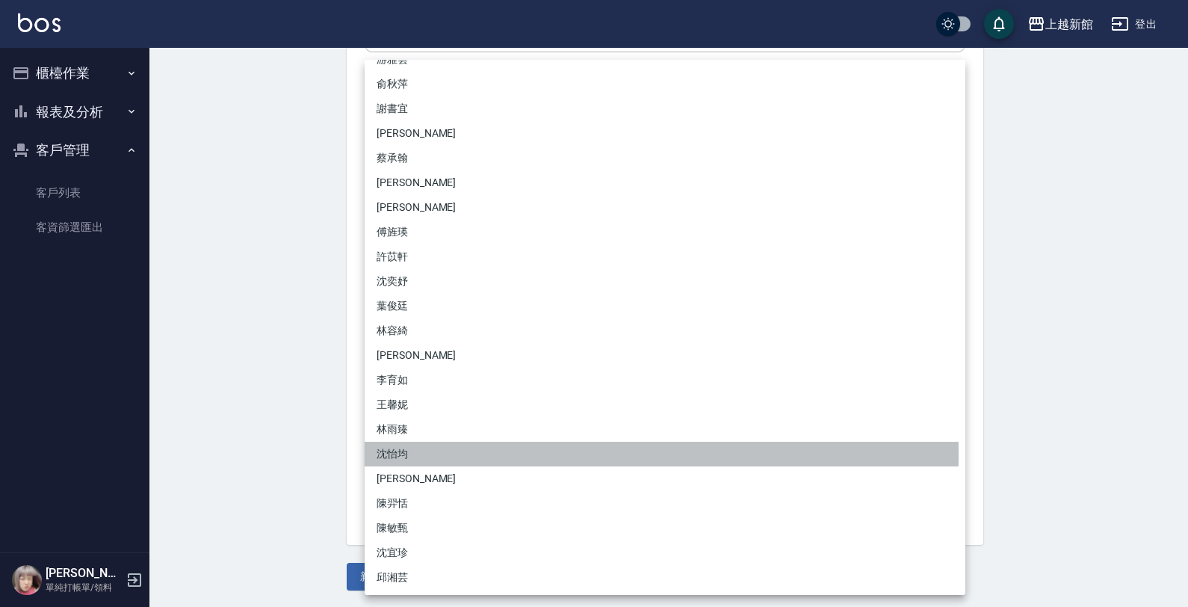
click at [409, 453] on li "沈怡均" at bounding box center [665, 453] width 601 height 25
type input "15a18275-fbb5-4975-8588-eb5da8df17b5"
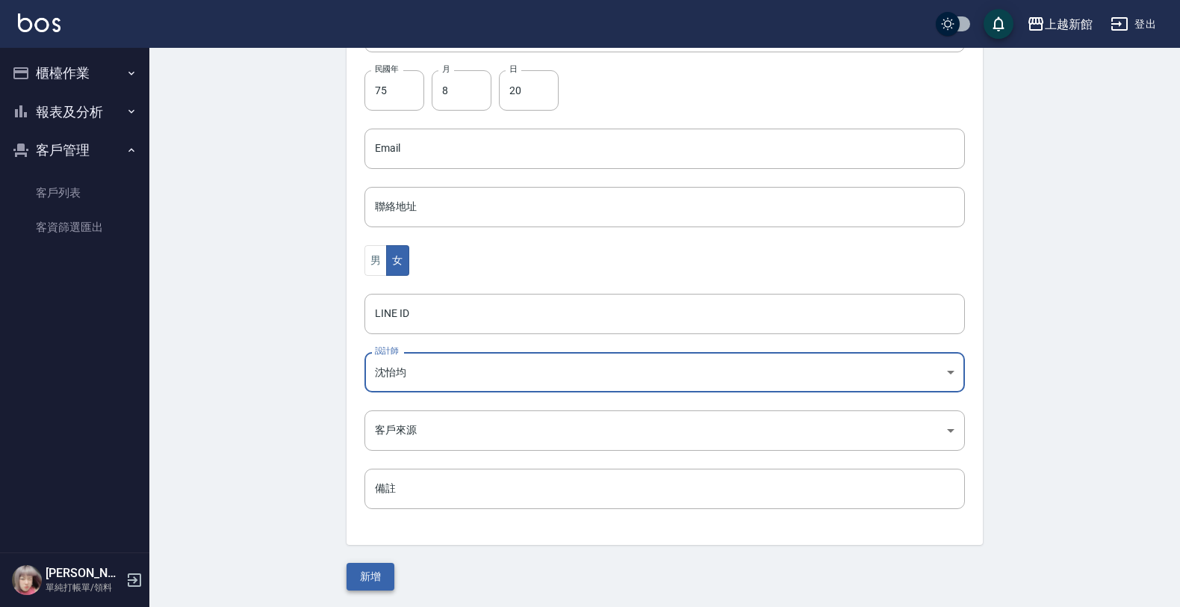
click at [371, 571] on button "新增" at bounding box center [371, 576] width 48 height 28
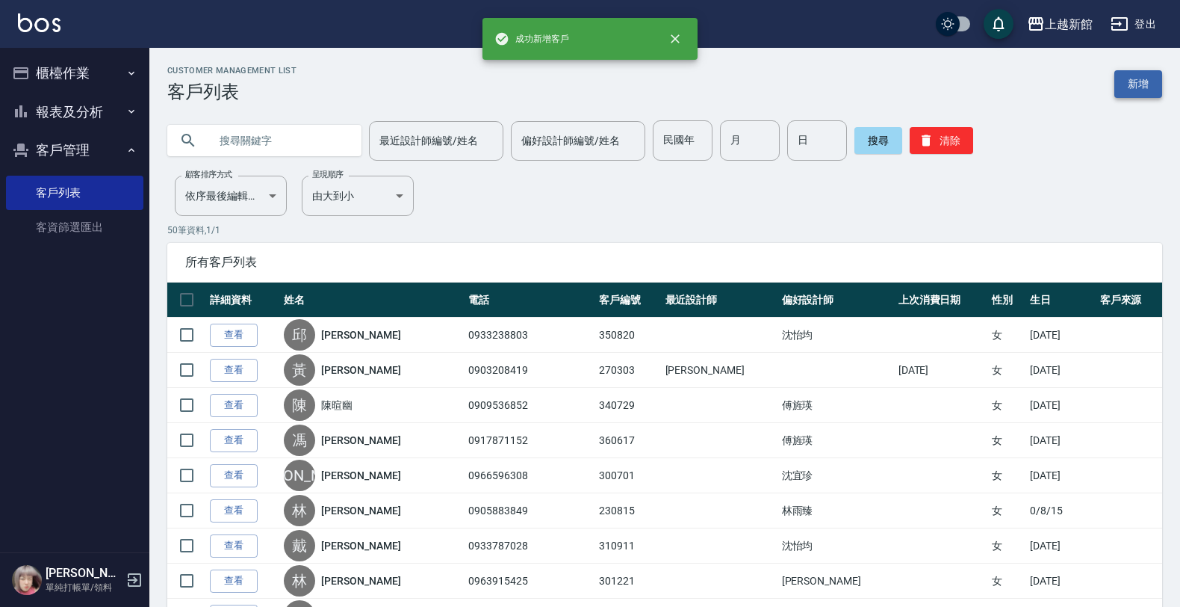
click at [1144, 92] on link "新增" at bounding box center [1138, 84] width 48 height 28
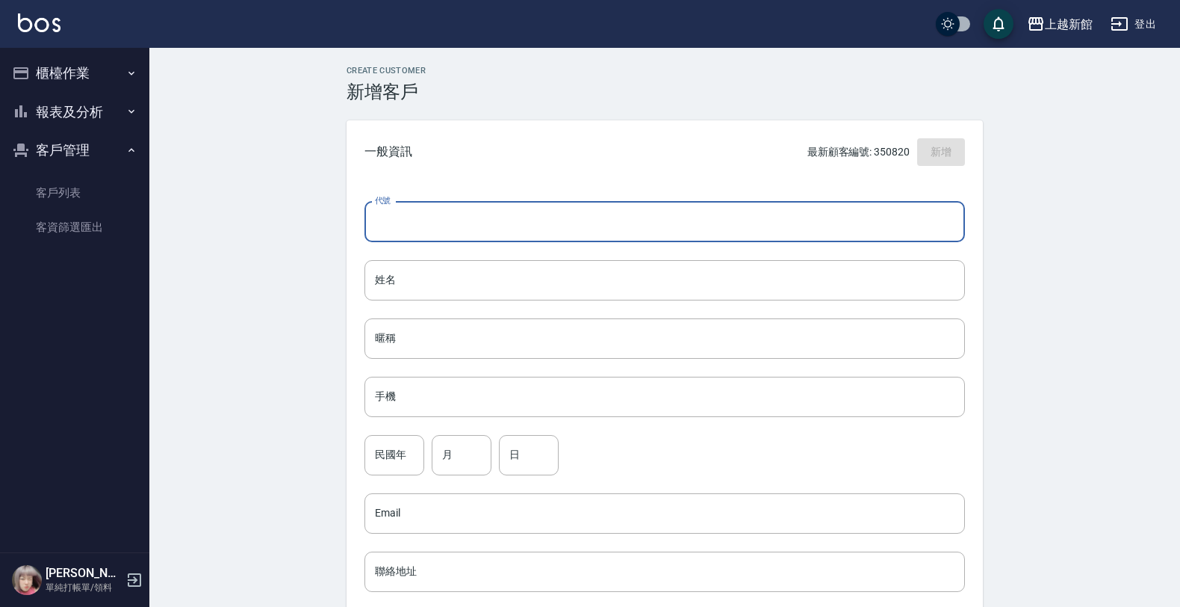
click at [837, 238] on input "代號" at bounding box center [665, 222] width 601 height 40
type input "261123"
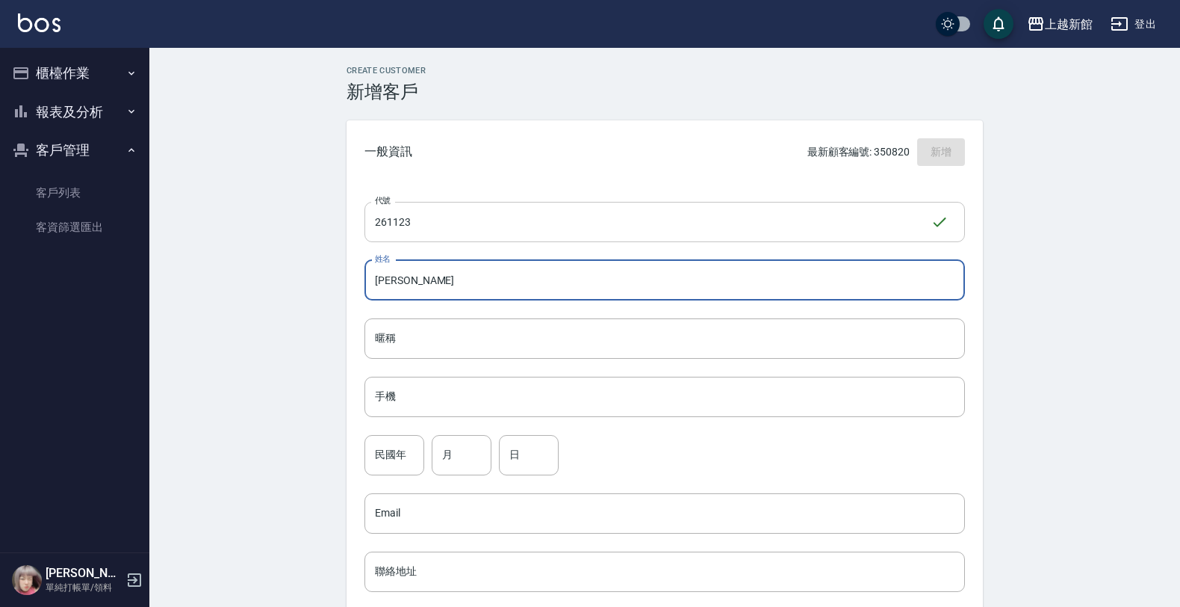
type input "陳芷綺"
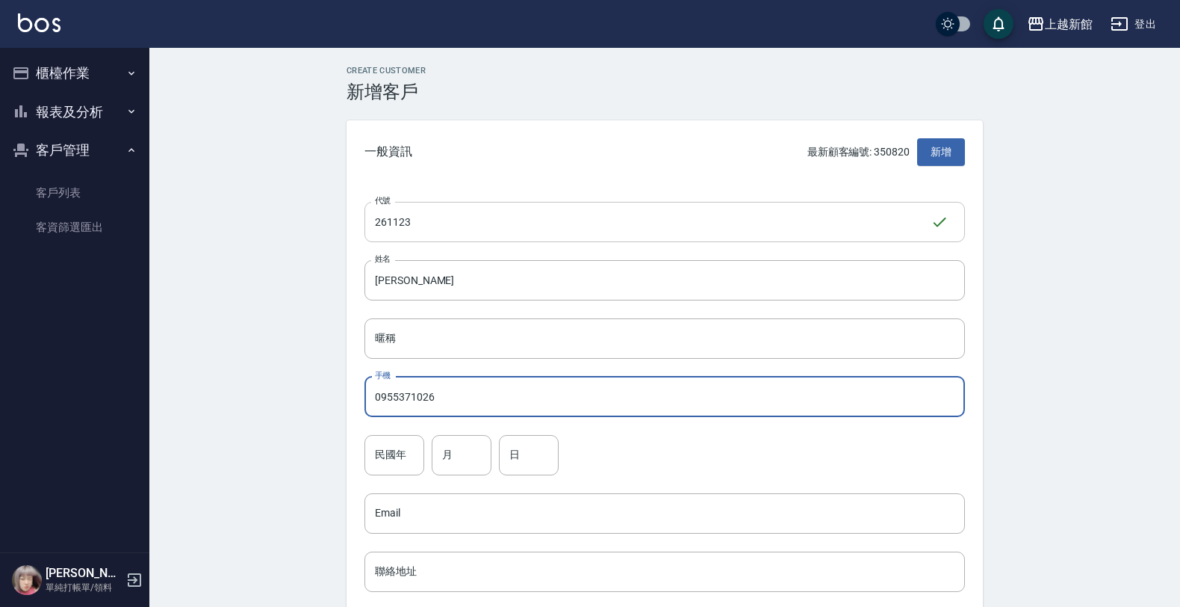
type input "0955371026"
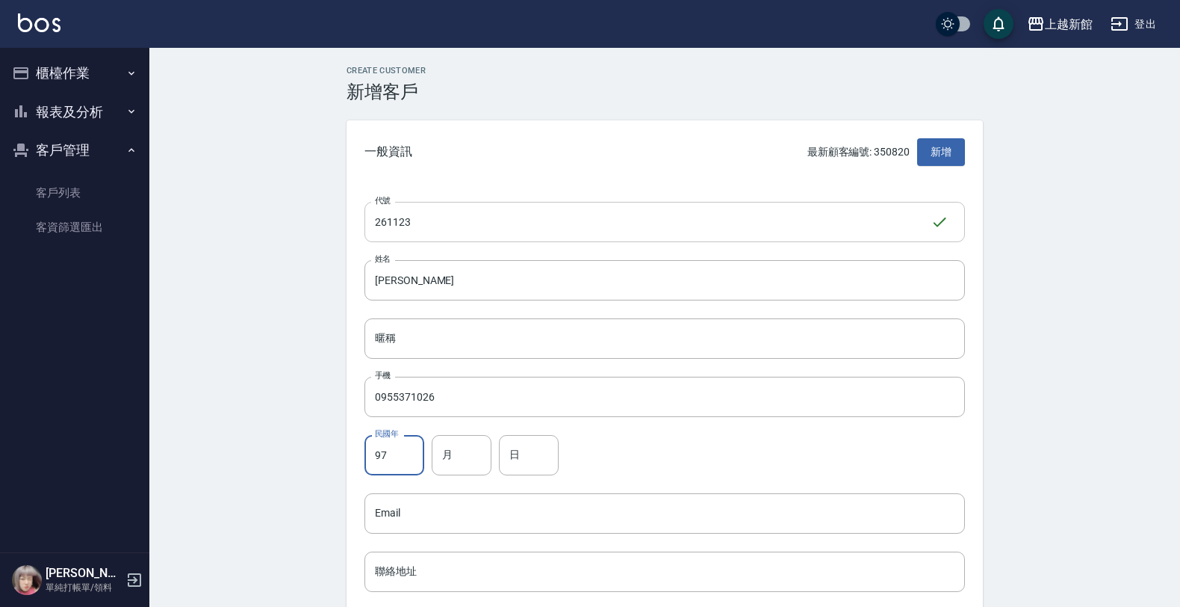
type input "97"
type input "11"
type input "23"
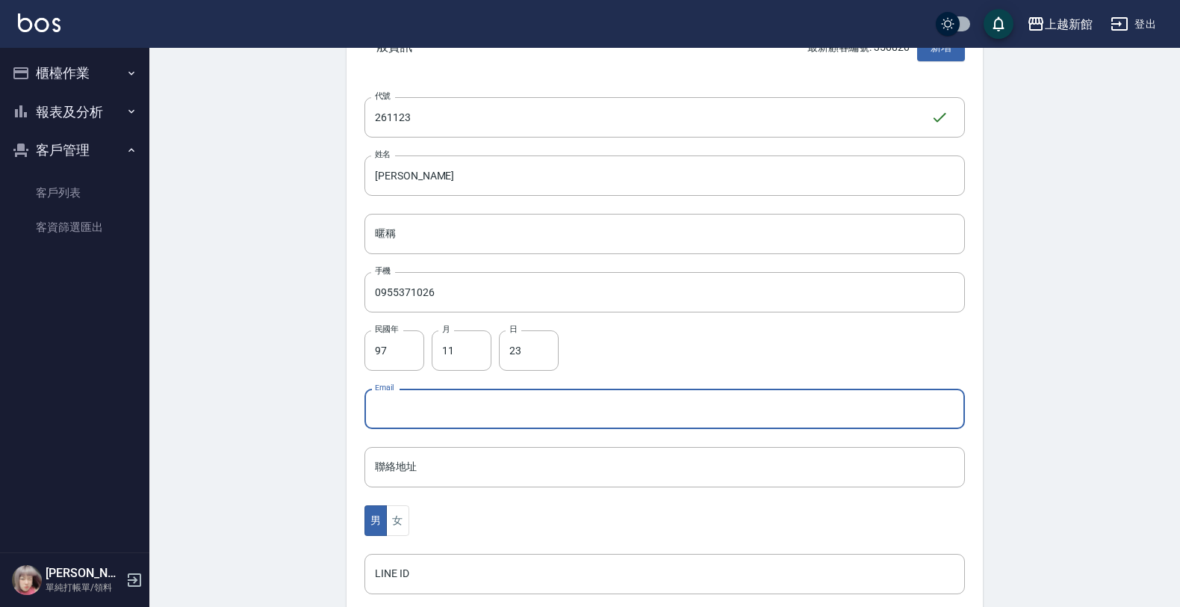
scroll to position [280, 0]
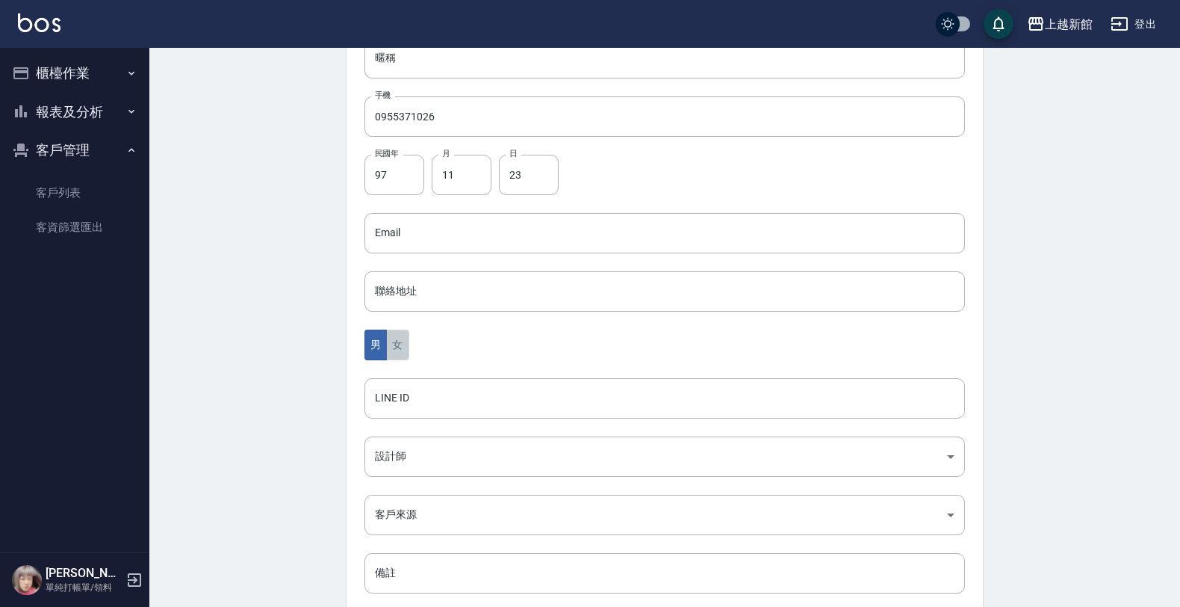
click at [403, 337] on button "女" at bounding box center [397, 344] width 22 height 31
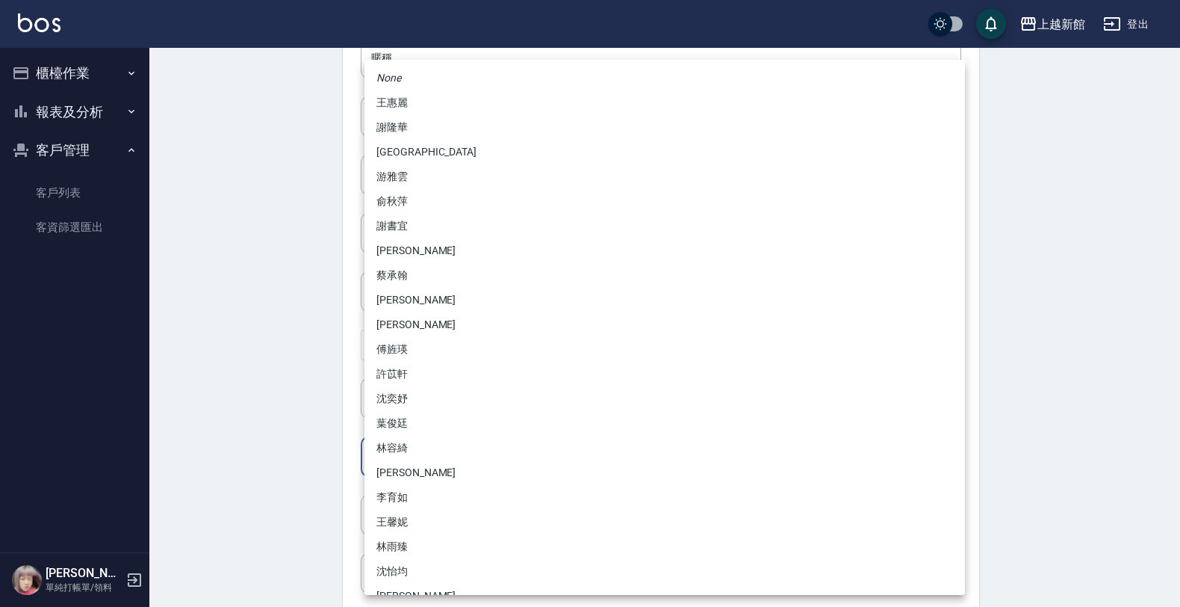
click at [400, 439] on body "上越新館 登出 櫃檯作業 打帳單 帳單列表 掛單列表 現金收支登錄 高階收支登錄 材料自購登錄 每日結帳 排班表 現場電腦打卡 報表及分析 報表目錄 店家日報…" at bounding box center [590, 206] width 1180 height 973
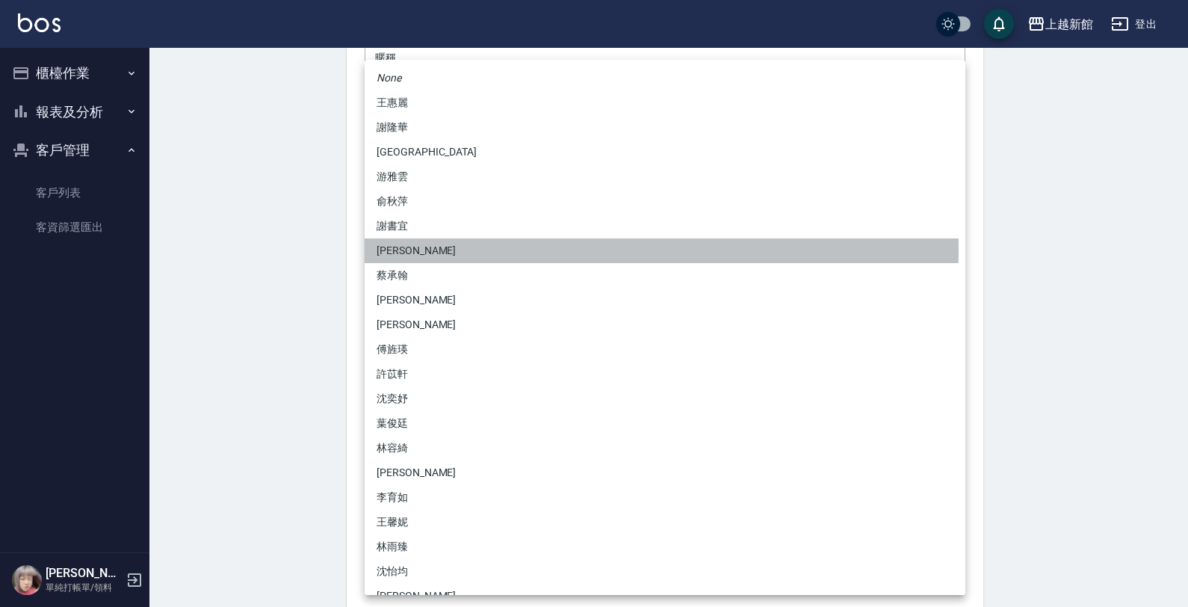
drag, startPoint x: 424, startPoint y: 249, endPoint x: 401, endPoint y: 286, distance: 43.6
click at [424, 250] on li "劉名儀" at bounding box center [665, 250] width 601 height 25
type input "f2df2d98-d013-4630-b475-e8e0bdc1e845"
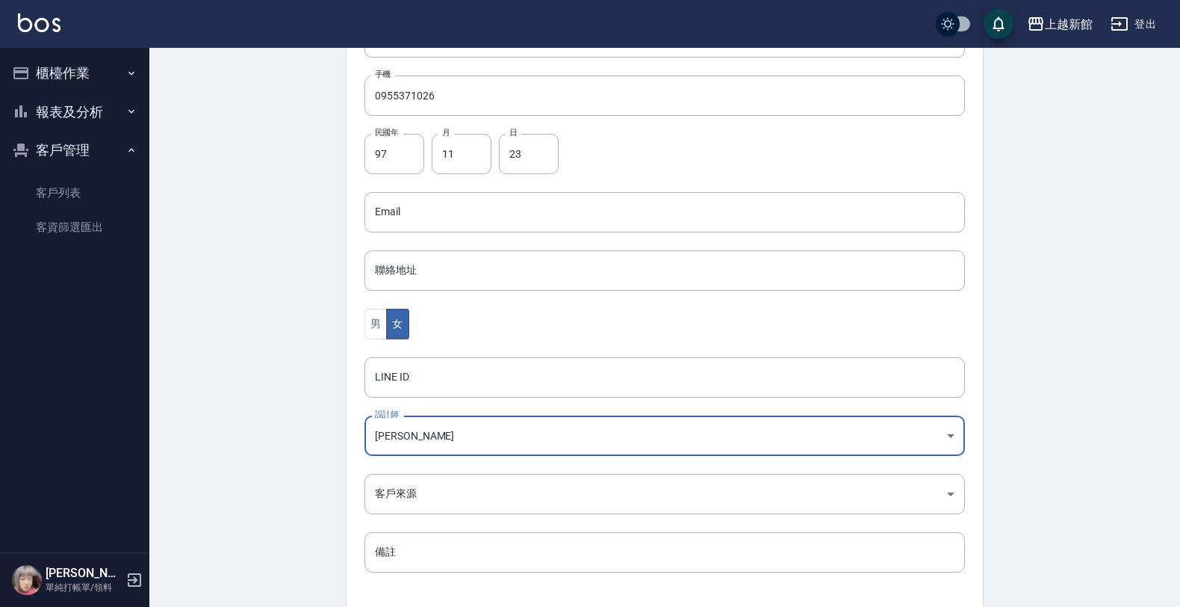
scroll to position [365, 0]
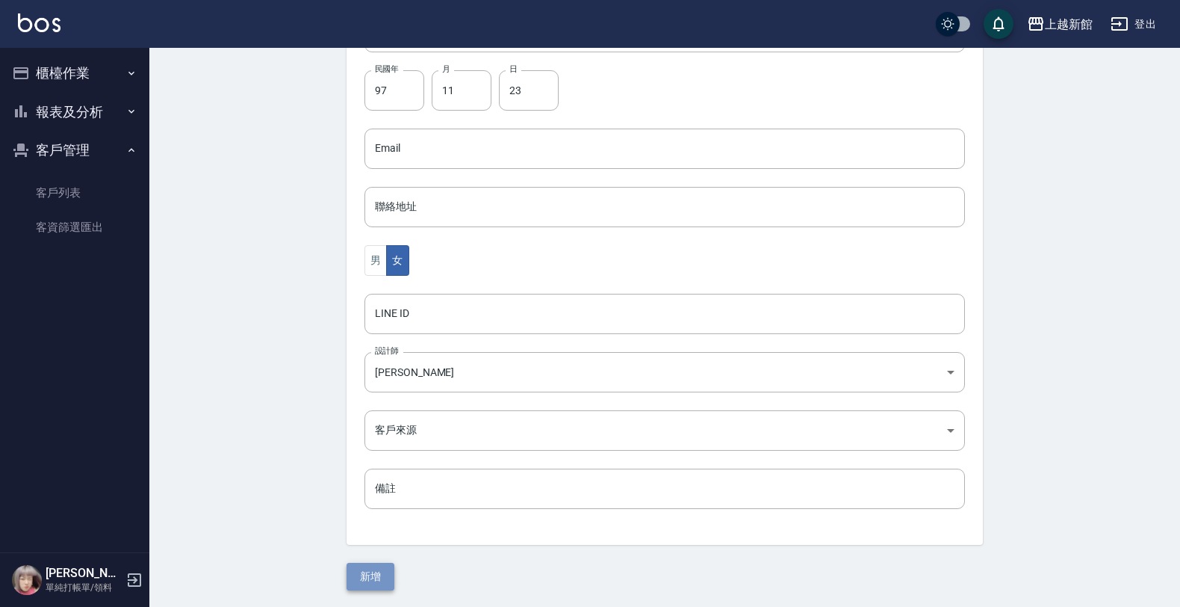
click at [382, 571] on button "新增" at bounding box center [371, 576] width 48 height 28
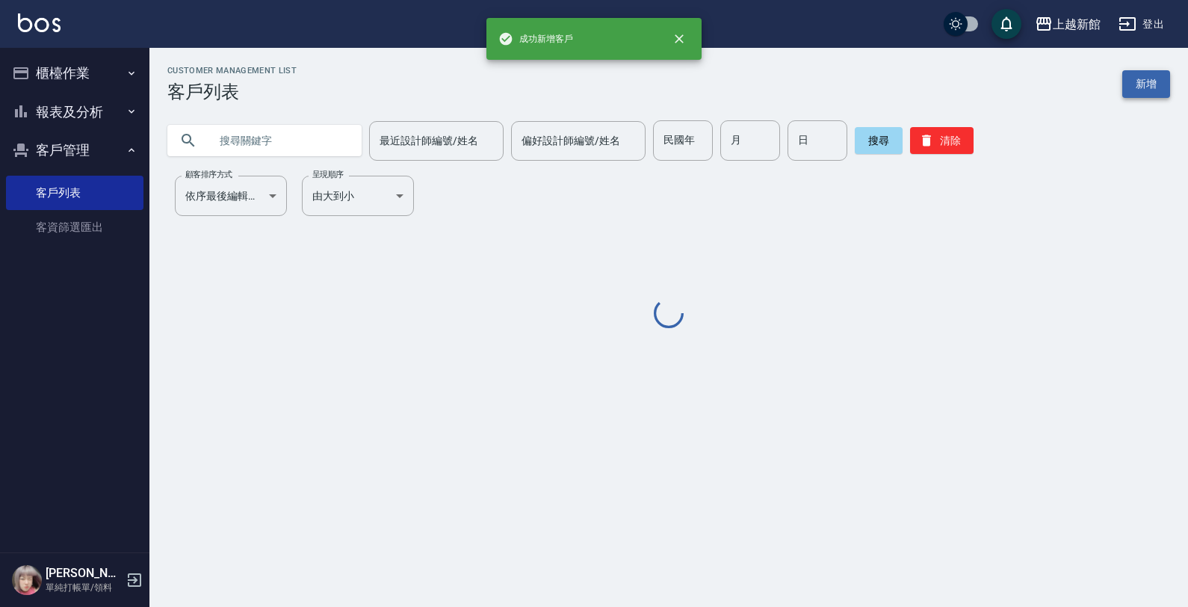
click at [1133, 81] on link "新增" at bounding box center [1146, 84] width 48 height 28
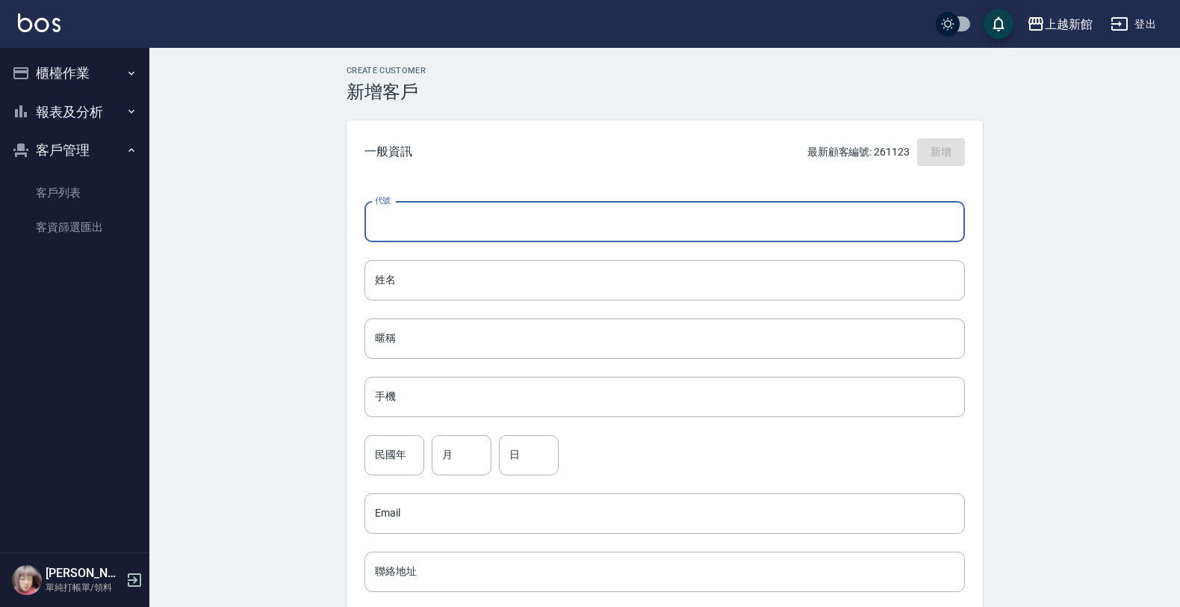
click at [857, 229] on input "代號" at bounding box center [665, 222] width 601 height 40
type input "210718"
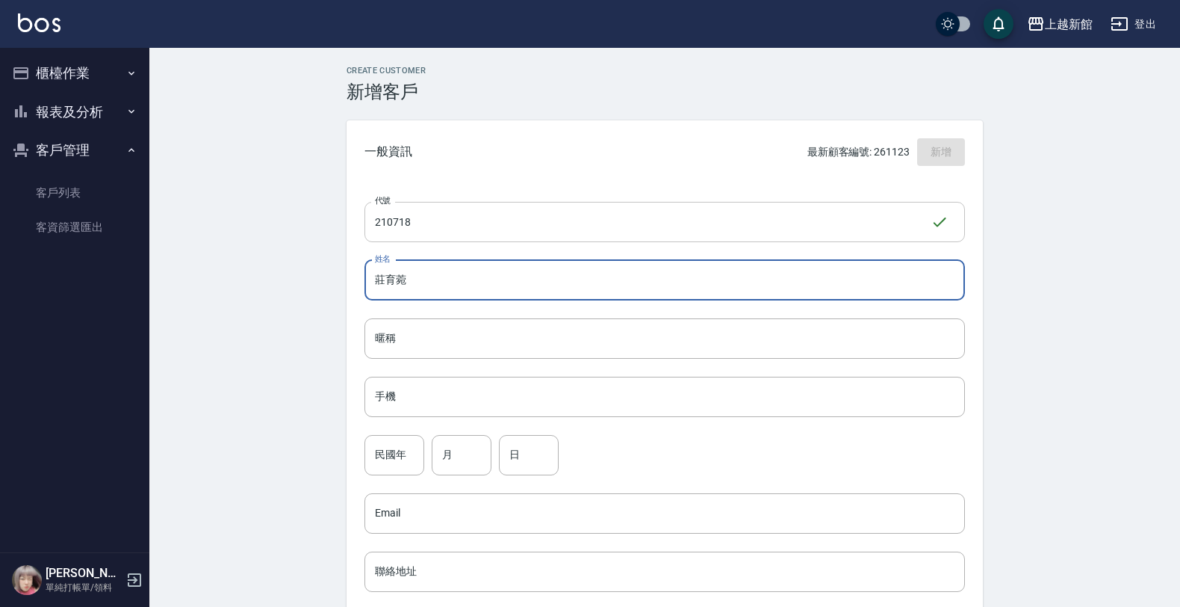
type input "莊育菀"
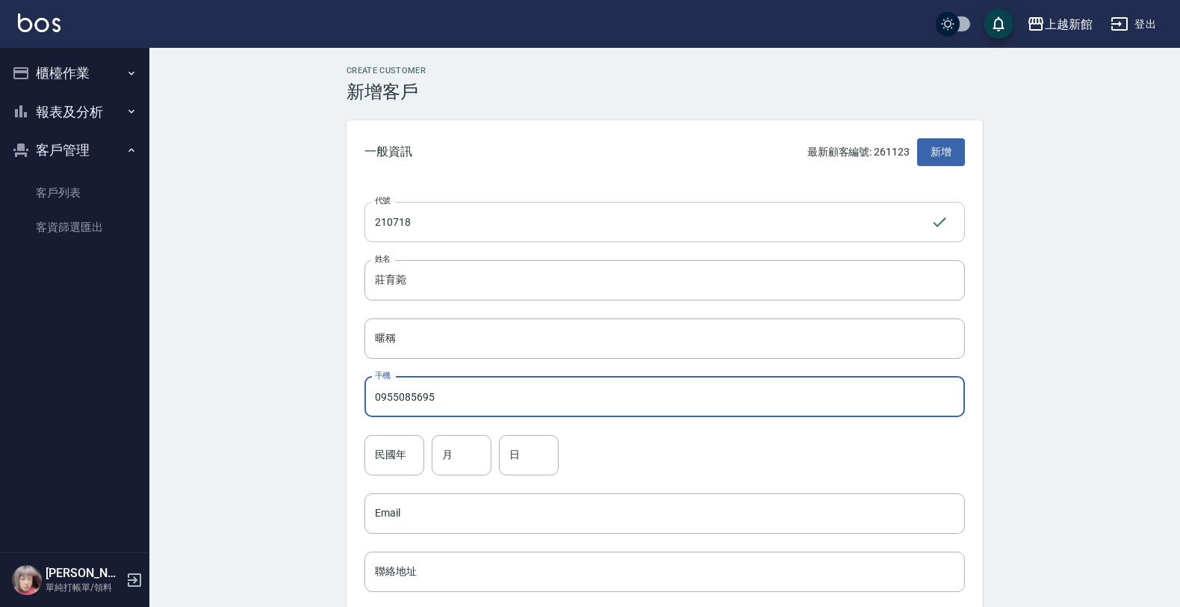
type input "0955085695"
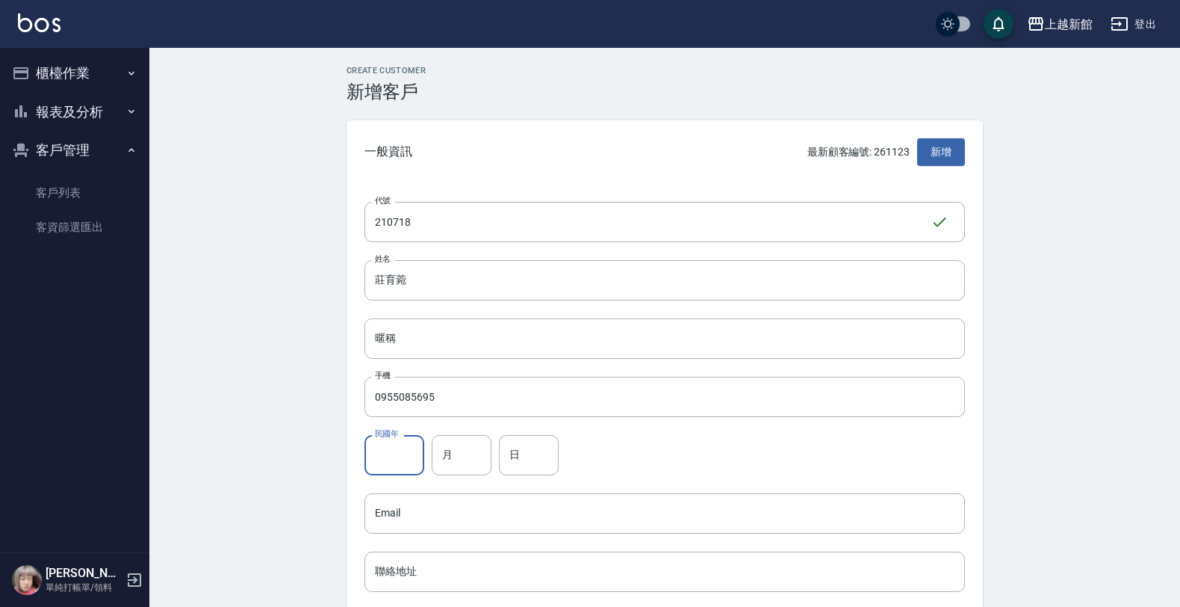
click at [400, 443] on input "民國年" at bounding box center [395, 455] width 60 height 40
type input "71"
type input "5"
type input "0"
type input "18"
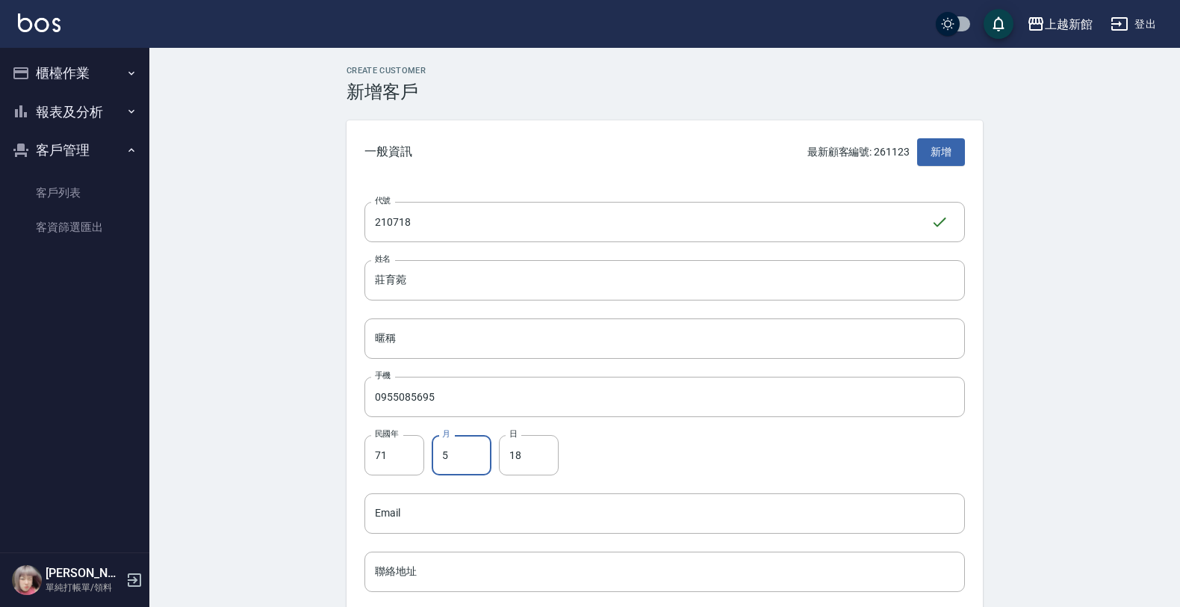
click at [464, 457] on input "5" at bounding box center [462, 455] width 60 height 40
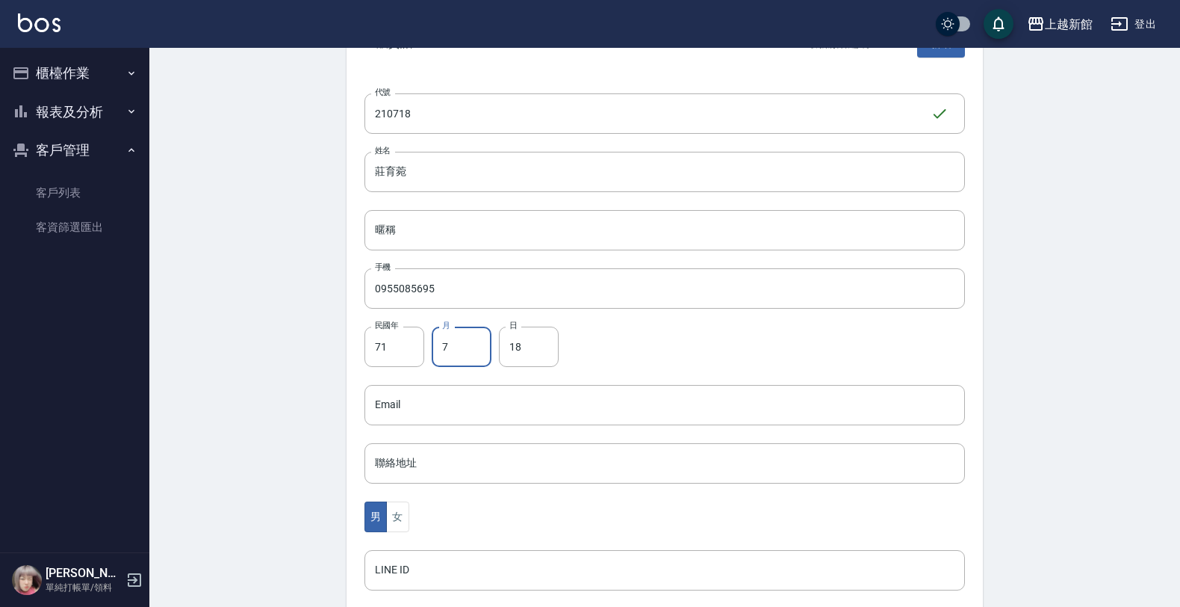
scroll to position [365, 0]
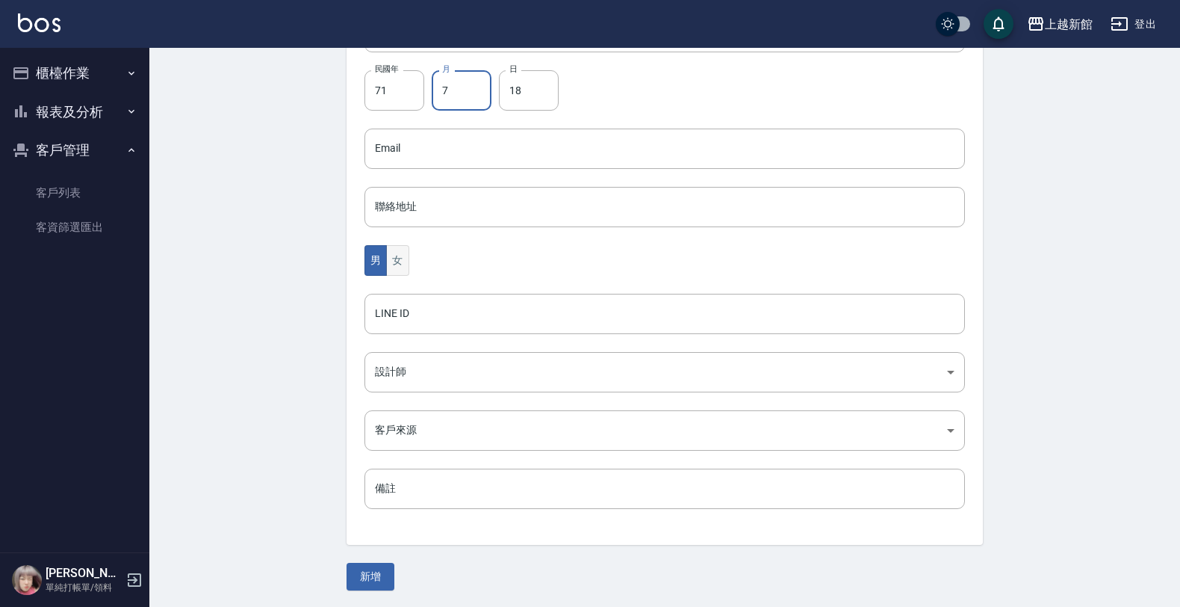
type input "7"
drag, startPoint x: 393, startPoint y: 250, endPoint x: 394, endPoint y: 267, distance: 16.5
click at [394, 255] on button "女" at bounding box center [397, 260] width 22 height 31
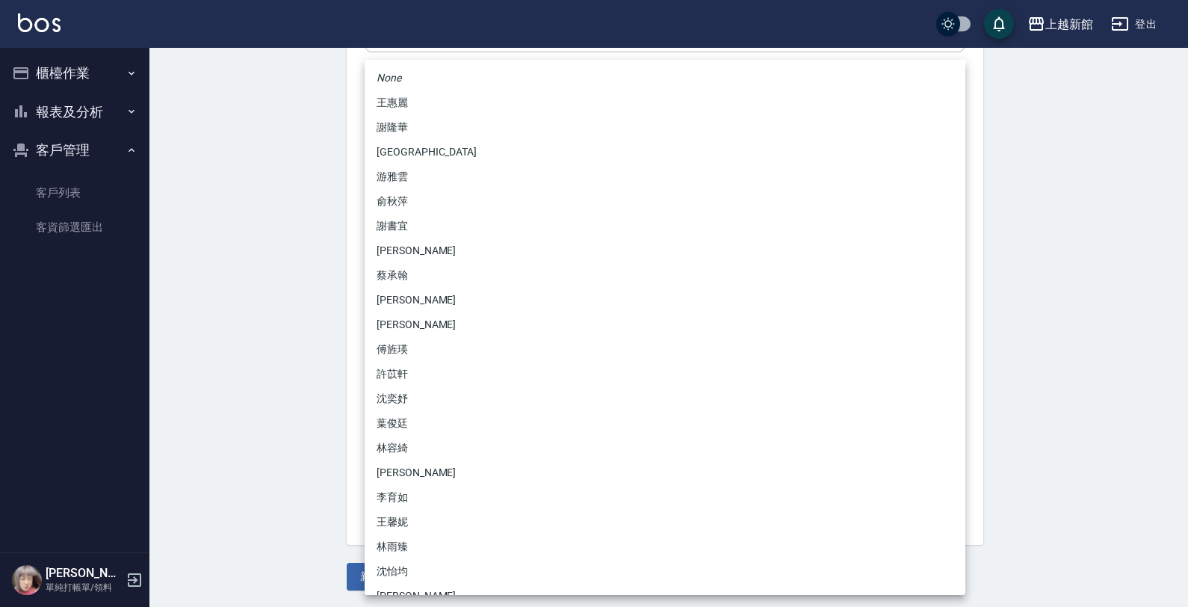
click at [415, 365] on body "上越新館 登出 櫃檯作業 打帳單 帳單列表 掛單列表 現金收支登錄 高階收支登錄 材料自購登錄 每日結帳 排班表 現場電腦打卡 報表及分析 報表目錄 店家日報…" at bounding box center [594, 121] width 1188 height 973
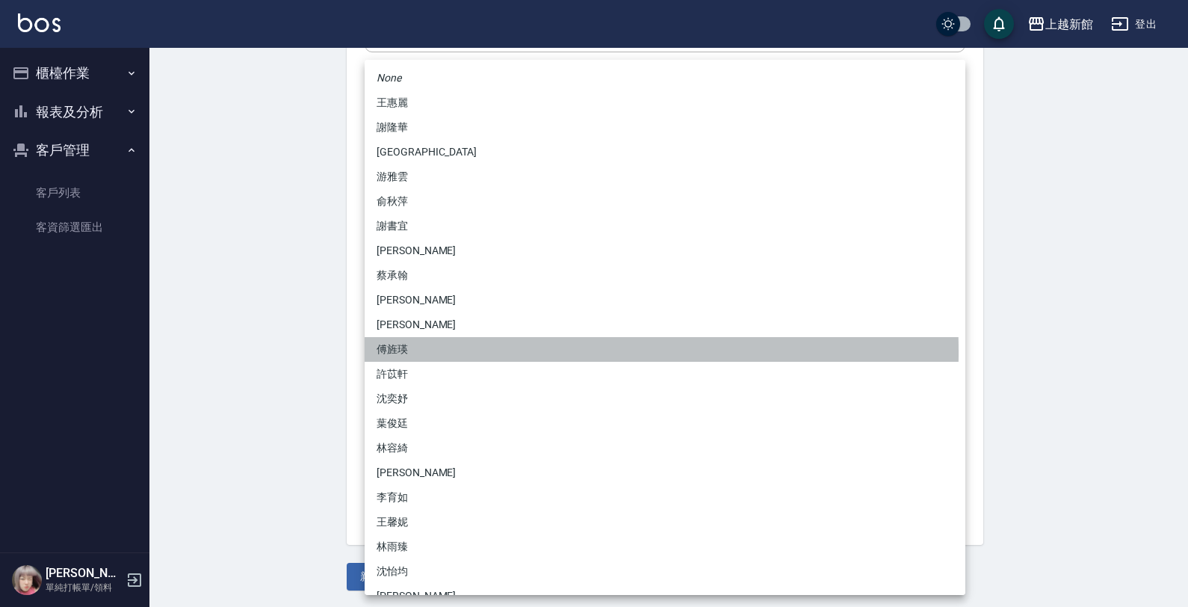
click at [417, 352] on li "傅旌瑛" at bounding box center [665, 349] width 601 height 25
type input "1211b317-6865-4b65-8ce4-66e34f8d1fd8"
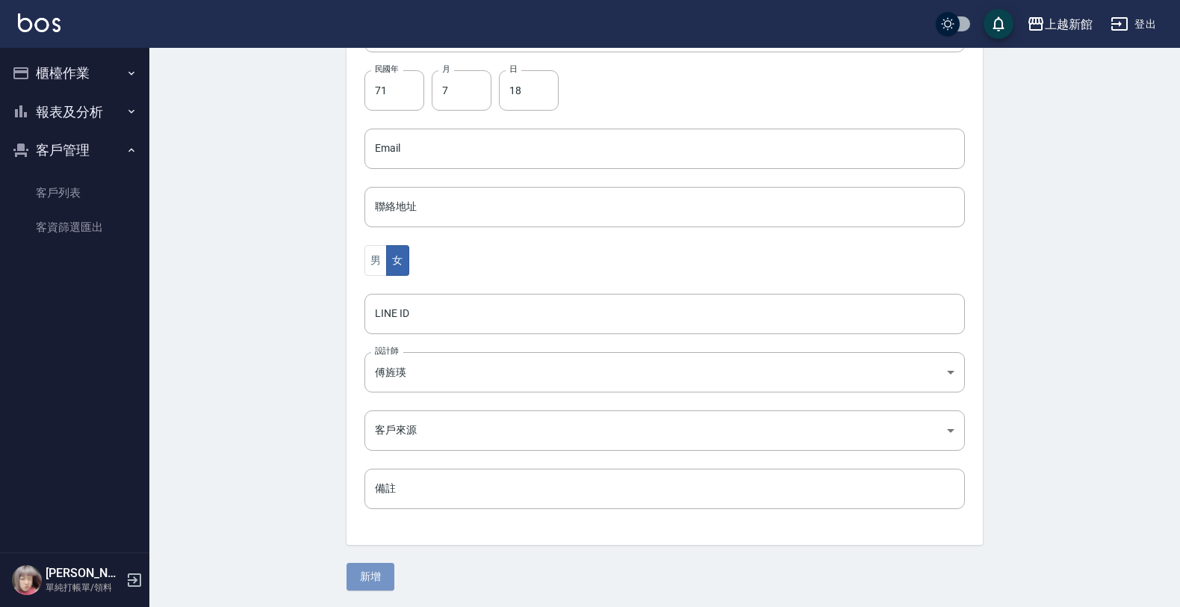
click at [367, 572] on button "新增" at bounding box center [371, 576] width 48 height 28
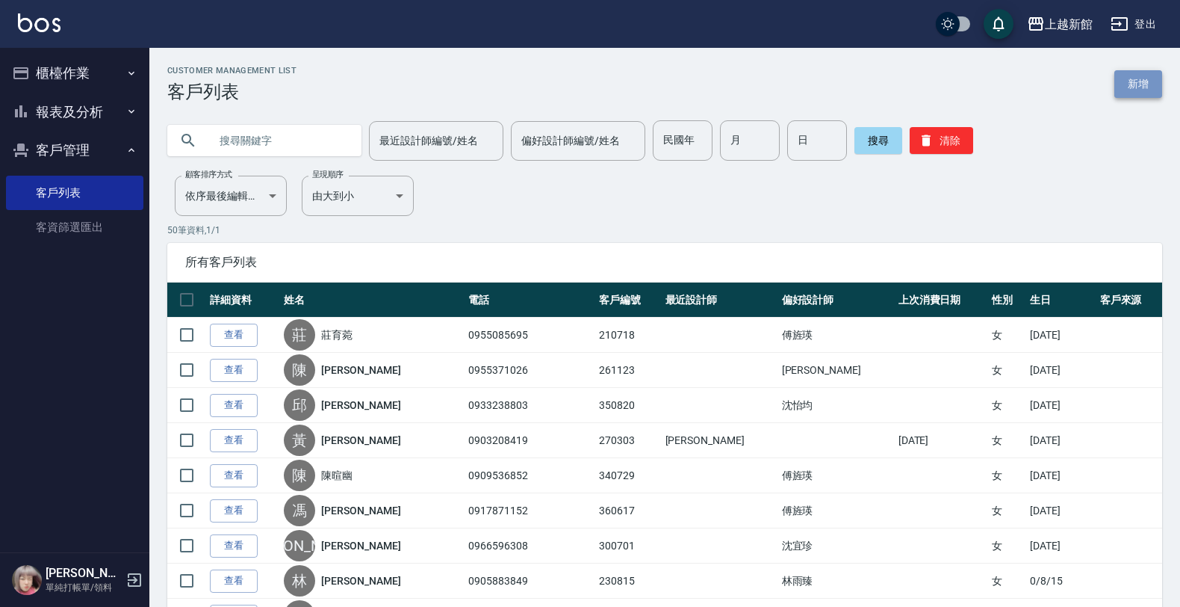
click at [1144, 78] on link "新增" at bounding box center [1138, 84] width 48 height 28
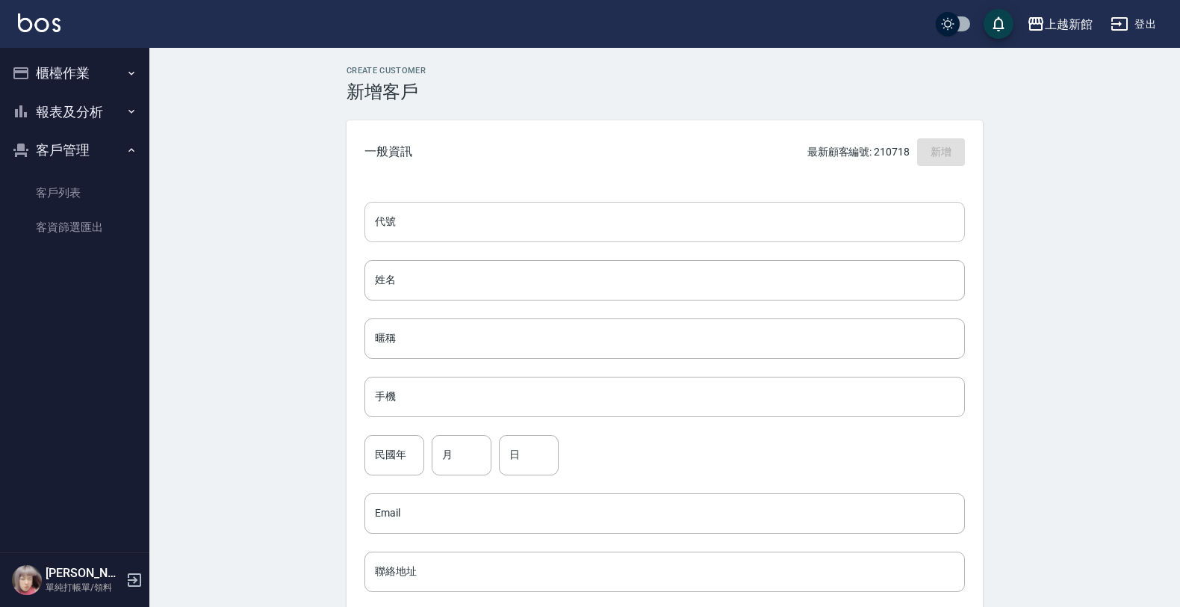
click at [916, 220] on input "代號" at bounding box center [665, 222] width 601 height 40
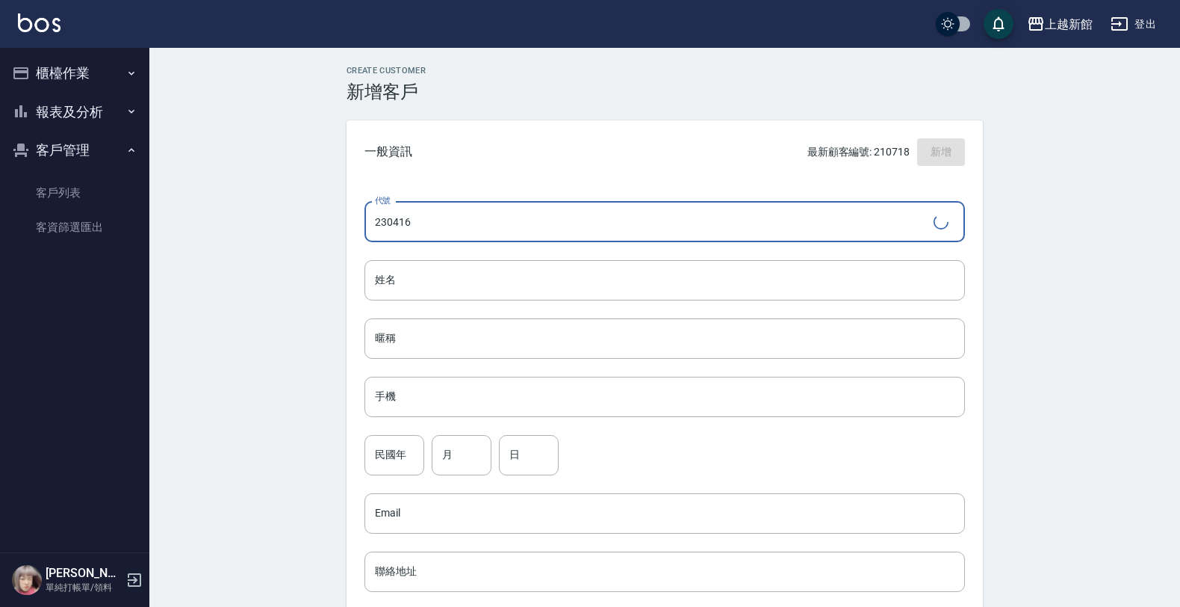
type input "230416"
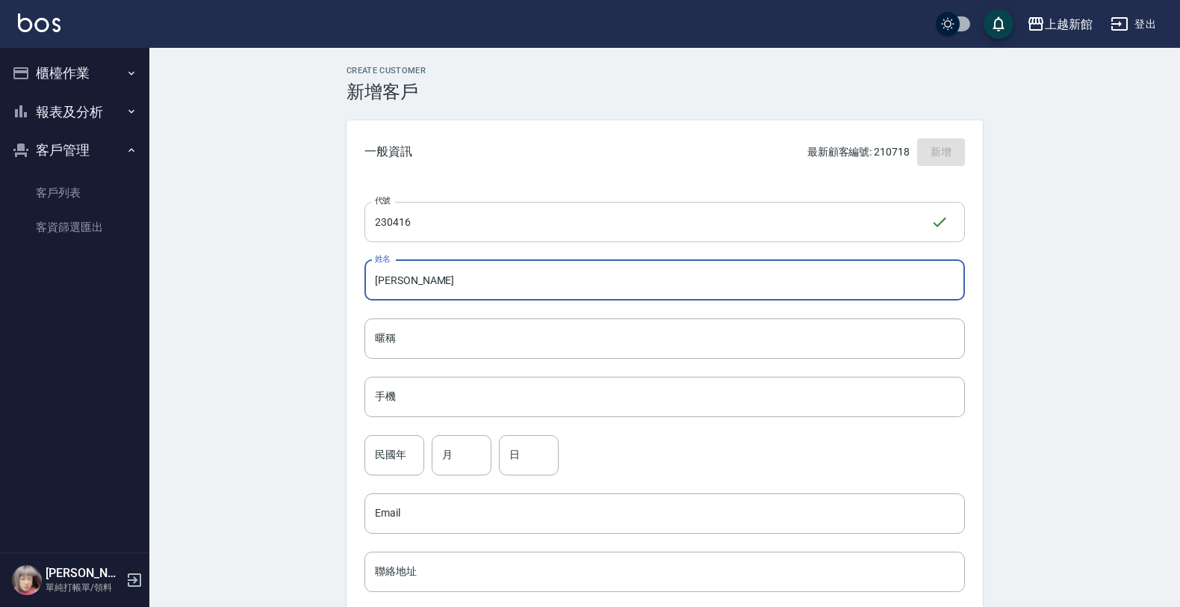
type input "黃齡瑩"
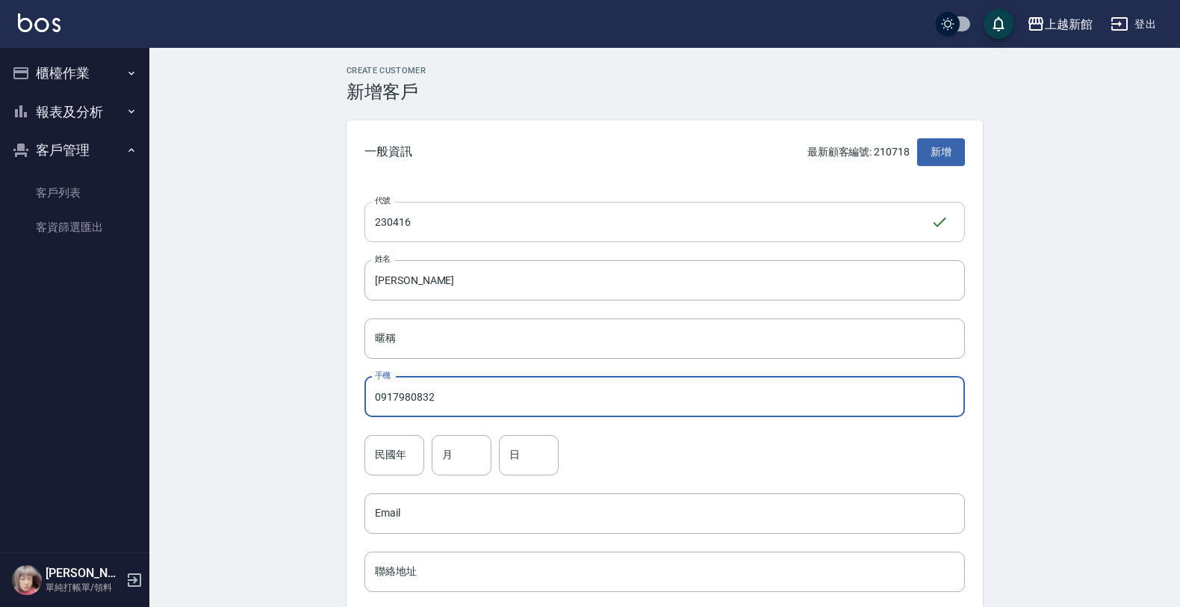
type input "0917980832"
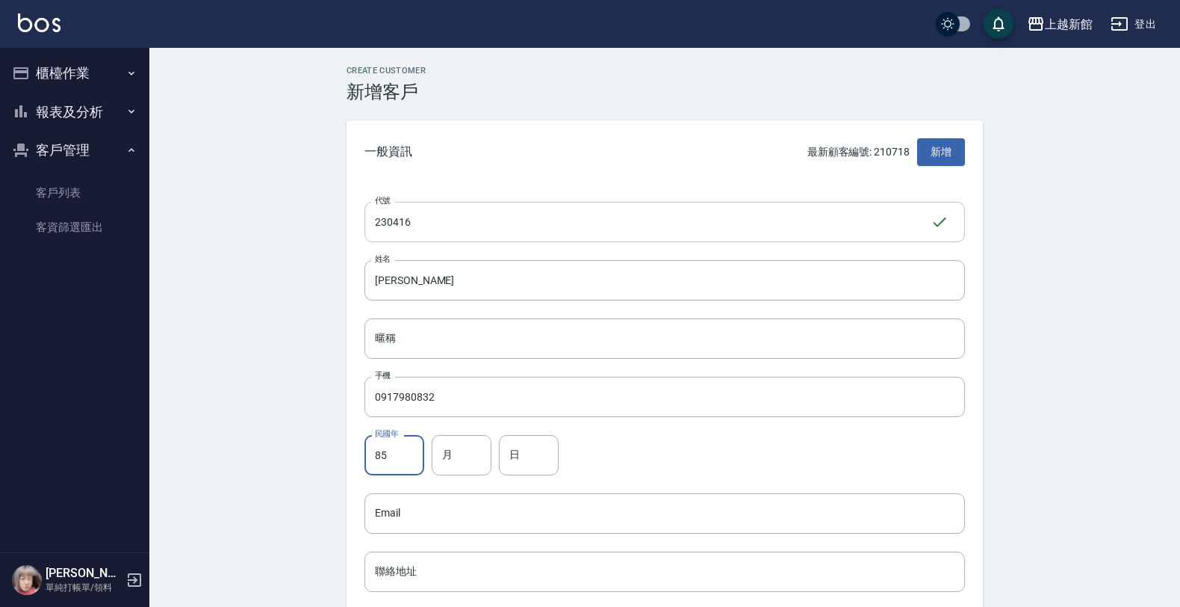
type input "85"
type input "4"
type input "16"
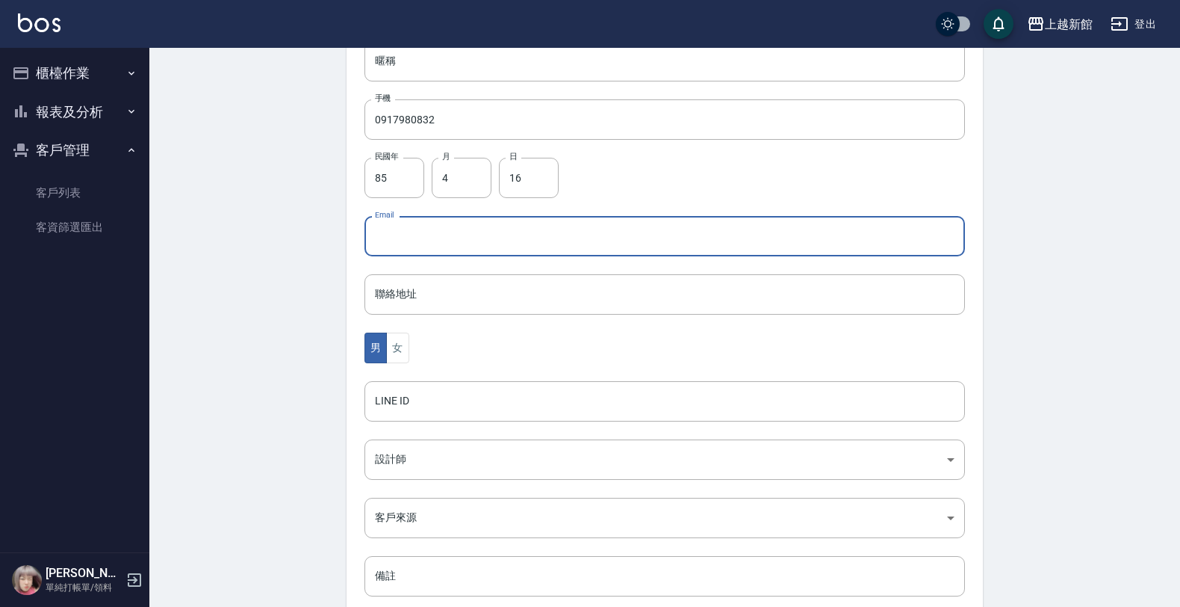
scroll to position [280, 0]
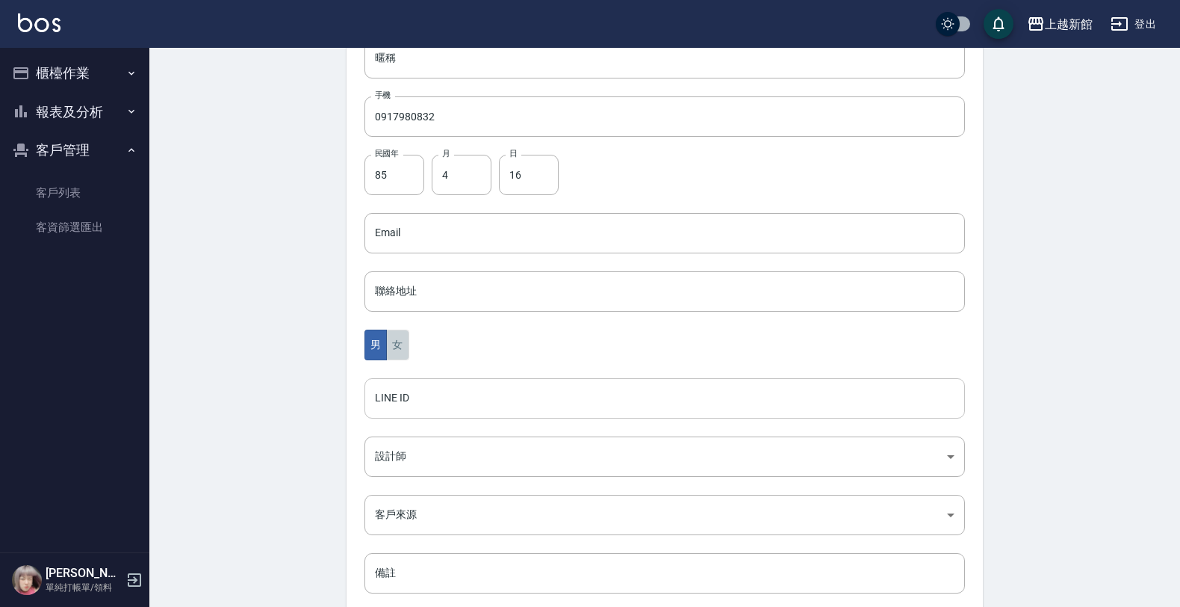
drag, startPoint x: 397, startPoint y: 335, endPoint x: 375, endPoint y: 418, distance: 86.4
click at [393, 342] on button "女" at bounding box center [397, 344] width 22 height 31
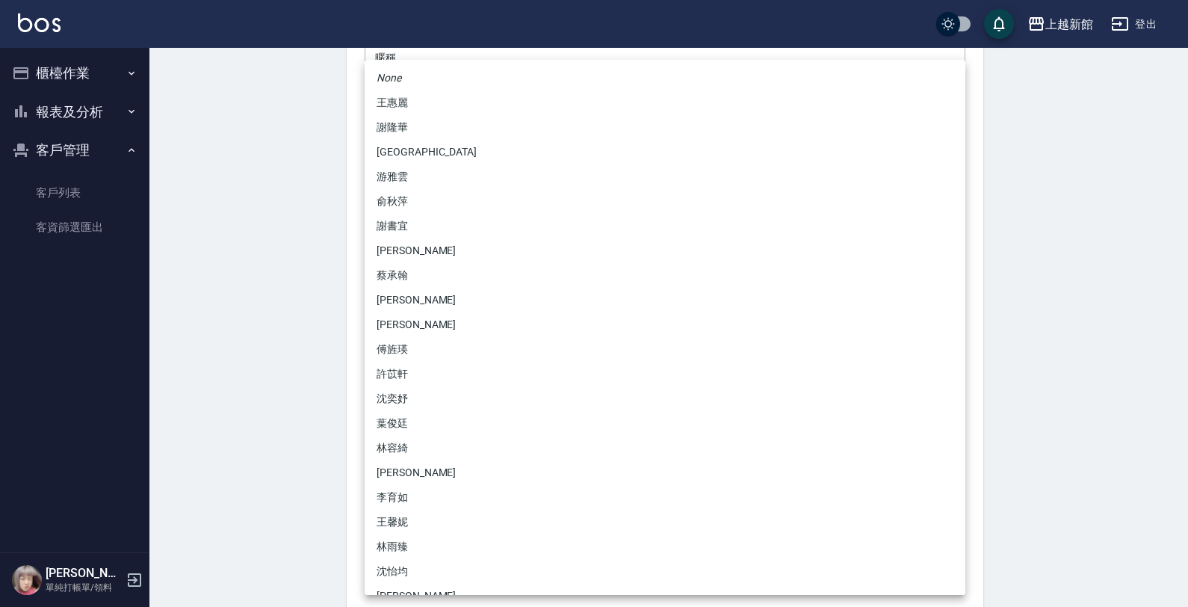
click at [364, 447] on body "上越新館 登出 櫃檯作業 打帳單 帳單列表 掛單列表 現金收支登錄 高階收支登錄 材料自購登錄 每日結帳 排班表 現場電腦打卡 報表及分析 報表目錄 店家日報…" at bounding box center [594, 206] width 1188 height 973
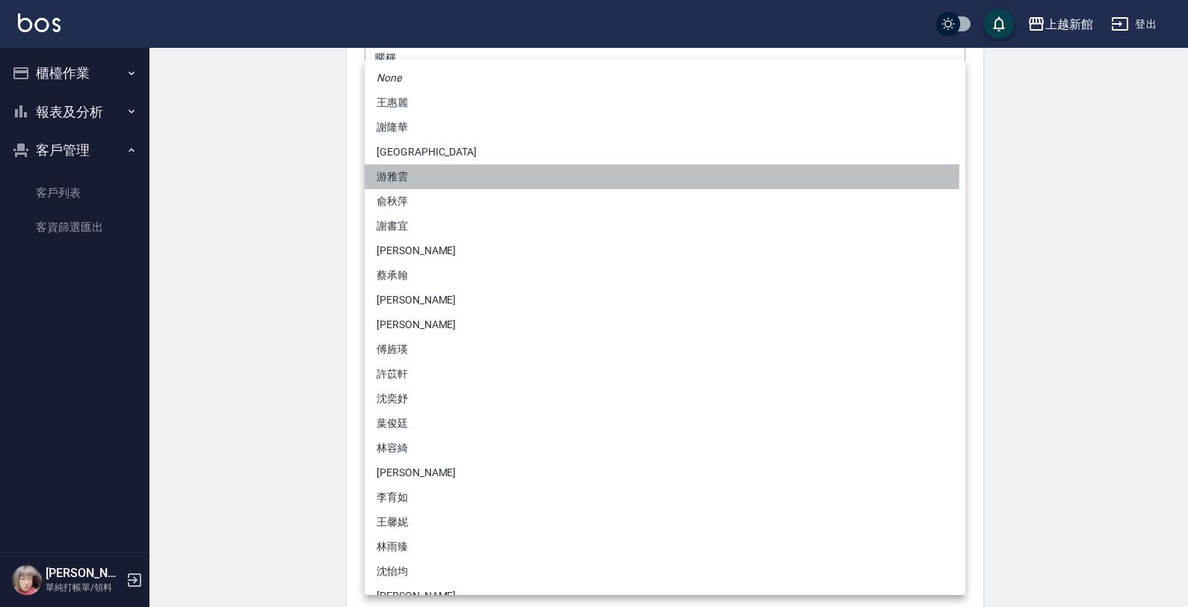
click at [412, 168] on li "游雅雲" at bounding box center [665, 176] width 601 height 25
type input "f7313804-6829-44b4-8327-9cb5f151e927"
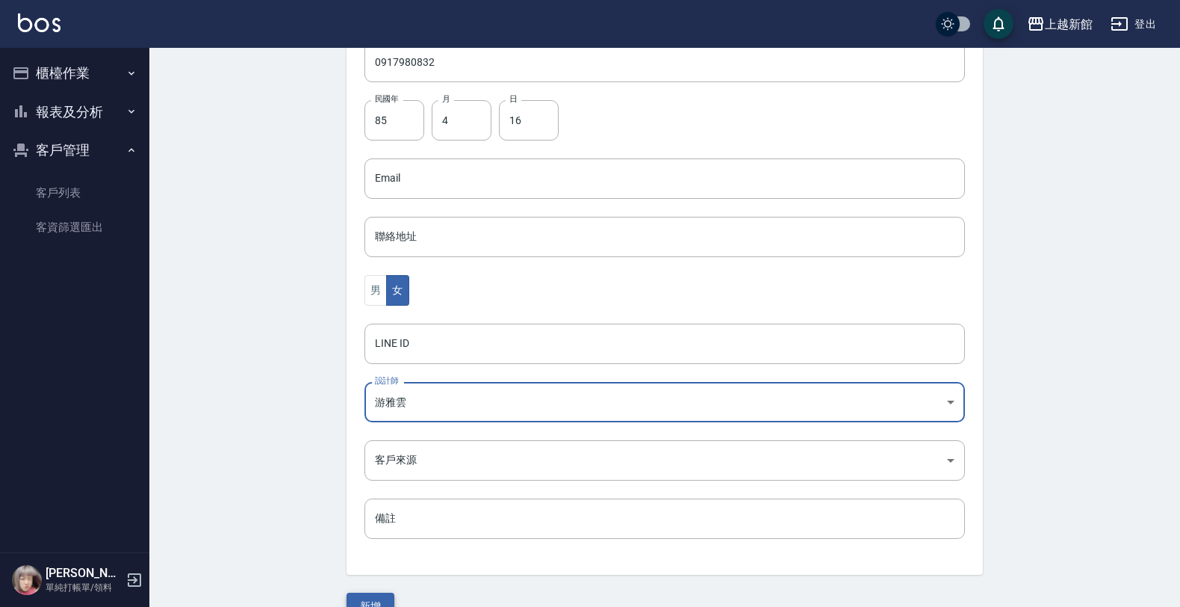
scroll to position [365, 0]
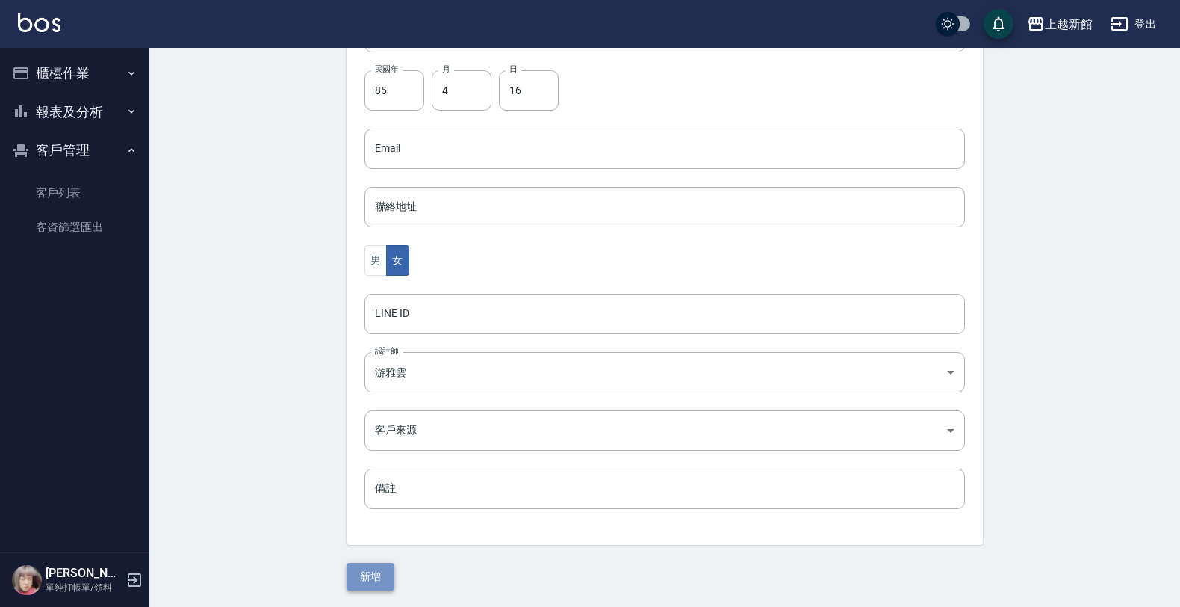
click at [361, 575] on button "新增" at bounding box center [371, 576] width 48 height 28
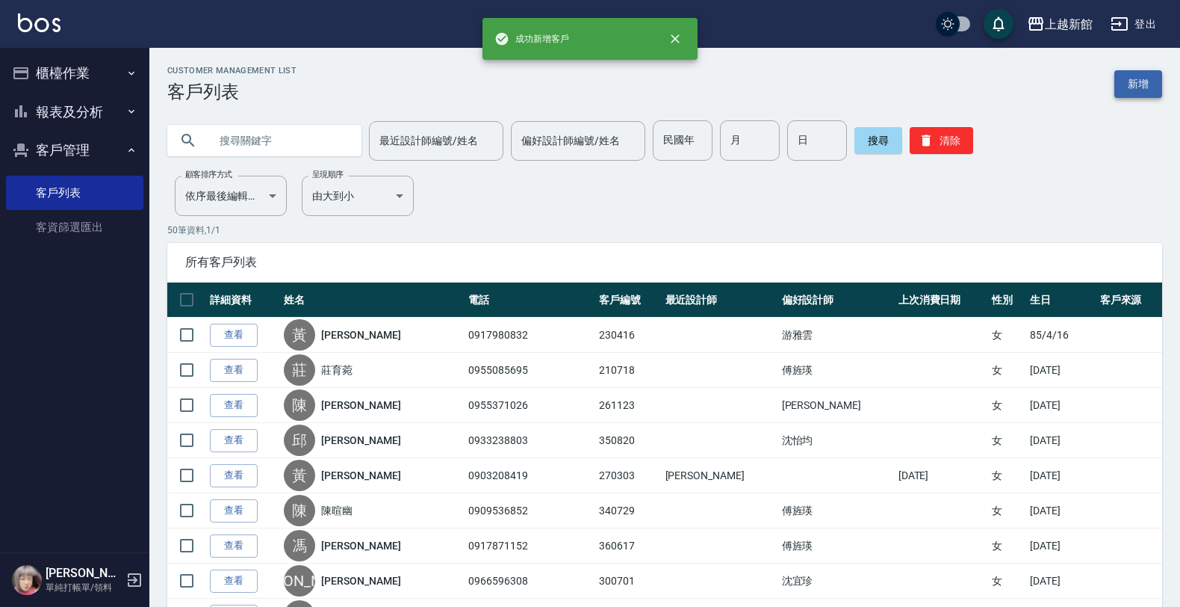
click at [1138, 90] on link "新增" at bounding box center [1138, 84] width 48 height 28
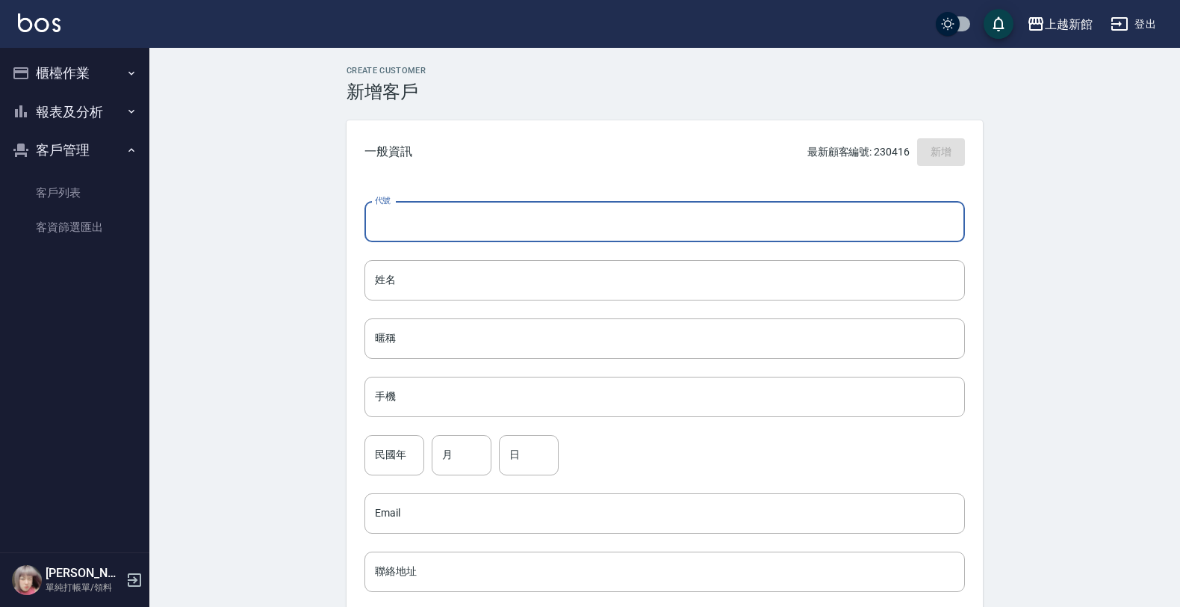
click at [866, 208] on input "代號" at bounding box center [665, 222] width 601 height 40
type input "331209"
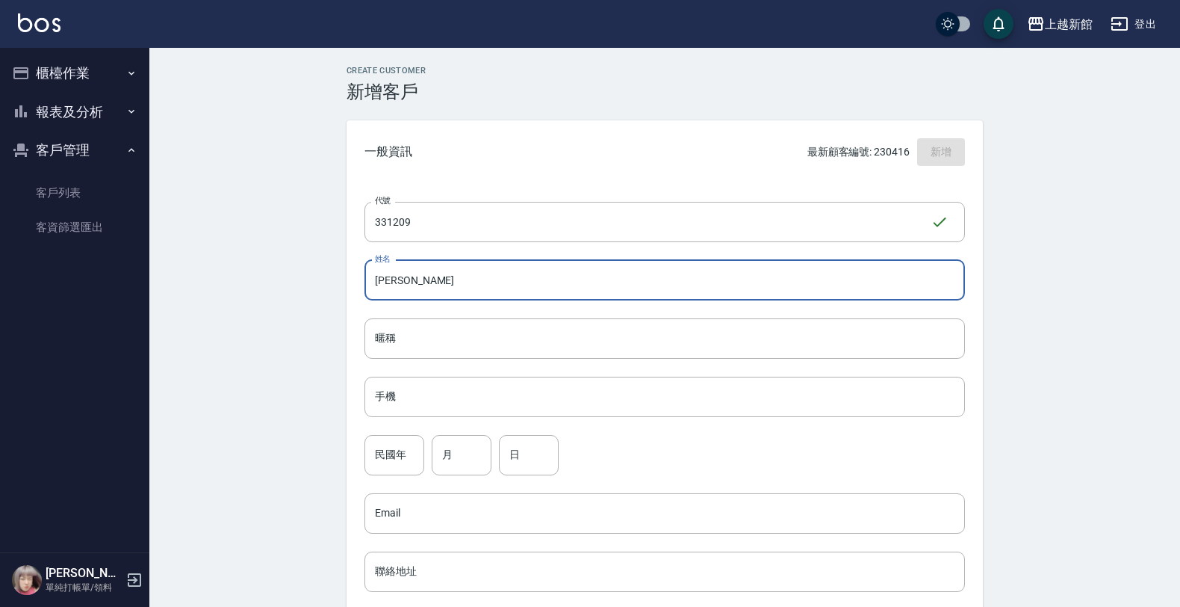
type input "簡云義"
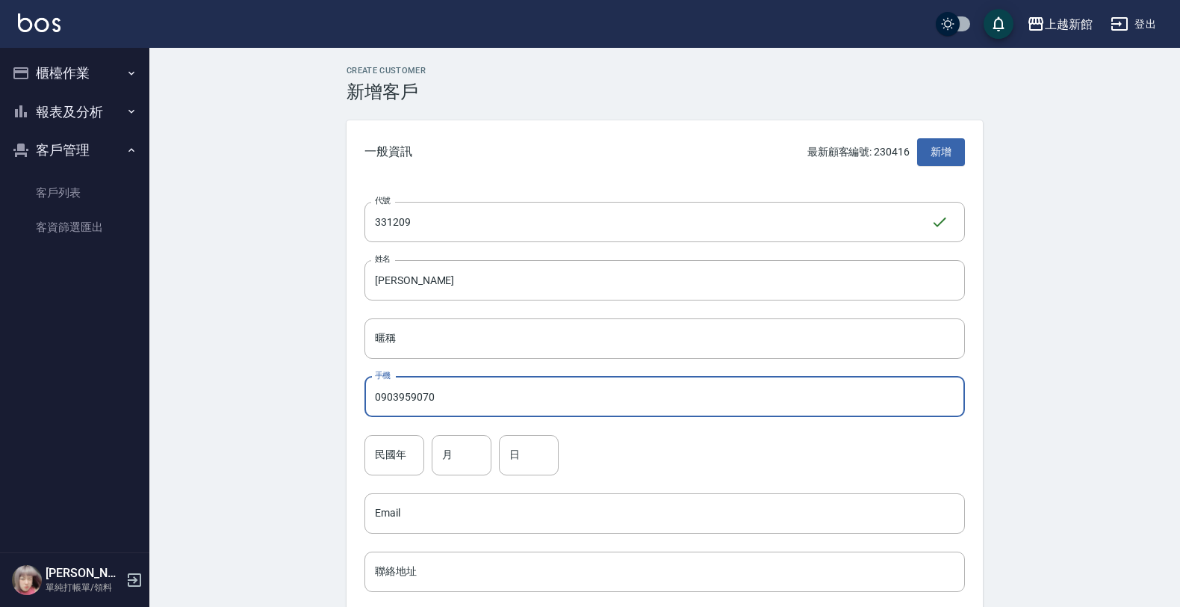
type input "0903959070"
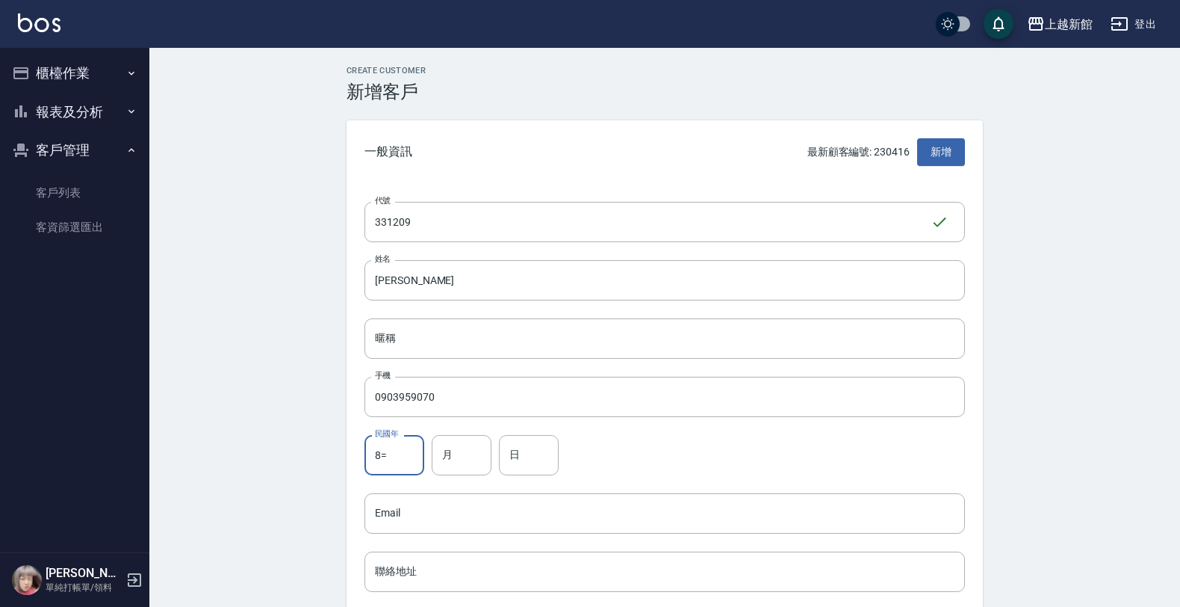
type input "8"
type input "96"
type input "12"
type input "9"
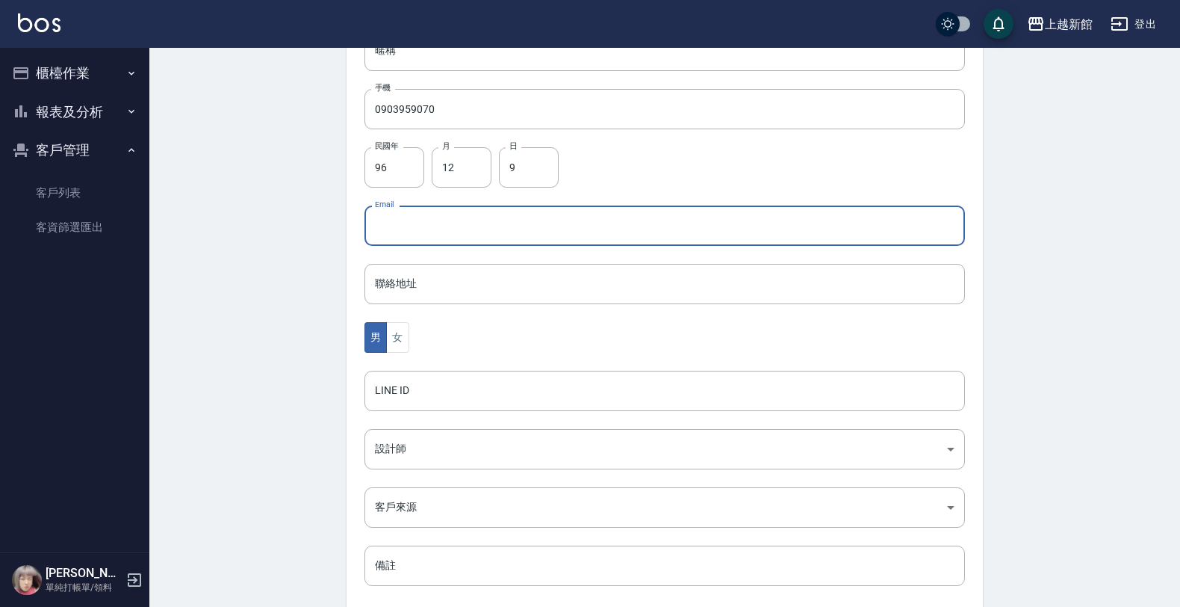
scroll to position [365, 0]
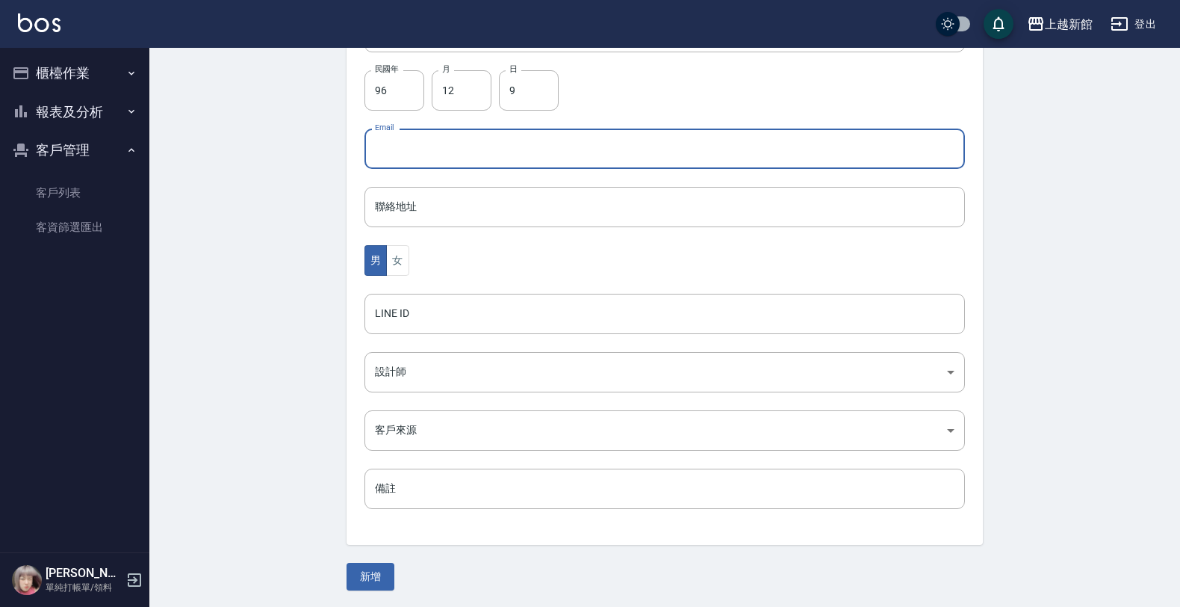
drag, startPoint x: 351, startPoint y: 575, endPoint x: 438, endPoint y: 528, distance: 99.3
click at [351, 576] on button "新增" at bounding box center [371, 576] width 48 height 28
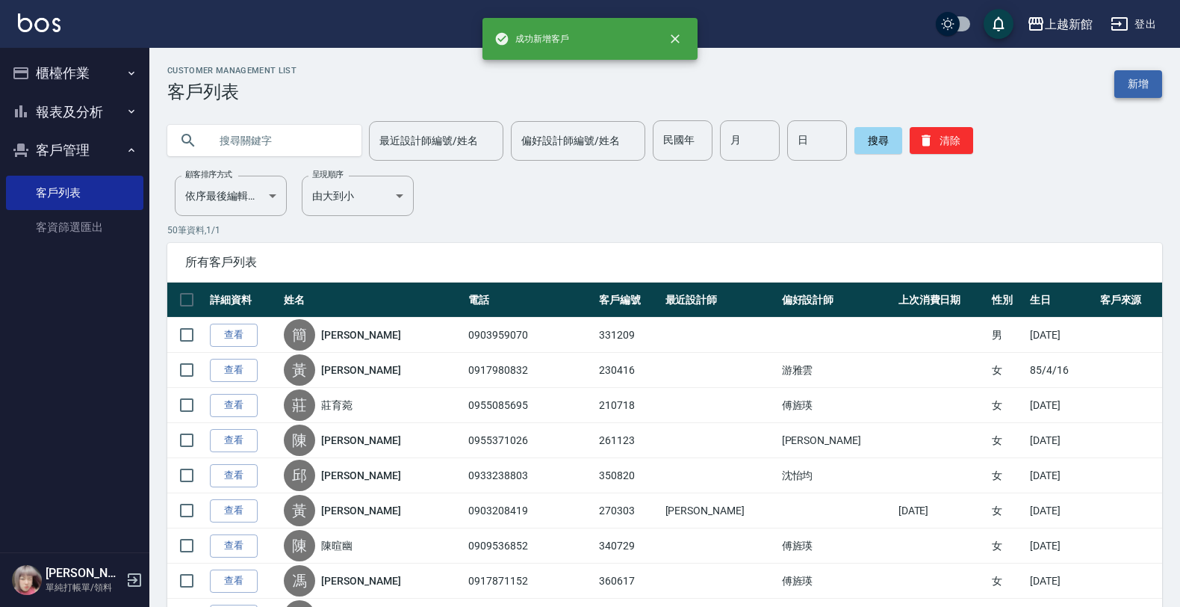
click at [1147, 87] on link "新增" at bounding box center [1138, 84] width 48 height 28
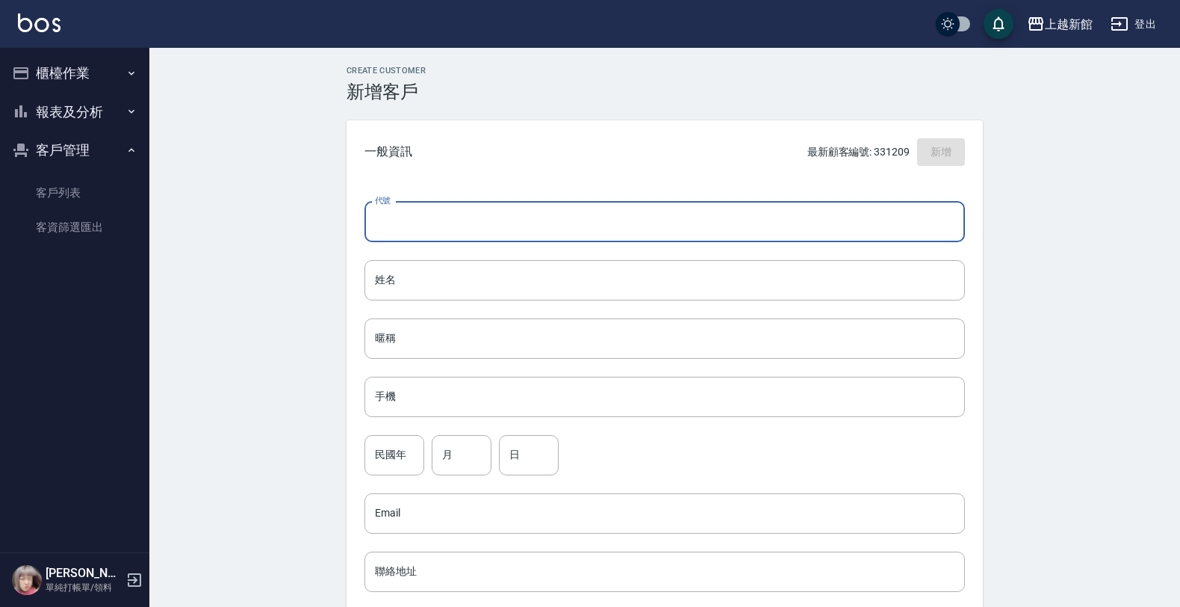
click at [622, 236] on input "代號" at bounding box center [665, 222] width 601 height 40
type input "290620"
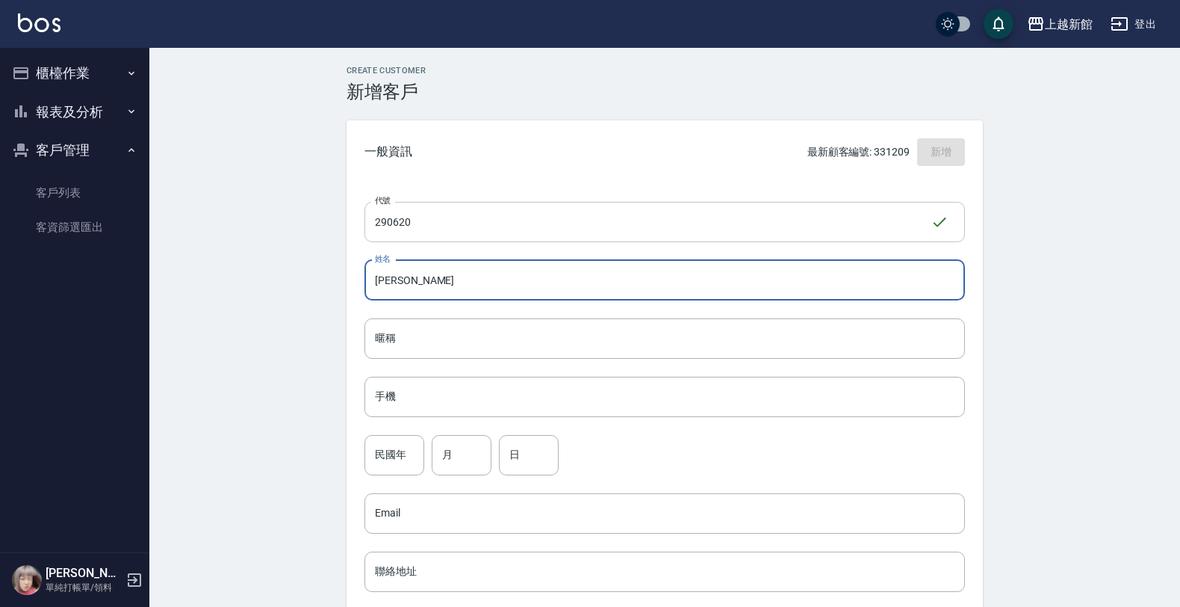
type input "呂惠如"
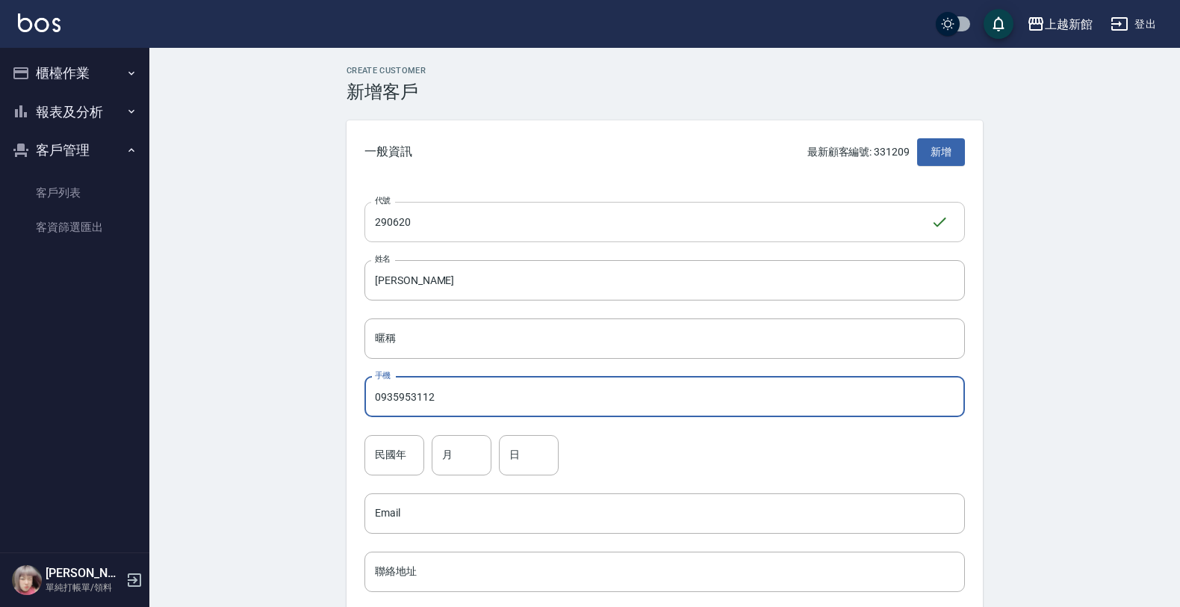
type input "0935953112"
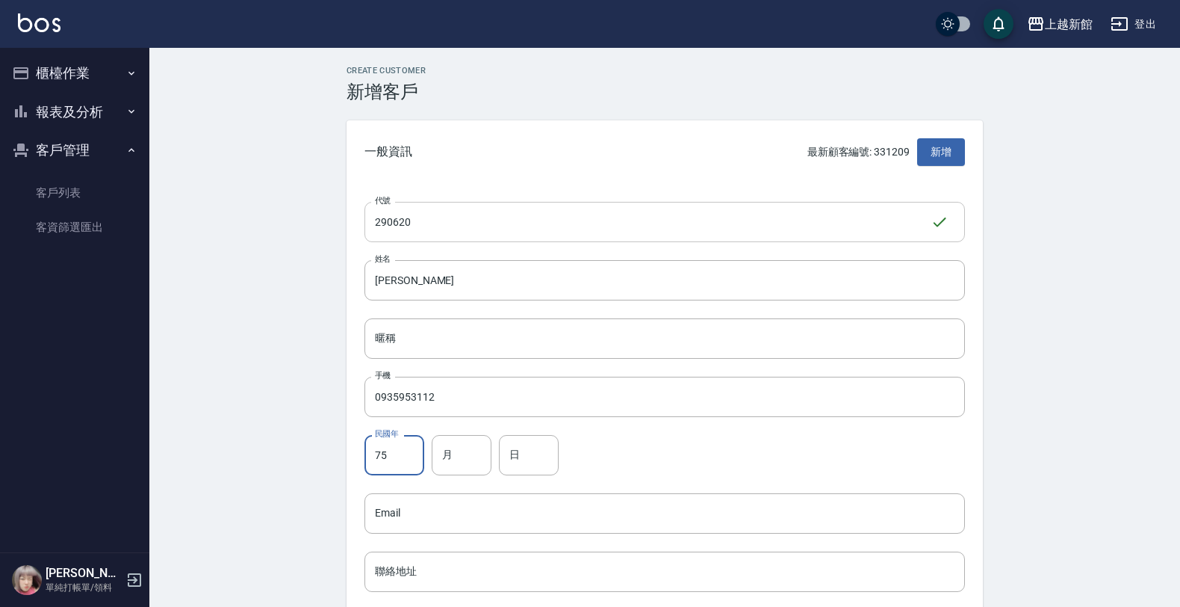
type input "75"
type input "6"
type input "20"
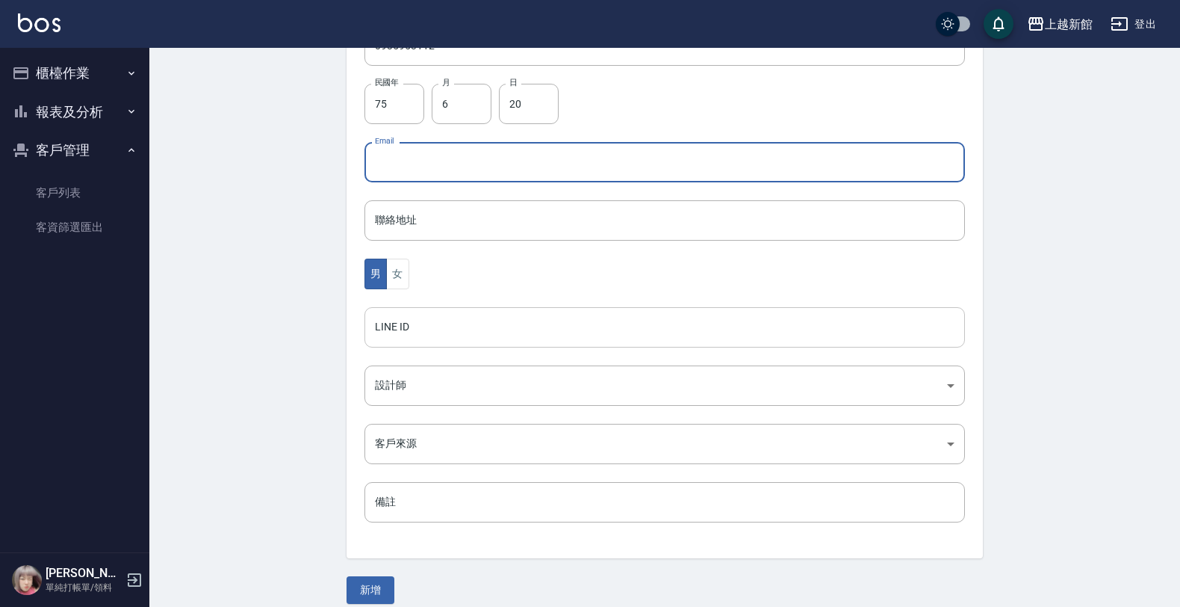
scroll to position [365, 0]
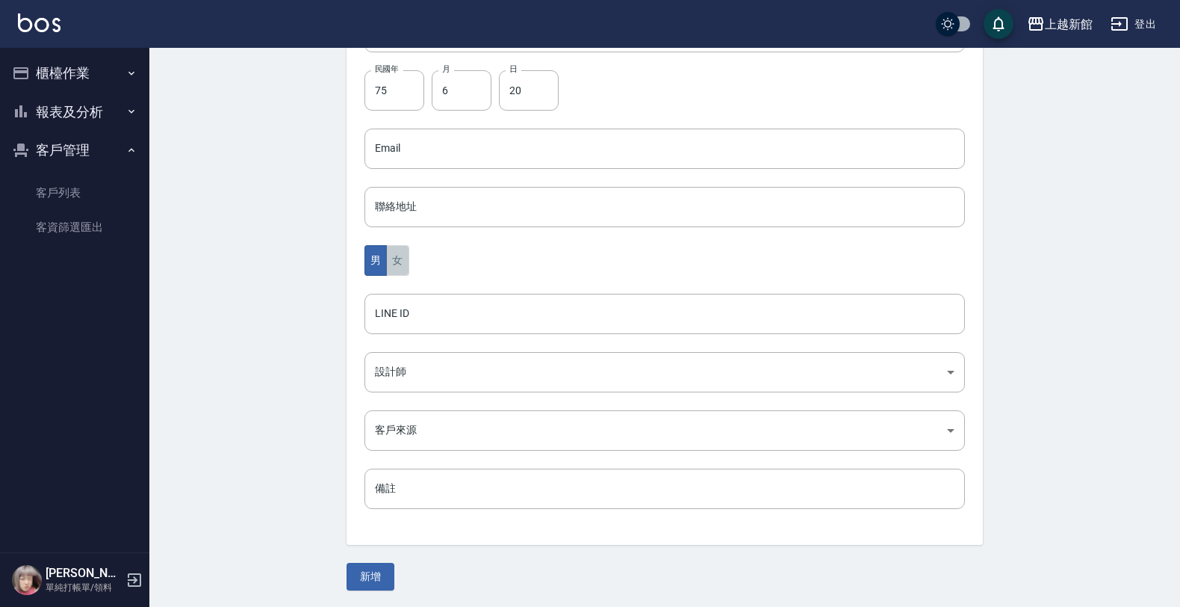
drag, startPoint x: 397, startPoint y: 255, endPoint x: 408, endPoint y: 318, distance: 63.6
click at [397, 258] on button "女" at bounding box center [397, 260] width 22 height 31
click at [396, 365] on body "上越新館 登出 櫃檯作業 打帳單 帳單列表 掛單列表 現金收支登錄 高階收支登錄 材料自購登錄 每日結帳 排班表 現場電腦打卡 報表及分析 報表目錄 店家日報…" at bounding box center [594, 121] width 1188 height 973
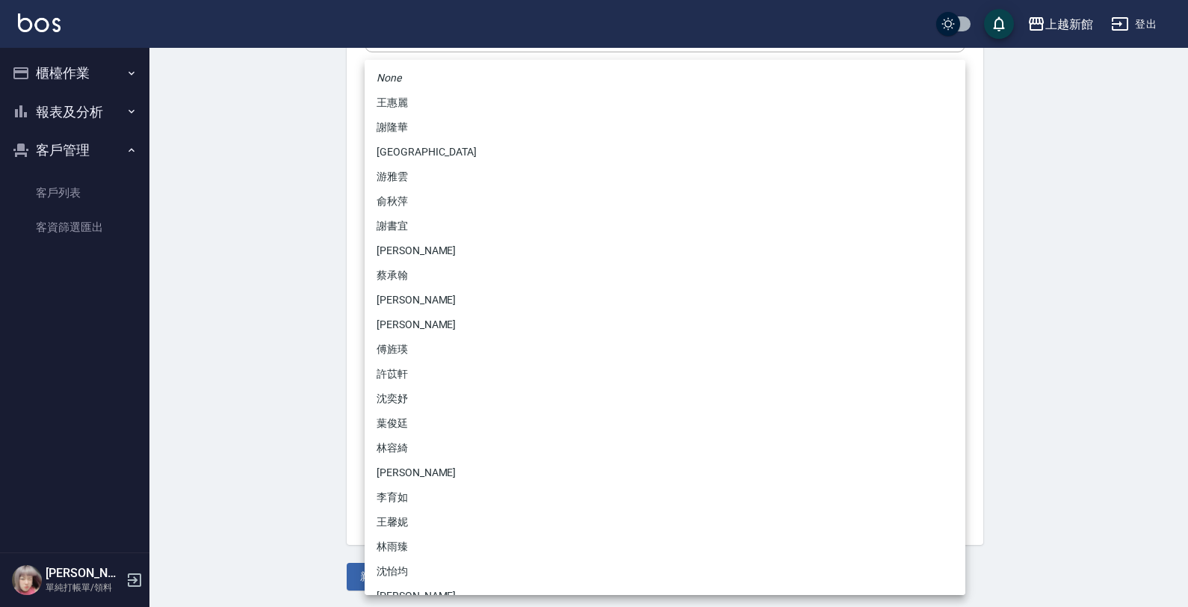
drag, startPoint x: 400, startPoint y: 539, endPoint x: 394, endPoint y: 544, distance: 8.1
click at [398, 540] on li "林雨臻" at bounding box center [665, 546] width 601 height 25
type input "b971b3fa-ad89-41a6-ab83-7888ce5b8ddb"
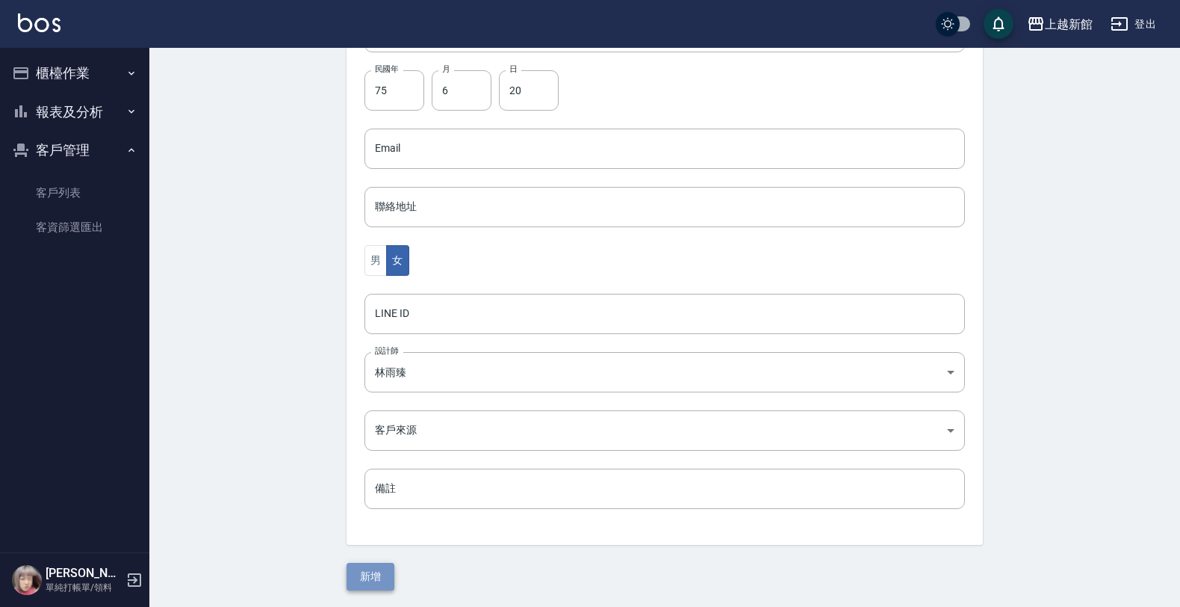
click at [370, 579] on button "新增" at bounding box center [371, 576] width 48 height 28
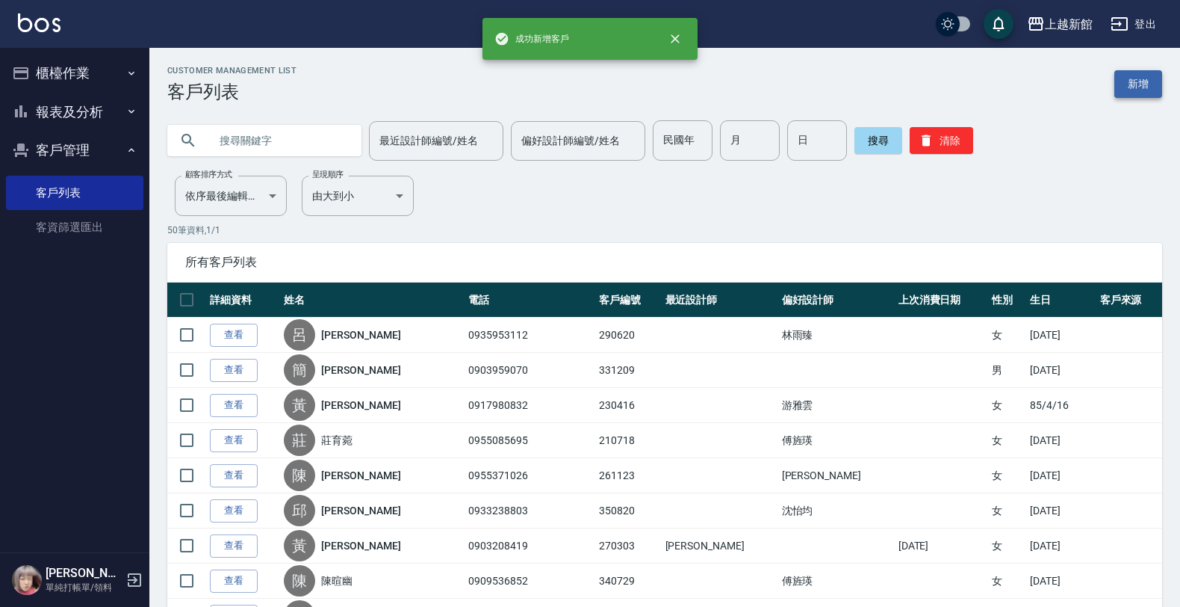
click at [1140, 87] on link "新增" at bounding box center [1138, 84] width 48 height 28
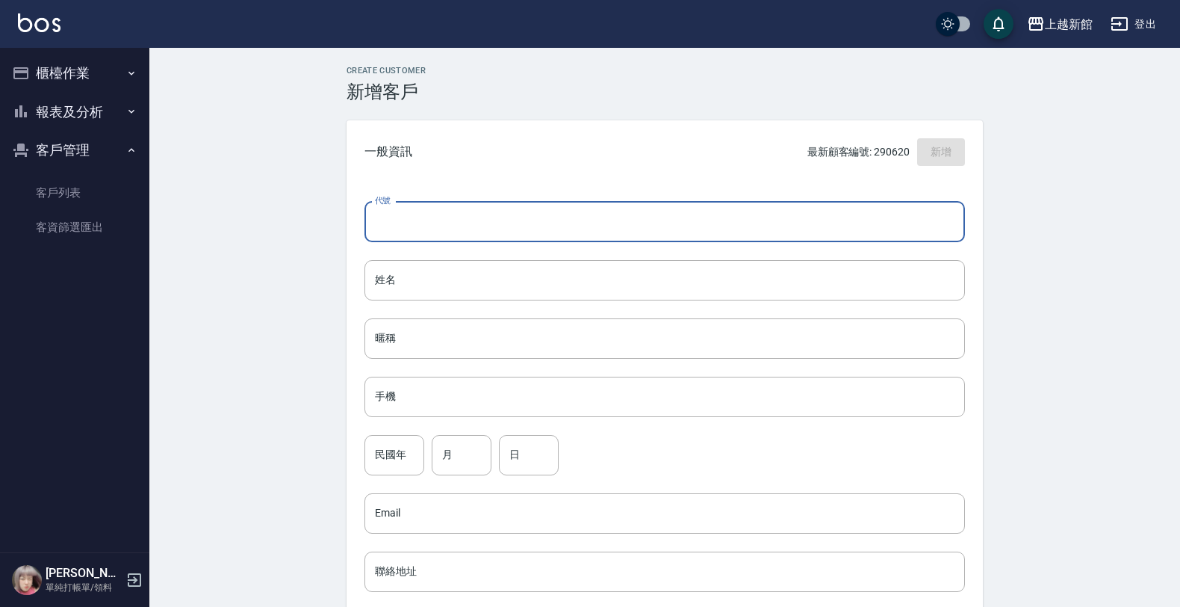
click at [931, 236] on input "代號" at bounding box center [665, 222] width 601 height 40
type input "321109"
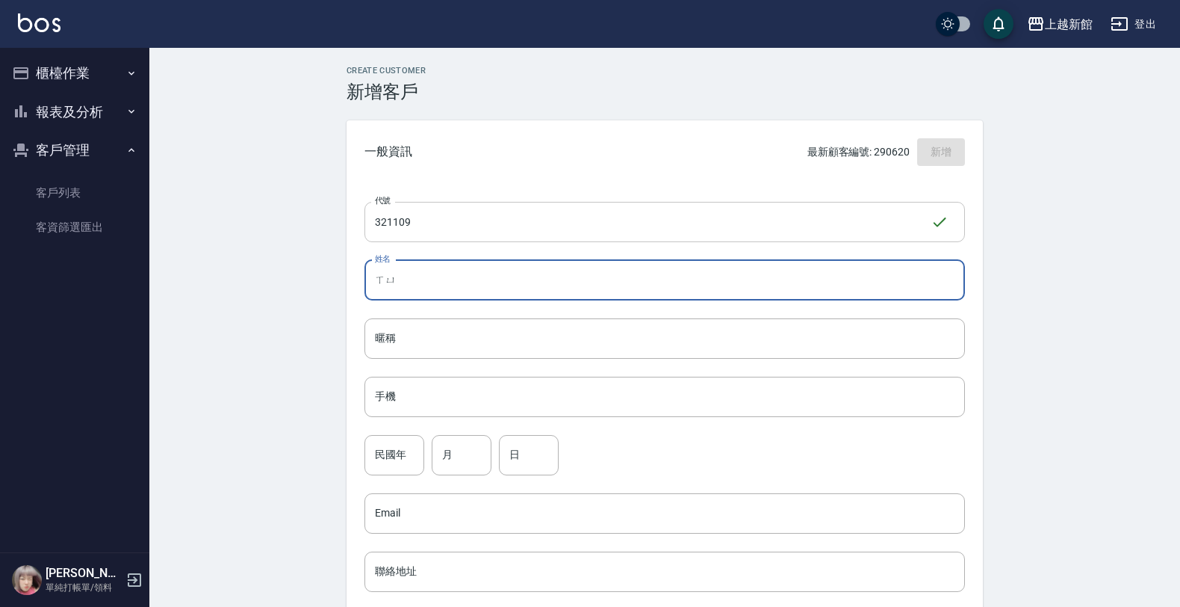
type input "徐"
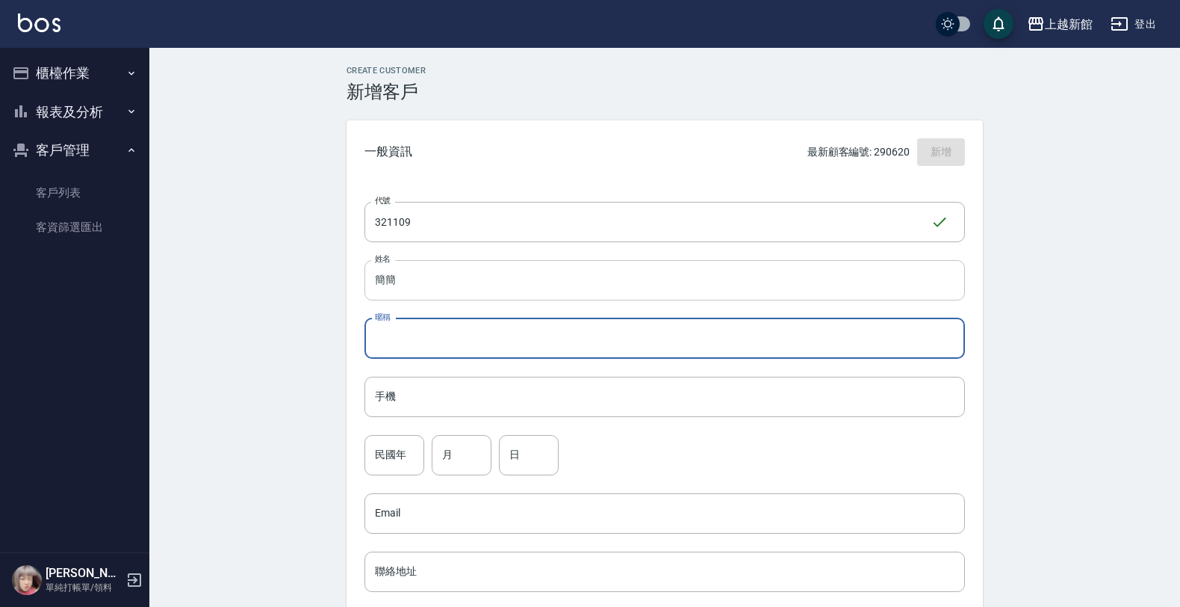
drag, startPoint x: 881, startPoint y: 320, endPoint x: 657, endPoint y: 278, distance: 228.0
click at [878, 320] on input "暱稱" at bounding box center [665, 338] width 601 height 40
click at [530, 270] on input "簡簡" at bounding box center [665, 280] width 601 height 40
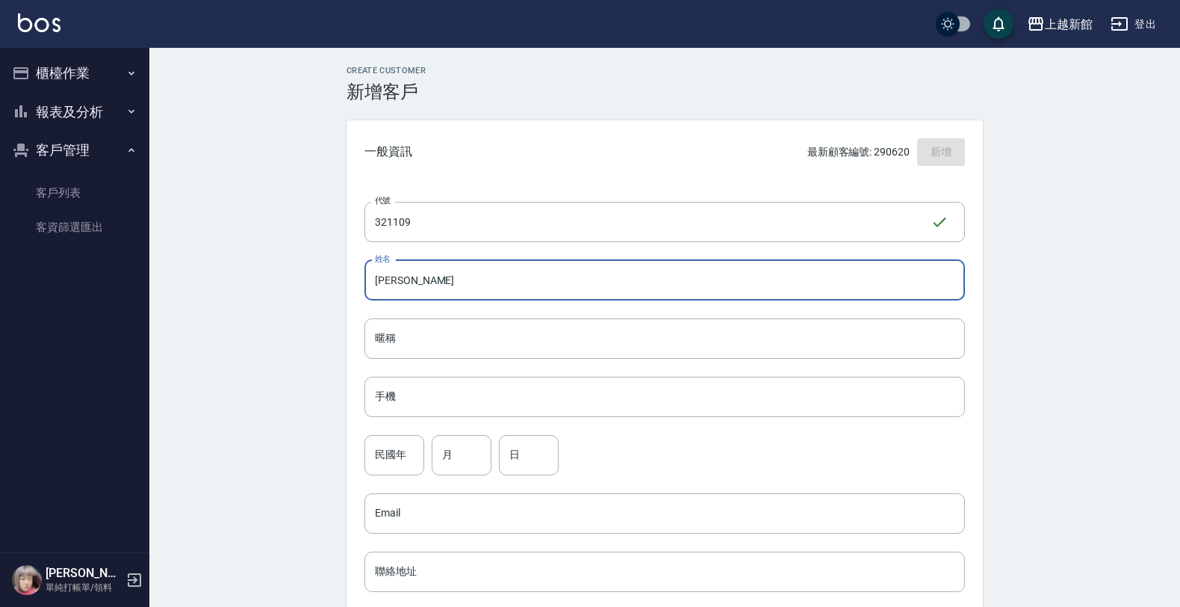
type input "簡箴妤"
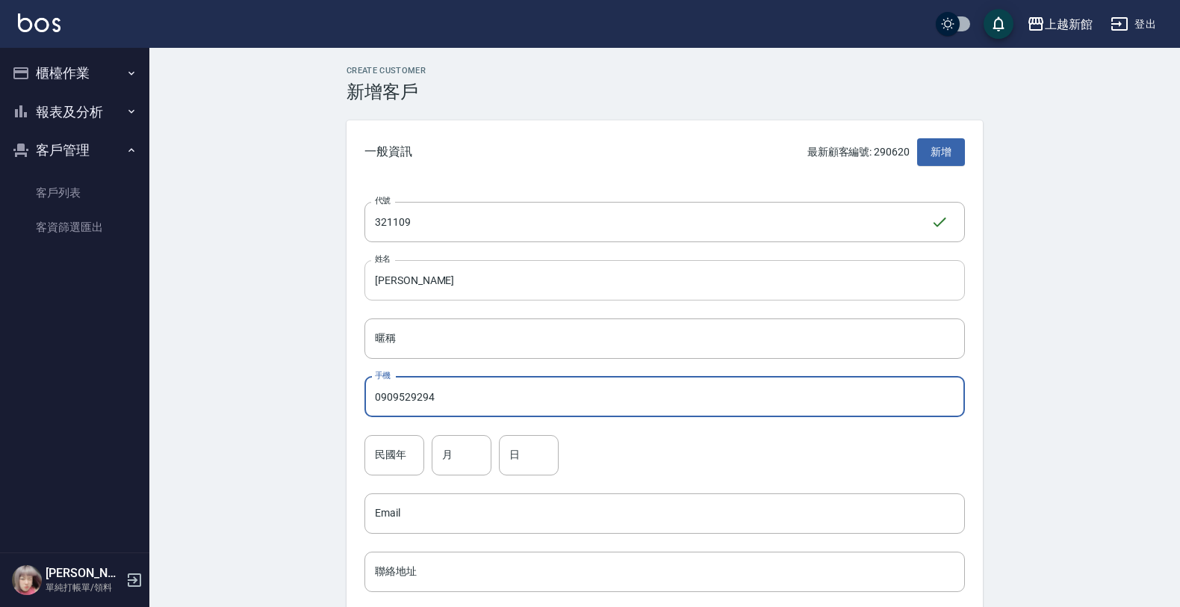
type input "0909529294"
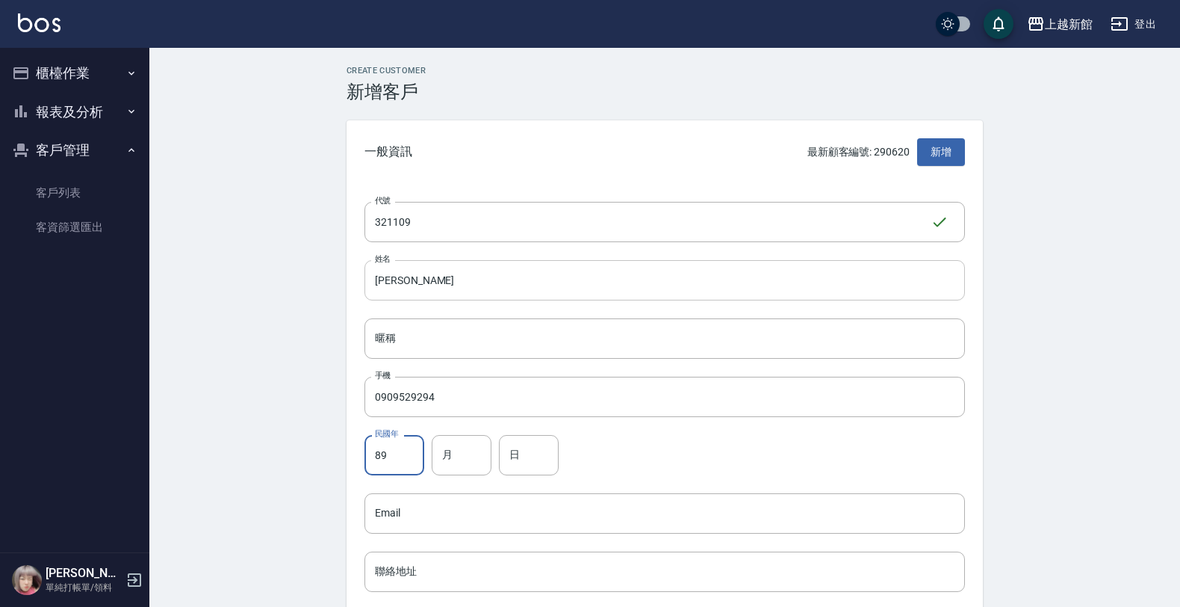
type input "89"
type input "4"
type input "11"
type input "9"
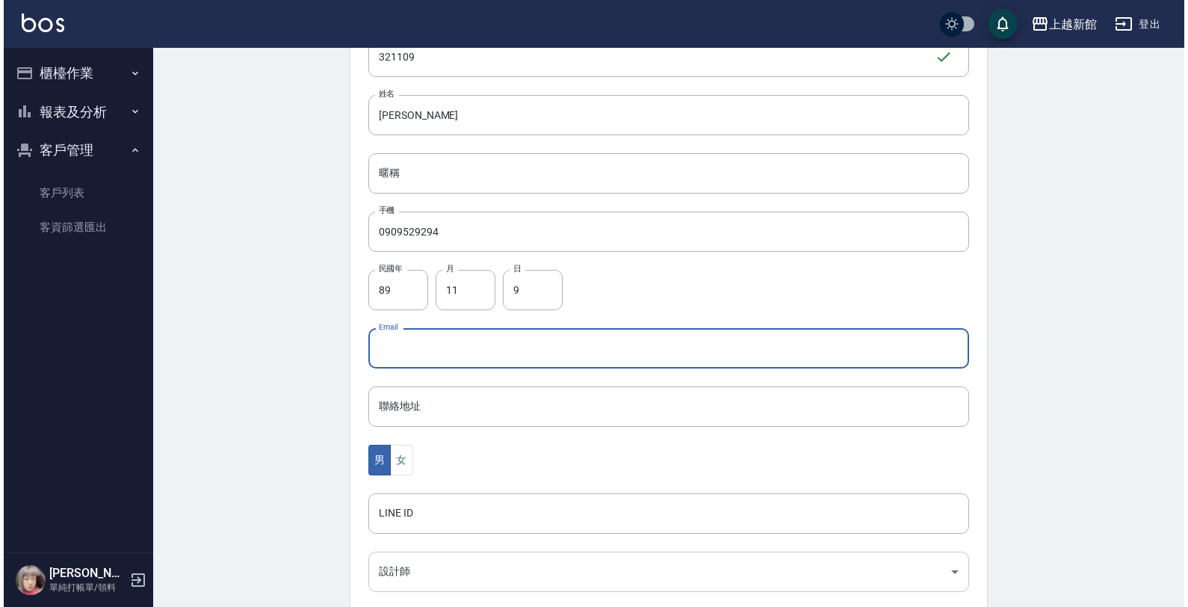
scroll to position [365, 0]
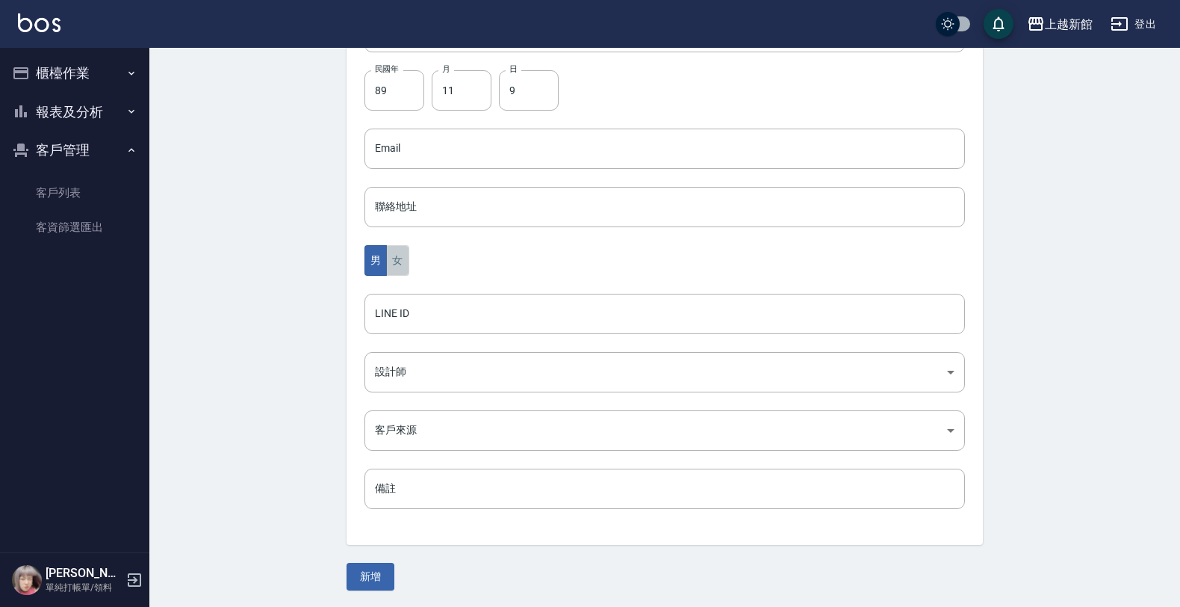
click at [405, 246] on button "女" at bounding box center [397, 260] width 22 height 31
drag, startPoint x: 417, startPoint y: 346, endPoint x: 405, endPoint y: 379, distance: 35.7
click at [405, 379] on div "代號 321109 ​ 代號 姓名 簡箴妤 姓名 暱稱 暱稱 手機 0909529294 手機 民國年 89 民國年 月 11 月 日 9 日 Email E…" at bounding box center [665, 182] width 636 height 726
click at [407, 374] on body "上越新館 登出 櫃檯作業 打帳單 帳單列表 掛單列表 現金收支登錄 高階收支登錄 材料自購登錄 每日結帳 排班表 現場電腦打卡 報表及分析 報表目錄 店家日報…" at bounding box center [594, 121] width 1188 height 973
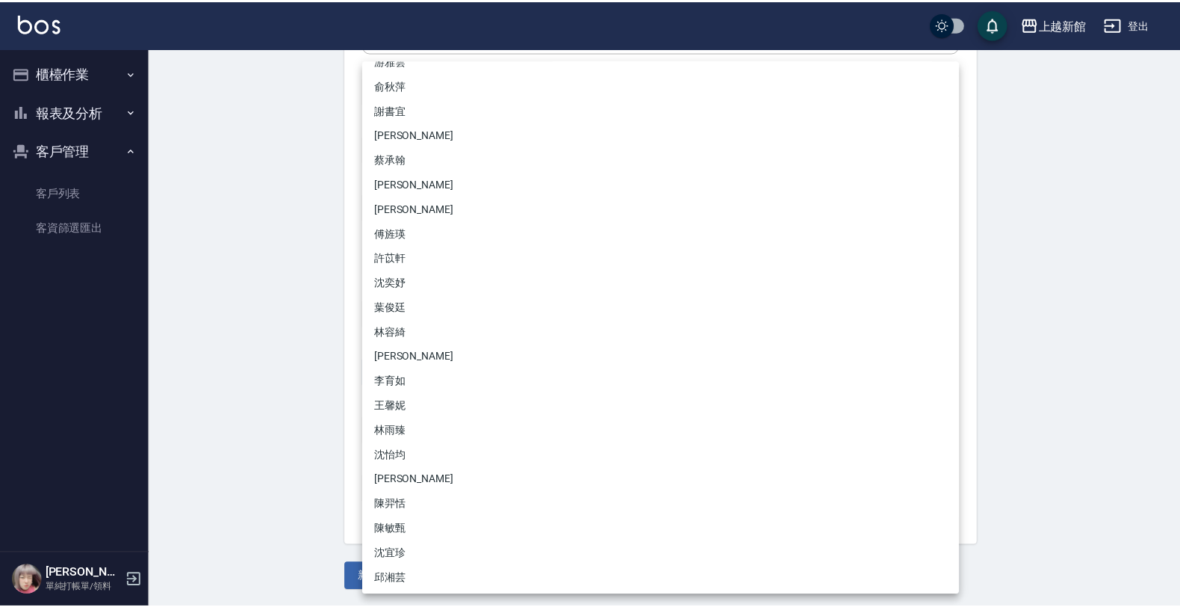
scroll to position [117, 0]
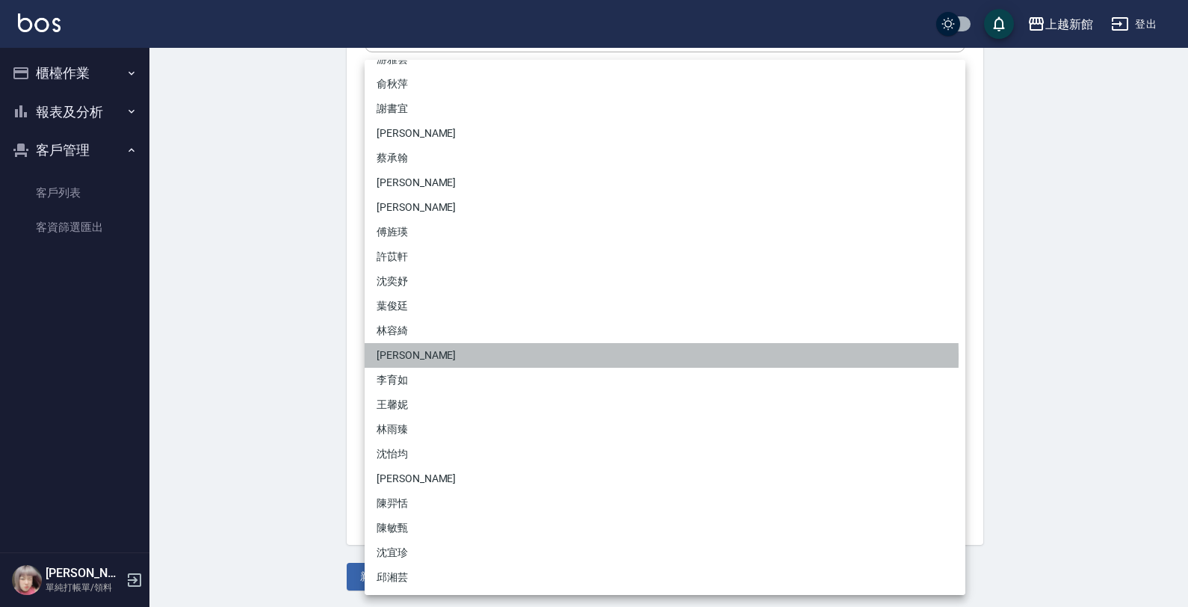
click at [419, 356] on li "黃柏森" at bounding box center [665, 355] width 601 height 25
type input "e93110ab-62fc-4023-bad0-8eaa73071419"
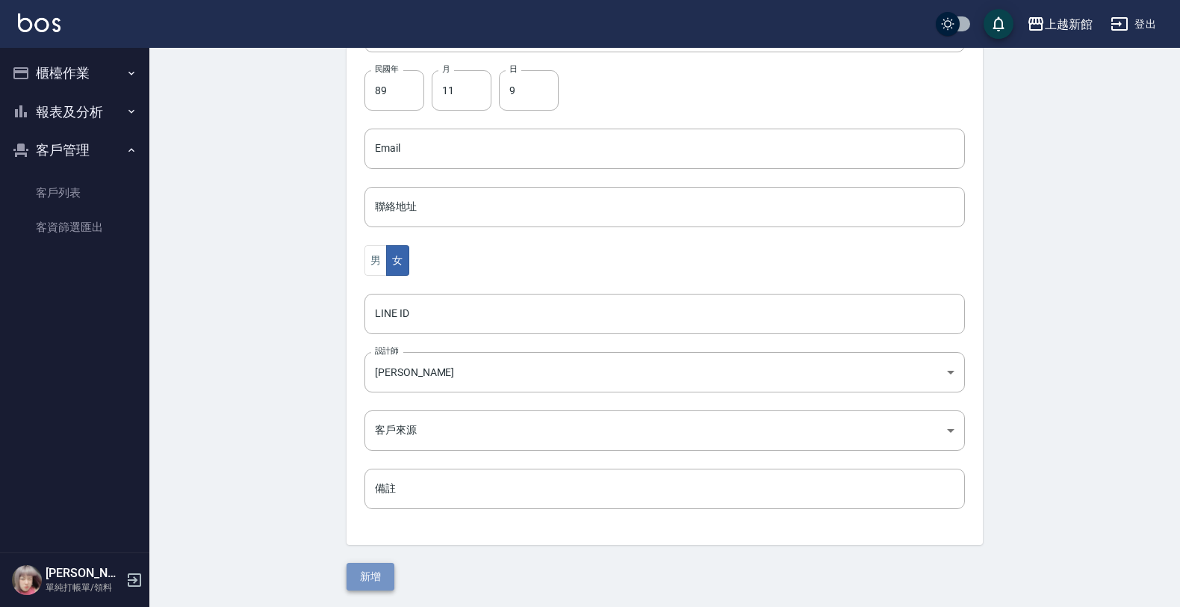
click at [368, 583] on button "新增" at bounding box center [371, 576] width 48 height 28
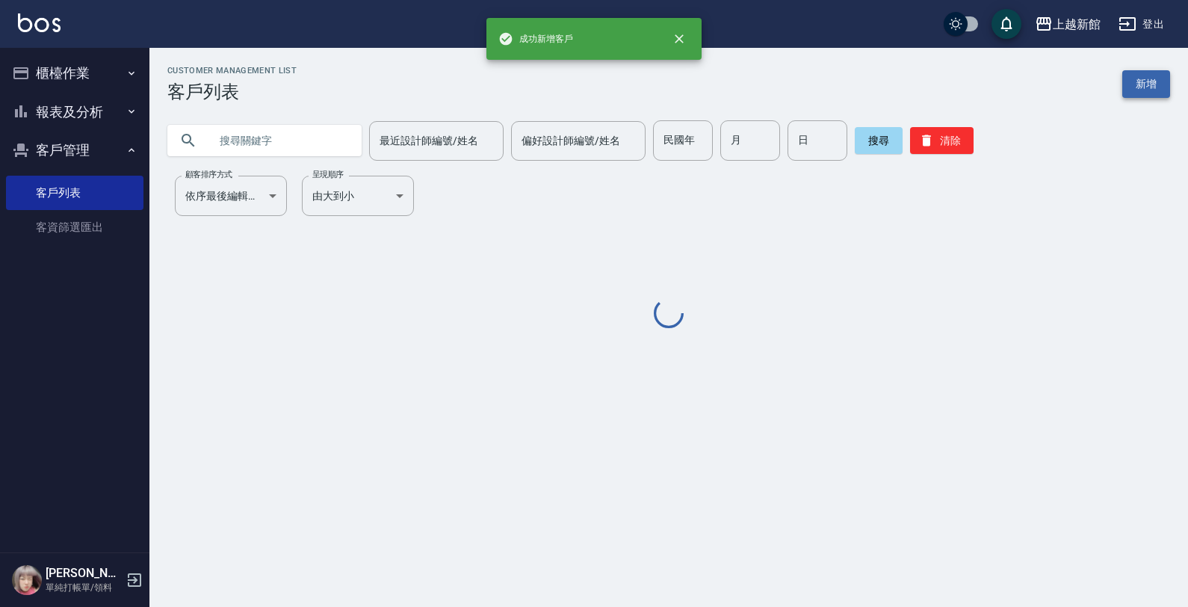
click at [1139, 82] on link "新增" at bounding box center [1146, 84] width 48 height 28
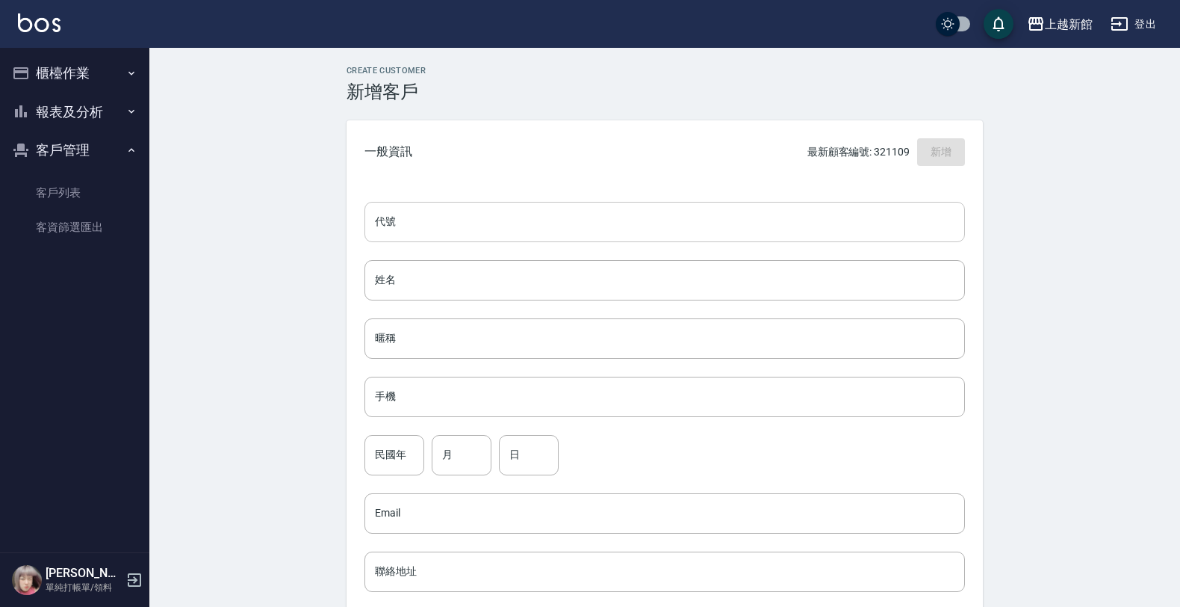
click at [857, 215] on input "代號" at bounding box center [665, 222] width 601 height 40
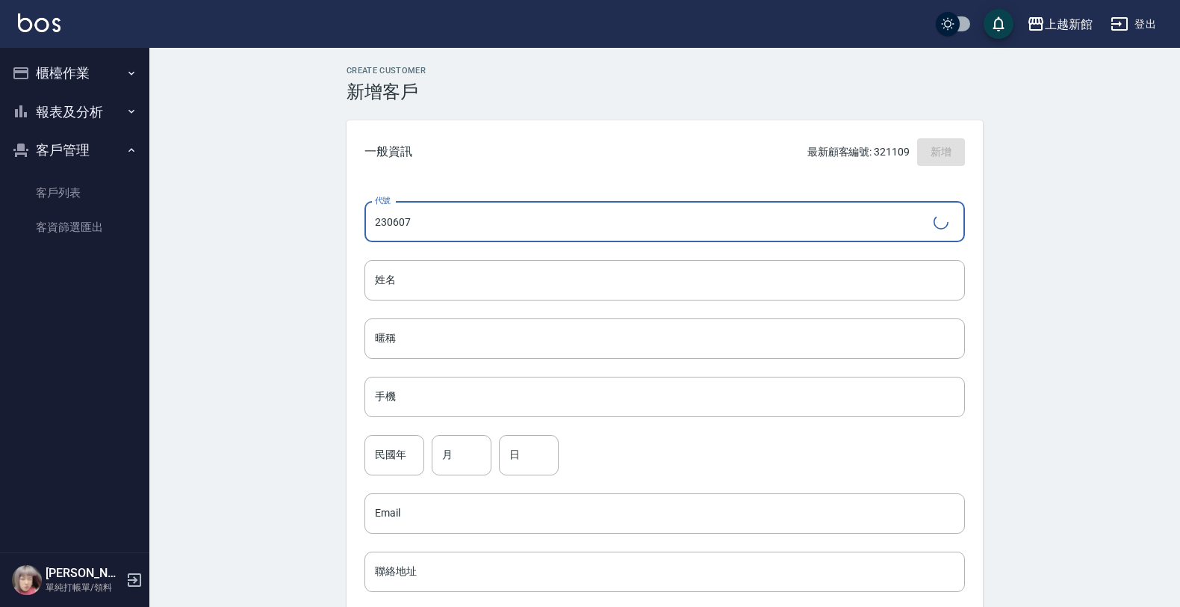
type input "230607"
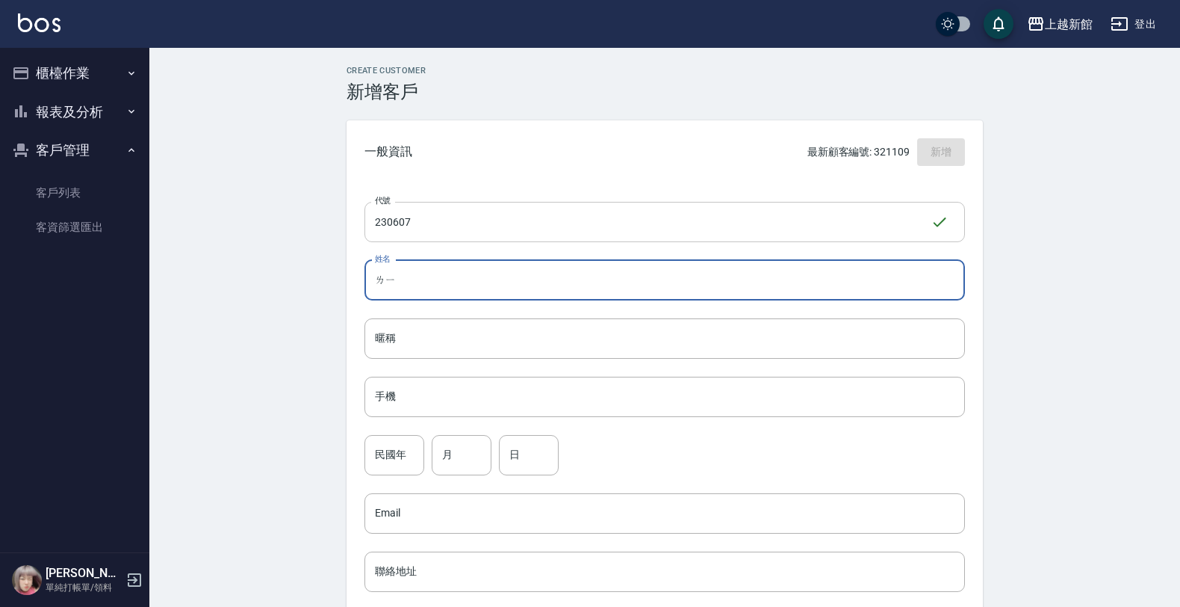
type input "離"
type input "李思蓓"
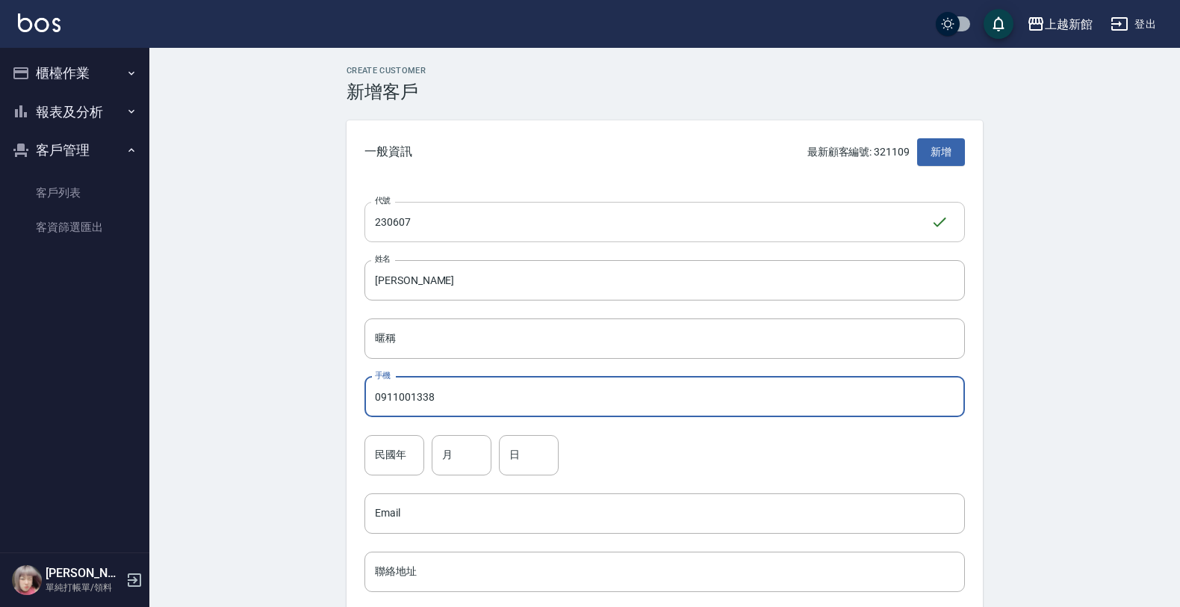
type input "0911001338"
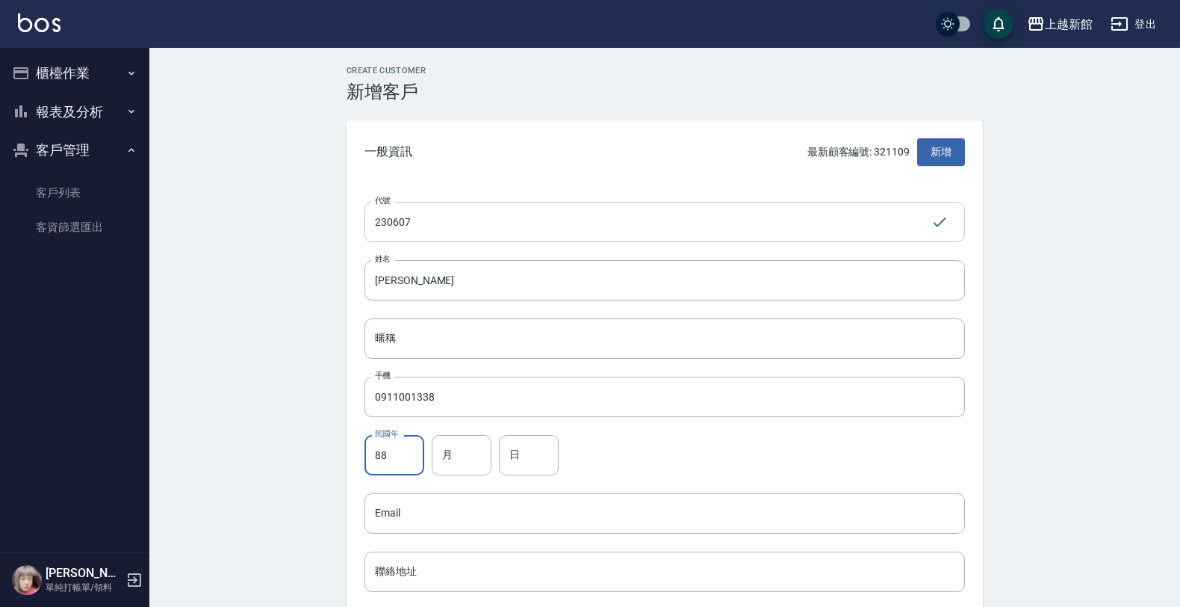
type input "88"
type input "6"
type input "7"
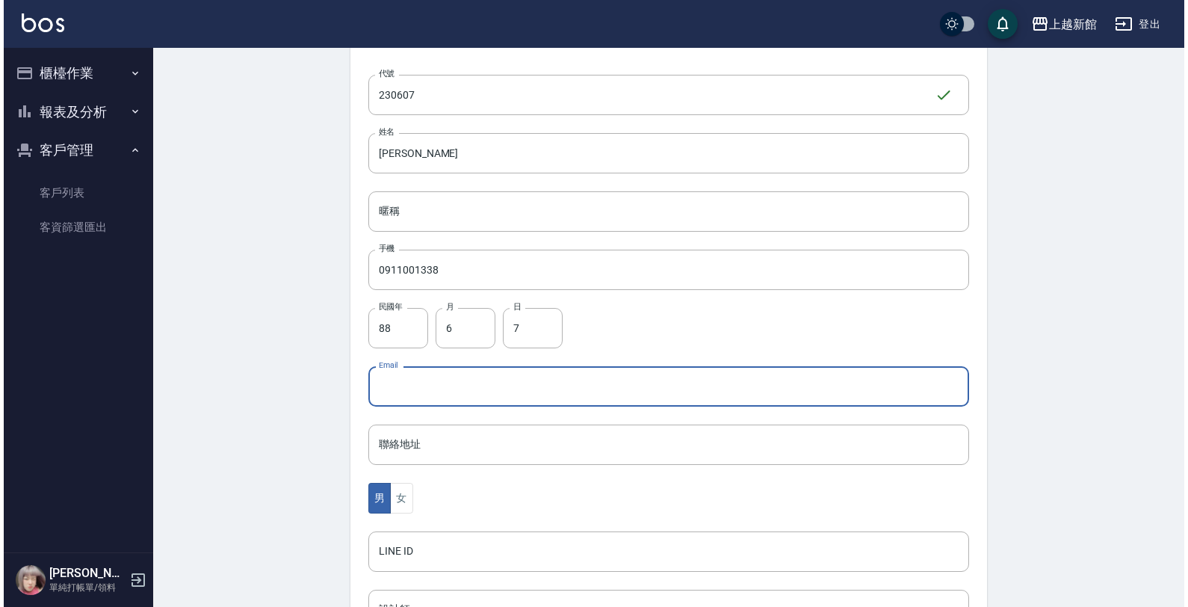
scroll to position [365, 0]
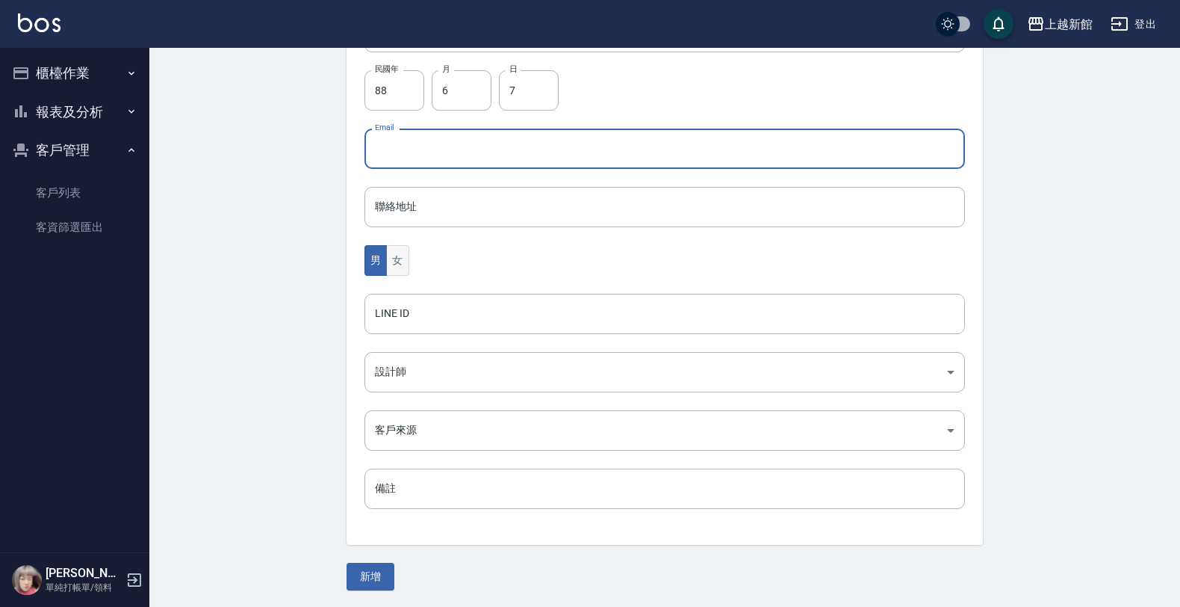
click at [398, 259] on button "女" at bounding box center [397, 260] width 22 height 31
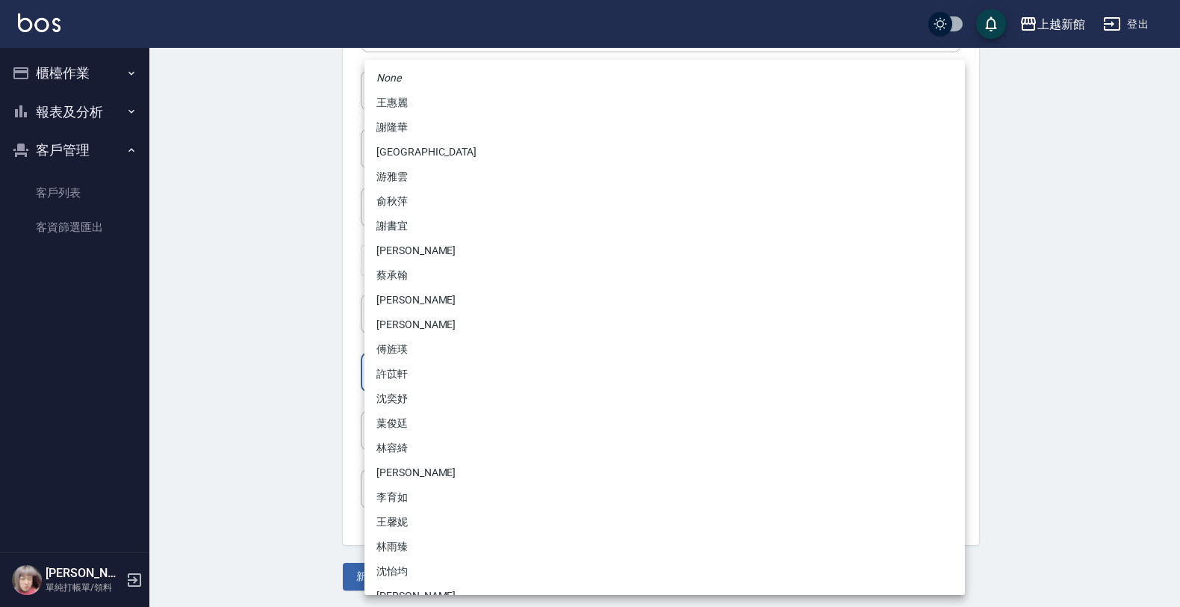
click at [393, 373] on body "上越新館 登出 櫃檯作業 打帳單 帳單列表 掛單列表 現金收支登錄 高階收支登錄 材料自購登錄 每日結帳 排班表 現場電腦打卡 報表及分析 報表目錄 店家日報…" at bounding box center [590, 121] width 1180 height 973
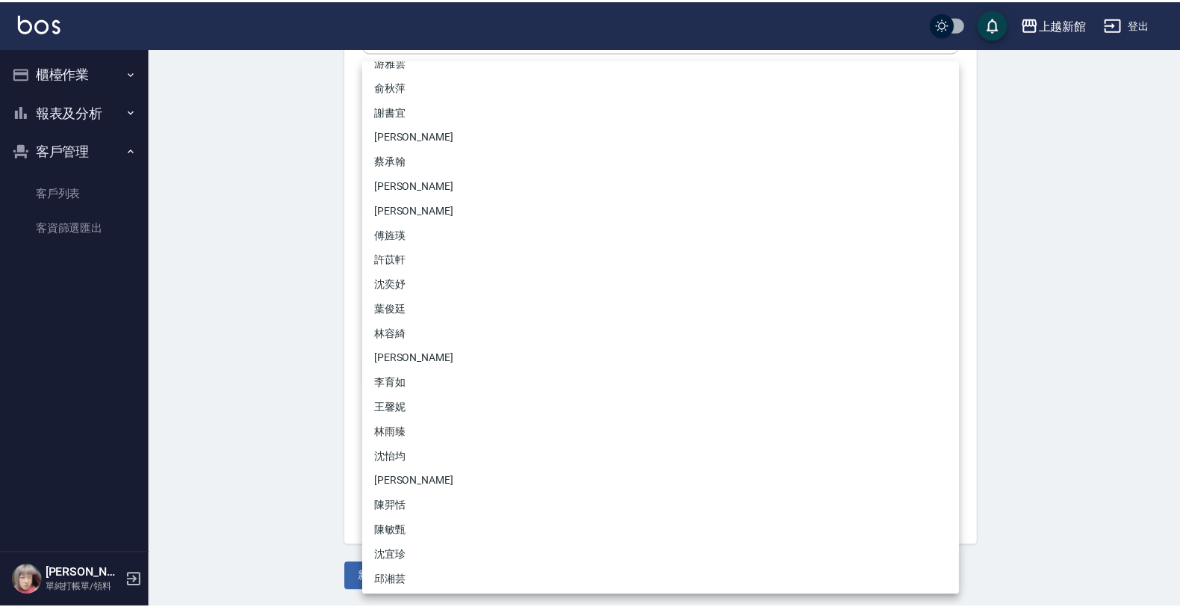
scroll to position [117, 0]
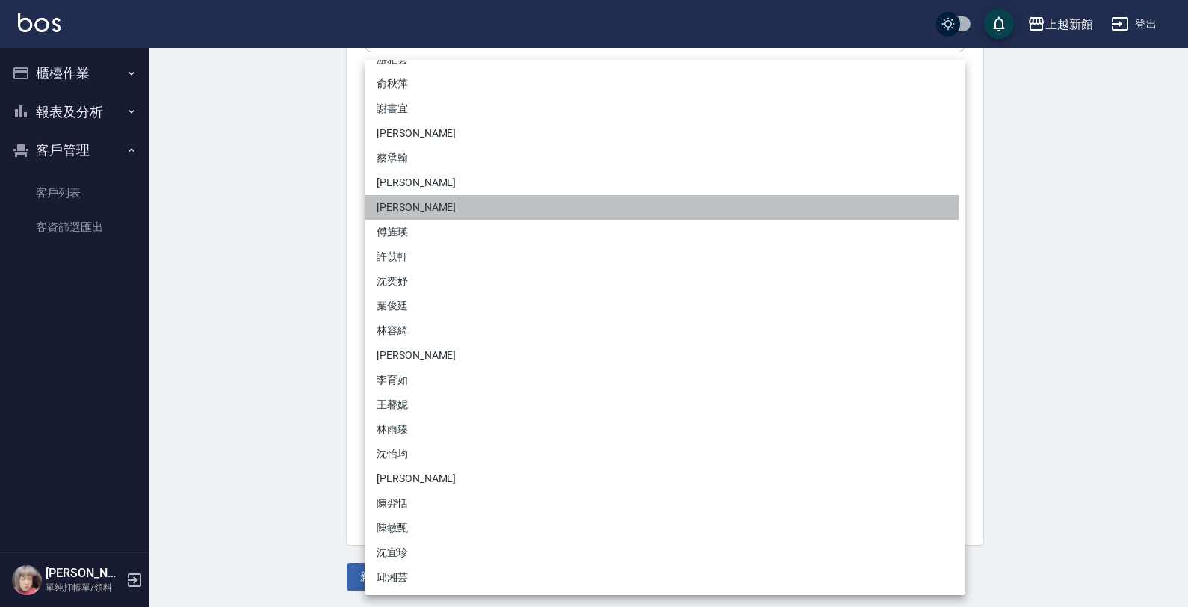
click at [404, 215] on li "邱筱凌" at bounding box center [665, 207] width 601 height 25
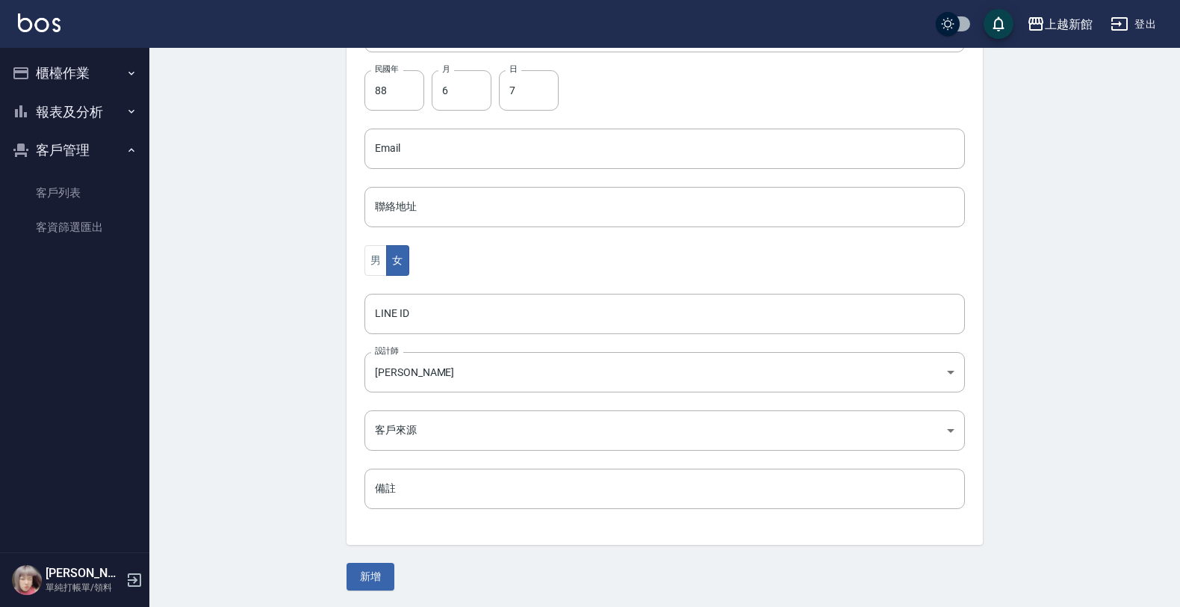
click at [412, 396] on div "代號 230607 ​ 代號 姓名 李思蓓 姓名 暱稱 暱稱 手機 0911001338 手機 民國年 88 民國年 月 6 月 日 7 日 Email Em…" at bounding box center [665, 182] width 636 height 726
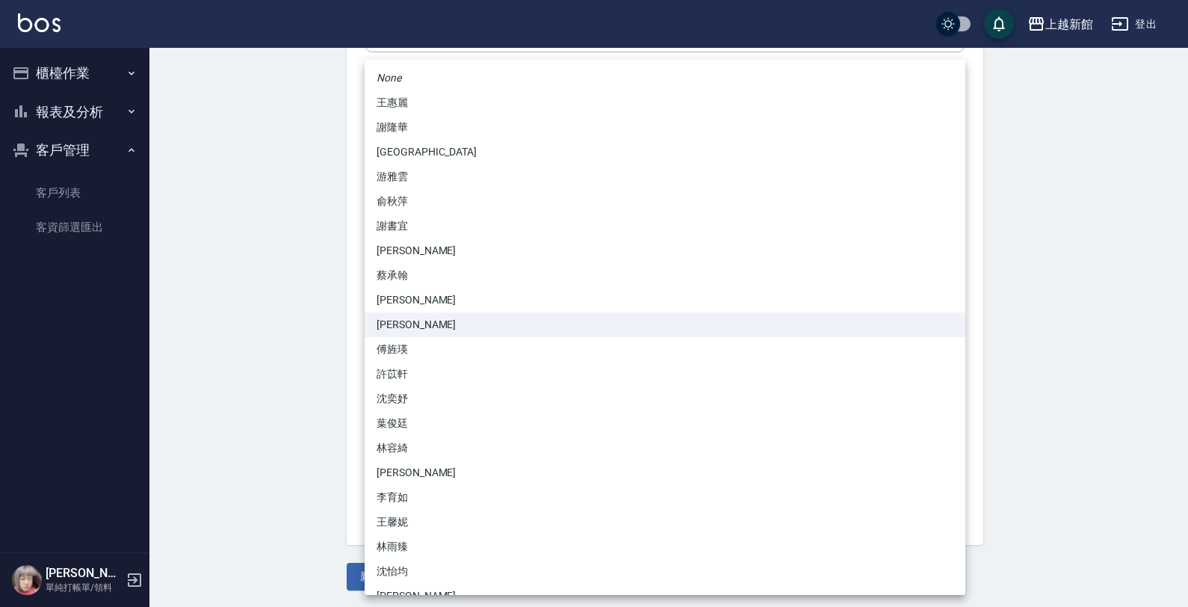
click at [416, 375] on body "上越新館 登出 櫃檯作業 打帳單 帳單列表 掛單列表 現金收支登錄 高階收支登錄 材料自購登錄 每日結帳 排班表 現場電腦打卡 報表及分析 報表目錄 店家日報…" at bounding box center [594, 121] width 1188 height 973
click at [397, 338] on li "傅旌瑛" at bounding box center [665, 349] width 601 height 25
type input "1211b317-6865-4b65-8ce4-66e34f8d1fd8"
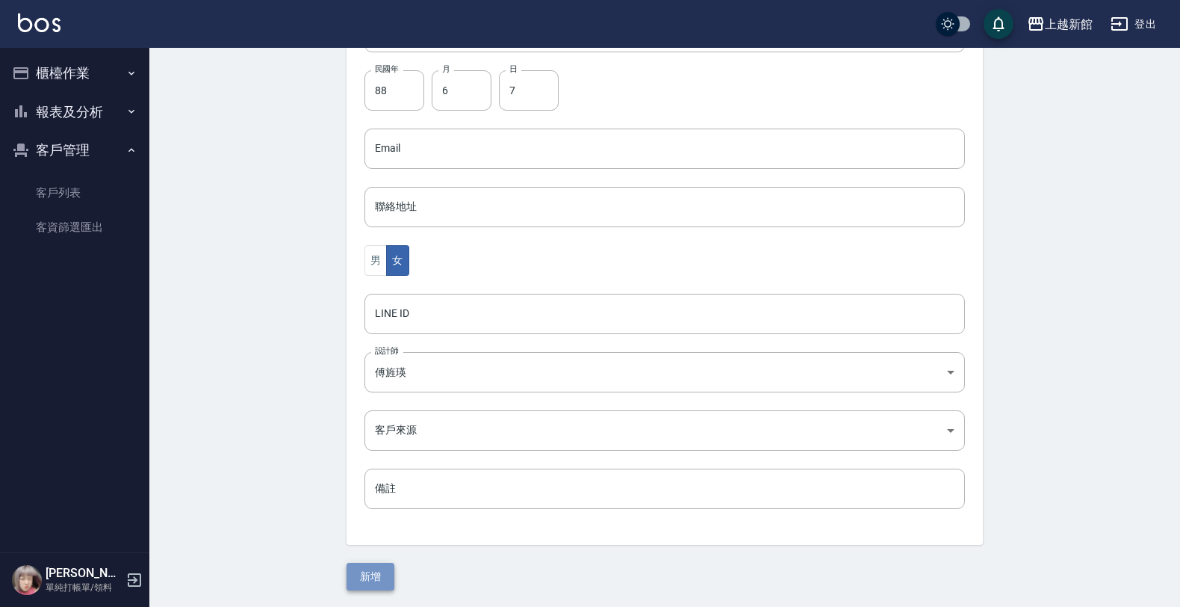
click at [356, 580] on button "新增" at bounding box center [371, 576] width 48 height 28
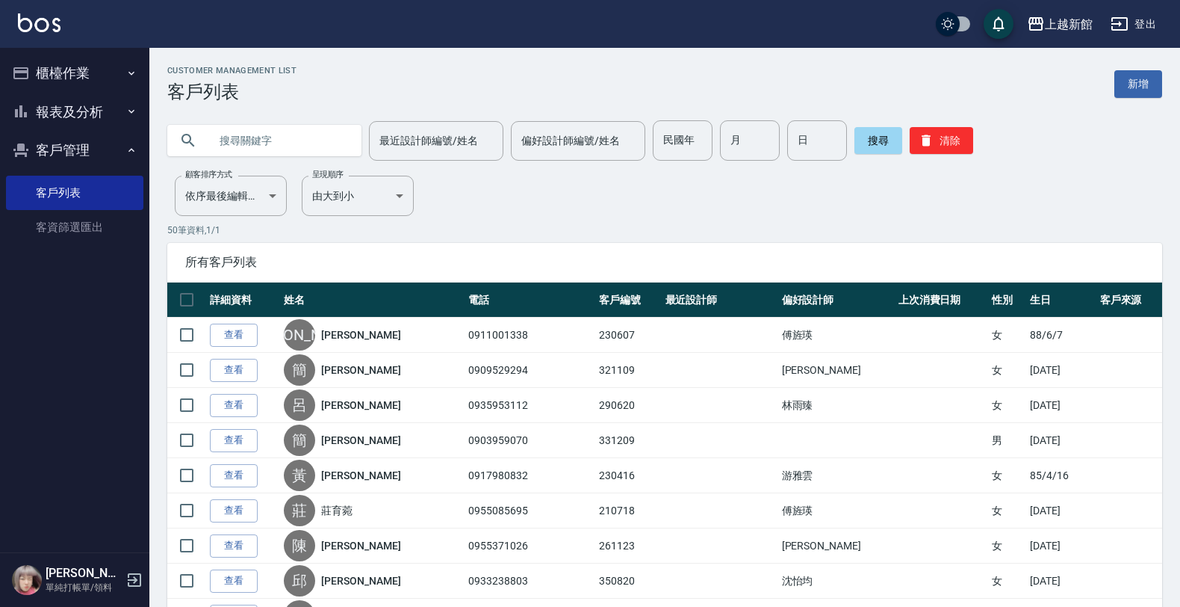
click at [109, 58] on button "櫃檯作業" at bounding box center [74, 73] width 137 height 39
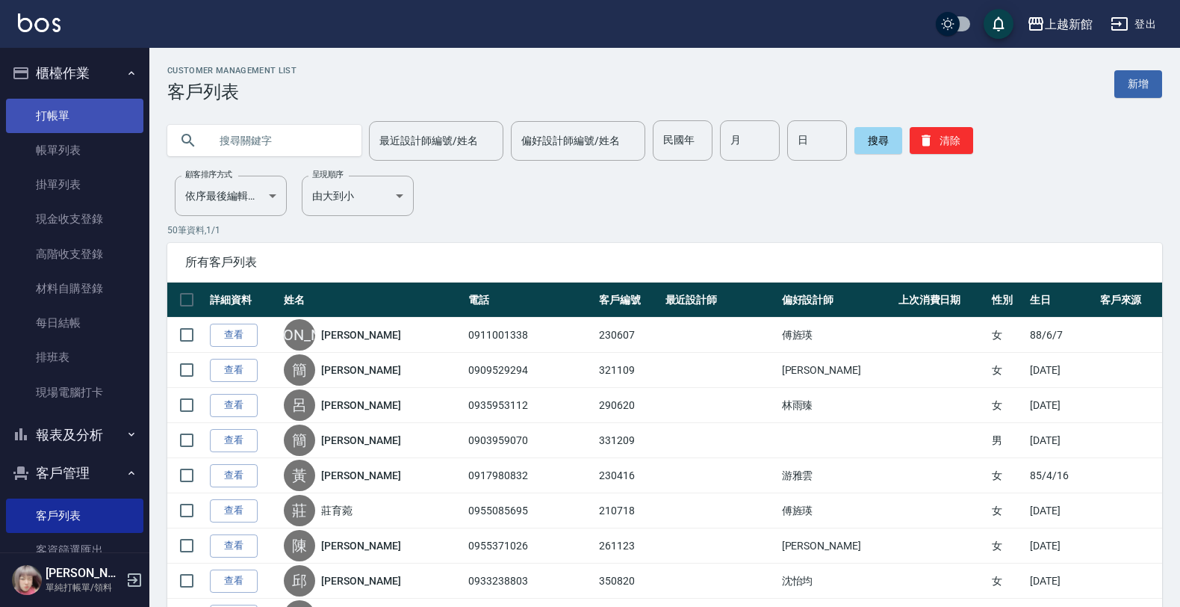
click at [94, 102] on link "打帳單" at bounding box center [74, 116] width 137 height 34
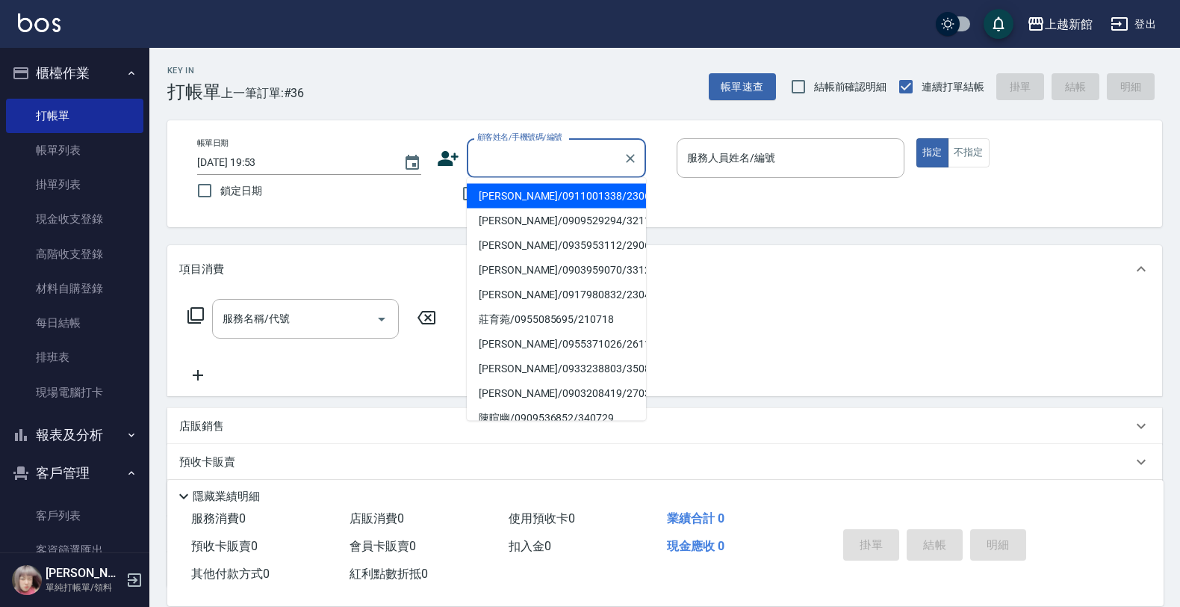
click at [555, 158] on input "顧客姓名/手機號碼/編號" at bounding box center [545, 158] width 143 height 26
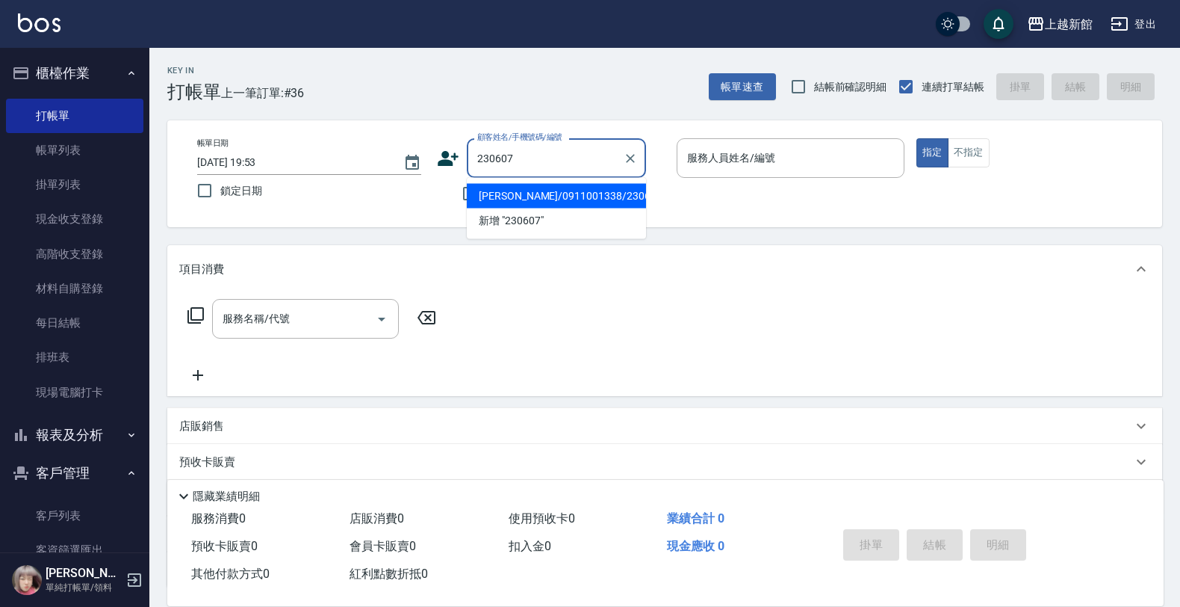
type input "李思蓓/0911001338/230607"
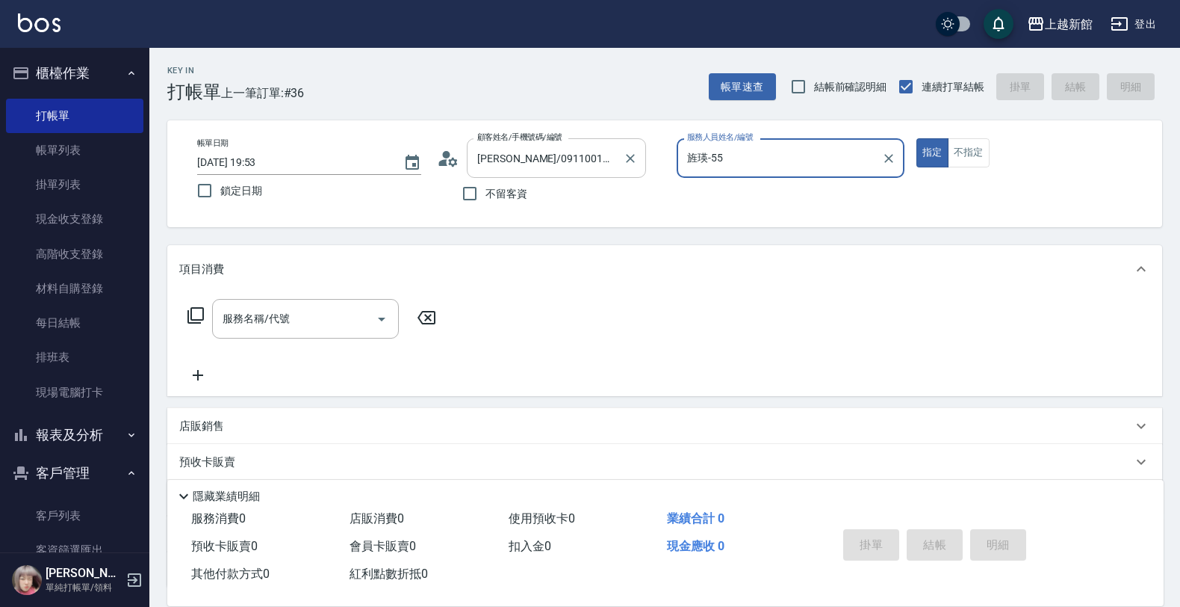
click at [916, 138] on button "指定" at bounding box center [932, 152] width 32 height 29
type input "旌瑛-5"
type button "true"
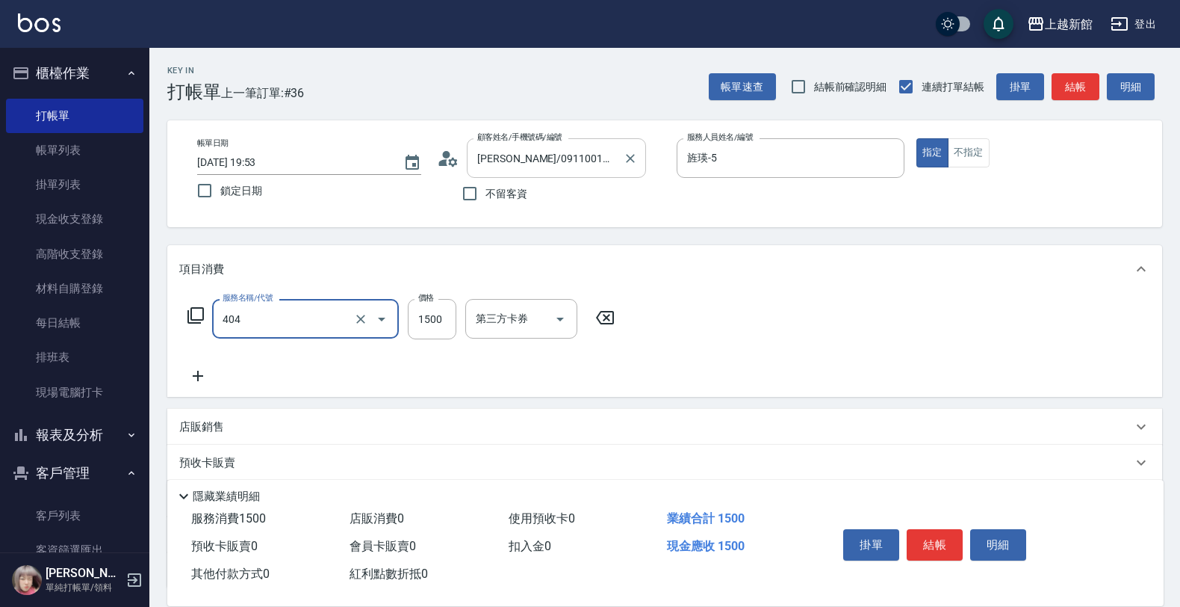
type input "設計染髮(404)"
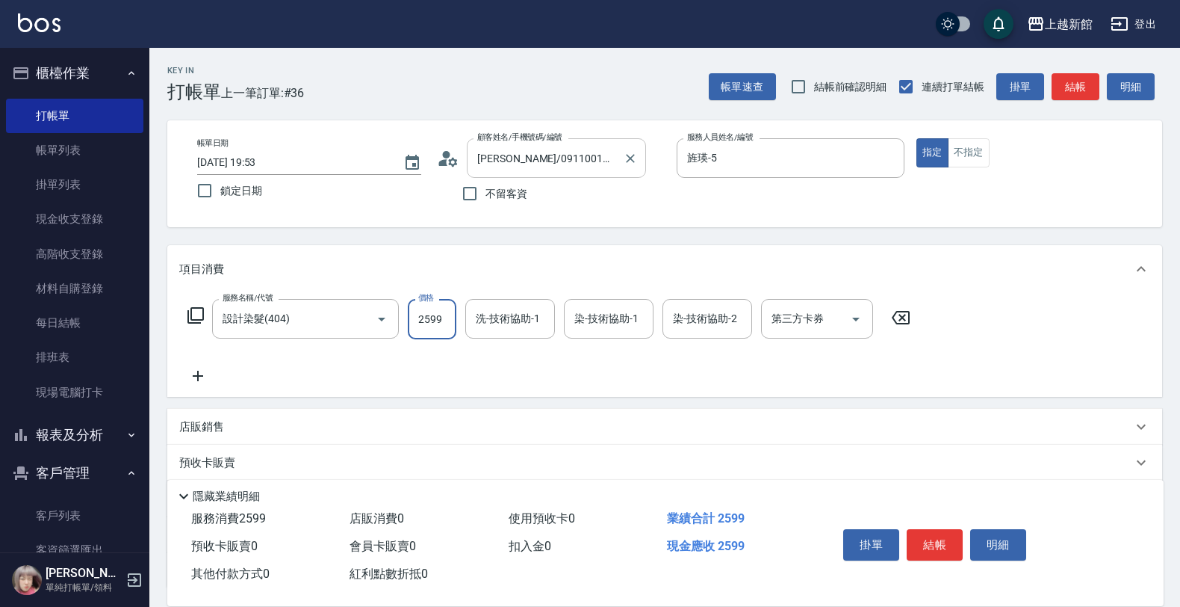
type input "2599"
type input "小敏-24"
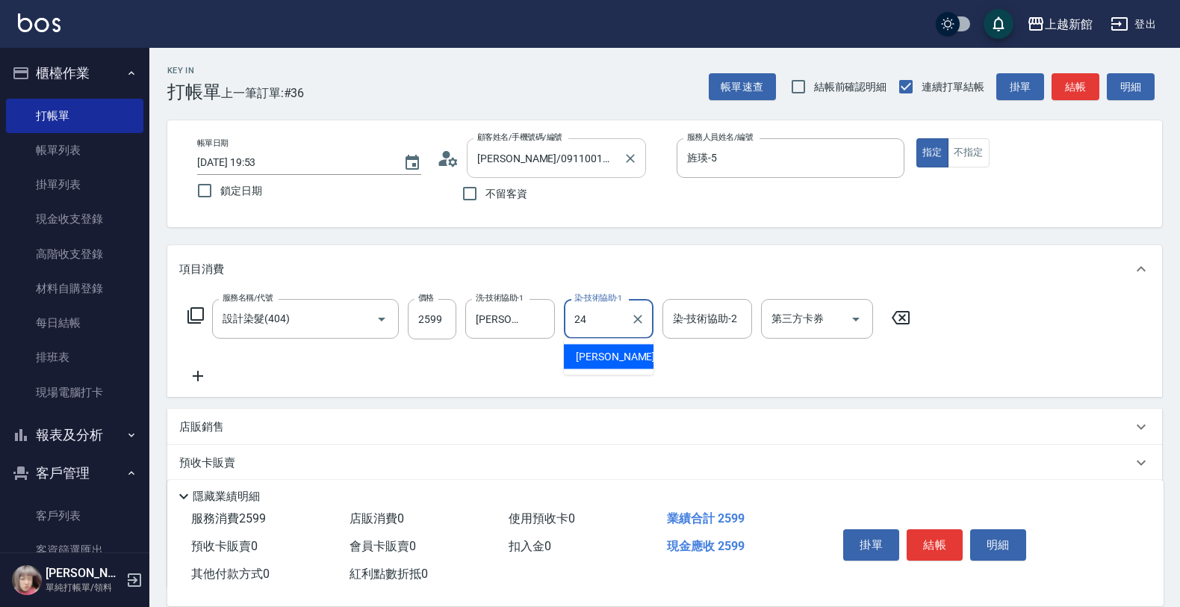
type input "小敏-24"
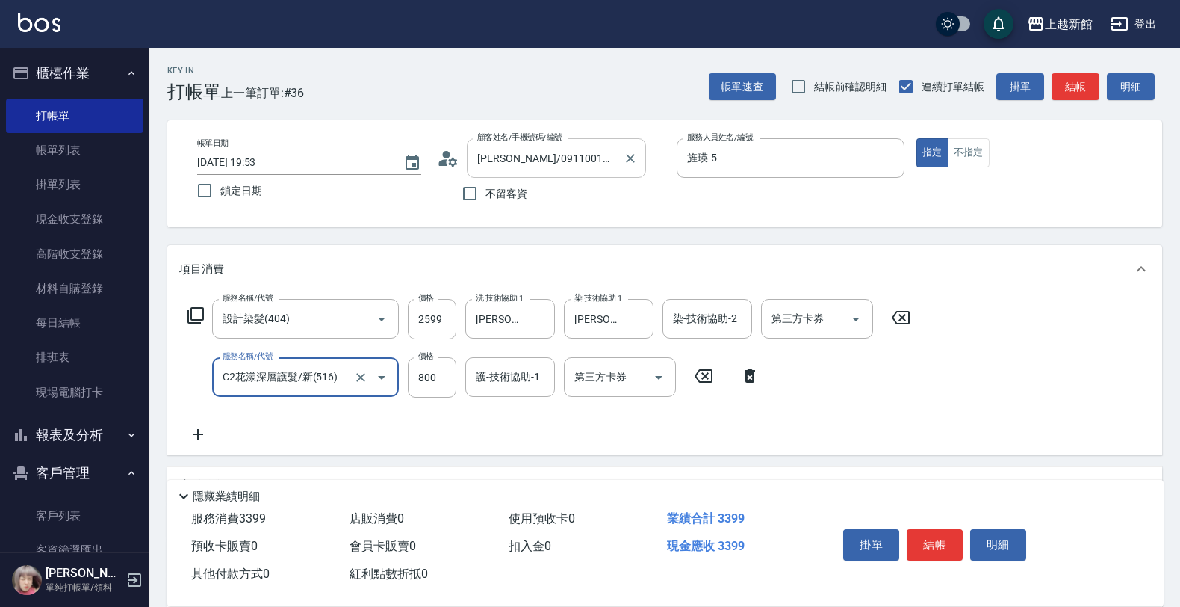
type input "C2花漾深層護髮/新(516)"
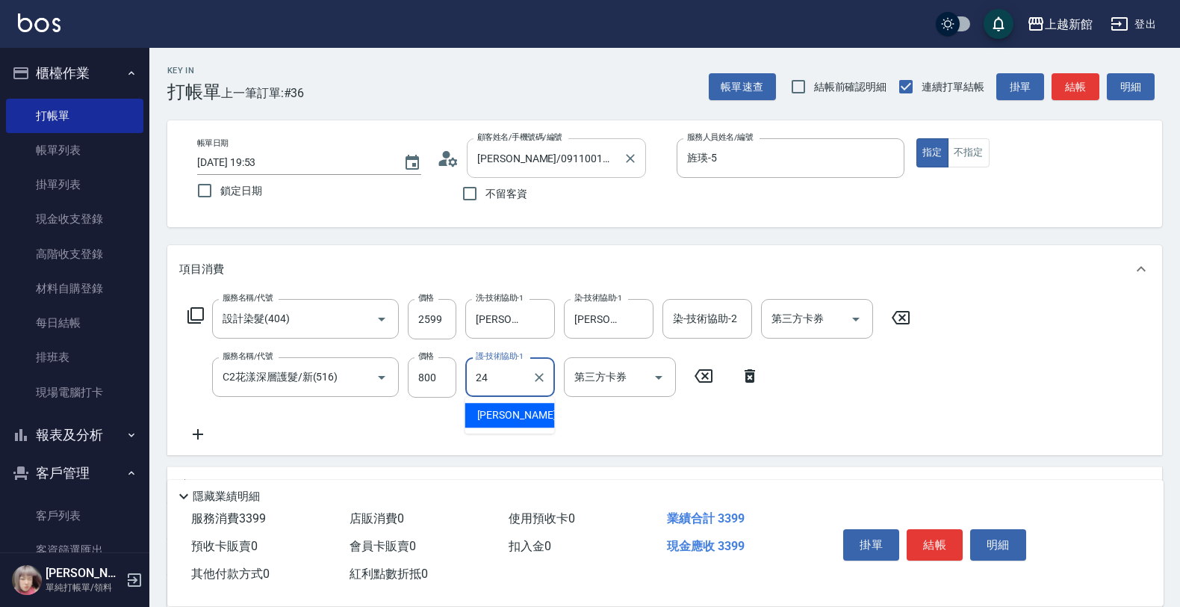
type input "小敏-24"
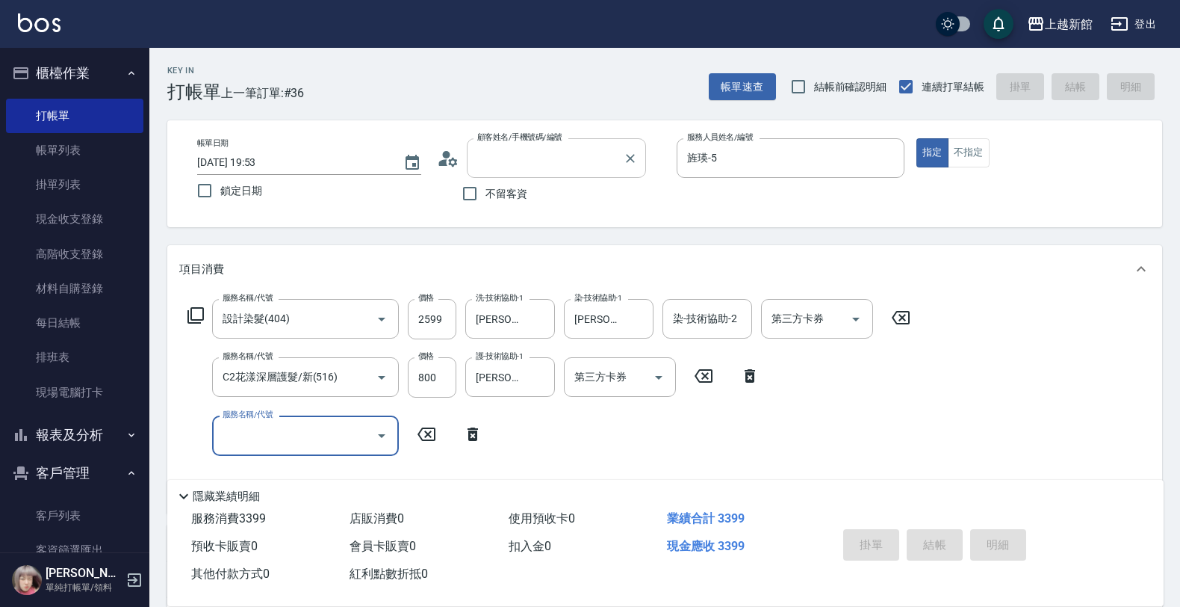
type input "2025/08/10 19:54"
type input "3"
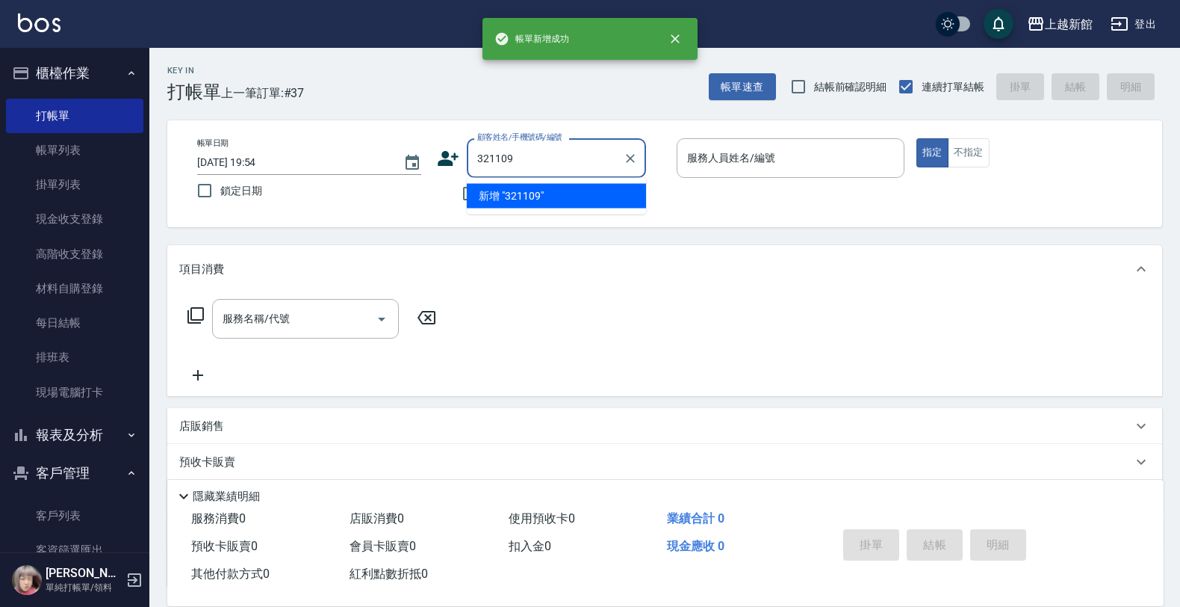
type input "321109"
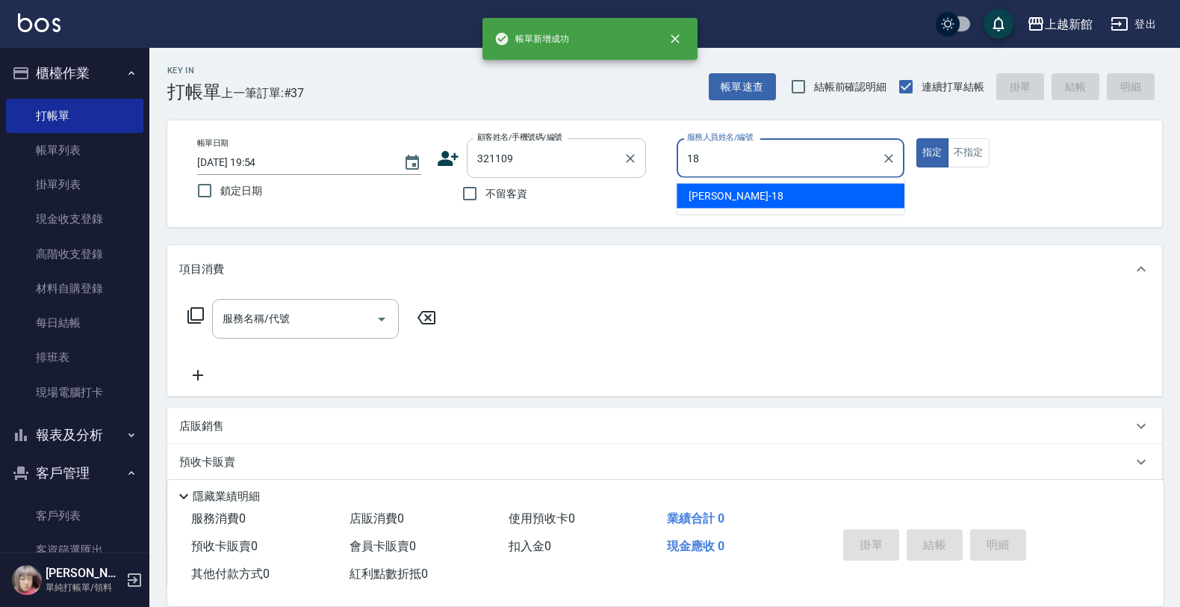
type input "黃柏森-18"
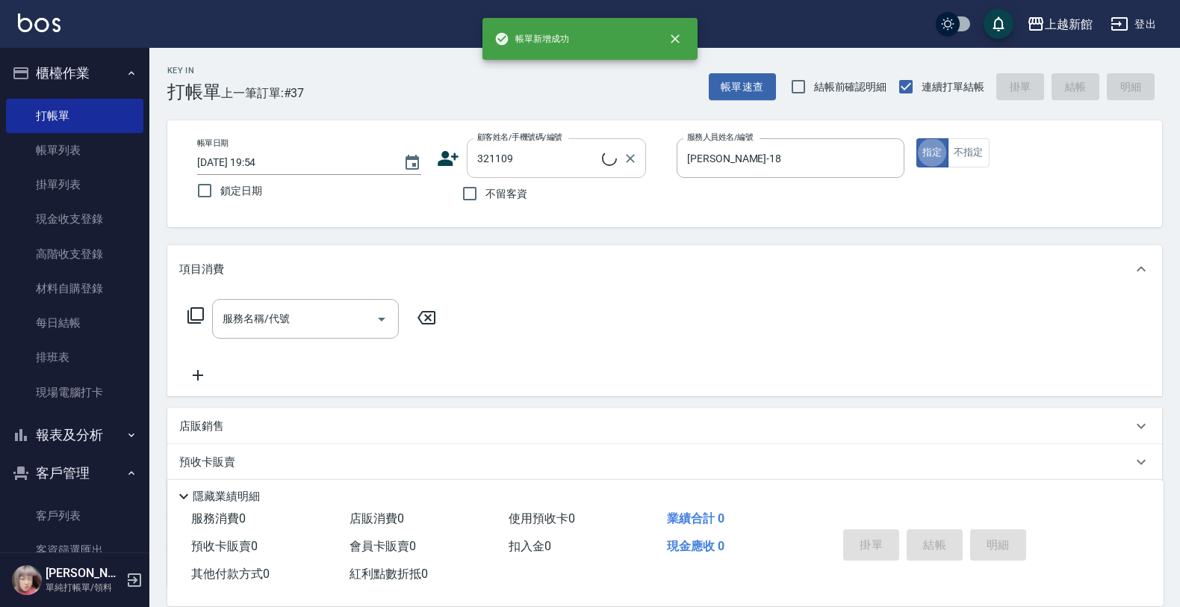
type input "簡箴妤/0909529294/321109"
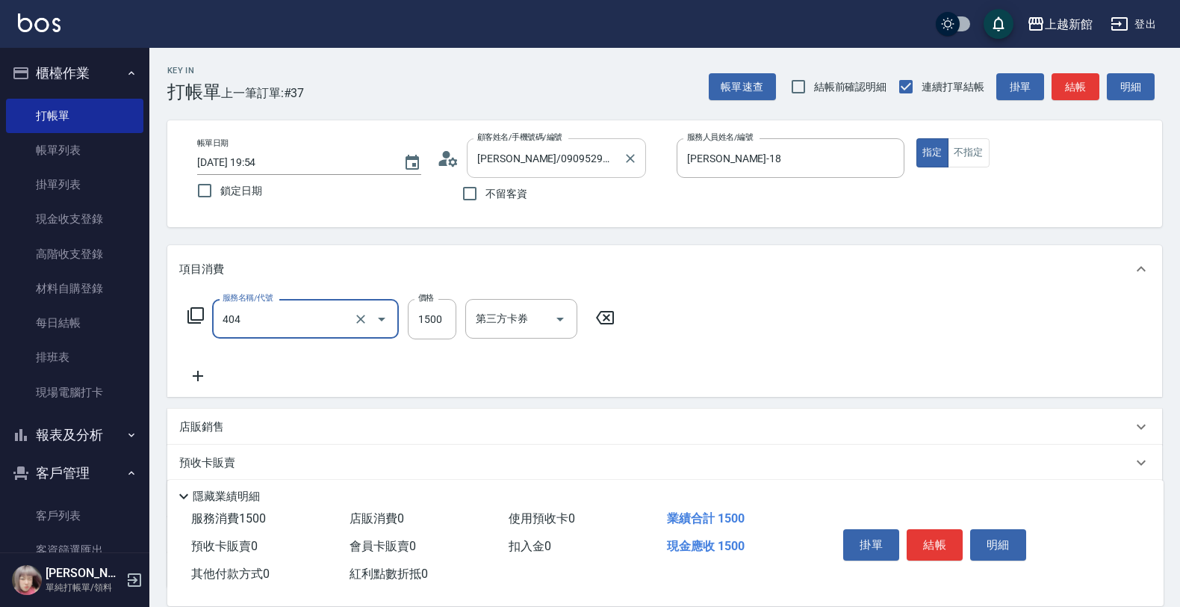
type input "設計染髮(404)"
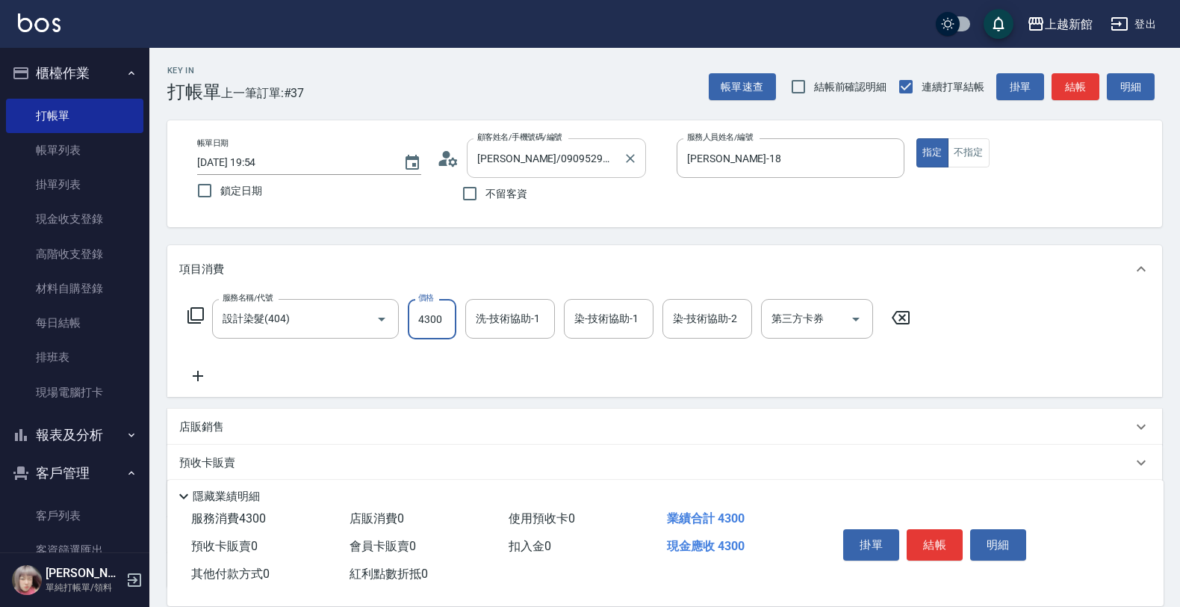
type input "4300"
type input "馨妮-29"
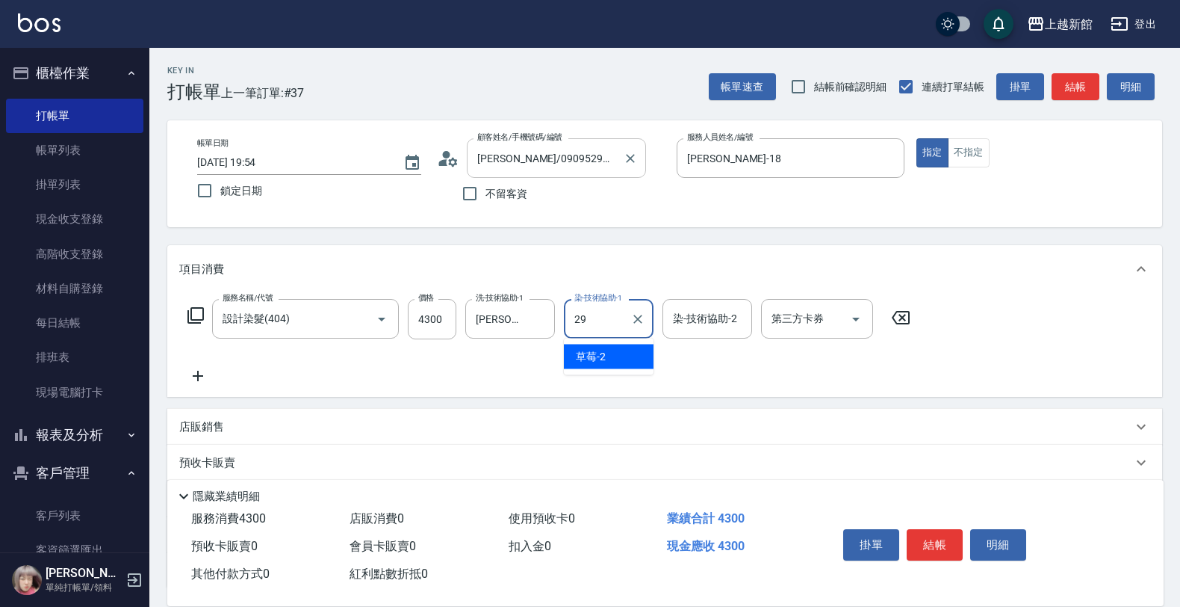
type input "馨妮-29"
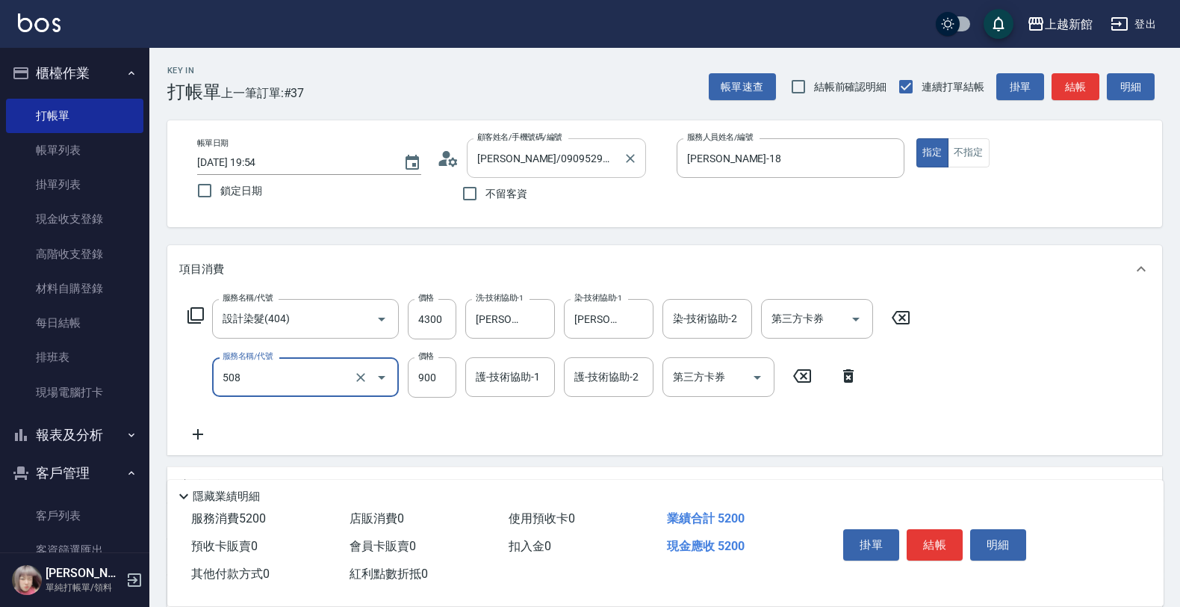
type input "松島再生髮敷護髮(508)"
type input "1000"
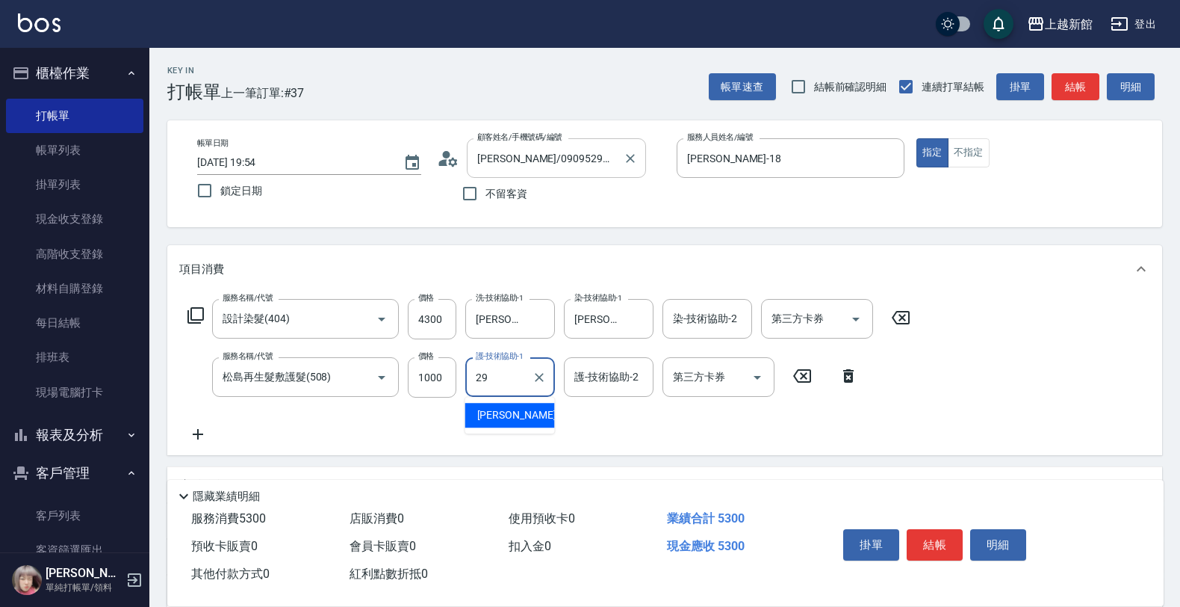
type input "馨妮-29"
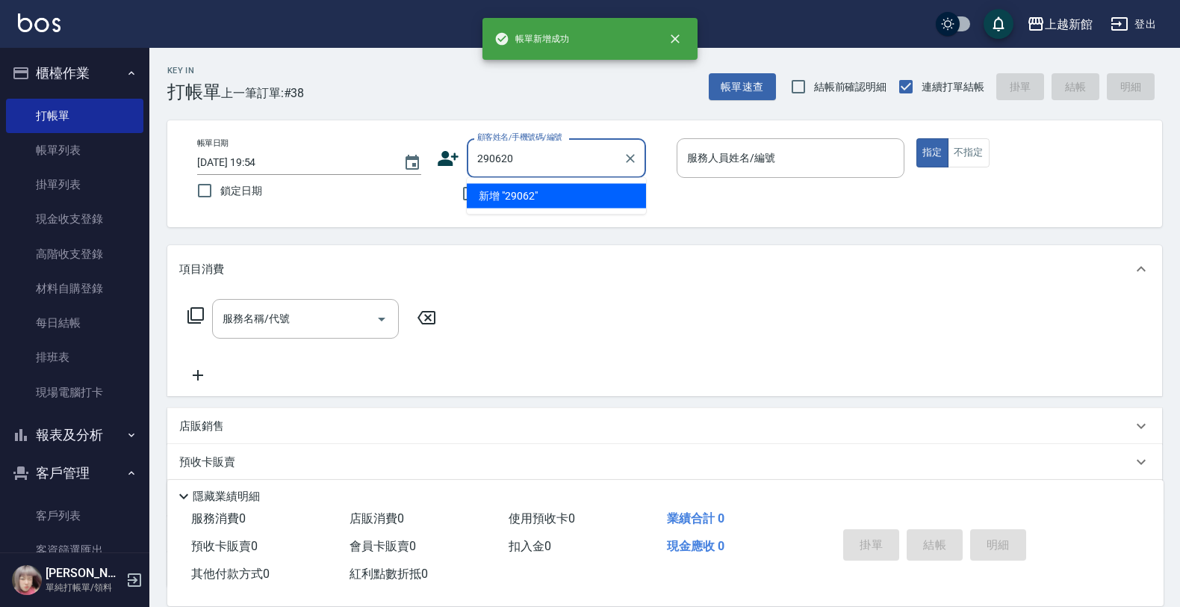
type input "290620"
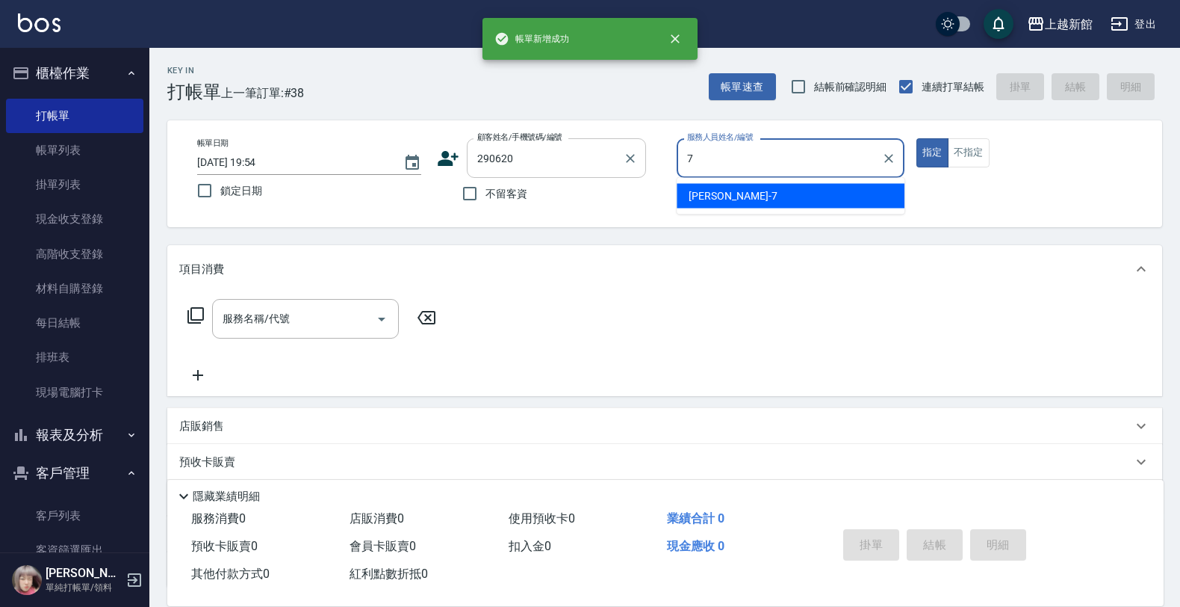
type input "莫尼卡-7"
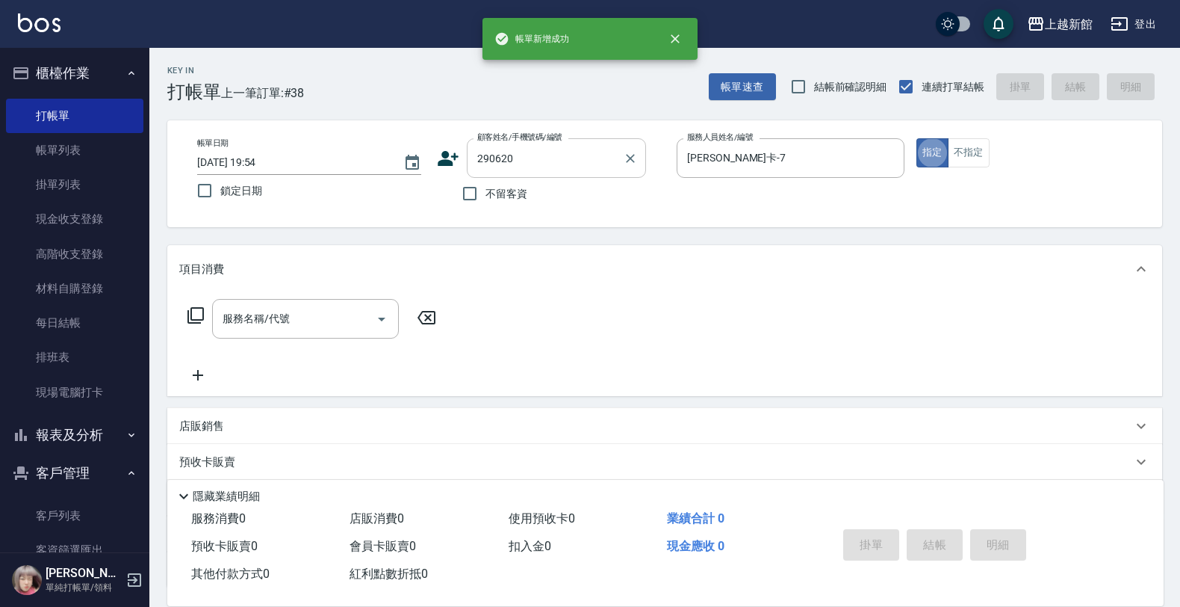
type input "呂惠如/0935953112/290620"
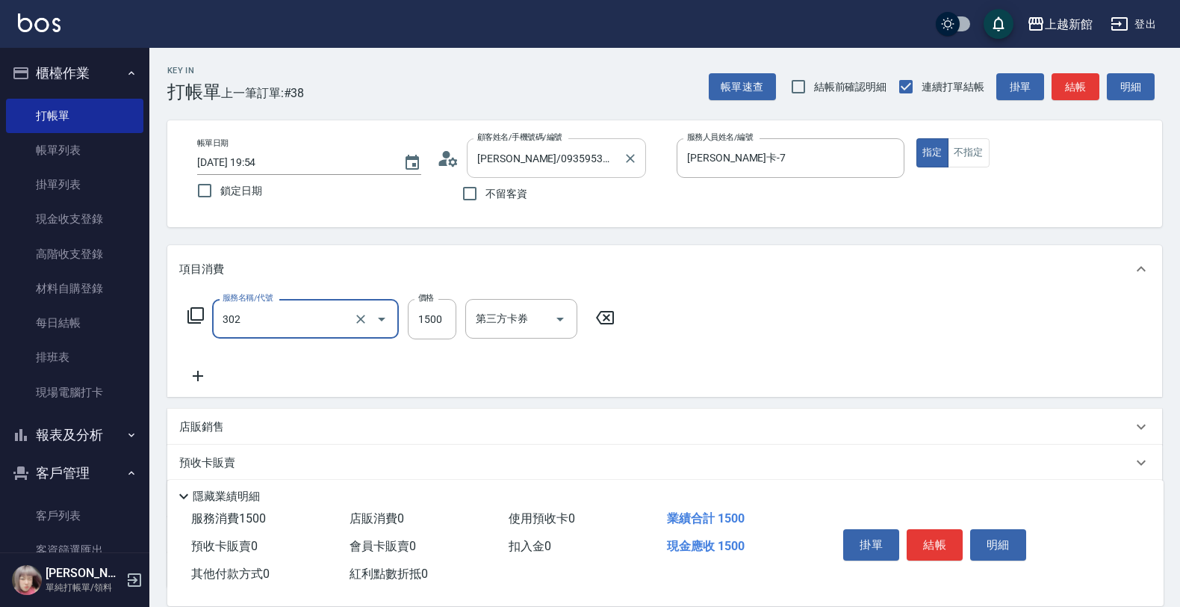
type input "設計燙髮(302)"
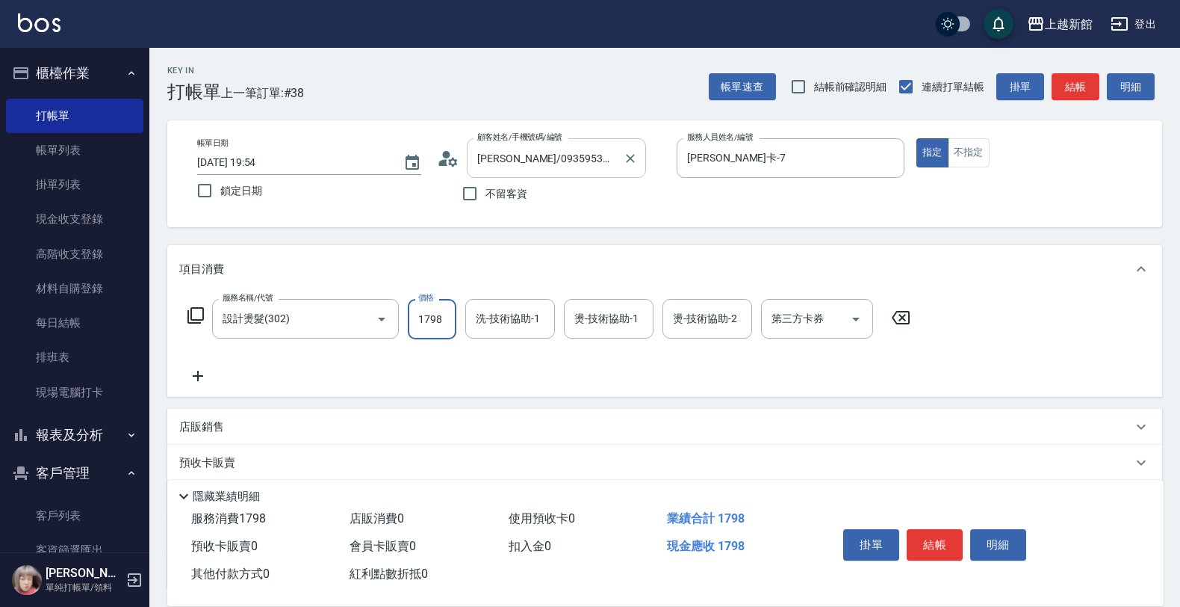
type input "1798"
type input "小邱-25"
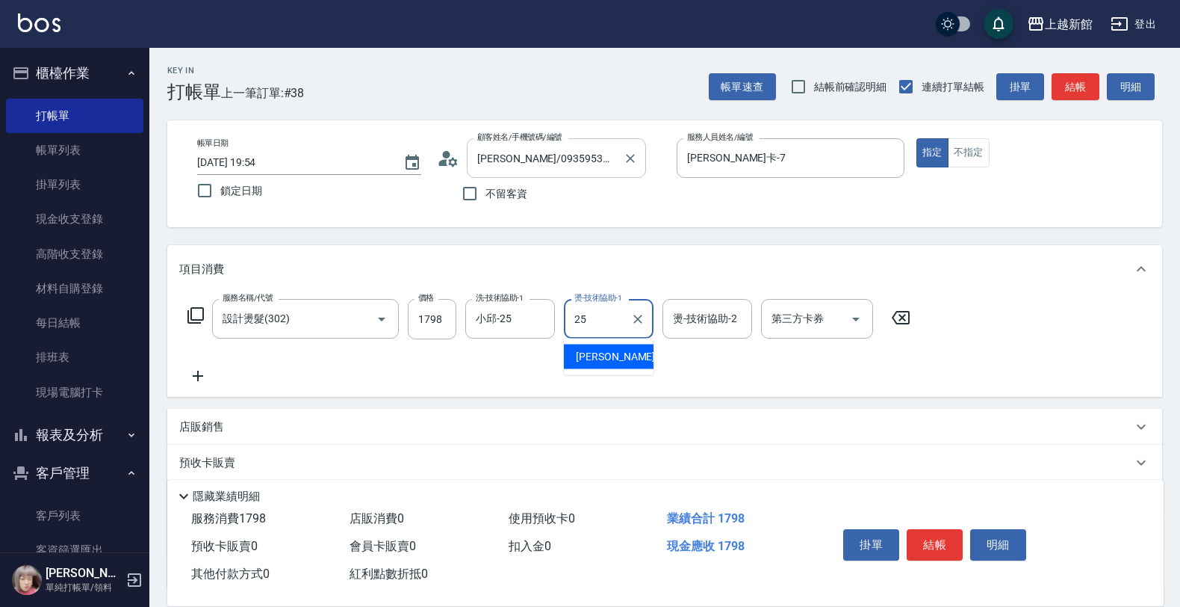
type input "小邱-25"
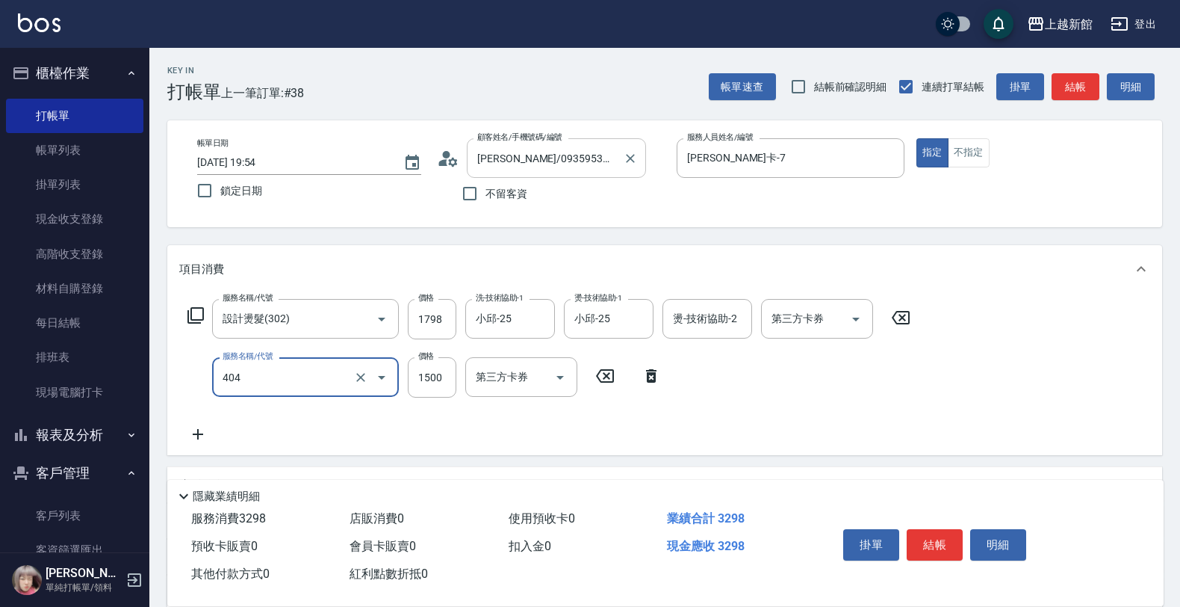
type input "設計染髮(404)"
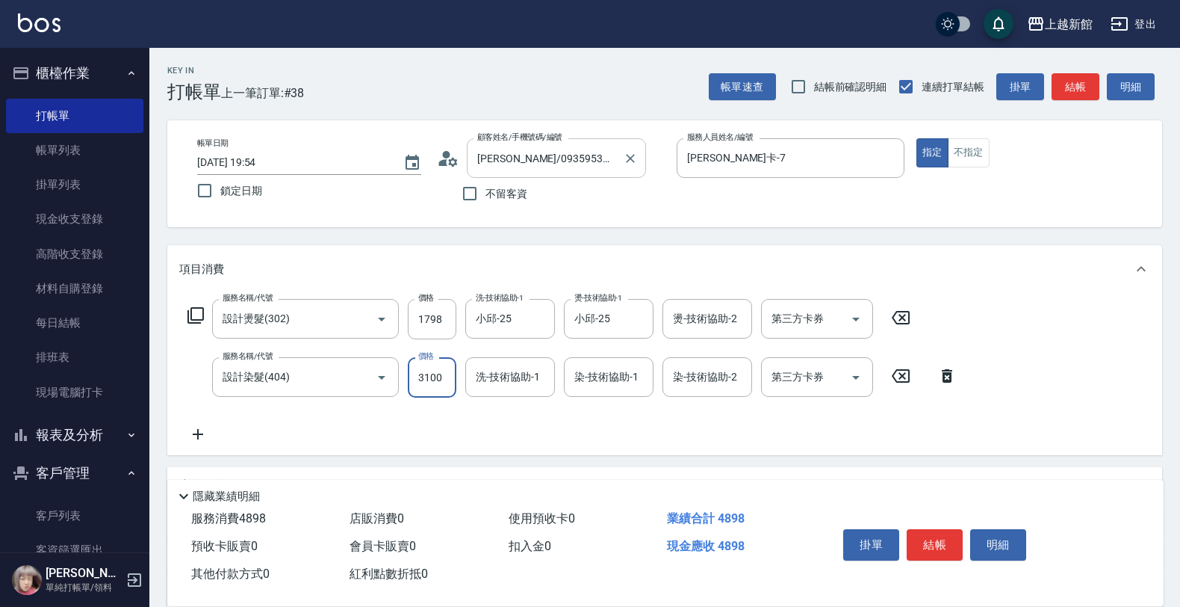
type input "3100"
type input "小邱-25"
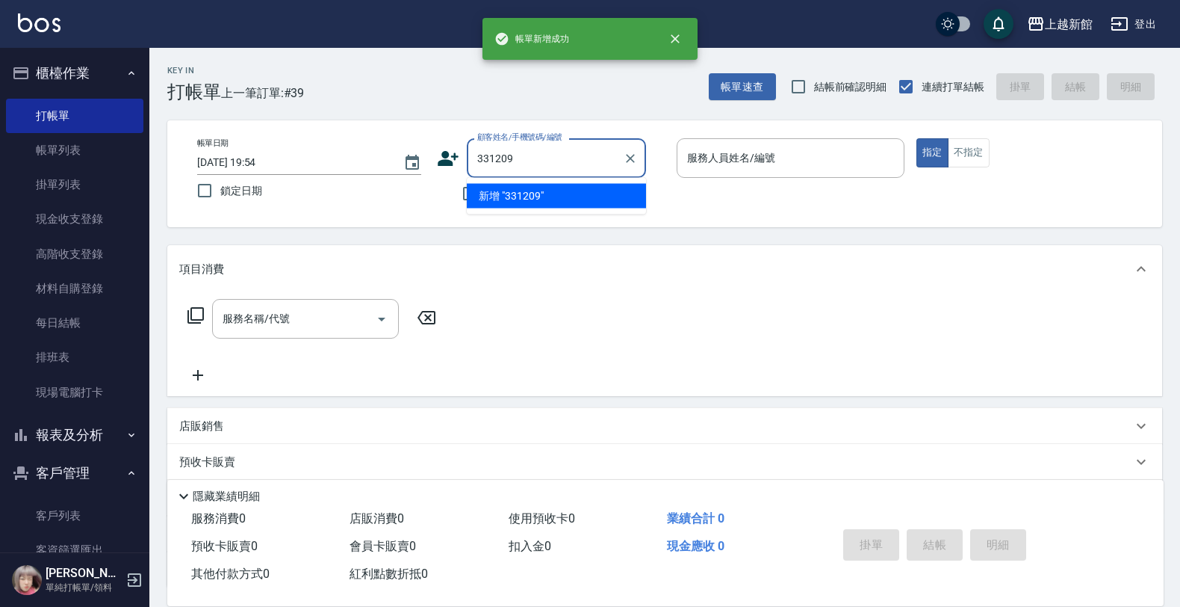
type input "331209"
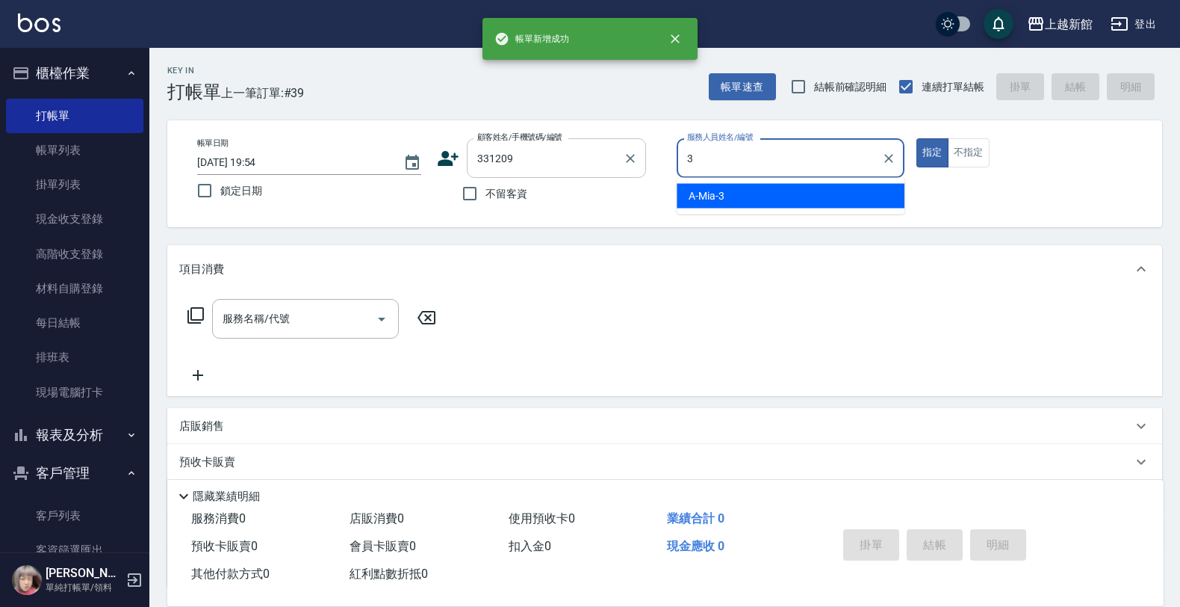
type input "A-Mia -3"
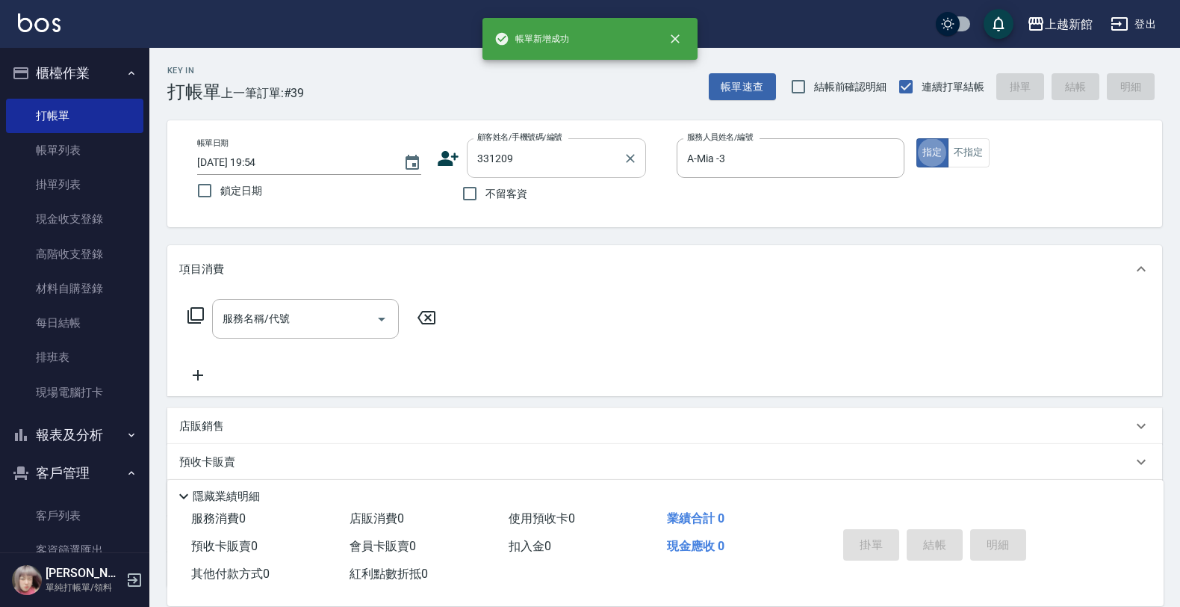
type input "簡云義/0903959070/331209"
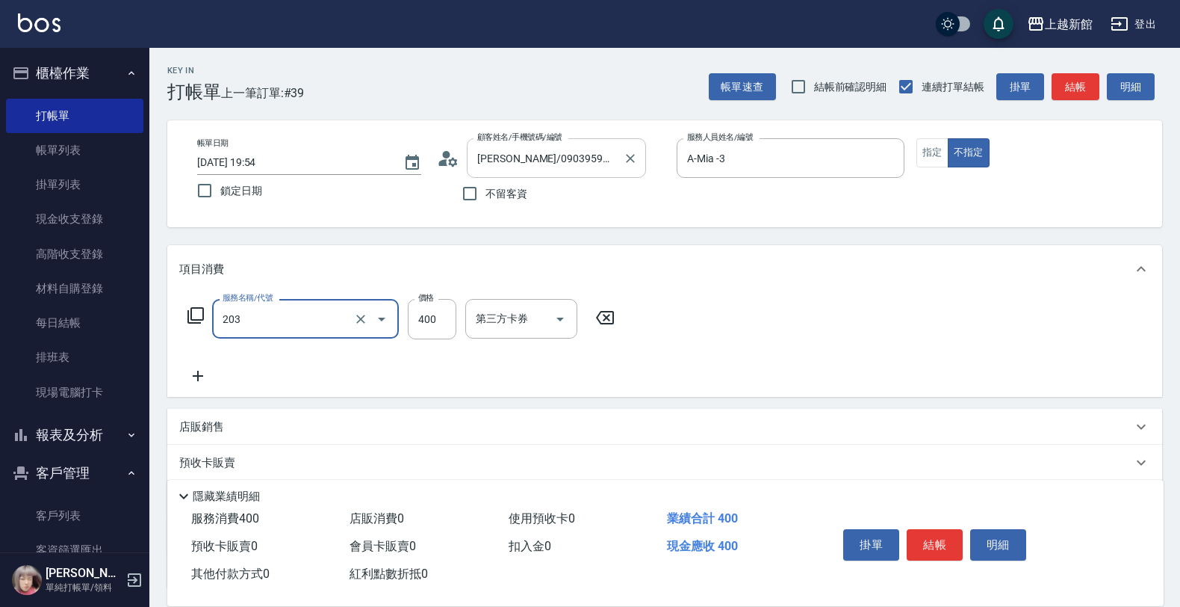
type input "指定單剪(203)"
type input "200"
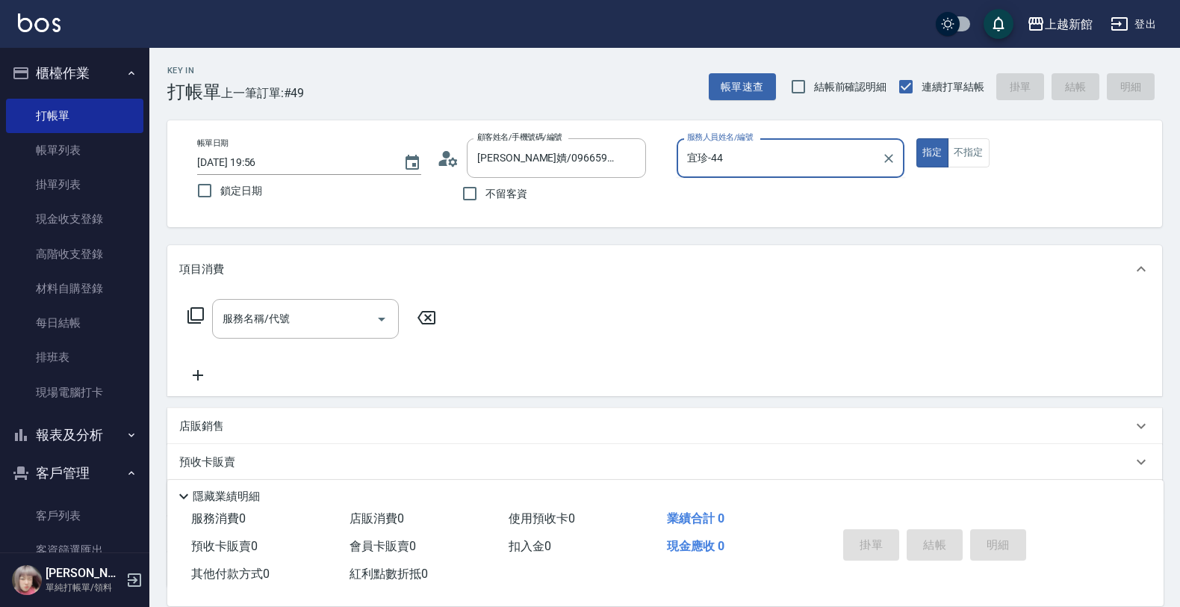
click at [916, 138] on button "指定" at bounding box center [932, 152] width 32 height 29
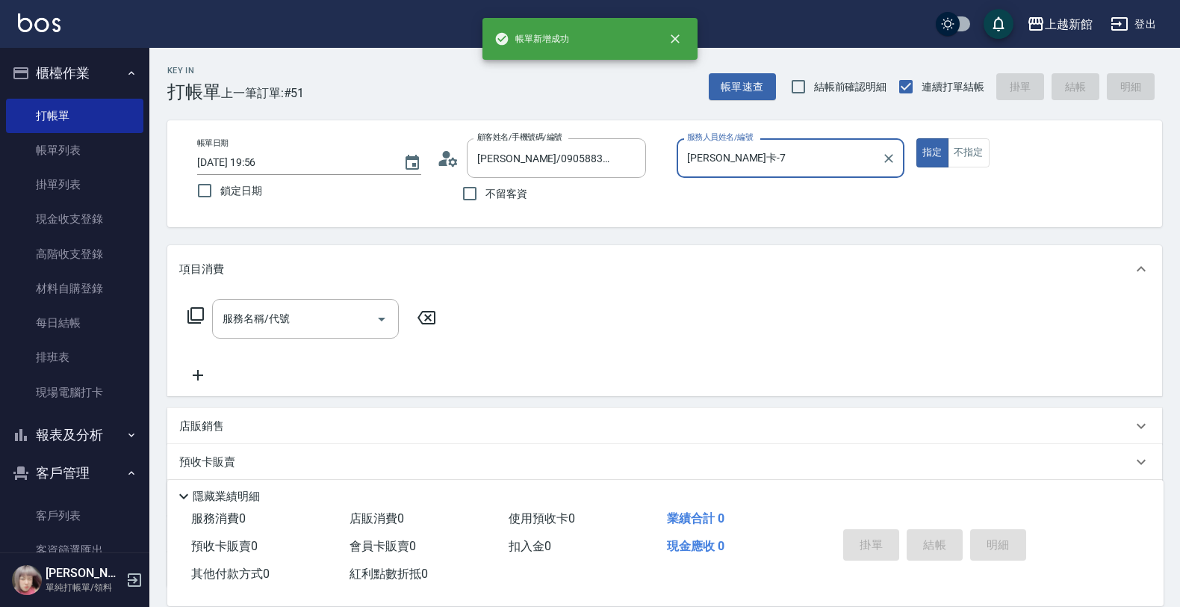
click at [916, 138] on button "指定" at bounding box center [932, 152] width 32 height 29
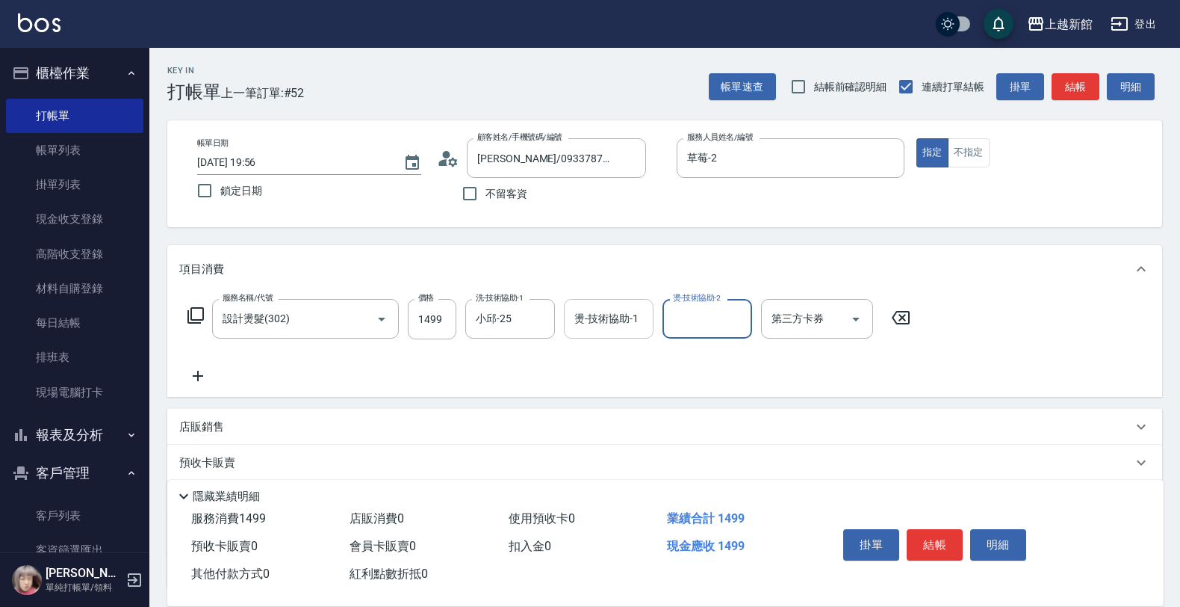
click at [633, 299] on div "燙-技術協助-1" at bounding box center [609, 319] width 90 height 40
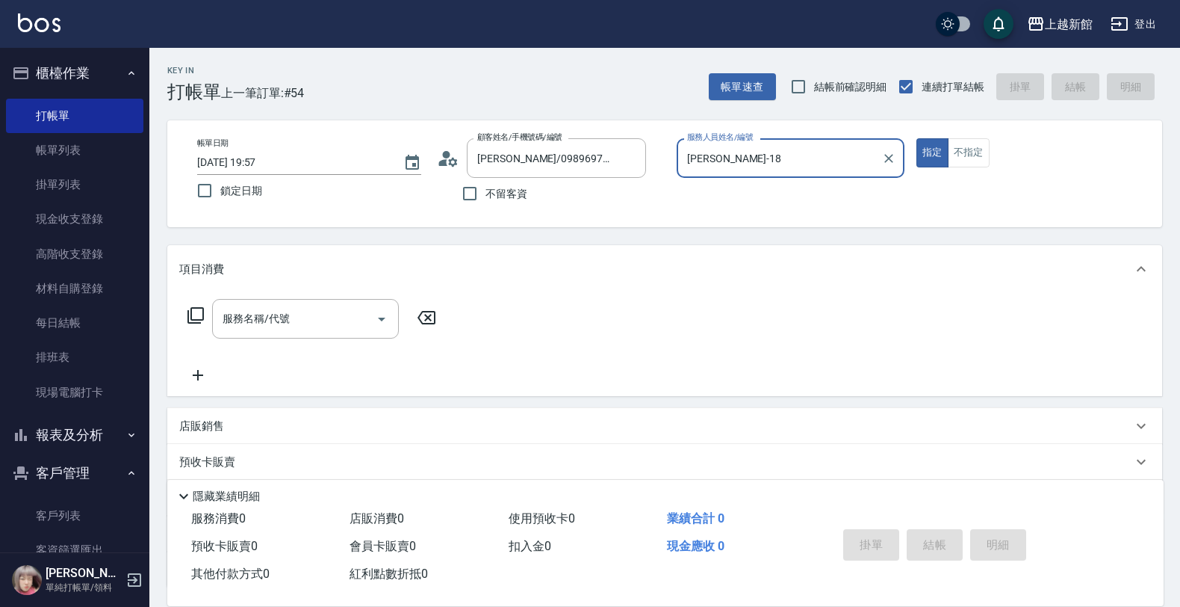
click at [916, 138] on button "指定" at bounding box center [932, 152] width 32 height 29
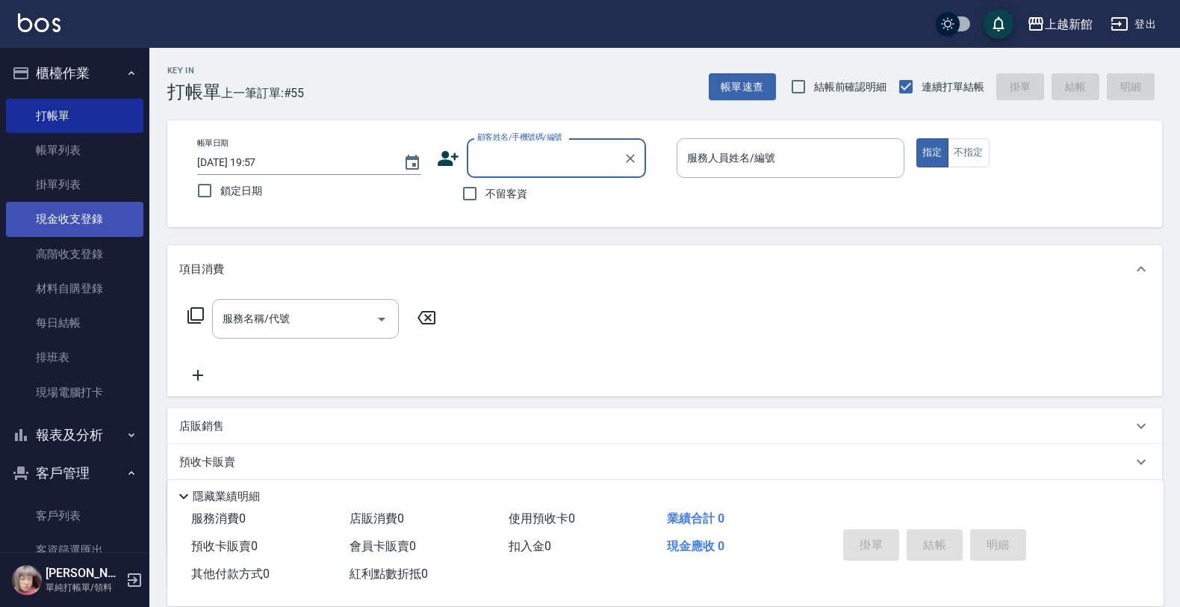
click at [88, 214] on link "現金收支登錄" at bounding box center [74, 219] width 137 height 34
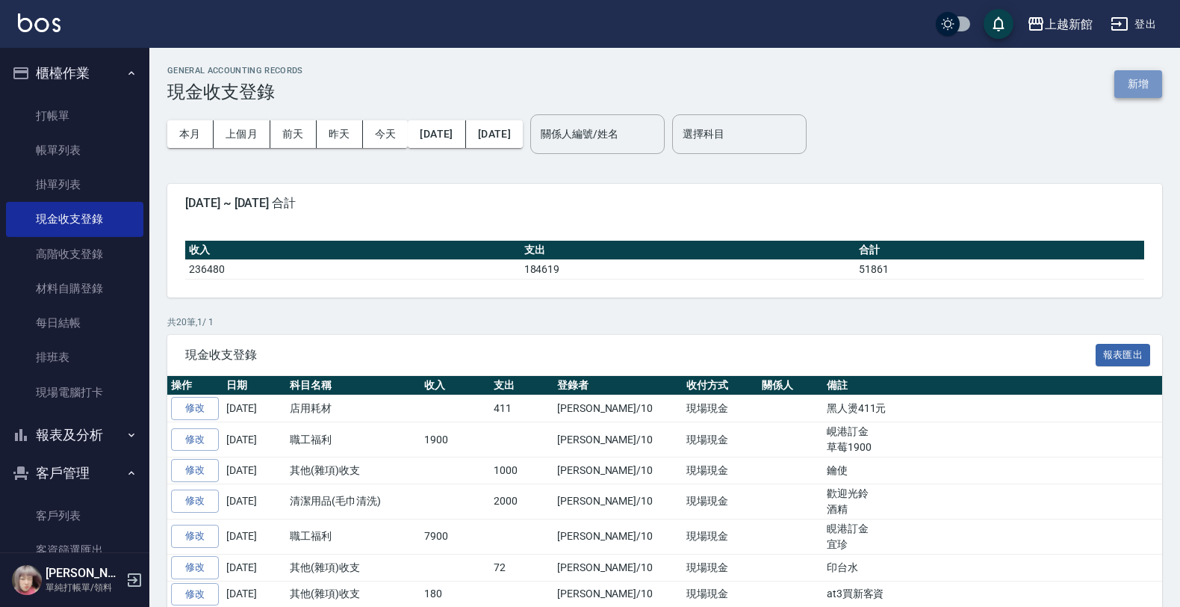
drag, startPoint x: 1143, startPoint y: 79, endPoint x: 798, endPoint y: 125, distance: 348.1
click at [1141, 80] on button "新增" at bounding box center [1138, 84] width 48 height 28
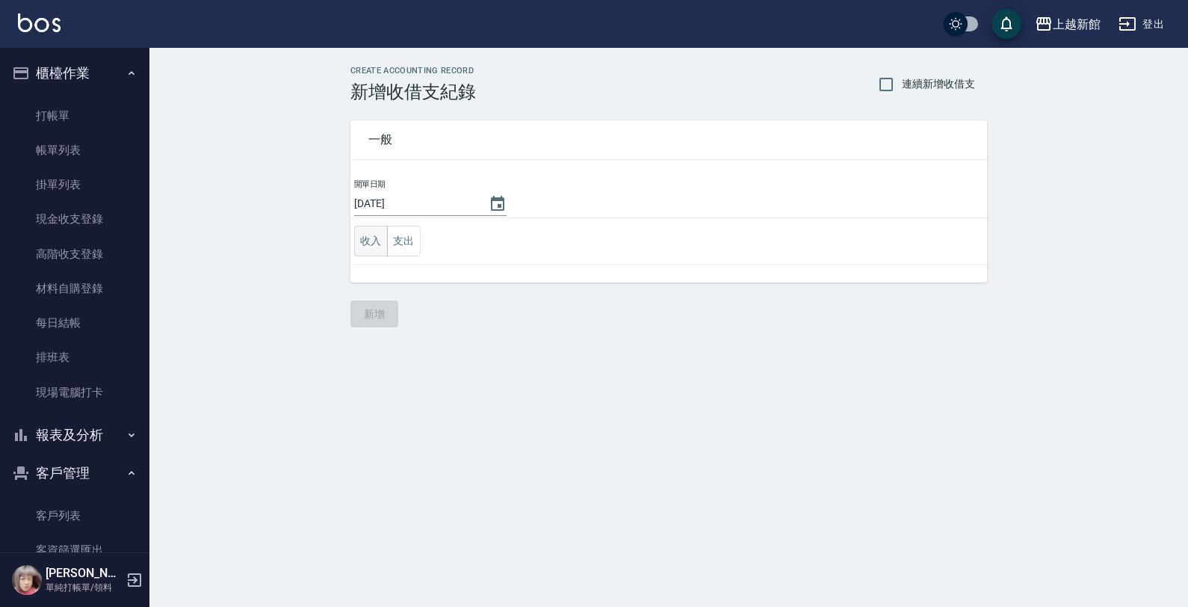
click at [373, 230] on button "收入" at bounding box center [371, 241] width 34 height 31
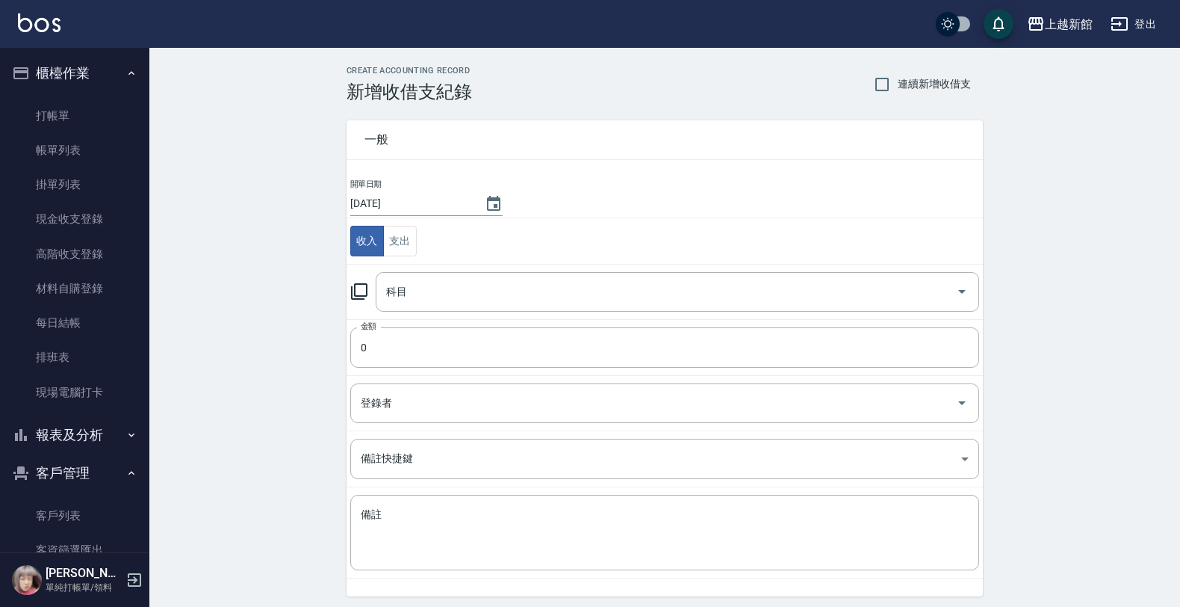
click at [364, 286] on icon at bounding box center [359, 291] width 18 height 18
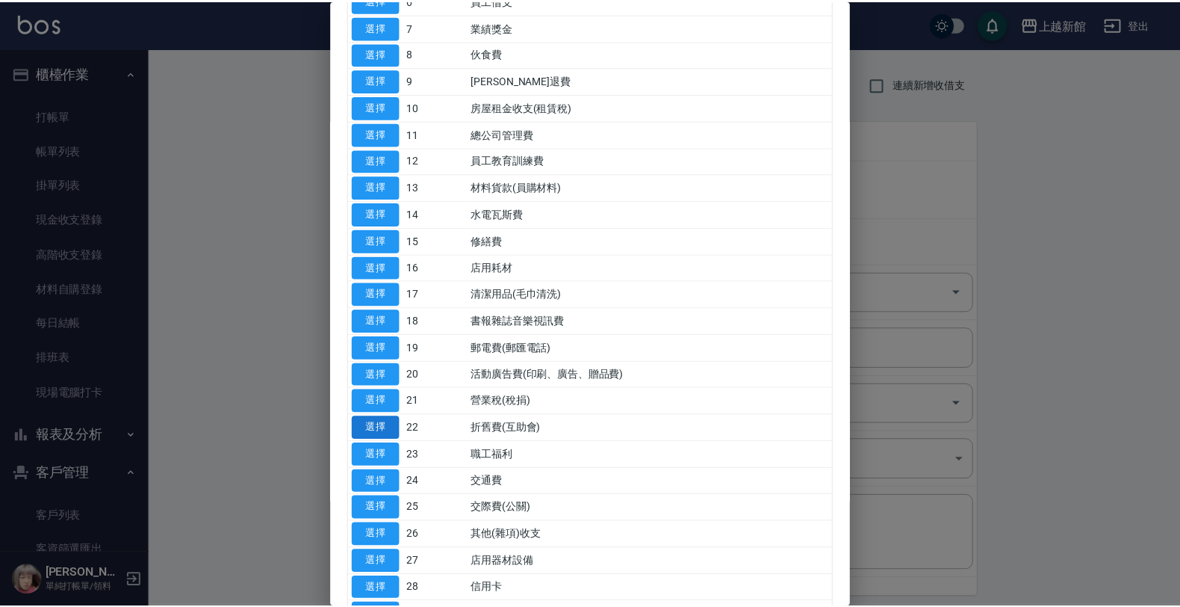
scroll to position [373, 0]
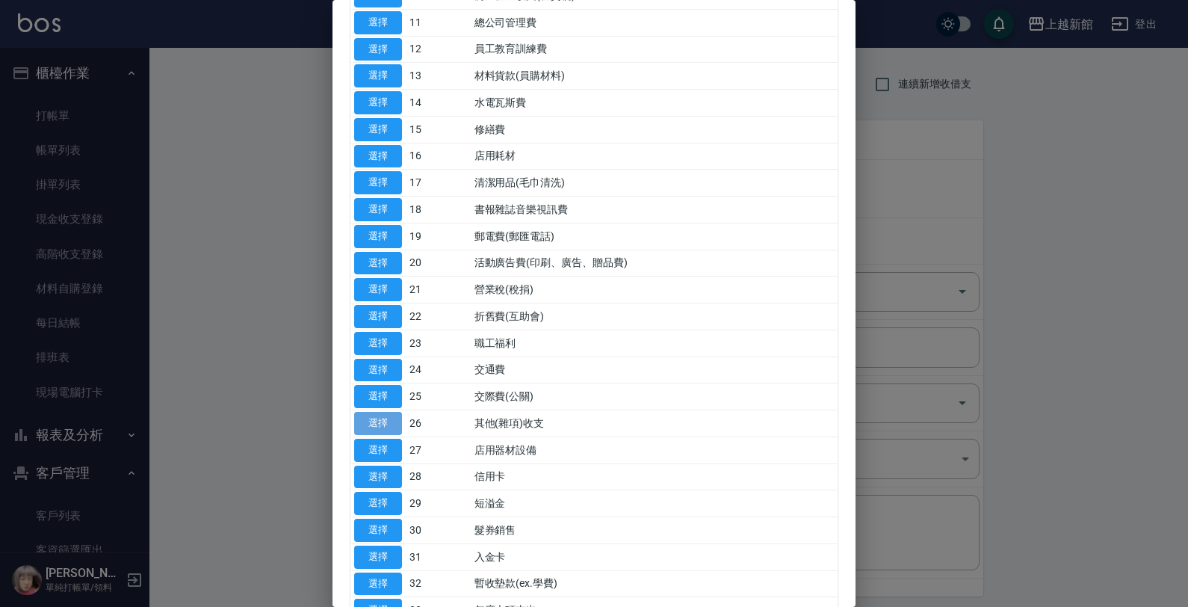
click at [389, 424] on button "選擇" at bounding box center [378, 423] width 48 height 23
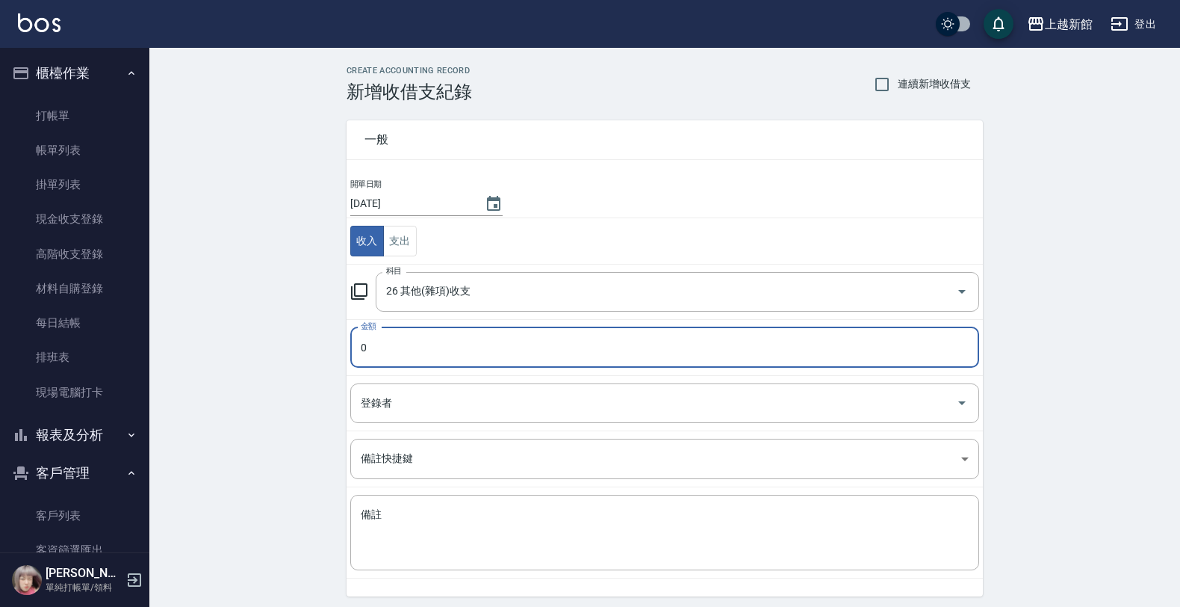
click at [382, 350] on input "0" at bounding box center [664, 347] width 629 height 40
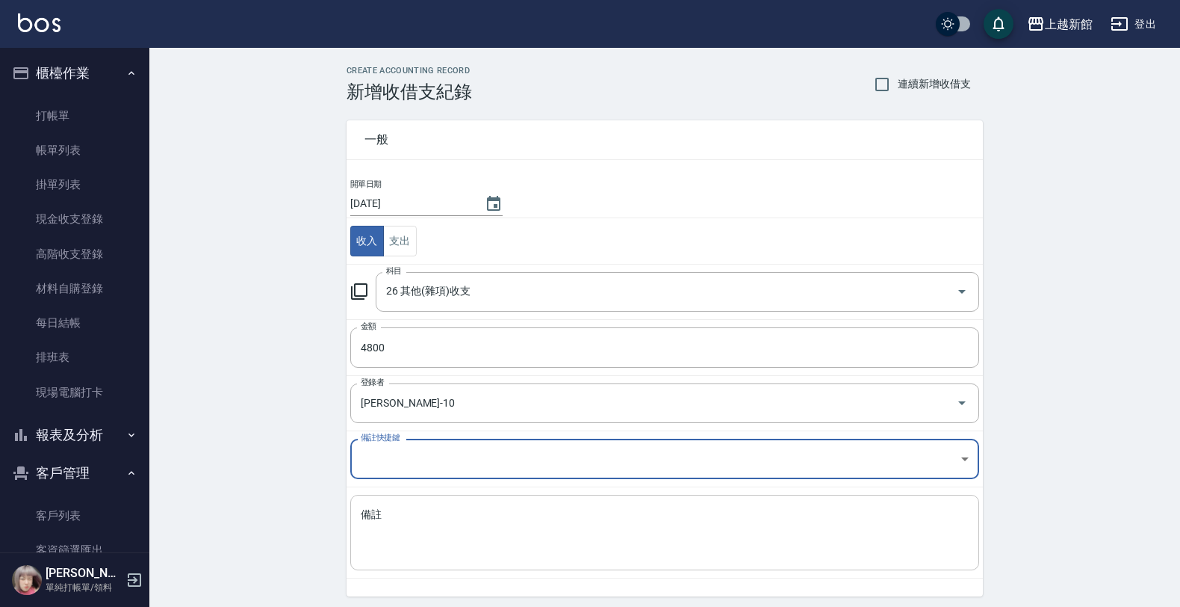
click at [400, 538] on textarea "備註" at bounding box center [665, 532] width 608 height 51
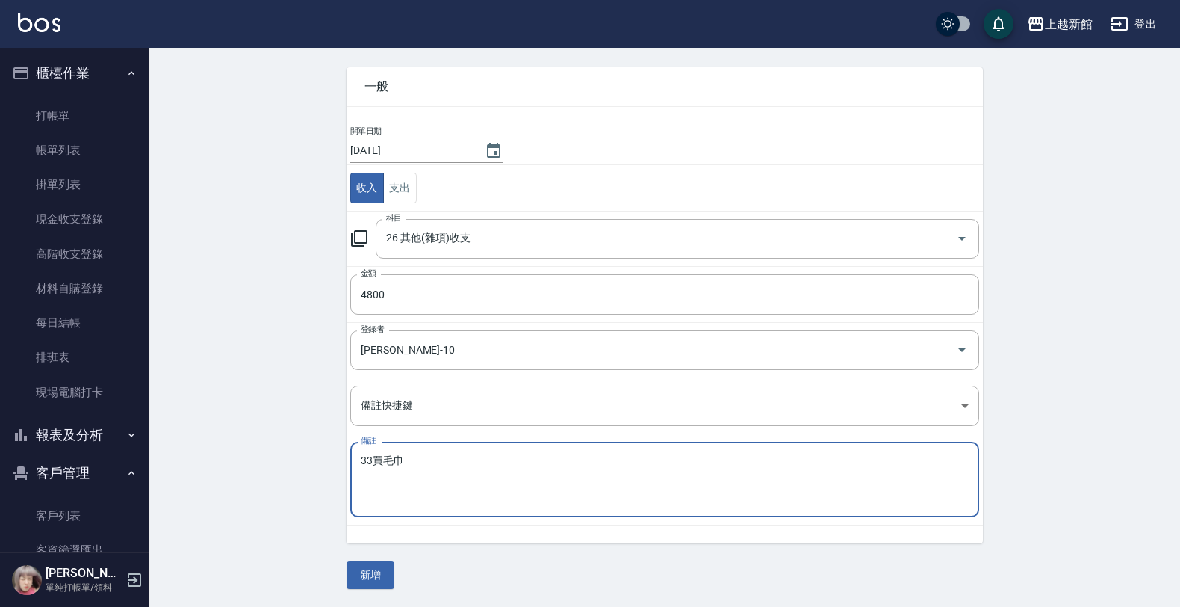
scroll to position [54, 0]
click at [367, 575] on button "新增" at bounding box center [371, 575] width 48 height 28
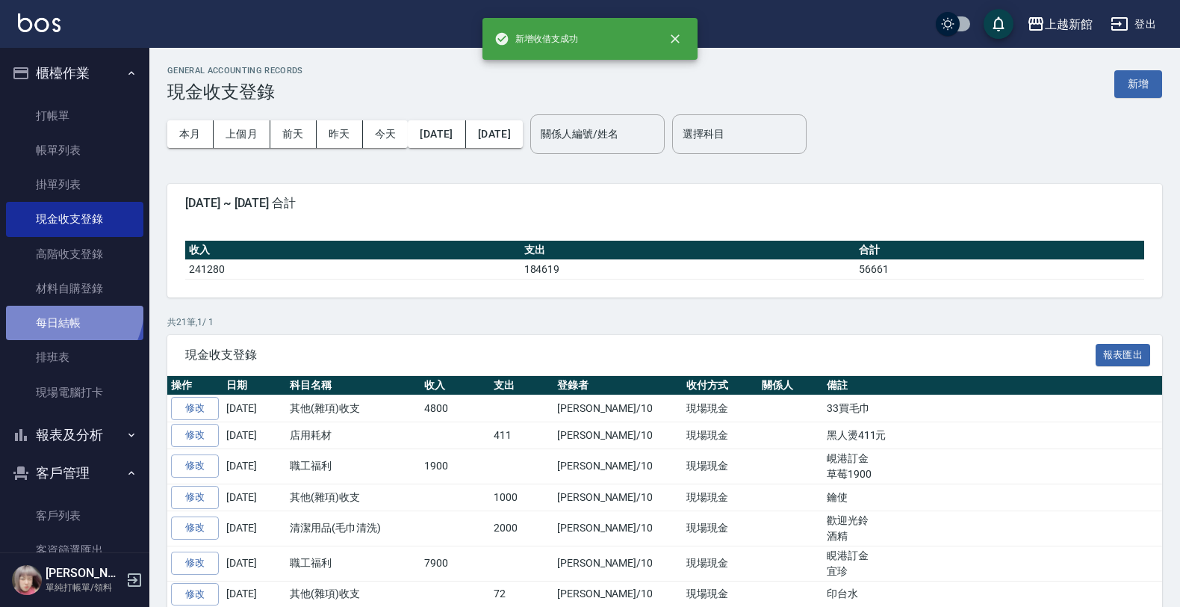
click at [64, 308] on link "每日結帳" at bounding box center [74, 322] width 137 height 34
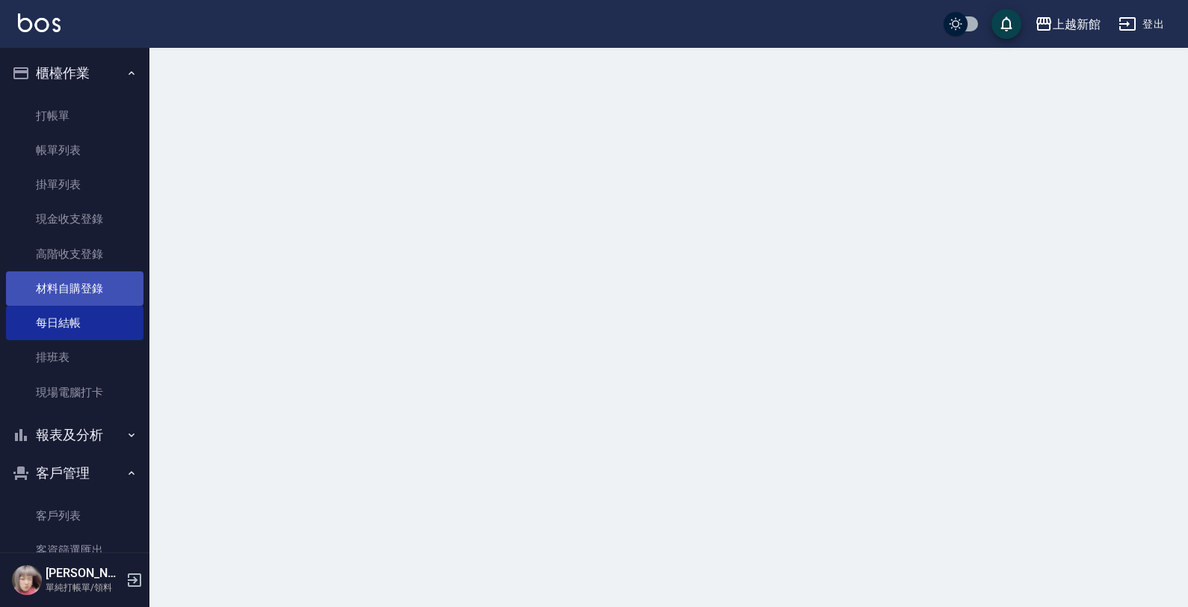
click at [80, 290] on link "材料自購登錄" at bounding box center [74, 288] width 137 height 34
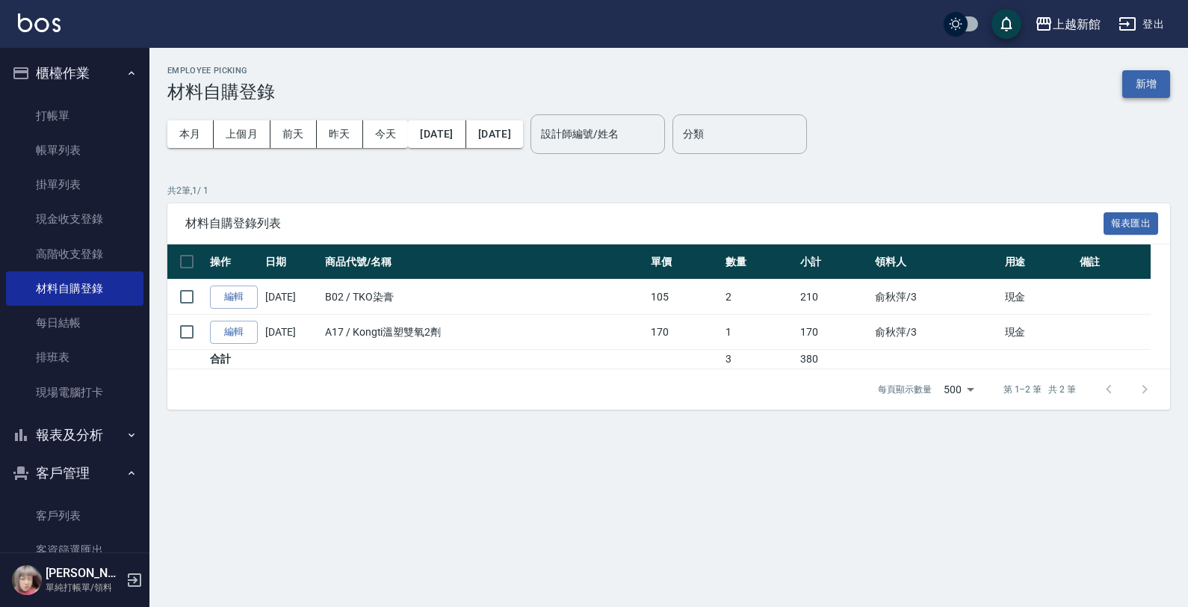
click at [1134, 92] on button "新增" at bounding box center [1146, 84] width 48 height 28
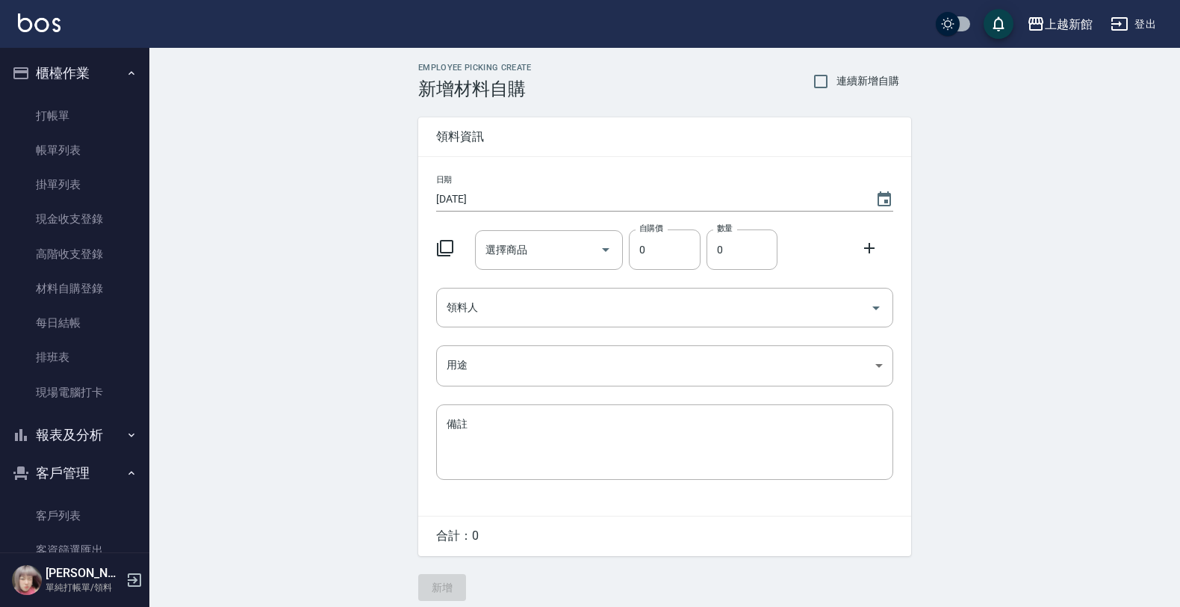
click at [445, 238] on div at bounding box center [449, 246] width 39 height 27
click at [445, 239] on icon at bounding box center [445, 248] width 18 height 18
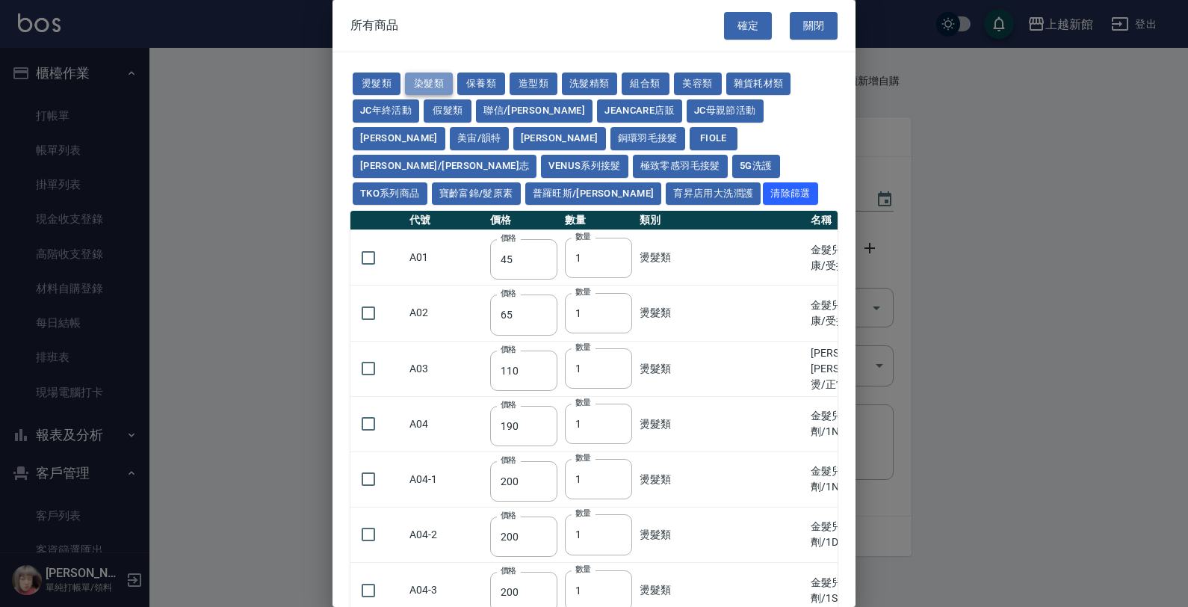
click at [423, 80] on button "染髮類" at bounding box center [429, 83] width 48 height 23
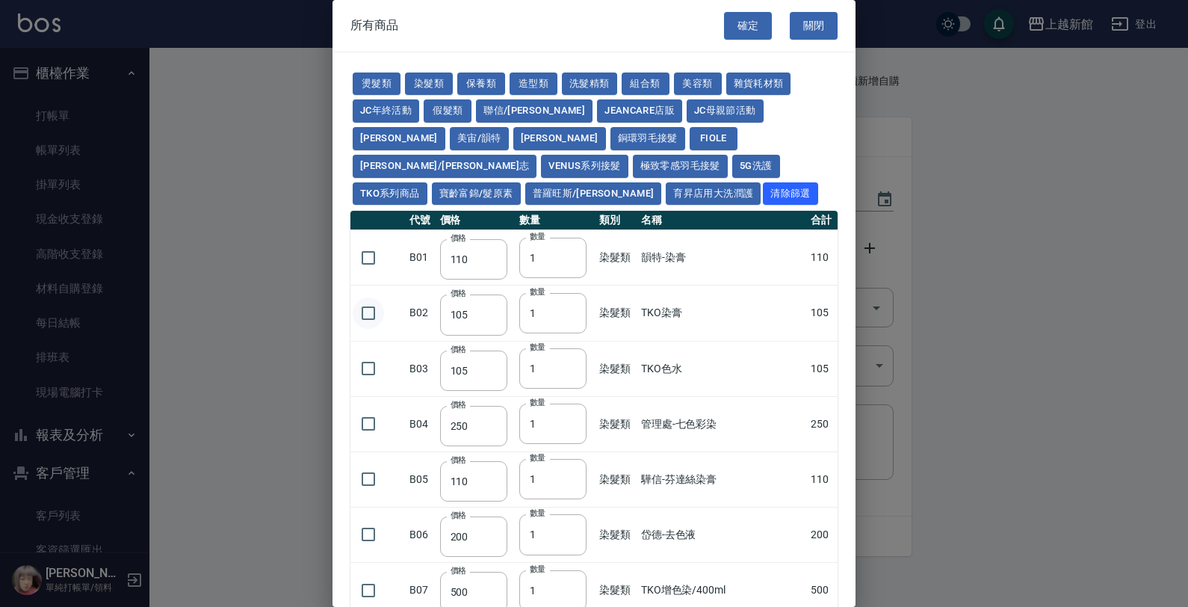
click at [366, 297] on input "checkbox" at bounding box center [368, 312] width 31 height 31
click at [569, 293] on input "2" at bounding box center [552, 313] width 67 height 40
click at [569, 293] on input "3" at bounding box center [552, 313] width 67 height 40
click at [568, 293] on input "2" at bounding box center [552, 313] width 67 height 40
drag, startPoint x: 377, startPoint y: 336, endPoint x: 409, endPoint y: 336, distance: 31.4
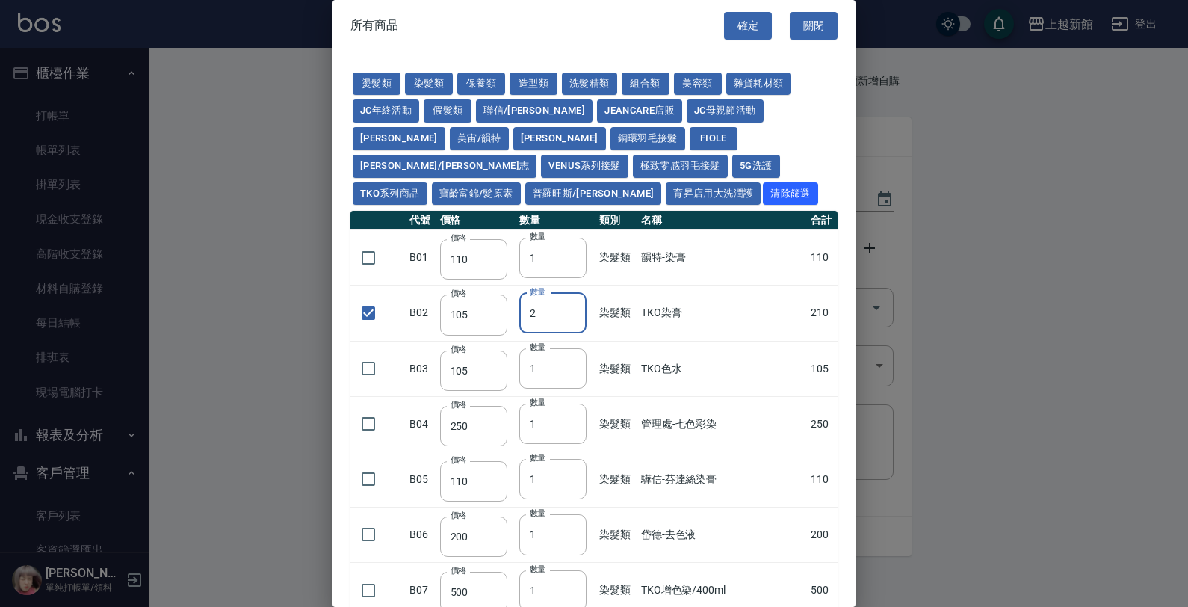
click at [376, 353] on input "checkbox" at bounding box center [368, 368] width 31 height 31
click at [568, 348] on input "2" at bounding box center [552, 368] width 67 height 40
click at [733, 25] on button "確定" at bounding box center [748, 26] width 48 height 28
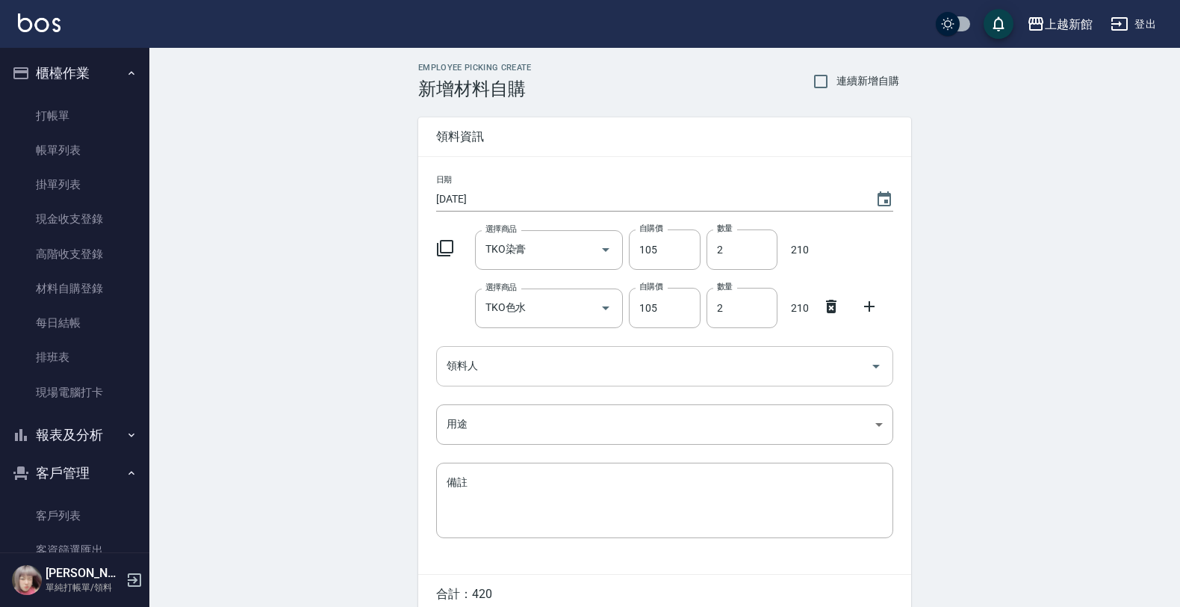
click at [480, 373] on input "領料人" at bounding box center [653, 366] width 421 height 26
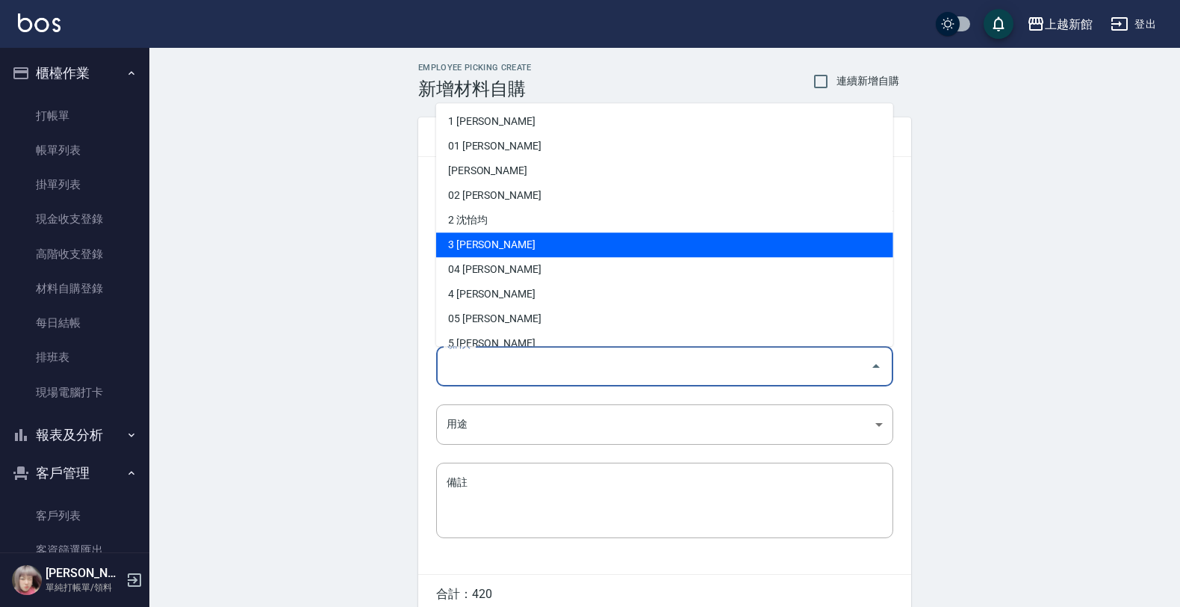
click at [490, 248] on li "3 俞秋萍" at bounding box center [664, 244] width 457 height 25
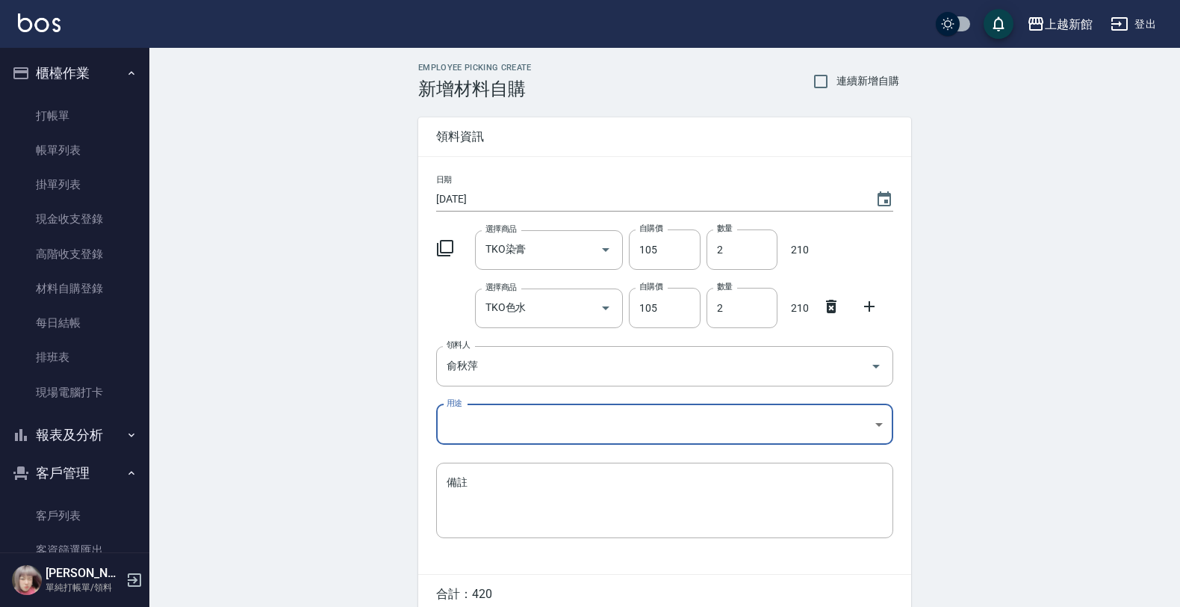
click at [468, 420] on body "上越新館 登出 櫃檯作業 打帳單 帳單列表 掛單列表 現金收支登錄 高階收支登錄 材料自購登錄 每日結帳 排班表 現場電腦打卡 報表及分析 報表目錄 店家日報…" at bounding box center [590, 337] width 1180 height 674
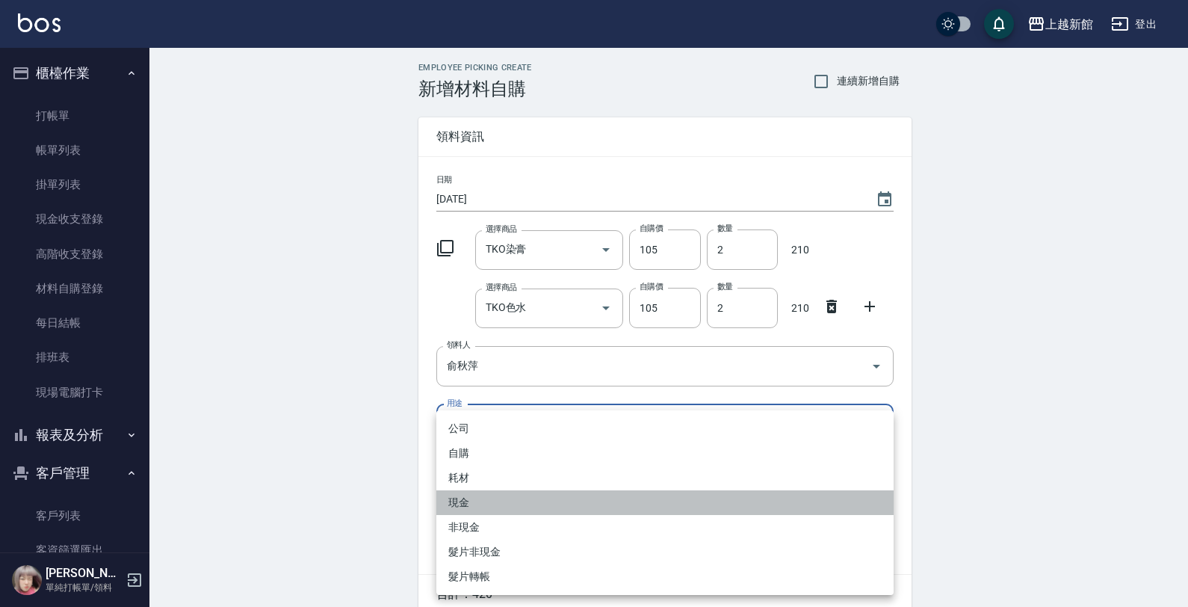
click at [471, 504] on li "現金" at bounding box center [664, 502] width 457 height 25
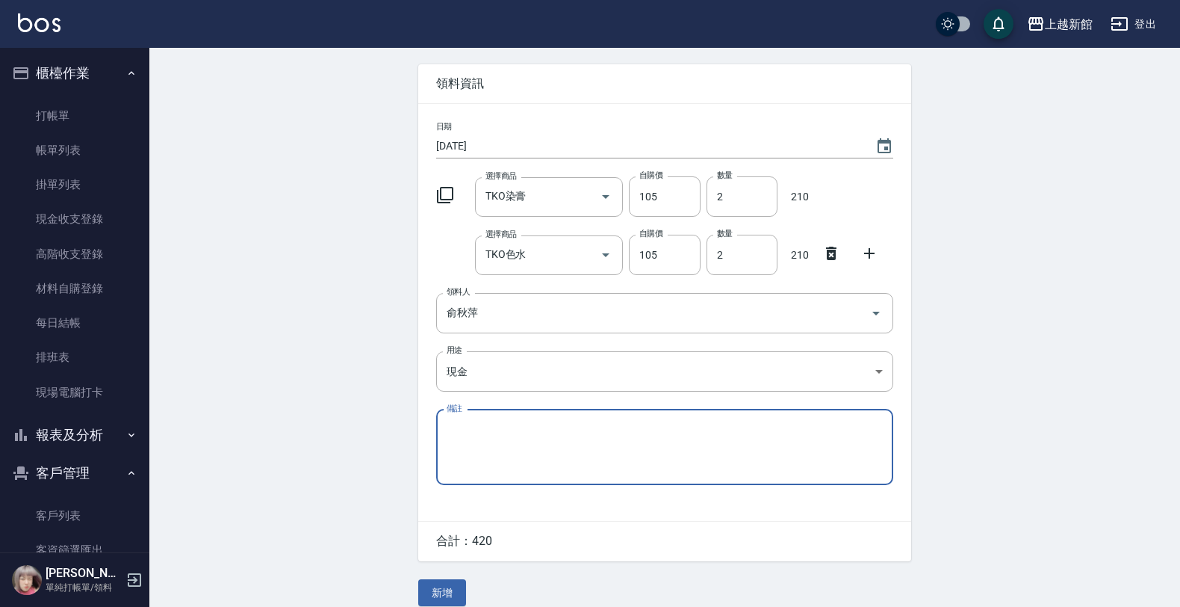
scroll to position [69, 0]
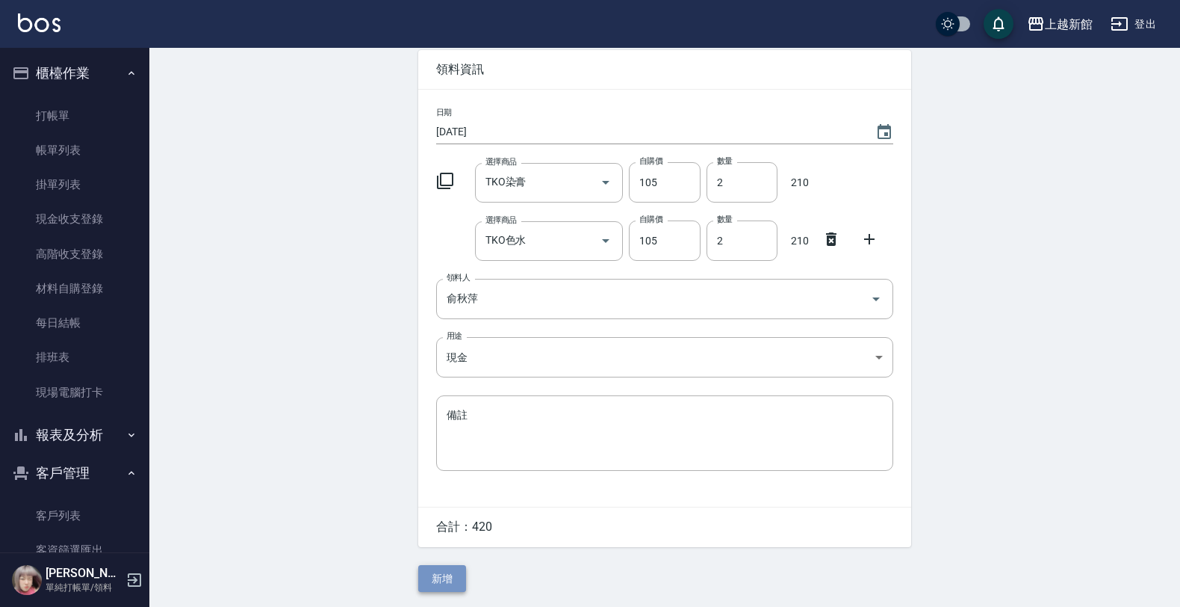
click at [446, 577] on button "新增" at bounding box center [442, 579] width 48 height 28
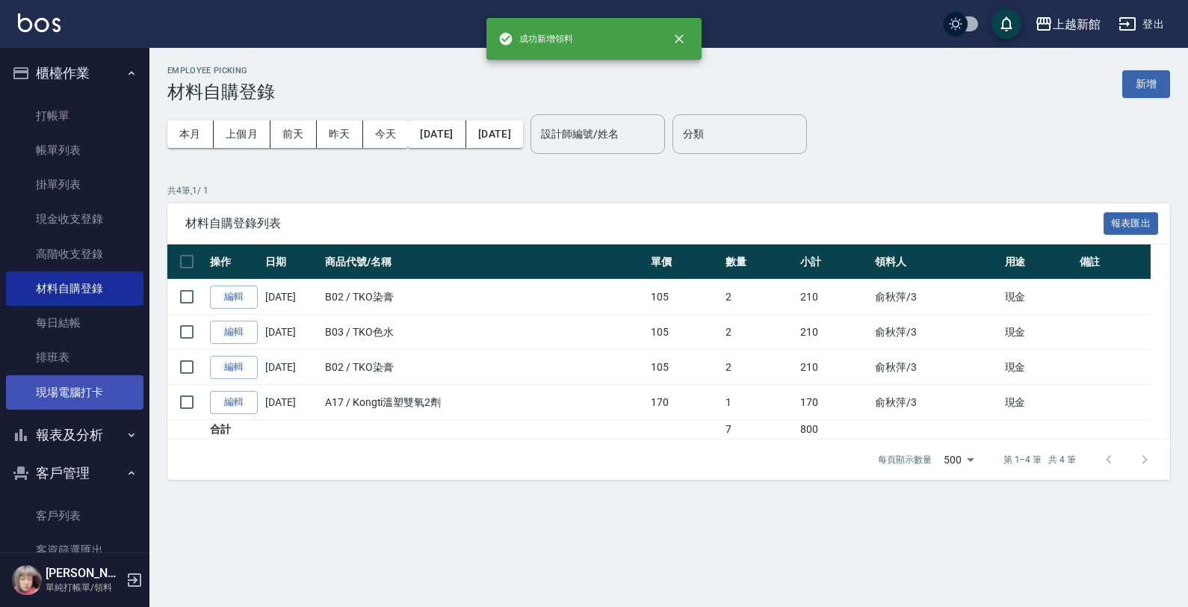
scroll to position [39, 0]
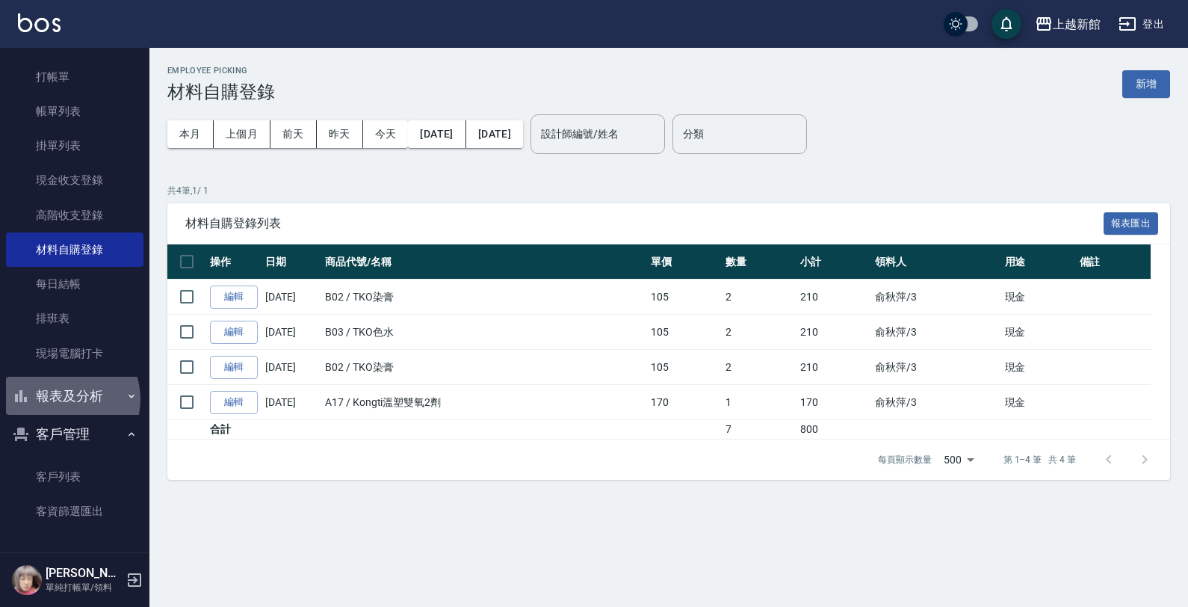
drag, startPoint x: 64, startPoint y: 398, endPoint x: 67, endPoint y: 419, distance: 21.1
click at [64, 398] on button "報表及分析" at bounding box center [74, 395] width 137 height 39
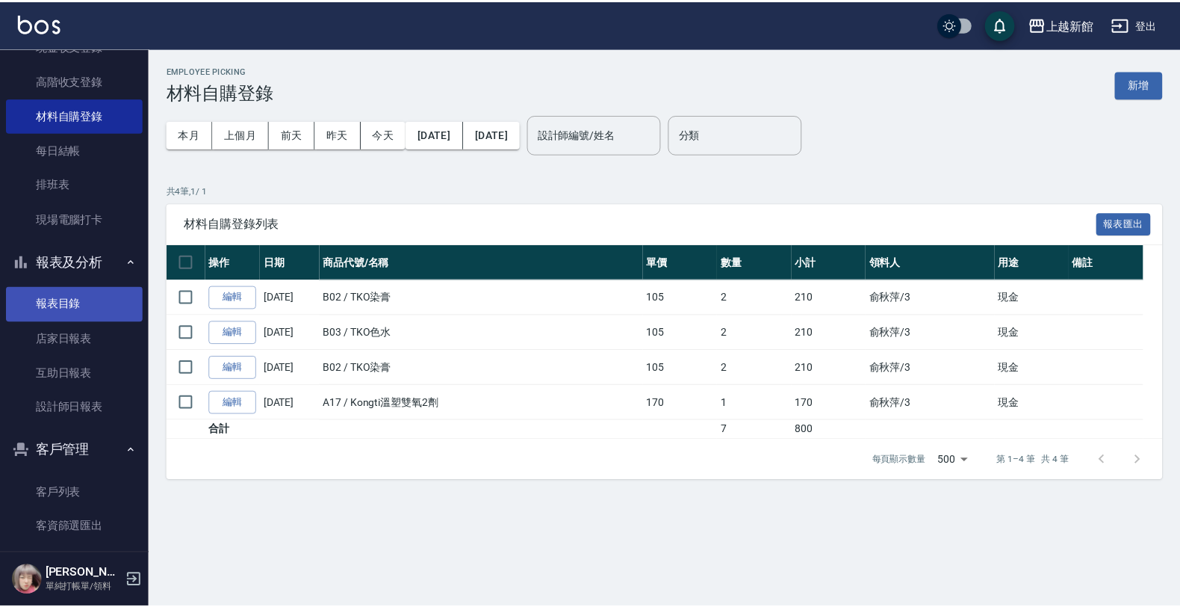
scroll to position [188, 0]
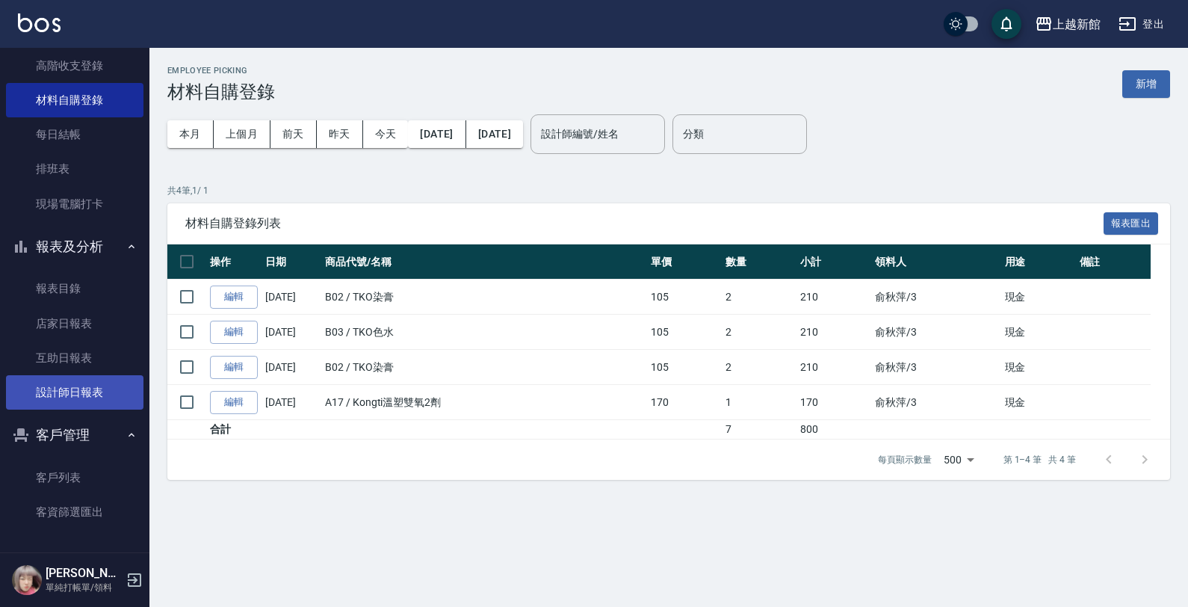
click at [69, 406] on link "設計師日報表" at bounding box center [74, 392] width 137 height 34
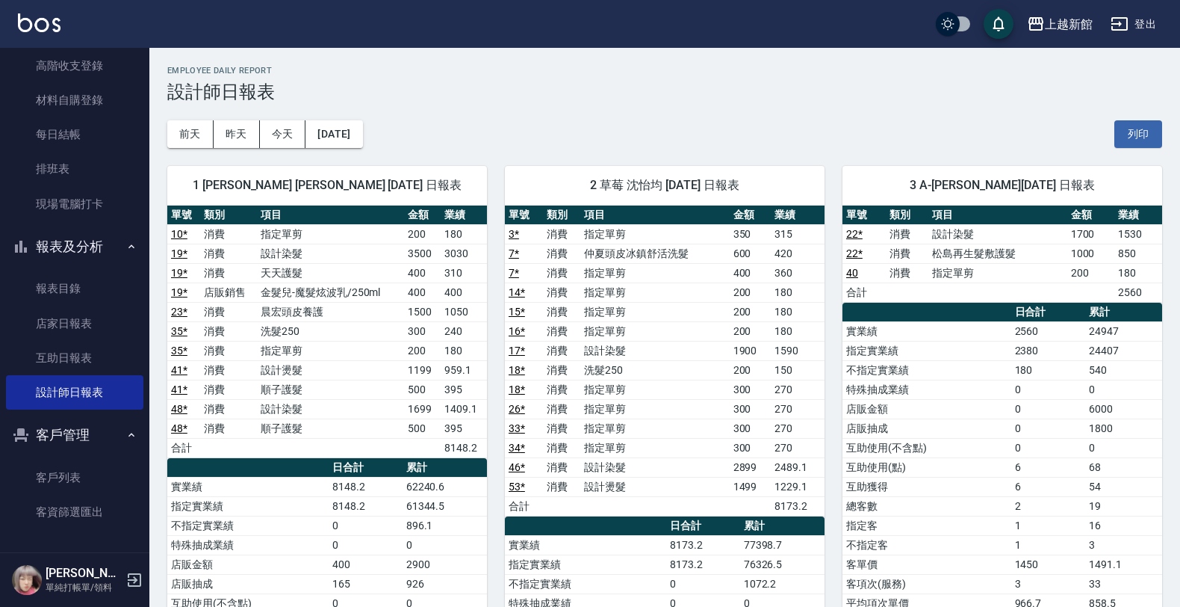
click at [137, 575] on icon "button" at bounding box center [134, 580] width 18 height 18
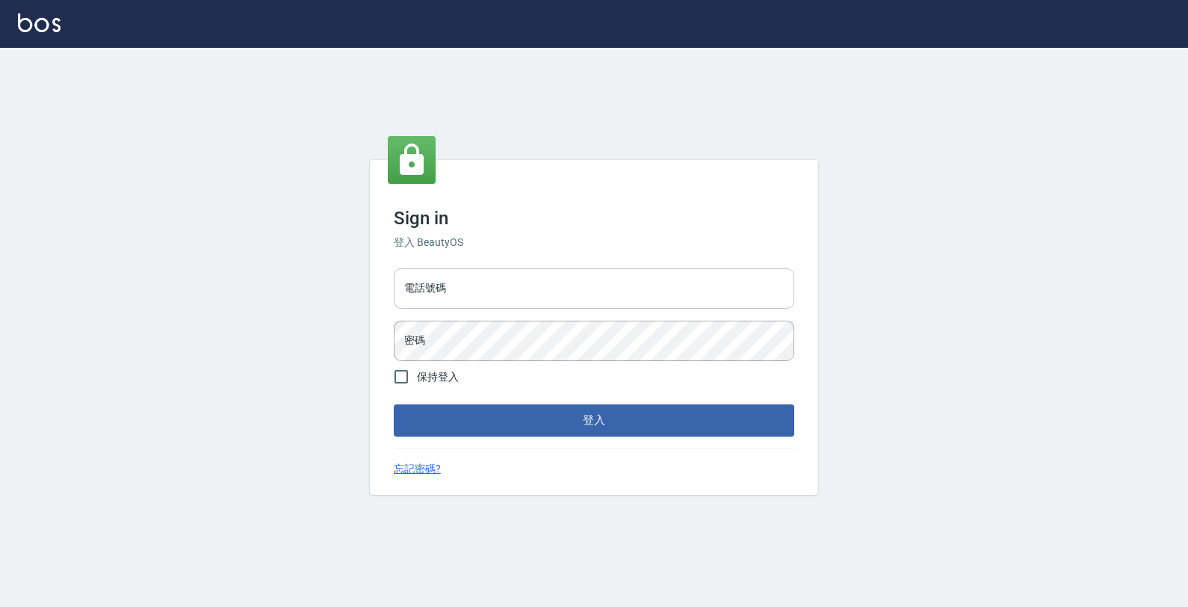
click at [430, 300] on input "電話號碼" at bounding box center [594, 288] width 400 height 40
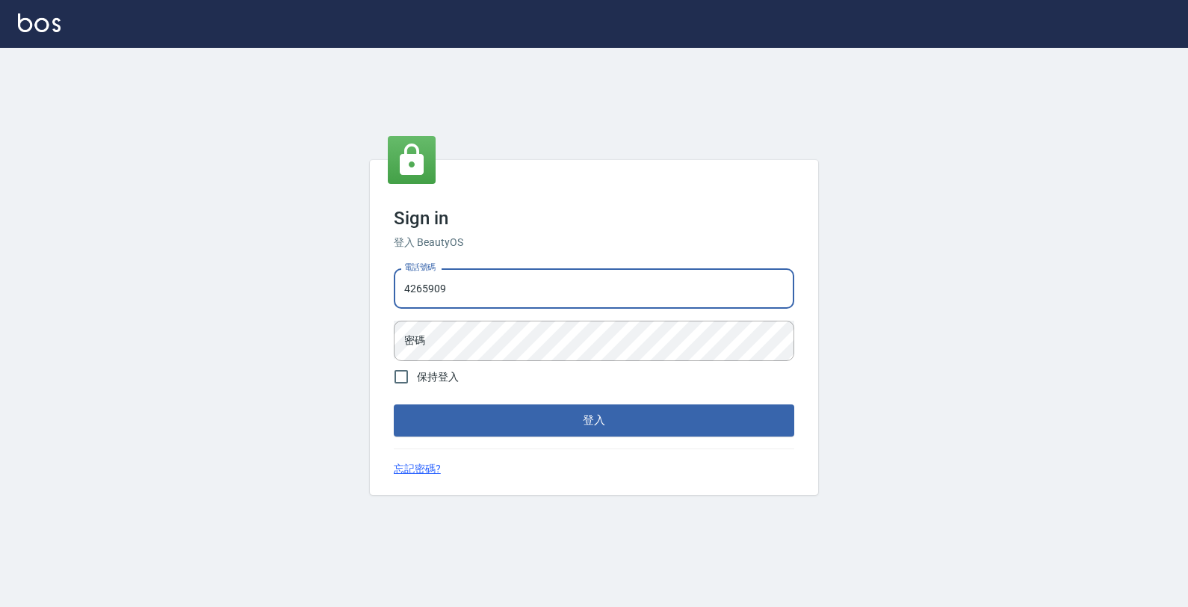
type input "4265909"
click at [394, 404] on button "登入" at bounding box center [594, 419] width 400 height 31
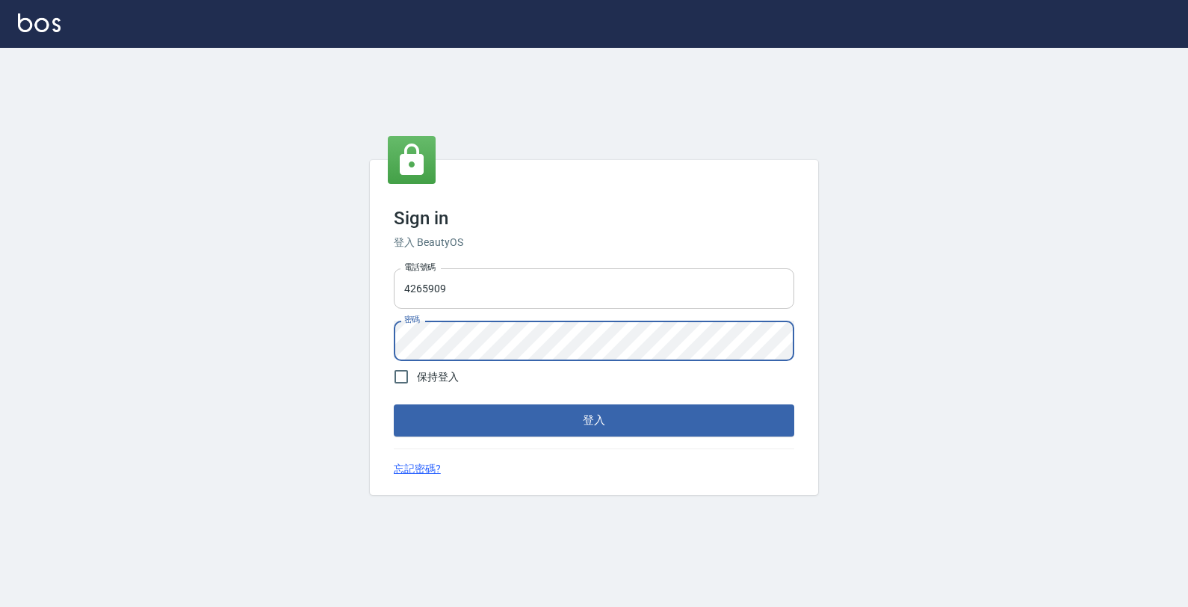
click at [394, 404] on button "登入" at bounding box center [594, 419] width 400 height 31
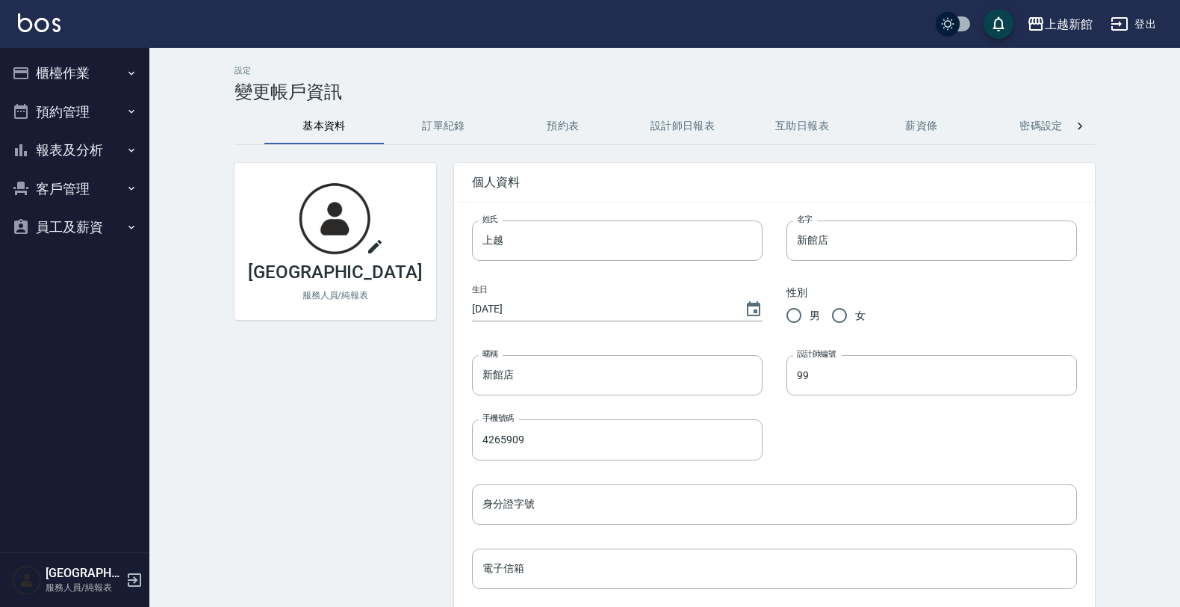
click at [94, 139] on button "報表及分析" at bounding box center [74, 150] width 137 height 39
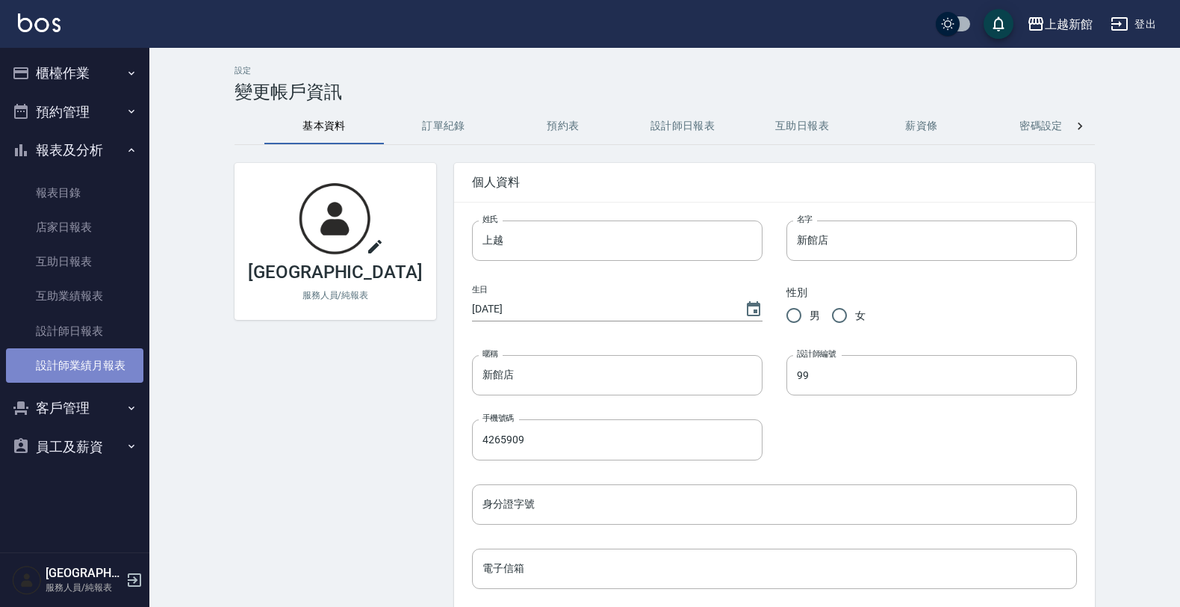
click at [90, 355] on link "設計師業績月報表" at bounding box center [74, 365] width 137 height 34
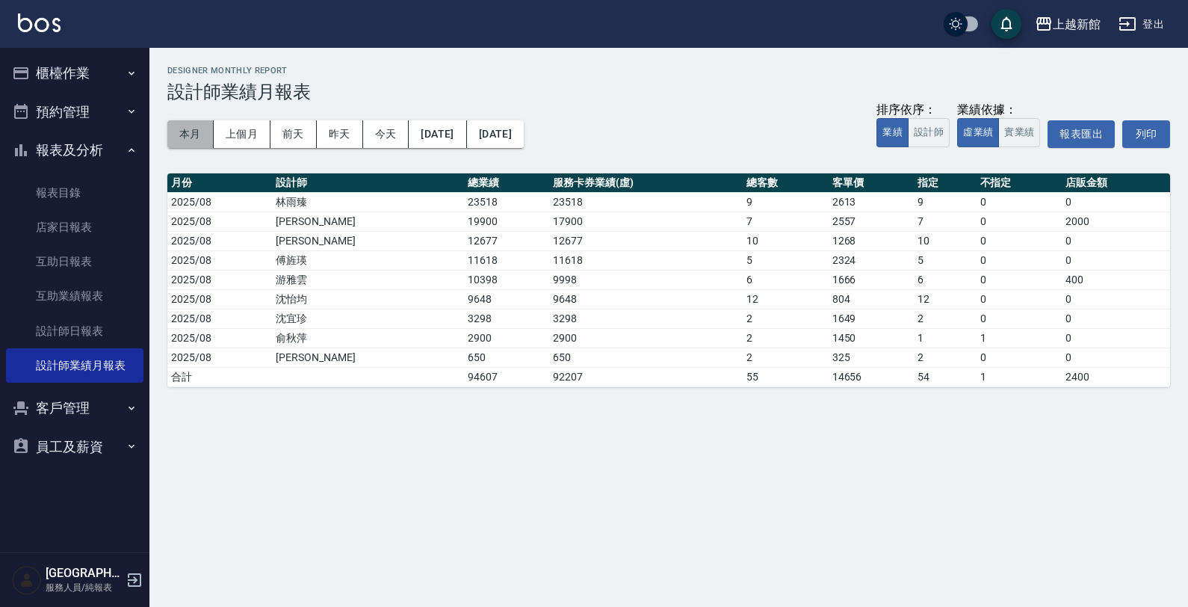
click at [184, 136] on button "本月" at bounding box center [190, 134] width 46 height 28
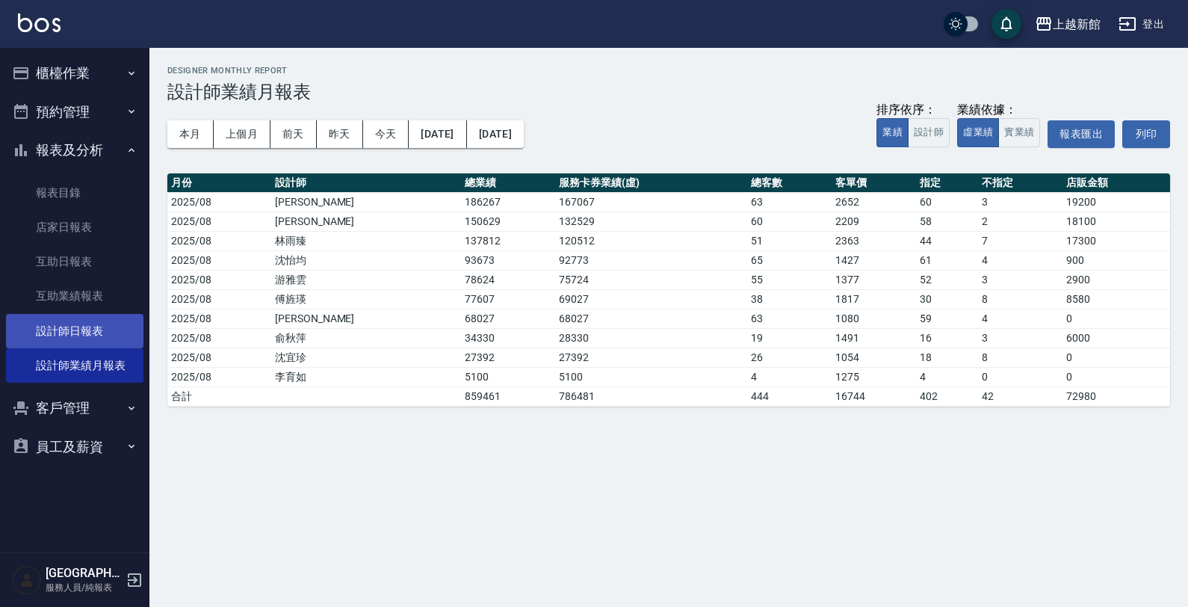
click at [43, 322] on link "設計師日報表" at bounding box center [74, 331] width 137 height 34
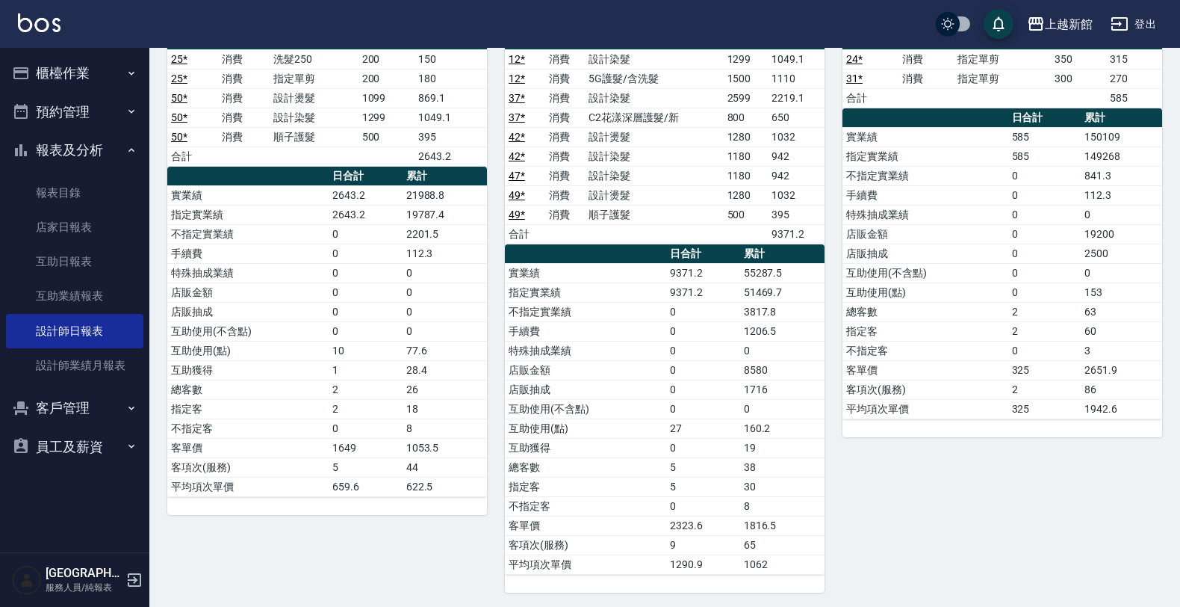
scroll to position [747, 0]
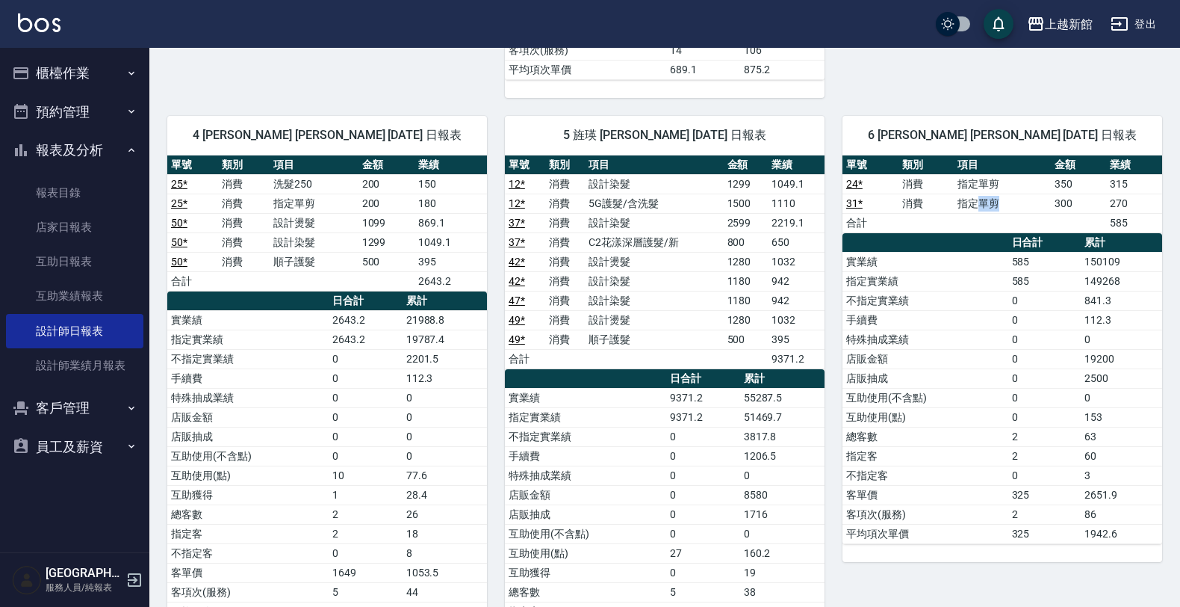
drag, startPoint x: 980, startPoint y: 211, endPoint x: 1011, endPoint y: 226, distance: 34.1
click at [1008, 218] on tbody "24 * 消費 指定單剪 350 315 31 * 消費 指定單剪 300 270 合計 585" at bounding box center [1003, 203] width 320 height 58
click at [995, 280] on td "指定實業績" at bounding box center [926, 280] width 166 height 19
drag, startPoint x: 1083, startPoint y: 207, endPoint x: 1123, endPoint y: 235, distance: 48.7
click at [1123, 232] on tbody "24 * 消費 指定單剪 350 315 31 * 消費 指定單剪 300 270 合計 585" at bounding box center [1003, 203] width 320 height 58
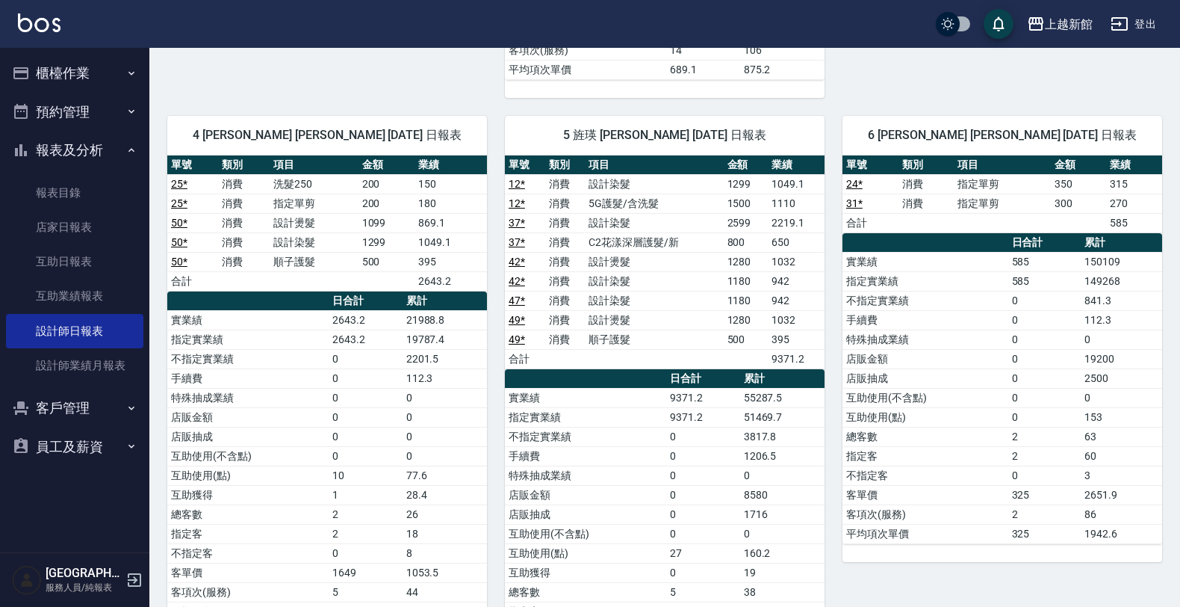
click at [1111, 271] on td "150109" at bounding box center [1121, 261] width 81 height 19
click at [1027, 338] on td "0" at bounding box center [1044, 338] width 73 height 19
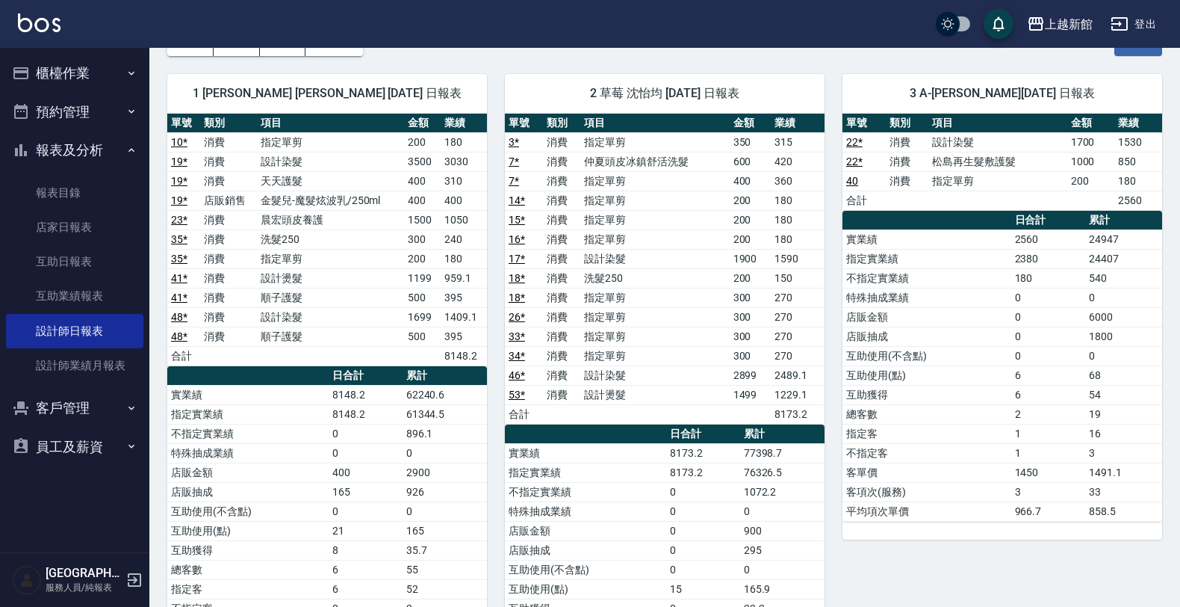
scroll to position [93, 0]
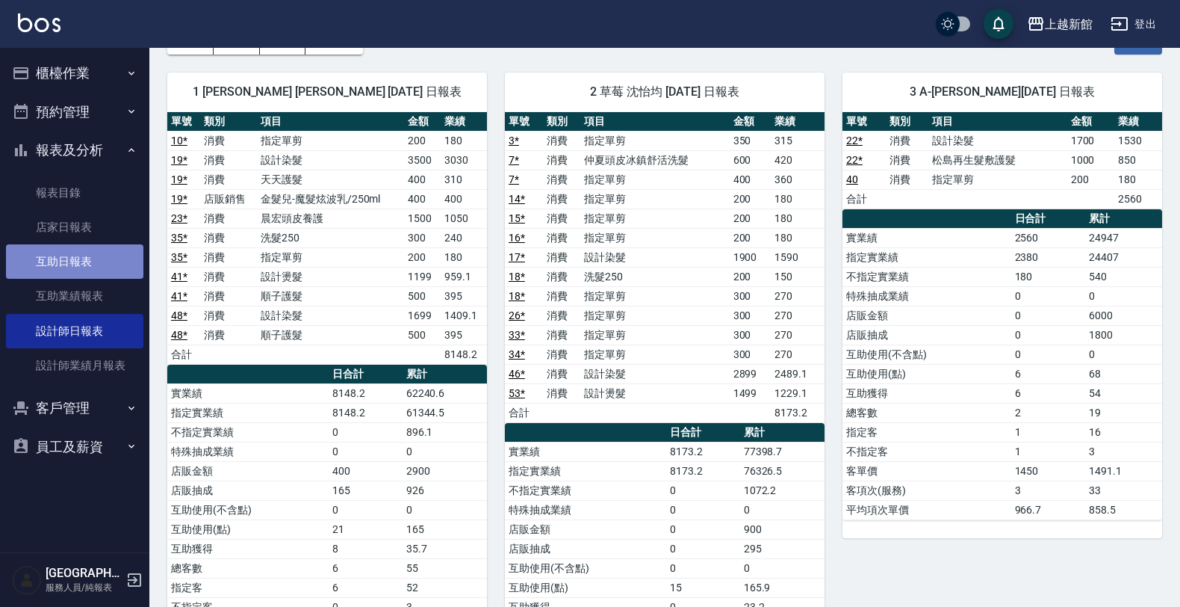
click at [82, 258] on link "互助日報表" at bounding box center [74, 261] width 137 height 34
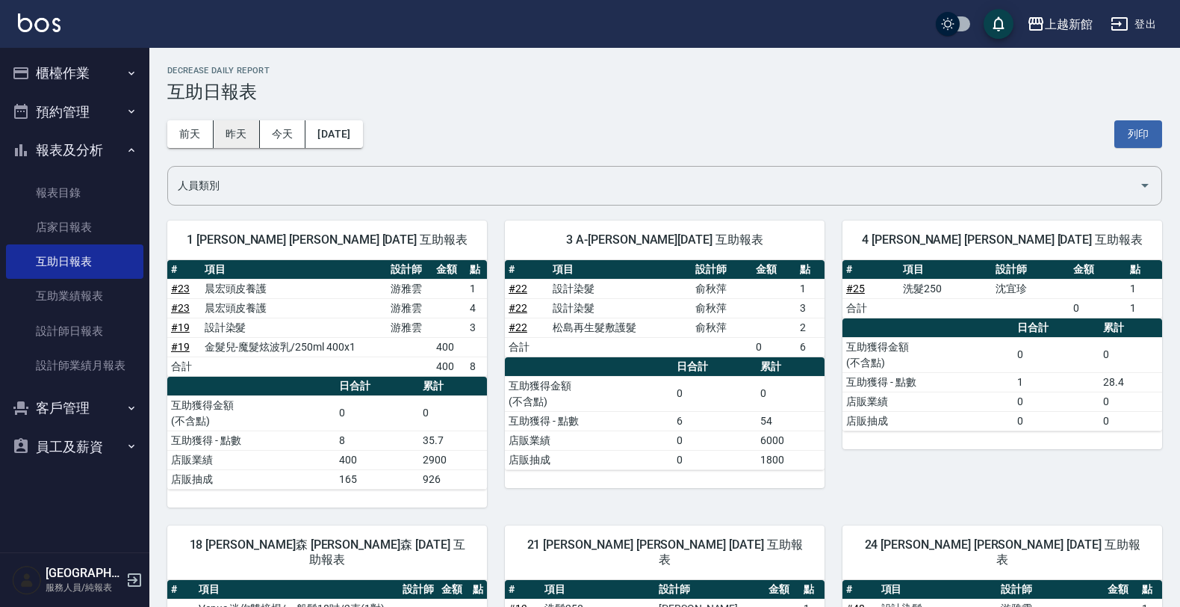
click at [250, 128] on button "昨天" at bounding box center [237, 134] width 46 height 28
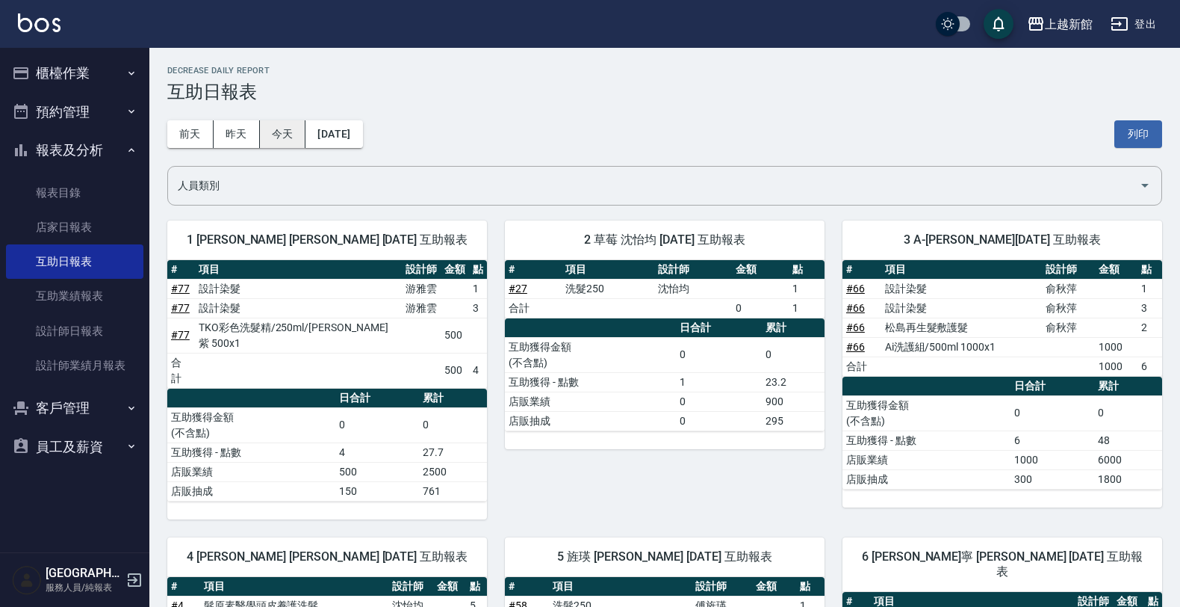
click at [285, 139] on button "今天" at bounding box center [283, 134] width 46 height 28
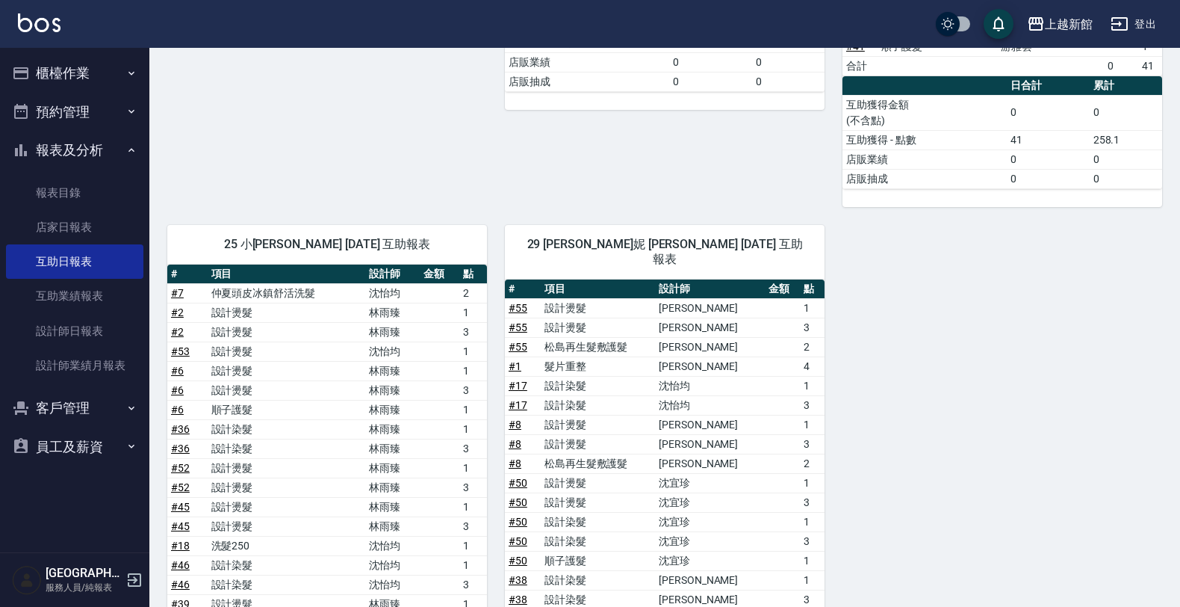
scroll to position [983, 0]
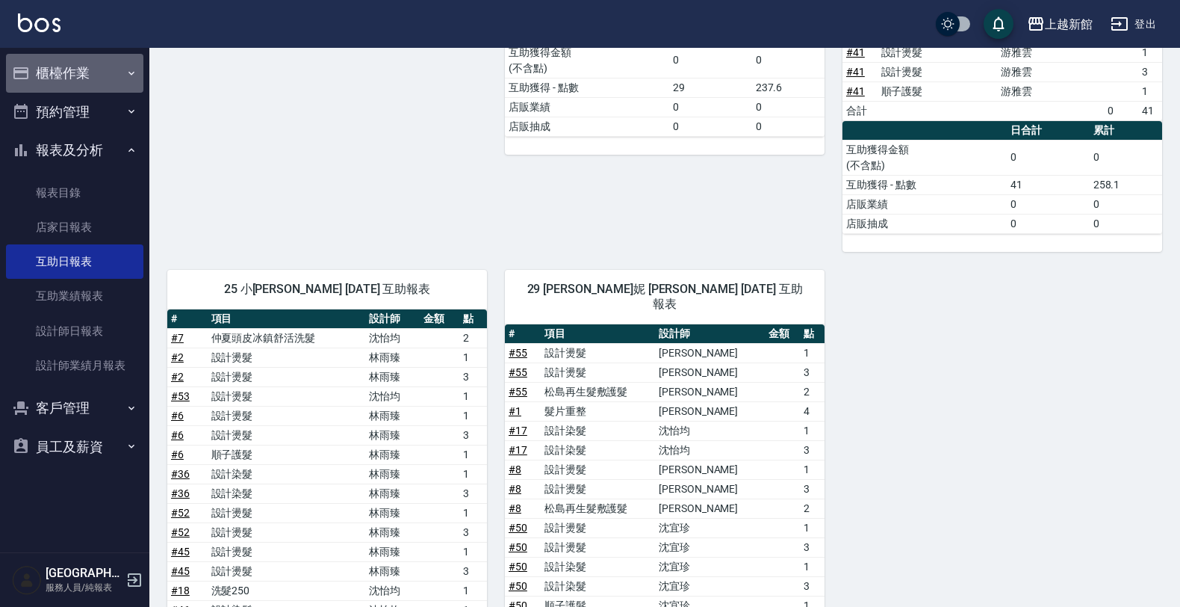
click at [108, 64] on button "櫃檯作業" at bounding box center [74, 73] width 137 height 39
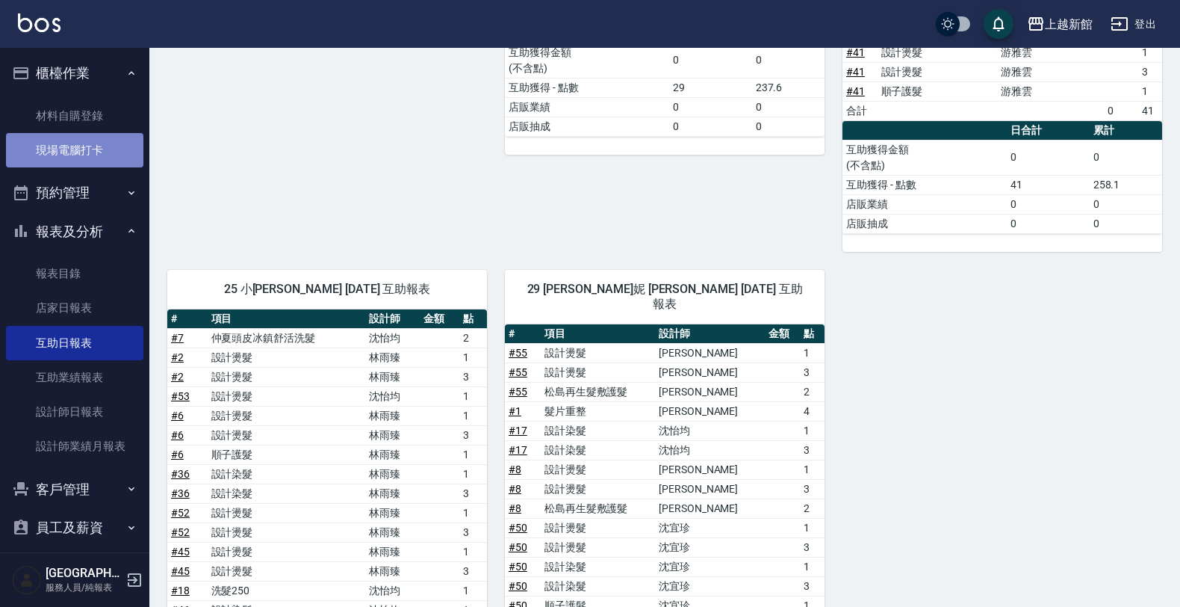
click at [88, 148] on link "現場電腦打卡" at bounding box center [74, 150] width 137 height 34
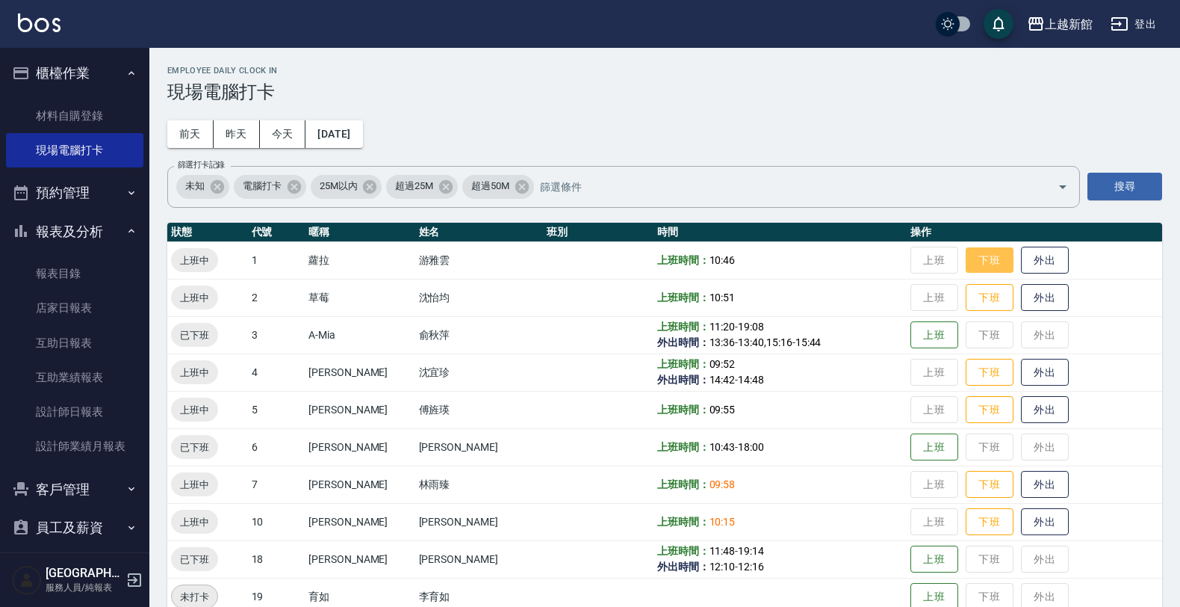
click at [984, 264] on button "下班" at bounding box center [990, 260] width 48 height 26
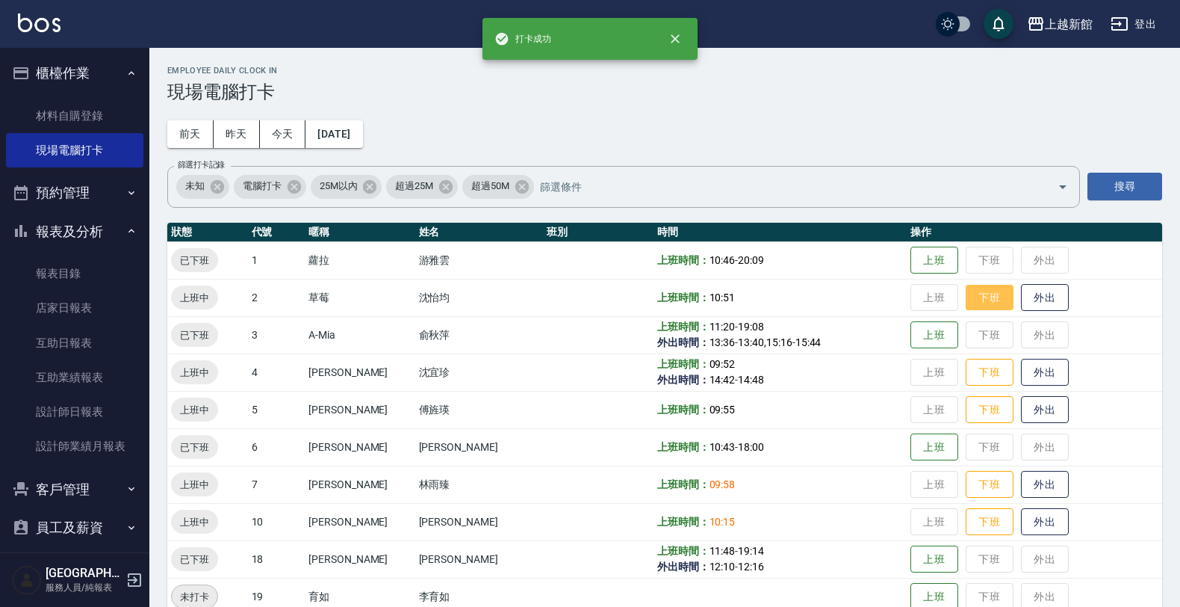
click at [987, 297] on button "下班" at bounding box center [990, 298] width 48 height 26
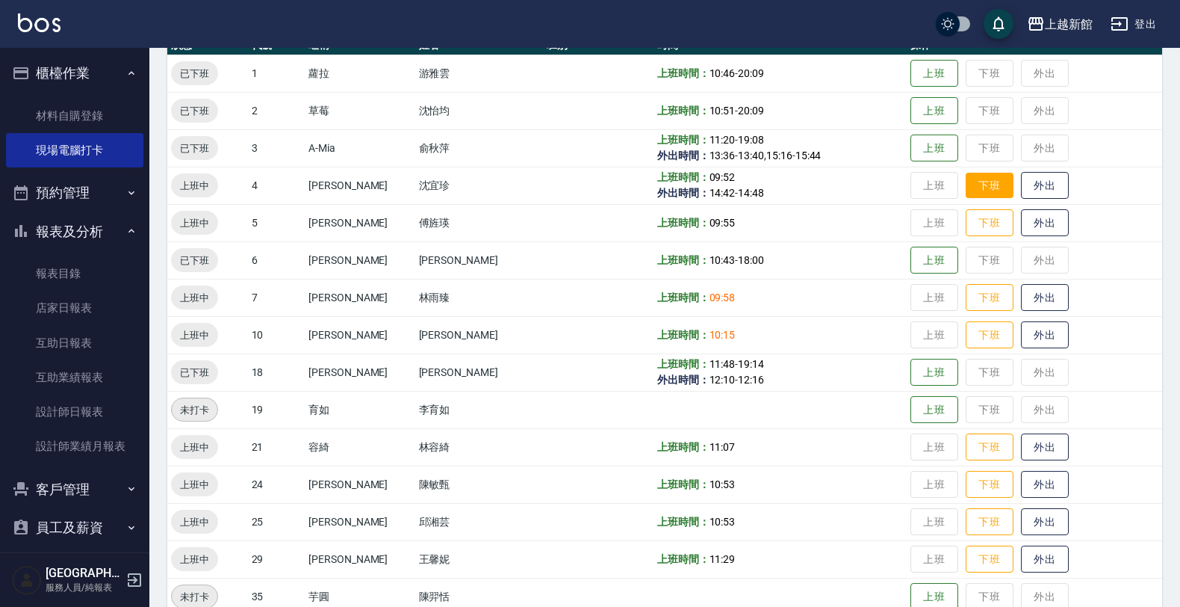
click at [966, 178] on button "下班" at bounding box center [990, 186] width 48 height 26
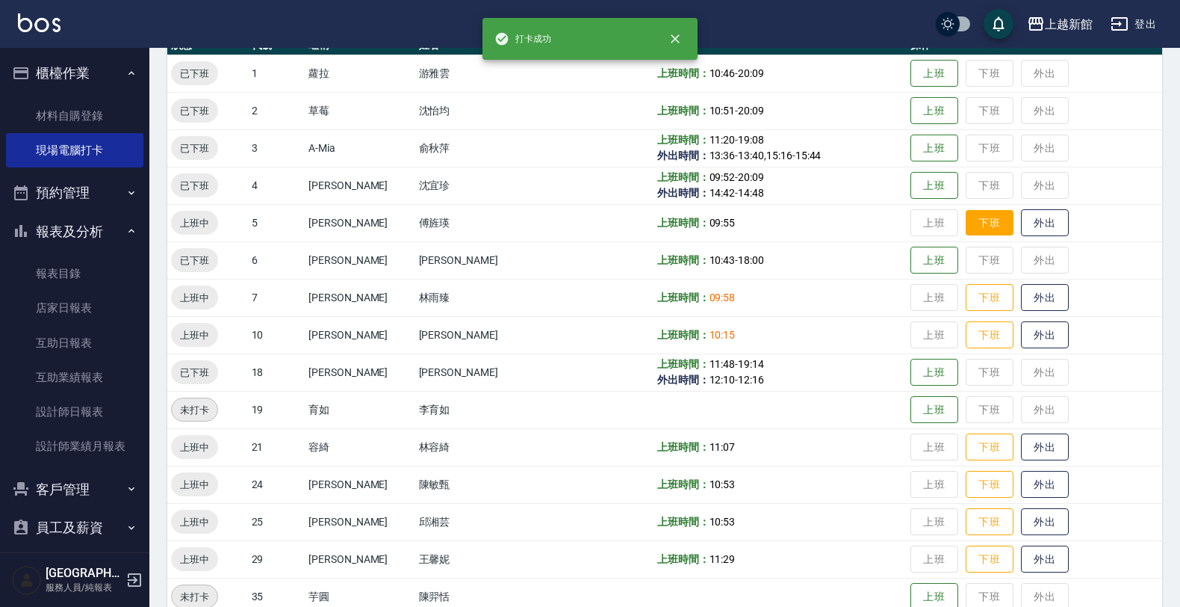
click at [979, 222] on button "下班" at bounding box center [990, 223] width 48 height 26
click at [966, 300] on button "下班" at bounding box center [990, 298] width 48 height 26
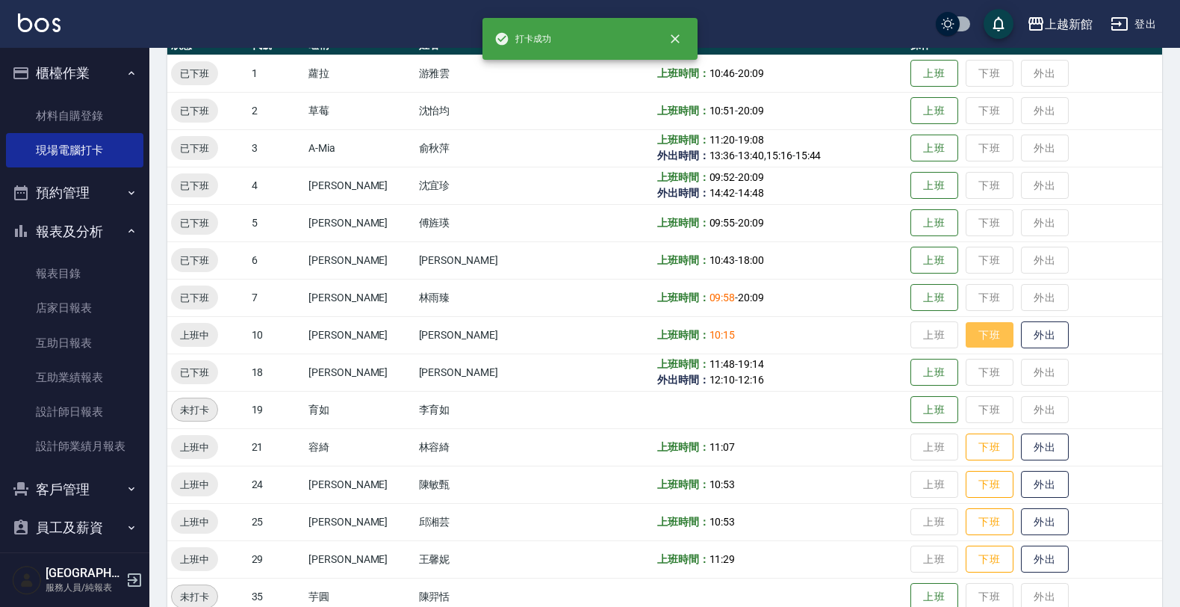
click at [969, 338] on button "下班" at bounding box center [990, 335] width 48 height 26
click at [966, 448] on button "下班" at bounding box center [990, 447] width 48 height 26
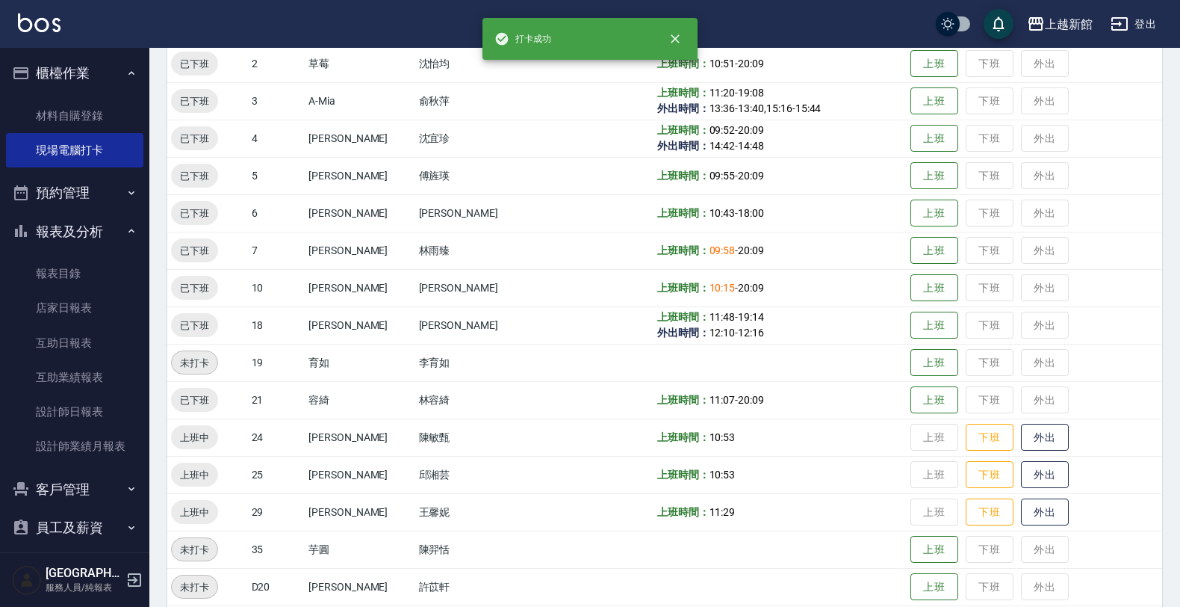
scroll to position [280, 0]
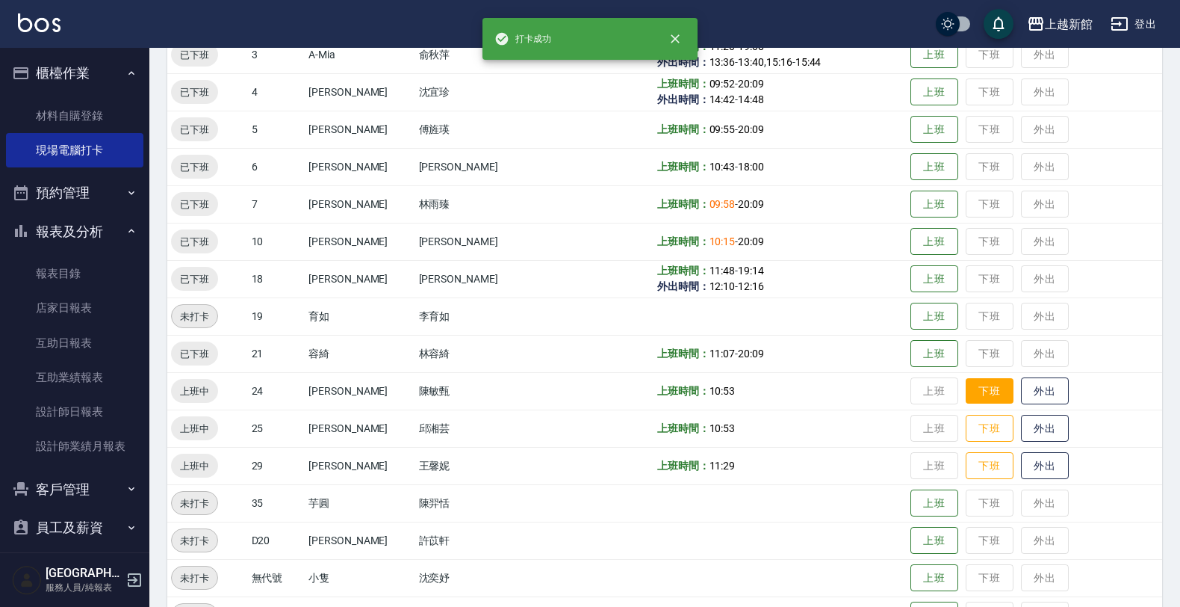
click at [981, 385] on button "下班" at bounding box center [990, 391] width 48 height 26
click at [981, 432] on button "下班" at bounding box center [990, 428] width 48 height 26
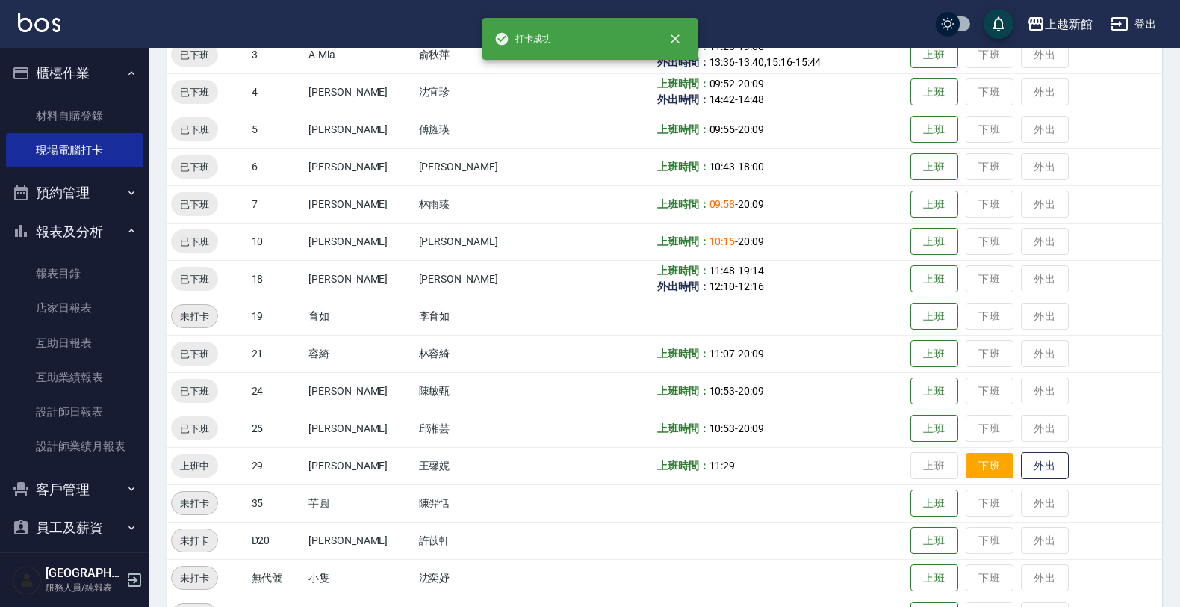
click at [973, 456] on button "下班" at bounding box center [990, 466] width 48 height 26
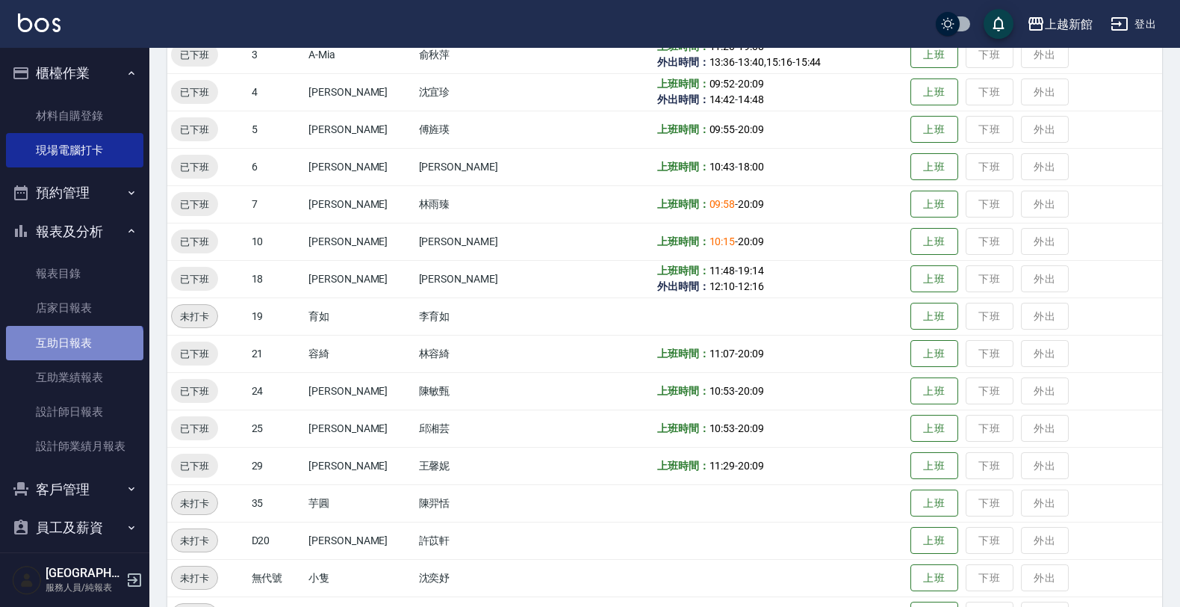
click at [73, 353] on link "互助日報表" at bounding box center [74, 343] width 137 height 34
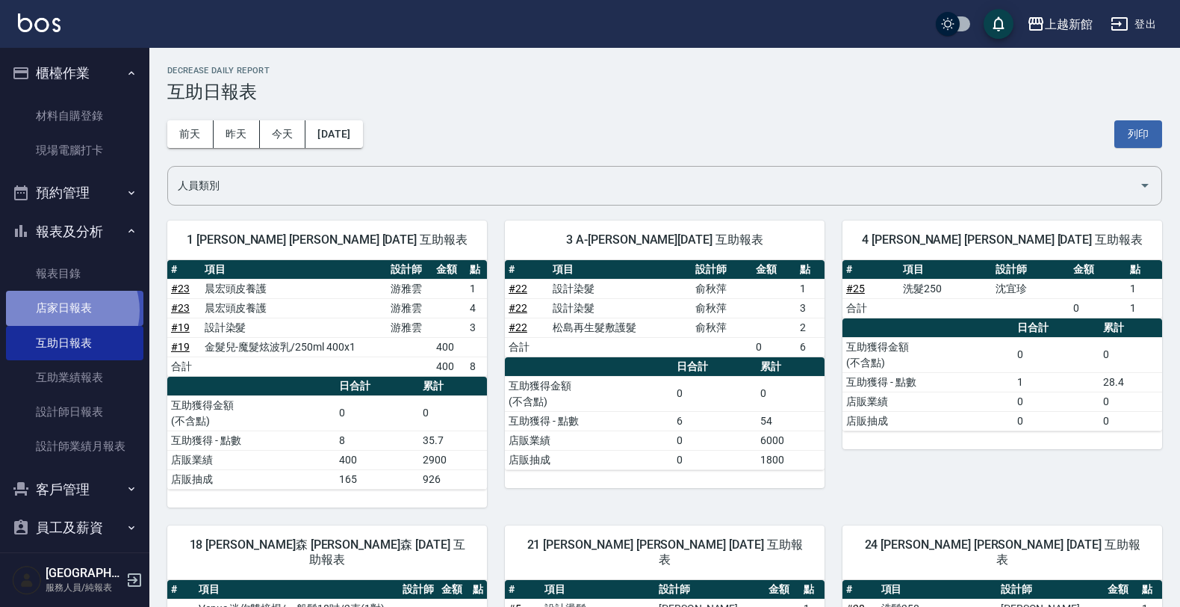
click at [65, 310] on link "店家日報表" at bounding box center [74, 308] width 137 height 34
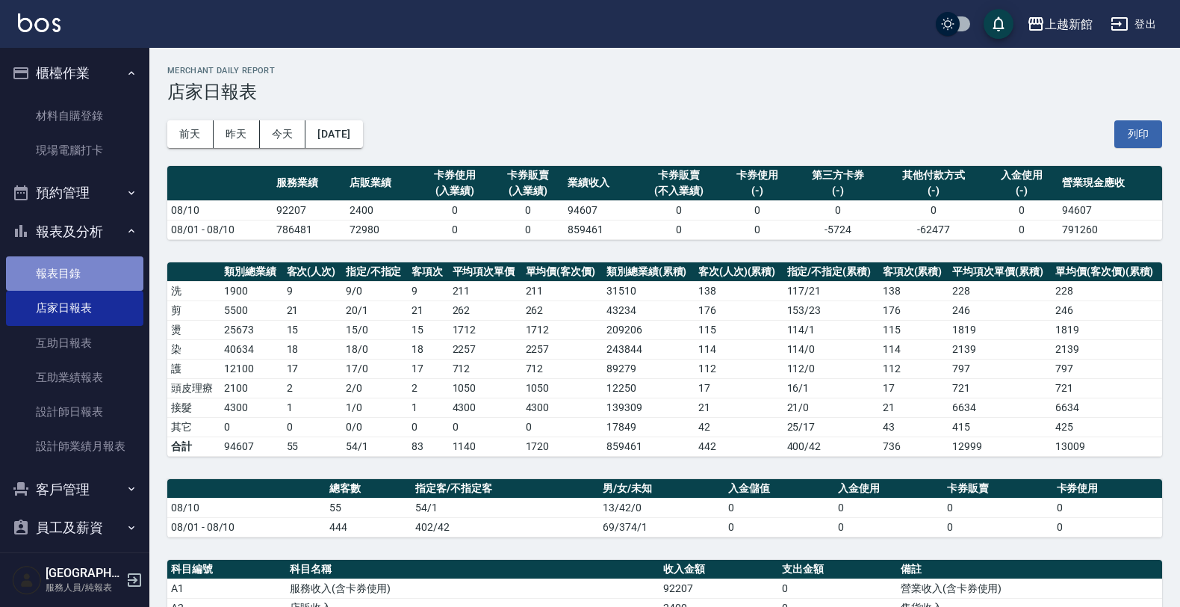
click at [134, 262] on link "報表目錄" at bounding box center [74, 273] width 137 height 34
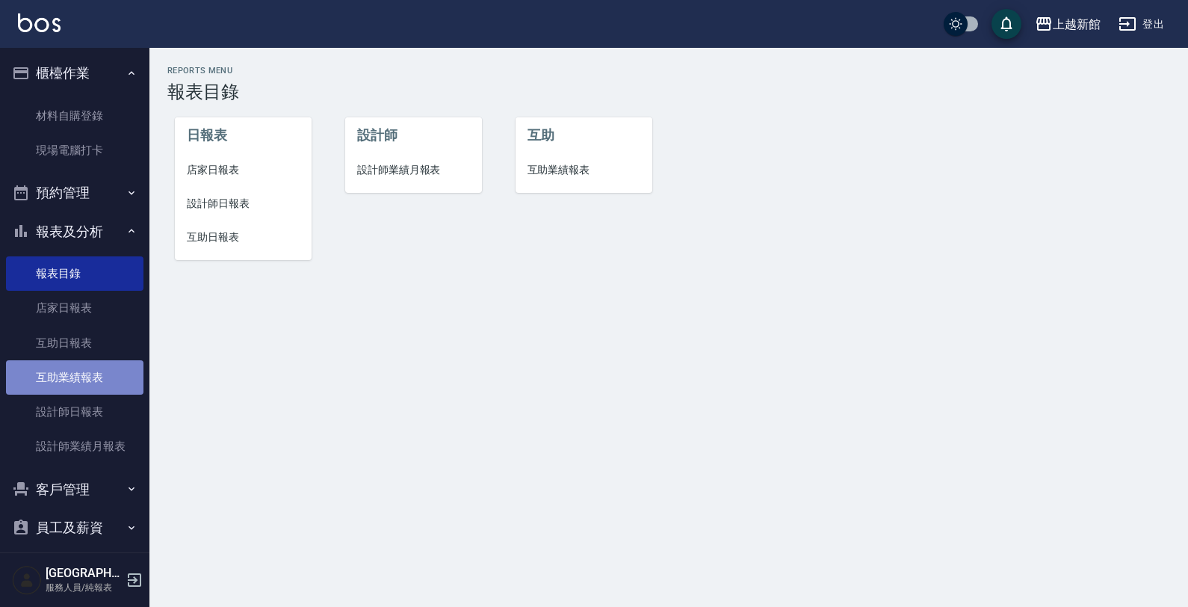
click at [105, 362] on link "互助業績報表" at bounding box center [74, 377] width 137 height 34
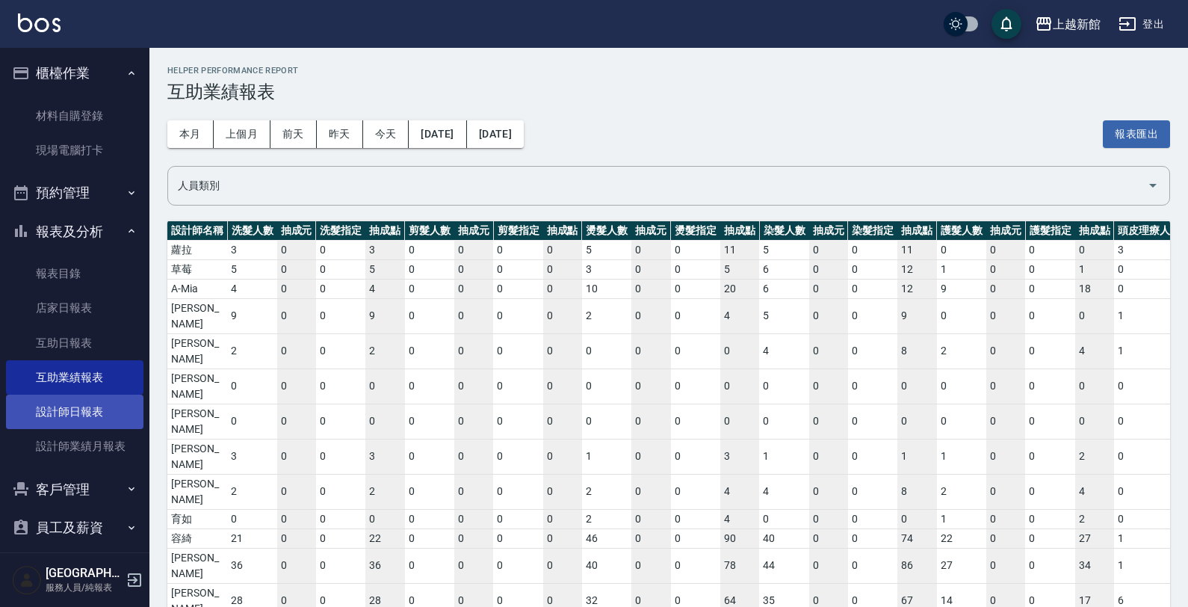
click at [75, 409] on link "設計師日報表" at bounding box center [74, 411] width 137 height 34
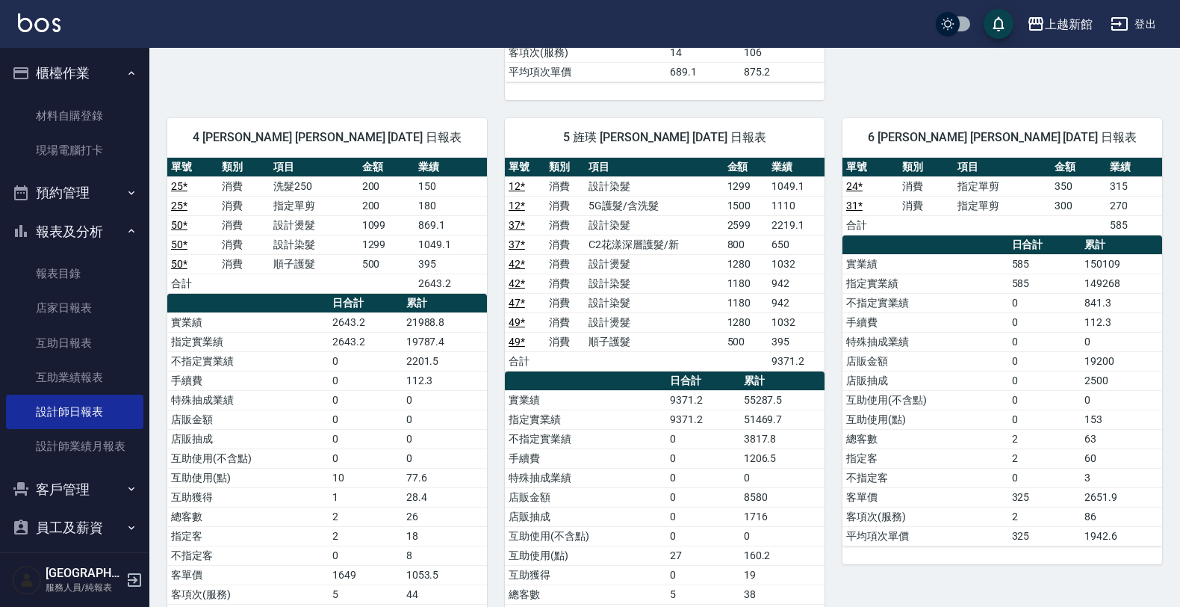
scroll to position [747, 0]
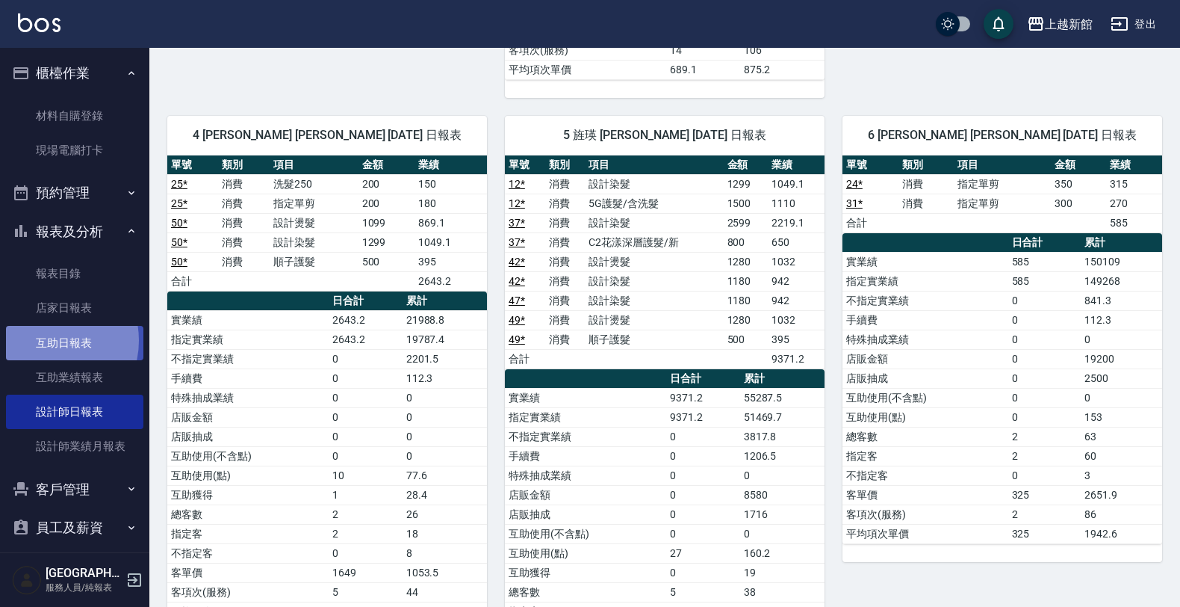
click at [49, 340] on link "互助日報表" at bounding box center [74, 343] width 137 height 34
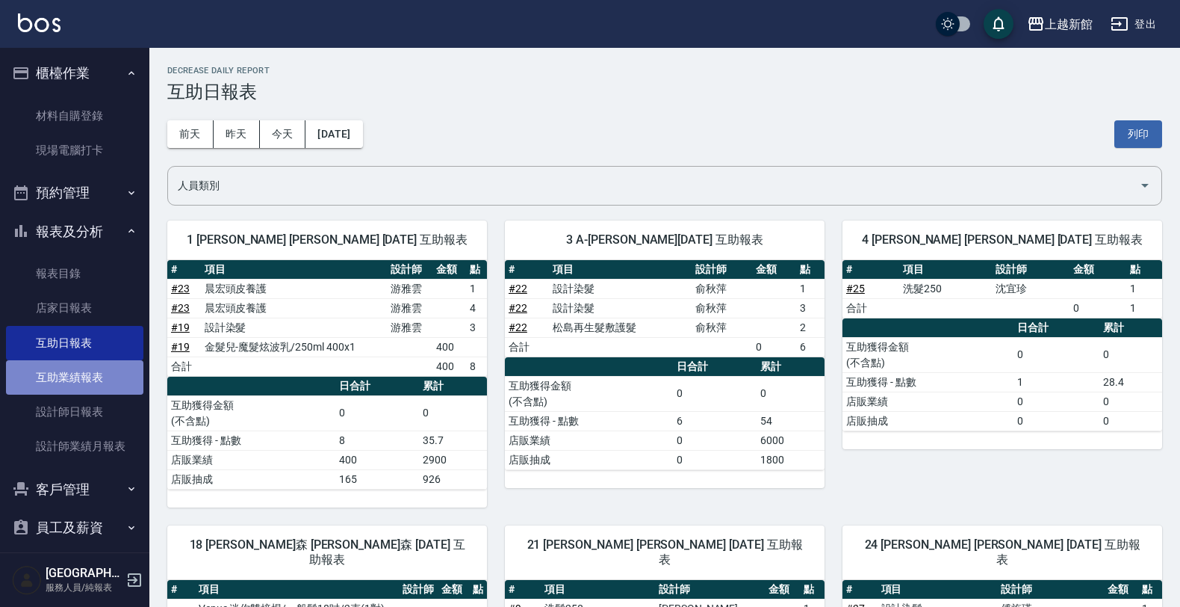
click at [105, 378] on link "互助業績報表" at bounding box center [74, 377] width 137 height 34
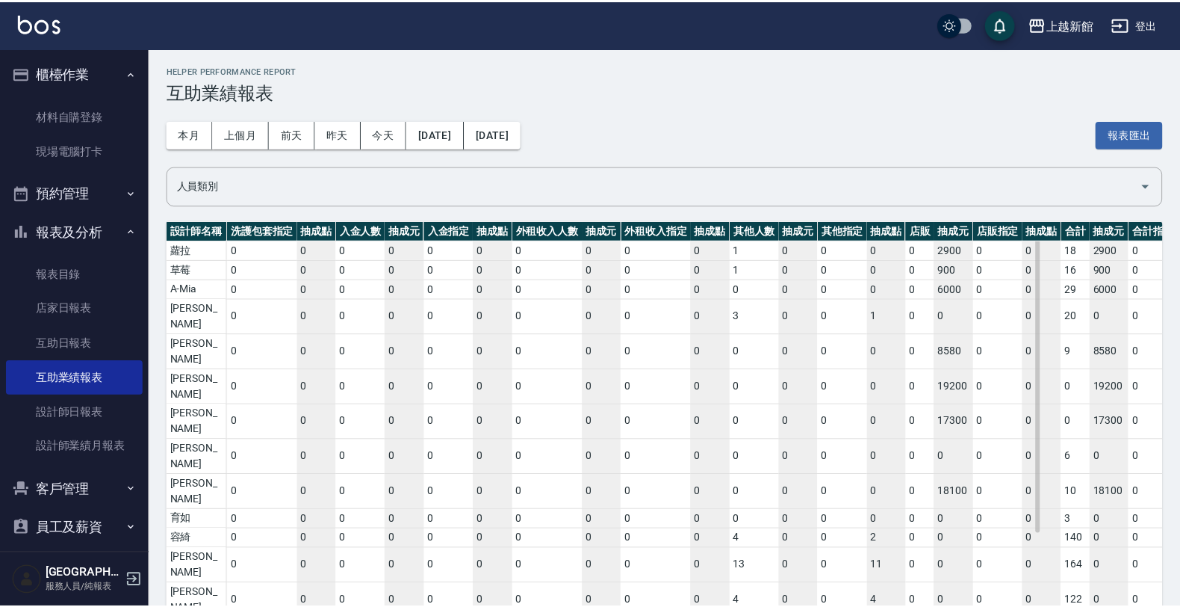
scroll to position [0, 2556]
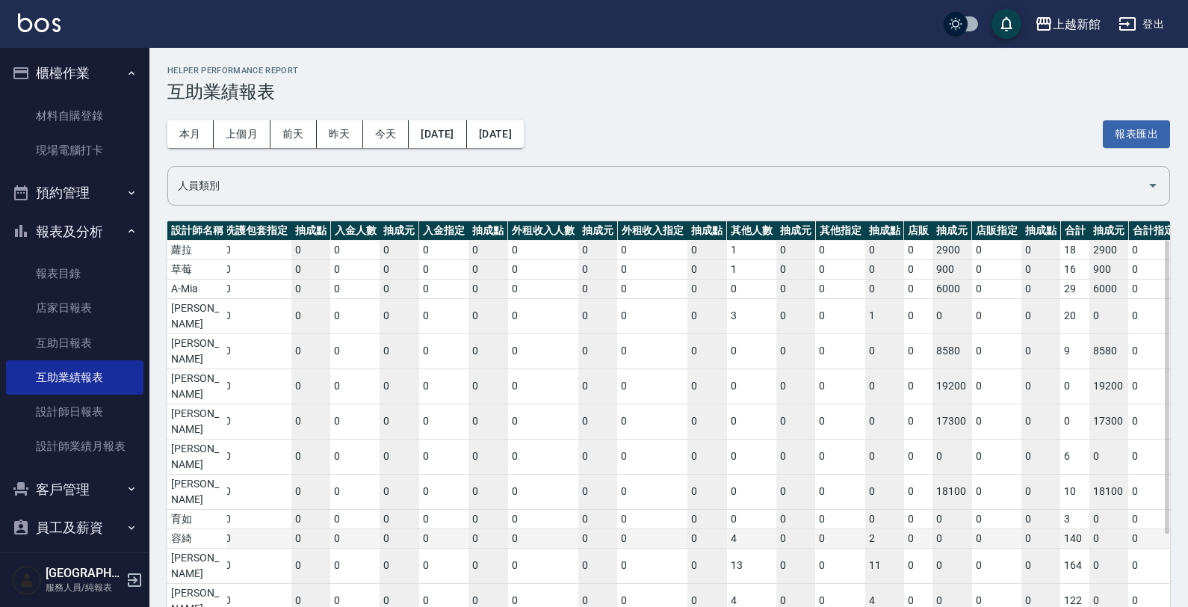
drag, startPoint x: 337, startPoint y: 527, endPoint x: 1095, endPoint y: 435, distance: 763.6
click at [1102, 501] on div "設計師名稱 洗髮人數 抽成元 洗髮指定 抽成點 剪髮人數 抽成元 剪髮指定 抽成點 燙髮人數 抽成元 燙髮指定 抽成點 染髮人數 抽成元 染髮指定 抽成點 護…" at bounding box center [668, 447] width 1002 height 452
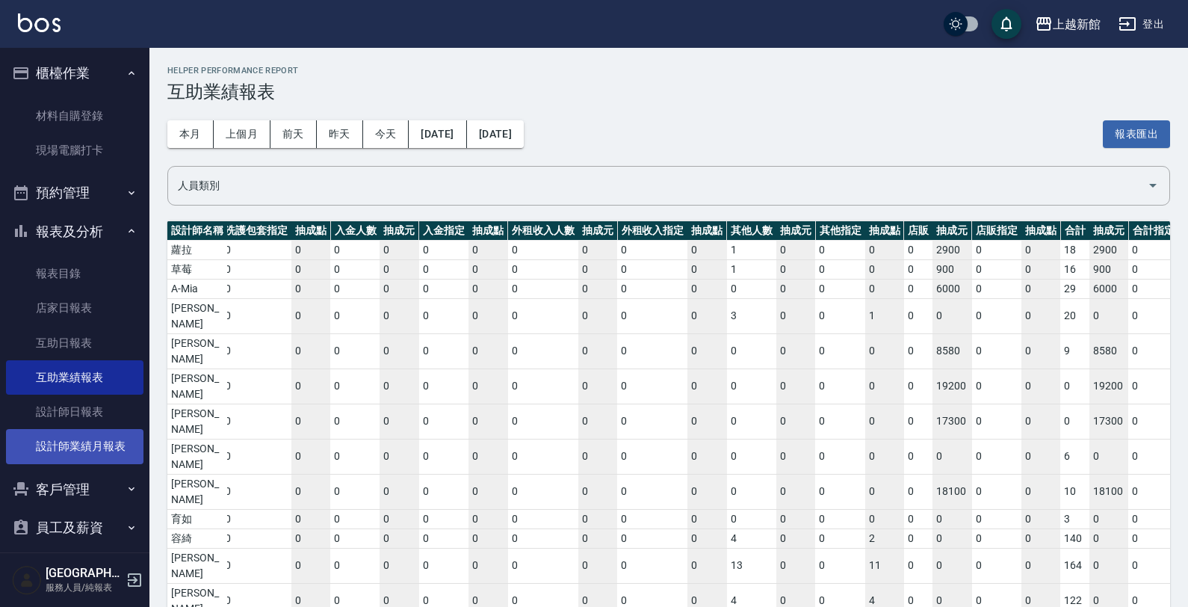
click at [79, 448] on link "設計師業績月報表" at bounding box center [74, 446] width 137 height 34
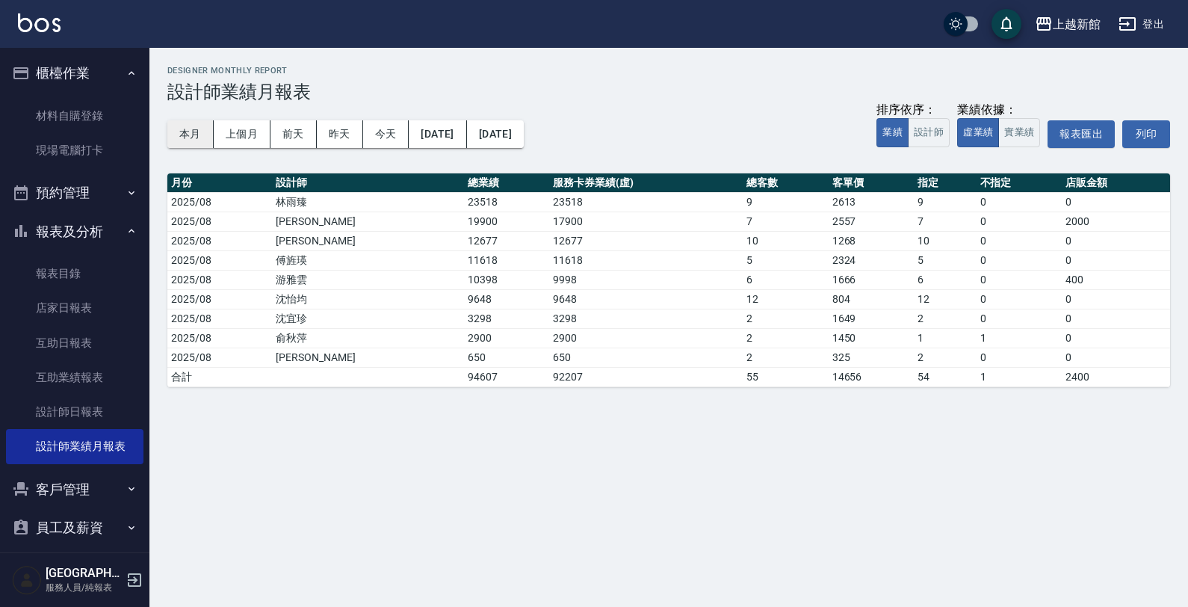
click at [196, 144] on button "本月" at bounding box center [190, 134] width 46 height 28
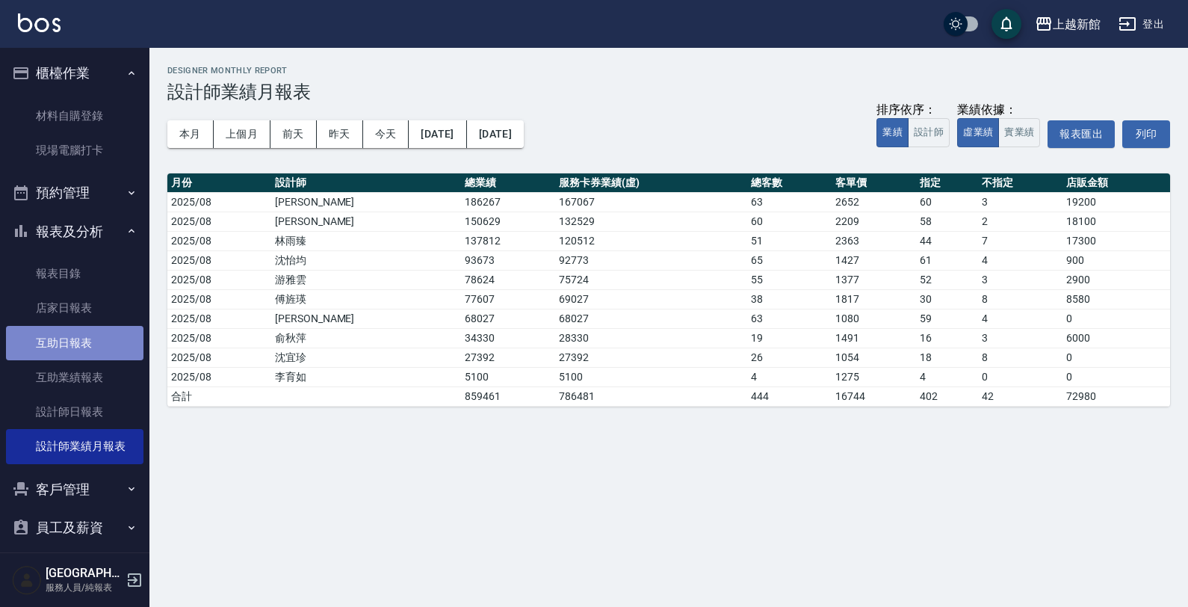
click at [84, 347] on link "互助日報表" at bounding box center [74, 343] width 137 height 34
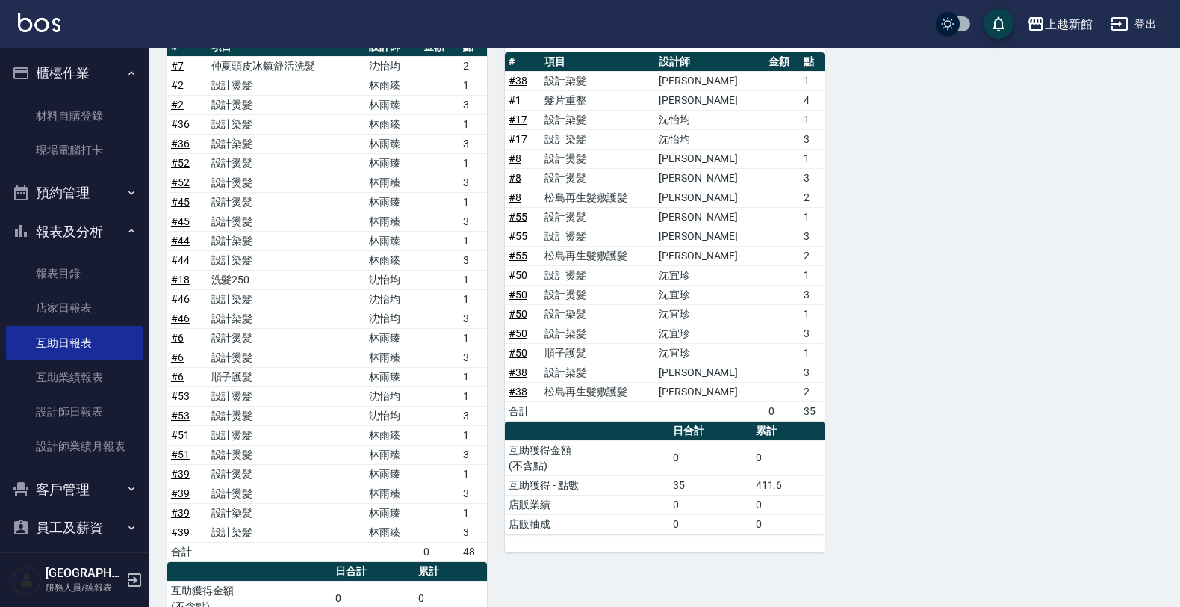
scroll to position [1214, 0]
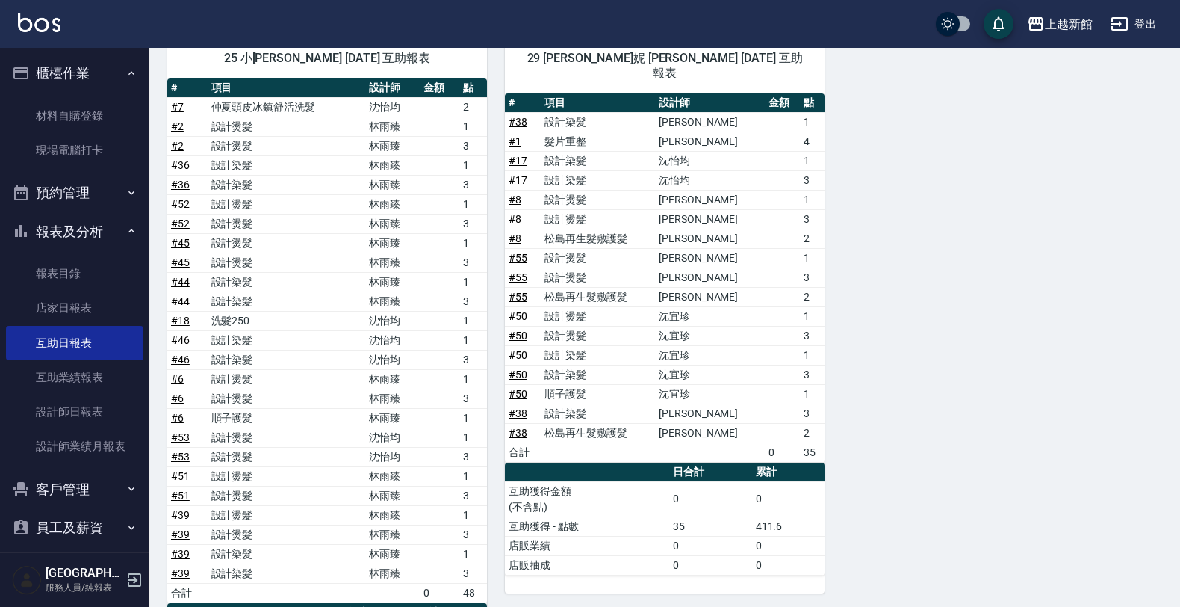
drag, startPoint x: 875, startPoint y: 647, endPoint x: 471, endPoint y: 460, distance: 445.2
drag, startPoint x: 471, startPoint y: 460, endPoint x: 1109, endPoint y: 370, distance: 644.9
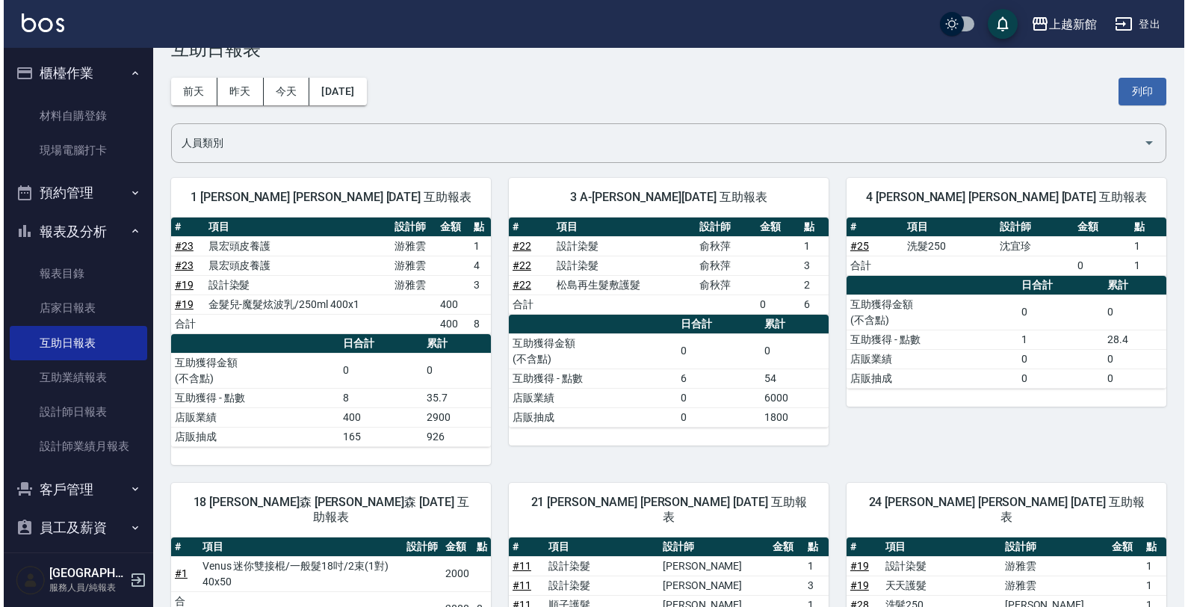
scroll to position [0, 0]
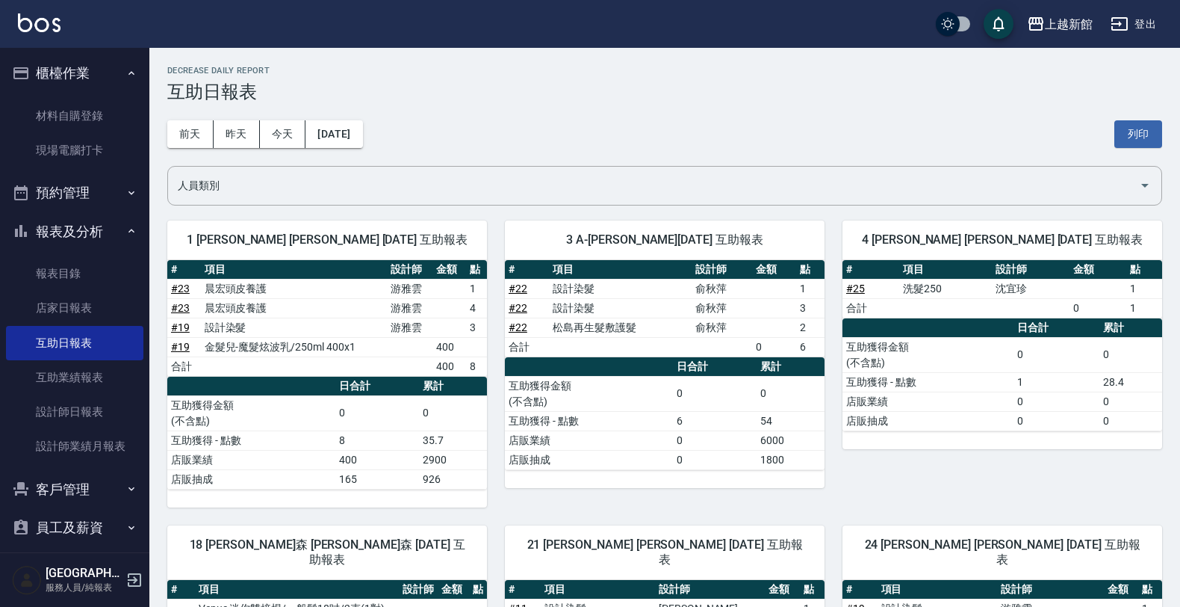
click at [1153, 13] on button "登出" at bounding box center [1134, 24] width 58 height 28
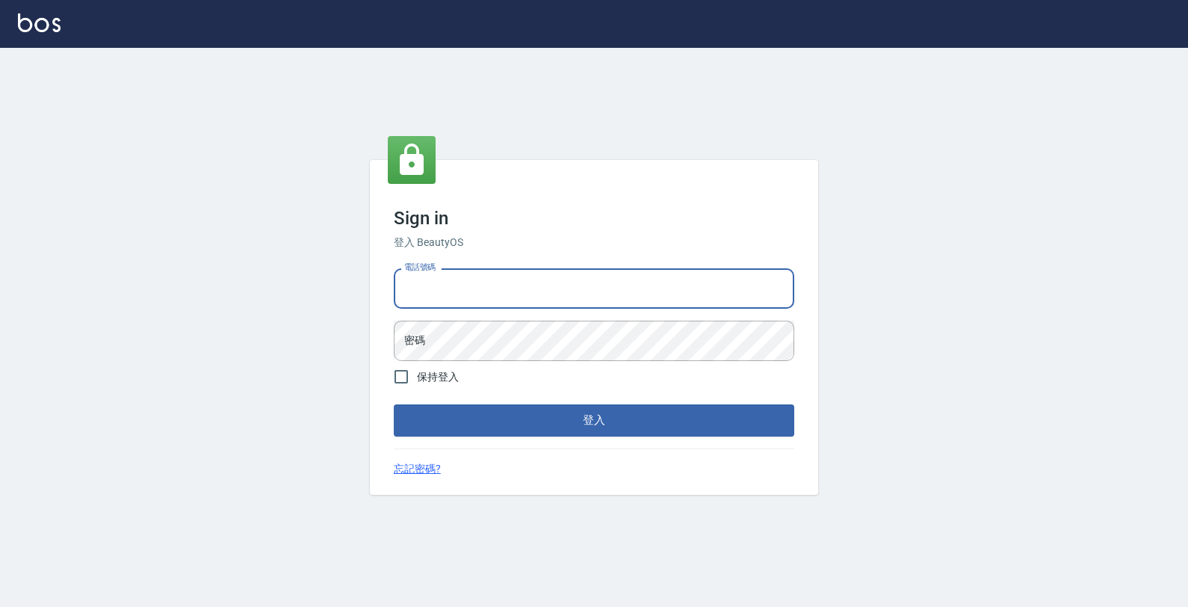
click at [678, 288] on input "電話號碼" at bounding box center [594, 288] width 400 height 40
type input "0933303551"
click at [394, 404] on button "登入" at bounding box center [594, 419] width 400 height 31
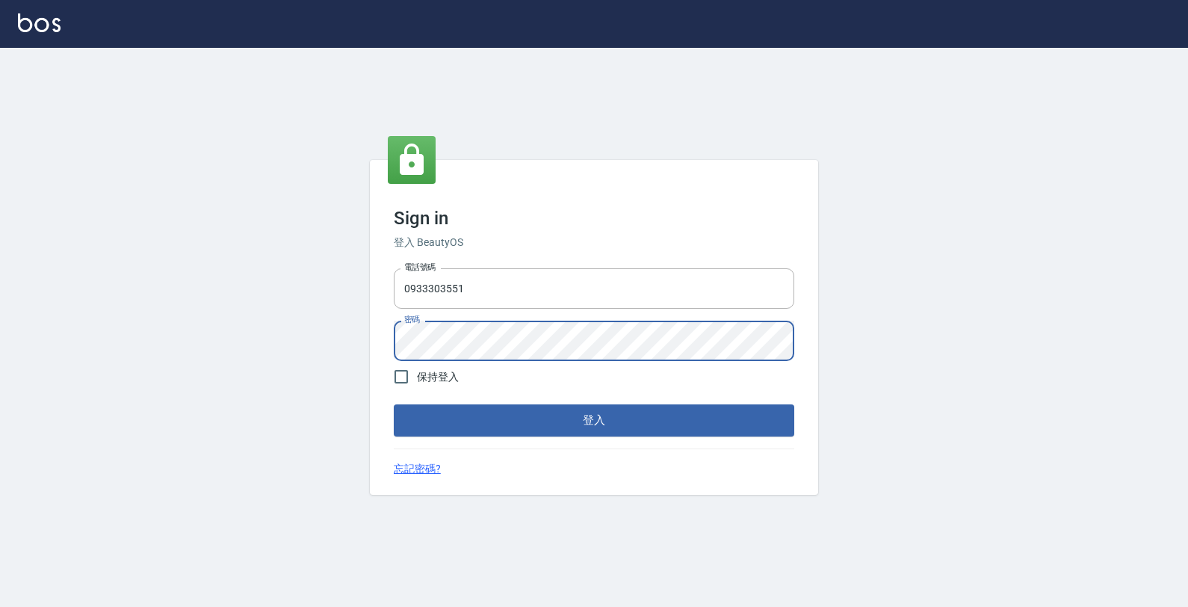
click at [394, 404] on button "登入" at bounding box center [594, 419] width 400 height 31
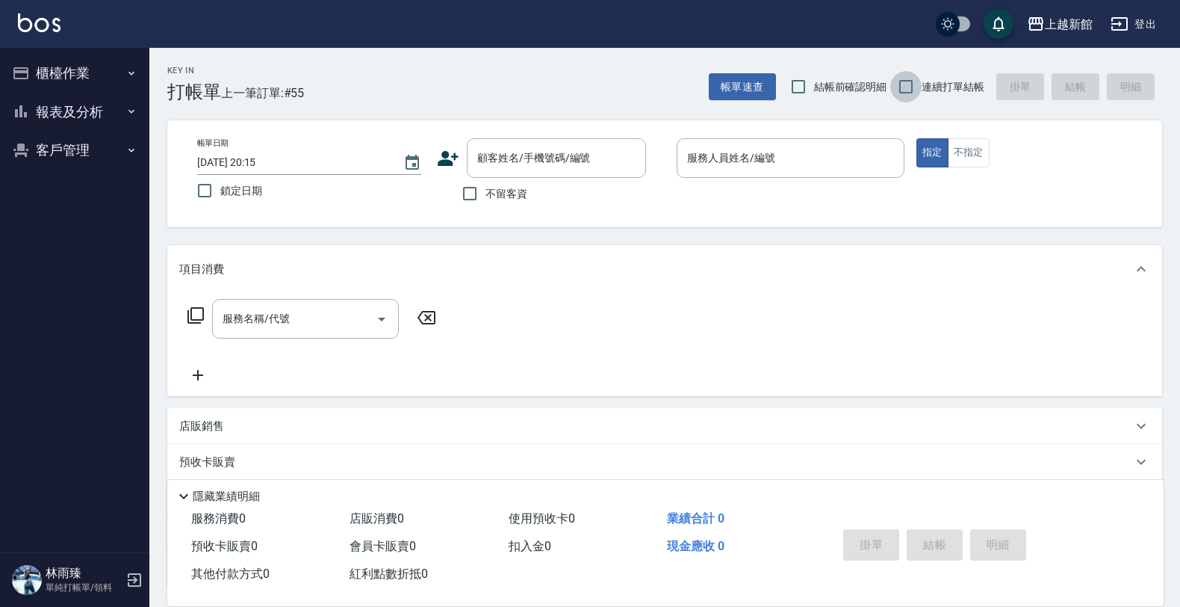
drag, startPoint x: 911, startPoint y: 83, endPoint x: 843, endPoint y: 103, distance: 71.6
click at [912, 83] on input "連續打單結帳" at bounding box center [905, 86] width 31 height 31
checkbox input "true"
click at [557, 165] on input "顧客姓名/手機號碼/編號" at bounding box center [545, 158] width 143 height 26
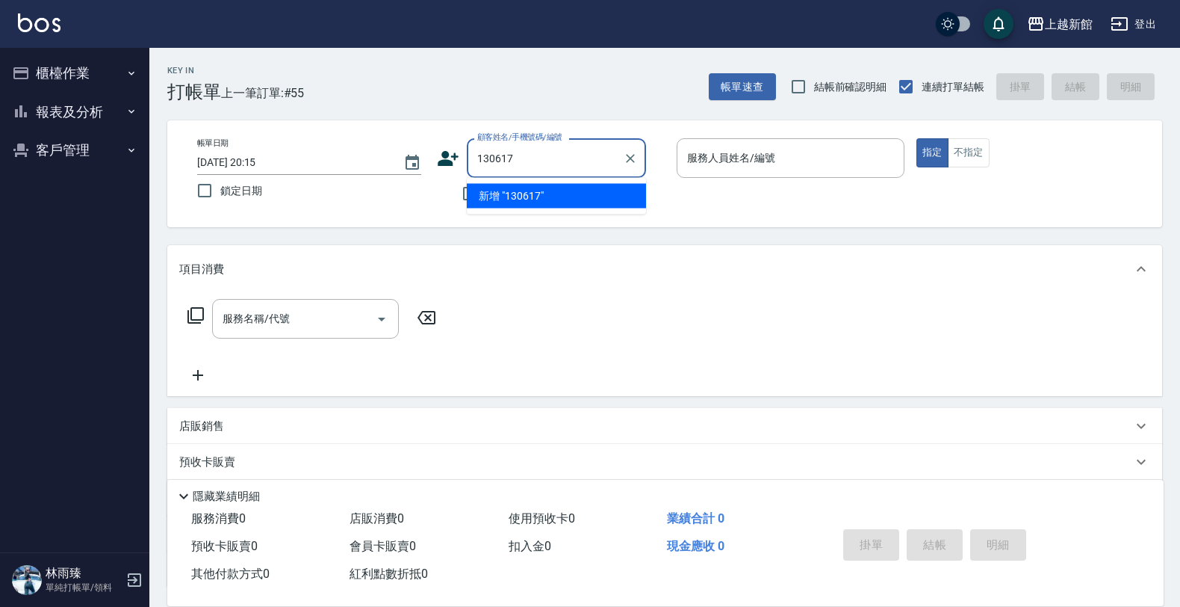
type input "130617"
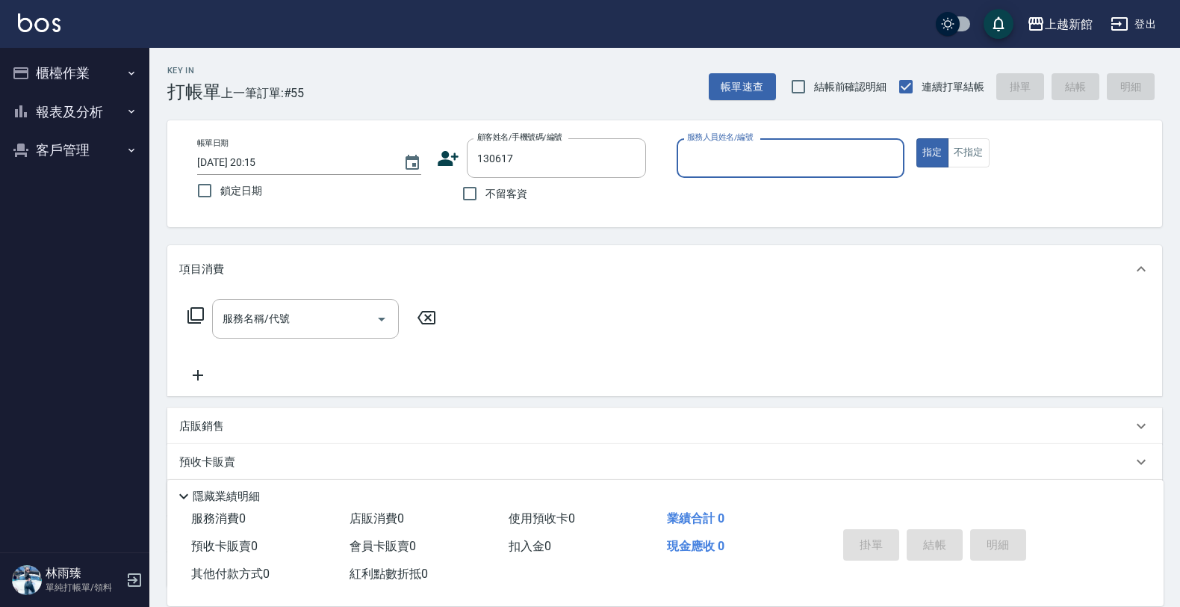
click at [916, 138] on button "指定" at bounding box center [932, 152] width 32 height 29
type button "true"
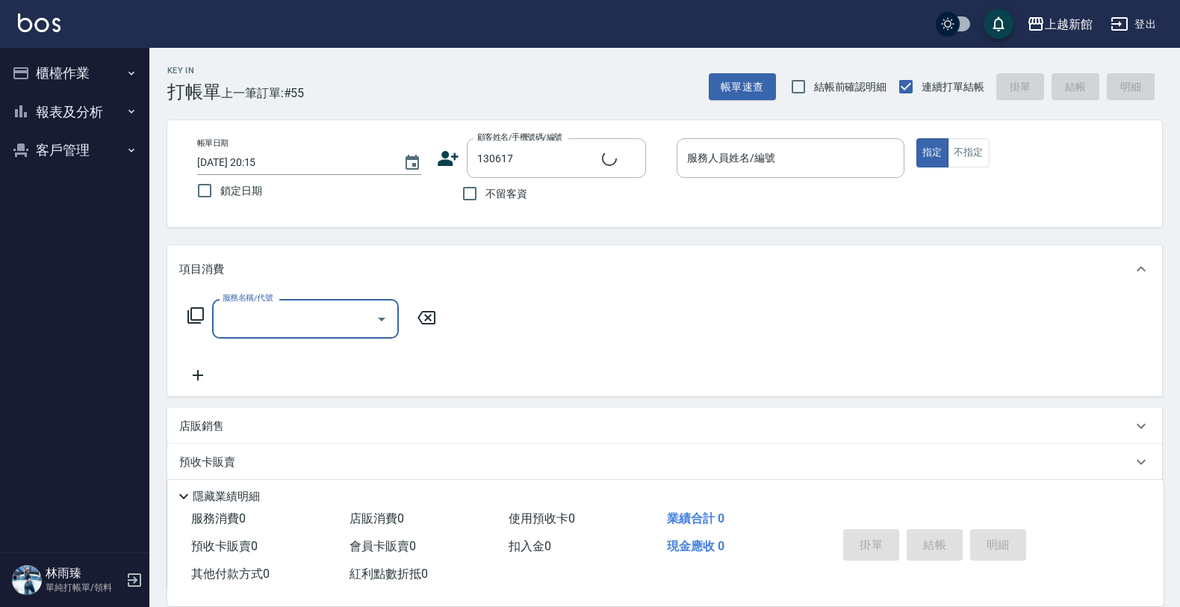
type input "[PERSON_NAME]/0905308398/130617"
type input "[PERSON_NAME]-18"
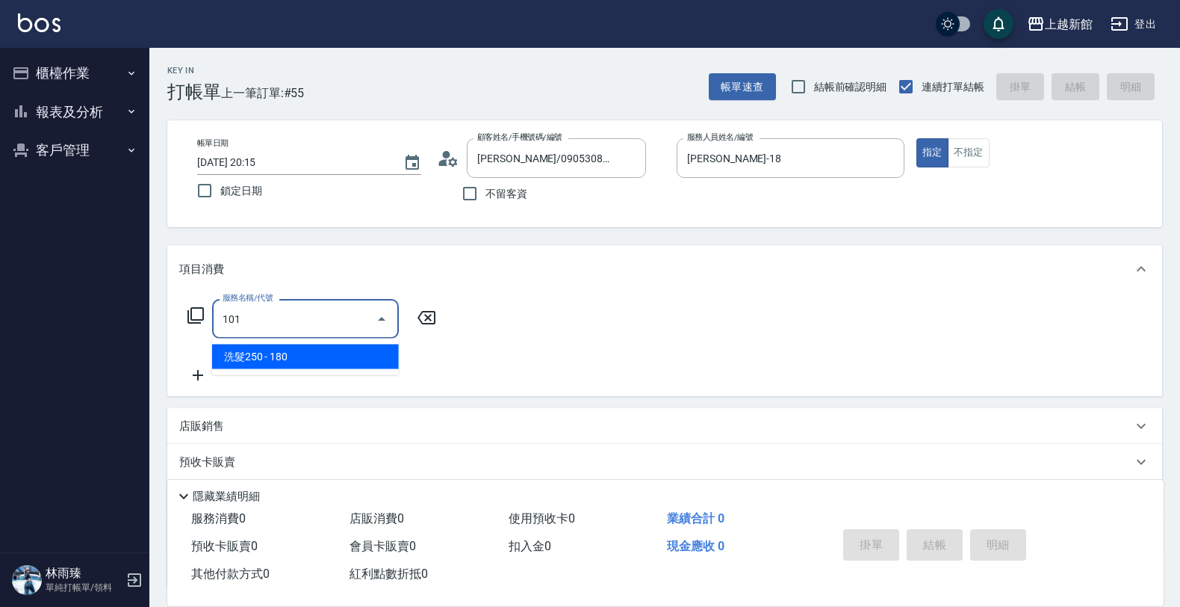
type input "洗髮250(101)"
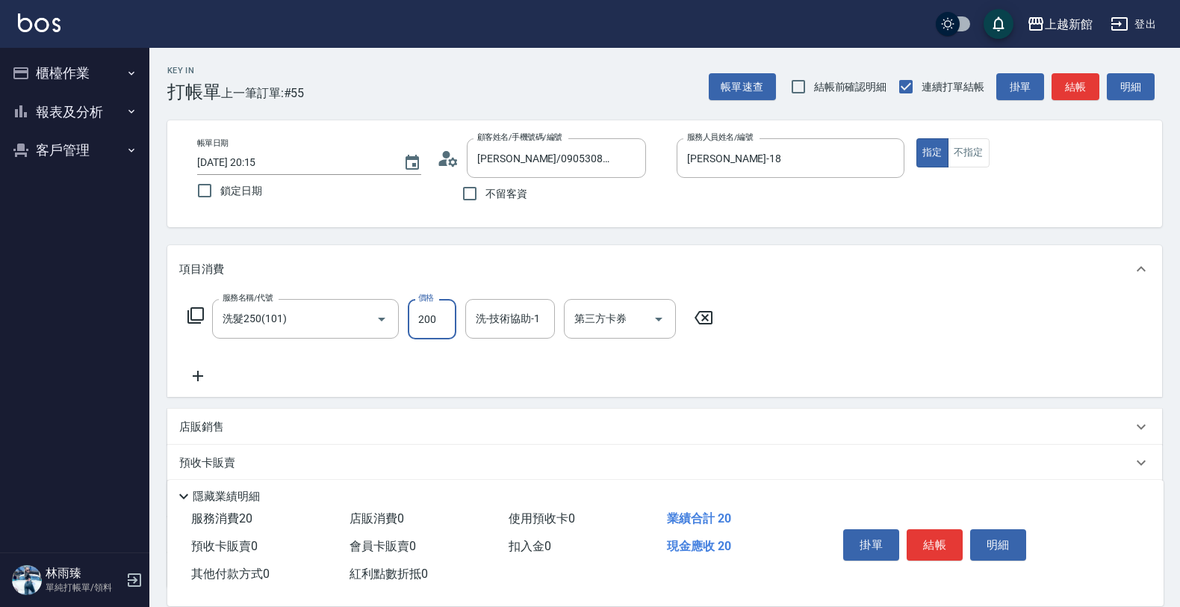
type input "200"
type input "[PERSON_NAME]-21"
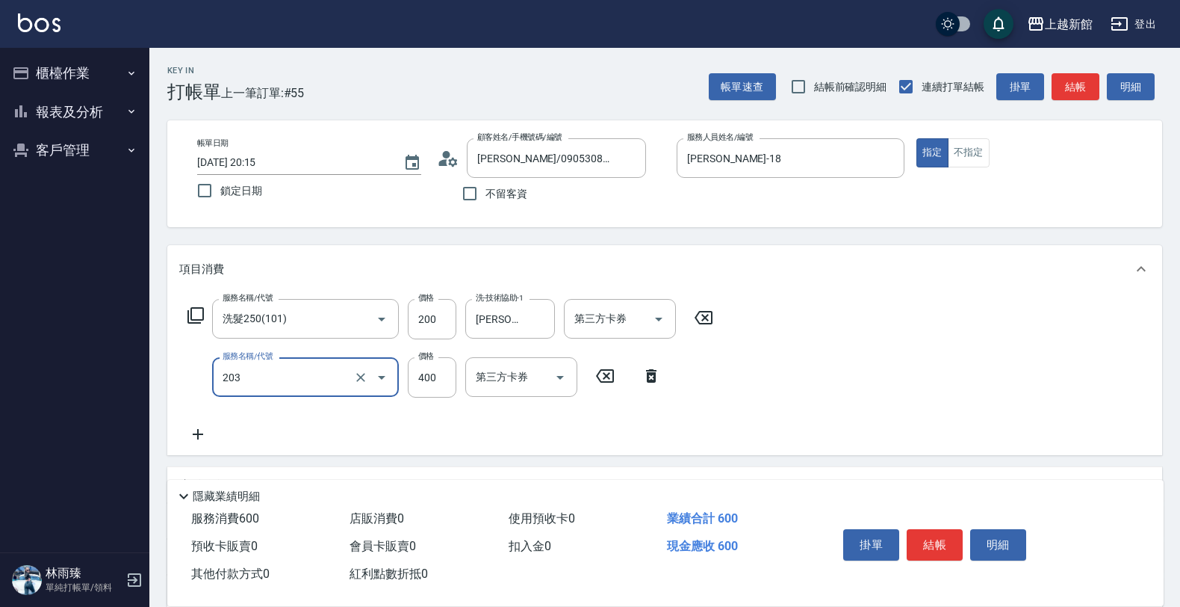
type input "指定單剪(203)"
type input "300"
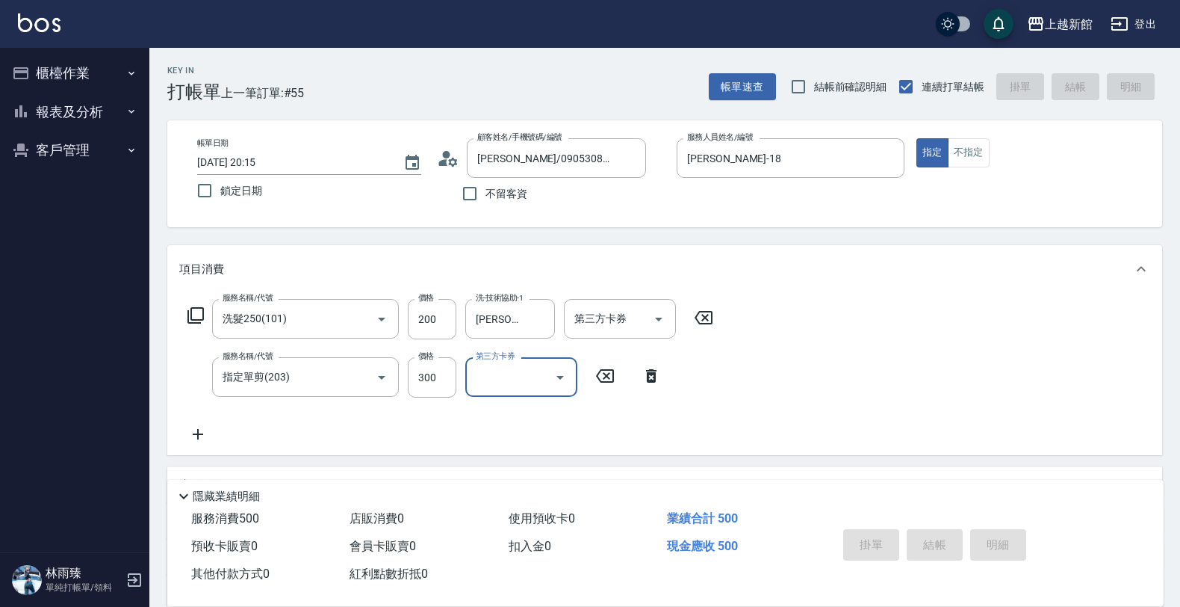
type input "[DATE] 20:16"
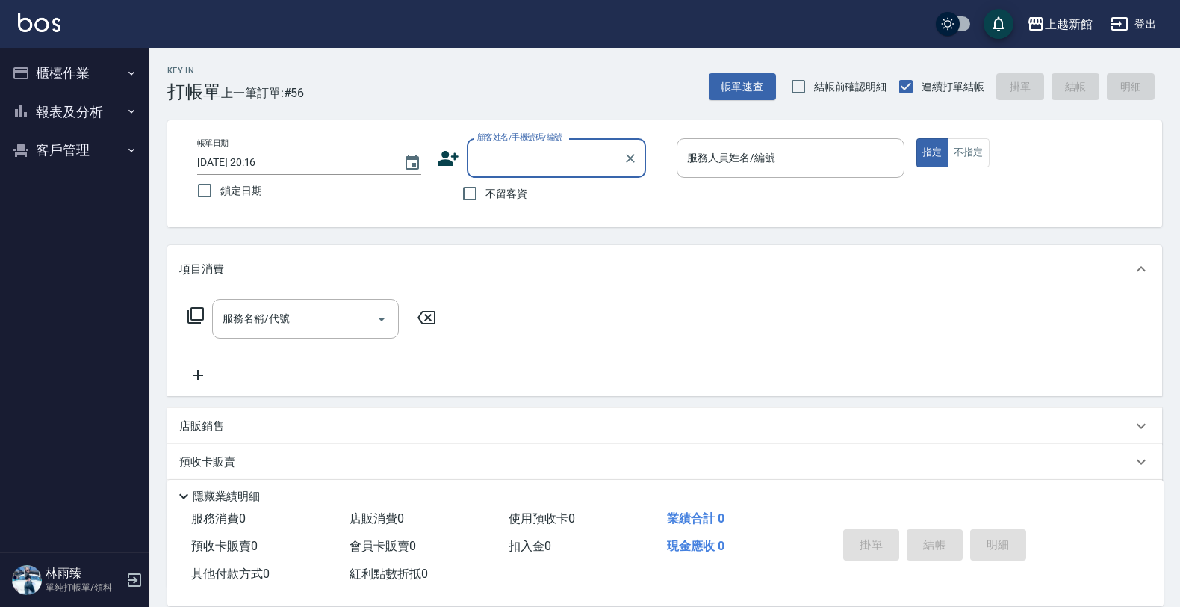
click at [81, 110] on button "報表及分析" at bounding box center [74, 112] width 137 height 39
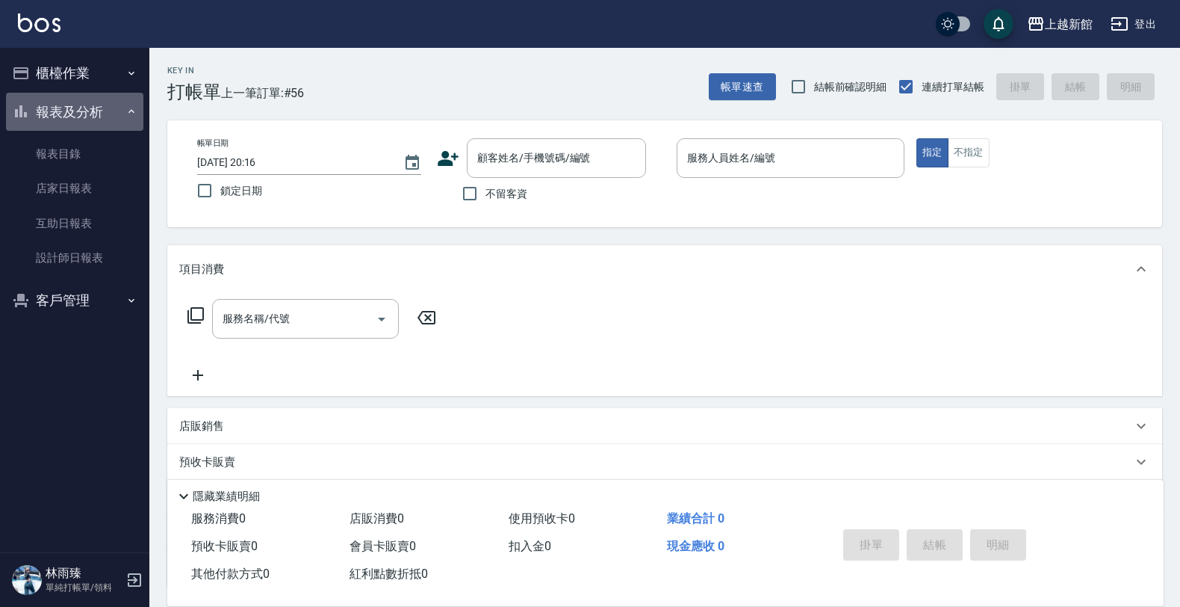
click at [99, 109] on button "報表及分析" at bounding box center [74, 112] width 137 height 39
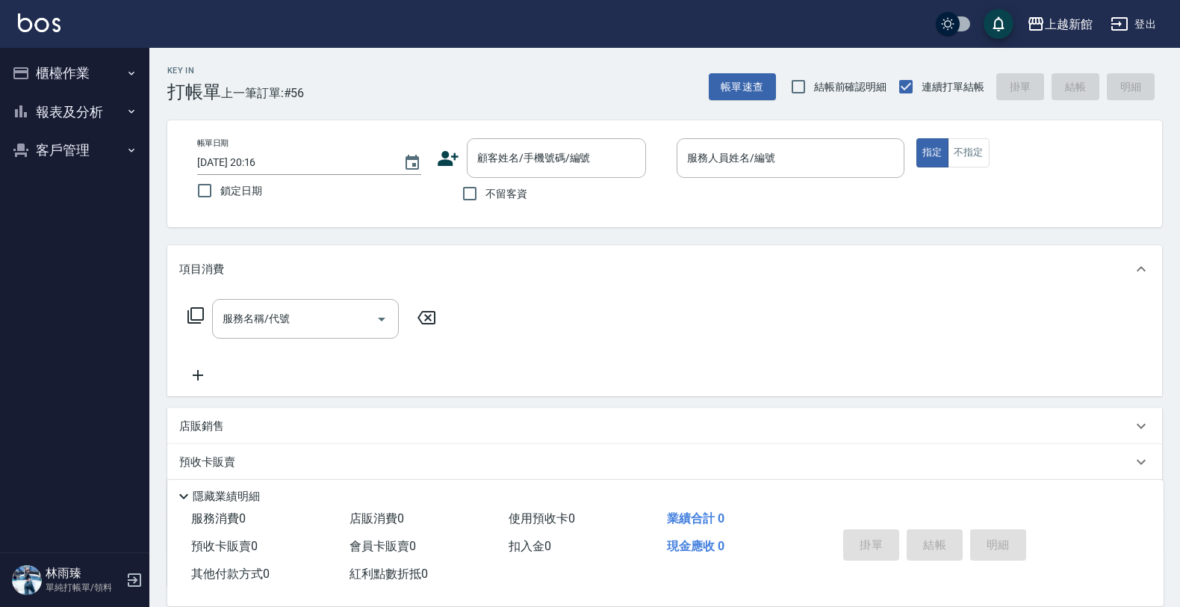
click at [91, 72] on button "櫃檯作業" at bounding box center [74, 73] width 137 height 39
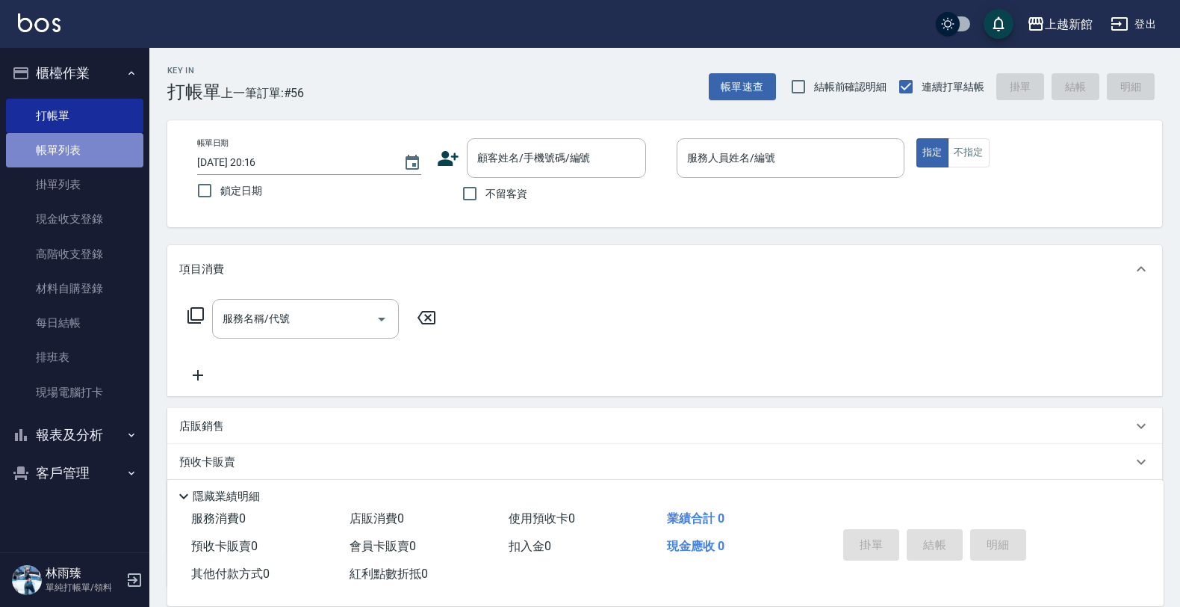
click at [105, 144] on link "帳單列表" at bounding box center [74, 150] width 137 height 34
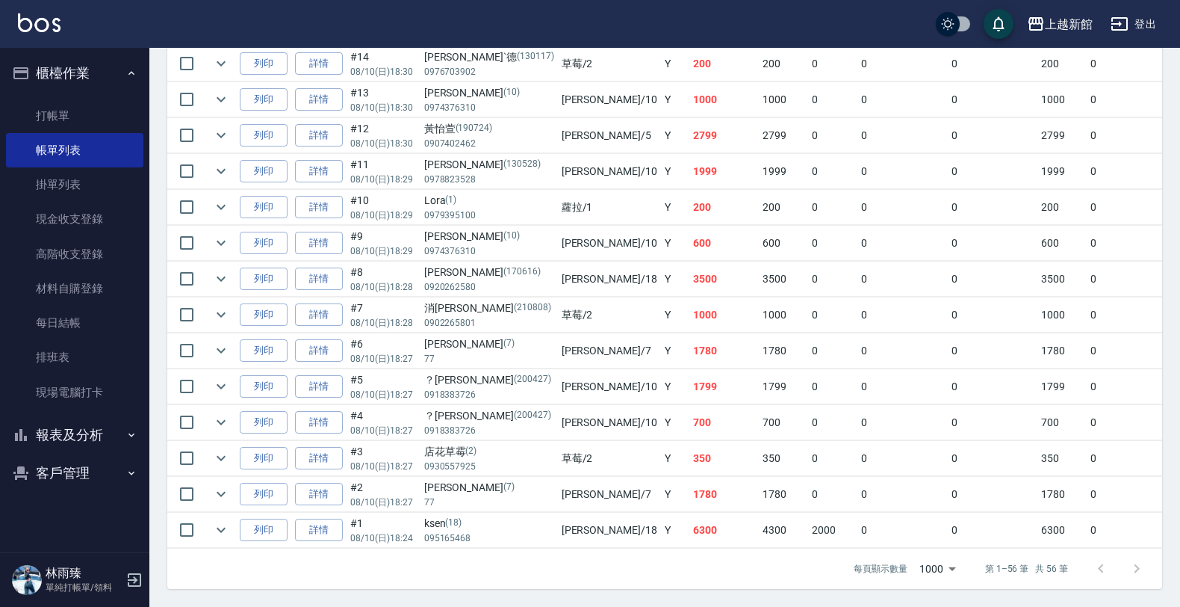
scroll to position [1941, 0]
click at [113, 56] on button "櫃檯作業" at bounding box center [74, 73] width 137 height 39
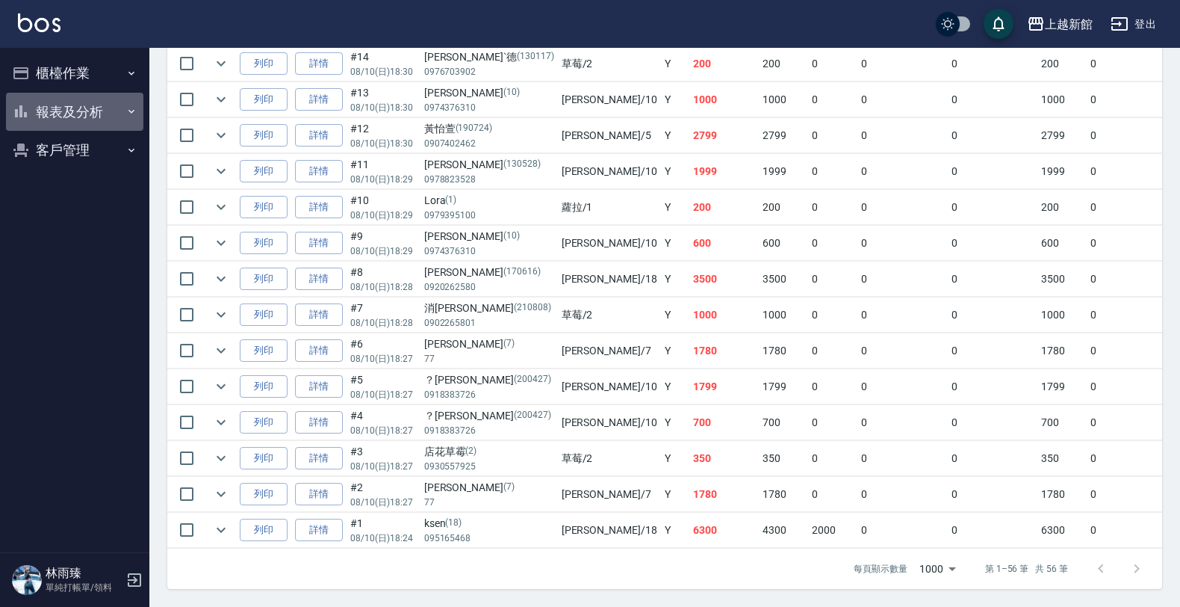
click at [90, 123] on button "報表及分析" at bounding box center [74, 112] width 137 height 39
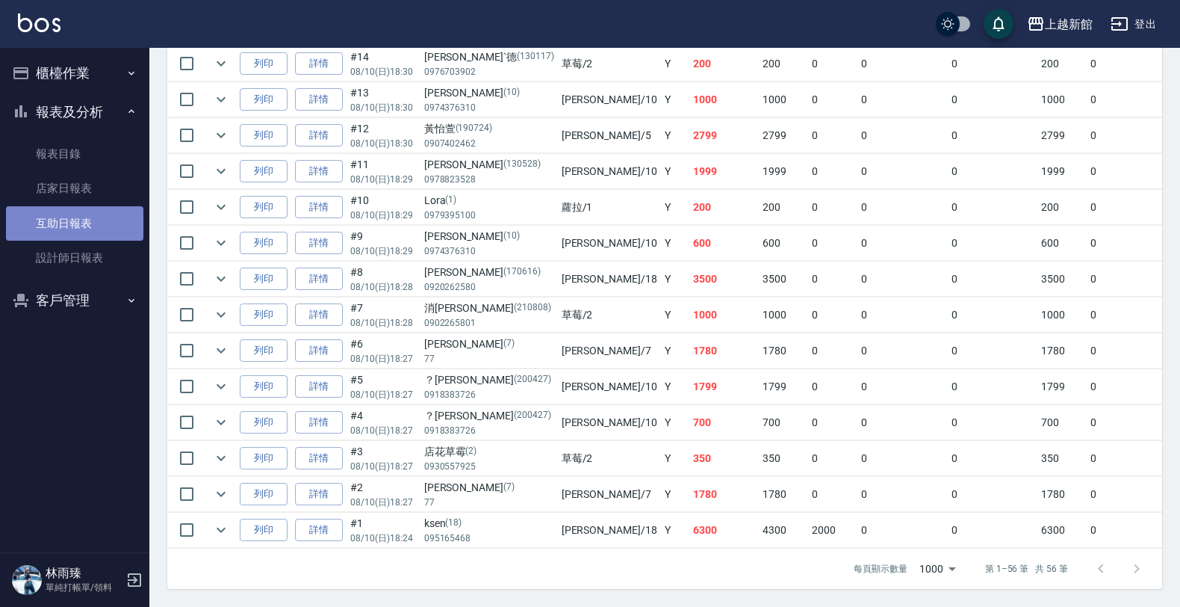
click at [63, 217] on link "互助日報表" at bounding box center [74, 223] width 137 height 34
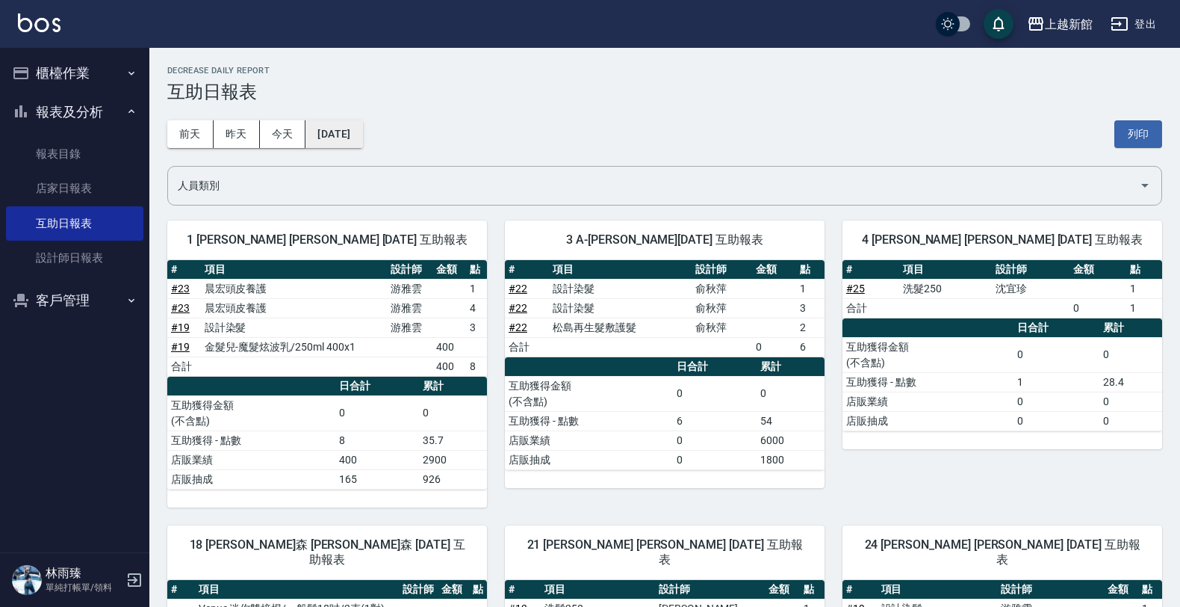
click at [353, 136] on button "[DATE]" at bounding box center [333, 134] width 57 height 28
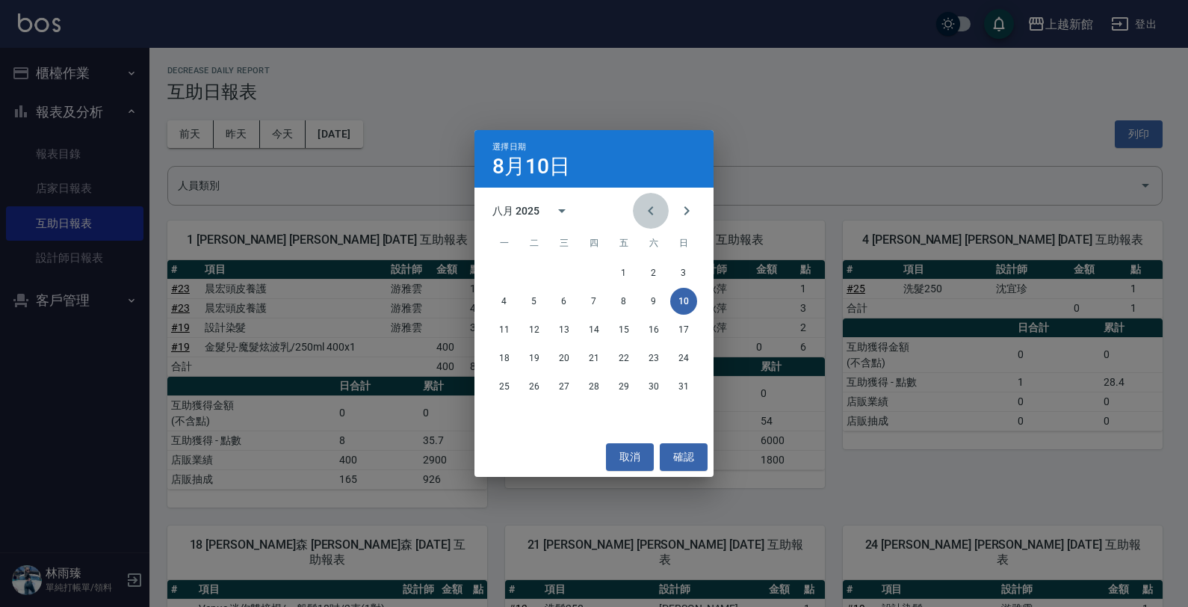
click at [650, 210] on icon "Previous month" at bounding box center [650, 210] width 5 height 9
click at [650, 211] on icon "Previous month" at bounding box center [650, 210] width 5 height 9
click at [650, 213] on icon "Previous month" at bounding box center [650, 210] width 5 height 9
click at [592, 269] on button "1" at bounding box center [593, 272] width 27 height 27
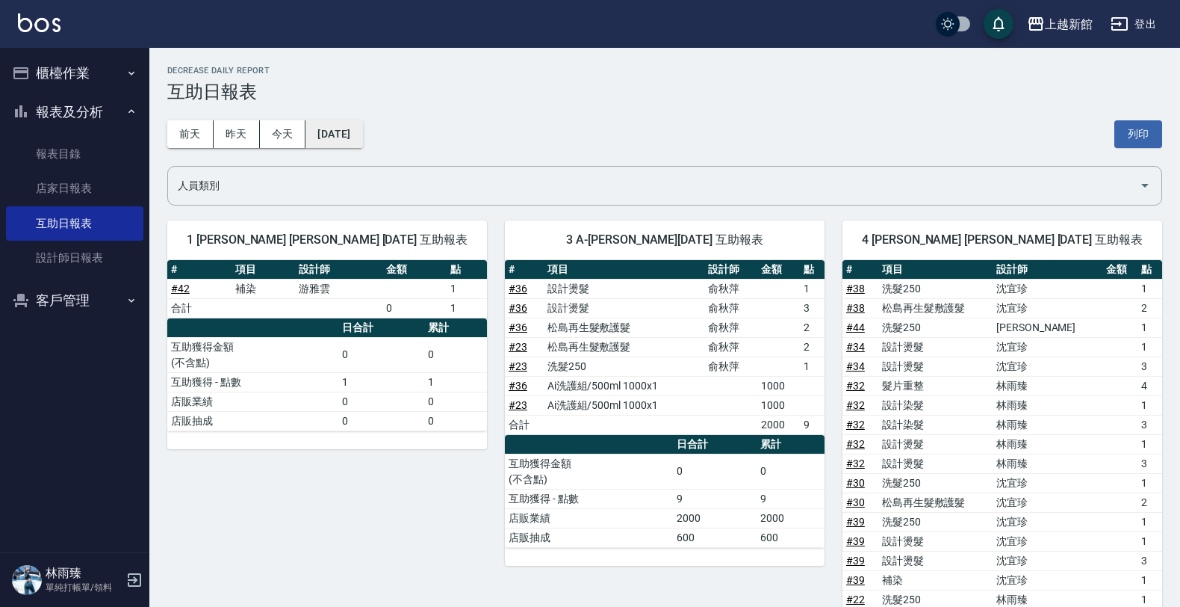
click at [362, 140] on button "[DATE]" at bounding box center [333, 134] width 57 height 28
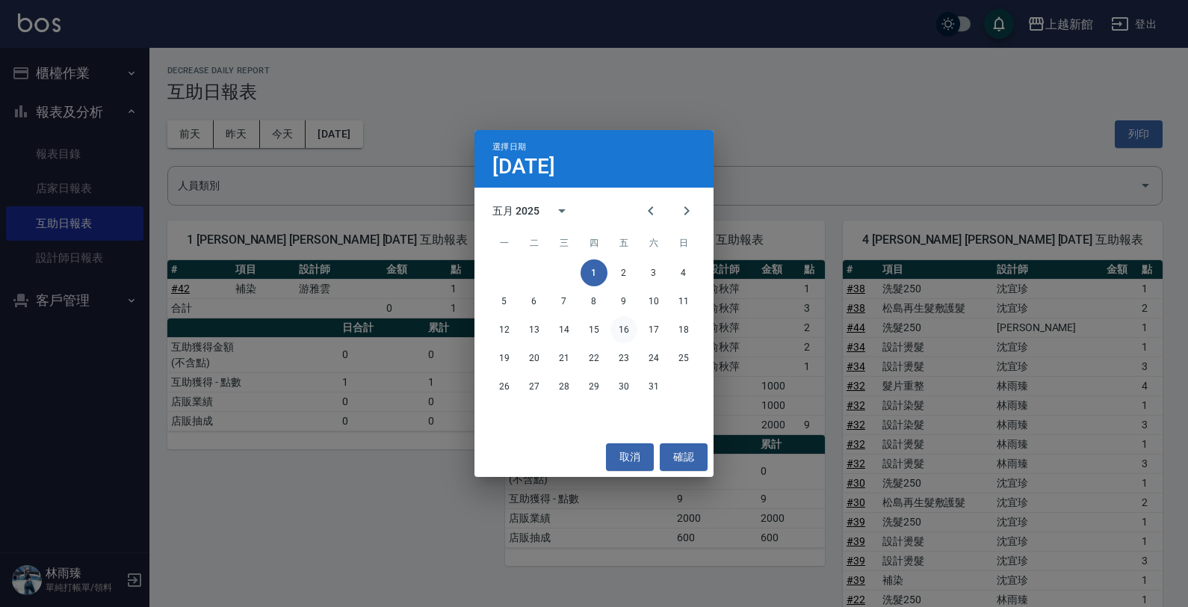
click at [616, 325] on button "16" at bounding box center [623, 329] width 27 height 27
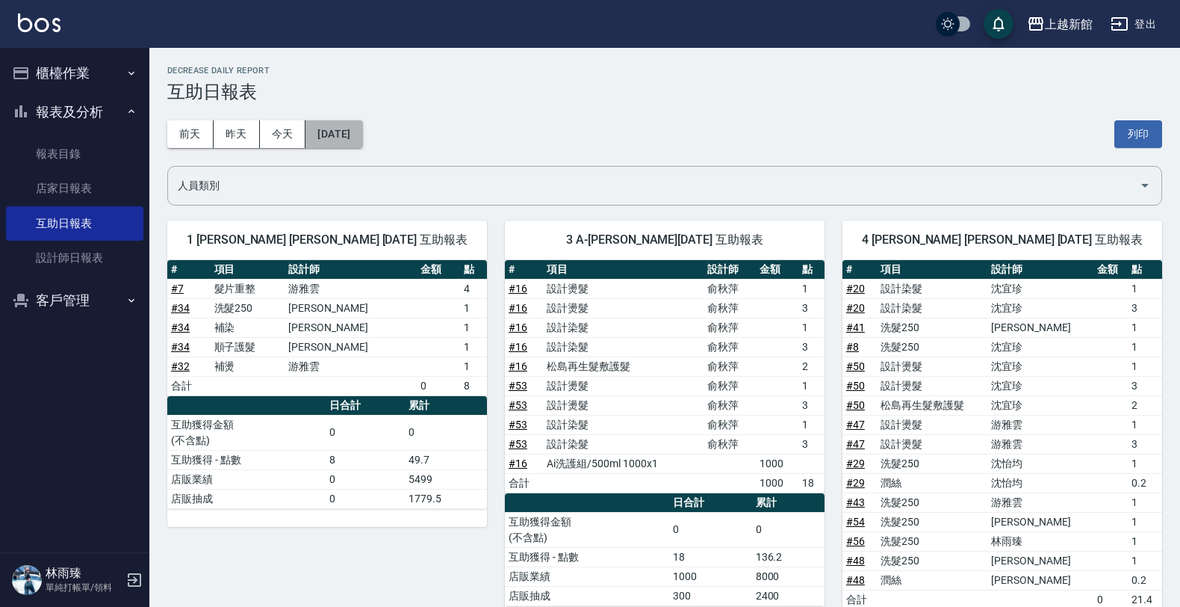
click at [362, 133] on button "[DATE]" at bounding box center [333, 134] width 57 height 28
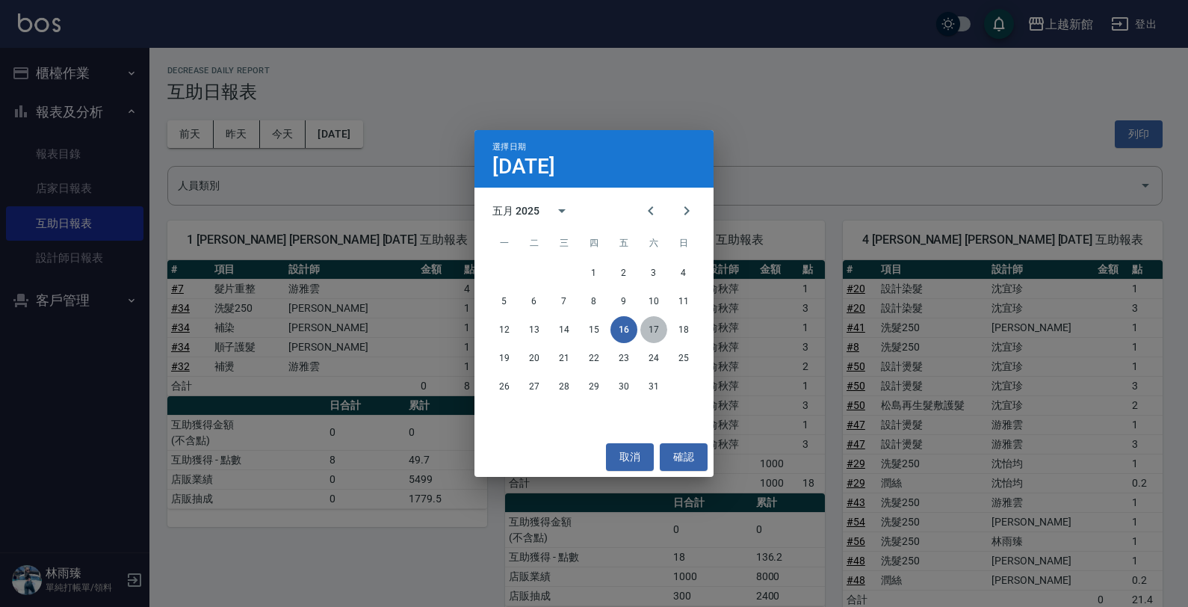
click at [655, 325] on button "17" at bounding box center [653, 329] width 27 height 27
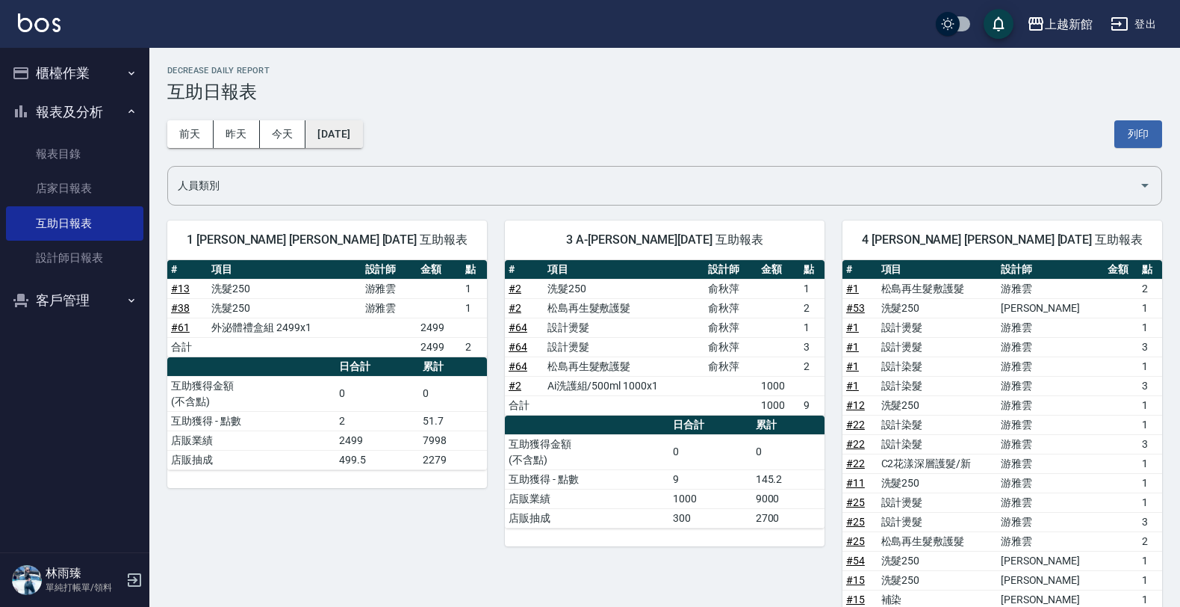
click at [362, 133] on button "[DATE]" at bounding box center [333, 134] width 57 height 28
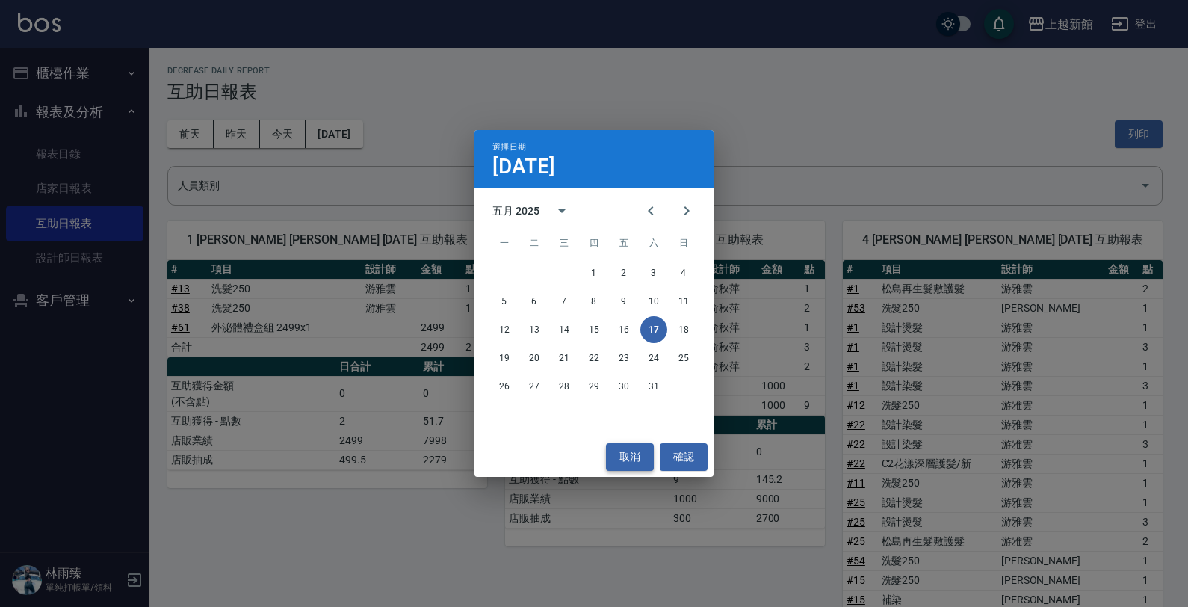
click at [637, 453] on button "取消" at bounding box center [630, 457] width 48 height 28
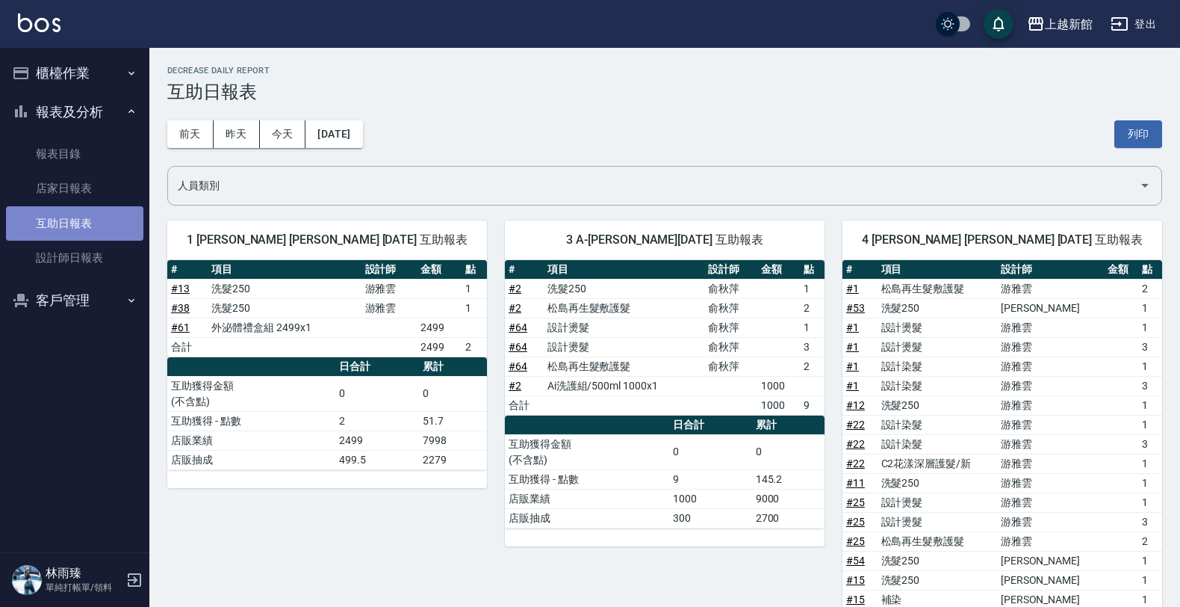
click at [91, 214] on link "互助日報表" at bounding box center [74, 223] width 137 height 34
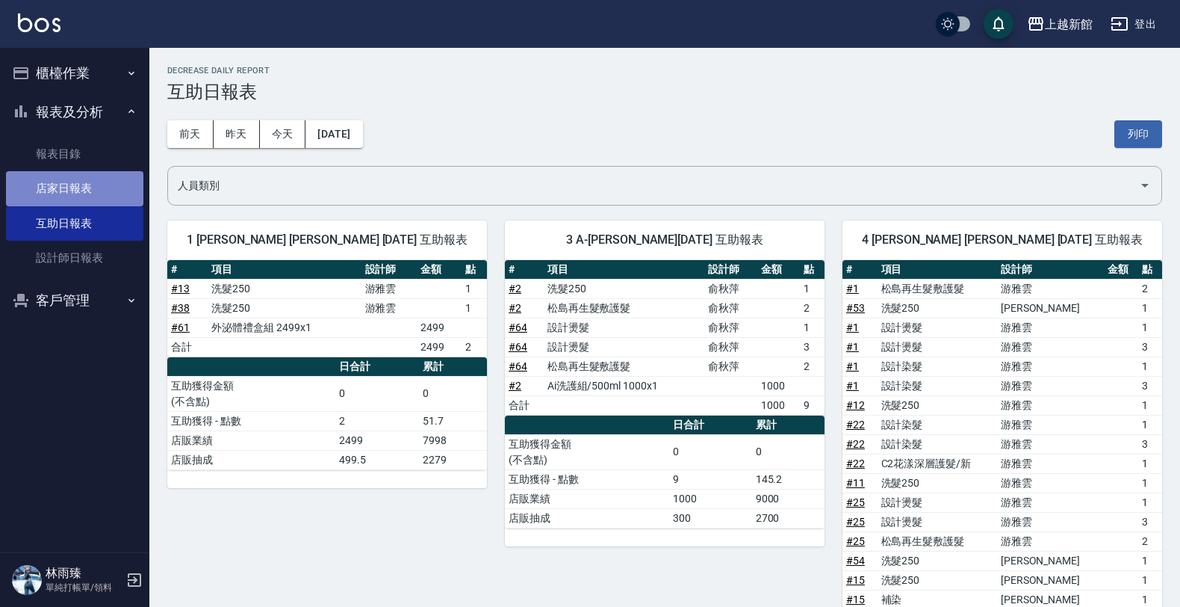
click at [83, 178] on link "店家日報表" at bounding box center [74, 188] width 137 height 34
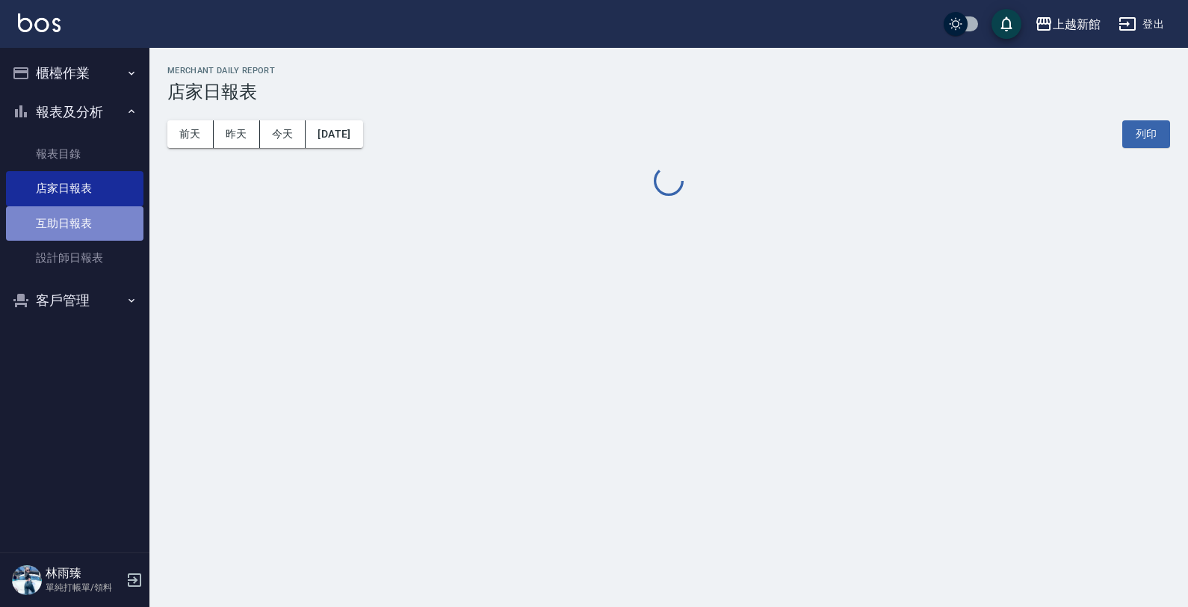
click at [78, 214] on link "互助日報表" at bounding box center [74, 223] width 137 height 34
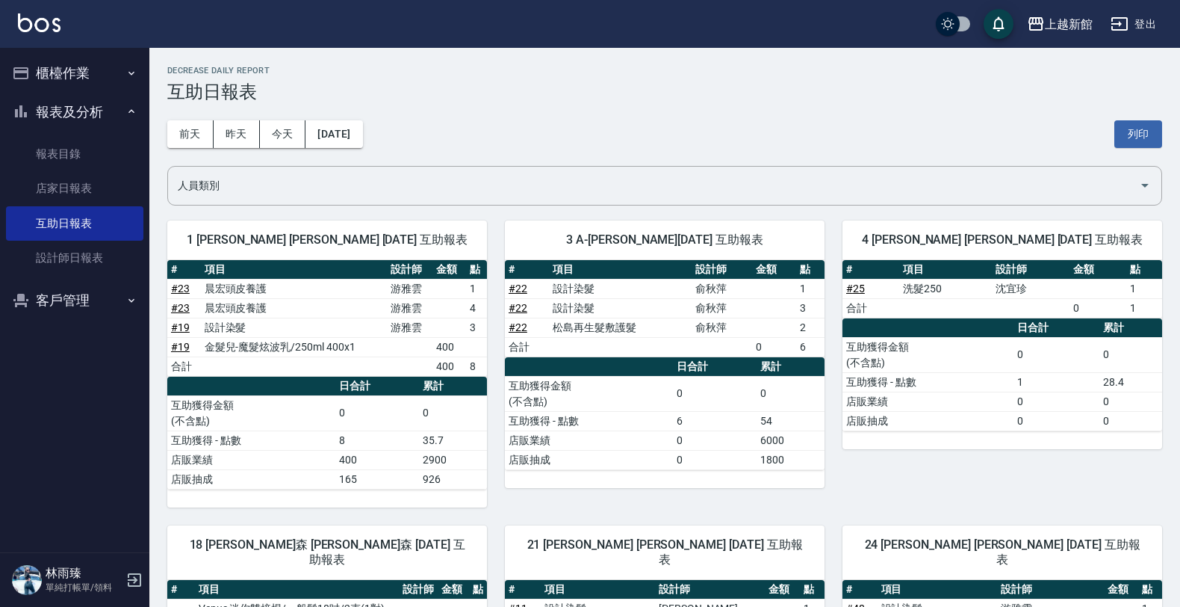
click at [646, 163] on div "[DATE] [DATE] [DATE] [DATE] 列印" at bounding box center [664, 133] width 995 height 63
click at [54, 155] on link "報表目錄" at bounding box center [74, 154] width 137 height 34
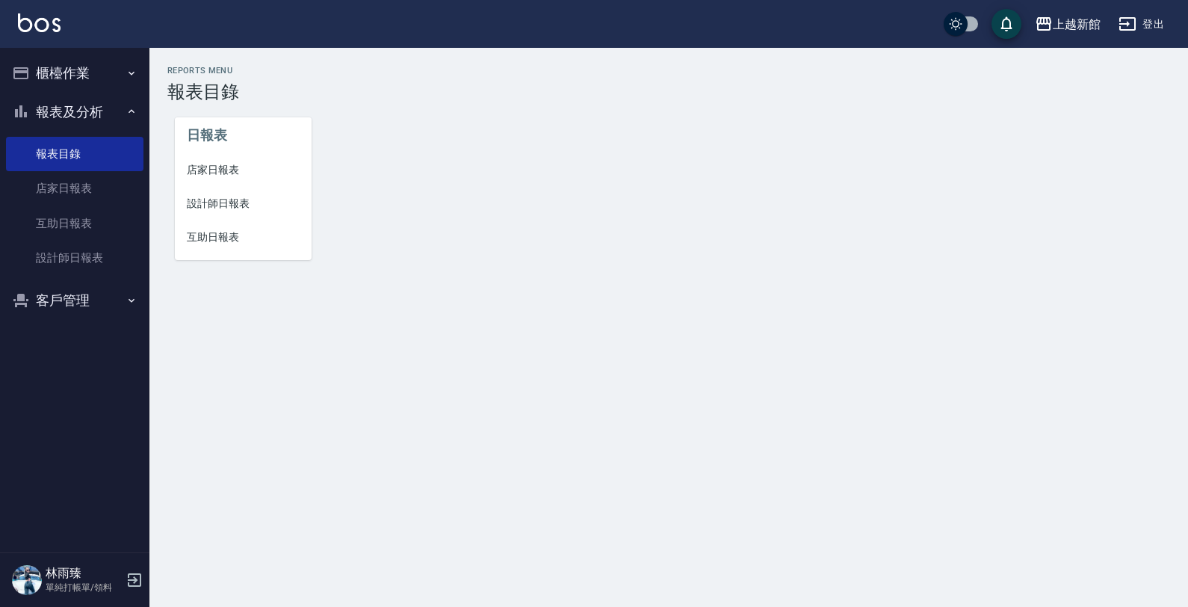
click at [207, 173] on span "店家日報表" at bounding box center [243, 170] width 113 height 16
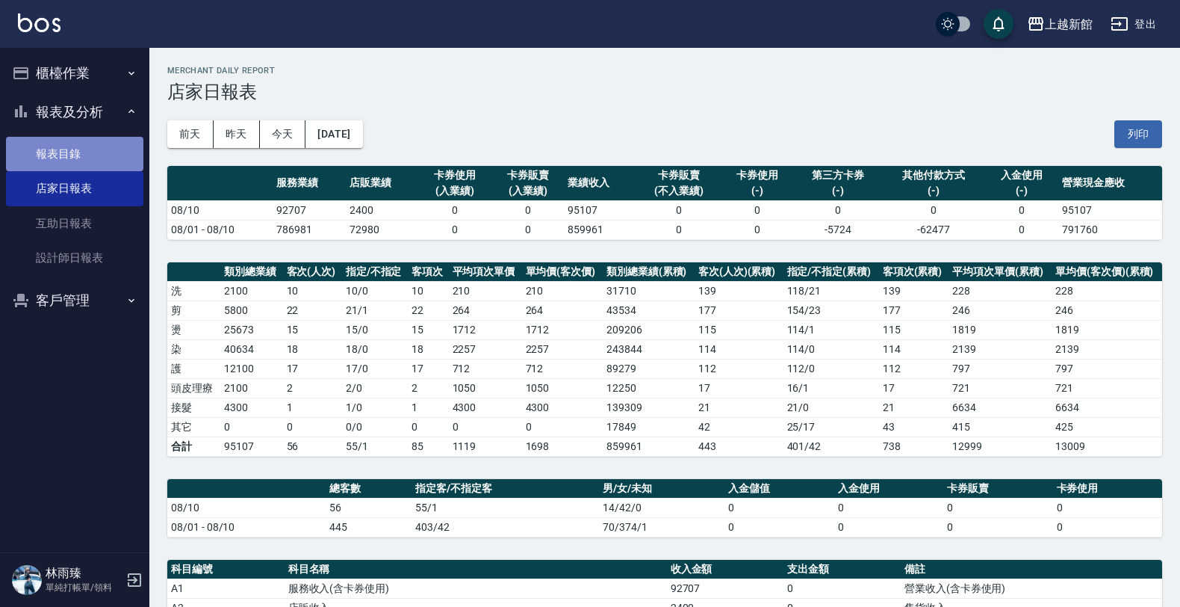
click at [65, 152] on link "報表目錄" at bounding box center [74, 154] width 137 height 34
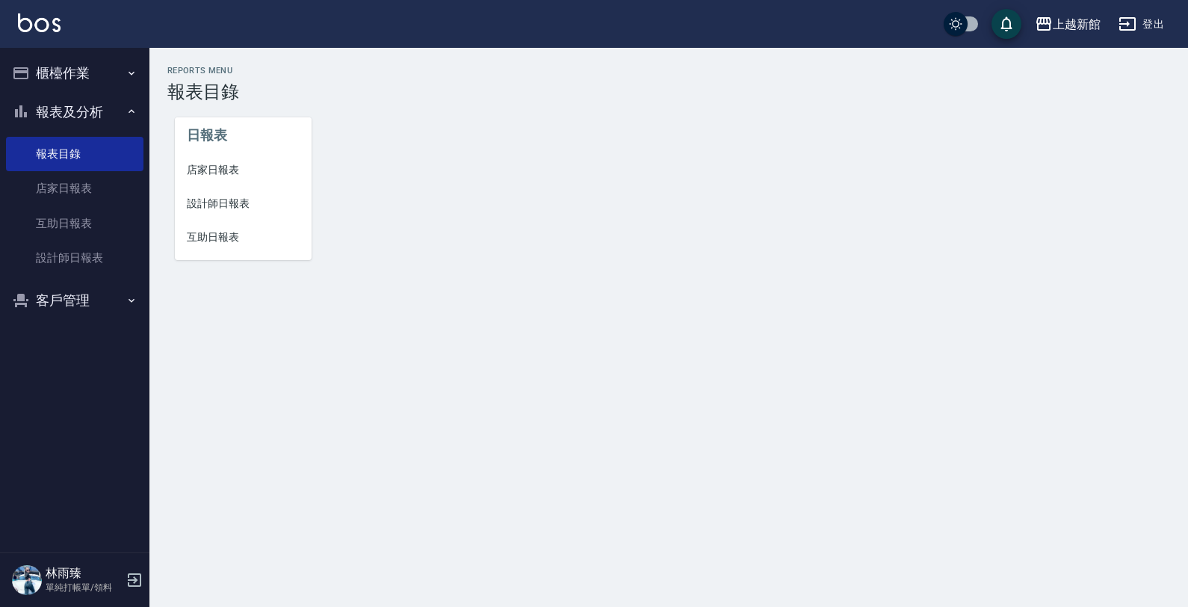
click at [225, 202] on span "設計師日報表" at bounding box center [243, 204] width 113 height 16
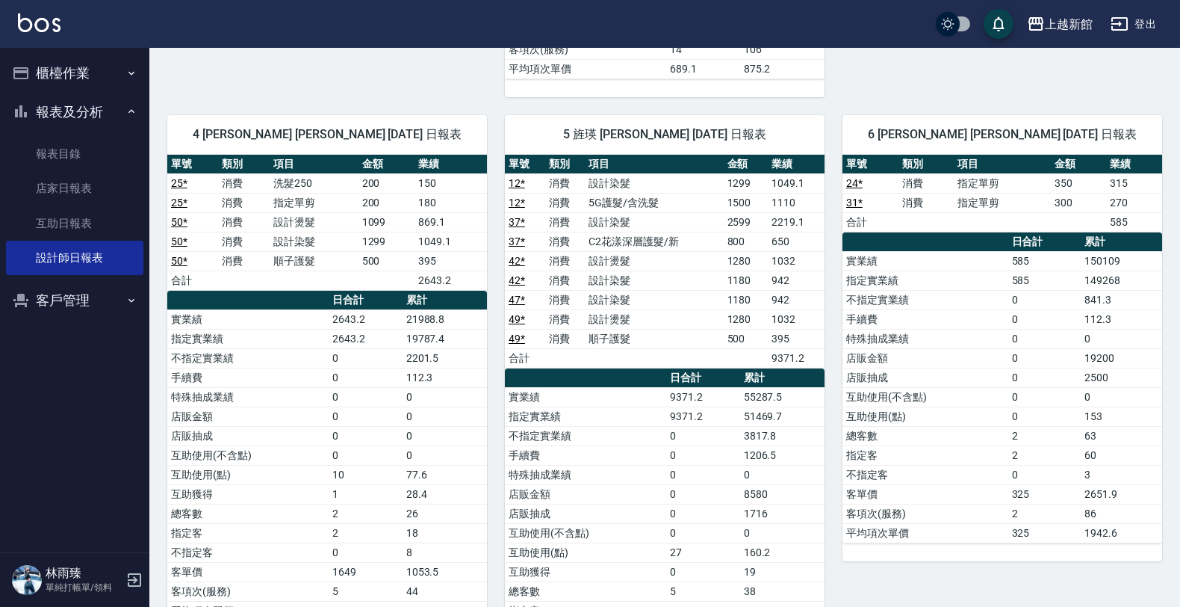
scroll to position [747, 0]
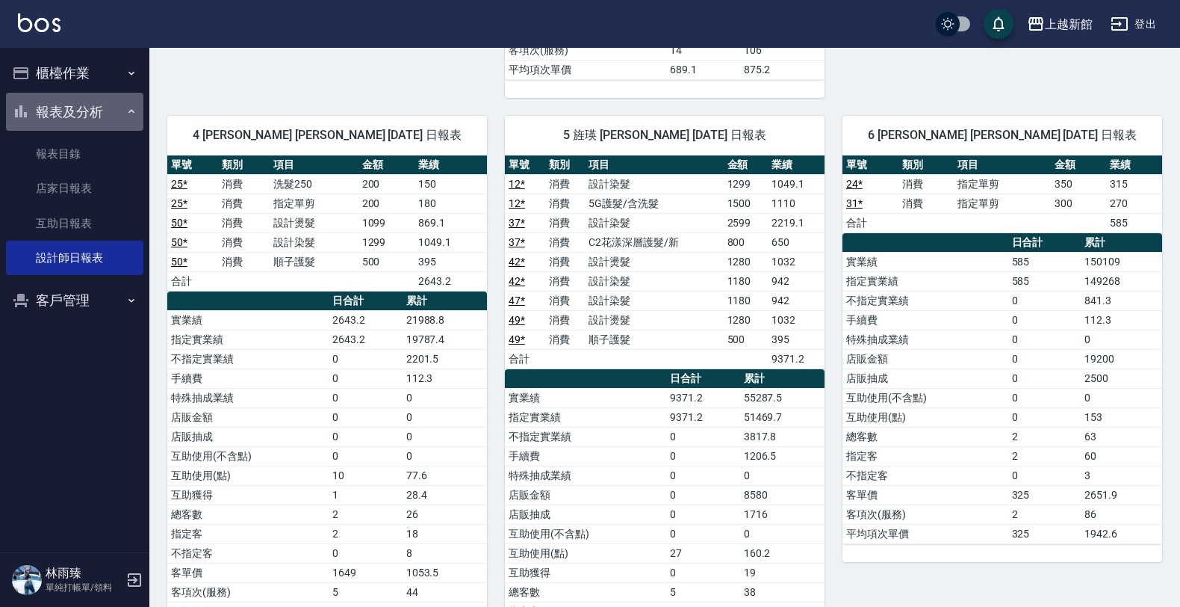
click at [94, 106] on button "報表及分析" at bounding box center [74, 112] width 137 height 39
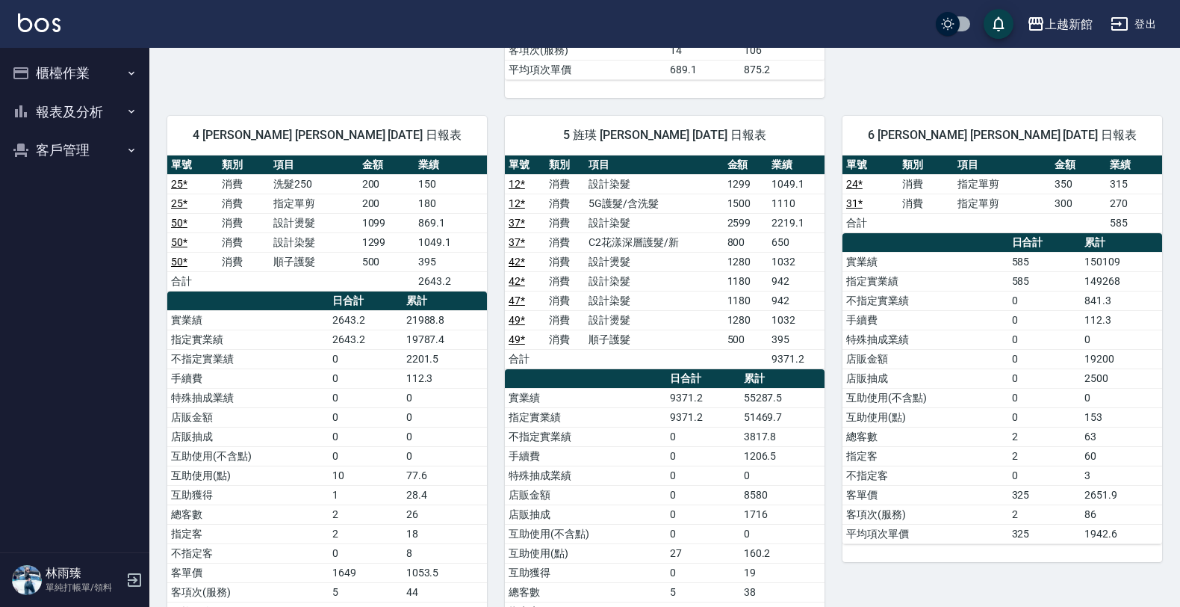
drag, startPoint x: 106, startPoint y: 68, endPoint x: 102, endPoint y: 84, distance: 17.0
click at [106, 67] on button "櫃檯作業" at bounding box center [74, 73] width 137 height 39
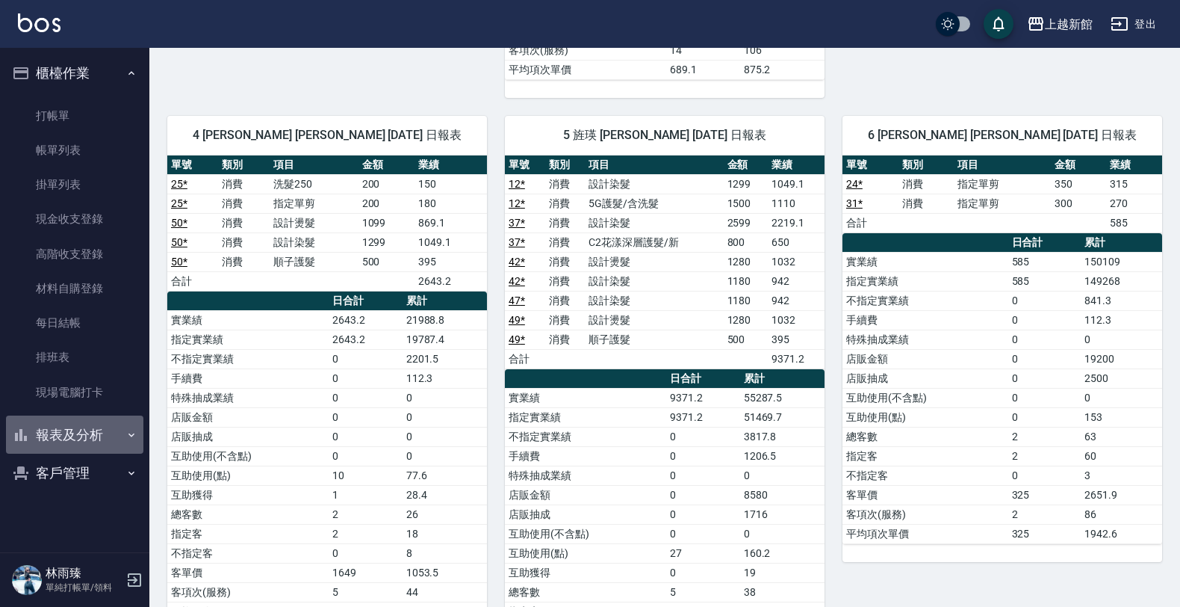
click at [82, 443] on button "報表及分析" at bounding box center [74, 434] width 137 height 39
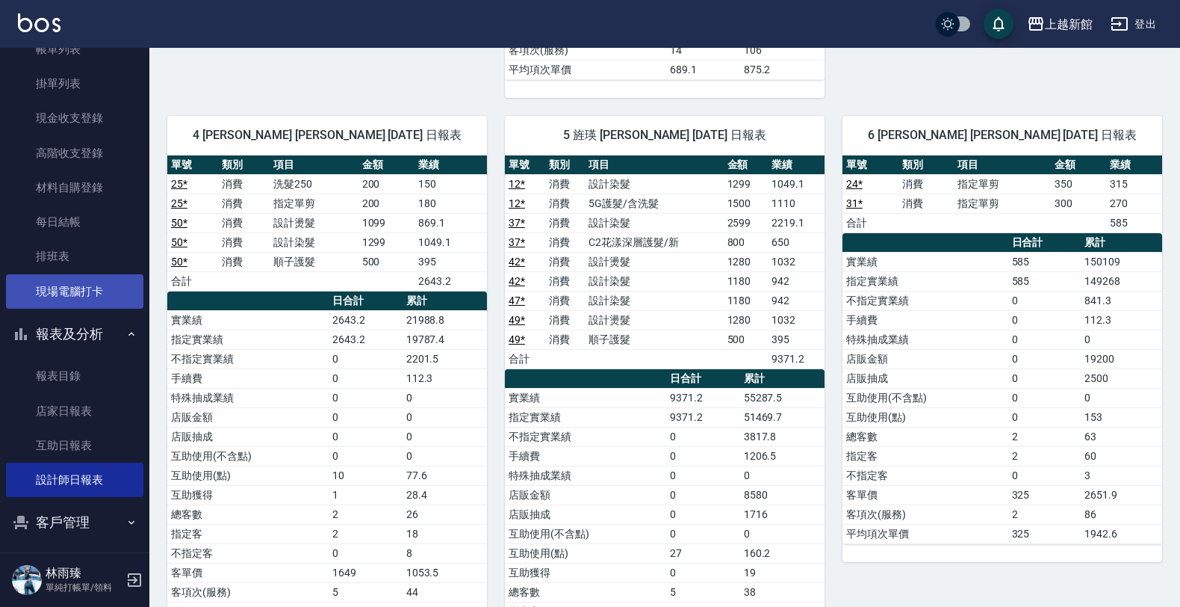
scroll to position [108, 0]
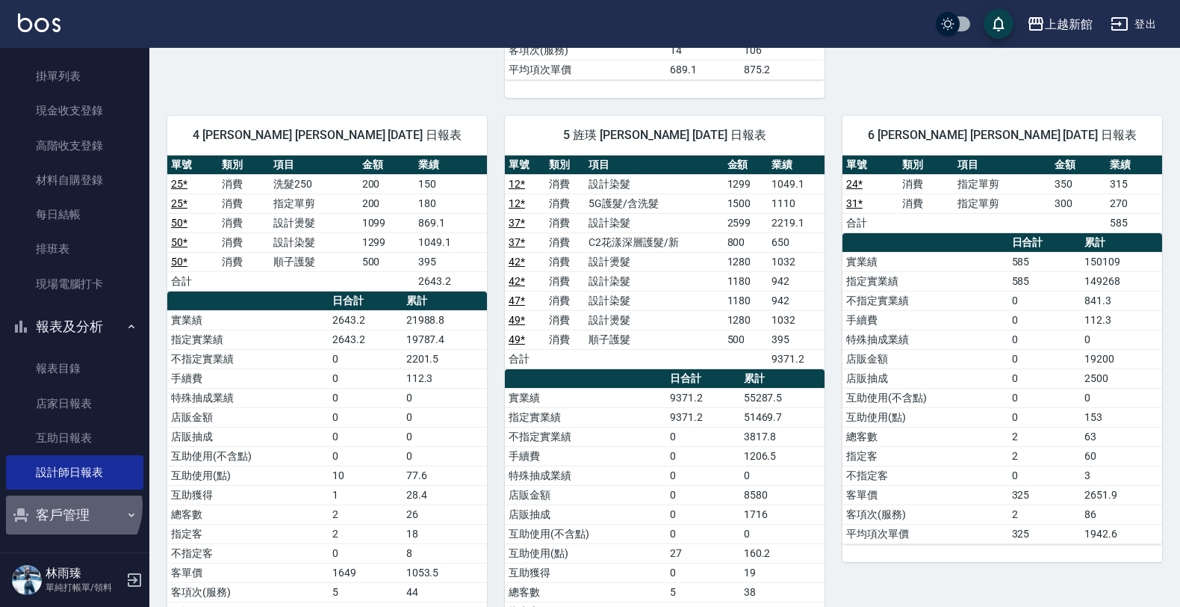
click at [69, 506] on button "客戶管理" at bounding box center [74, 514] width 137 height 39
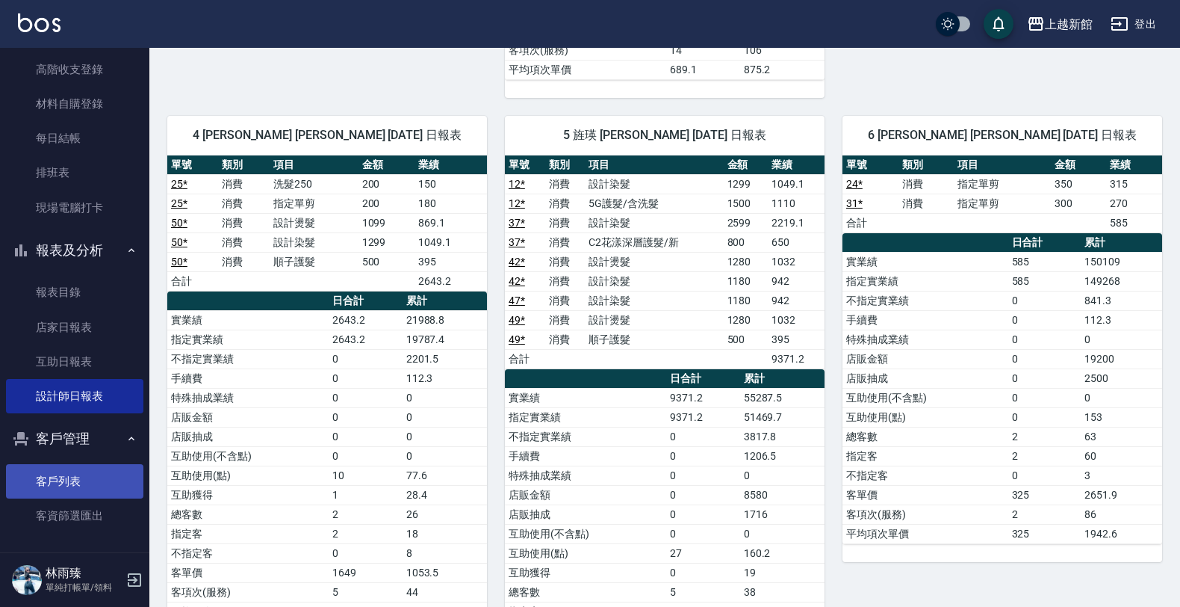
scroll to position [187, 0]
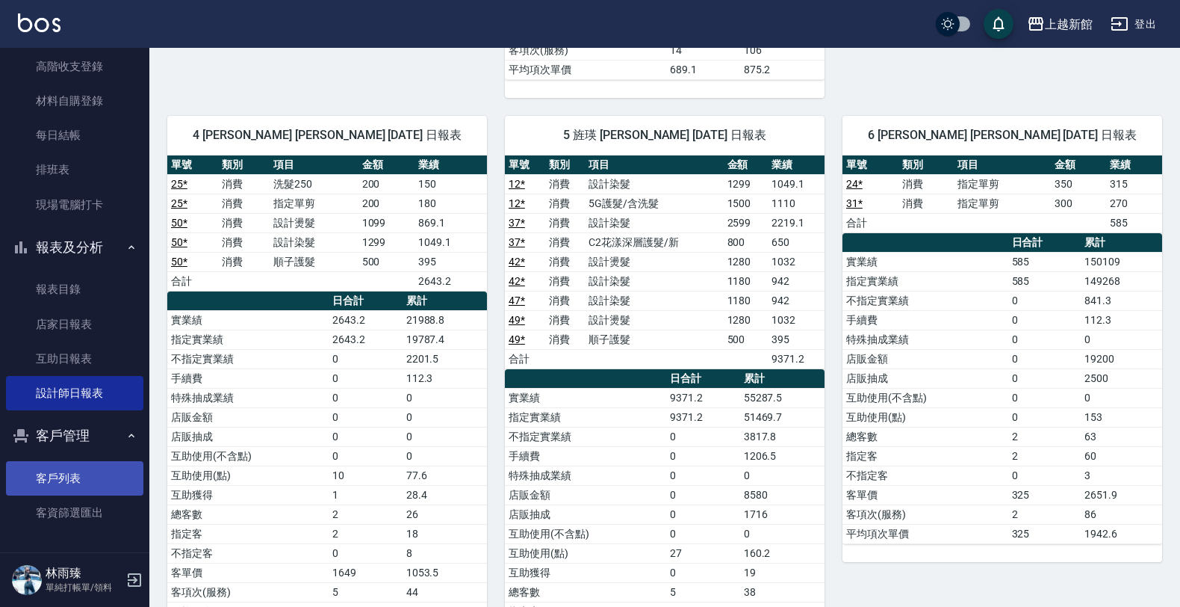
click at [82, 477] on link "客戶列表" at bounding box center [74, 478] width 137 height 34
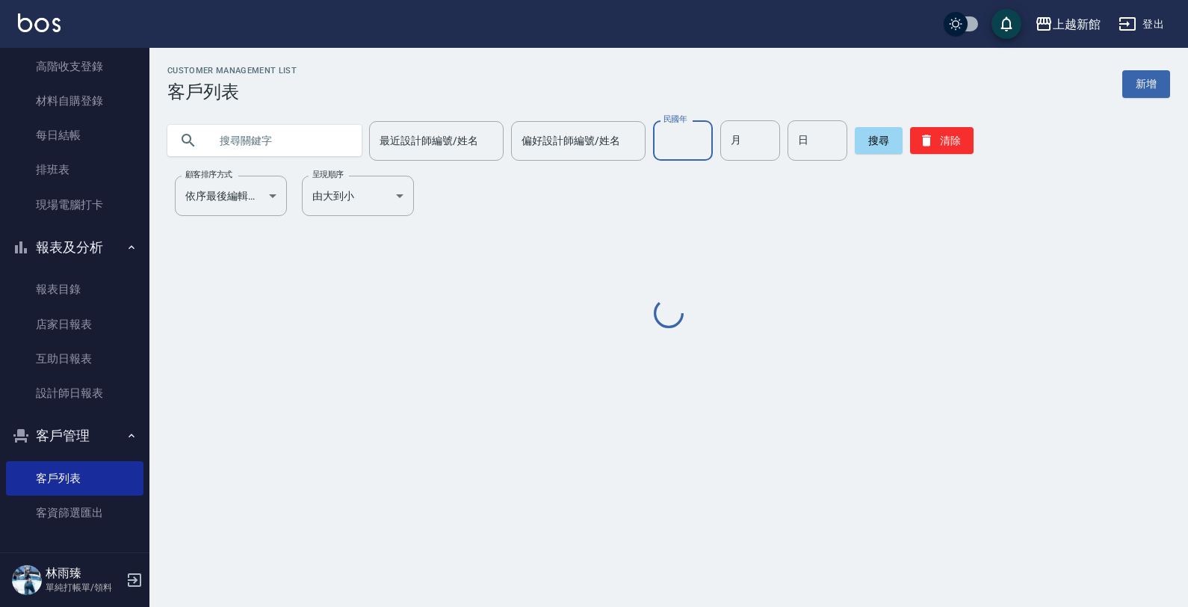
drag, startPoint x: 669, startPoint y: 144, endPoint x: 669, endPoint y: 152, distance: 7.5
click at [671, 144] on input "民國年" at bounding box center [683, 140] width 60 height 40
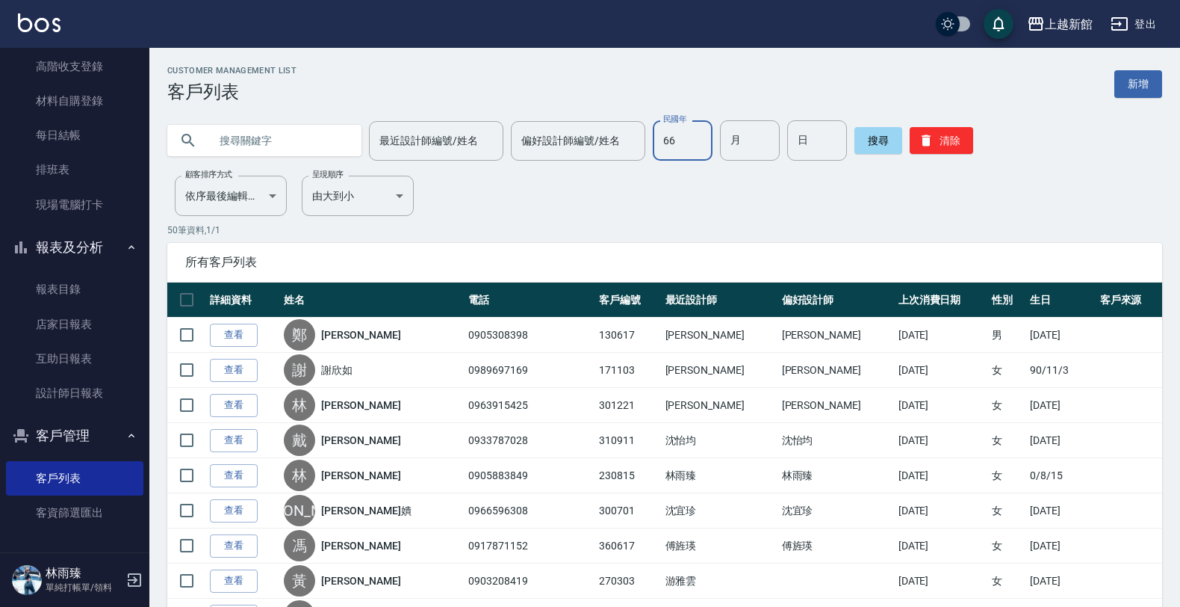
type input "66"
type input "1"
type input "25"
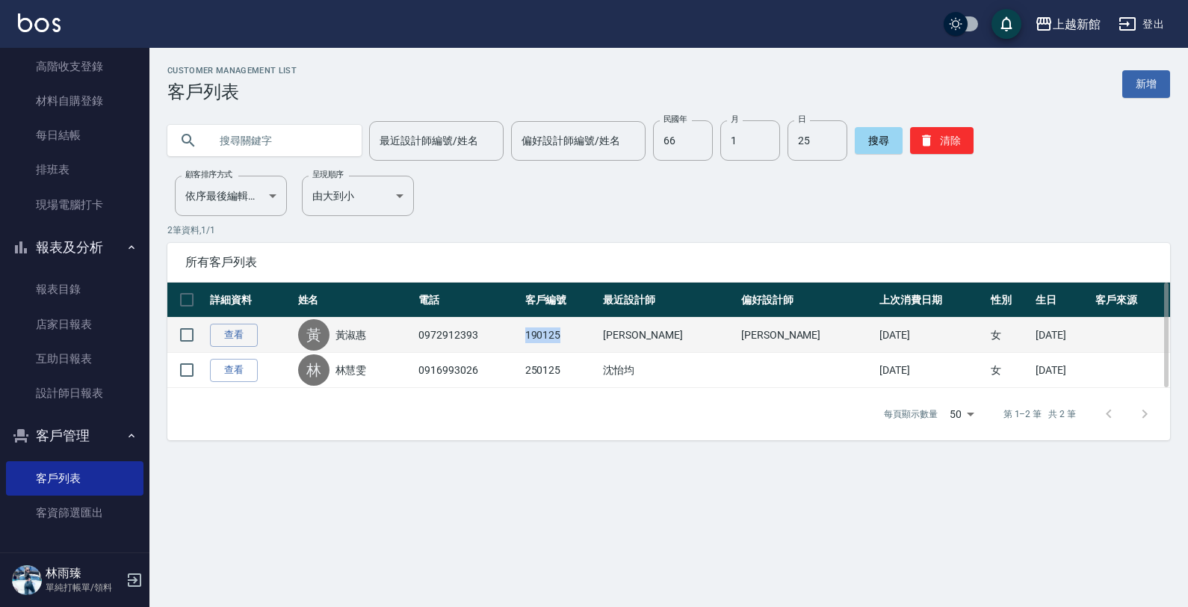
drag, startPoint x: 550, startPoint y: 334, endPoint x: 599, endPoint y: 337, distance: 49.4
click at [599, 337] on td "190125" at bounding box center [560, 334] width 78 height 35
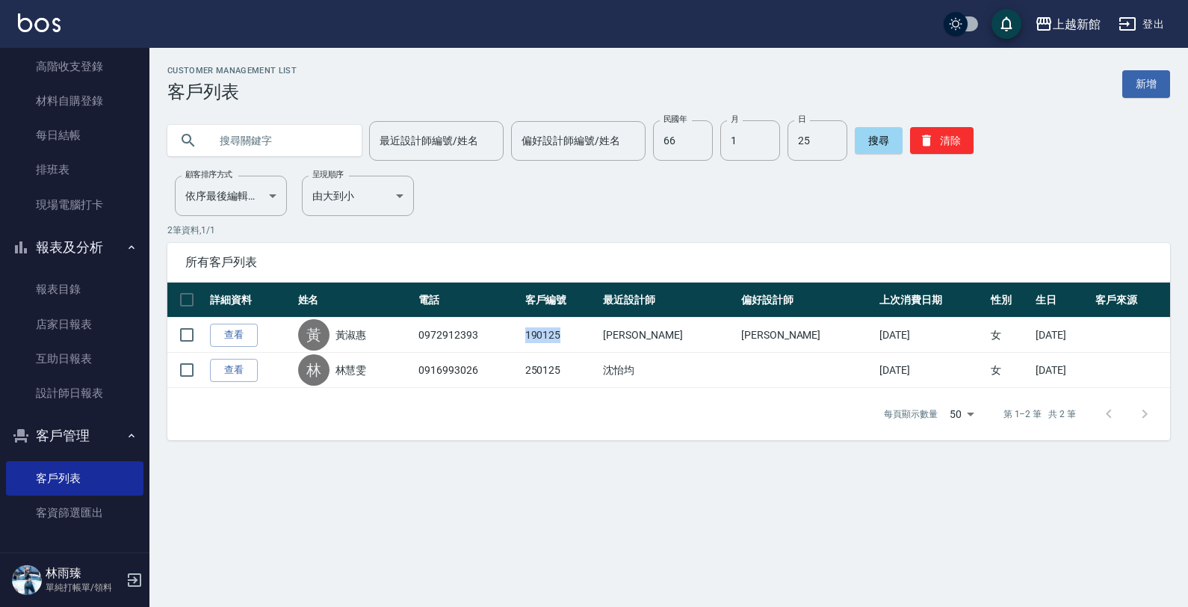
click at [72, 239] on button "報表及分析" at bounding box center [74, 247] width 137 height 39
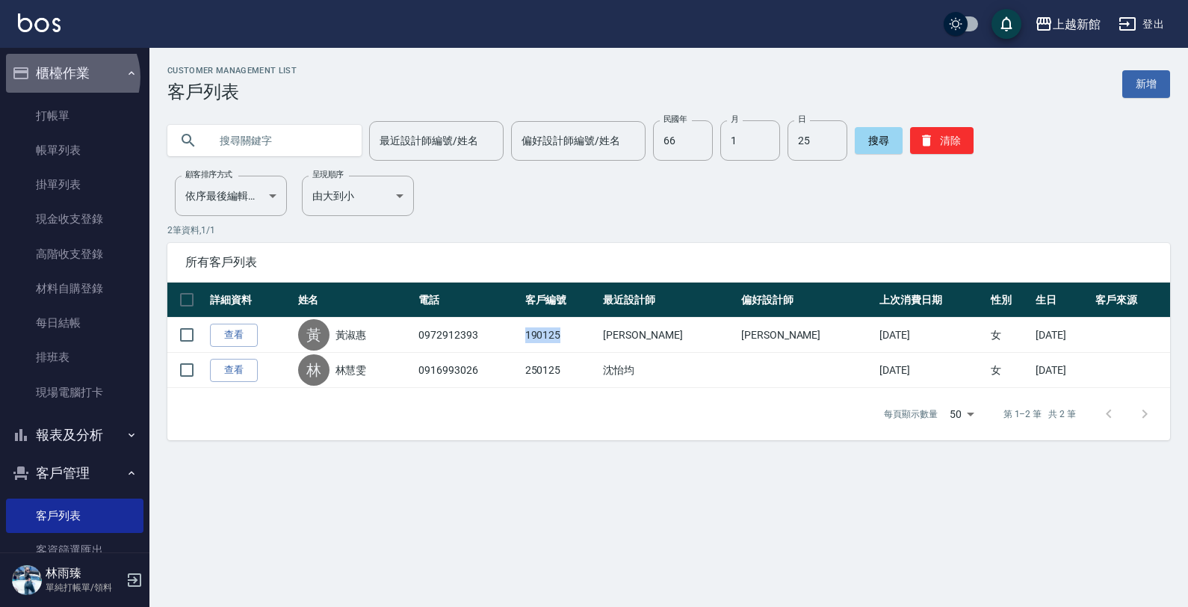
click at [68, 77] on button "櫃檯作業" at bounding box center [74, 73] width 137 height 39
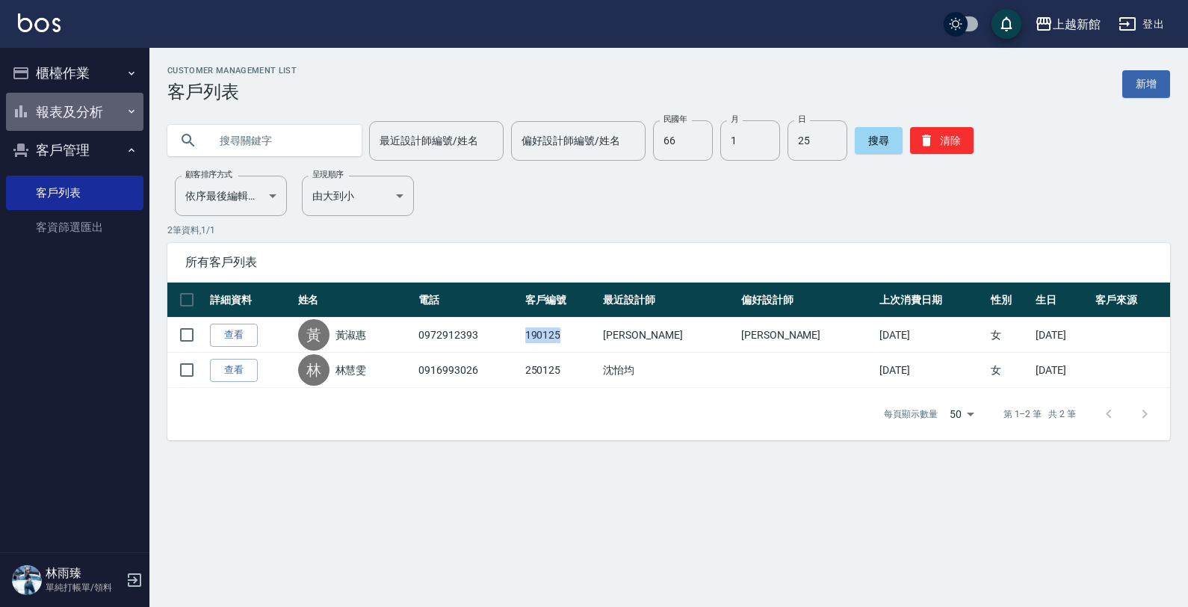
click at [81, 108] on button "報表及分析" at bounding box center [74, 112] width 137 height 39
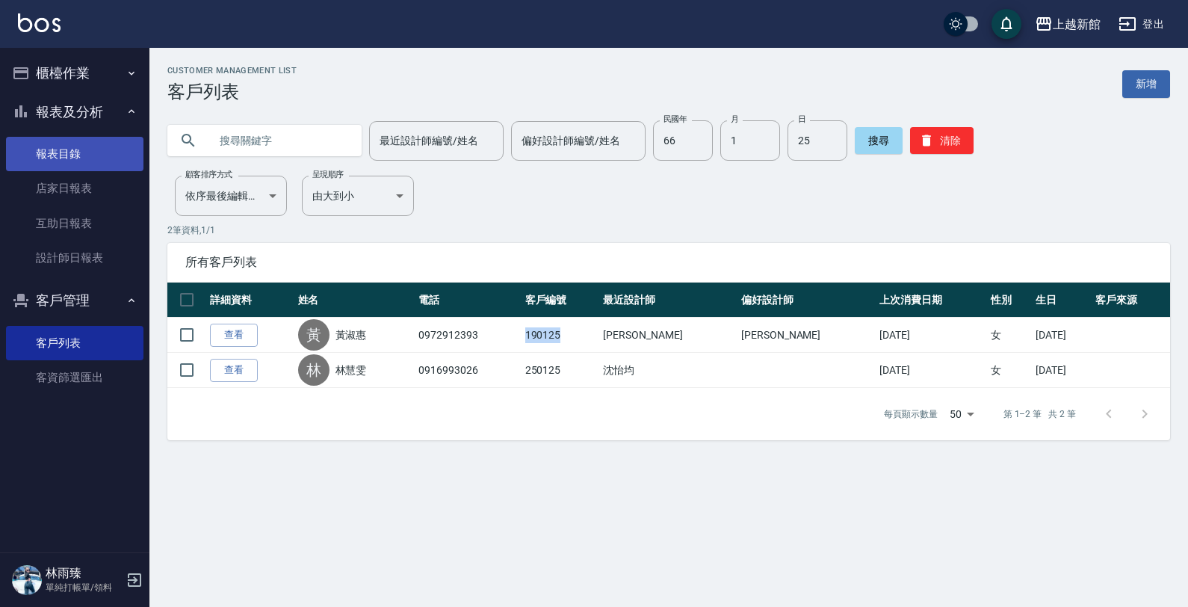
click at [84, 149] on link "報表目錄" at bounding box center [74, 154] width 137 height 34
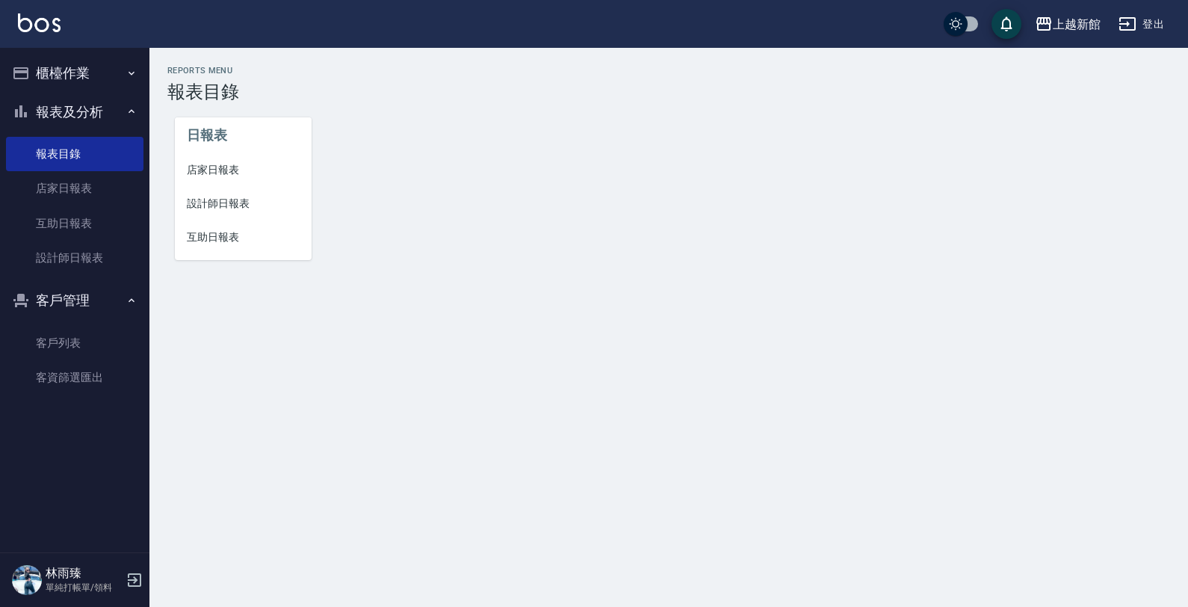
click at [225, 176] on span "店家日報表" at bounding box center [243, 170] width 113 height 16
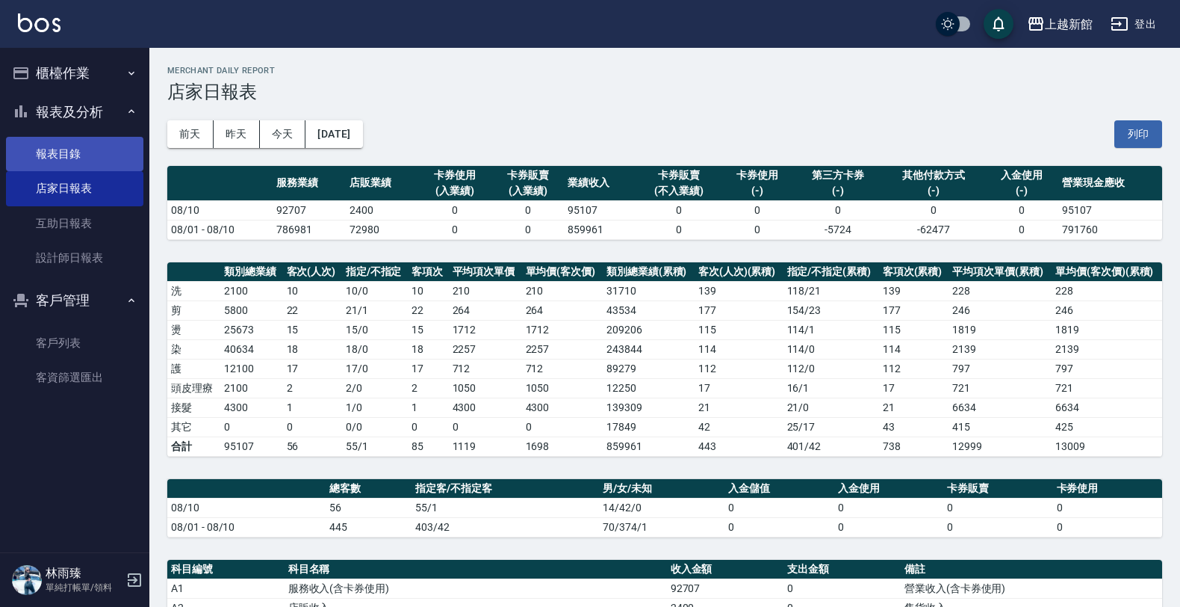
click at [58, 143] on link "報表目錄" at bounding box center [74, 154] width 137 height 34
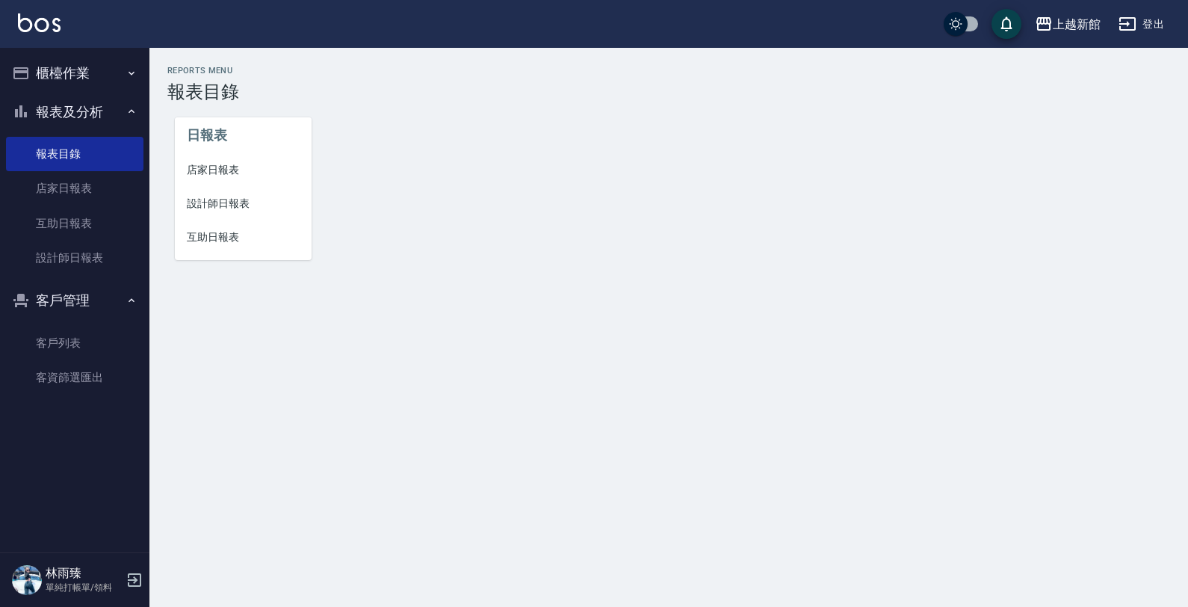
click at [204, 199] on span "設計師日報表" at bounding box center [243, 204] width 113 height 16
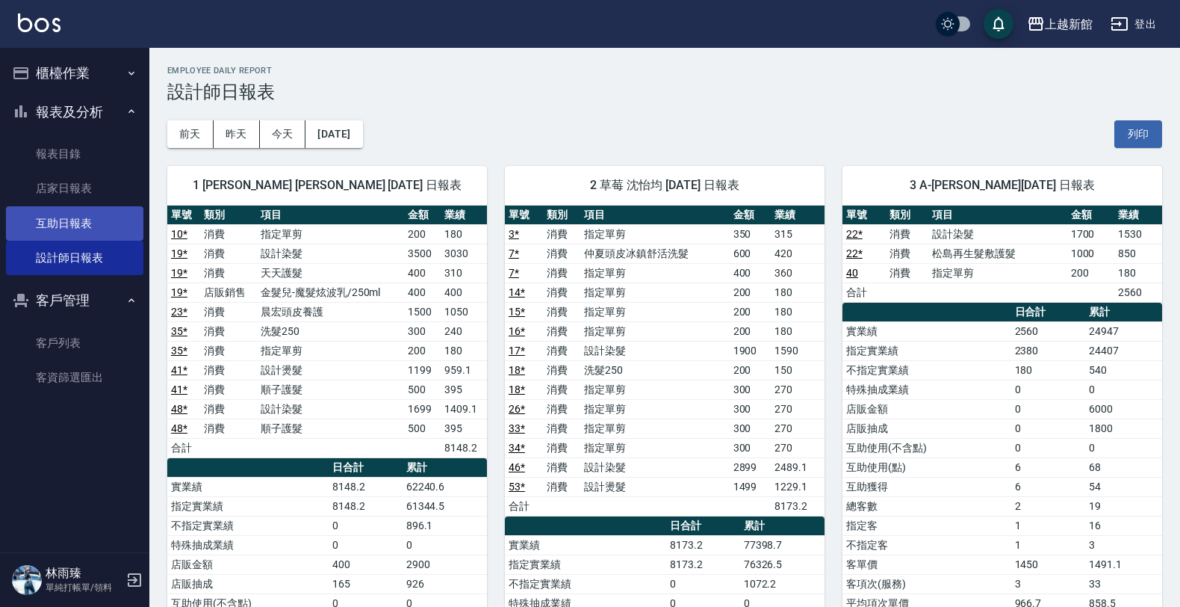
click at [72, 220] on link "互助日報表" at bounding box center [74, 223] width 137 height 34
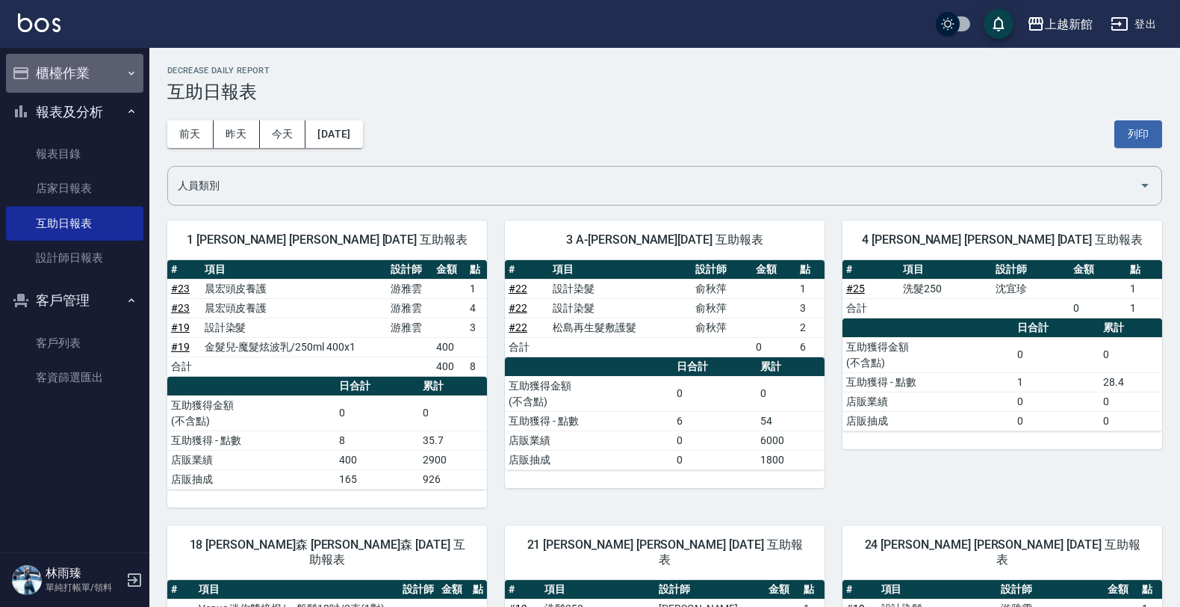
click at [116, 81] on button "櫃檯作業" at bounding box center [74, 73] width 137 height 39
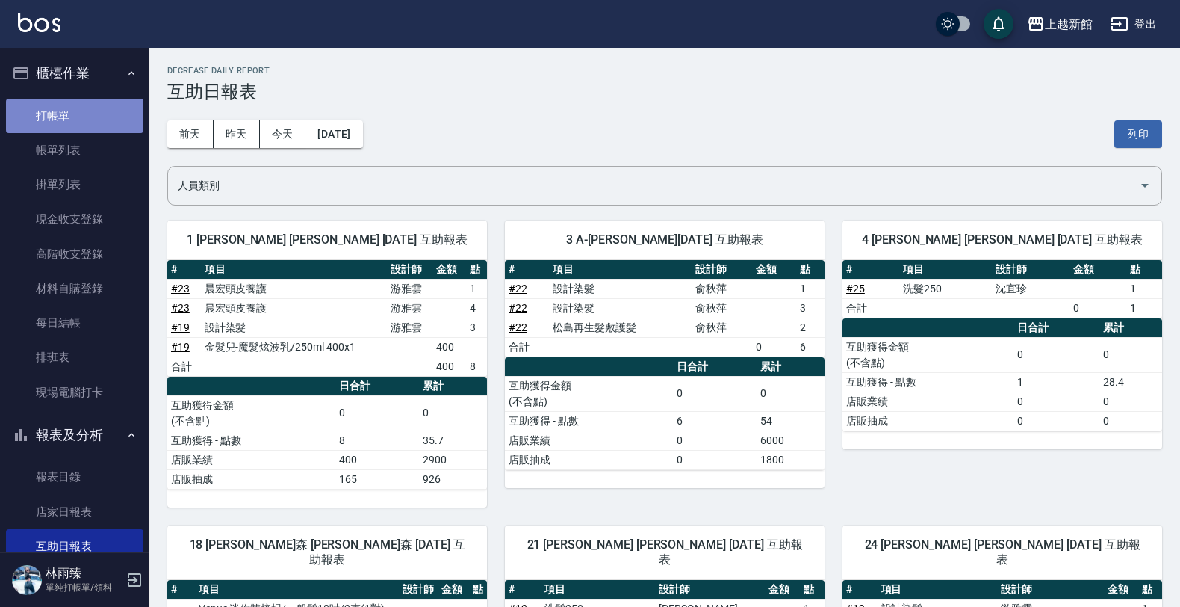
click at [103, 114] on link "打帳單" at bounding box center [74, 116] width 137 height 34
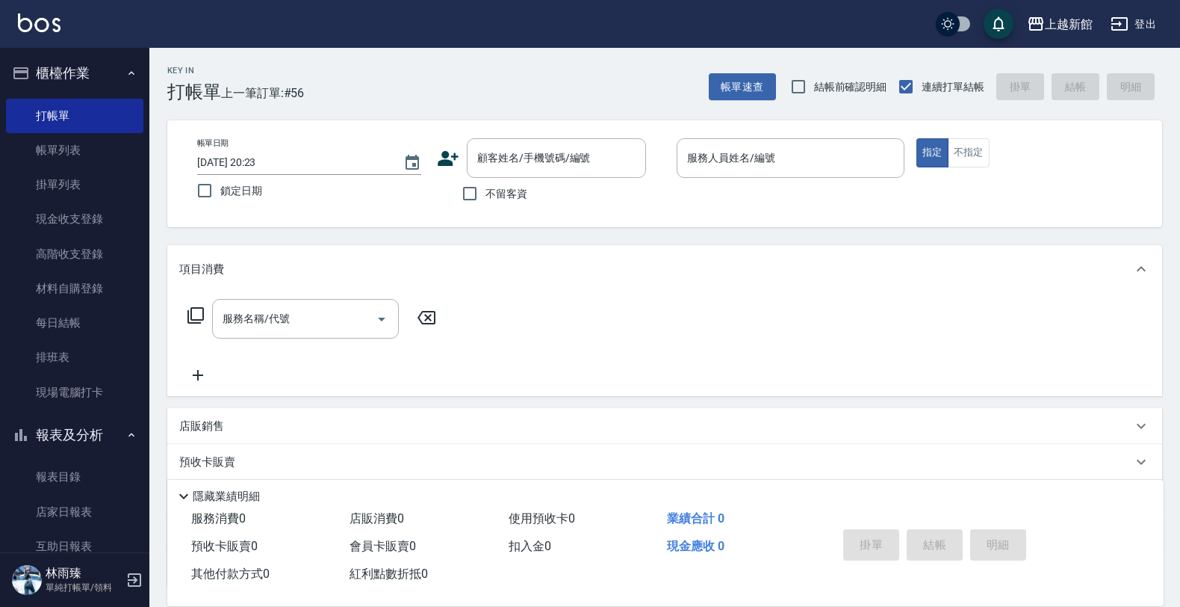
click at [722, 398] on div "項目消費 服務名稱/代號 服務名稱/代號 店販銷售 服務人員姓名/編號 服務人員姓名/編號 商品代號/名稱 商品代號/名稱 預收卡販賣 卡券名稱/代號 卡券名…" at bounding box center [664, 416] width 995 height 342
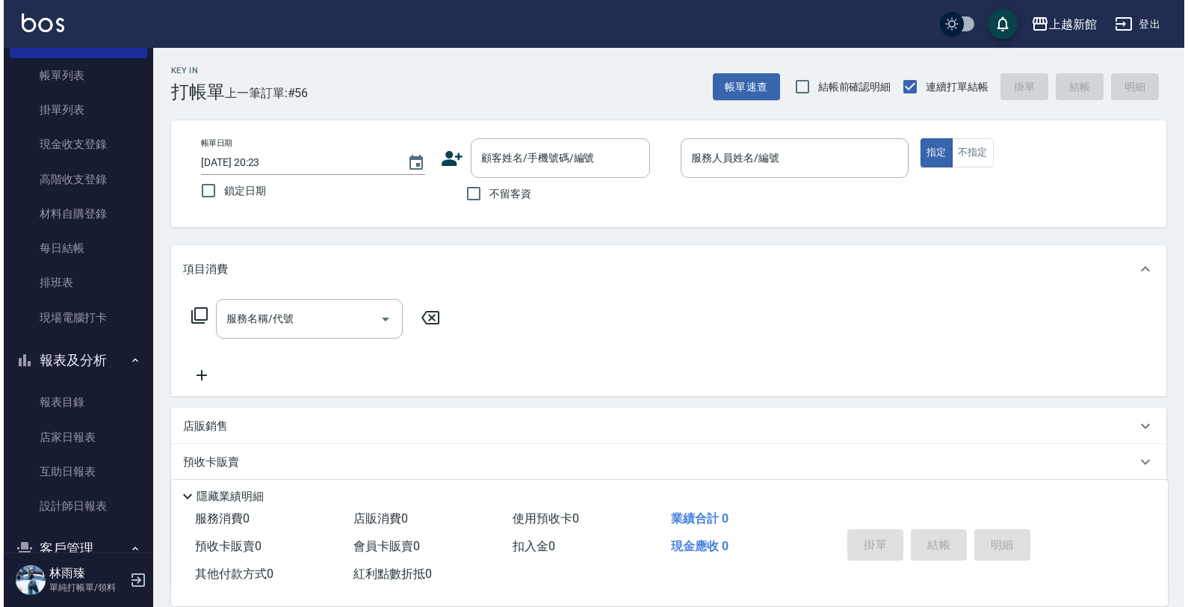
scroll to position [187, 0]
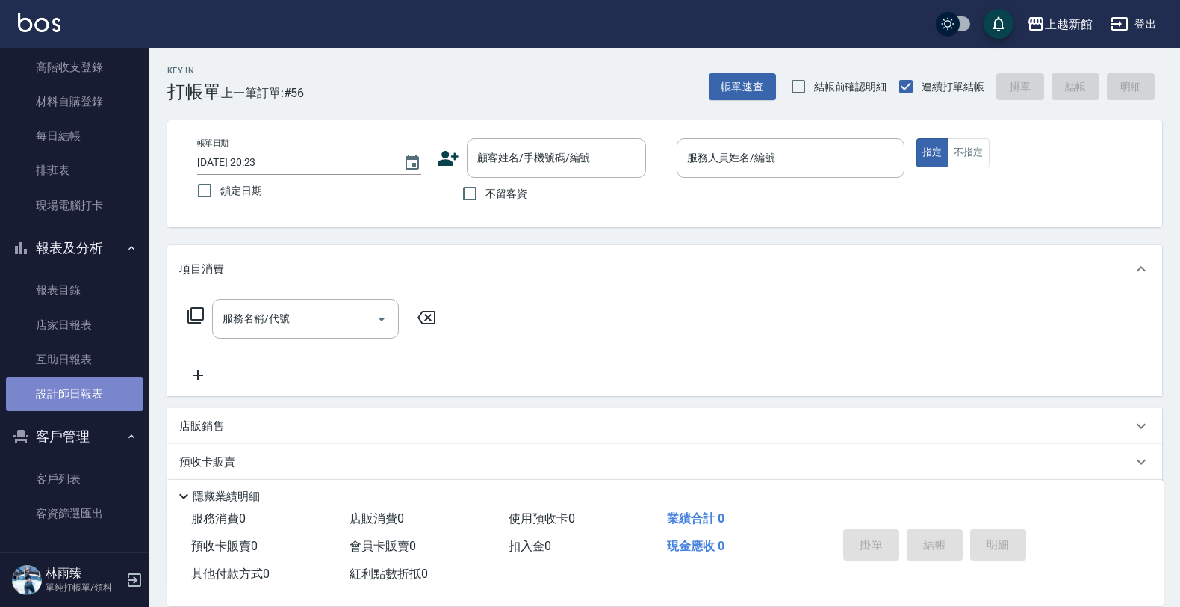
click at [88, 382] on link "設計師日報表" at bounding box center [74, 393] width 137 height 34
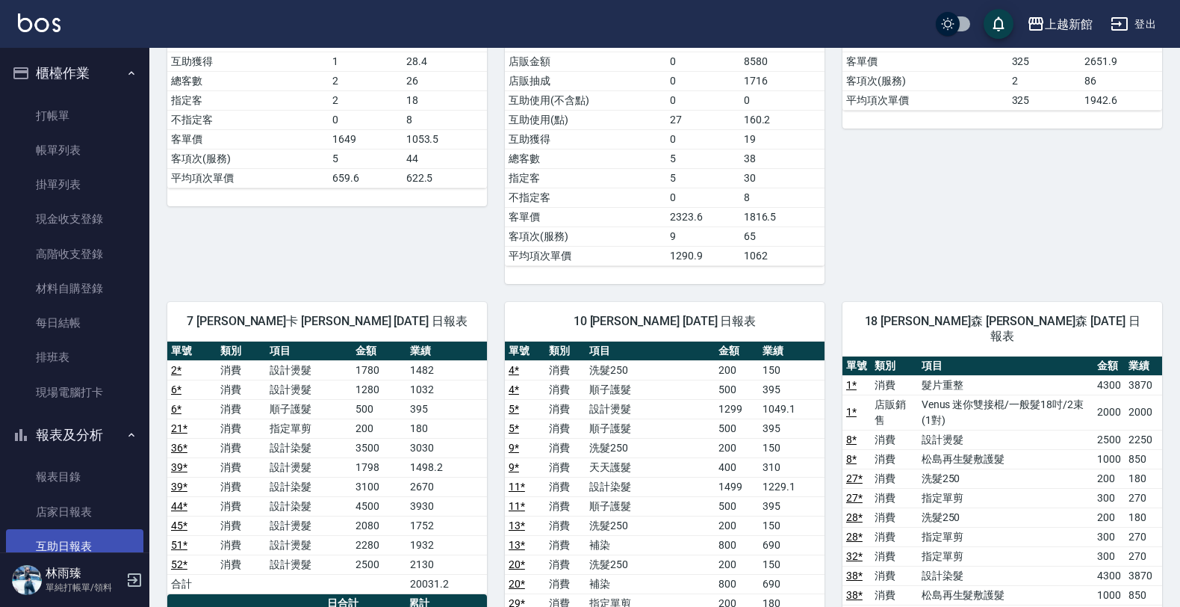
scroll to position [93, 0]
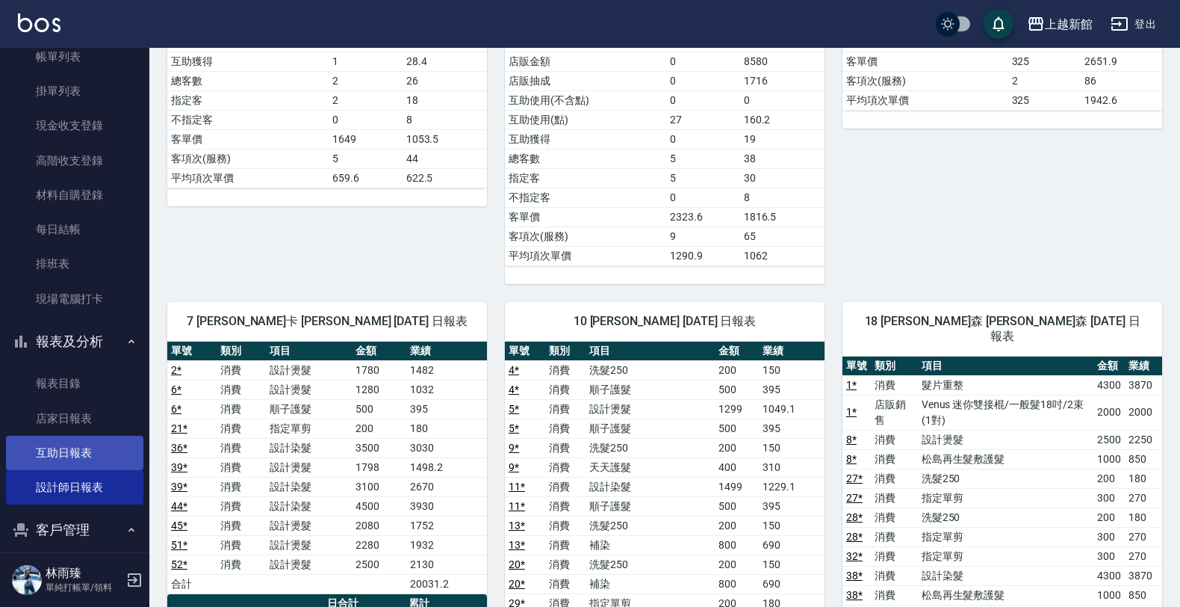
click at [49, 447] on link "互助日報表" at bounding box center [74, 452] width 137 height 34
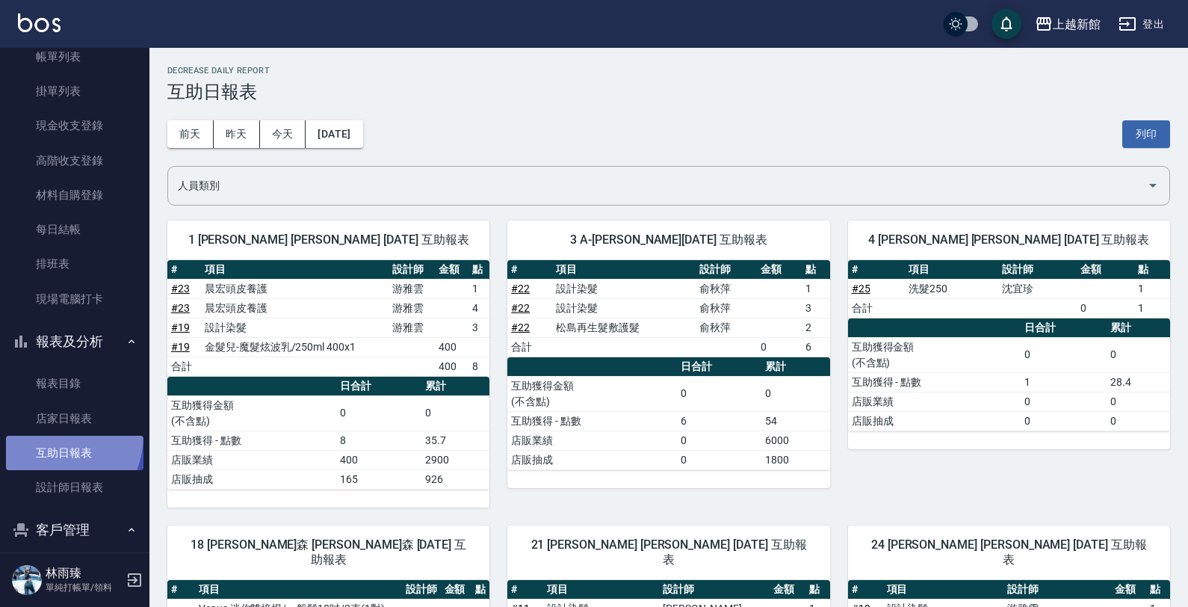
click at [45, 435] on link "互助日報表" at bounding box center [74, 452] width 137 height 34
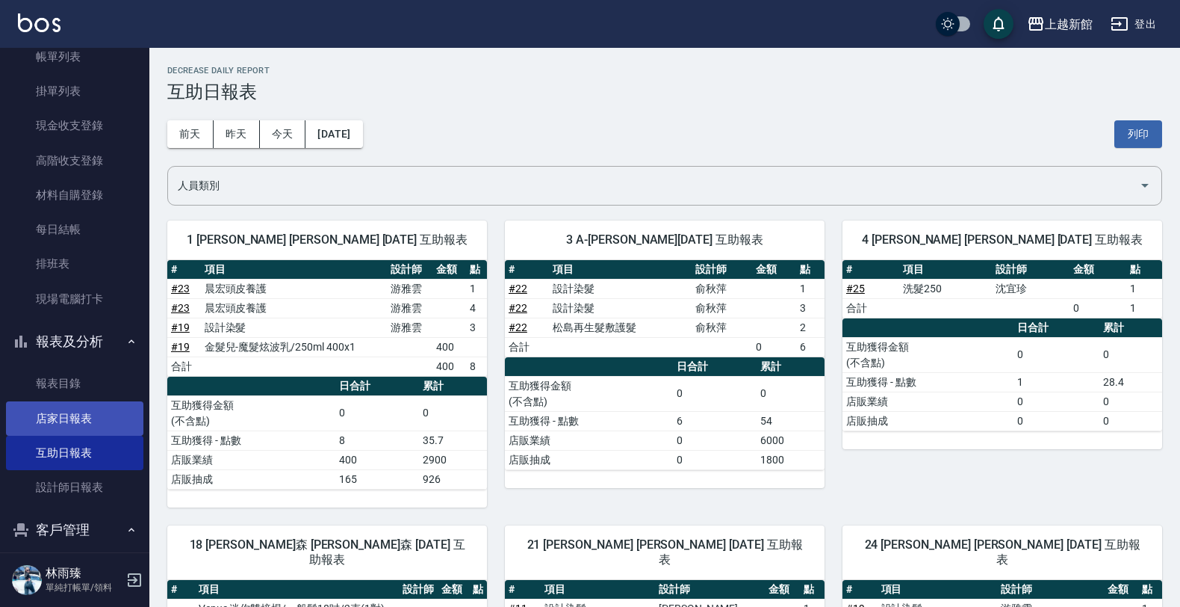
click at [45, 432] on link "店家日報表" at bounding box center [74, 418] width 137 height 34
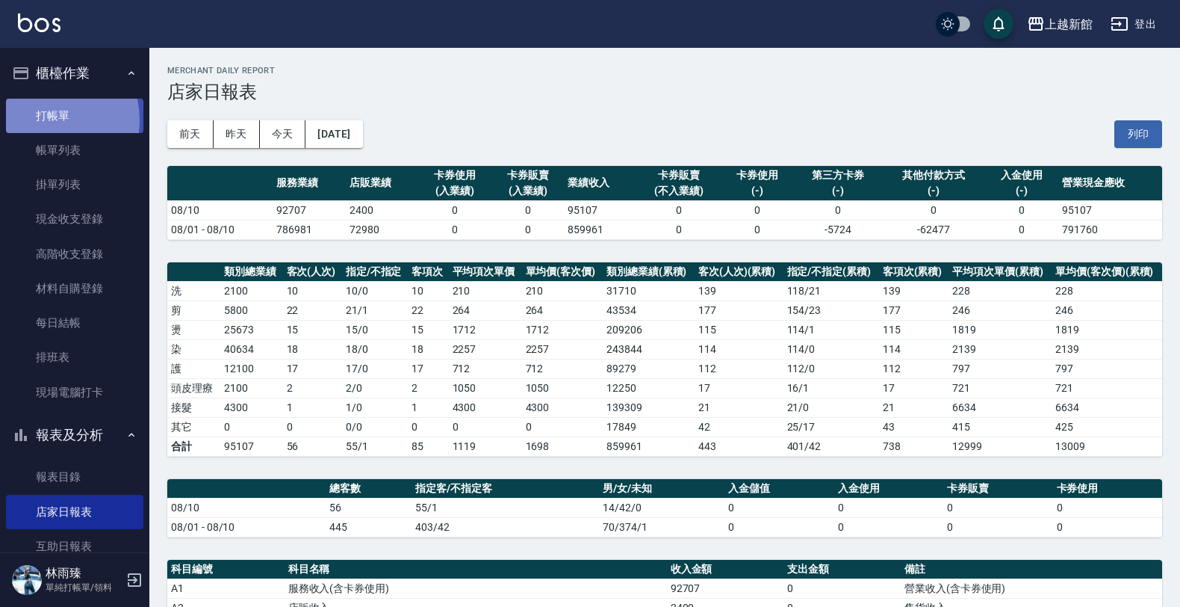
click at [46, 120] on link "打帳單" at bounding box center [74, 116] width 137 height 34
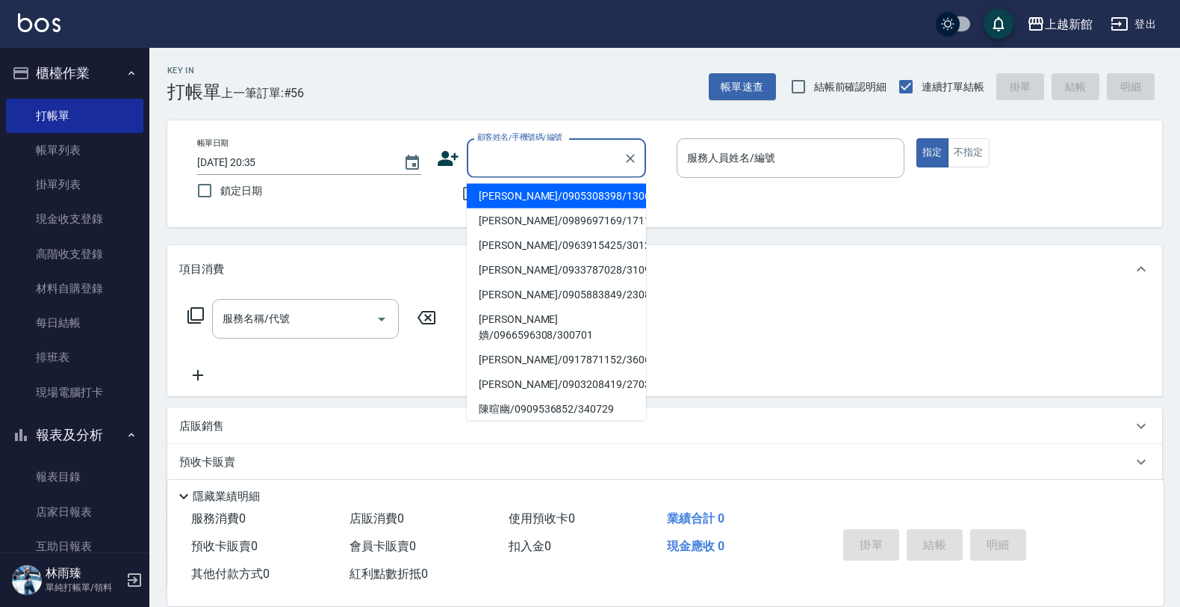
click at [554, 162] on input "顧客姓名/手機號碼/編號" at bounding box center [545, 158] width 143 height 26
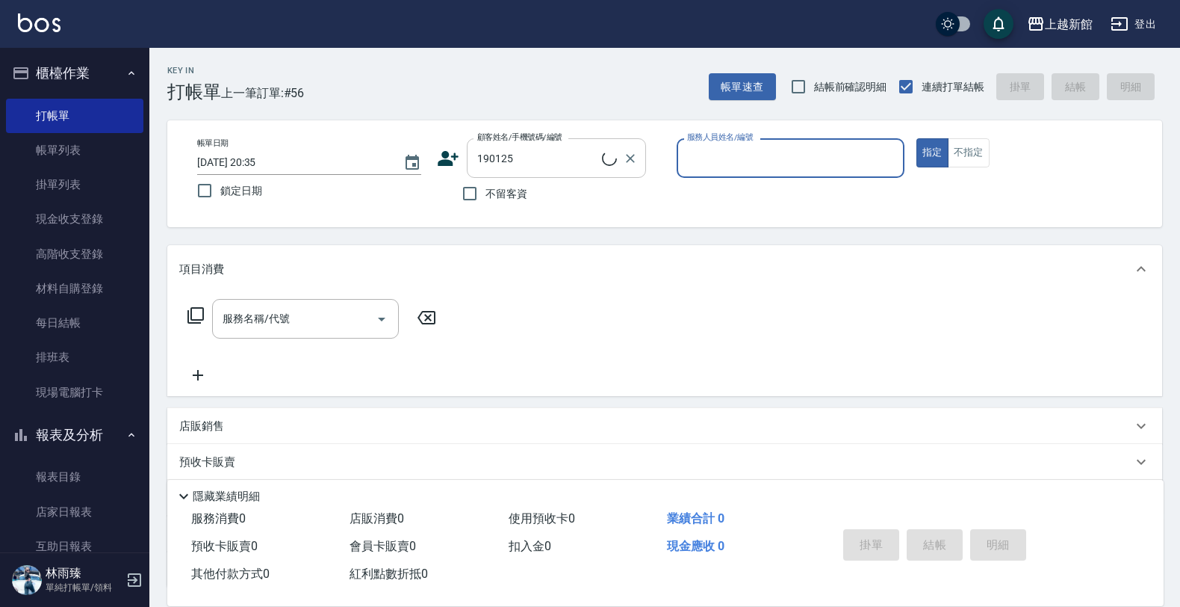
type input "黃淑惠/0972912393/190125"
type input "瑪沙-10"
click at [916, 138] on button "指定" at bounding box center [932, 152] width 32 height 29
type button "true"
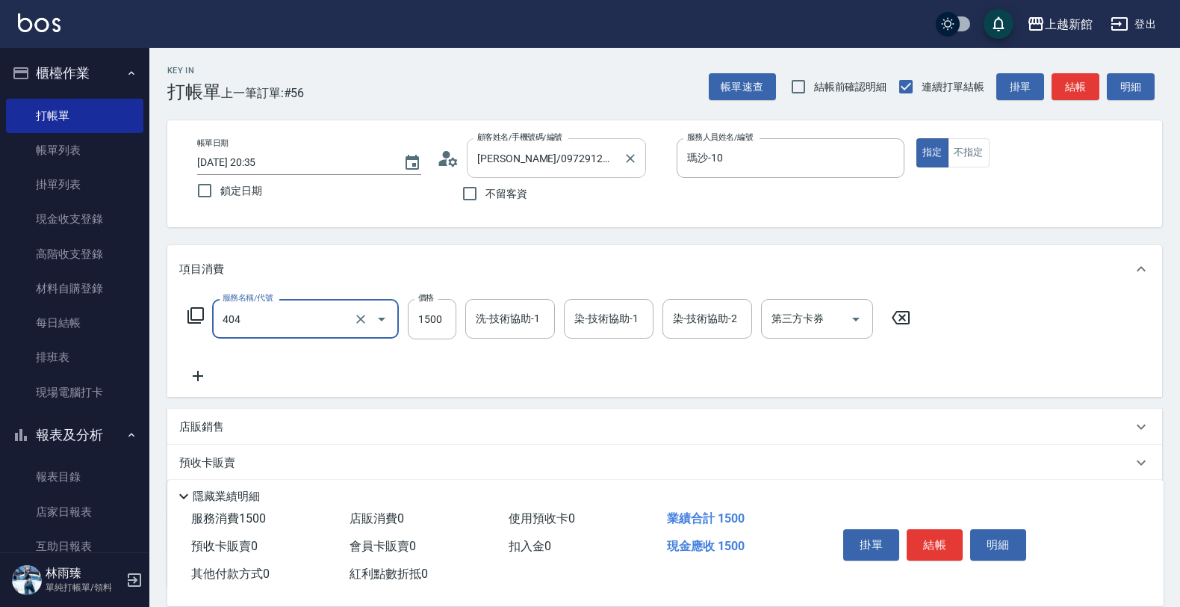
type input "設計染髮(404)"
type input "2499"
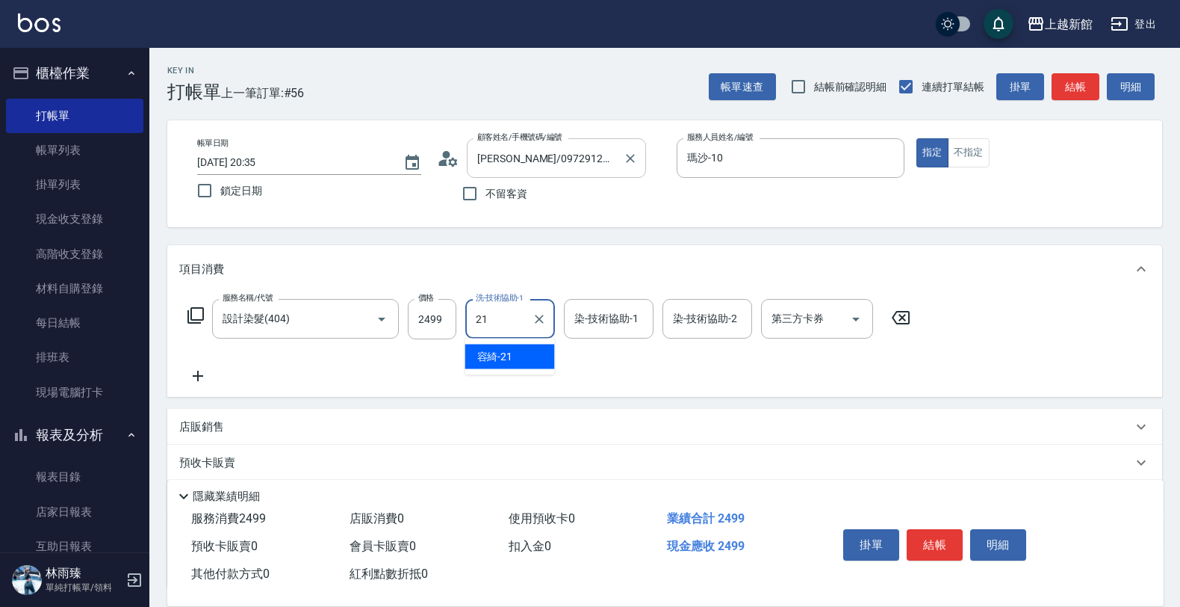
type input "容綺-21"
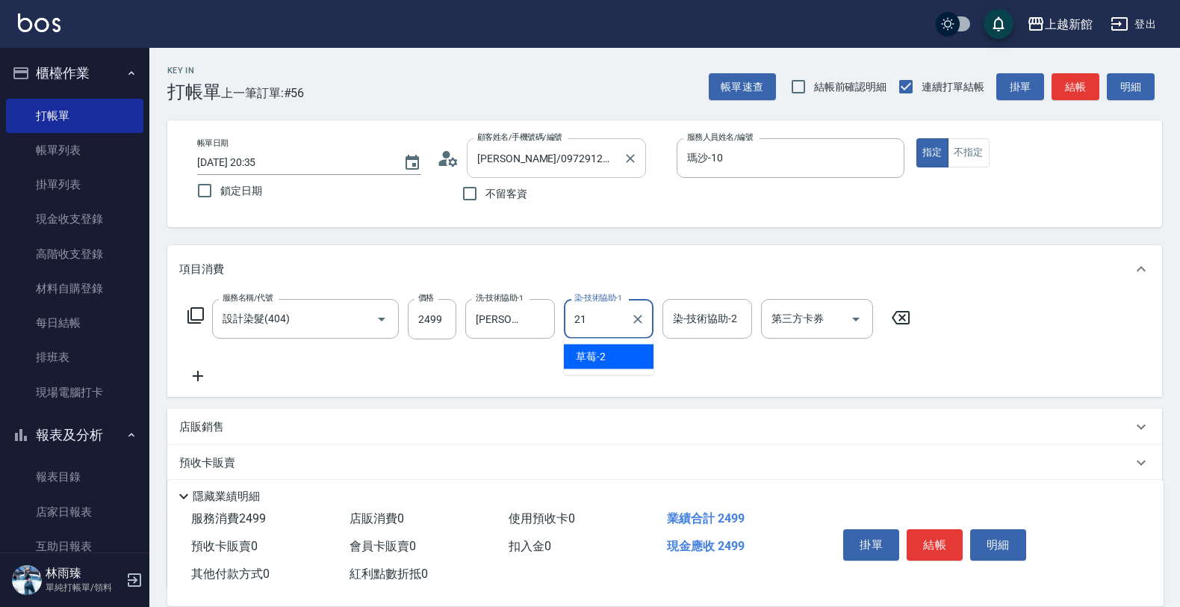
type input "容綺-21"
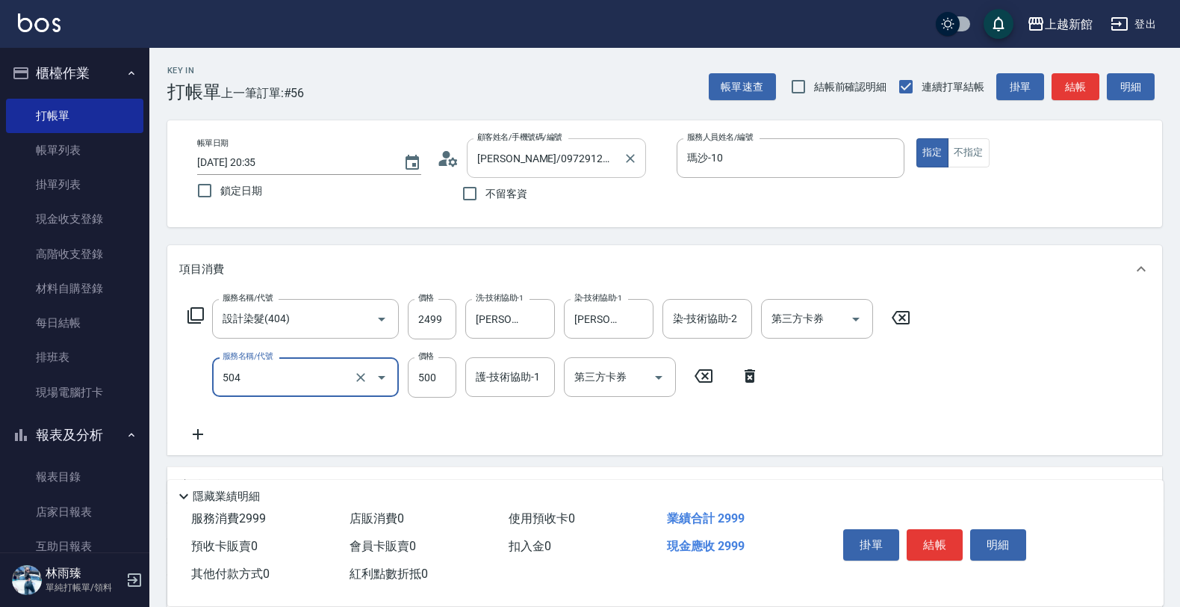
type input "順子護髮(504)"
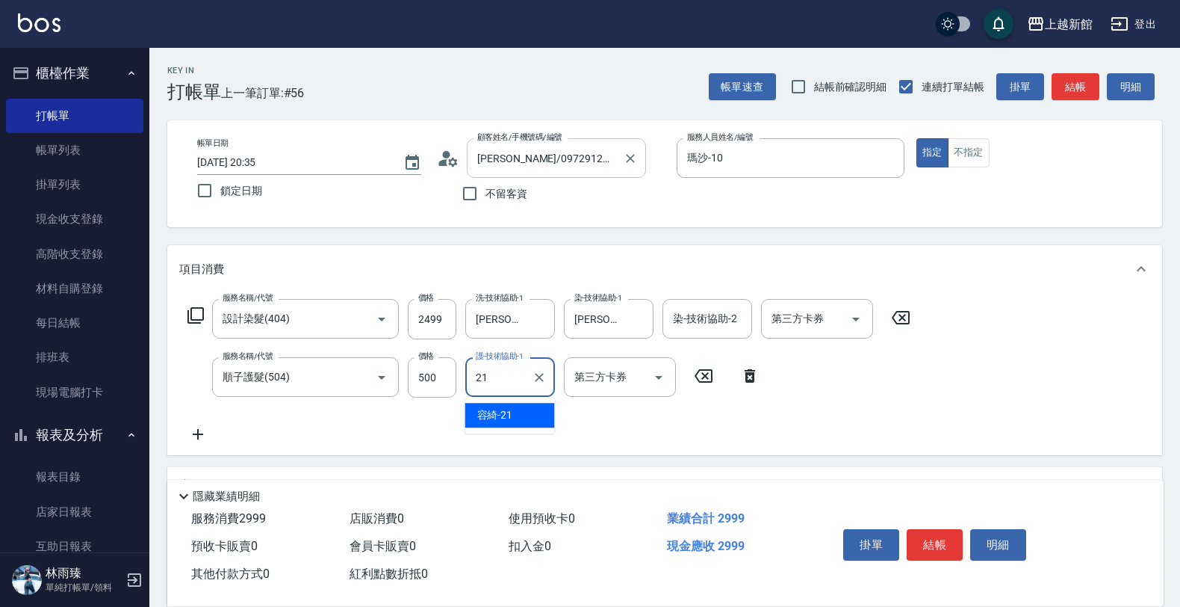
type input "容綺-21"
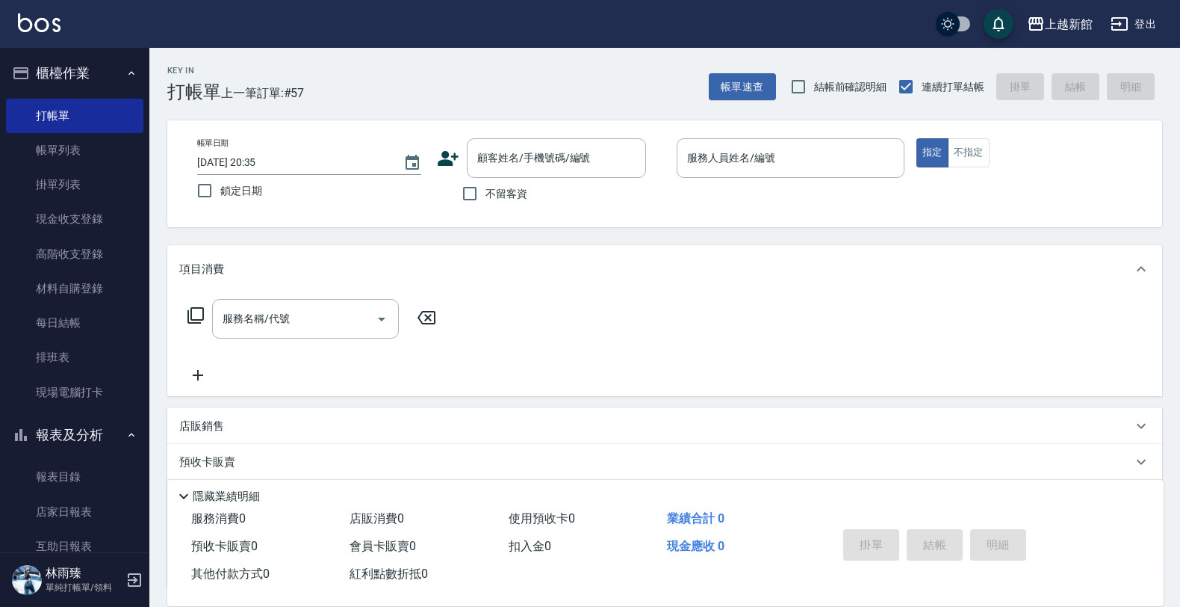
drag, startPoint x: -4, startPoint y: 647, endPoint x: 833, endPoint y: 303, distance: 904.7
click at [860, 319] on div "服務名稱/代號 服務名稱/代號" at bounding box center [664, 344] width 995 height 103
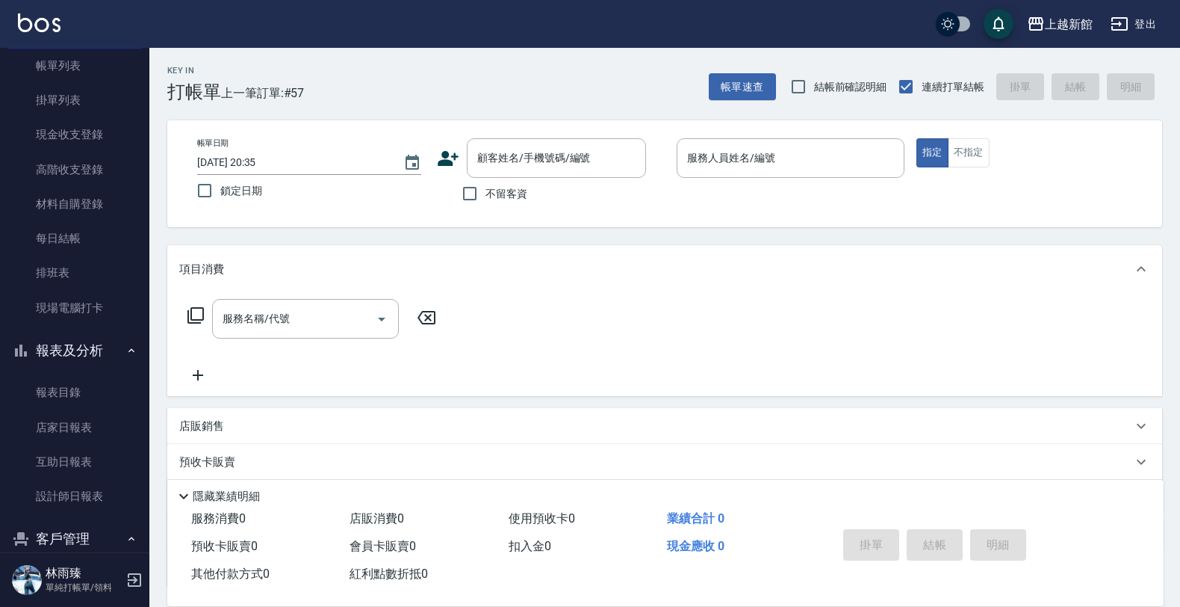
scroll to position [189, 0]
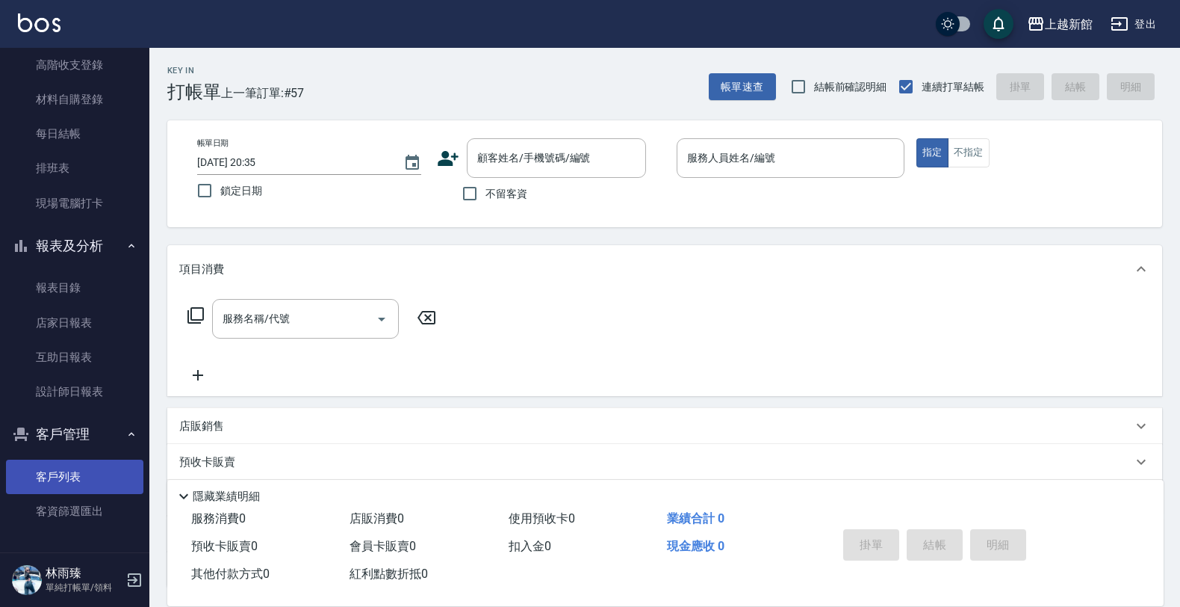
click at [86, 467] on link "客戶列表" at bounding box center [74, 476] width 137 height 34
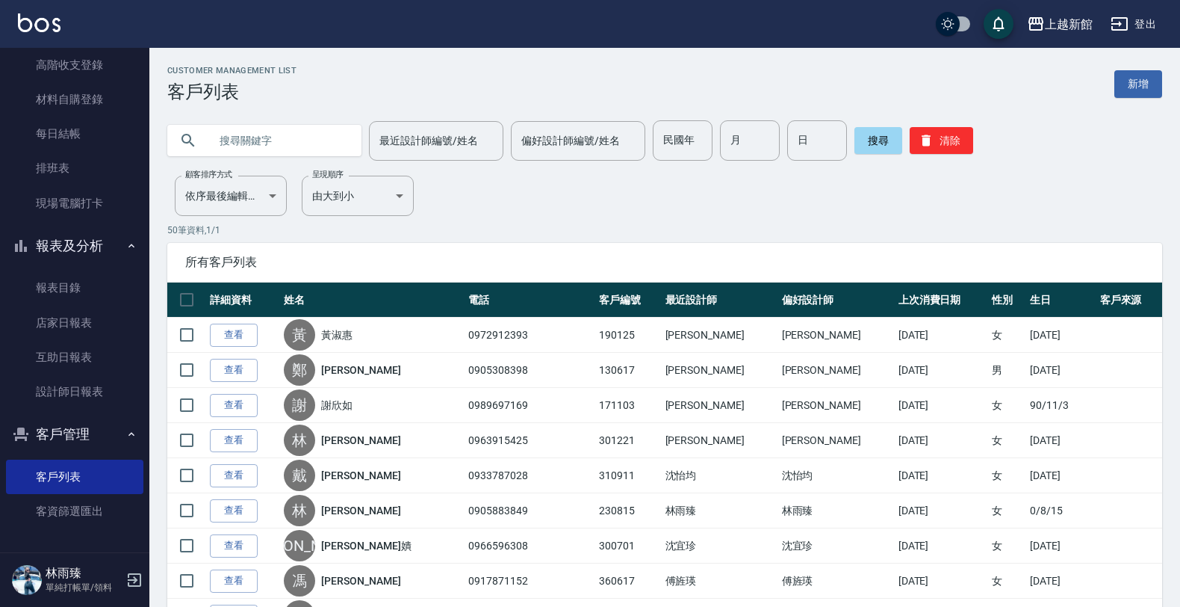
click at [273, 155] on input "text" at bounding box center [279, 140] width 140 height 40
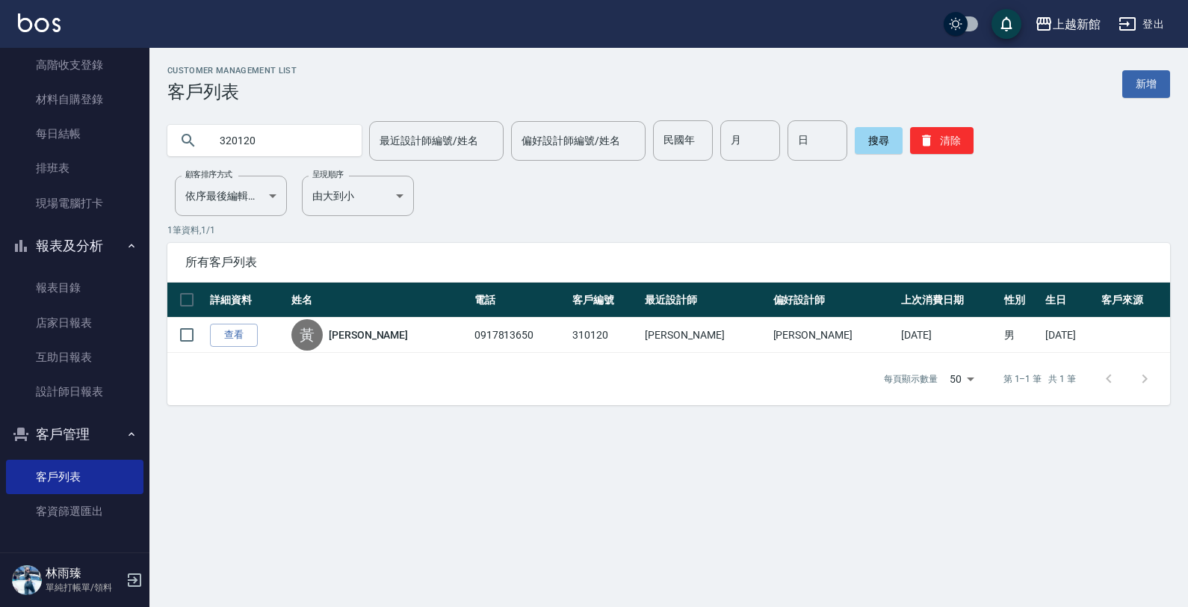
type input "320120"
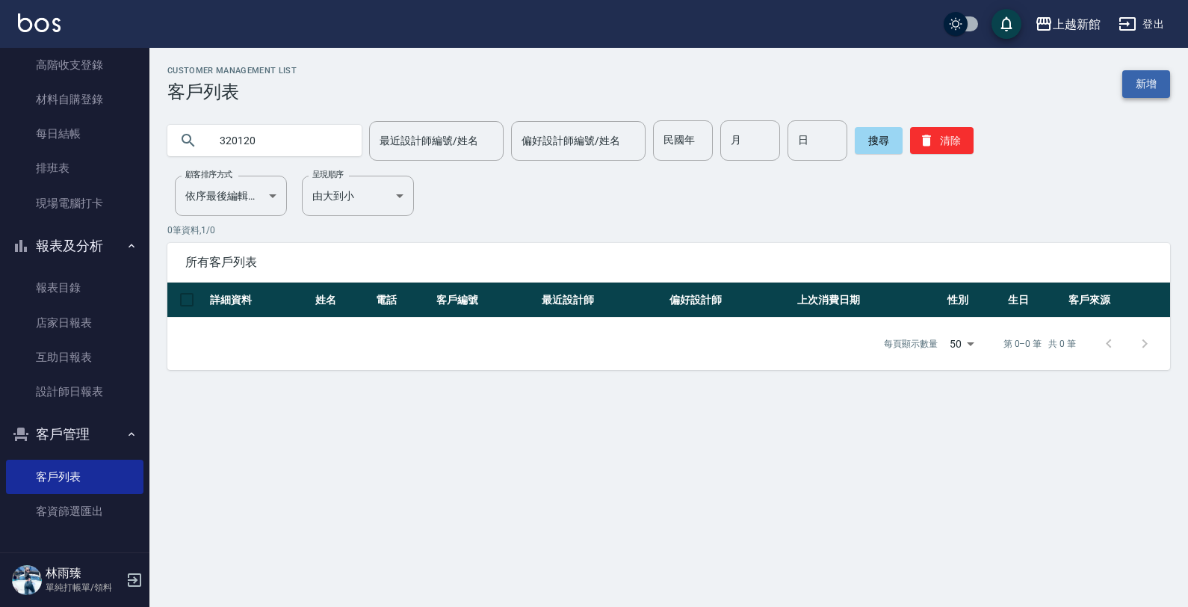
click at [1138, 79] on link "新增" at bounding box center [1146, 84] width 48 height 28
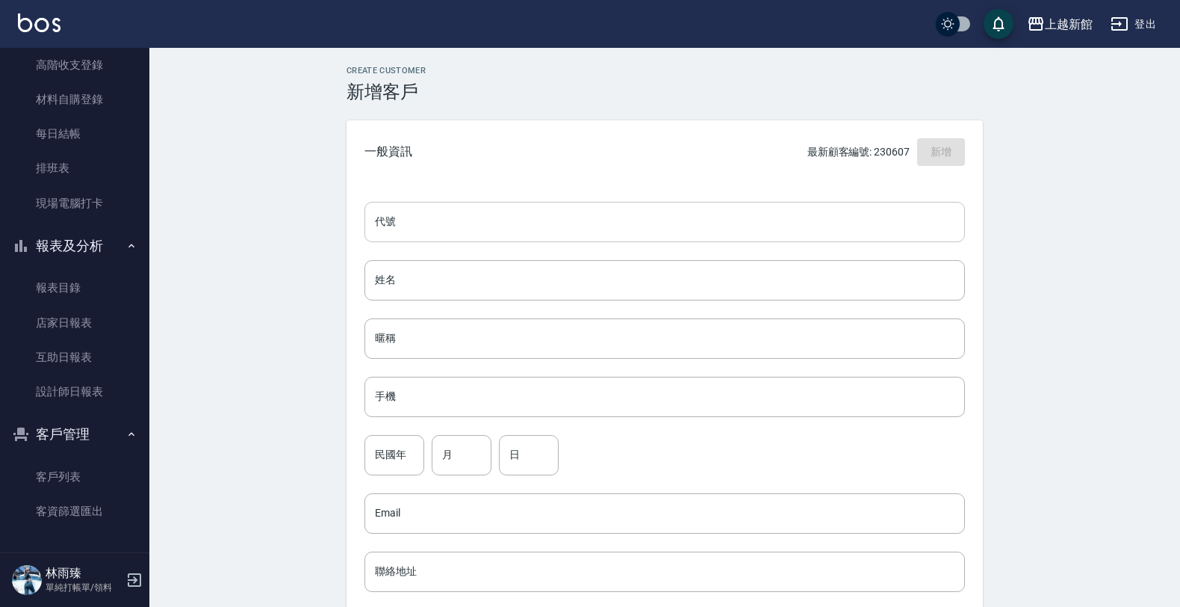
click at [648, 222] on input "代號" at bounding box center [665, 222] width 601 height 40
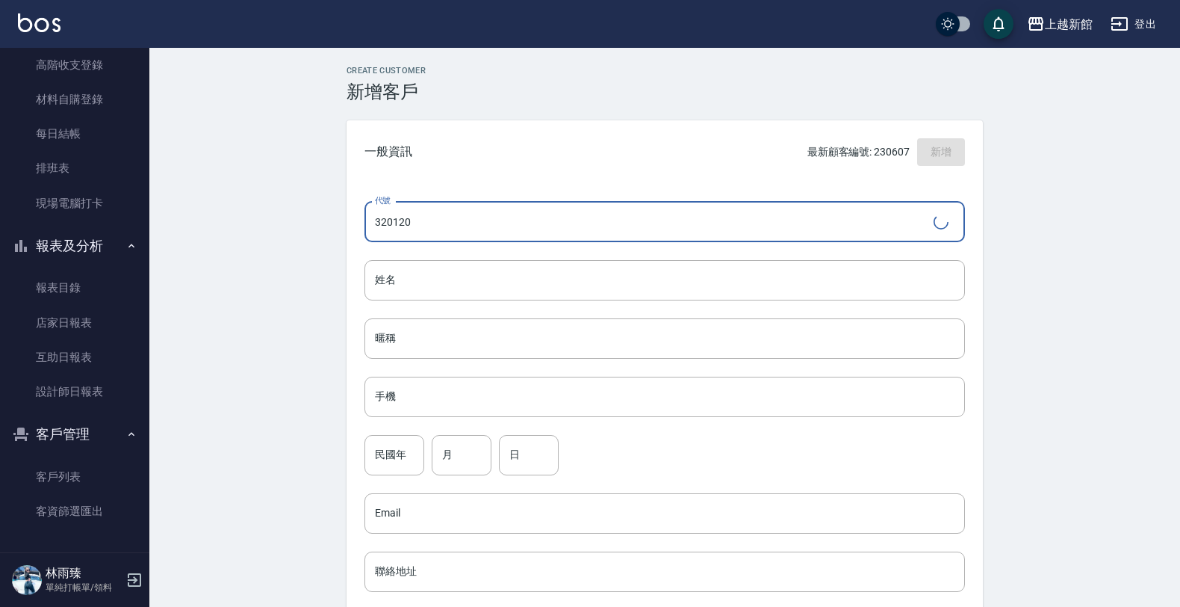
type input "320120"
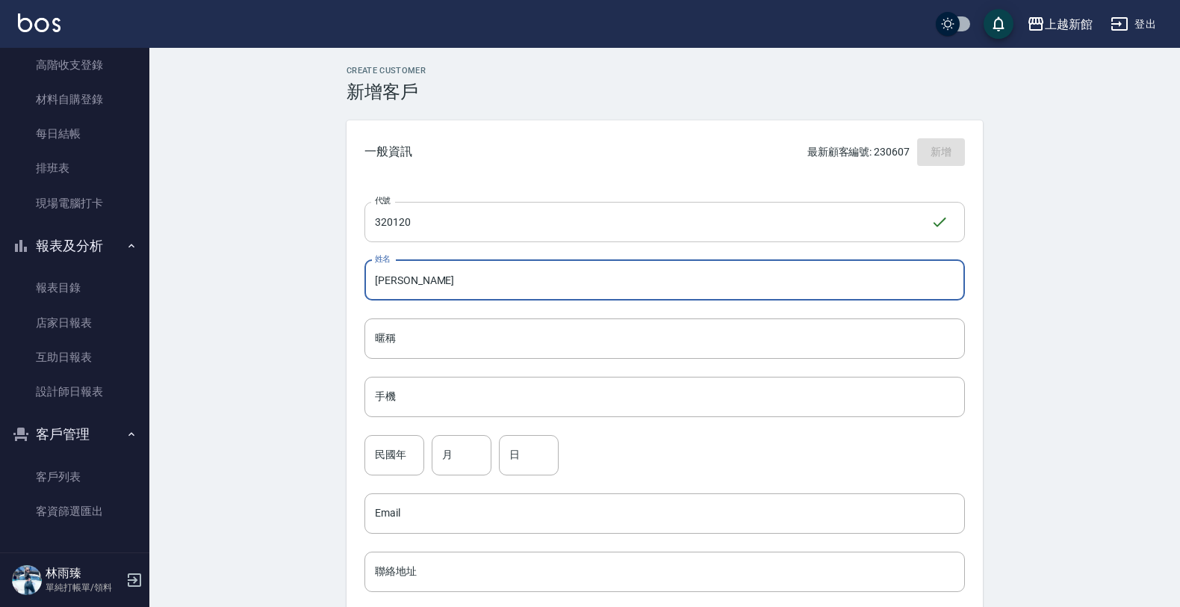
type input "陳琇微"
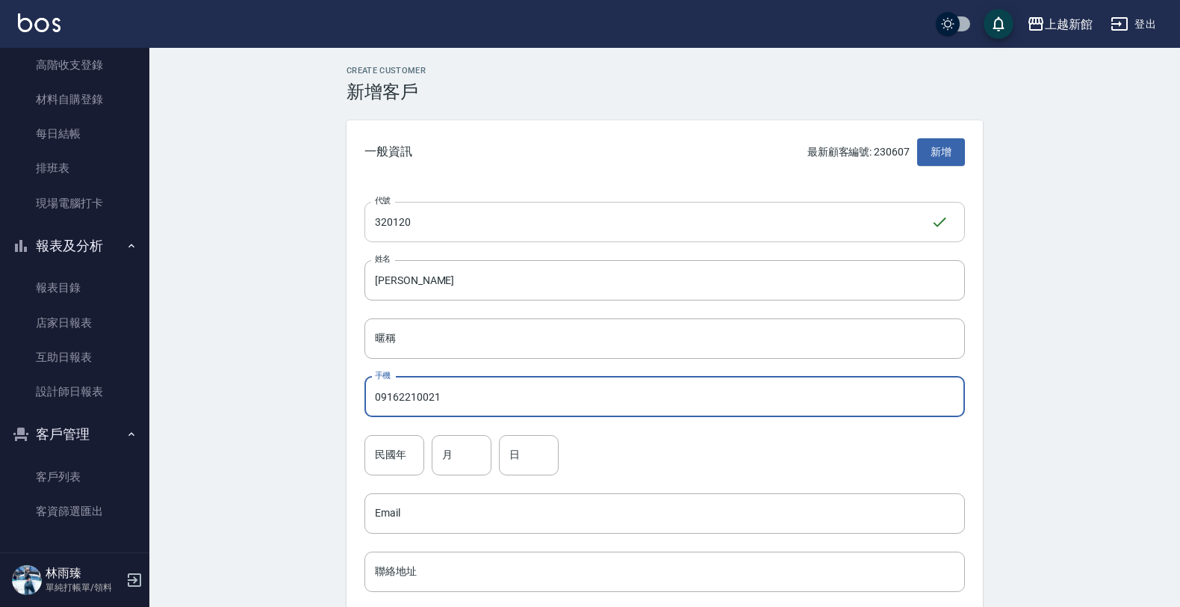
type input "09162210021"
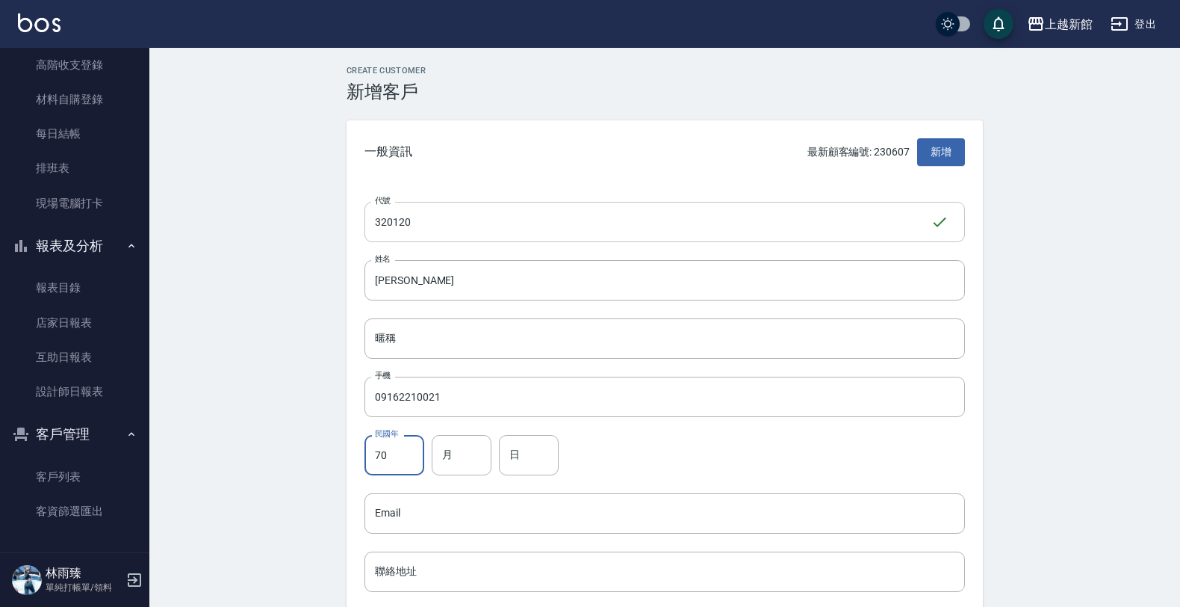
type input "70"
type input "1"
type input "20"
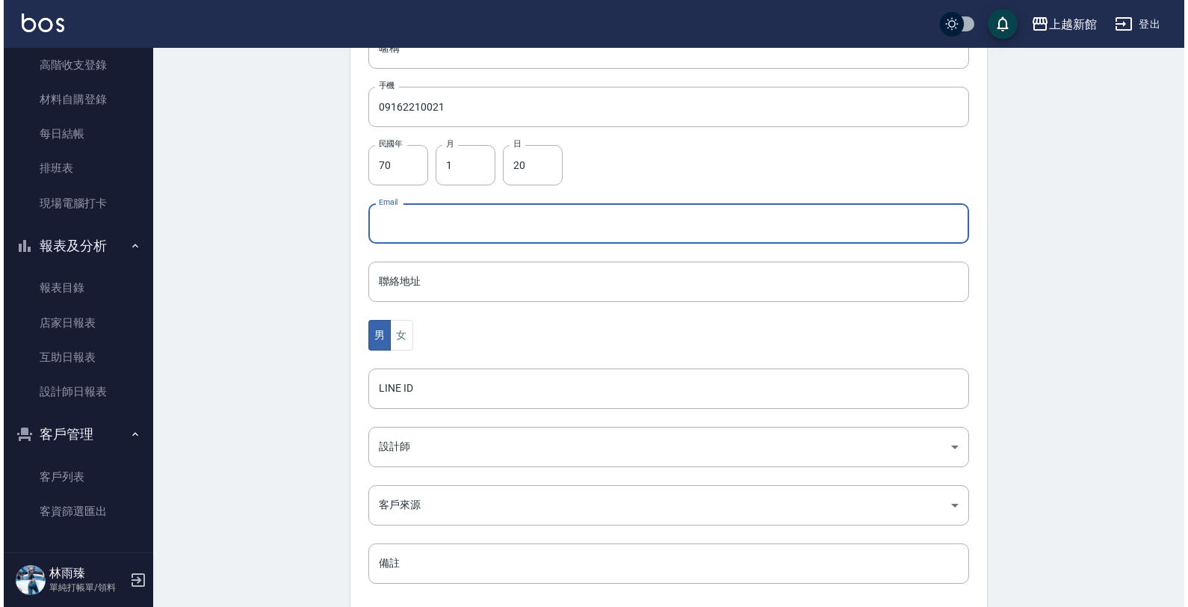
scroll to position [365, 0]
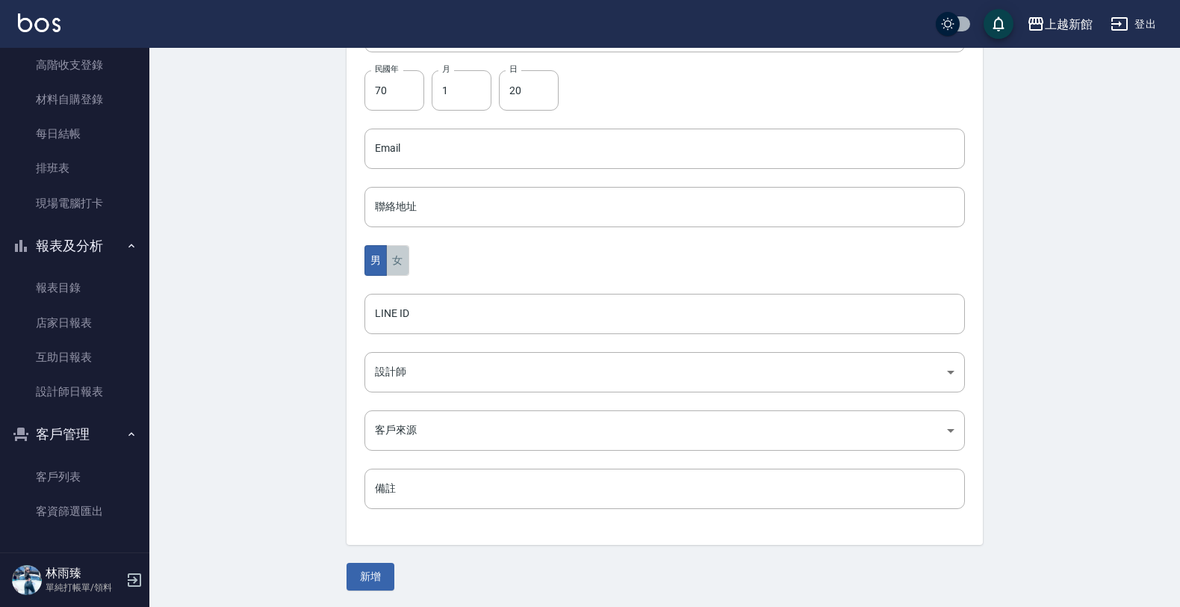
click at [390, 273] on button "女" at bounding box center [397, 260] width 22 height 31
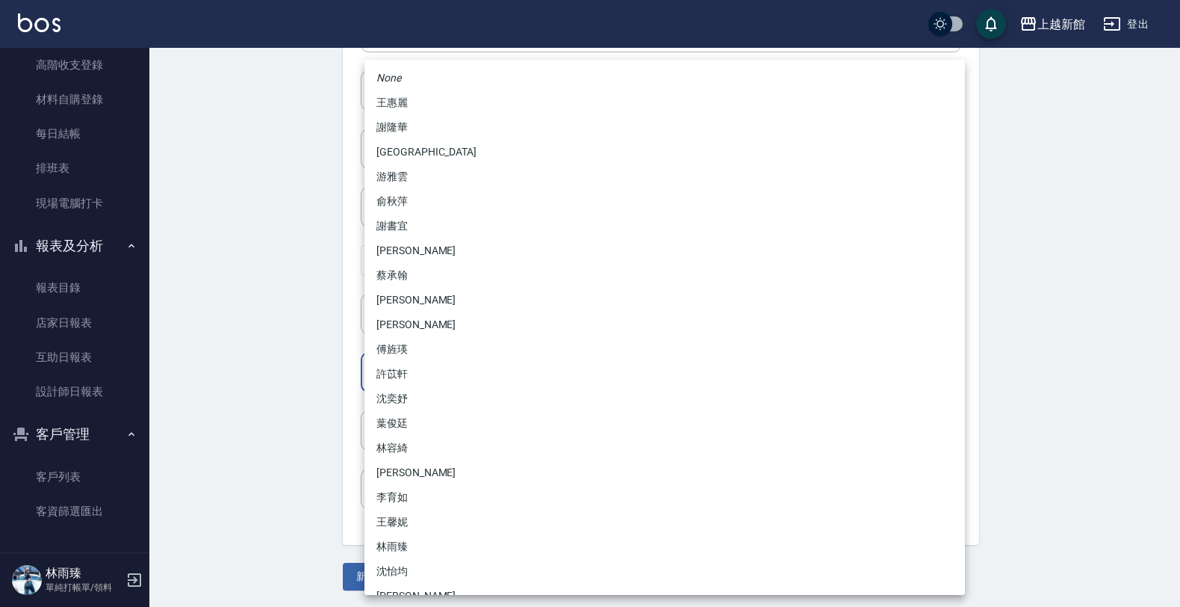
click at [390, 368] on body "上越新館 登出 櫃檯作業 打帳單 帳單列表 掛單列表 現金收支登錄 高階收支登錄 材料自購登錄 每日結帳 排班表 現場電腦打卡 報表及分析 報表目錄 店家日報…" at bounding box center [590, 121] width 1180 height 973
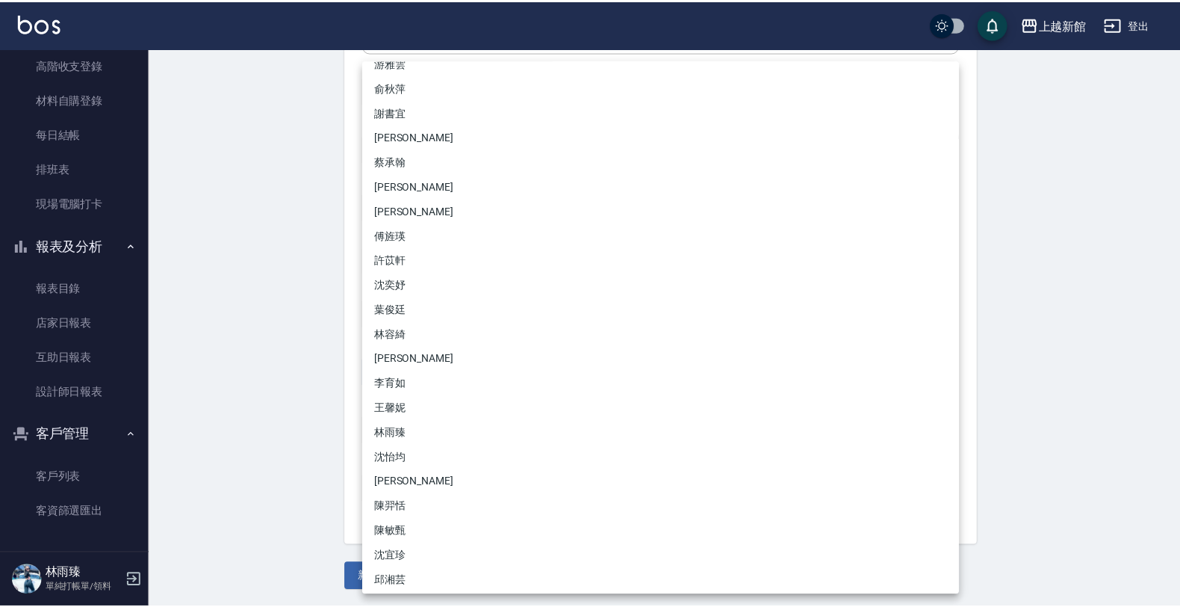
scroll to position [117, 0]
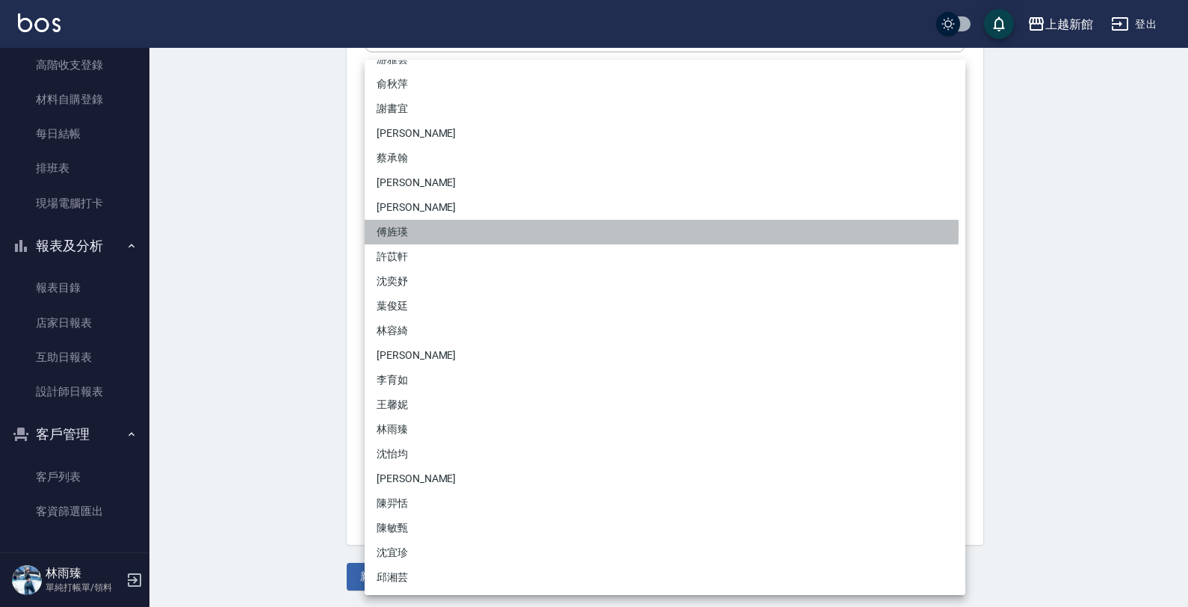
click at [405, 228] on li "傅旌瑛" at bounding box center [665, 232] width 601 height 25
type input "1211b317-6865-4b65-8ce4-66e34f8d1fd8"
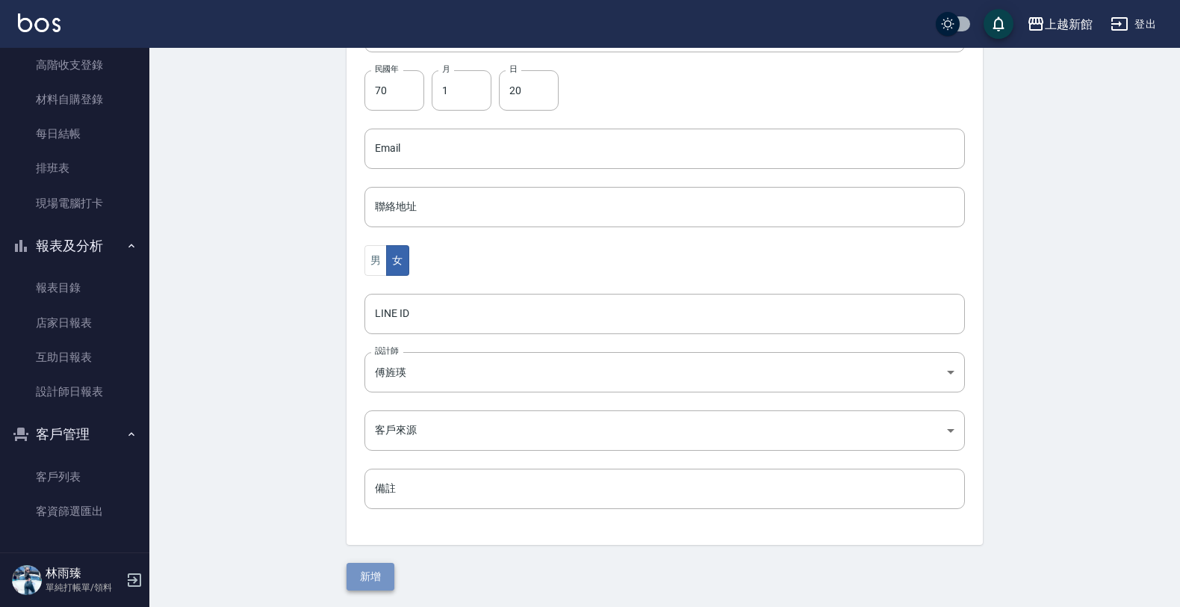
click at [361, 569] on button "新增" at bounding box center [371, 576] width 48 height 28
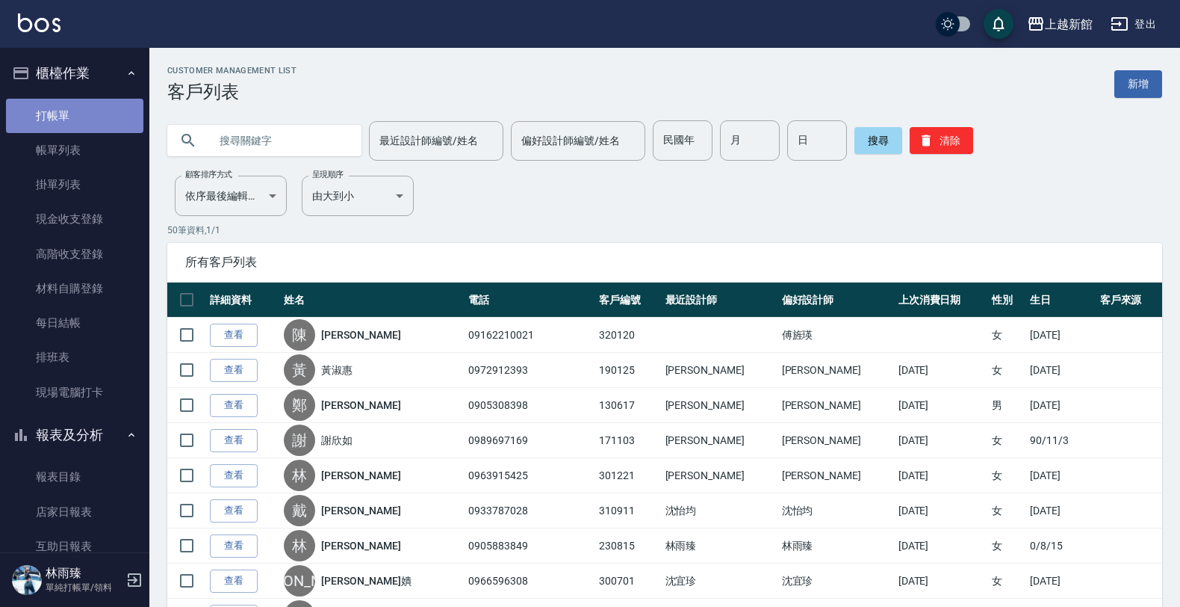
click at [81, 124] on link "打帳單" at bounding box center [74, 116] width 137 height 34
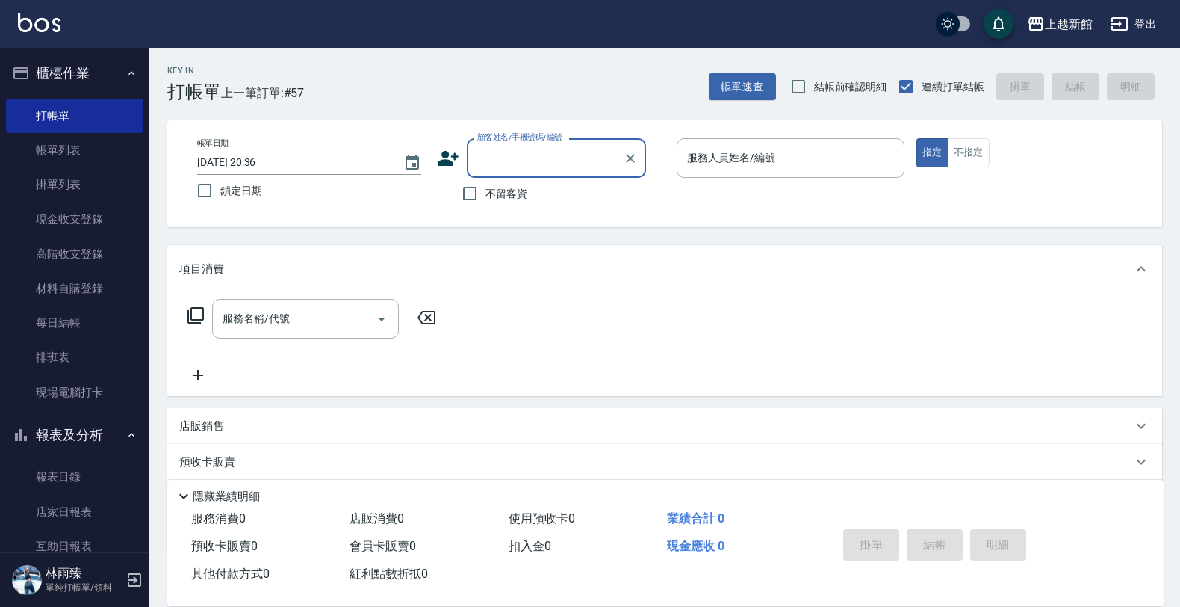
click at [490, 161] on input "顧客姓名/手機號碼/編號" at bounding box center [545, 158] width 143 height 26
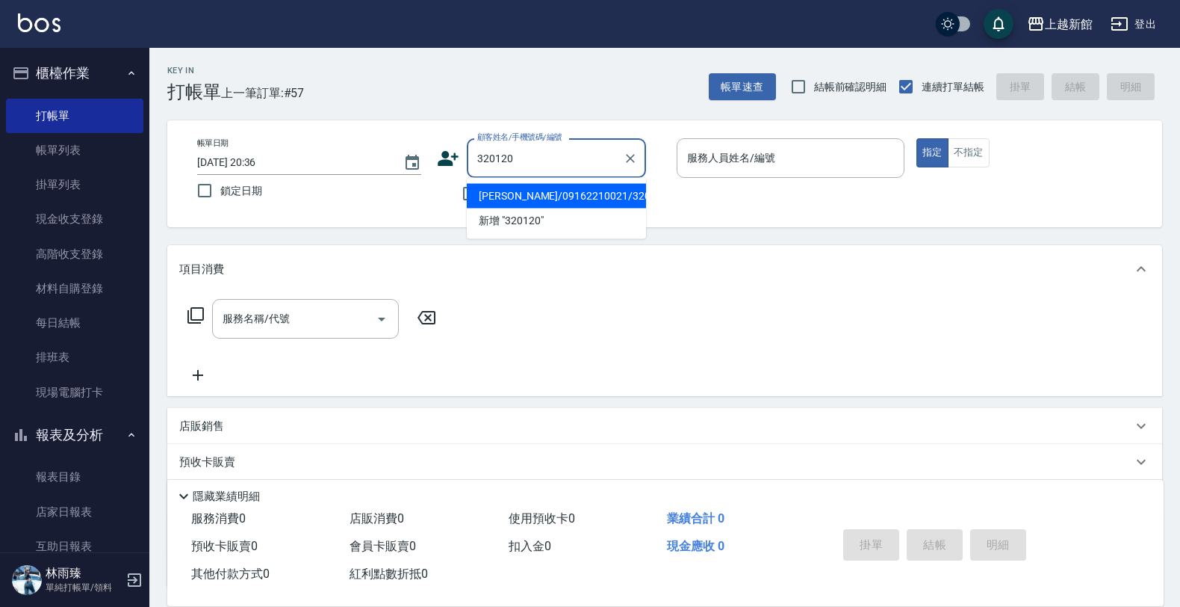
type input "陳琇微/09162210021/320120"
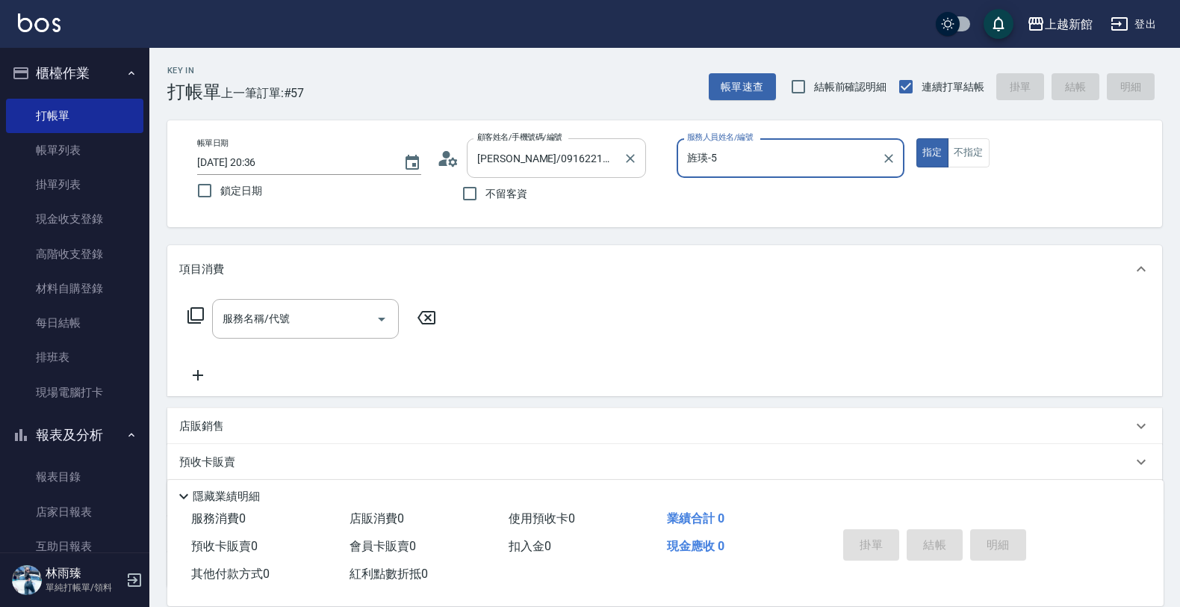
type input "旌瑛-5"
click at [916, 138] on button "指定" at bounding box center [932, 152] width 32 height 29
type button "true"
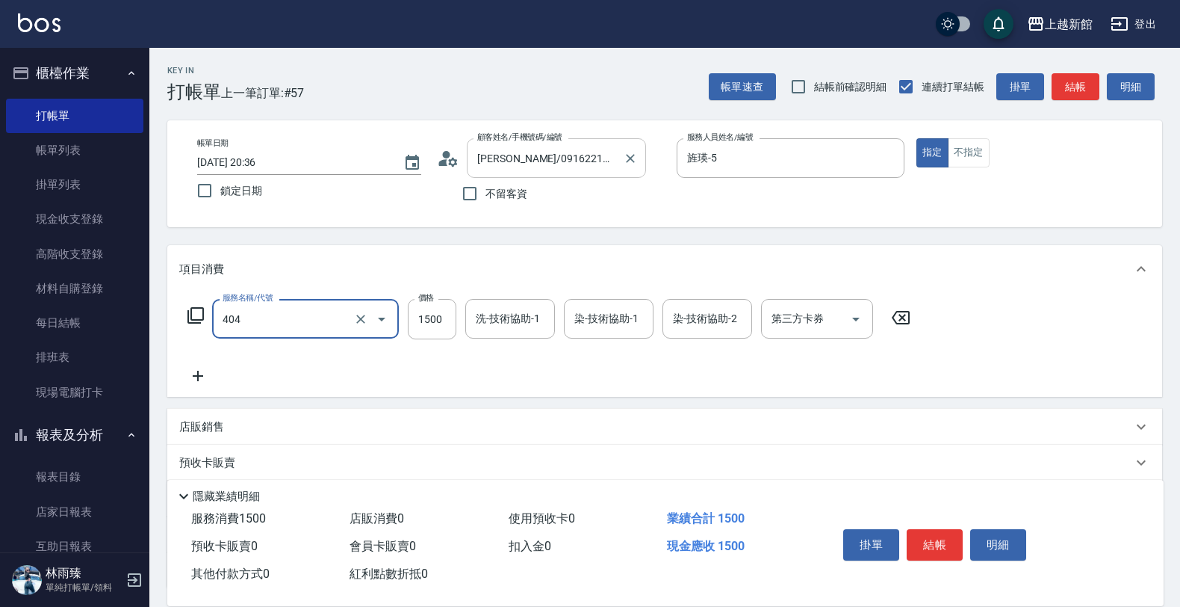
type input "設計染髮(404)"
type input "2299"
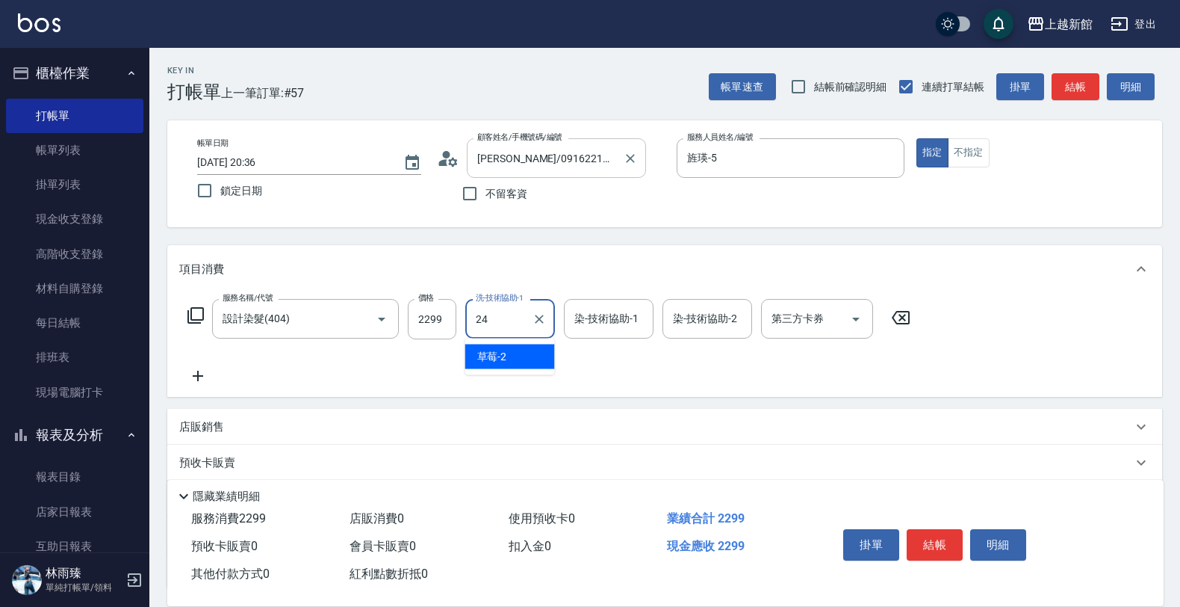
type input "小敏-24"
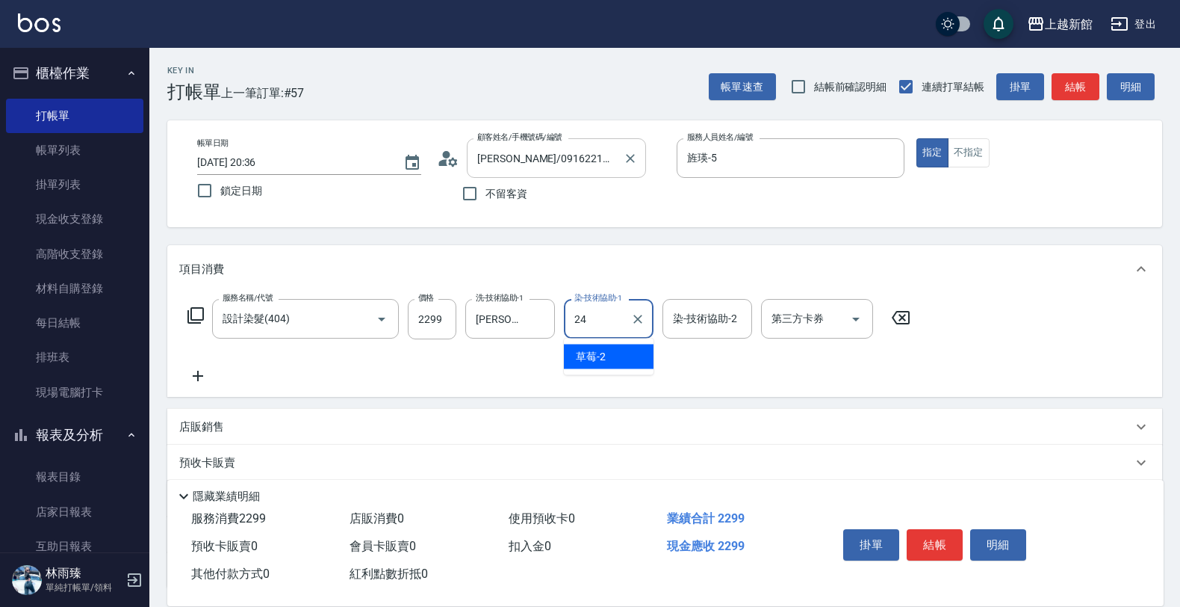
type input "小敏-24"
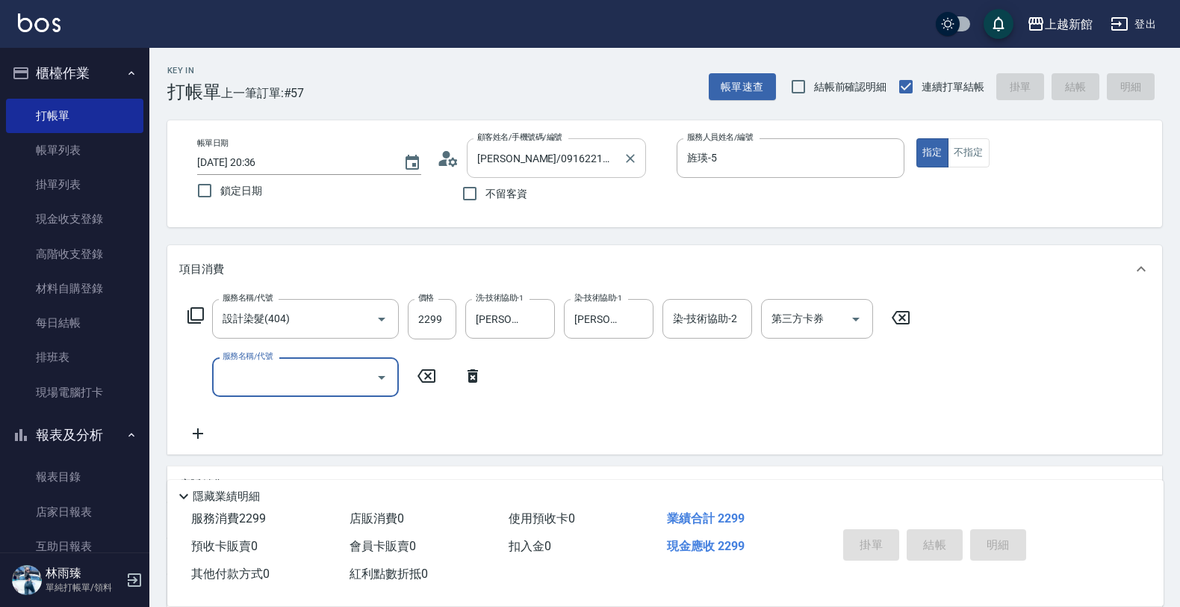
type input "2025/08/10 20:37"
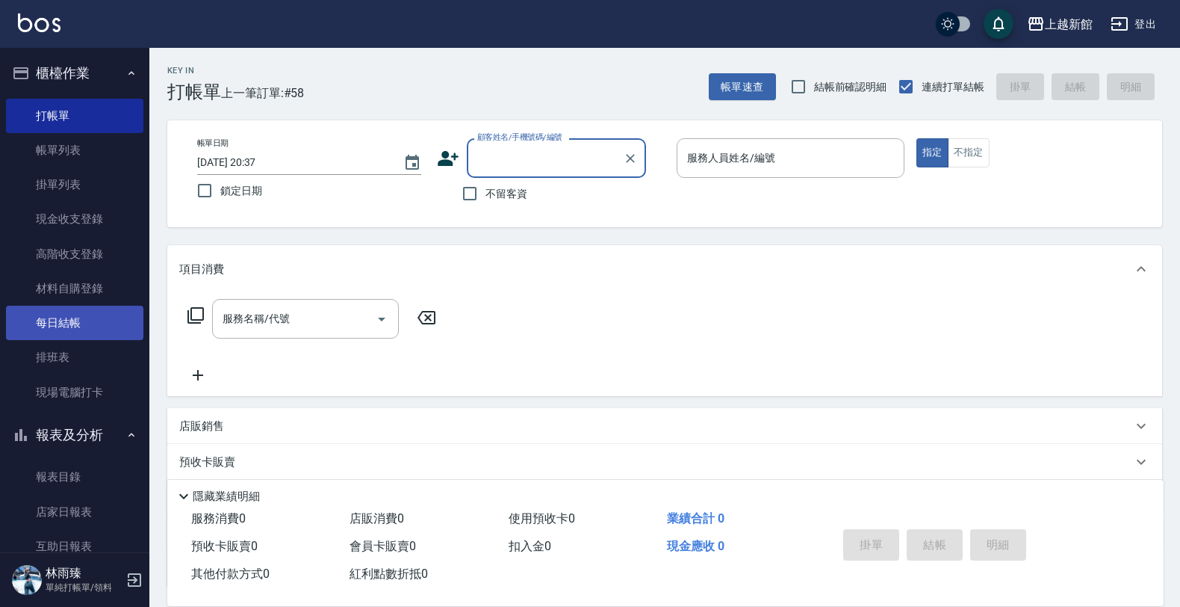
click at [75, 308] on link "每日結帳" at bounding box center [74, 322] width 137 height 34
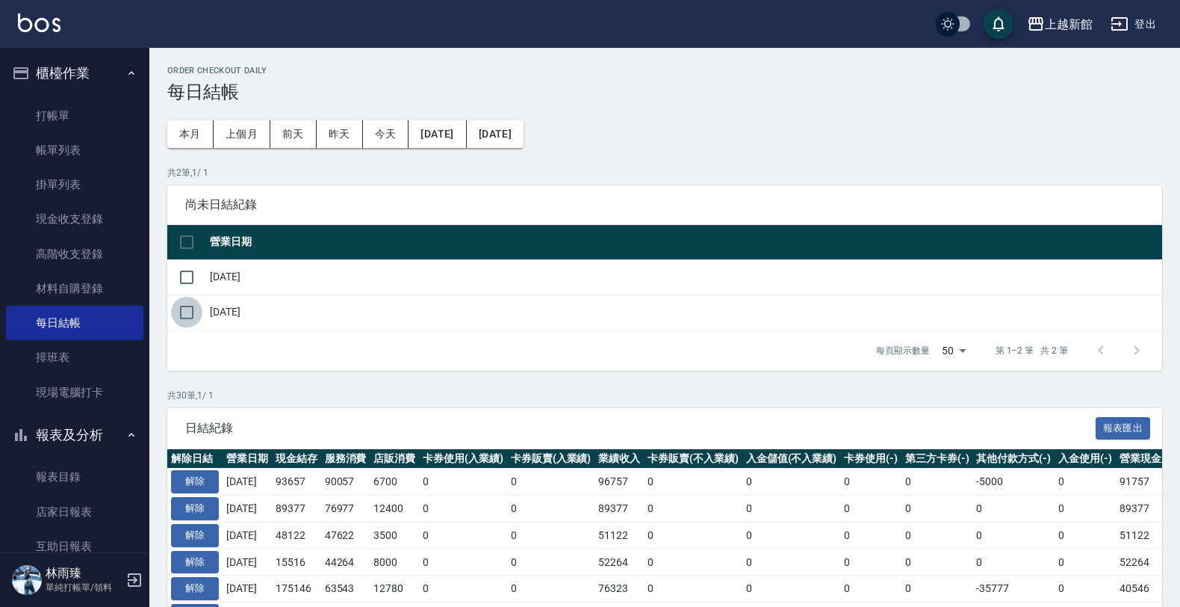
click at [187, 320] on input "checkbox" at bounding box center [186, 312] width 31 height 31
checkbox input "true"
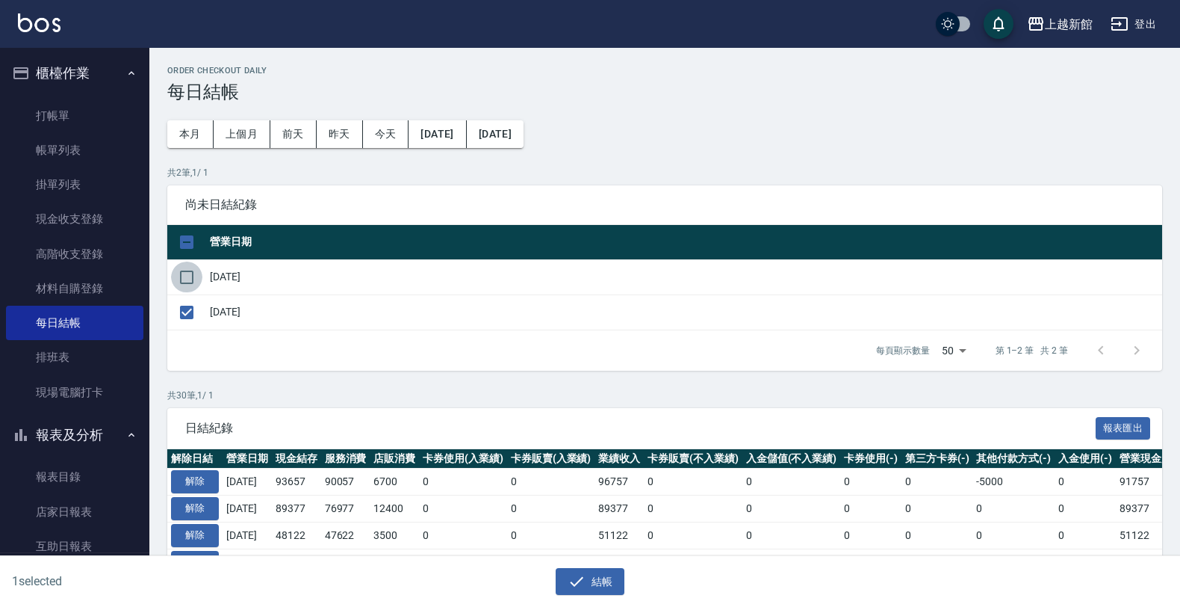
click at [195, 275] on input "checkbox" at bounding box center [186, 276] width 31 height 31
checkbox input "true"
drag, startPoint x: 559, startPoint y: 580, endPoint x: 562, endPoint y: 569, distance: 11.1
click at [559, 579] on button "結帳" at bounding box center [590, 582] width 69 height 28
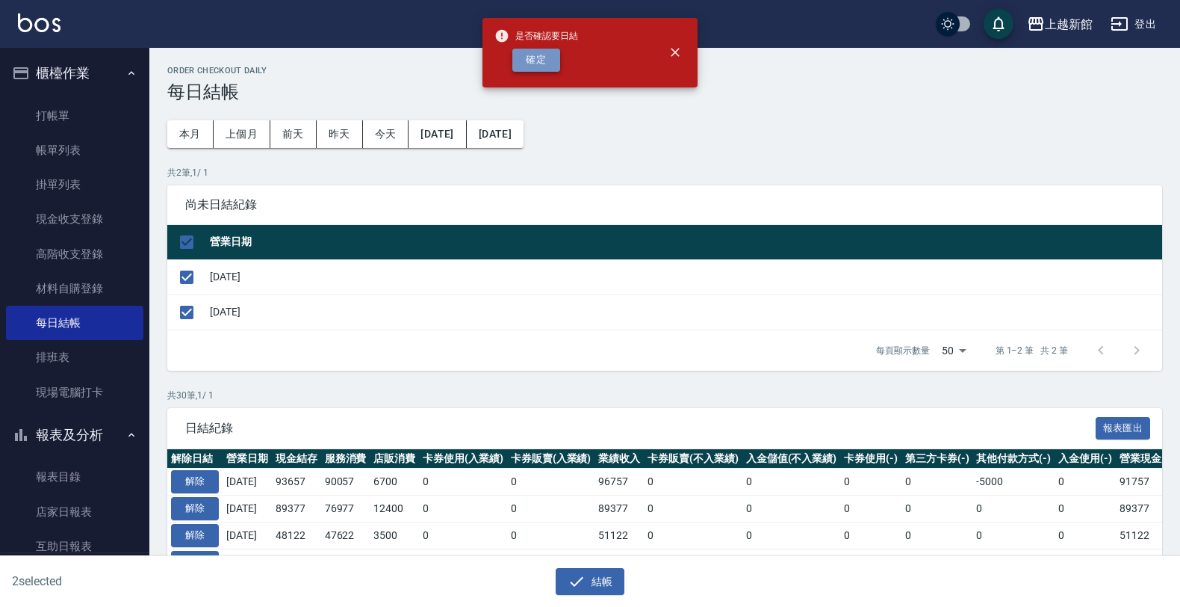
click at [557, 54] on button "確定" at bounding box center [536, 60] width 48 height 23
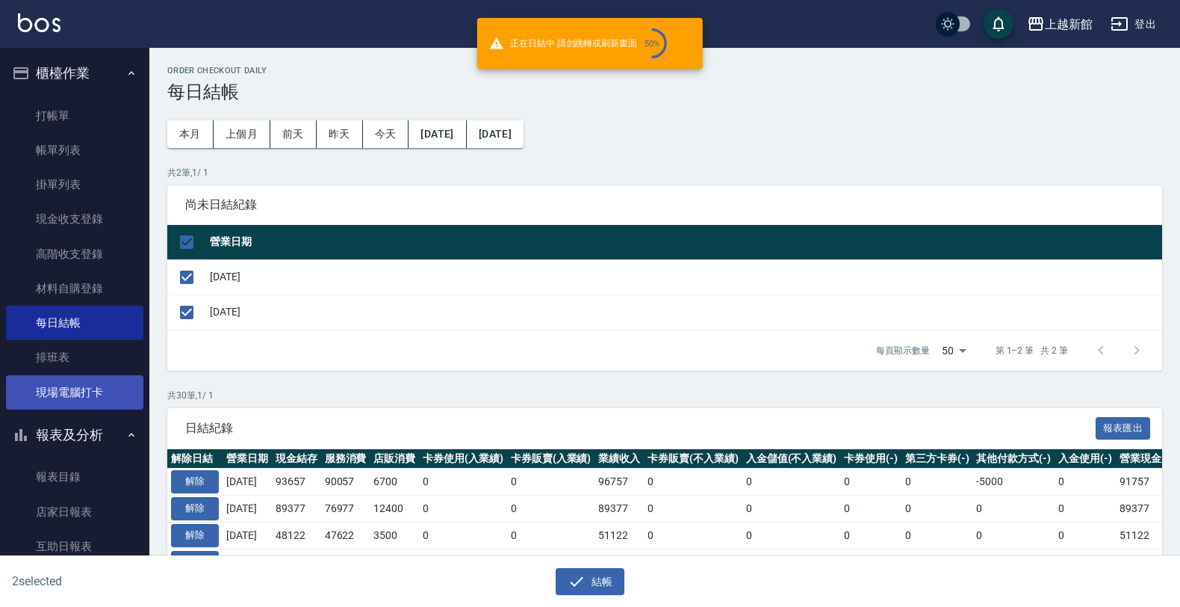
checkbox input "false"
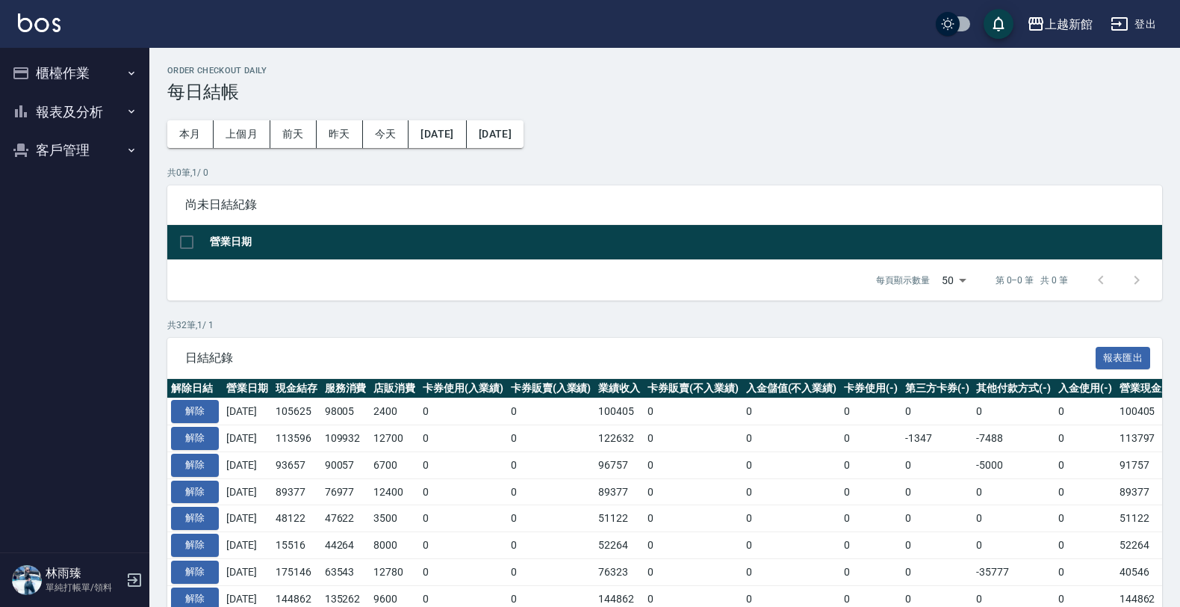
click at [108, 121] on button "報表及分析" at bounding box center [74, 112] width 137 height 39
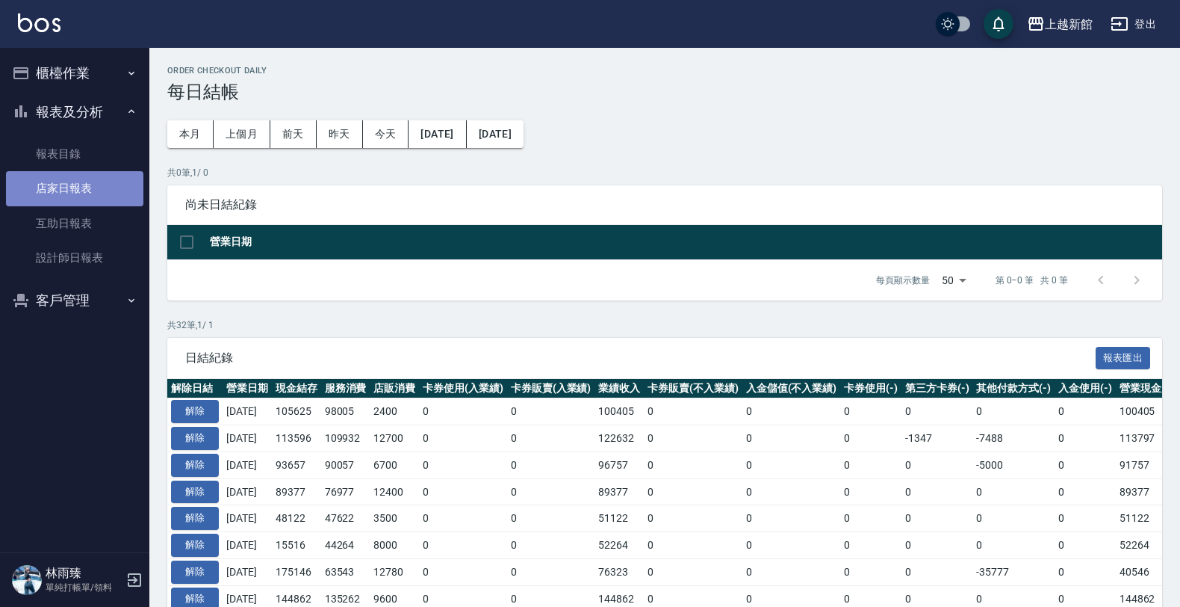
click at [106, 190] on link "店家日報表" at bounding box center [74, 188] width 137 height 34
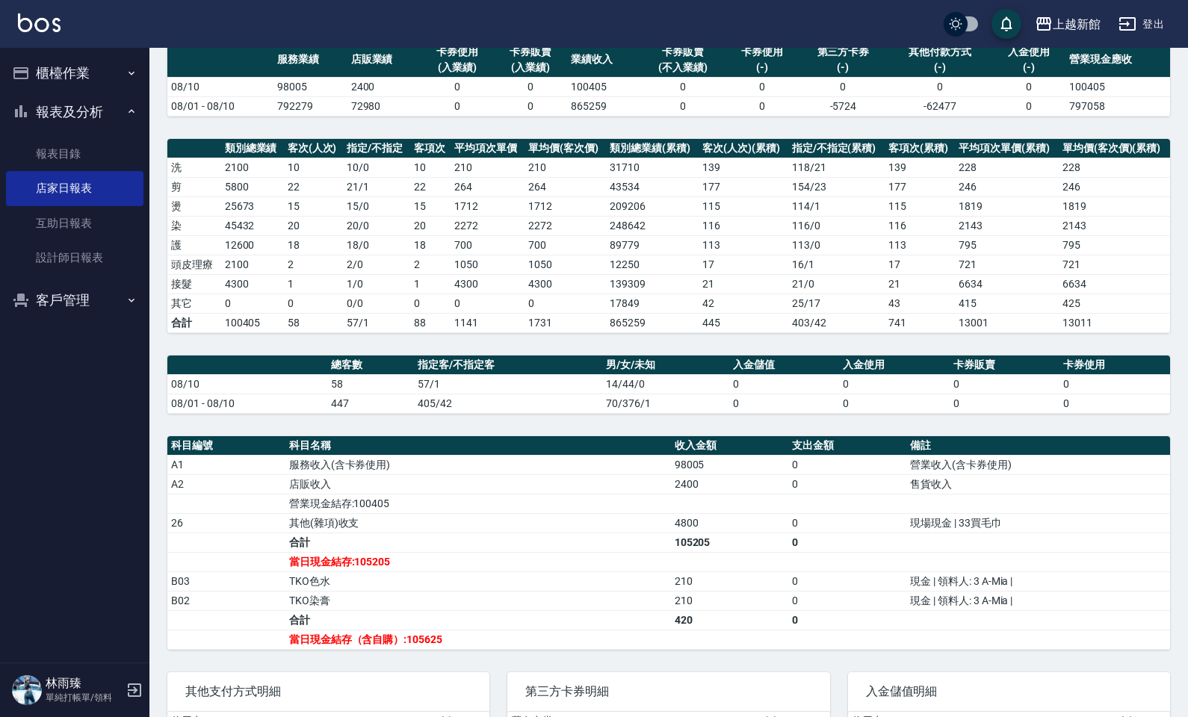
scroll to position [93, 0]
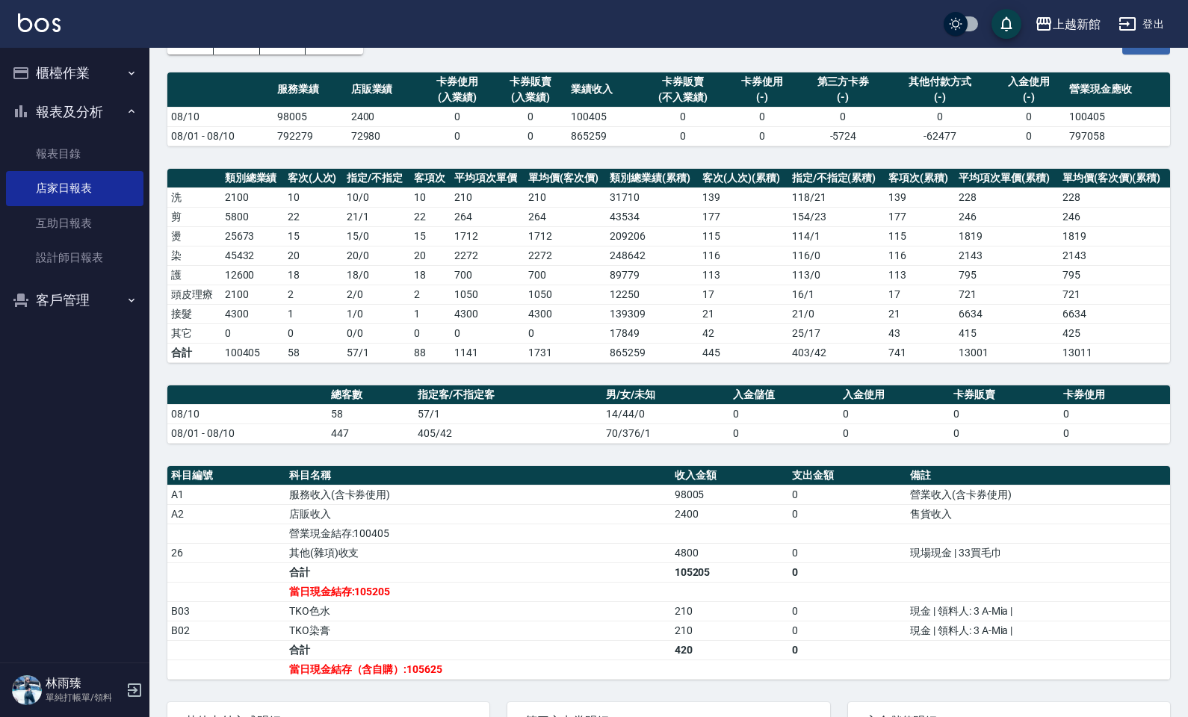
drag, startPoint x: 1070, startPoint y: 412, endPoint x: 908, endPoint y: 435, distance: 163.7
click at [1065, 412] on td "0" at bounding box center [1114, 413] width 111 height 19
click at [72, 275] on ul "報表目錄 店家日報表 互助日報表 設計師日報表" at bounding box center [74, 206] width 137 height 150
click at [91, 235] on link "互助日報表" at bounding box center [74, 223] width 137 height 34
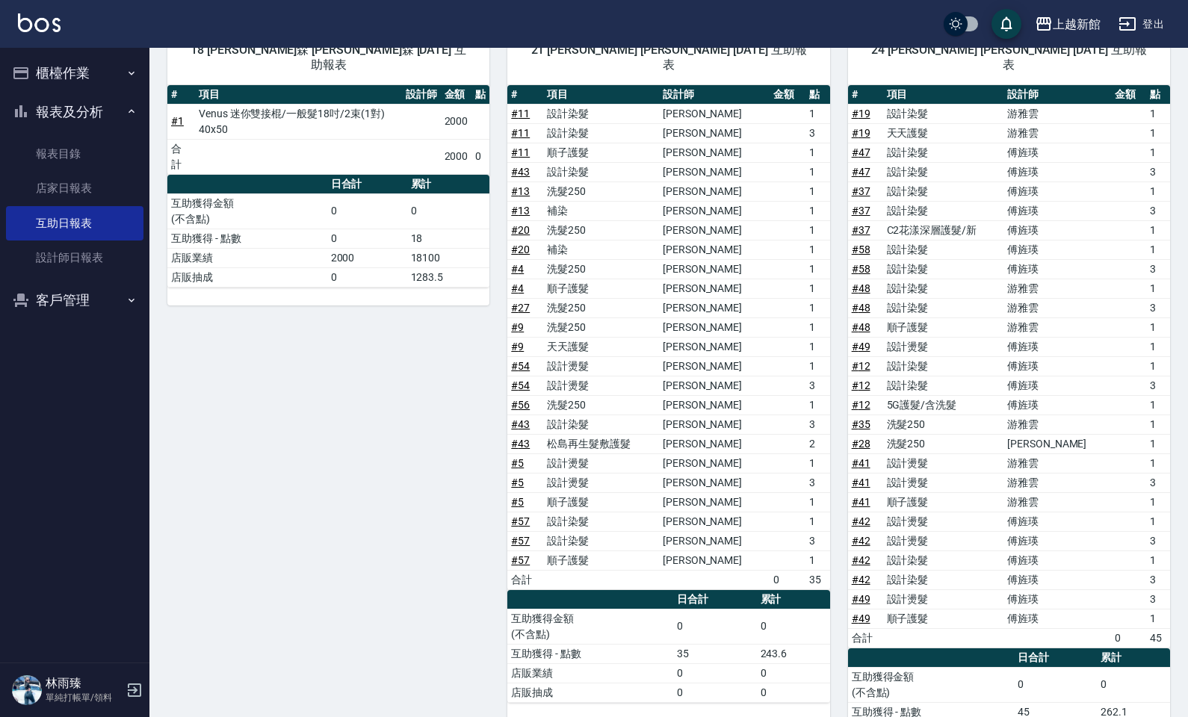
scroll to position [467, 0]
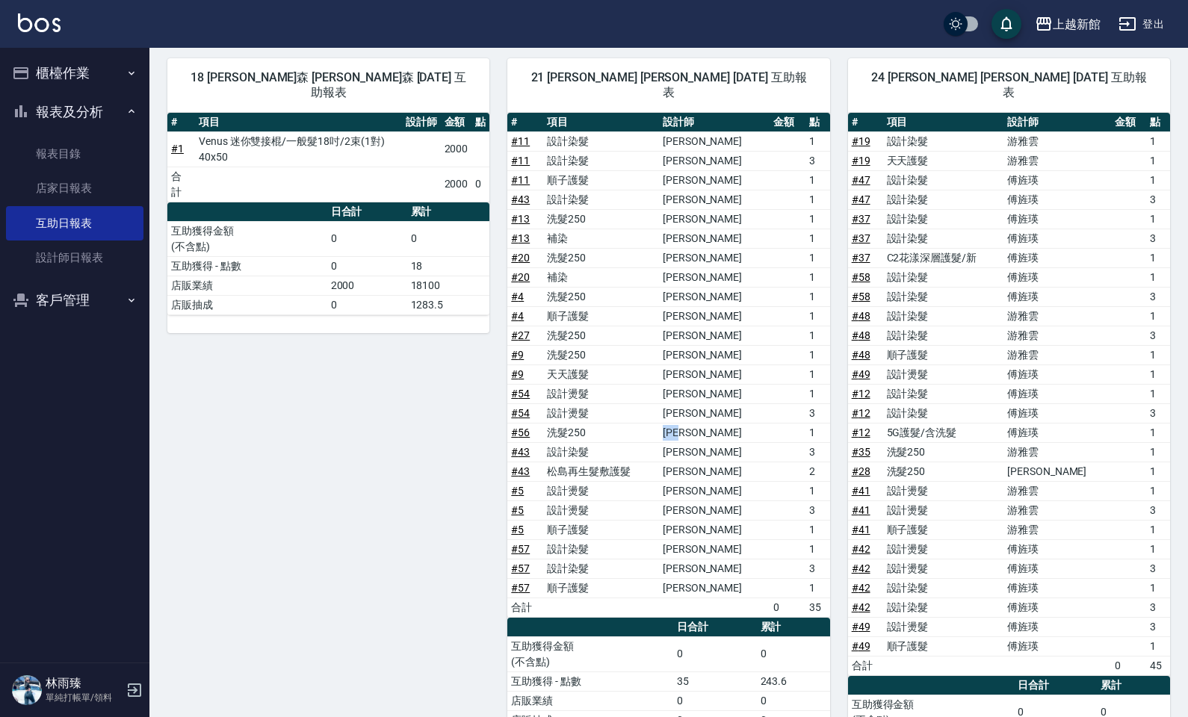
drag, startPoint x: 697, startPoint y: 424, endPoint x: 700, endPoint y: 374, distance: 49.4
click at [722, 409] on tbody "# 11 設計染髮 [PERSON_NAME] 1 # 11 設計染髮 [PERSON_NAME] 3 # 11 順子護髮 [PERSON_NAME] 1 #…" at bounding box center [668, 374] width 322 height 486
drag, startPoint x: 695, startPoint y: 321, endPoint x: 755, endPoint y: 292, distance: 66.5
click at [755, 297] on tbody "# 11 設計染髮 [PERSON_NAME] 1 # 11 設計染髮 [PERSON_NAME] 3 # 11 順子護髮 [PERSON_NAME] 1 #…" at bounding box center [668, 374] width 322 height 486
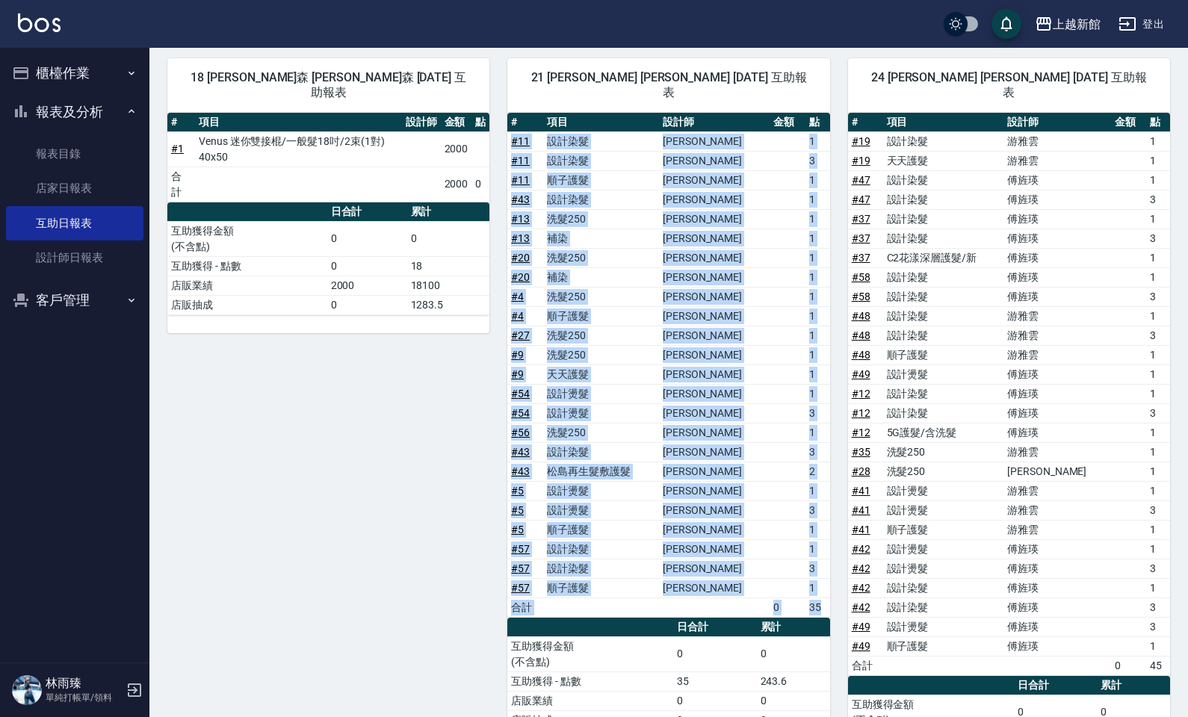
drag, startPoint x: 509, startPoint y: 128, endPoint x: 812, endPoint y: 592, distance: 554.8
click at [812, 592] on tbody "# 11 設計染髮 [PERSON_NAME] 1 # 11 設計染髮 [PERSON_NAME] 3 # 11 順子護髮 [PERSON_NAME] 1 #…" at bounding box center [668, 374] width 322 height 486
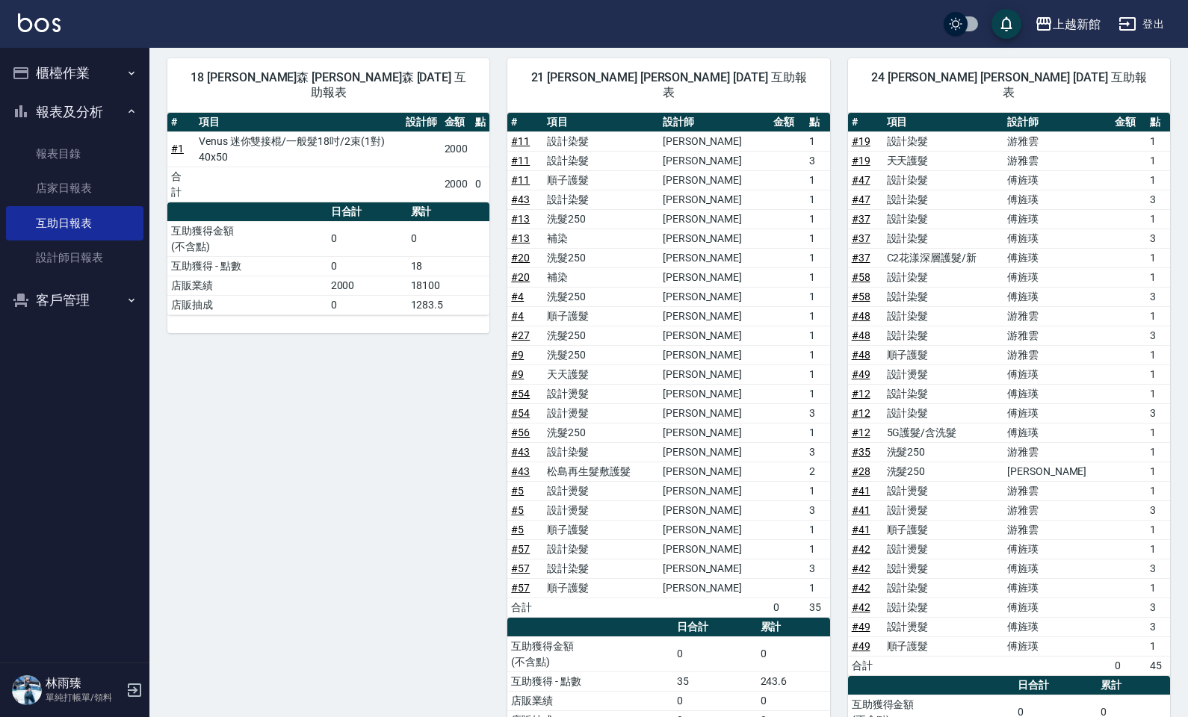
click at [393, 598] on div "18 [PERSON_NAME]森 [PERSON_NAME]森 [DATE] 互助報表 # 項目 設計師 金額 點 # 1 Venus 迷你雙接棍/一般髮1…" at bounding box center [319, 423] width 340 height 766
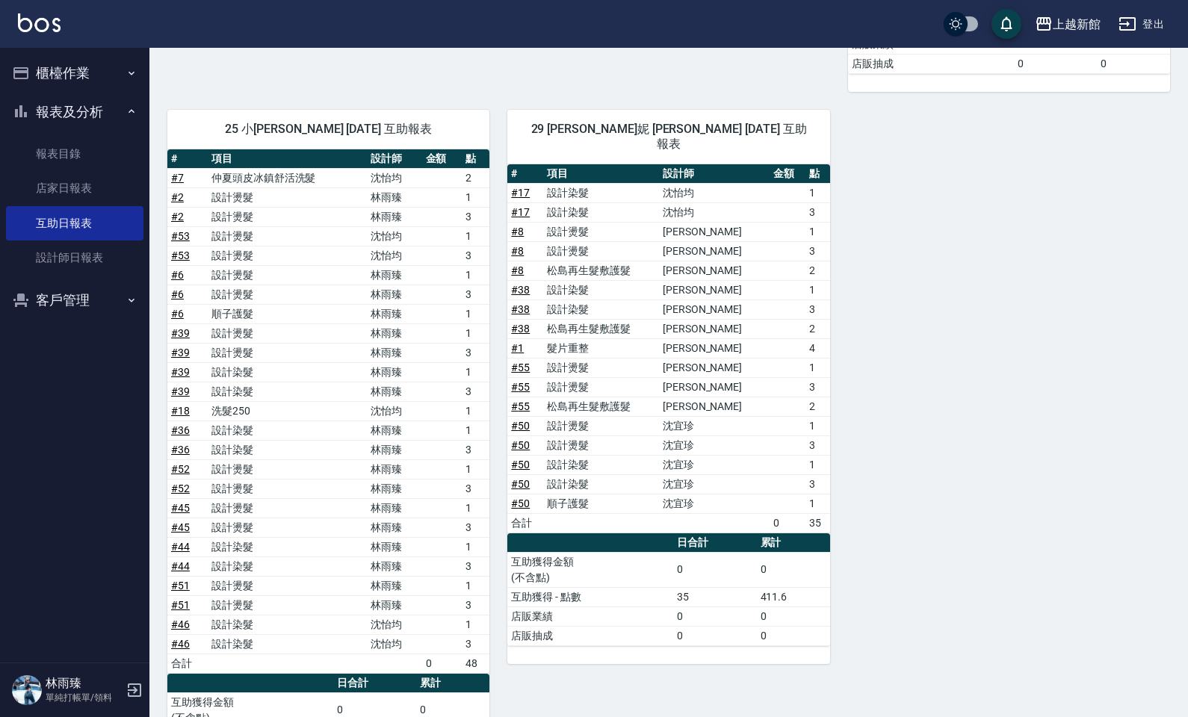
scroll to position [1285, 0]
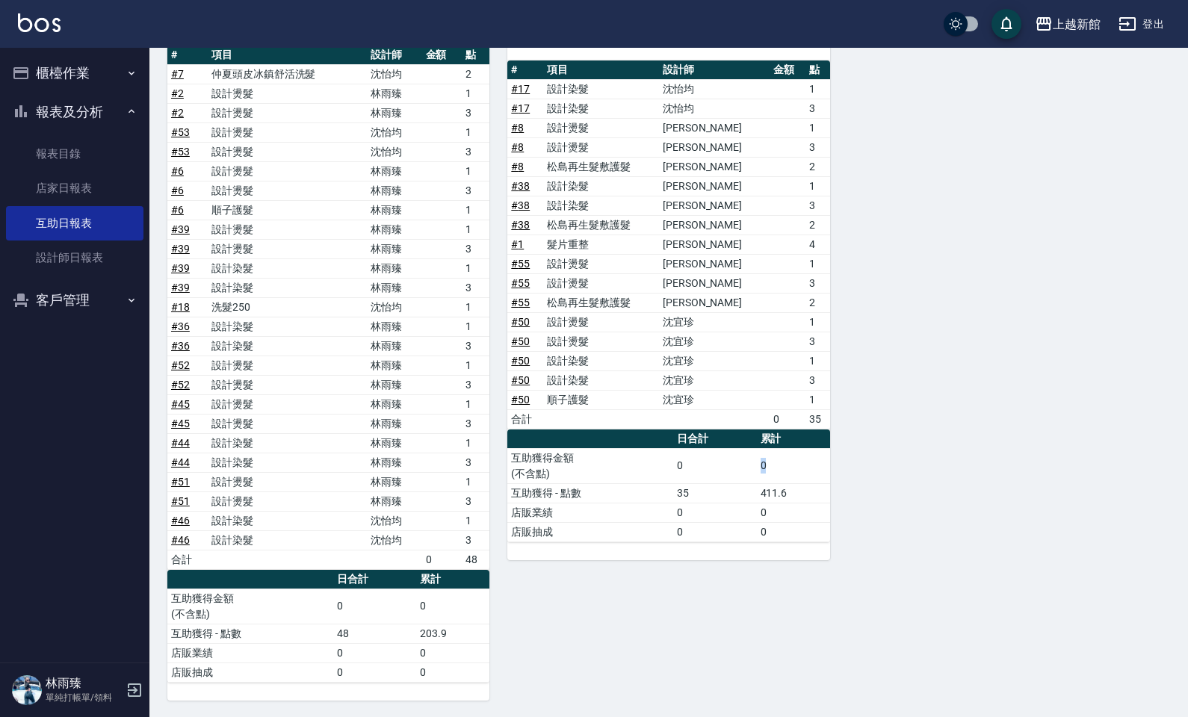
drag, startPoint x: 764, startPoint y: 456, endPoint x: 816, endPoint y: 442, distance: 53.5
click at [816, 448] on td "0" at bounding box center [793, 465] width 73 height 35
click at [79, 180] on link "店家日報表" at bounding box center [74, 188] width 137 height 34
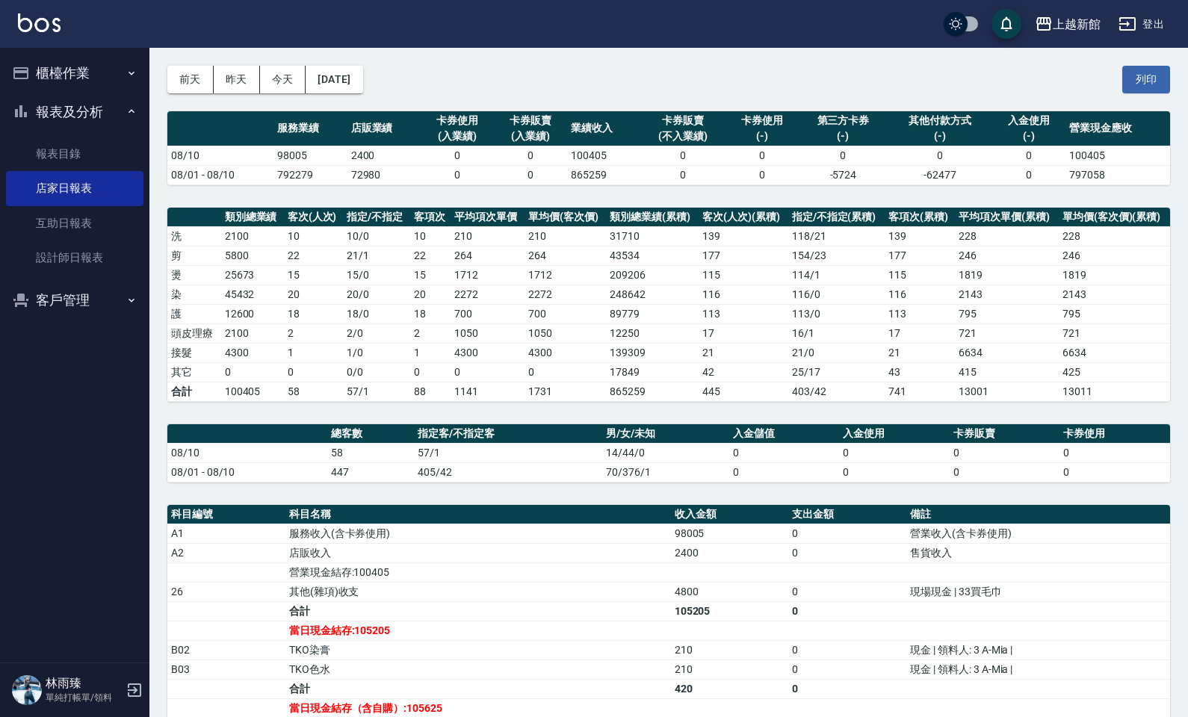
scroll to position [93, 0]
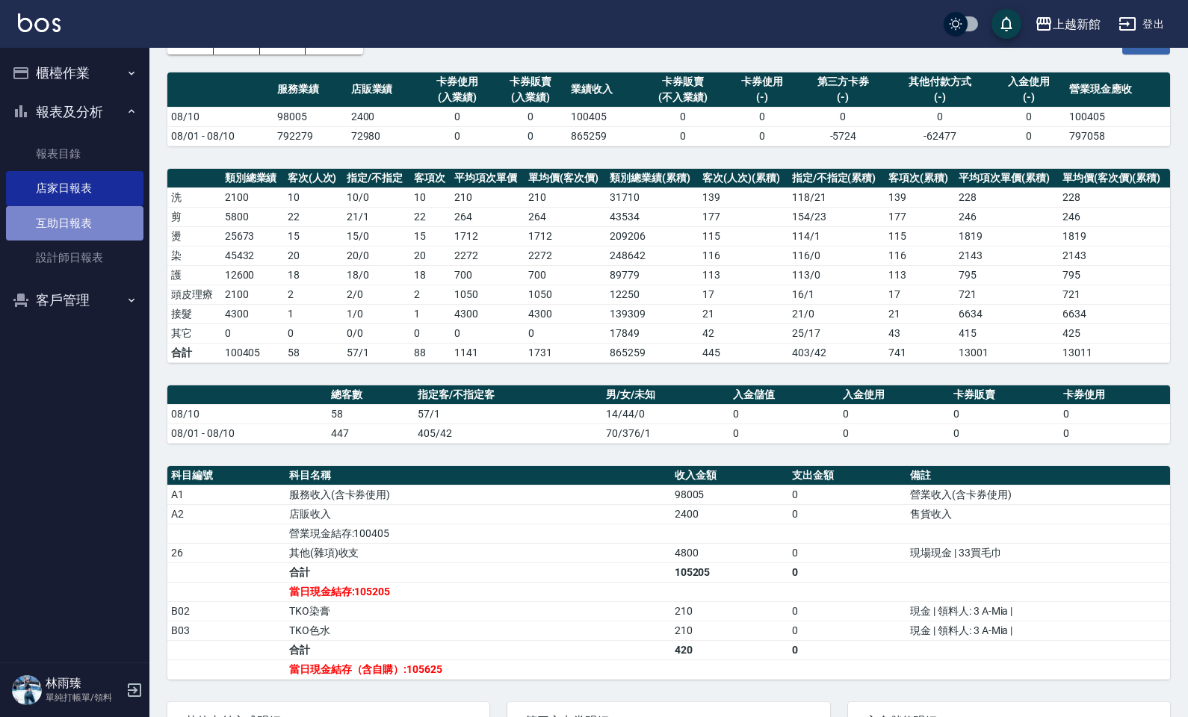
click at [9, 230] on link "互助日報表" at bounding box center [74, 223] width 137 height 34
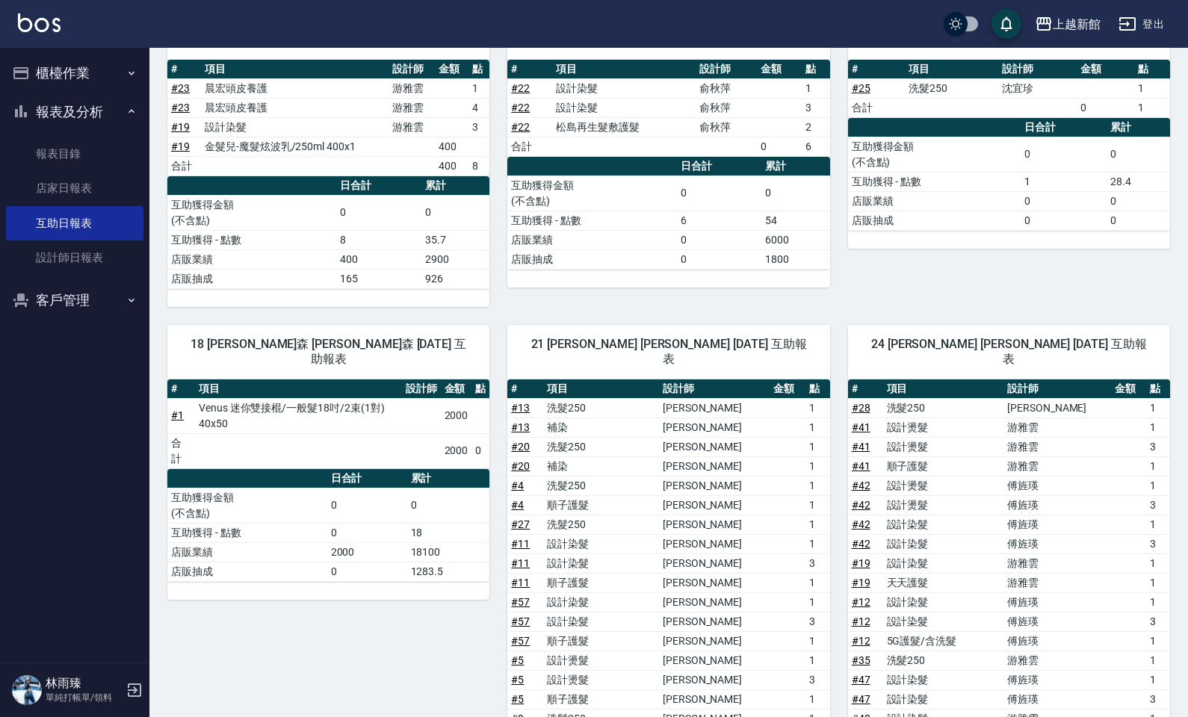
scroll to position [184, 0]
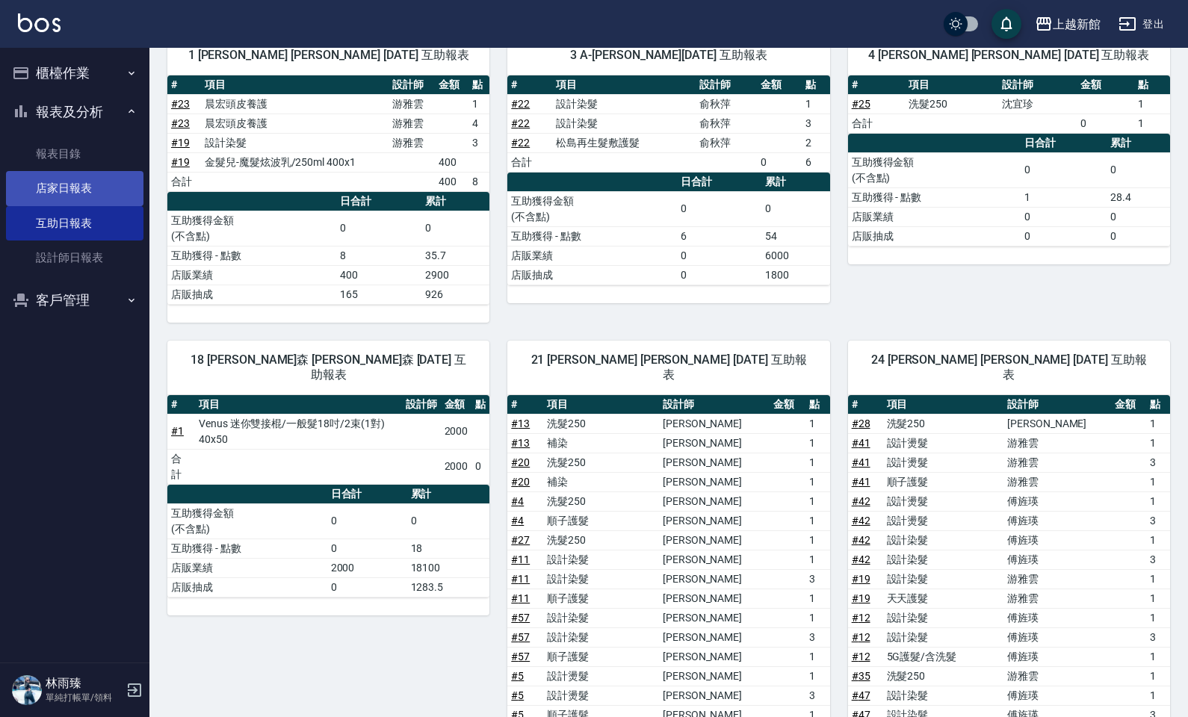
click at [91, 191] on link "店家日報表" at bounding box center [74, 188] width 137 height 34
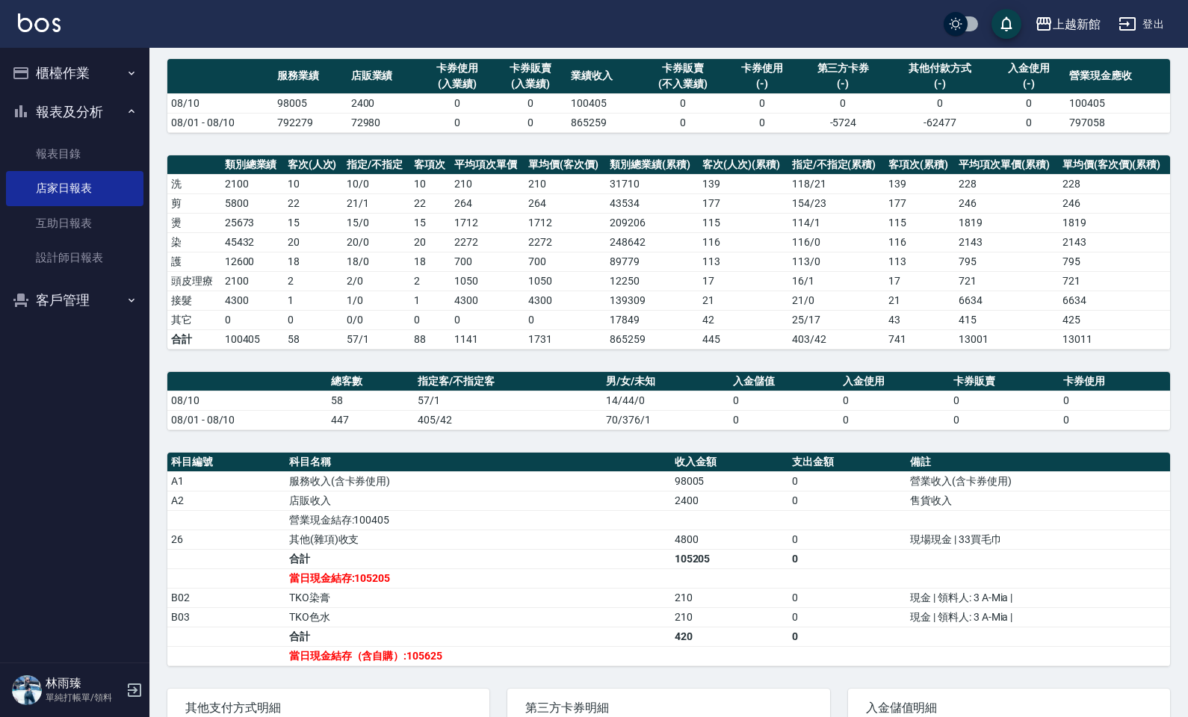
scroll to position [105, 0]
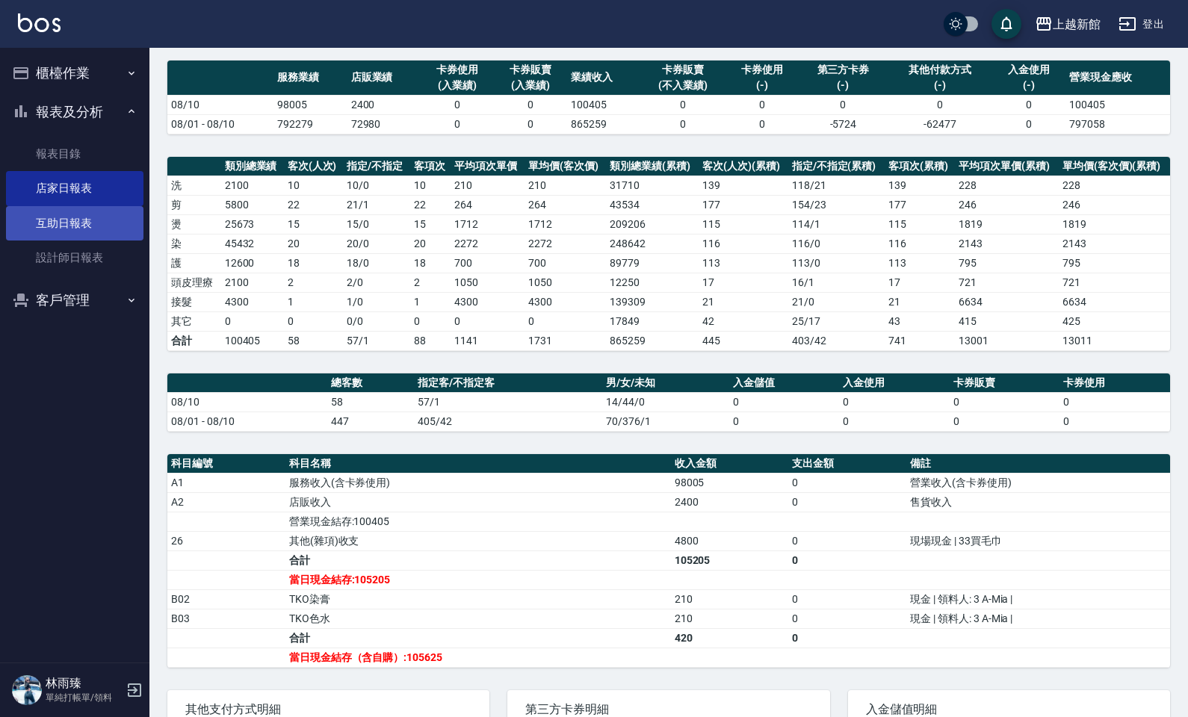
click at [54, 220] on link "互助日報表" at bounding box center [74, 223] width 137 height 34
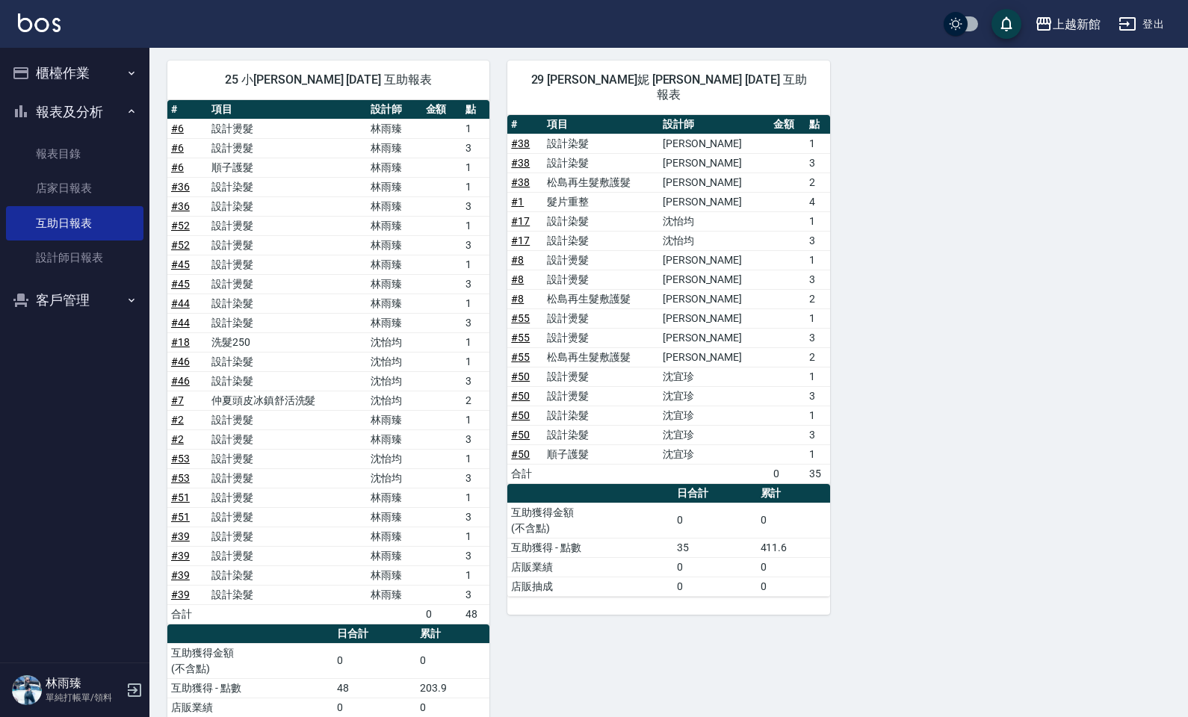
scroll to position [1285, 0]
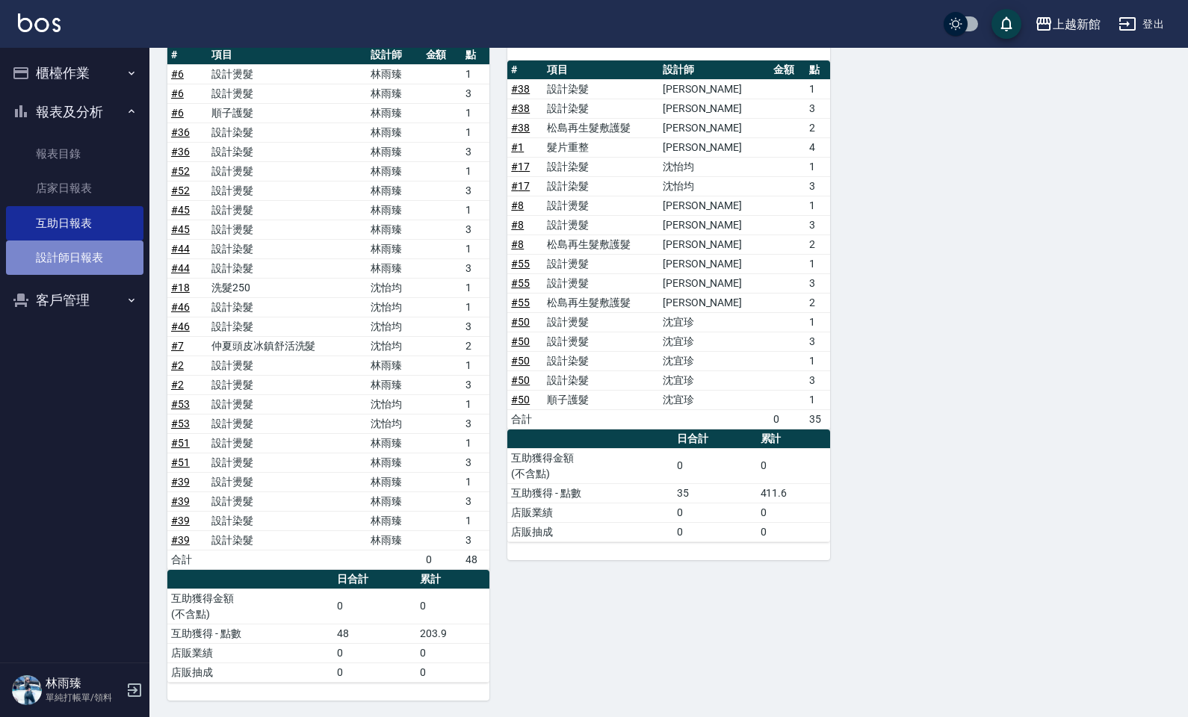
click at [79, 274] on link "設計師日報表" at bounding box center [74, 258] width 137 height 34
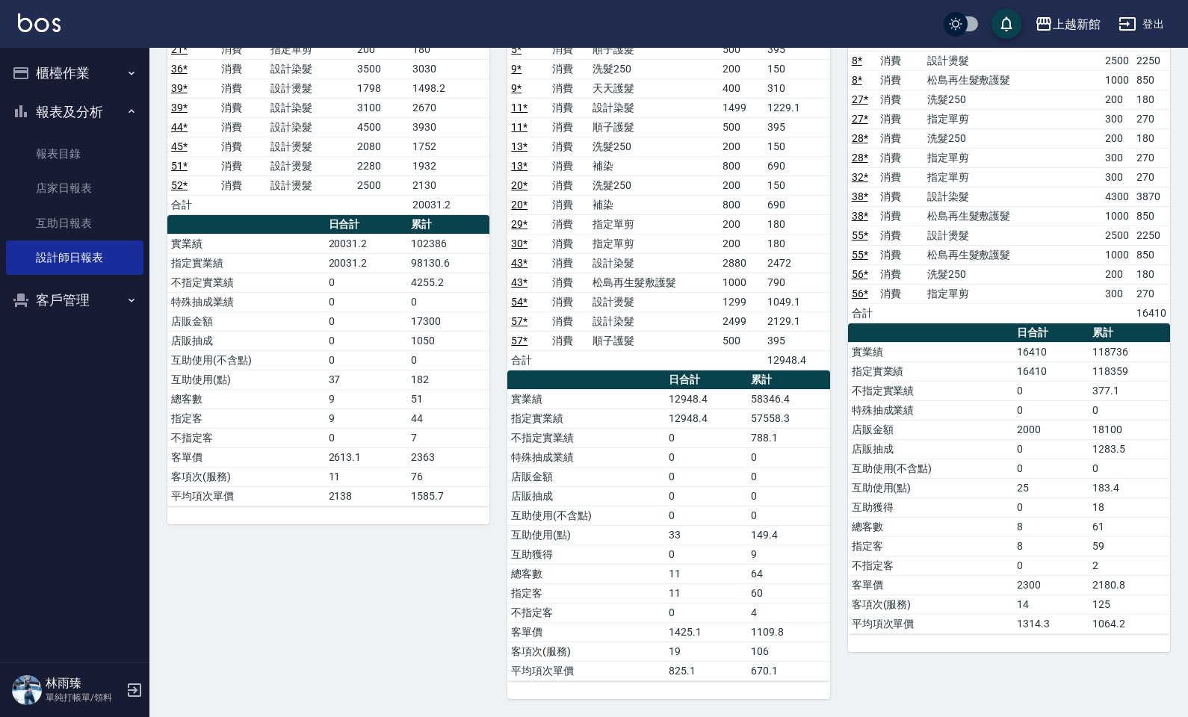
scroll to position [1595, 0]
click at [109, 190] on link "店家日報表" at bounding box center [74, 188] width 137 height 34
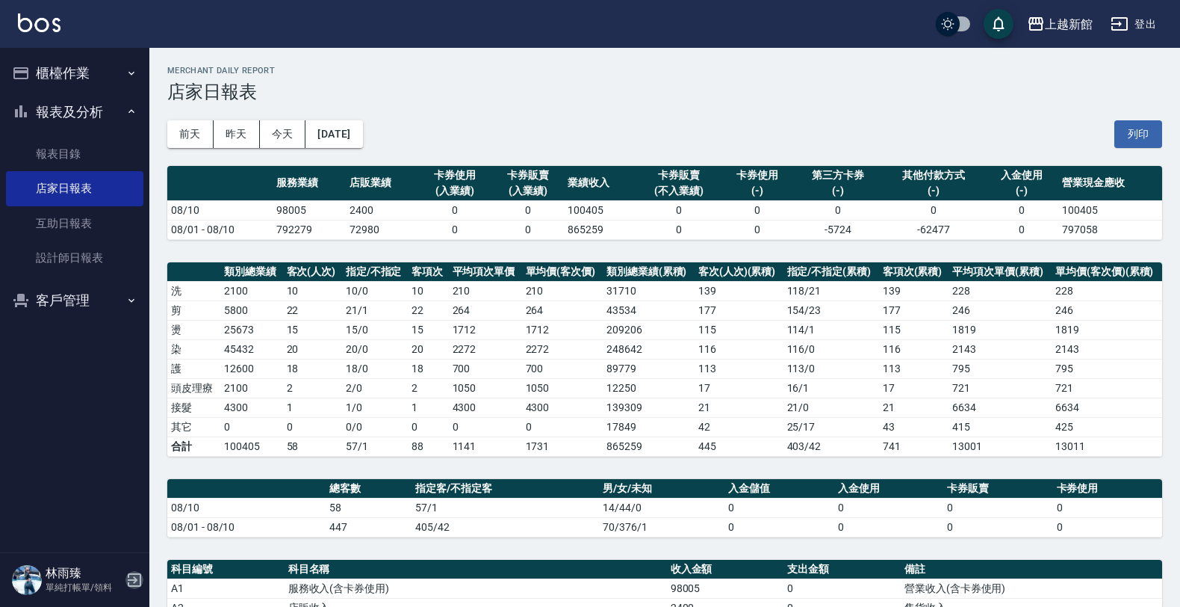
click at [138, 573] on icon "button" at bounding box center [134, 579] width 13 height 13
